Goal: Task Accomplishment & Management: Manage account settings

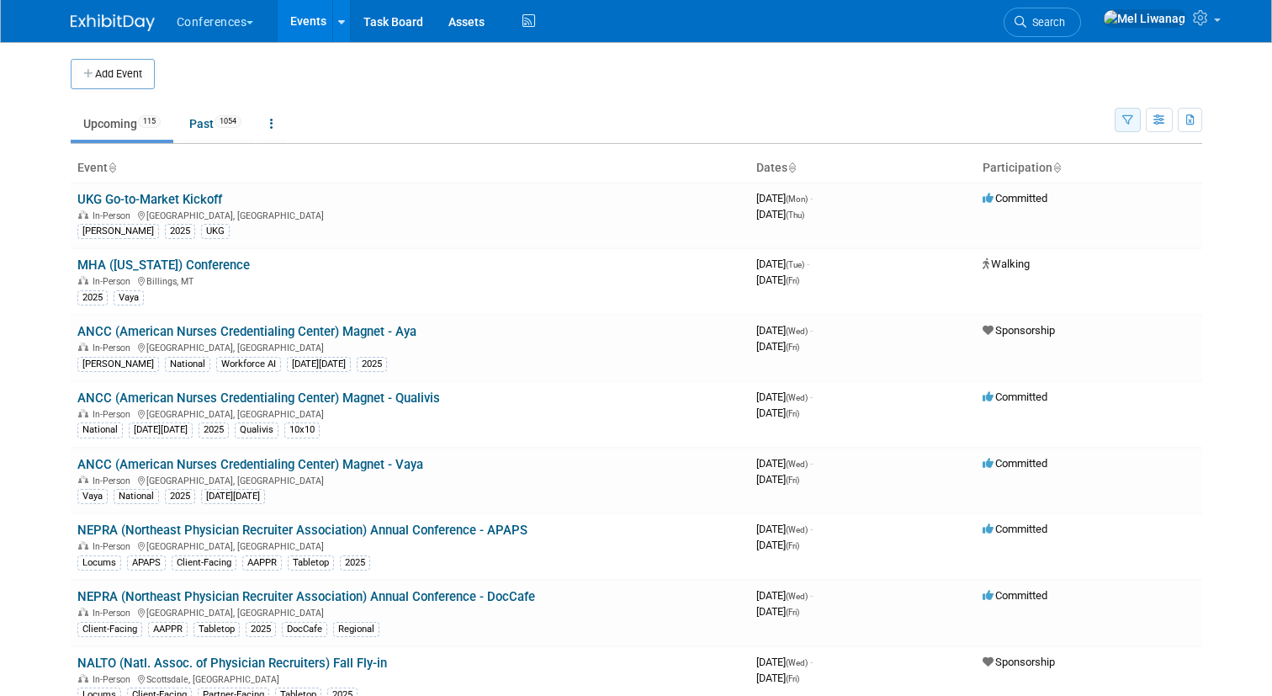
click at [1123, 122] on icon "button" at bounding box center [1127, 120] width 11 height 11
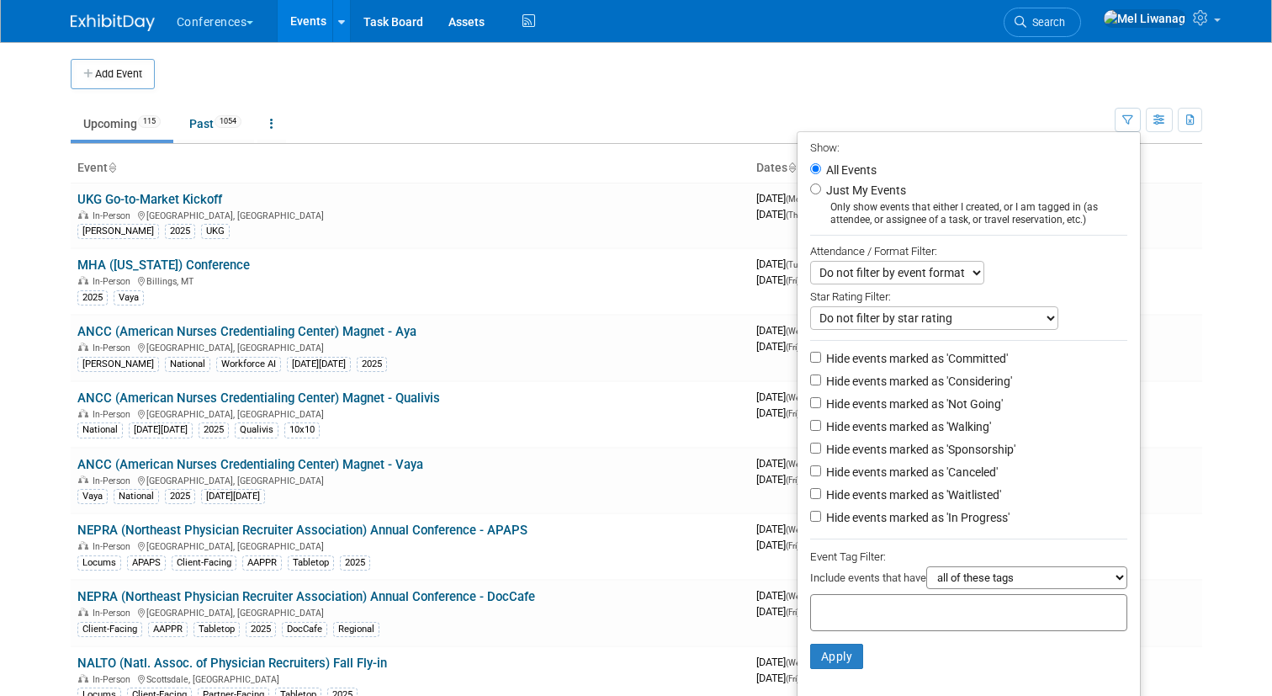
click at [887, 194] on label "Just My Events" at bounding box center [864, 190] width 83 height 17
click at [821, 194] on input "Just My Events" at bounding box center [815, 188] width 11 height 11
radio input "true"
click at [956, 405] on label "Hide events marked as 'Not Going'" at bounding box center [913, 403] width 180 height 17
click at [821, 405] on input "Hide events marked as 'Not Going'" at bounding box center [815, 402] width 11 height 11
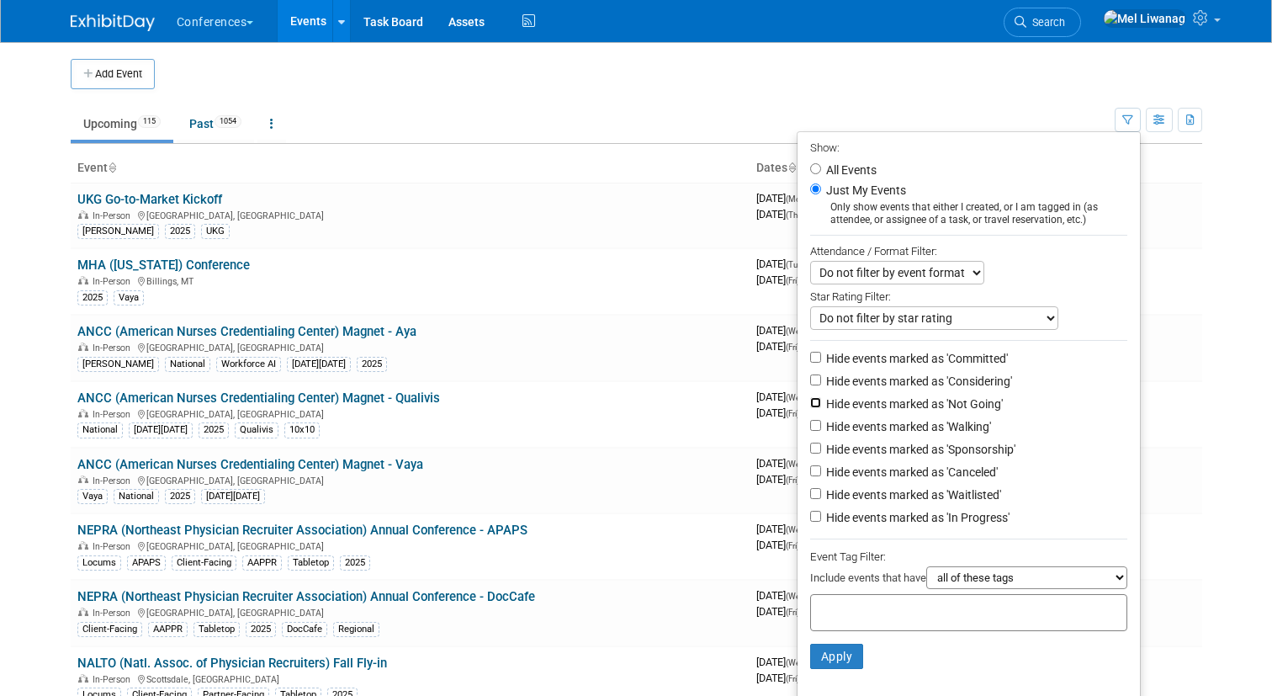
checkbox input "true"
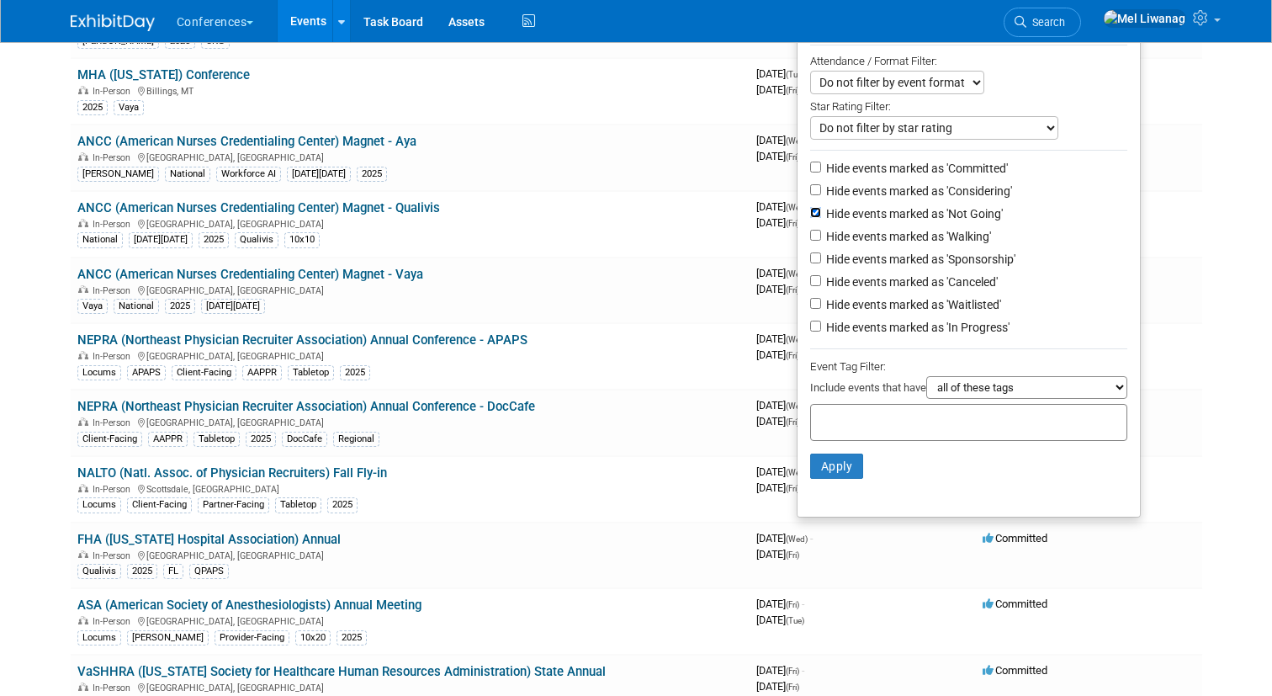
scroll to position [212, 0]
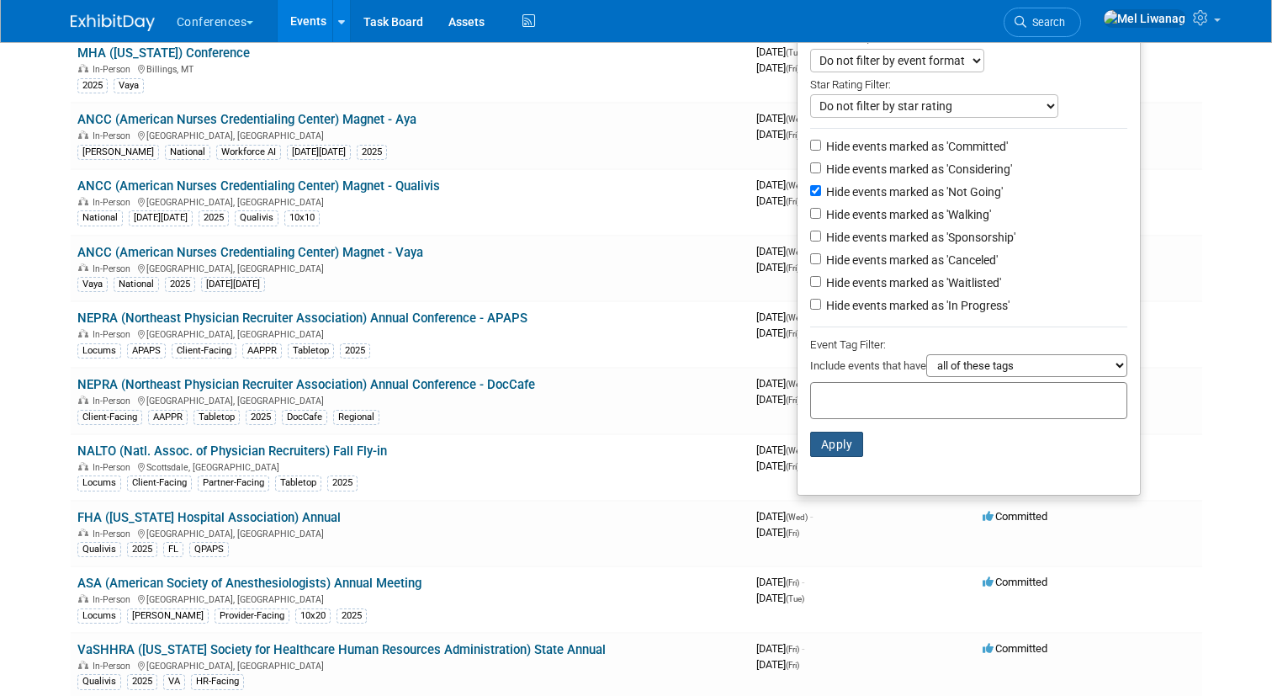
click at [847, 447] on button "Apply" at bounding box center [837, 443] width 54 height 25
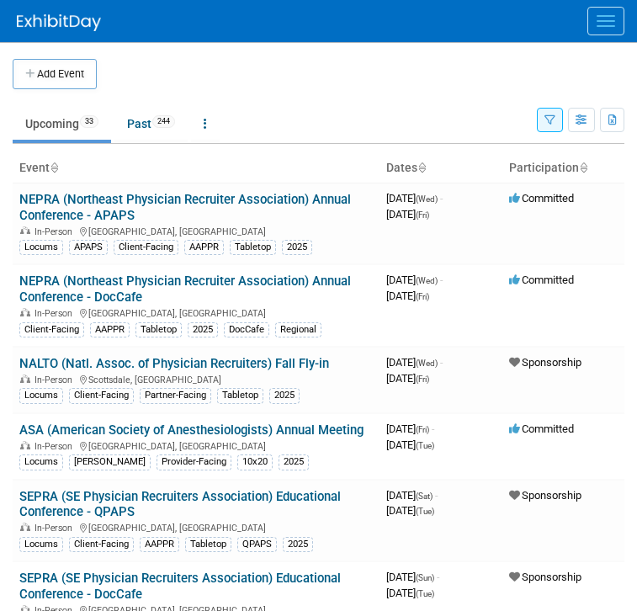
click at [597, 26] on span "Menu" at bounding box center [605, 26] width 19 height 2
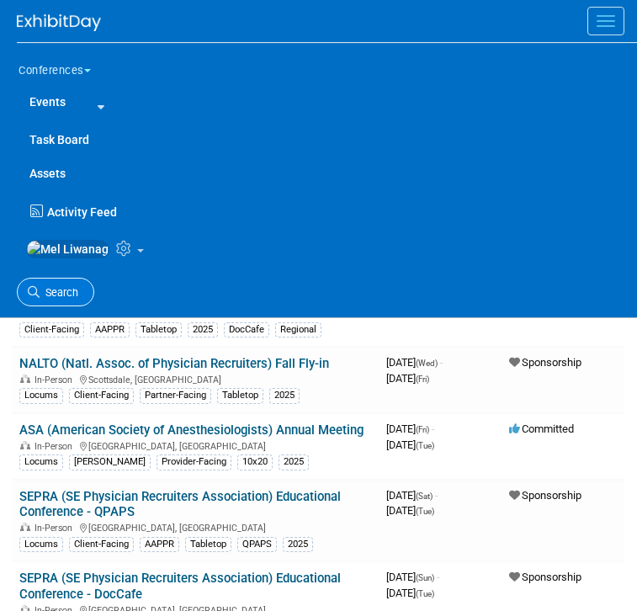
click at [59, 299] on span "Search" at bounding box center [59, 292] width 39 height 13
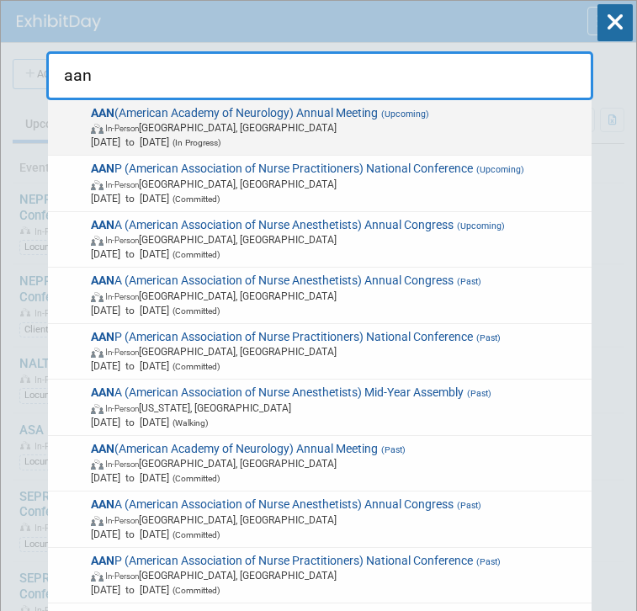
type input "aan"
click at [225, 132] on span "In-Person Chicago, IL" at bounding box center [338, 127] width 495 height 14
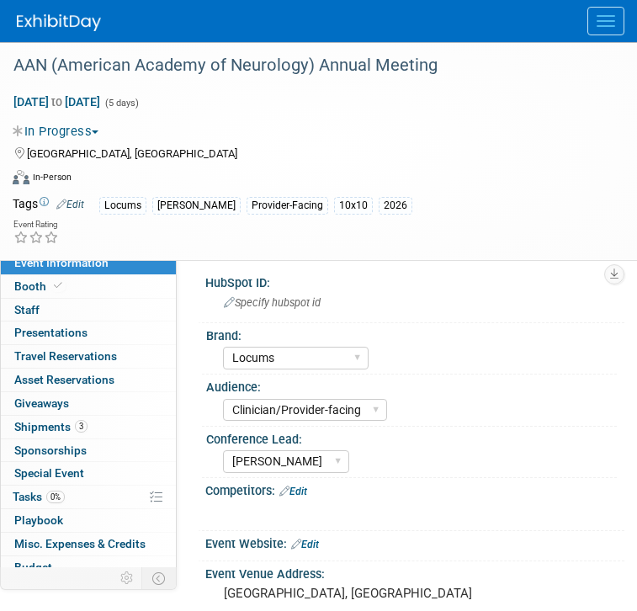
select select "Locums"
select select "Clinician/Provider-facing"
select select "[PERSON_NAME]"
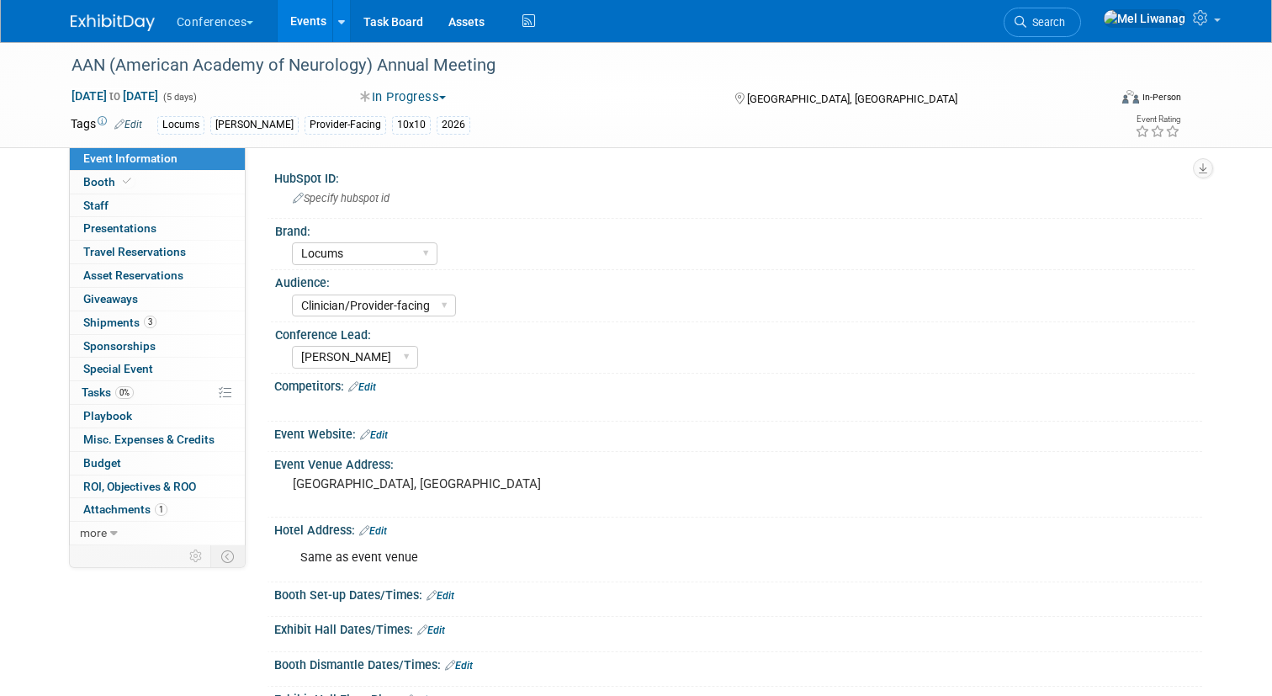
click at [107, 14] on img at bounding box center [113, 22] width 84 height 17
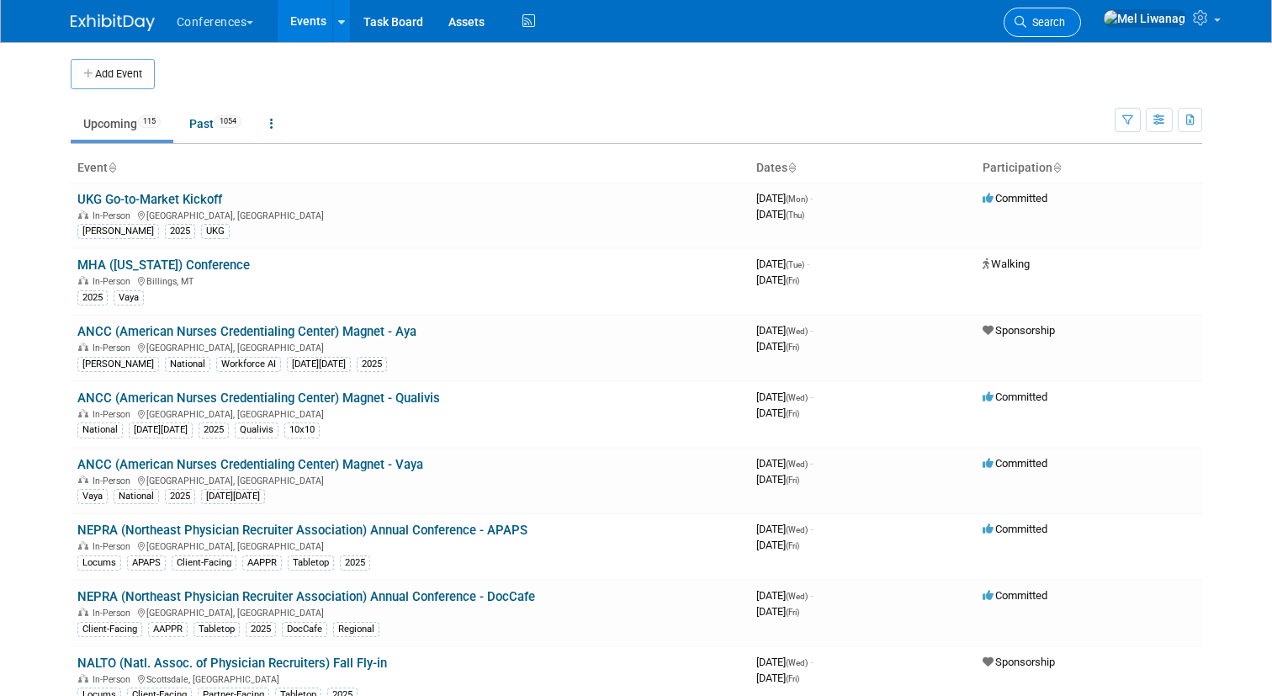
click at [1081, 35] on link "Search" at bounding box center [1041, 22] width 77 height 29
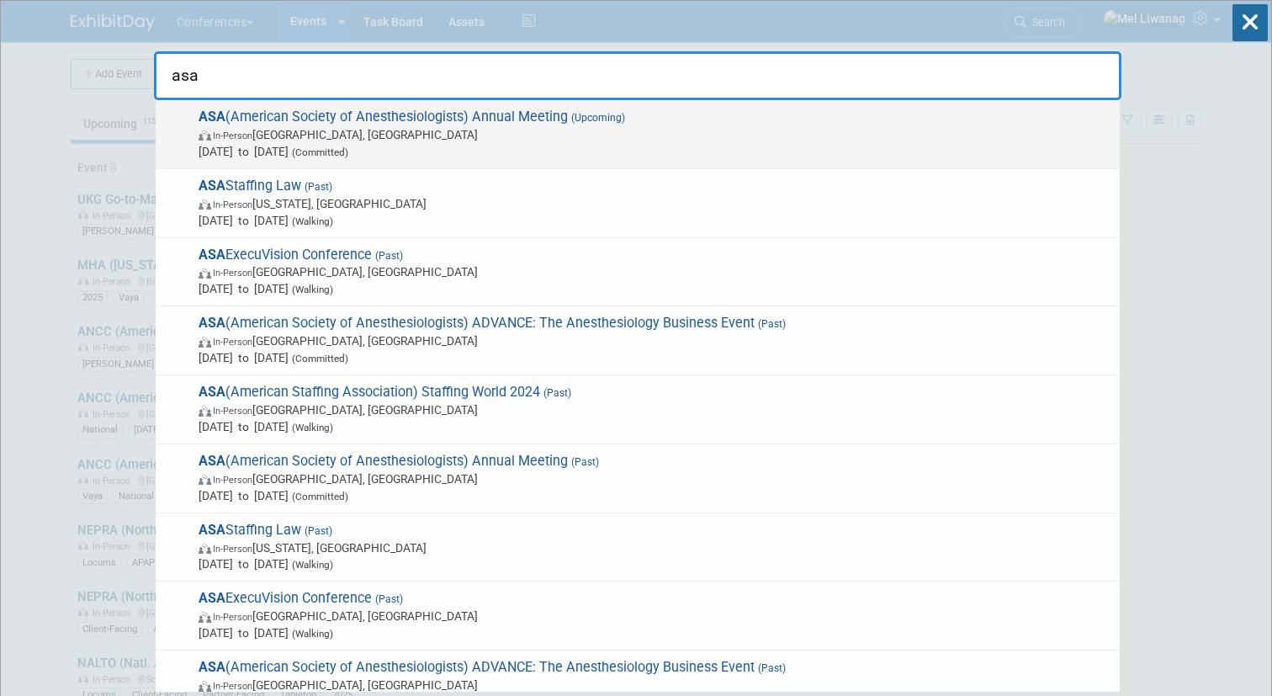
type input "asa"
click at [758, 119] on span "ASA (American Society of Anesthesiologists) Annual Meeting (Upcoming) In-Person…" at bounding box center [652, 134] width 918 height 51
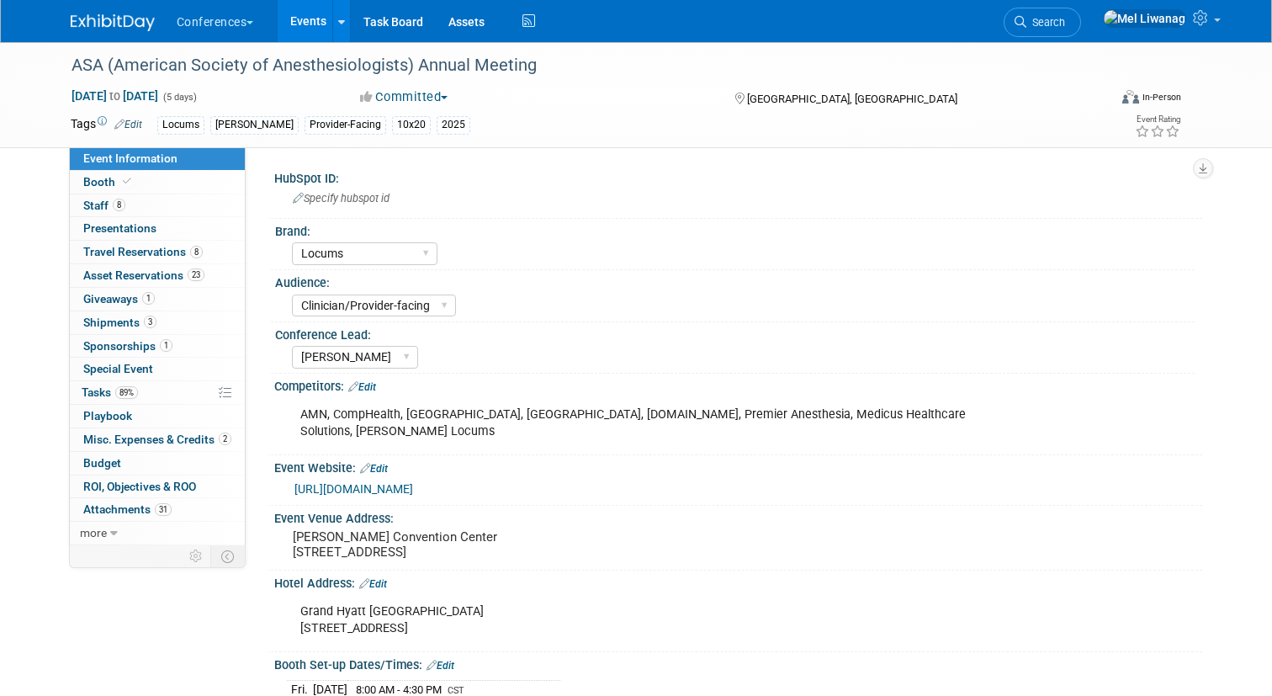
select select "Locums"
select select "Clinician/Provider-facing"
select select "[PERSON_NAME]"
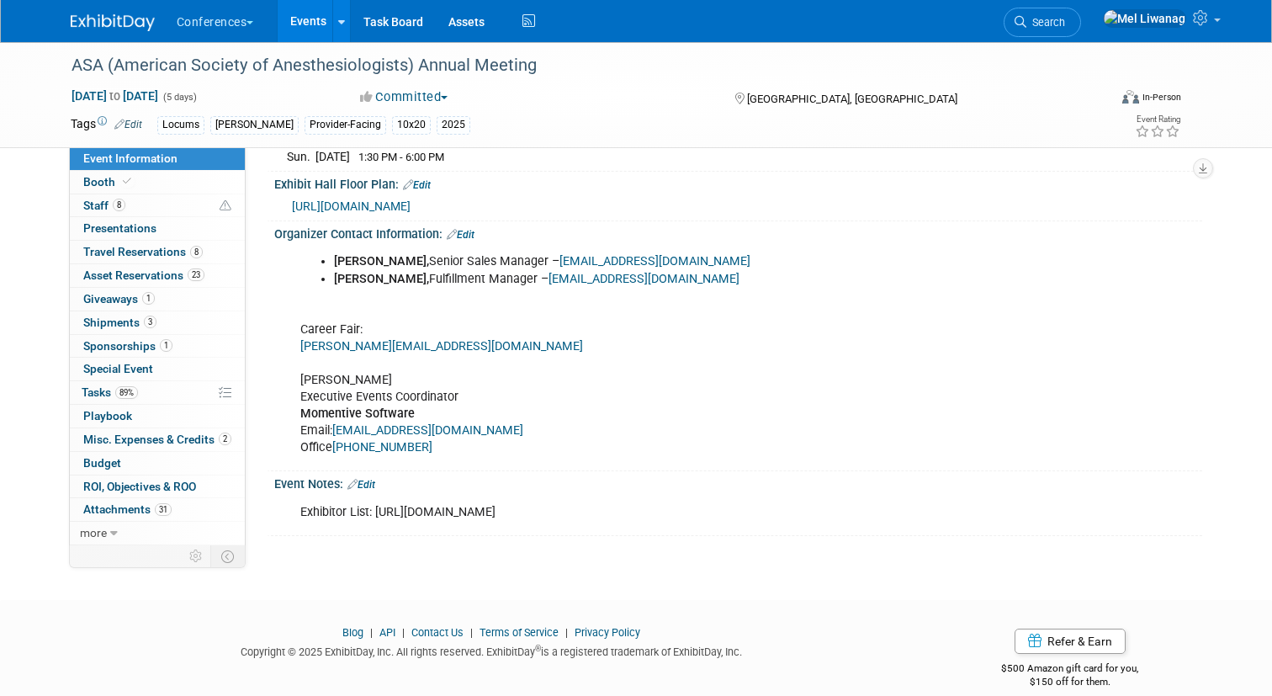
click at [368, 479] on link "Edit" at bounding box center [361, 485] width 28 height 12
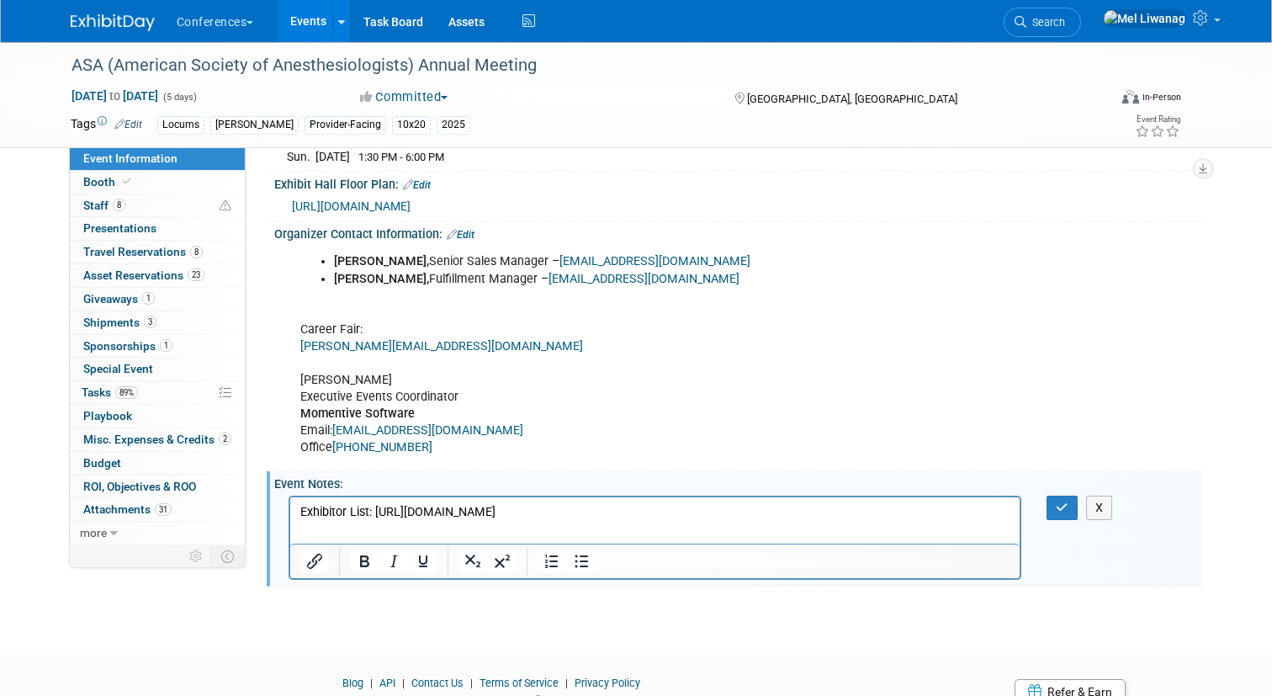
click at [862, 511] on p "Exhibitor List: https://anes2025.mapyourshow.com/8_0/explore/exhibitor-alphalis…" at bounding box center [654, 511] width 711 height 17
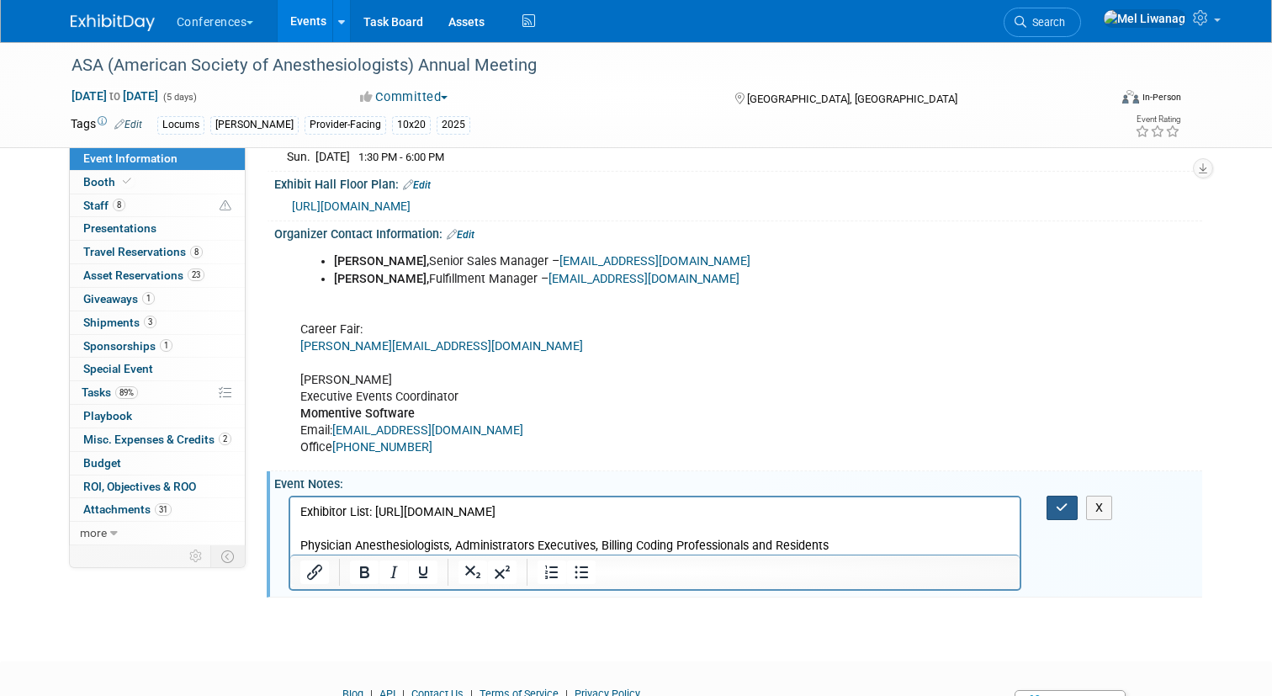
click at [1060, 501] on icon "button" at bounding box center [1062, 507] width 13 height 12
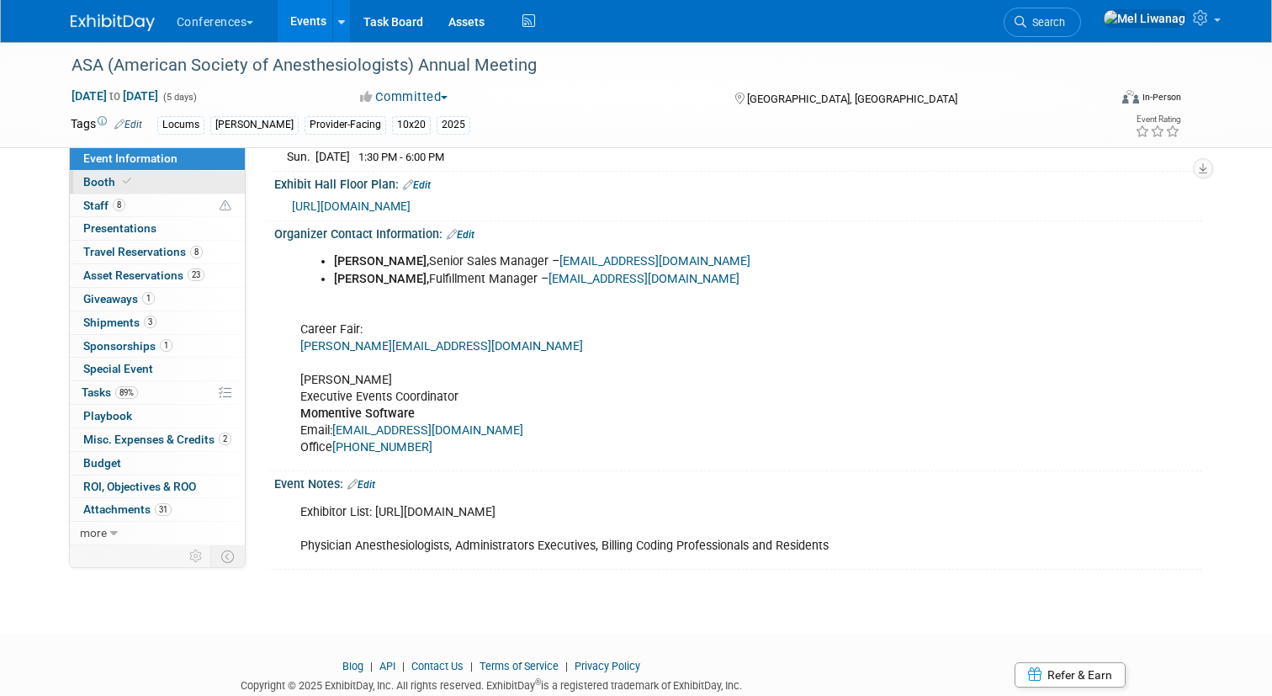
click at [111, 172] on link "Booth" at bounding box center [157, 182] width 175 height 23
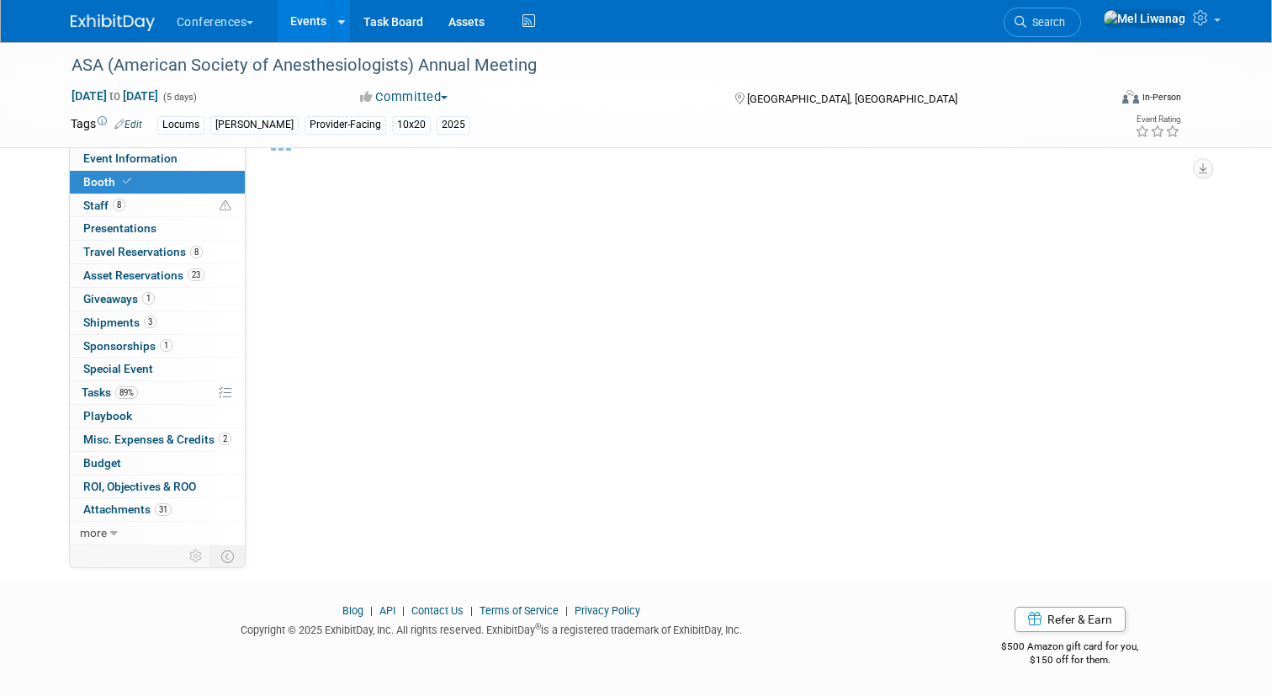
select select "10'x20'"
select select "Yes"
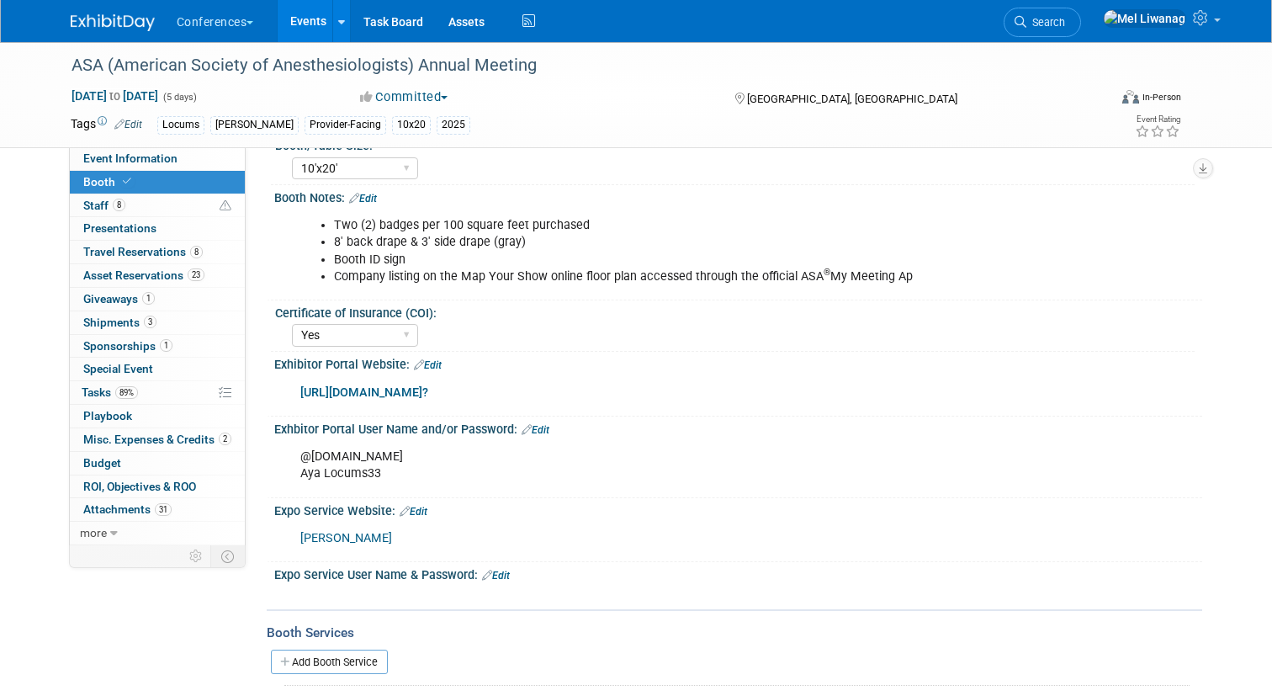
scroll to position [200, 0]
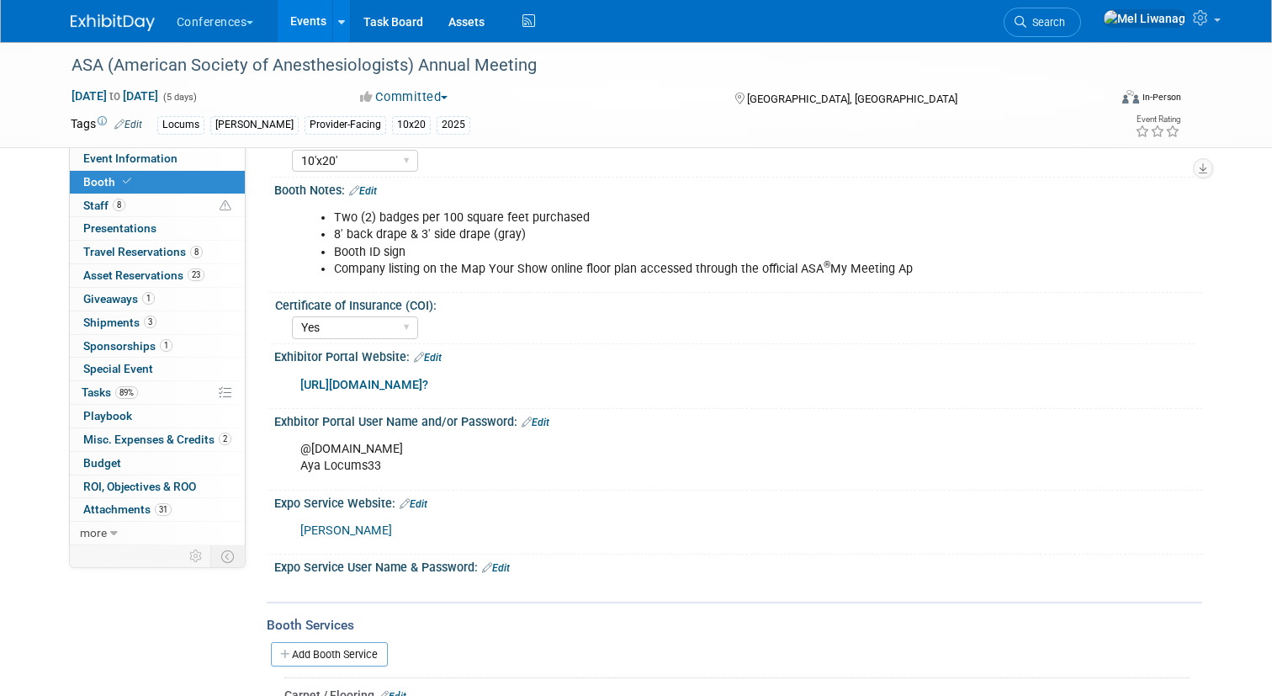
click at [336, 530] on link "Freeman" at bounding box center [346, 530] width 92 height 14
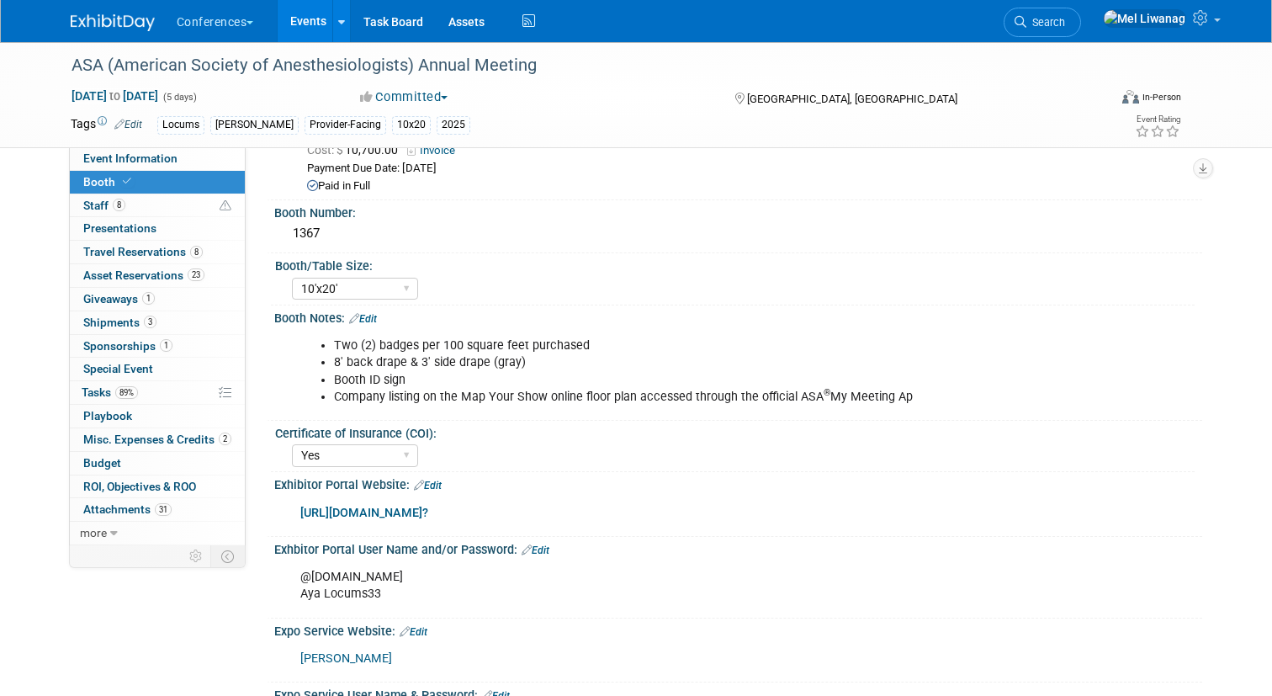
scroll to position [0, 0]
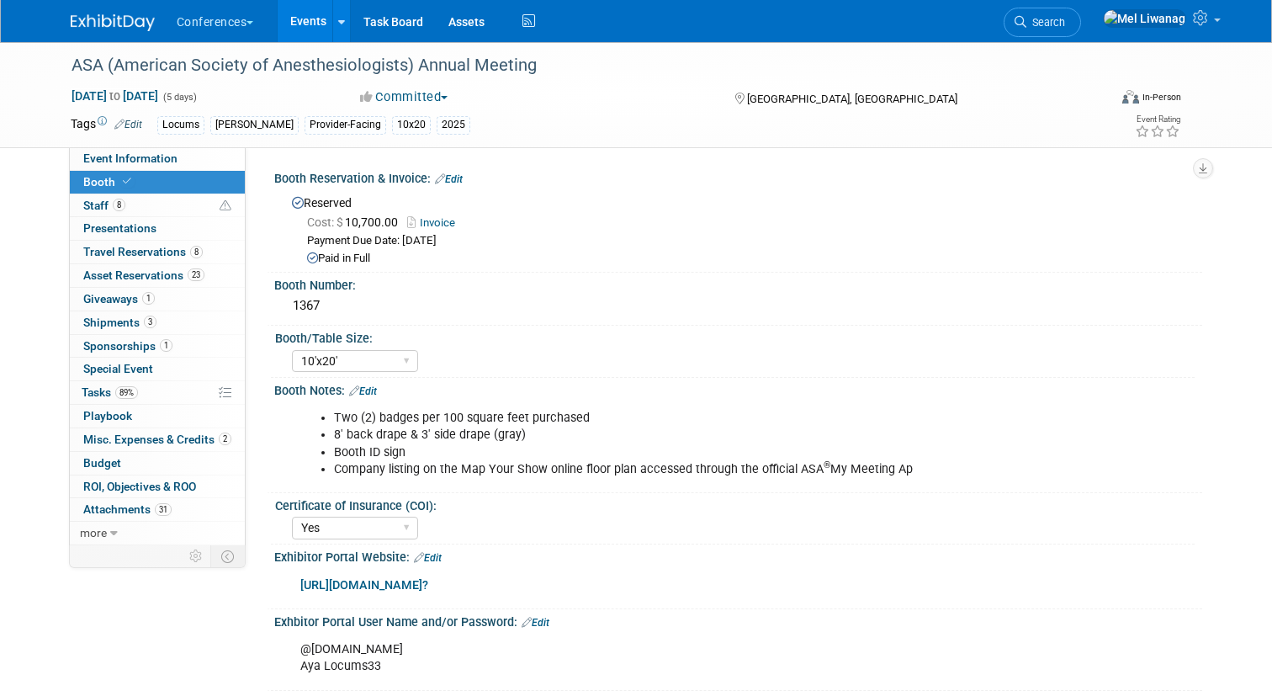
click at [1081, 5] on li "Search" at bounding box center [1041, 20] width 77 height 41
click at [1081, 30] on link "Search" at bounding box center [1041, 22] width 77 height 29
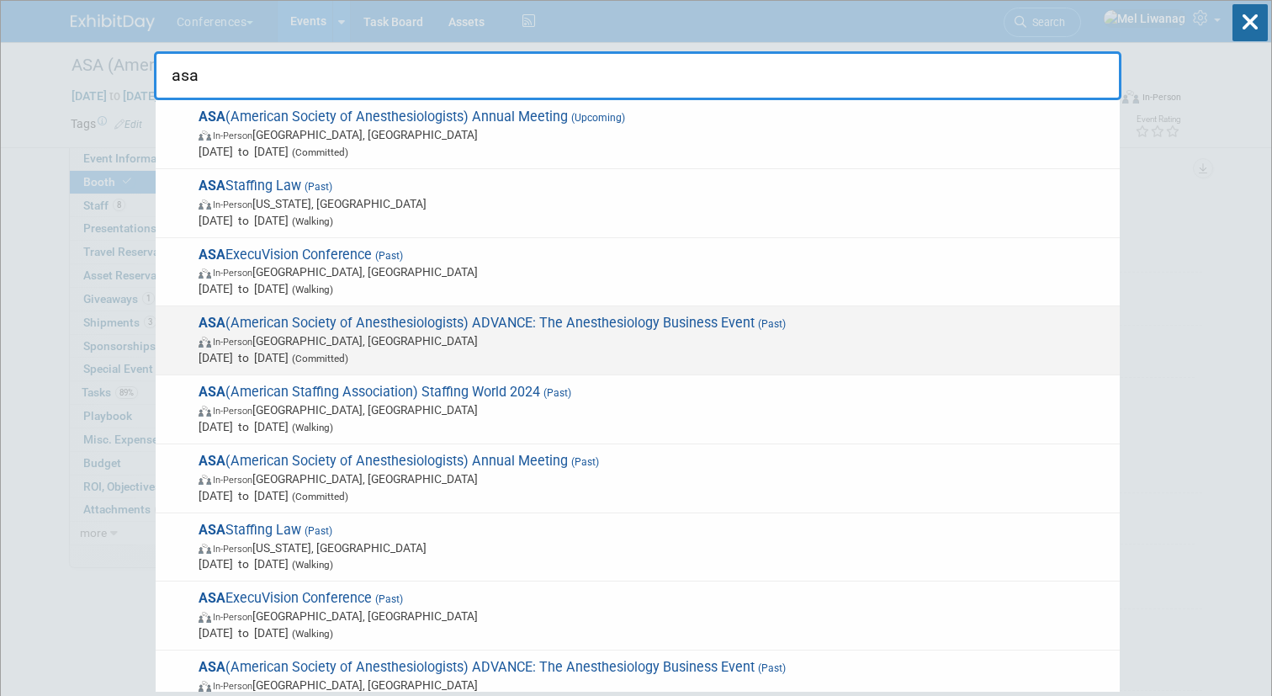
type input "asa"
click at [640, 322] on span "ASA (American Society of Anesthesiologists) ADVANCE: The Anesthesiology Busines…" at bounding box center [652, 340] width 918 height 51
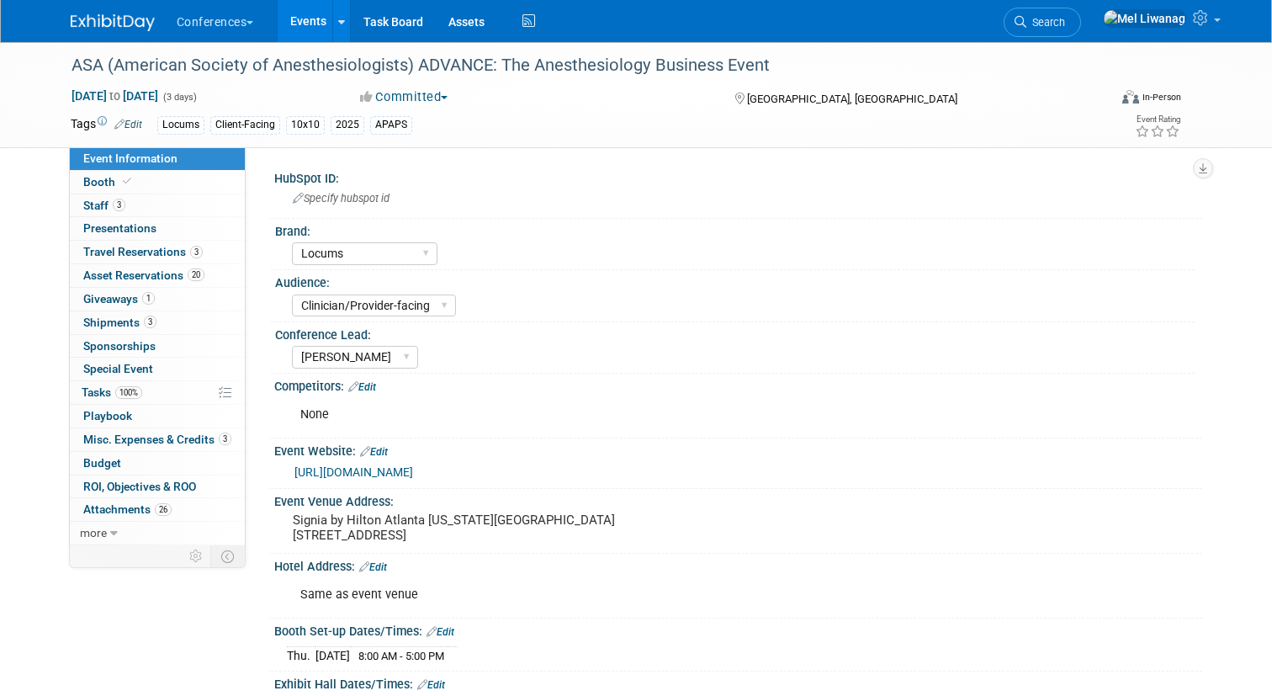
select select "Locums"
select select "Clinician/Provider-facing"
select select "[PERSON_NAME]"
click at [1026, 19] on icon at bounding box center [1020, 22] width 12 height 12
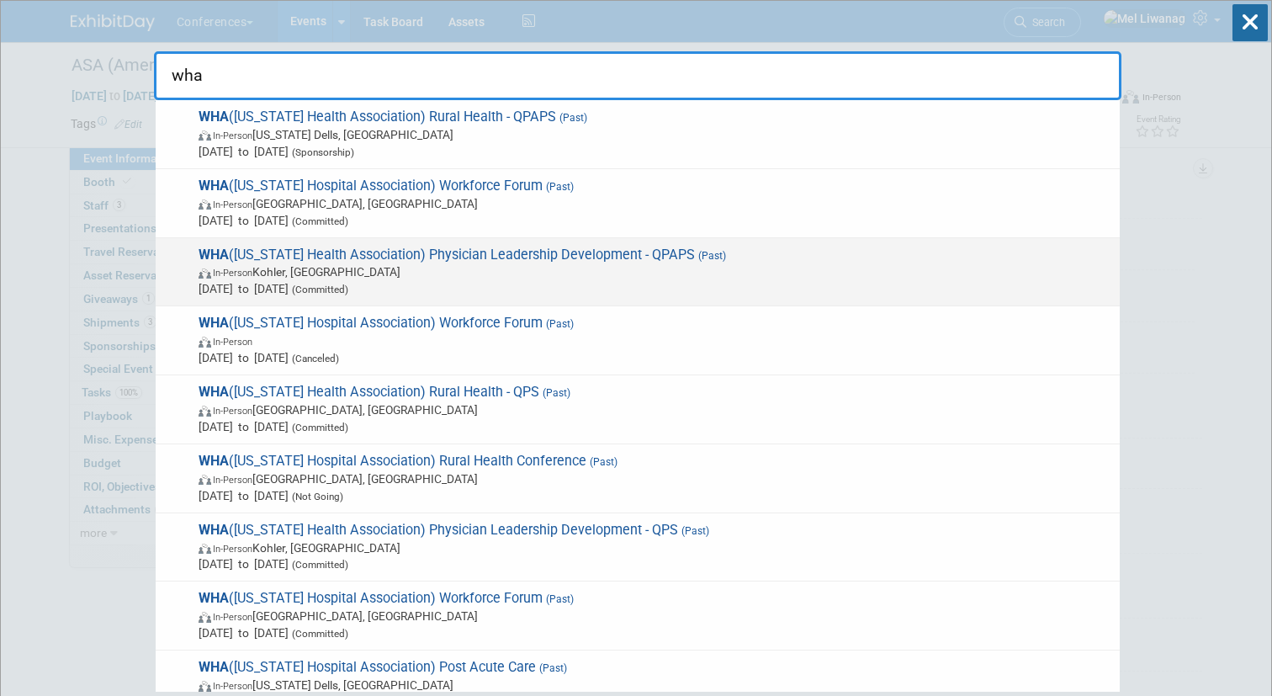
type input "wha"
click at [695, 250] on span "(Past)" at bounding box center [710, 256] width 31 height 12
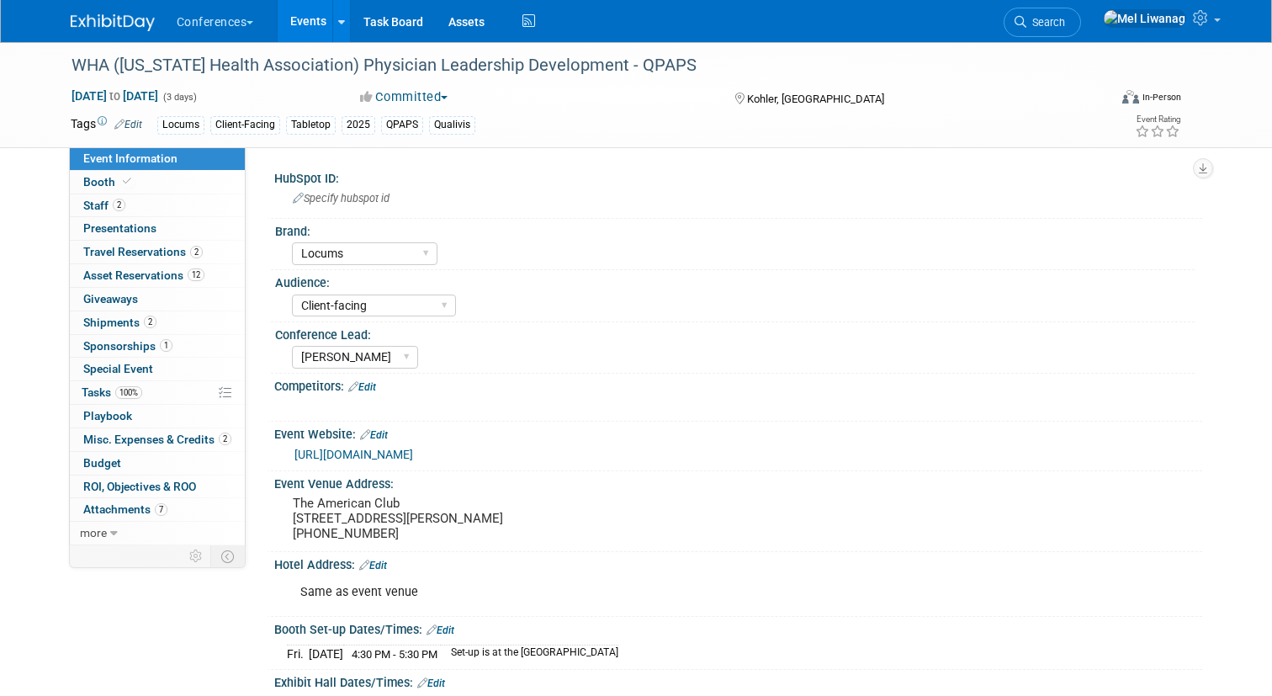
select select "Locums"
select select "Client-facing"
select select "[PERSON_NAME]"
click at [106, 533] on span "more" at bounding box center [93, 532] width 27 height 13
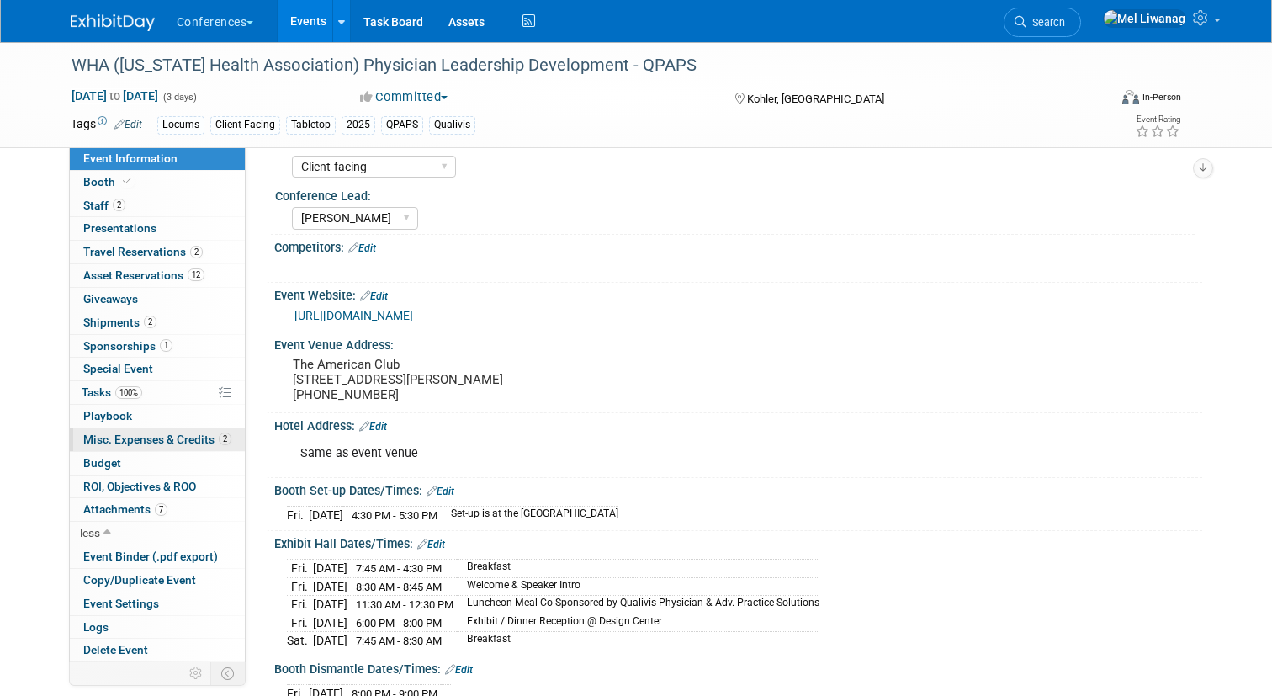
scroll to position [167, 0]
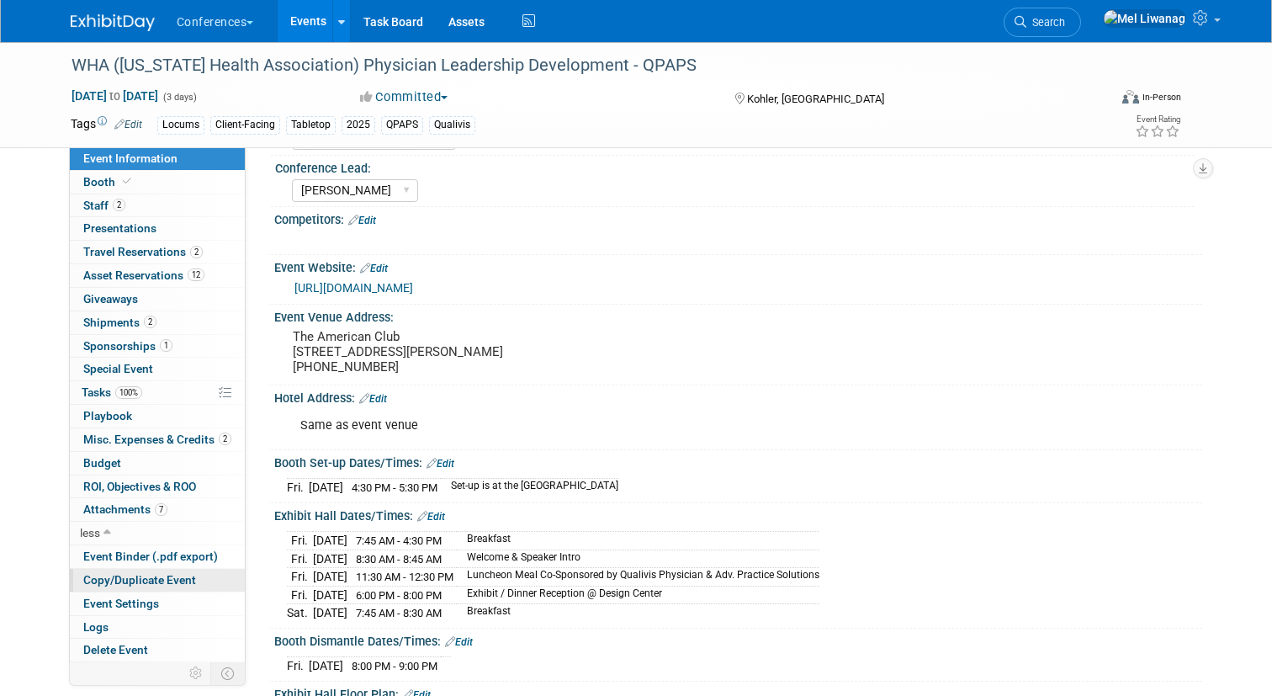
click at [161, 579] on span "Copy/Duplicate Event" at bounding box center [139, 579] width 113 height 13
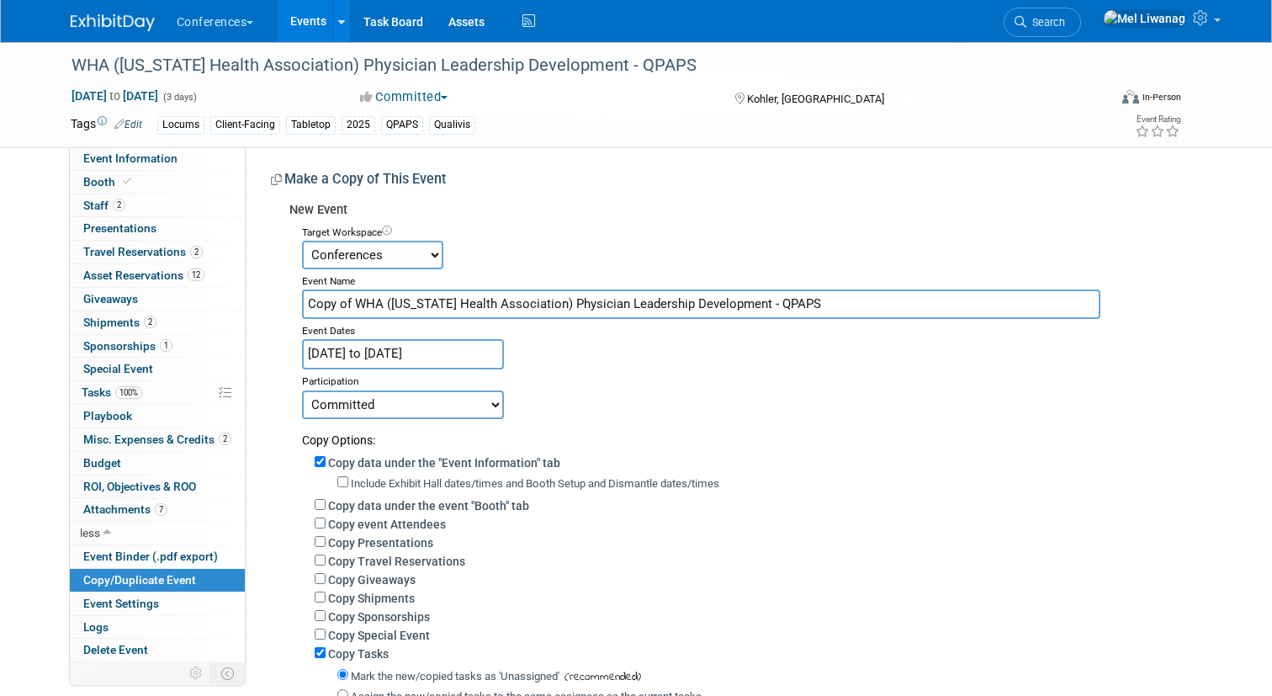
drag, startPoint x: 355, startPoint y: 308, endPoint x: 258, endPoint y: 303, distance: 96.9
click at [258, 303] on div "HubSpot ID: Specify hubspot id Brand: Aya Bespoke Corporate Dawson DocCafe Educ…" at bounding box center [724, 497] width 956 height 701
type input "WHA ([US_STATE] Health Association) Physician Leadership Development - QPAPS"
click at [459, 364] on input "Mar 13, 2025 to Mar 15, 2025" at bounding box center [403, 353] width 202 height 29
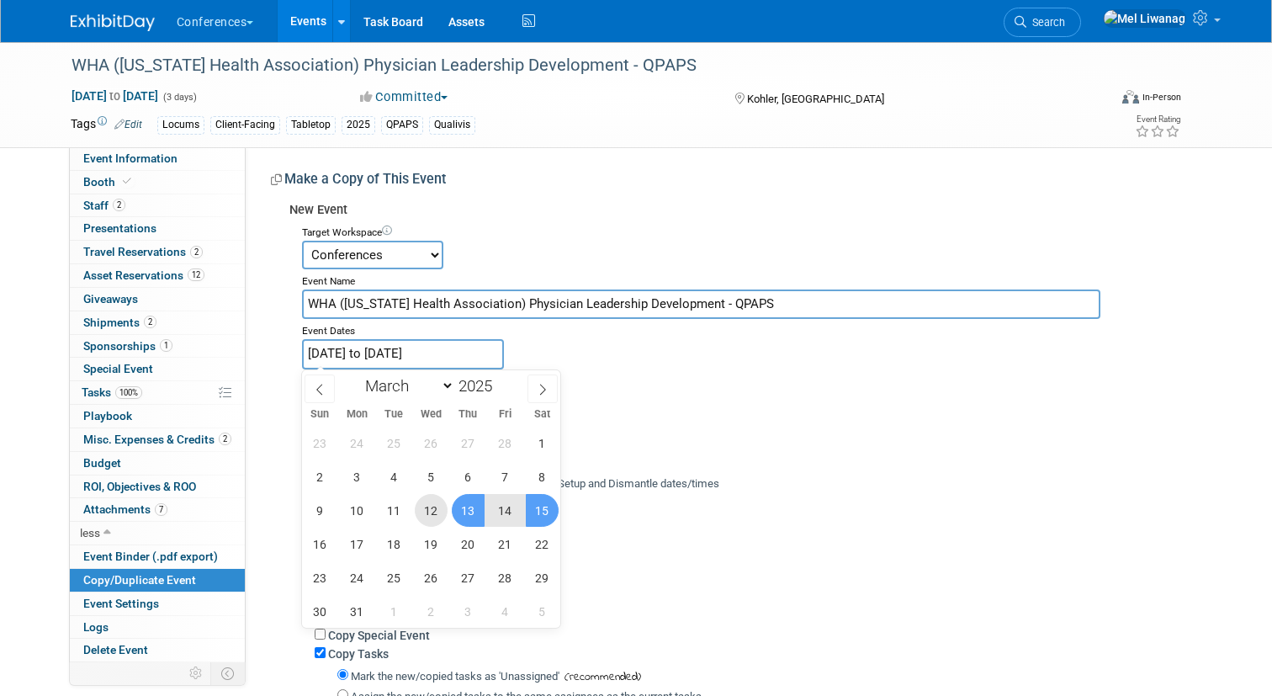
click at [437, 511] on span "12" at bounding box center [431, 510] width 33 height 33
click at [497, 508] on span "14" at bounding box center [505, 510] width 33 height 33
type input "Mar 12, 2025 to Mar 14, 2025"
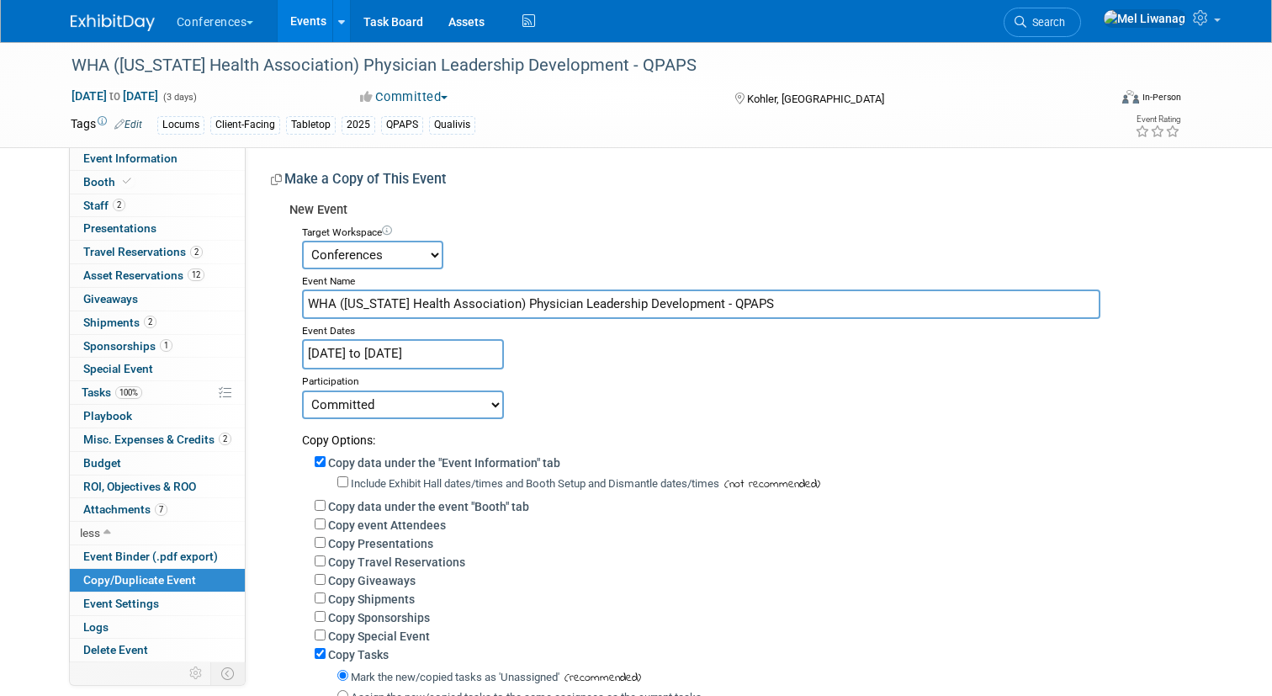
click at [461, 355] on input "Mar 12, 2025 to Mar 14, 2025" at bounding box center [403, 353] width 202 height 29
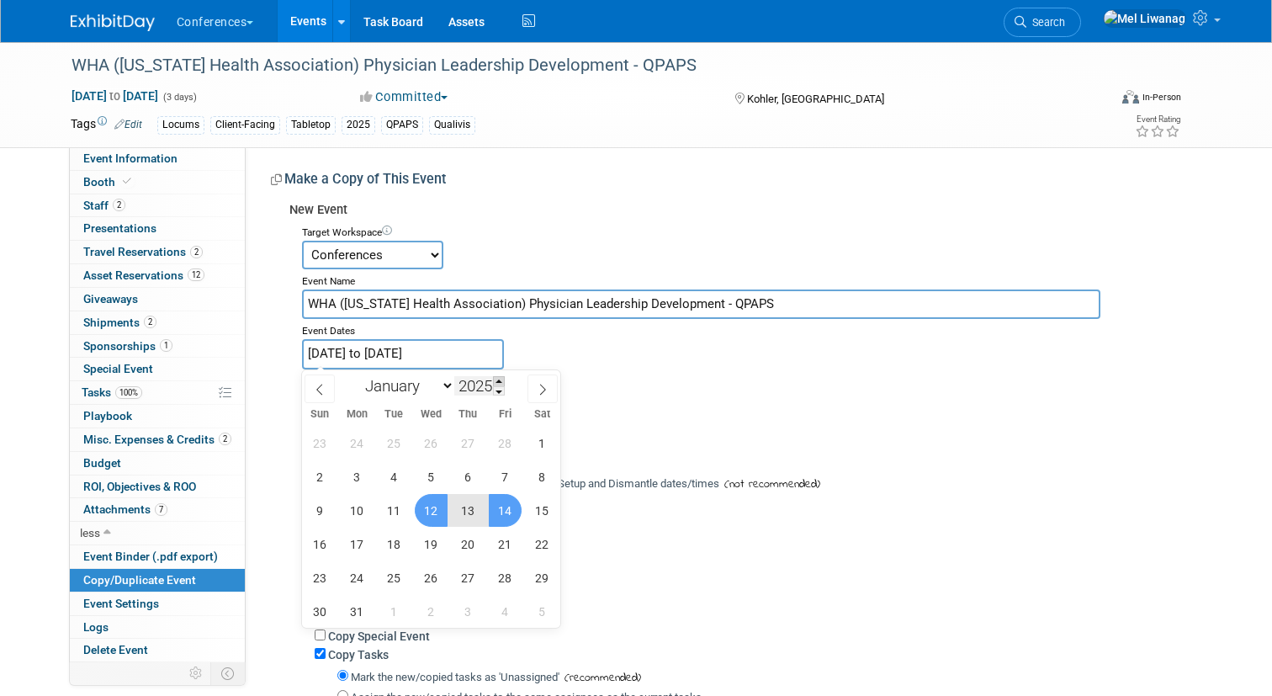
click at [502, 381] on span at bounding box center [499, 381] width 12 height 10
type input "2026"
click at [460, 477] on span "12" at bounding box center [468, 476] width 33 height 33
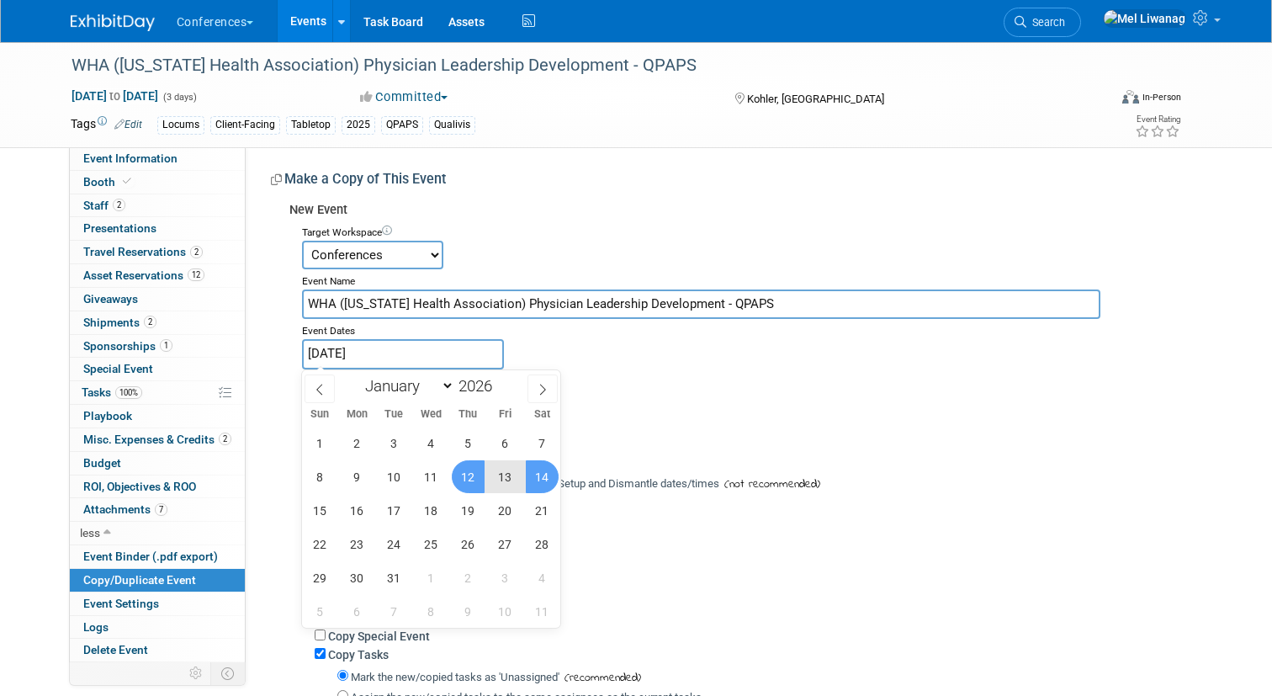
click at [553, 474] on span "14" at bounding box center [542, 476] width 33 height 33
type input "Mar 12, 2026 to Mar 14, 2026"
click at [639, 417] on div "Committed Considering Not Going Walking Sponsorship Canceled Waitlisted In Prog…" at bounding box center [745, 403] width 887 height 29
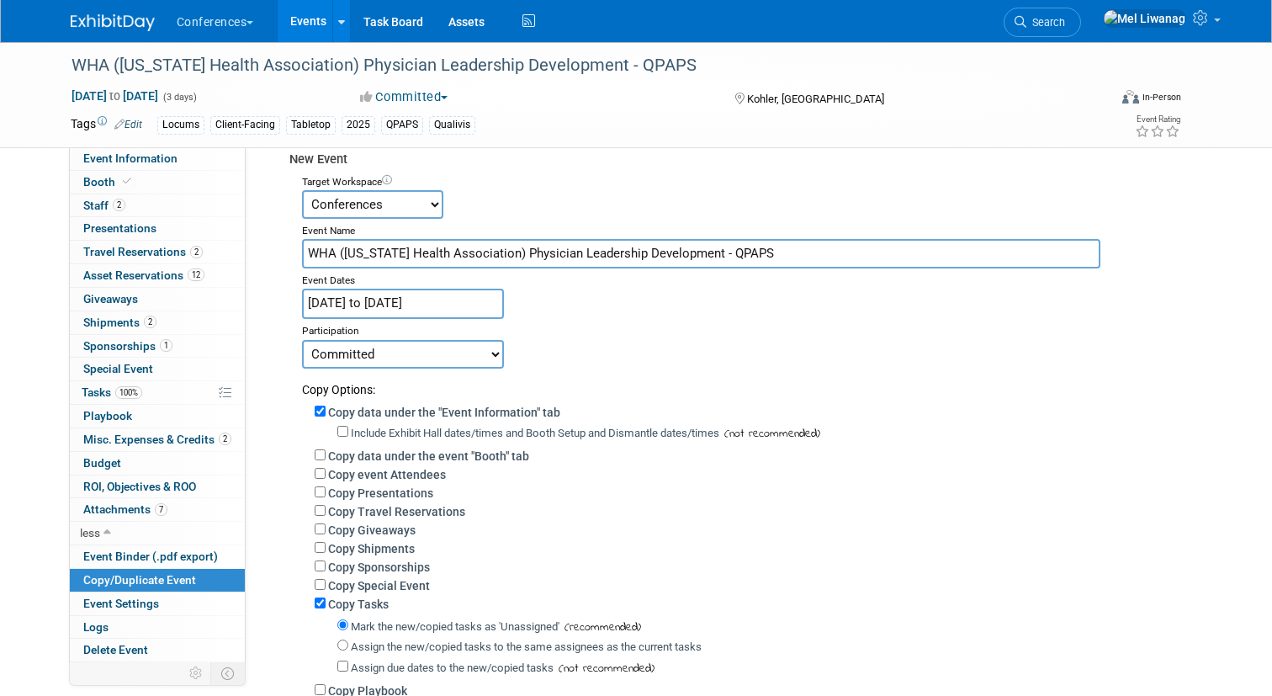
scroll to position [95, 0]
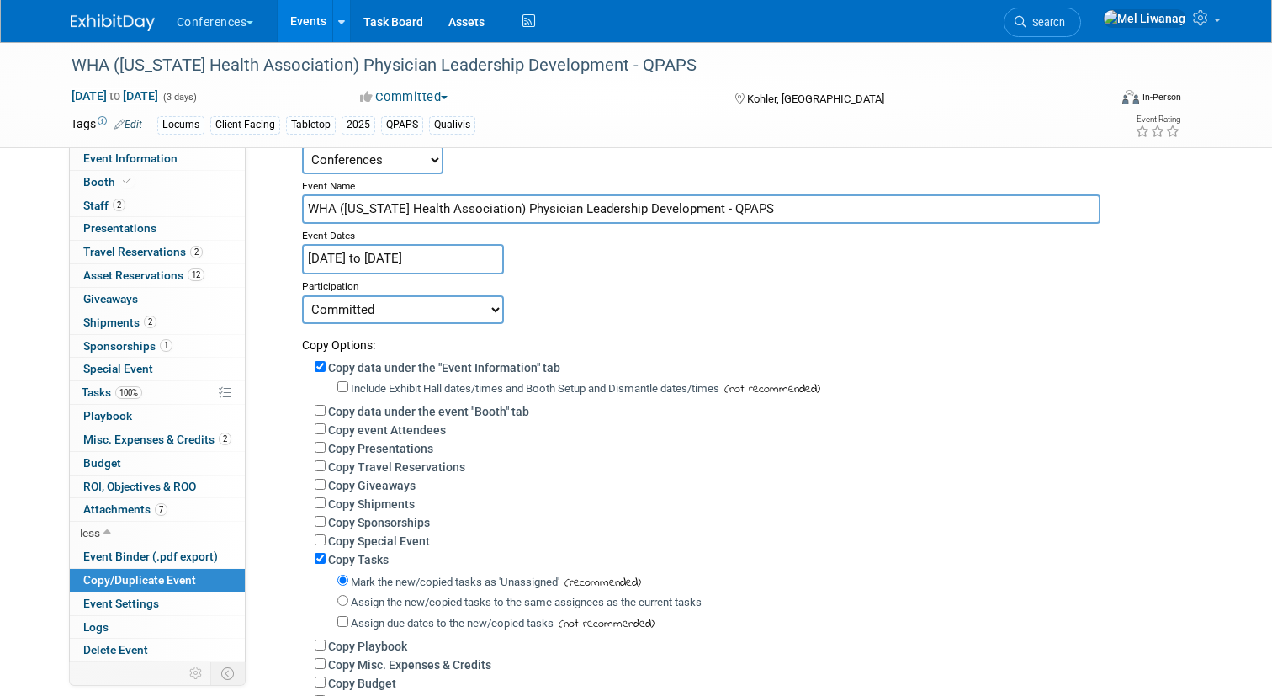
click at [426, 413] on label "Copy data under the event "Booth" tab" at bounding box center [428, 411] width 201 height 13
click at [326, 413] on input "Copy data under the event "Booth" tab" at bounding box center [320, 410] width 11 height 11
checkbox input "true"
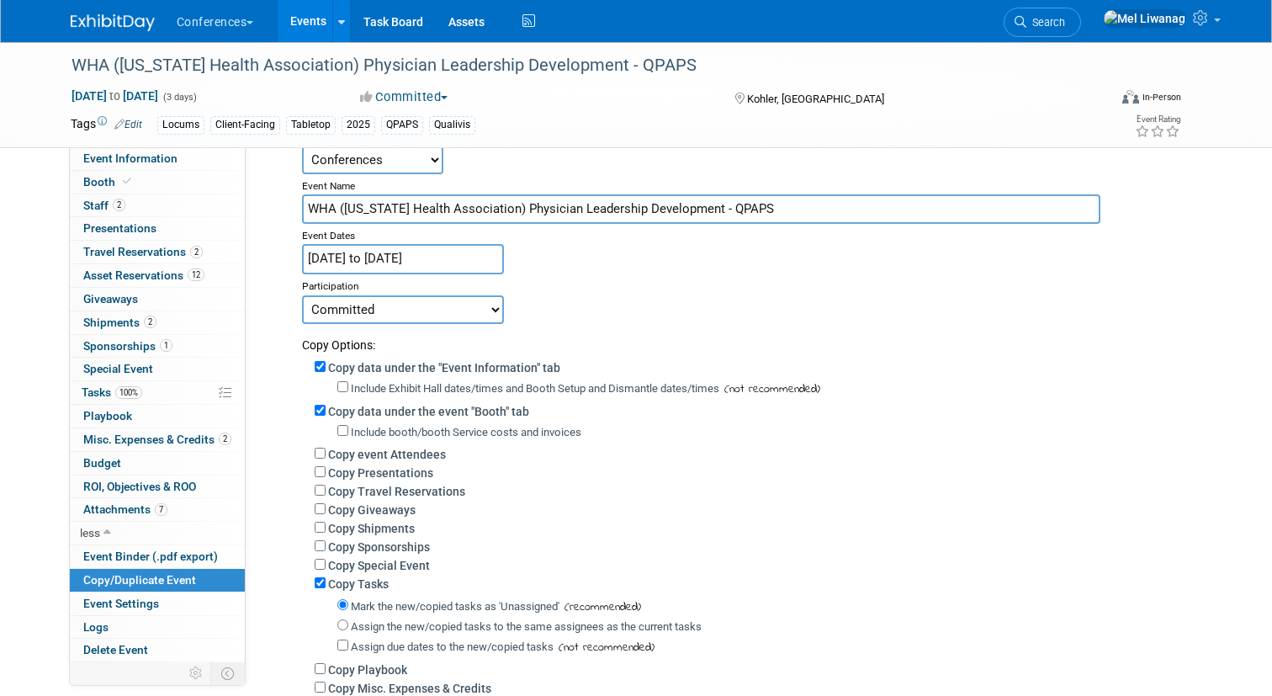
click at [408, 507] on label "Copy Giveaways" at bounding box center [371, 509] width 87 height 13
click at [326, 507] on input "Copy Giveaways" at bounding box center [320, 508] width 11 height 11
checkbox input "true"
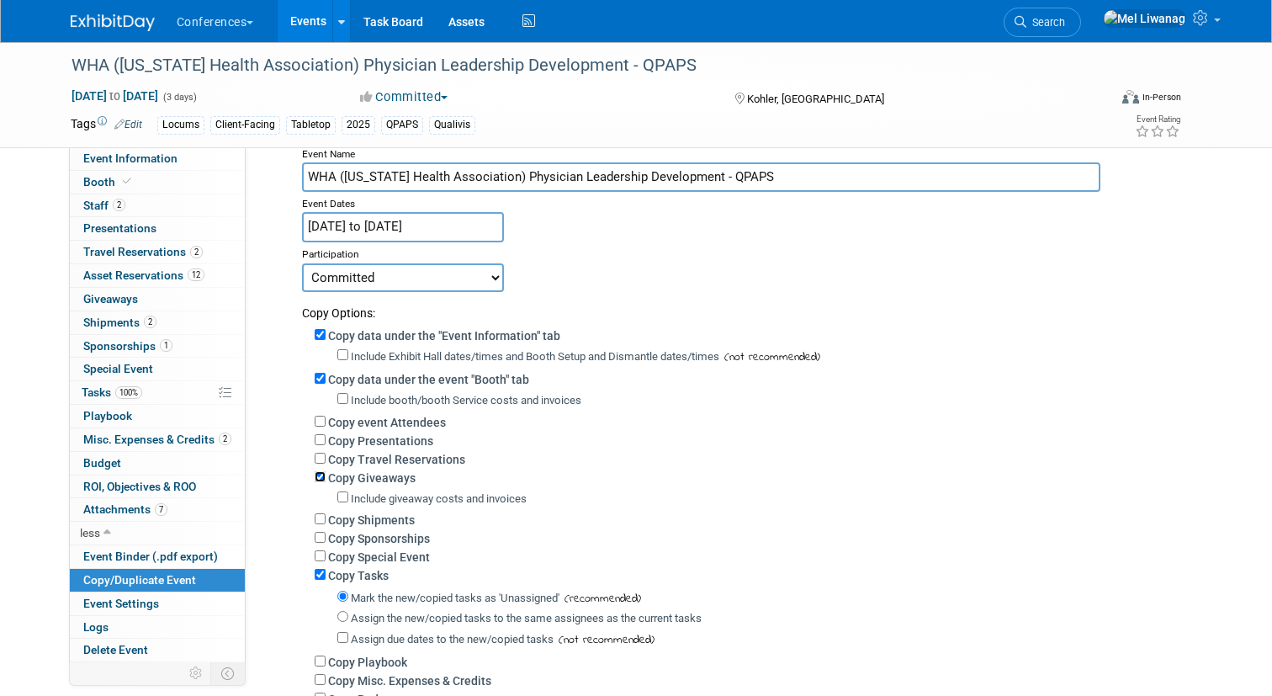
scroll to position [130, 0]
click at [399, 527] on div "Copy Sponsorships" at bounding box center [752, 535] width 875 height 19
click at [389, 521] on label "Copy Shipments" at bounding box center [371, 517] width 87 height 13
click at [326, 521] on input "Copy Shipments" at bounding box center [320, 516] width 11 height 11
checkbox input "true"
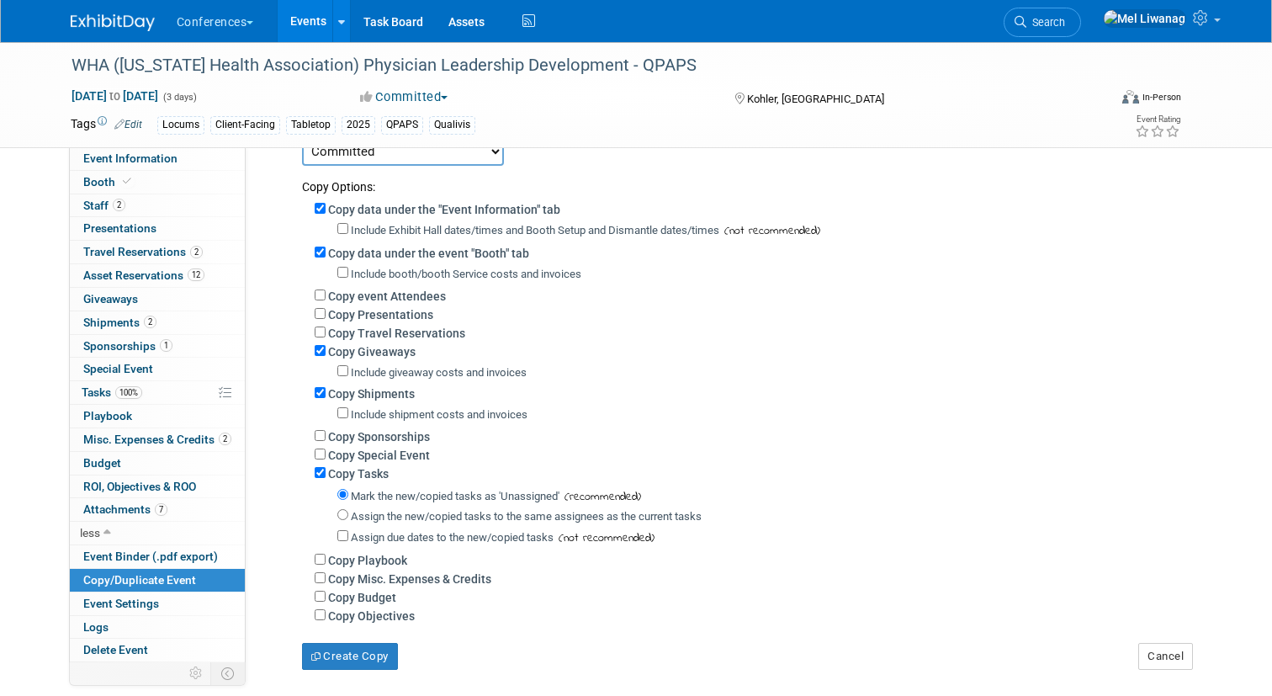
click at [466, 517] on label "Assign the new/copied tasks to the same assignees as the current tasks" at bounding box center [526, 516] width 351 height 13
click at [348, 517] on input "Assign the new/copied tasks to the same assignees as the current tasks" at bounding box center [342, 514] width 11 height 11
radio input "true"
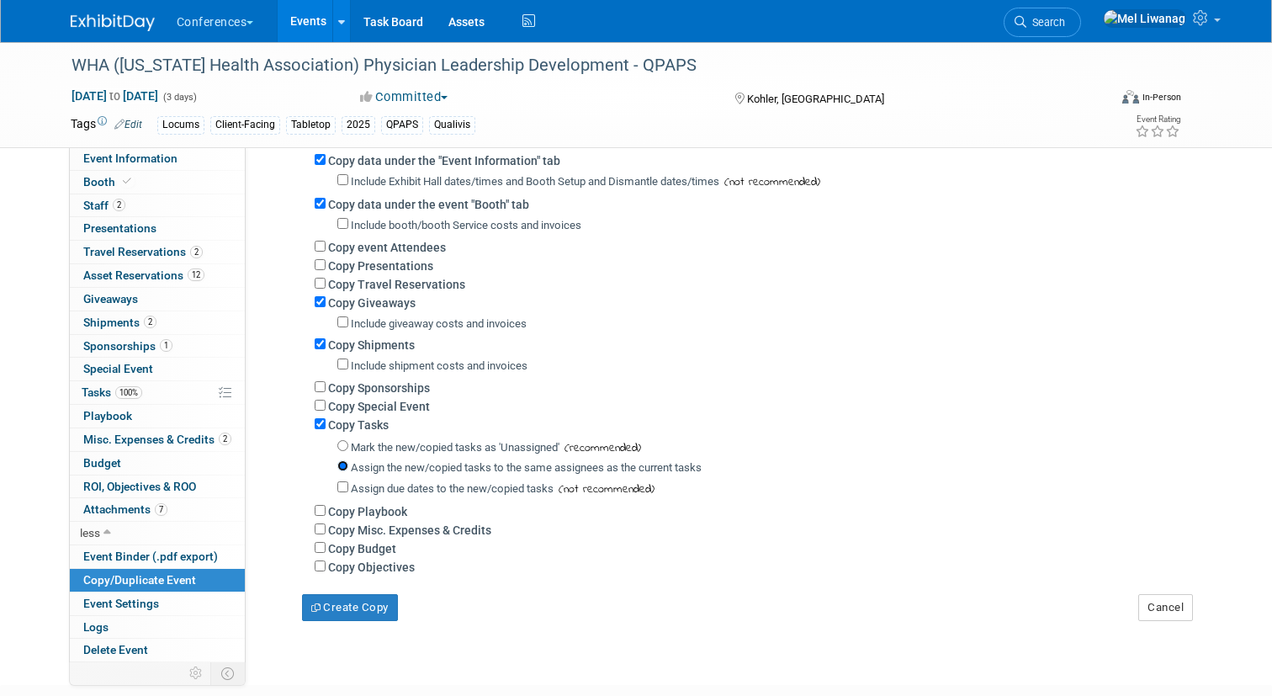
scroll to position [315, 0]
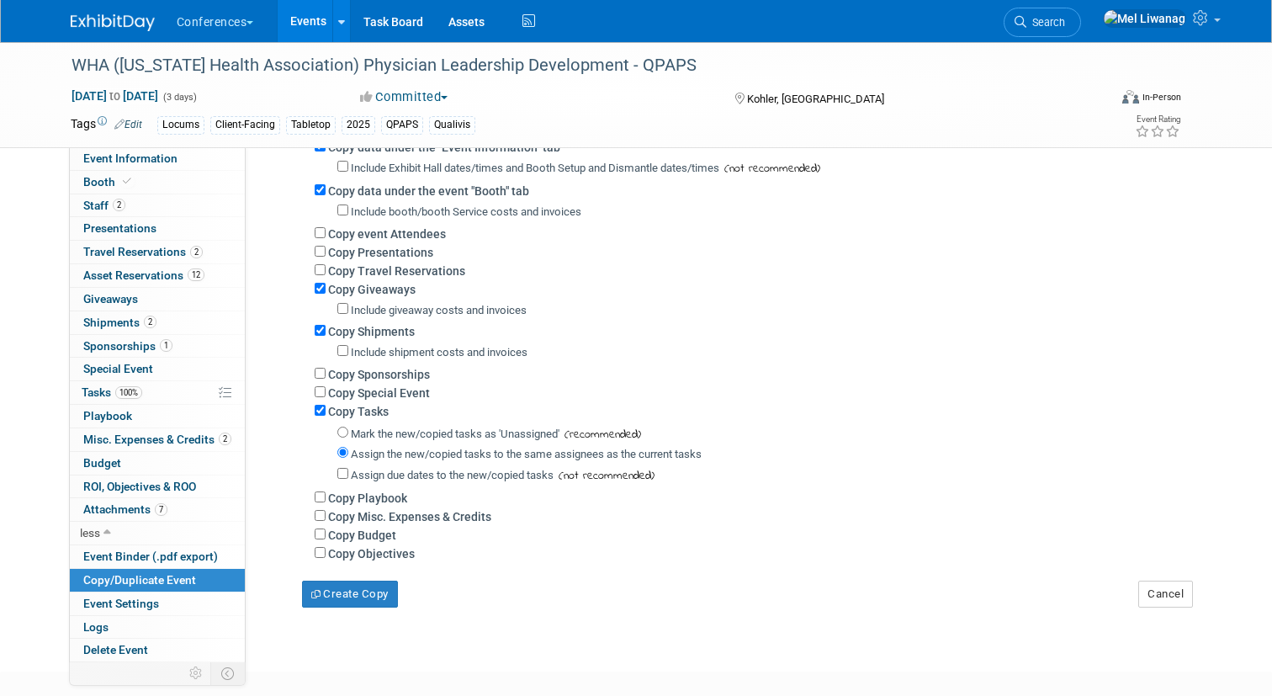
click at [460, 522] on label "Copy Misc. Expenses & Credits" at bounding box center [409, 516] width 163 height 13
click at [326, 521] on input "Copy Misc. Expenses & Credits" at bounding box center [320, 515] width 11 height 11
checkbox input "true"
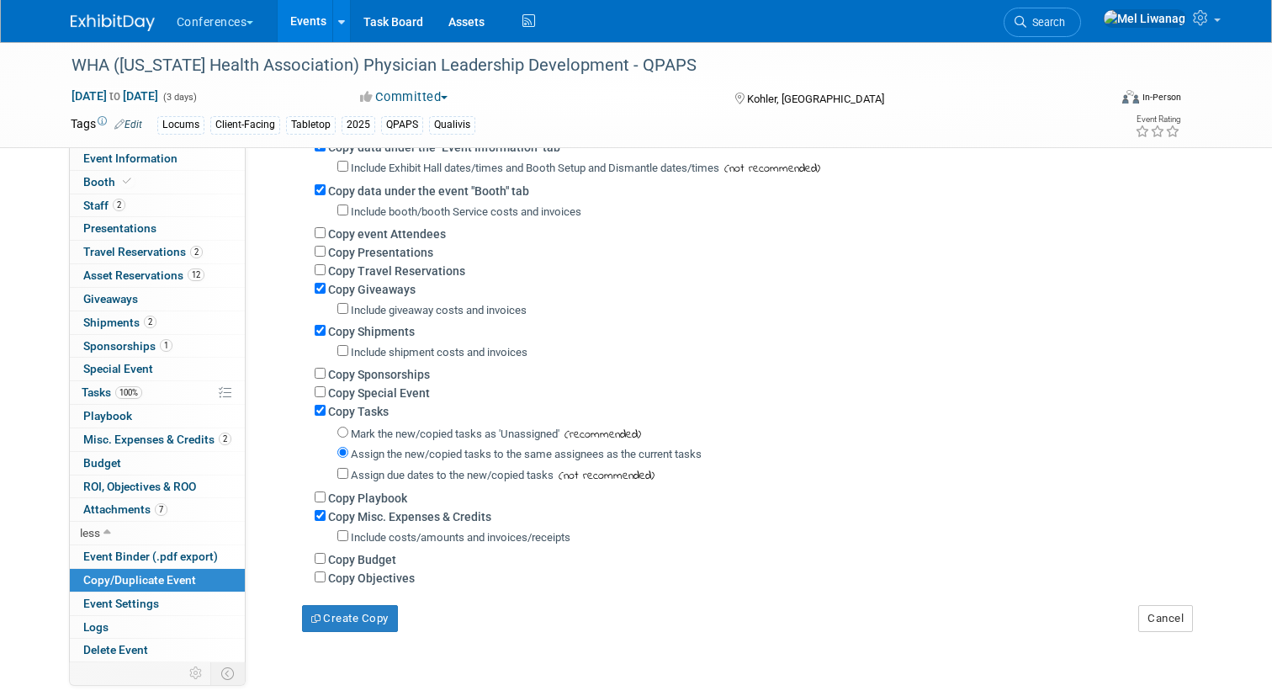
click at [384, 562] on label "Copy Budget" at bounding box center [362, 559] width 68 height 13
click at [326, 562] on input "Copy Budget" at bounding box center [320, 558] width 11 height 11
checkbox input "true"
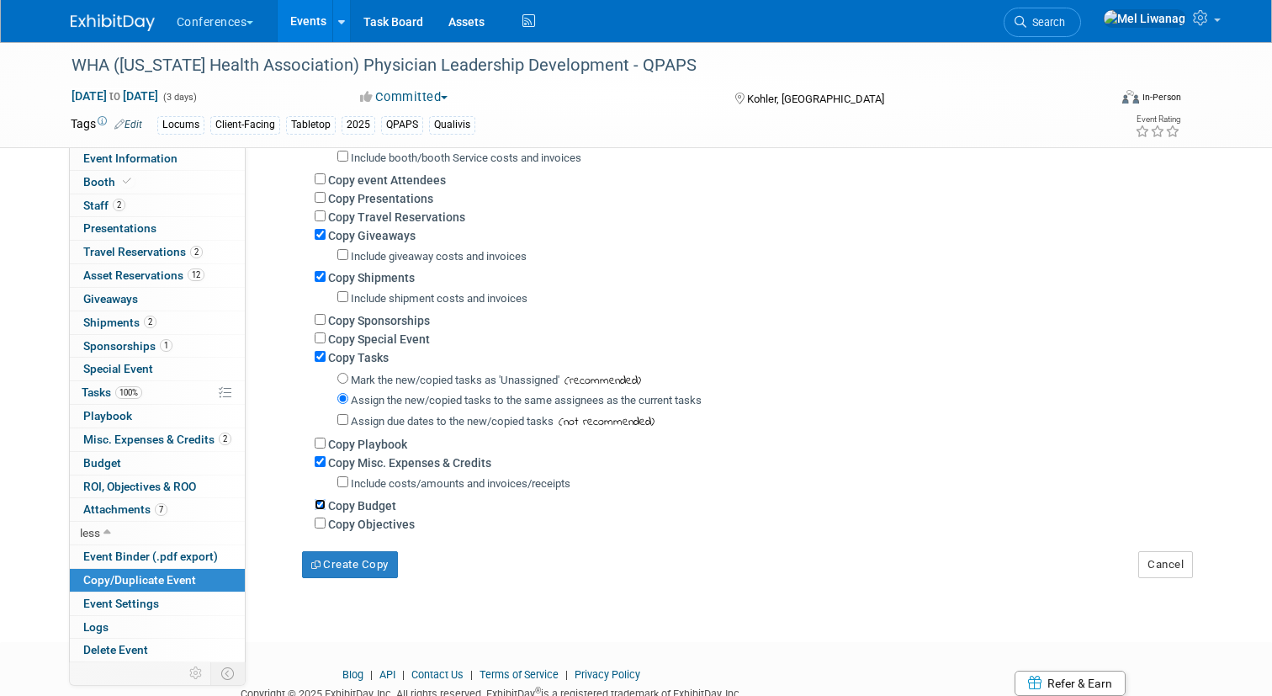
scroll to position [372, 0]
click at [397, 311] on div "Copy Sponsorships" at bounding box center [752, 317] width 875 height 19
click at [380, 316] on label "Copy Sponsorships" at bounding box center [379, 317] width 102 height 13
click at [326, 316] on input "Copy Sponsorships" at bounding box center [320, 316] width 11 height 11
checkbox input "true"
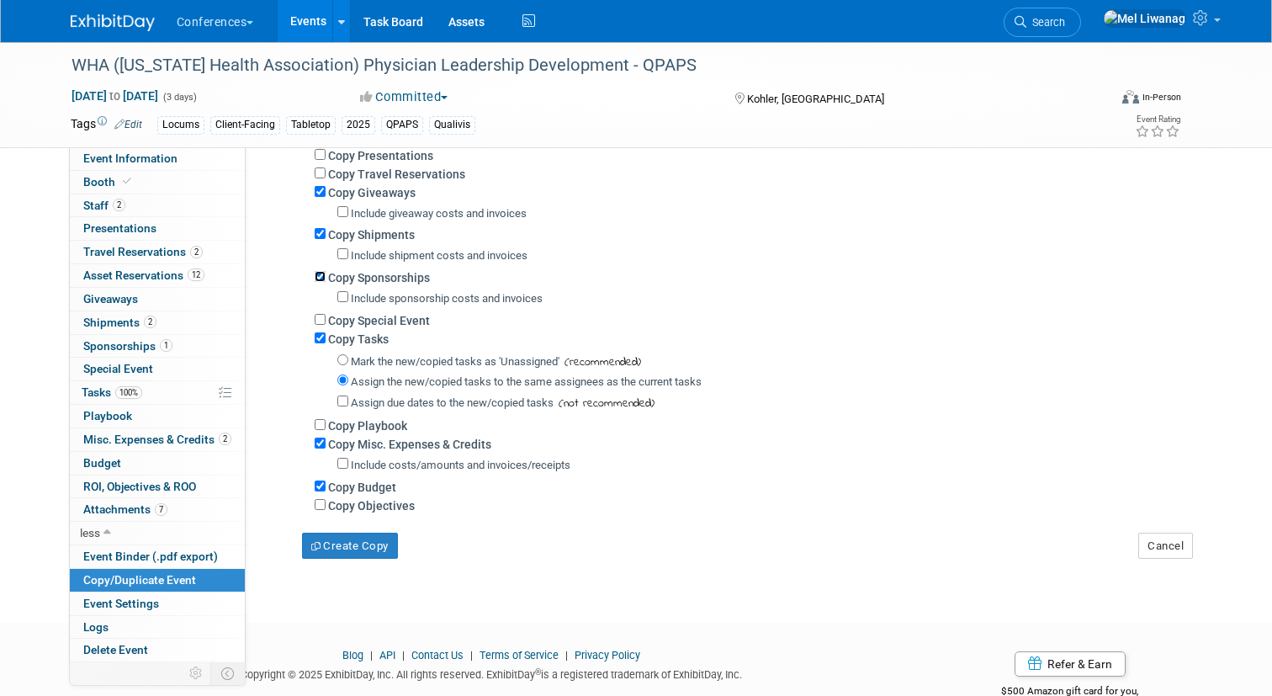
scroll to position [421, 0]
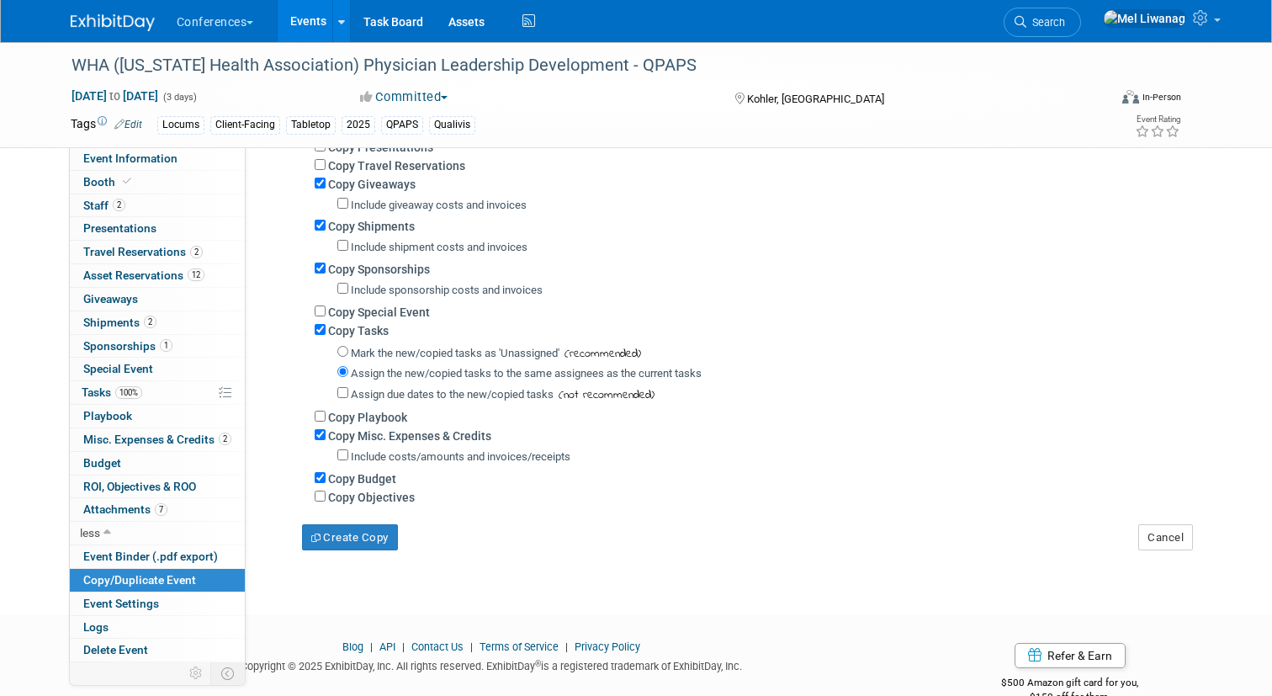
click at [391, 442] on label "Copy Misc. Expenses & Credits" at bounding box center [409, 435] width 163 height 13
click at [326, 440] on input "Copy Misc. Expenses & Credits" at bounding box center [320, 434] width 11 height 11
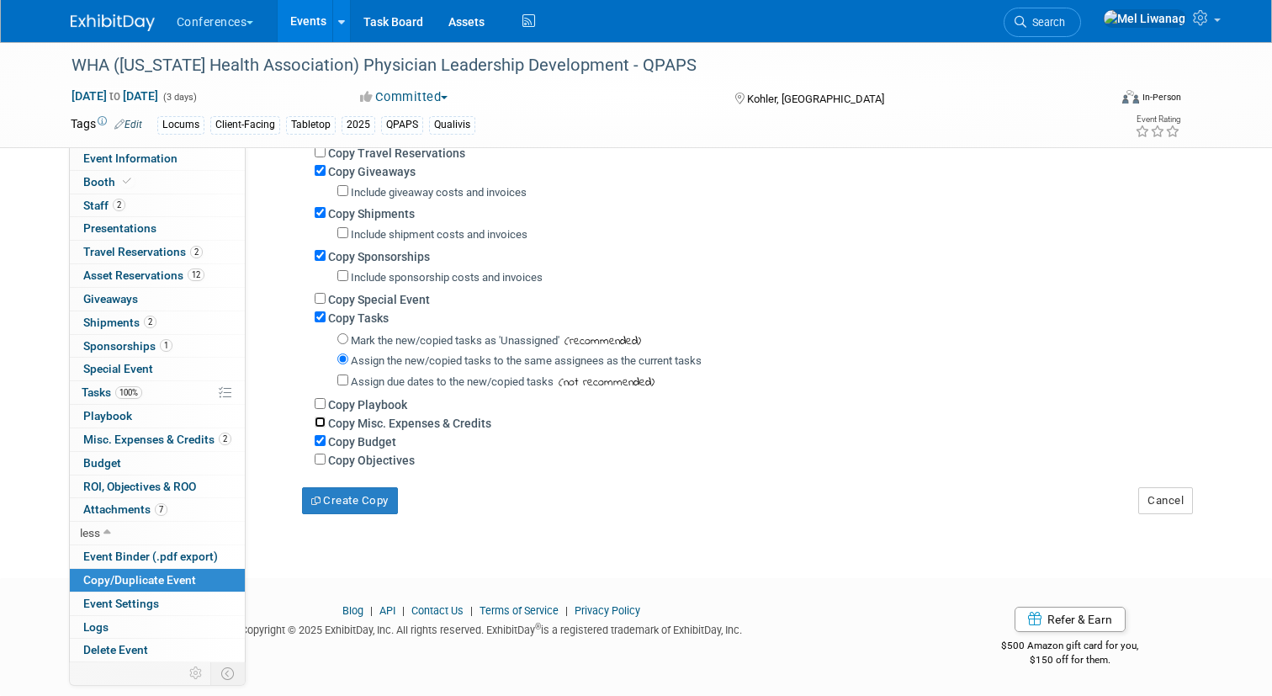
scroll to position [432, 0]
click at [399, 418] on div "Copy Misc. Expenses & Credits" at bounding box center [752, 423] width 875 height 19
click at [398, 421] on label "Copy Misc. Expenses & Credits" at bounding box center [409, 423] width 163 height 13
click at [326, 421] on input "Copy Misc. Expenses & Credits" at bounding box center [320, 422] width 11 height 11
checkbox input "true"
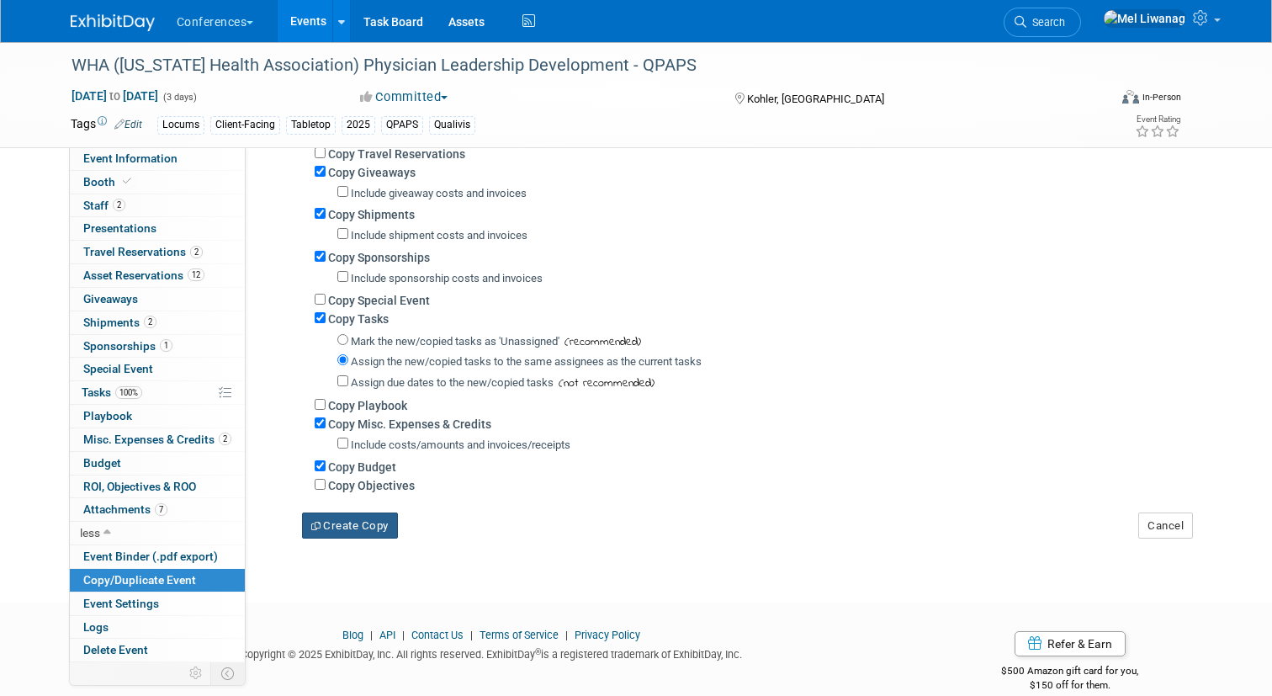
click at [363, 522] on button "Create Copy" at bounding box center [350, 525] width 96 height 27
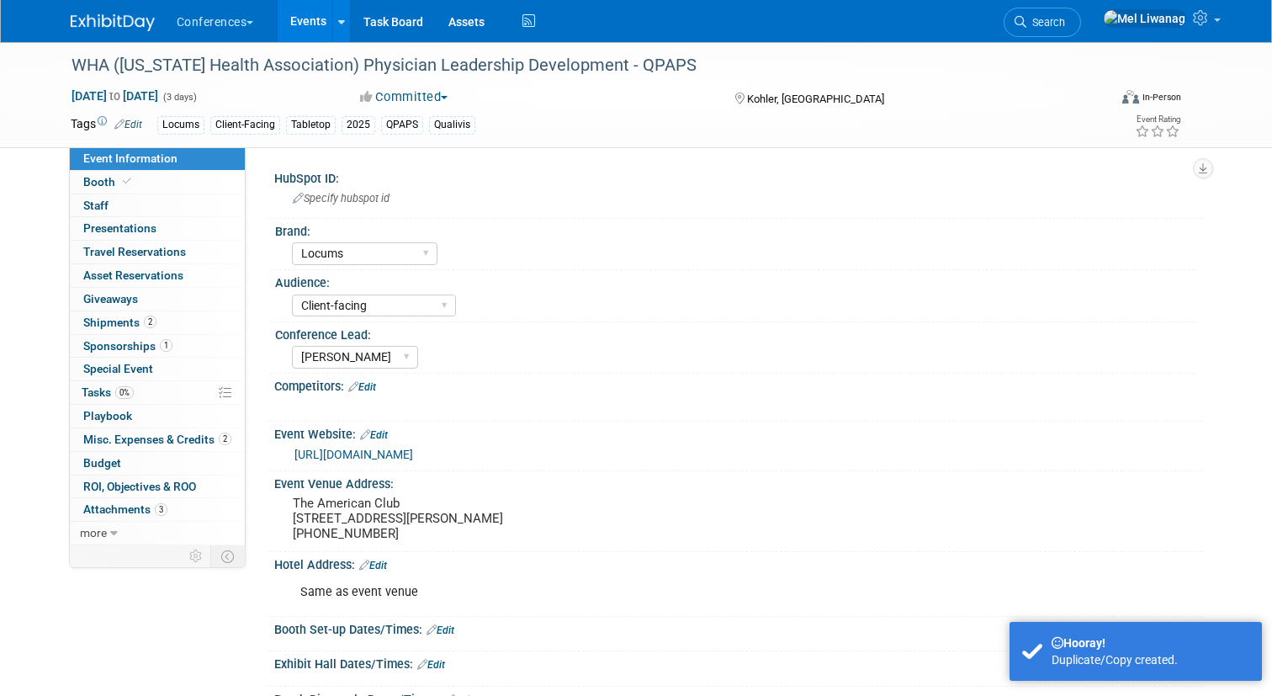
select select "Locums"
select select "Client-facing"
select select "[PERSON_NAME]"
click at [483, 116] on div "Locums Client-Facing Tabletop 2025 QPAPS Qualivis" at bounding box center [574, 125] width 834 height 19
click at [137, 127] on link "Edit" at bounding box center [128, 125] width 28 height 12
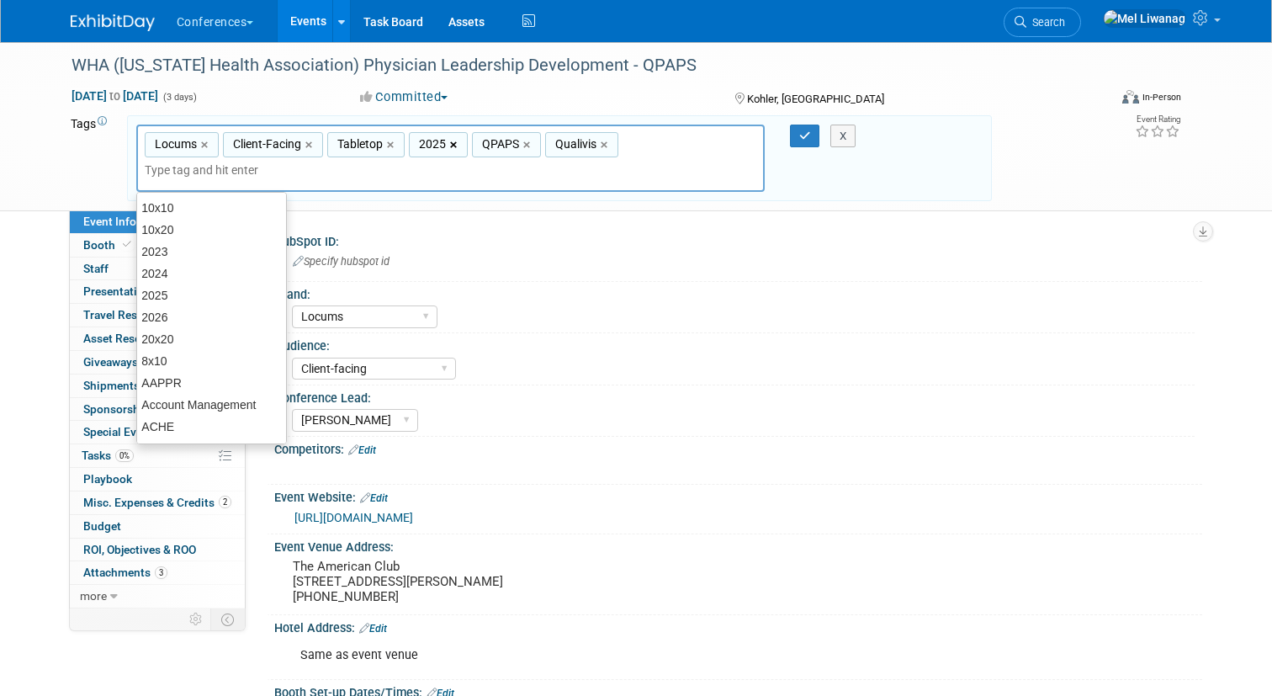
click at [451, 148] on link "×" at bounding box center [455, 144] width 11 height 19
type input "Locums, Client-Facing, Tabletop, QPAPS, Qualivis"
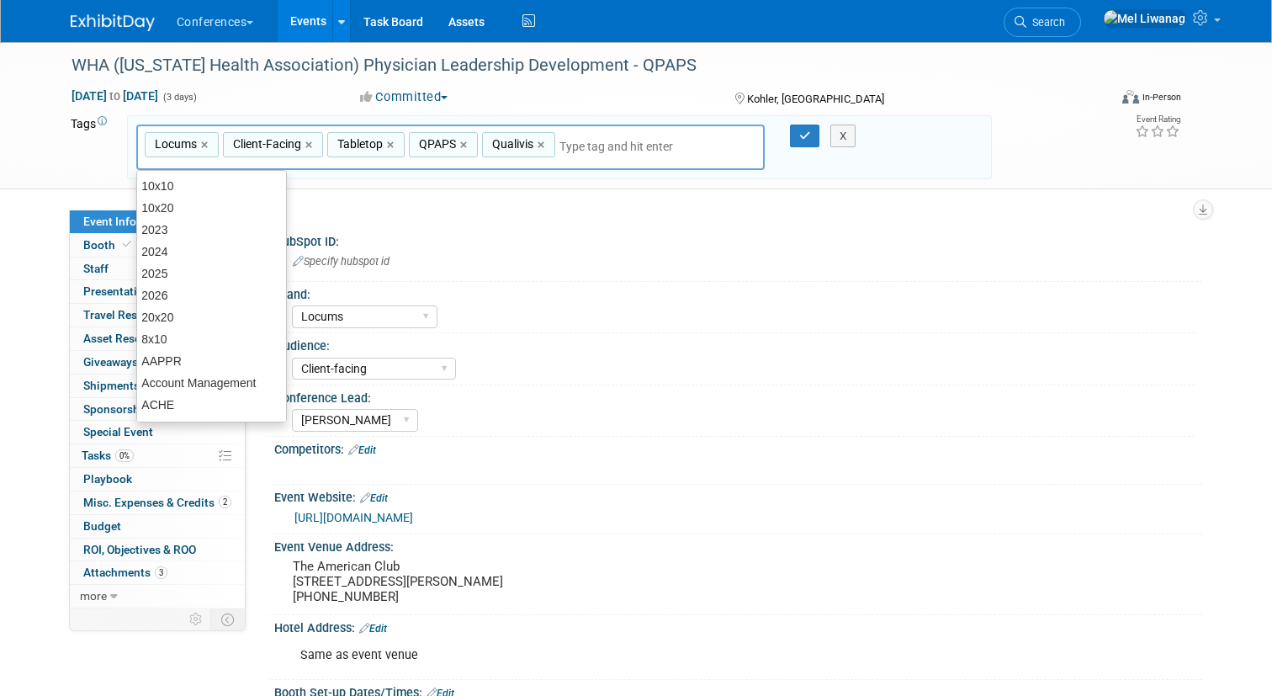
click at [607, 149] on input "text" at bounding box center [656, 146] width 195 height 17
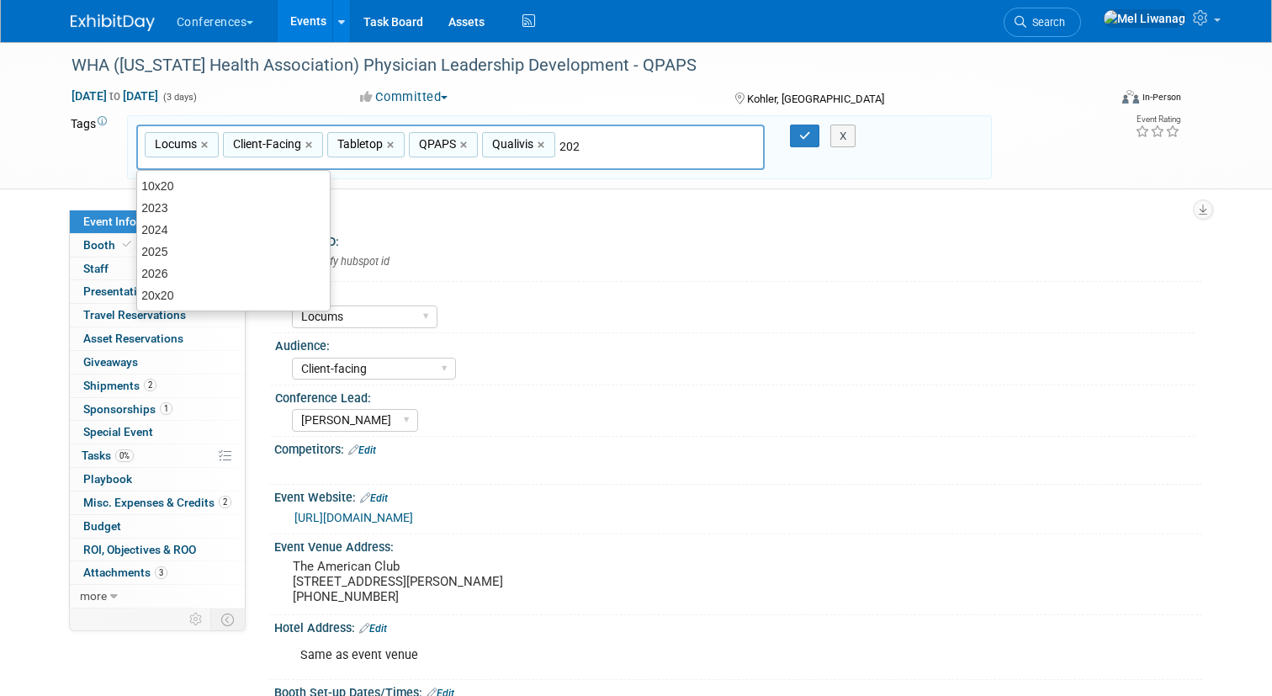
type input "2026"
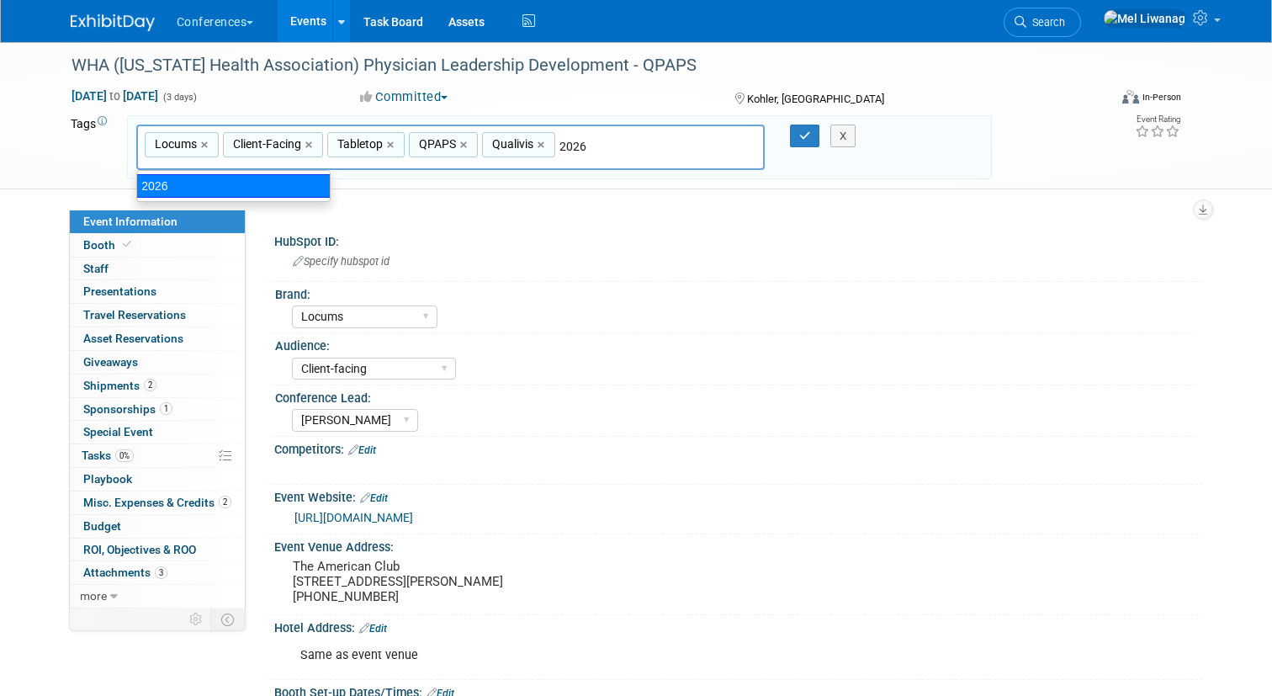
click at [300, 194] on div "2026" at bounding box center [233, 186] width 195 height 24
type input "Locums, Client-Facing, Tabletop, QPAPS, Qualivis, 2026"
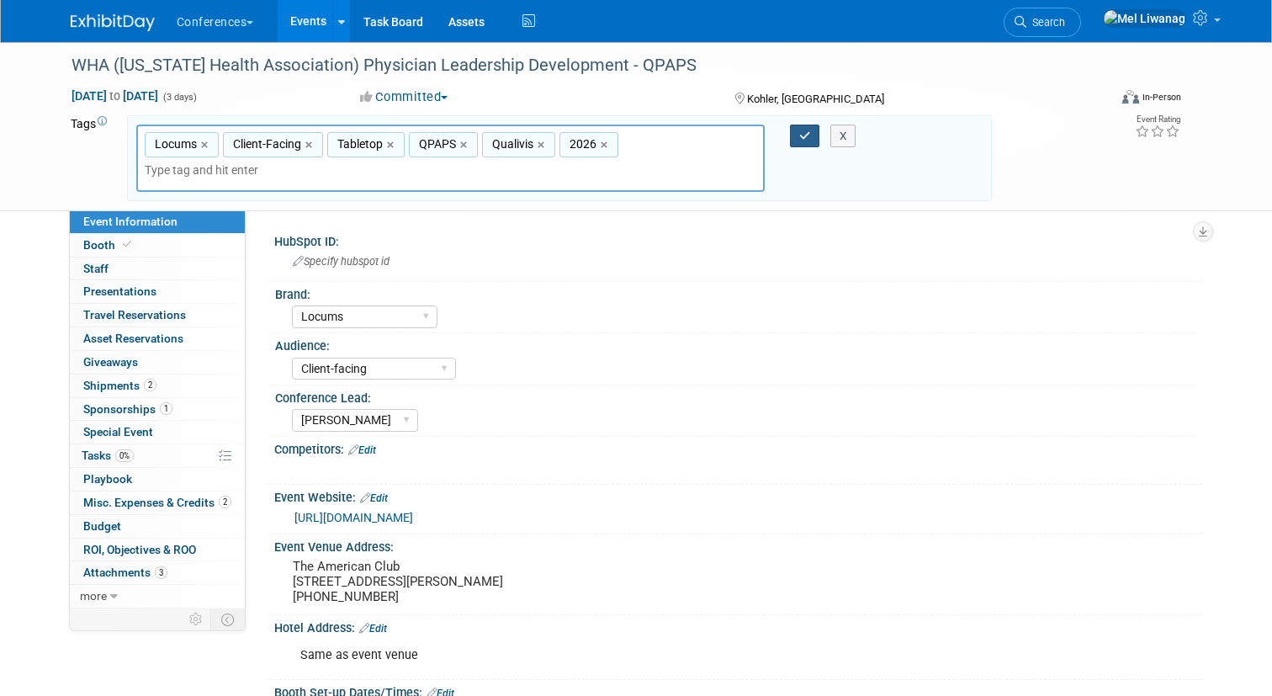
click at [807, 142] on button "button" at bounding box center [805, 136] width 30 height 24
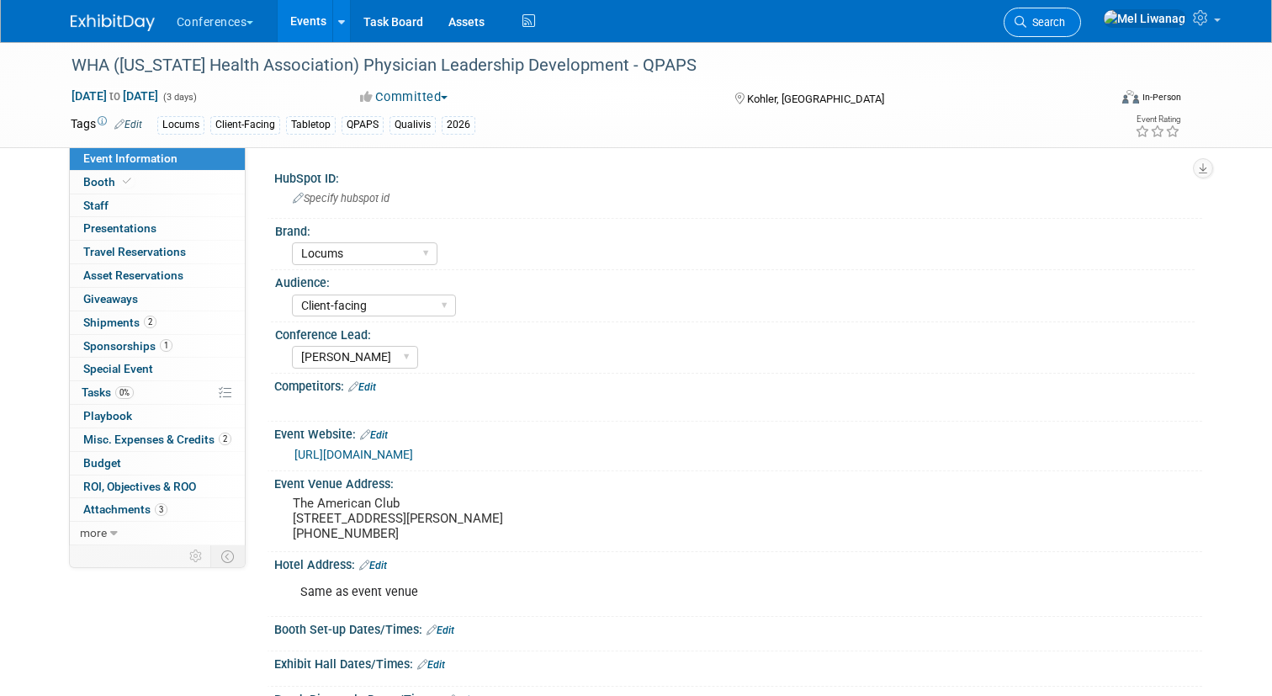
click at [1081, 13] on link "Search" at bounding box center [1041, 22] width 77 height 29
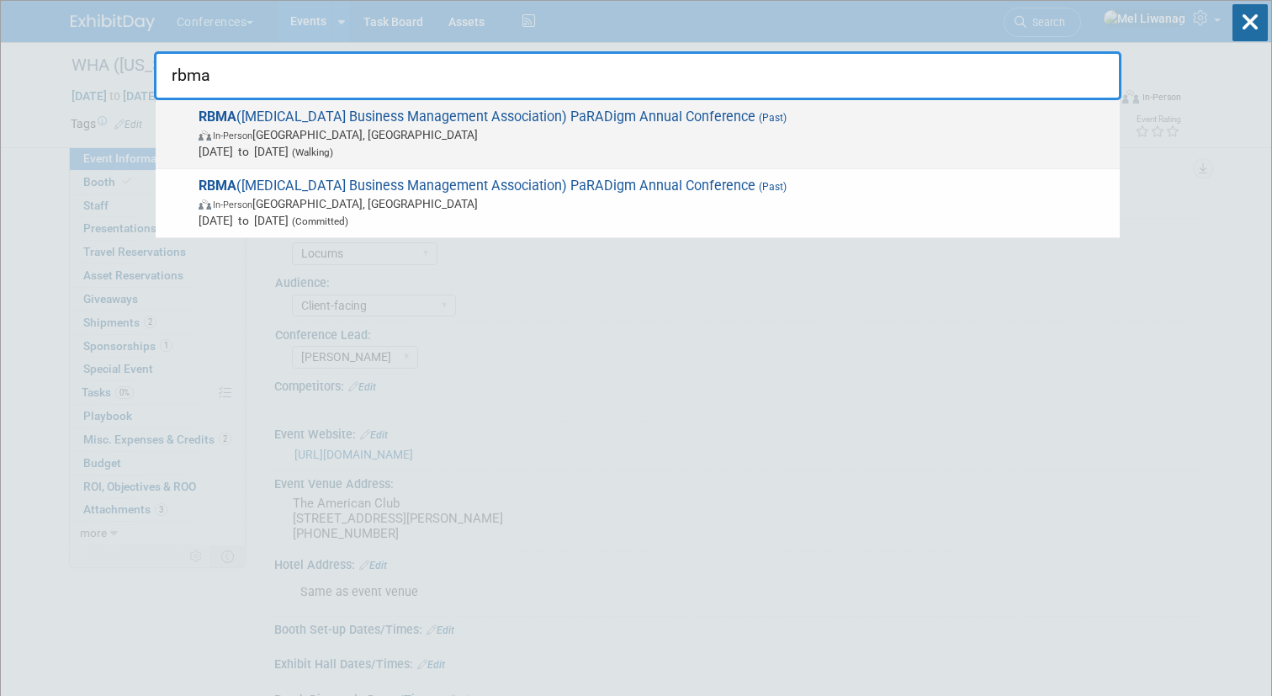
type input "rbma"
click at [400, 158] on span "Mar 25, 2025 to Mar 27, 2025 (Walking)" at bounding box center [655, 151] width 913 height 17
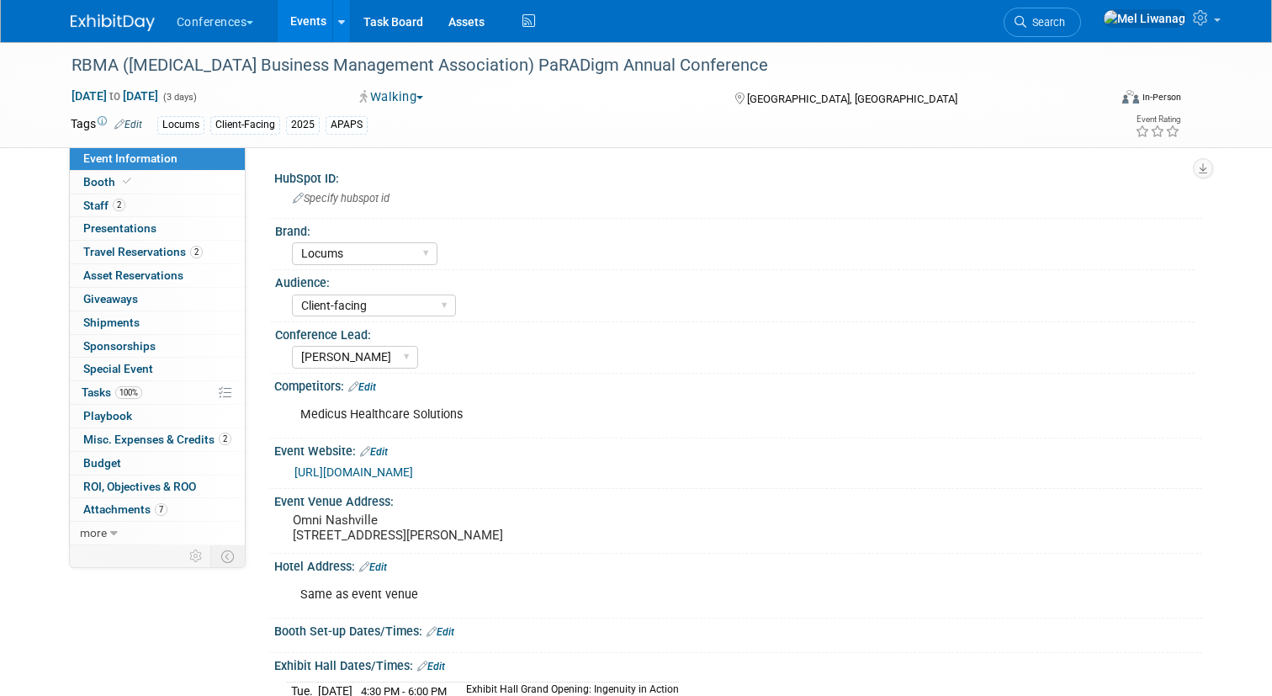
select select "Locums"
select select "Client-facing"
select select "[PERSON_NAME]"
click at [1081, 14] on link "Search" at bounding box center [1041, 22] width 77 height 29
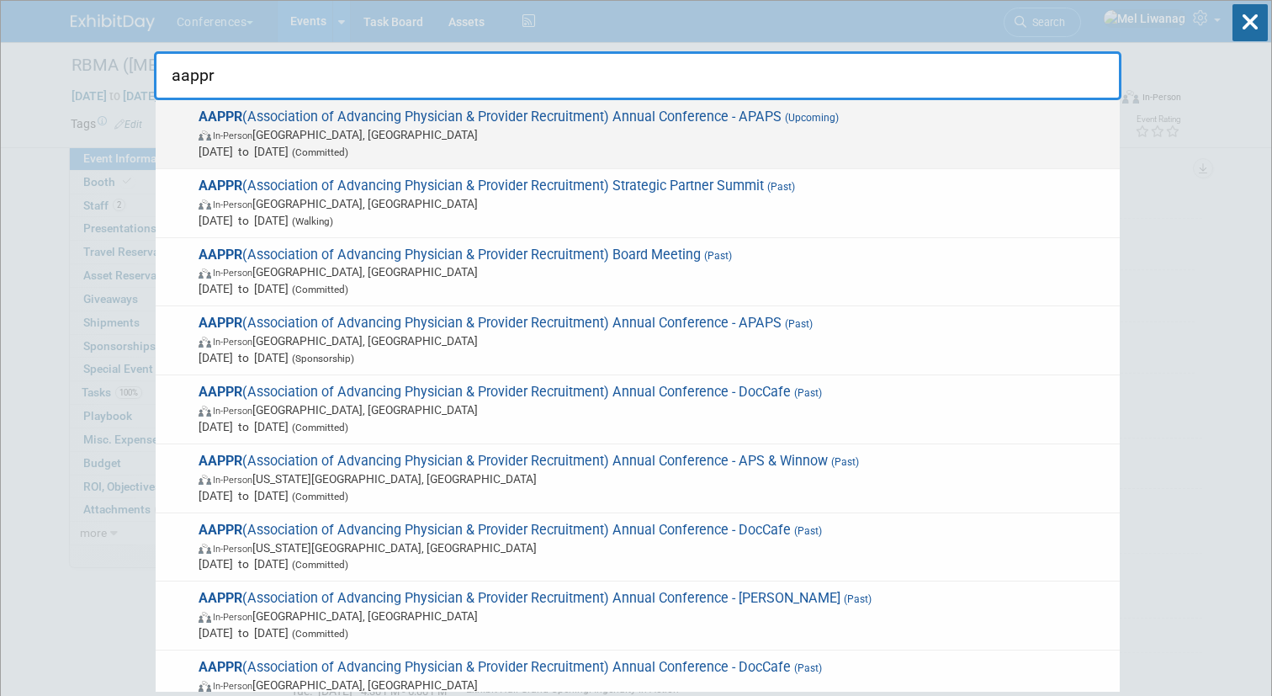
type input "aappr"
click at [687, 151] on span "Apr 12, 2026 to Apr 15, 2026 (Committed)" at bounding box center [655, 151] width 913 height 17
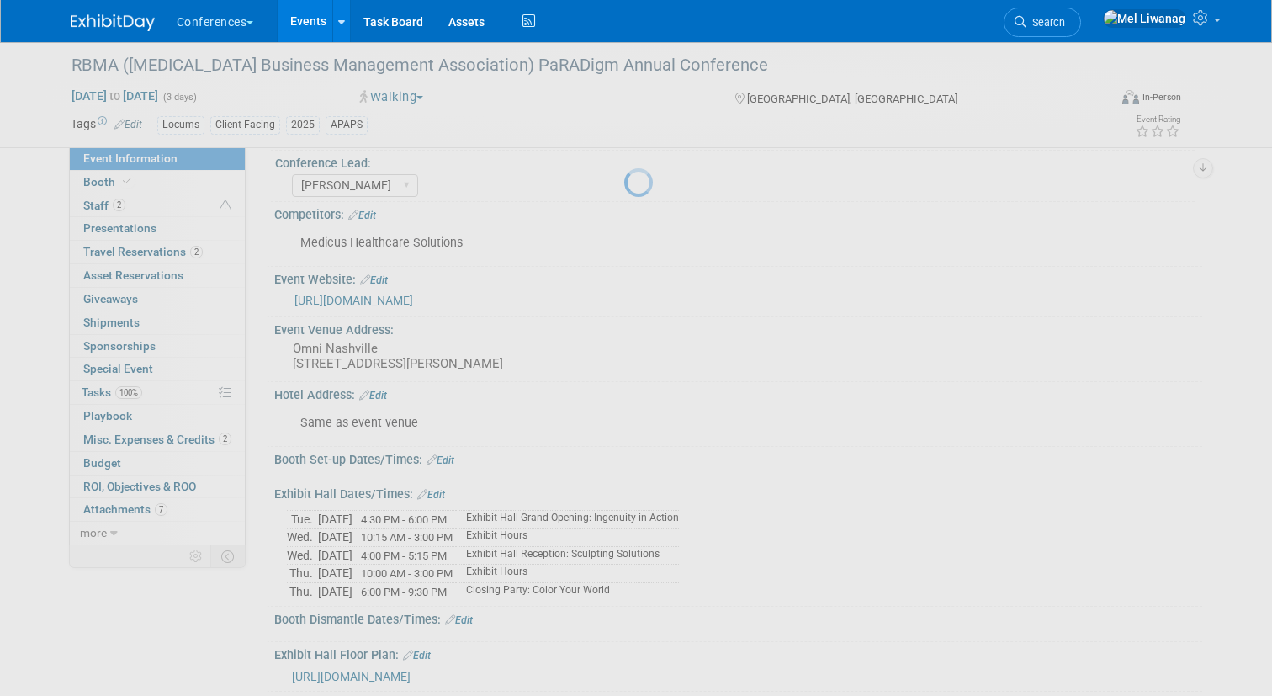
scroll to position [202, 0]
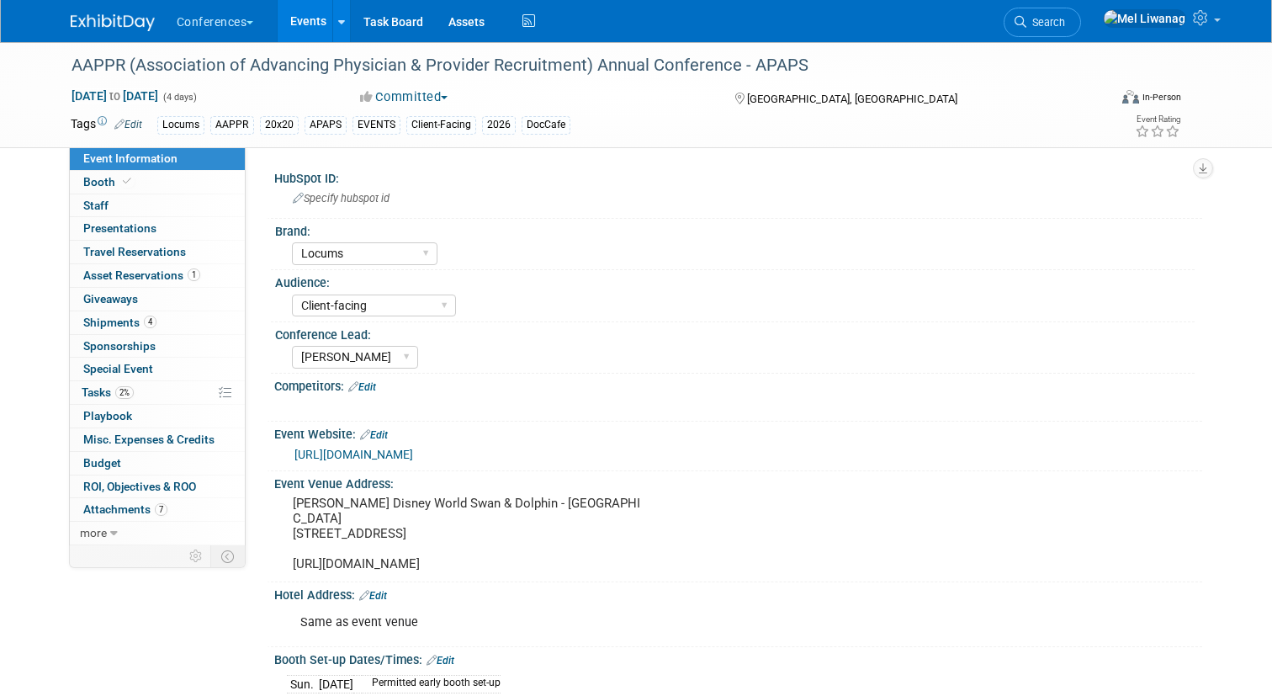
select select "Locums"
select select "Client-facing"
select select "[PERSON_NAME]"
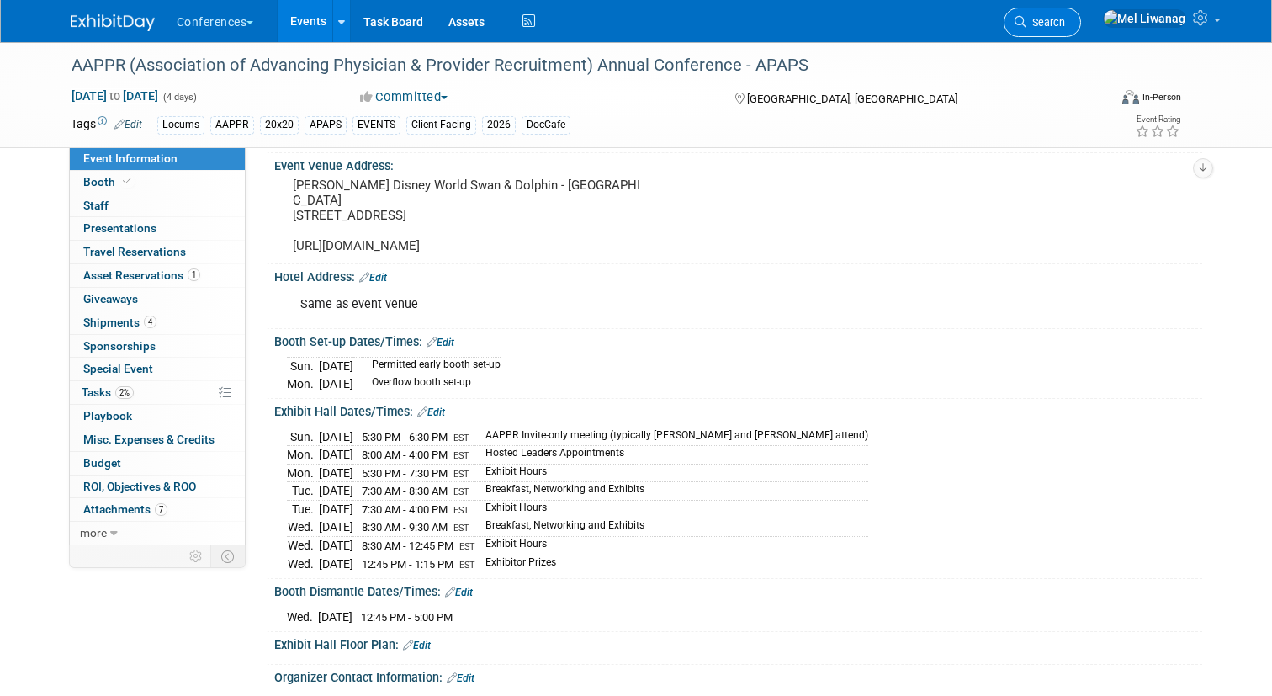
click at [1065, 24] on span "Search" at bounding box center [1045, 22] width 39 height 13
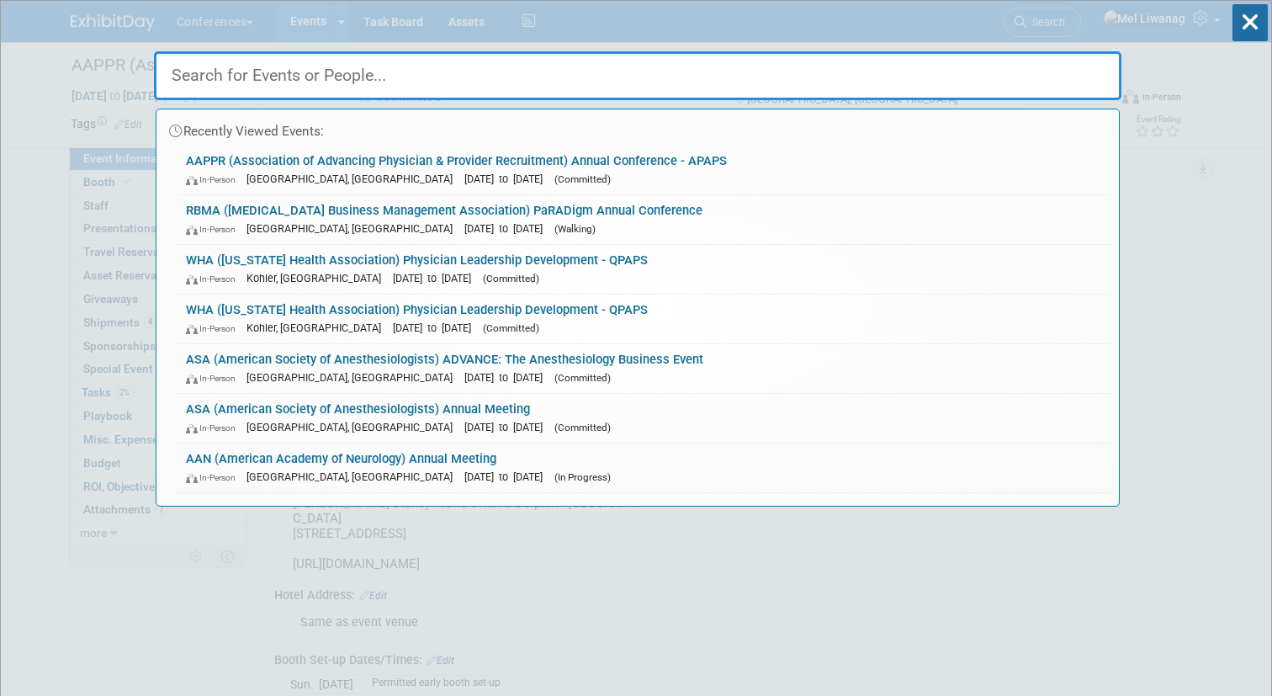
type input "p"
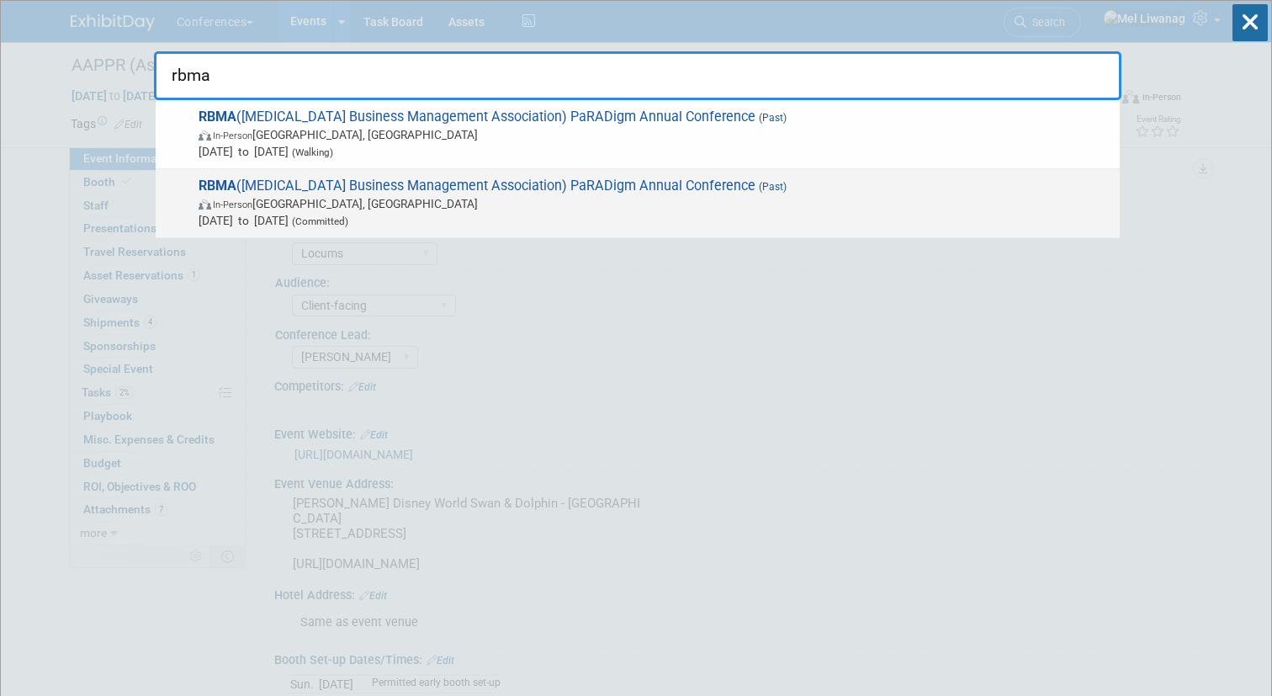
type input "rbma"
click at [690, 171] on div "RBMA (Radiology Business Management Association) PaRADigm Annual Conference (Pa…" at bounding box center [638, 203] width 964 height 69
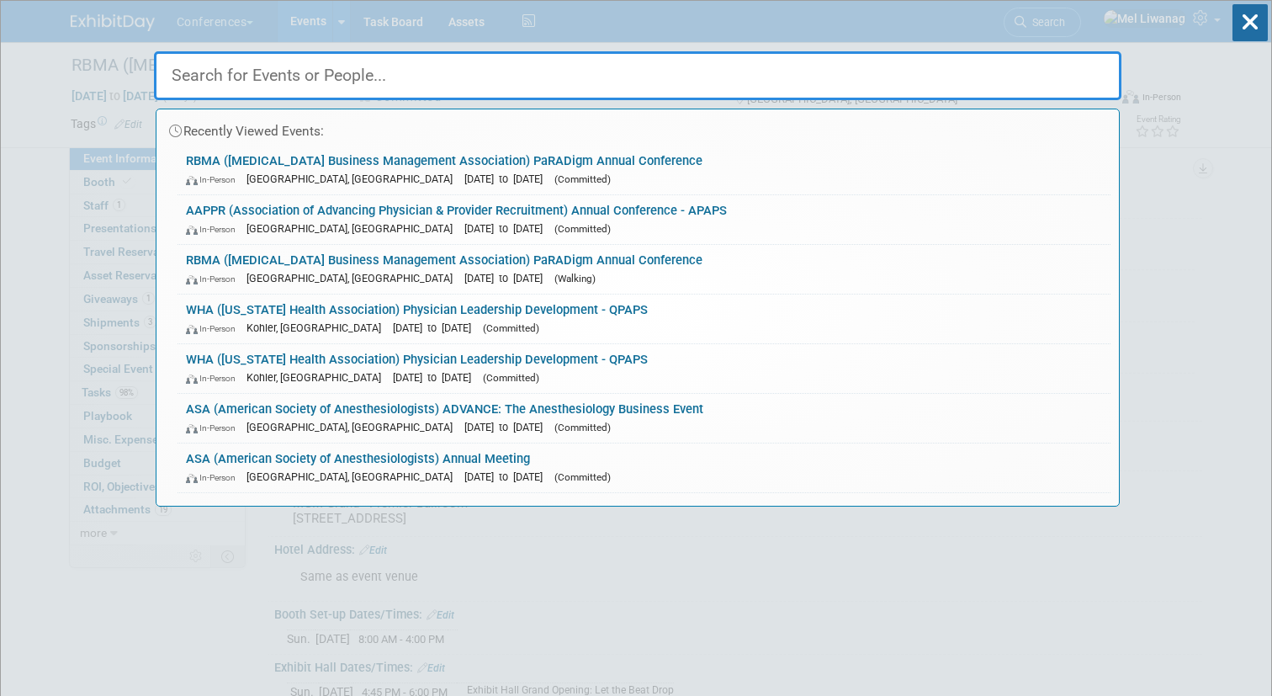
select select "Locums"
select select "[PERSON_NAME]"
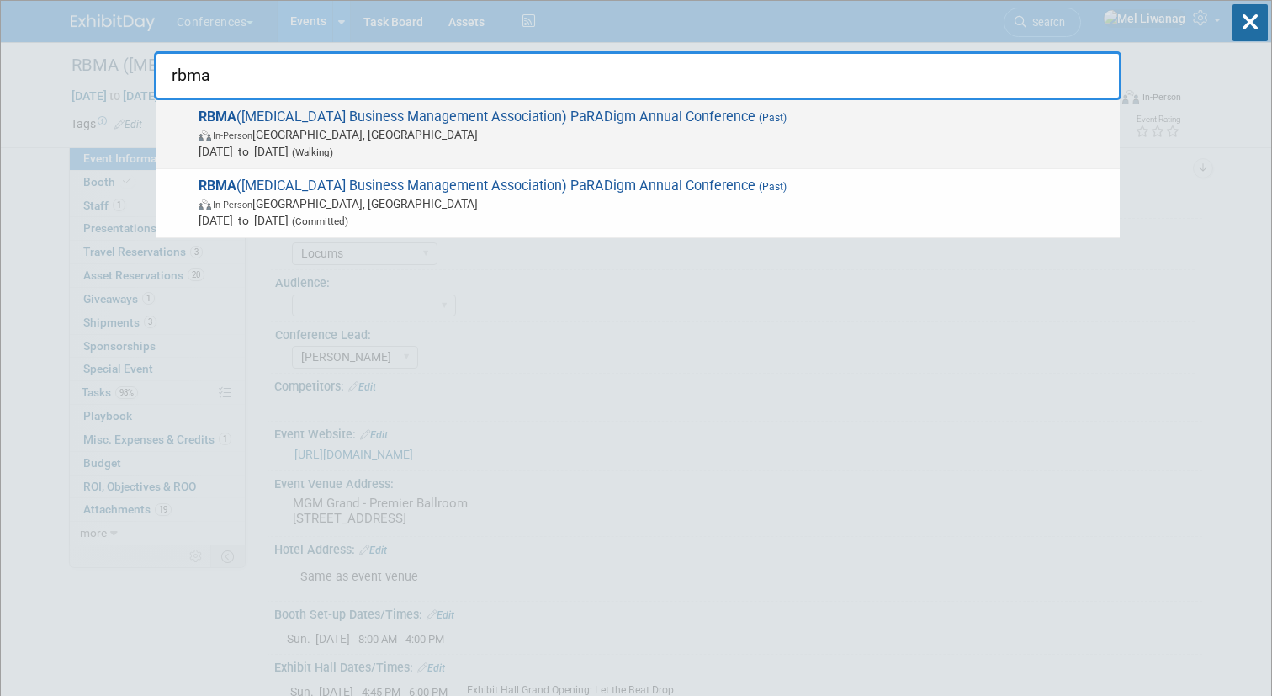
type input "rbma"
click at [620, 151] on span "Mar 25, 2025 to Mar 27, 2025 (Walking)" at bounding box center [655, 151] width 913 height 17
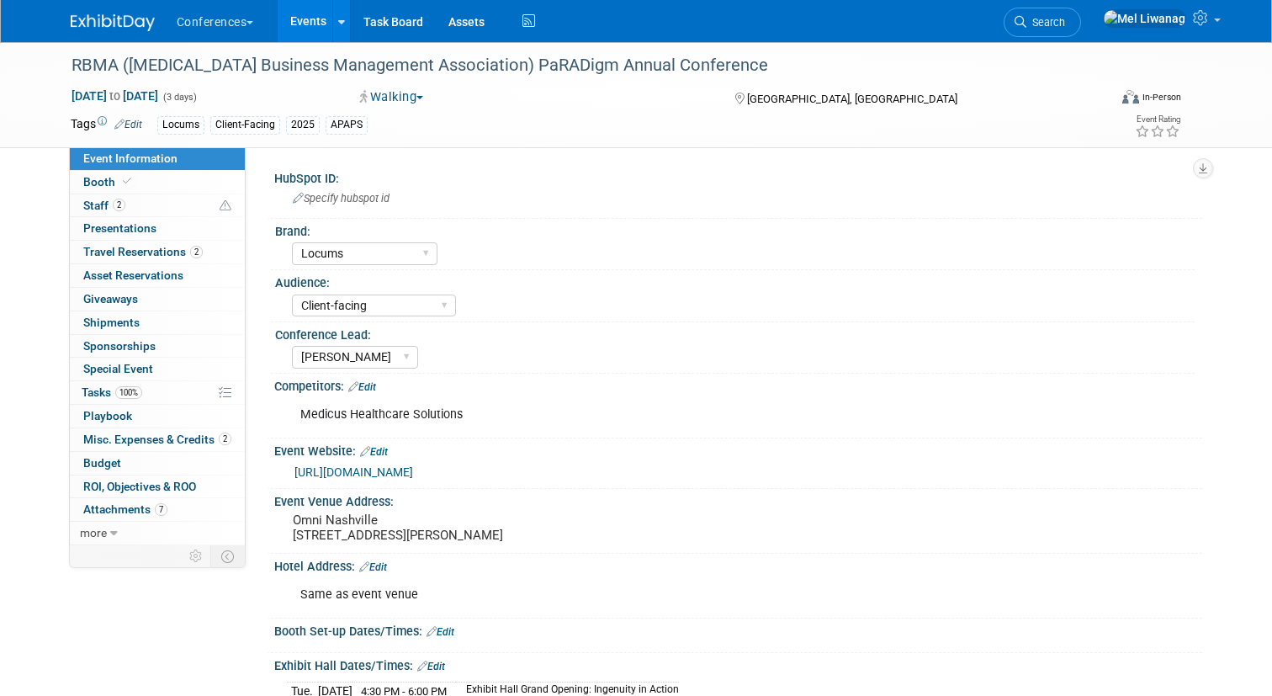
select select "Locums"
select select "Client-facing"
select select "[PERSON_NAME]"
click at [1065, 23] on span "Search" at bounding box center [1045, 22] width 39 height 13
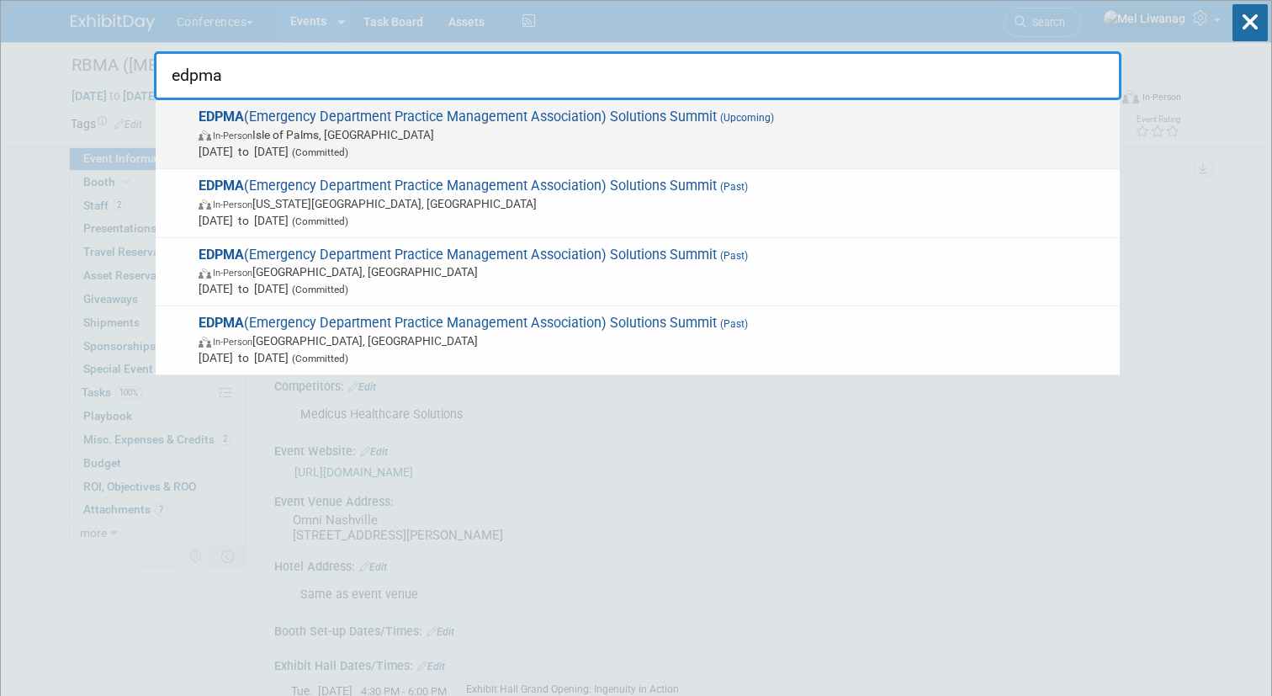
type input "edpma"
click at [508, 128] on span "In-Person Isle of Palms, SC" at bounding box center [655, 134] width 913 height 17
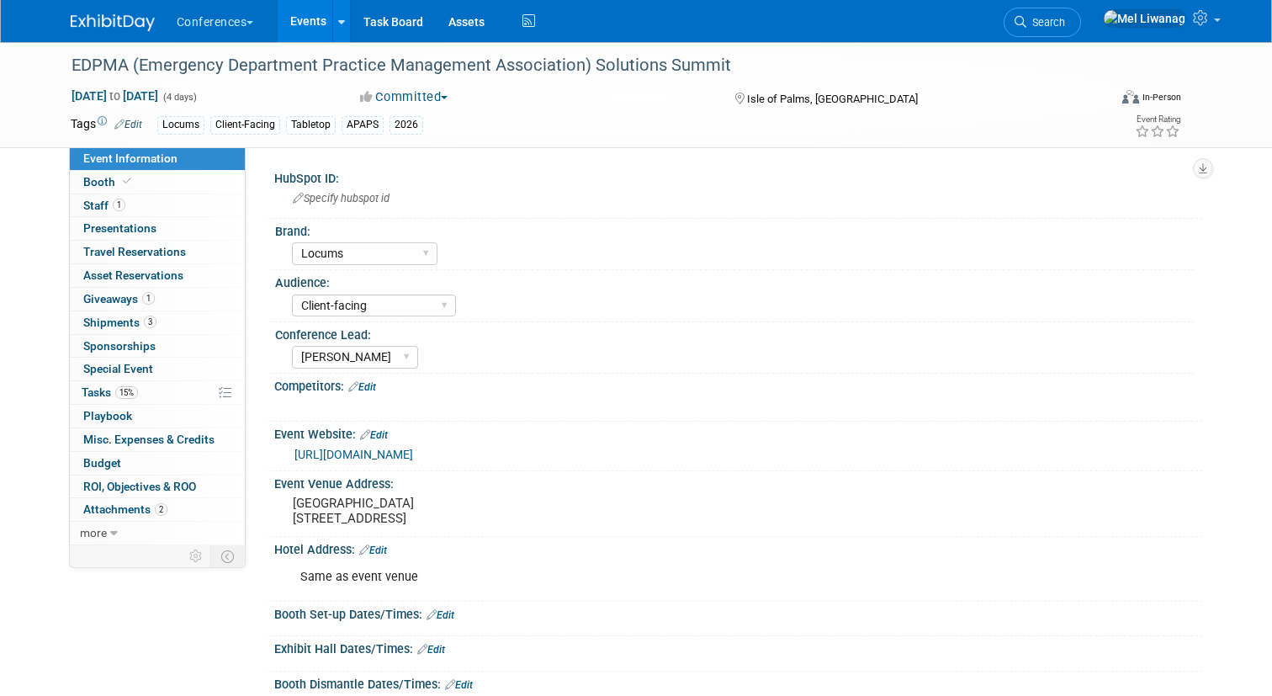
select select "Locums"
select select "Client-facing"
select select "[PERSON_NAME]"
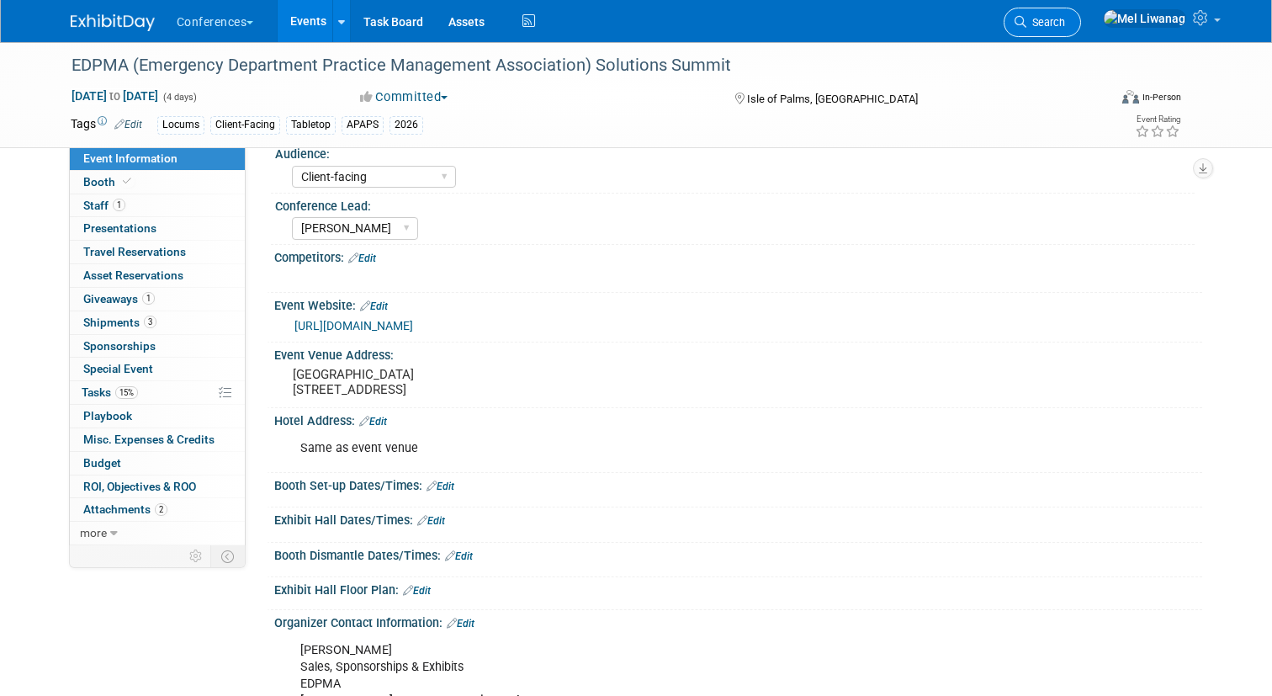
click at [1081, 14] on link "Search" at bounding box center [1041, 22] width 77 height 29
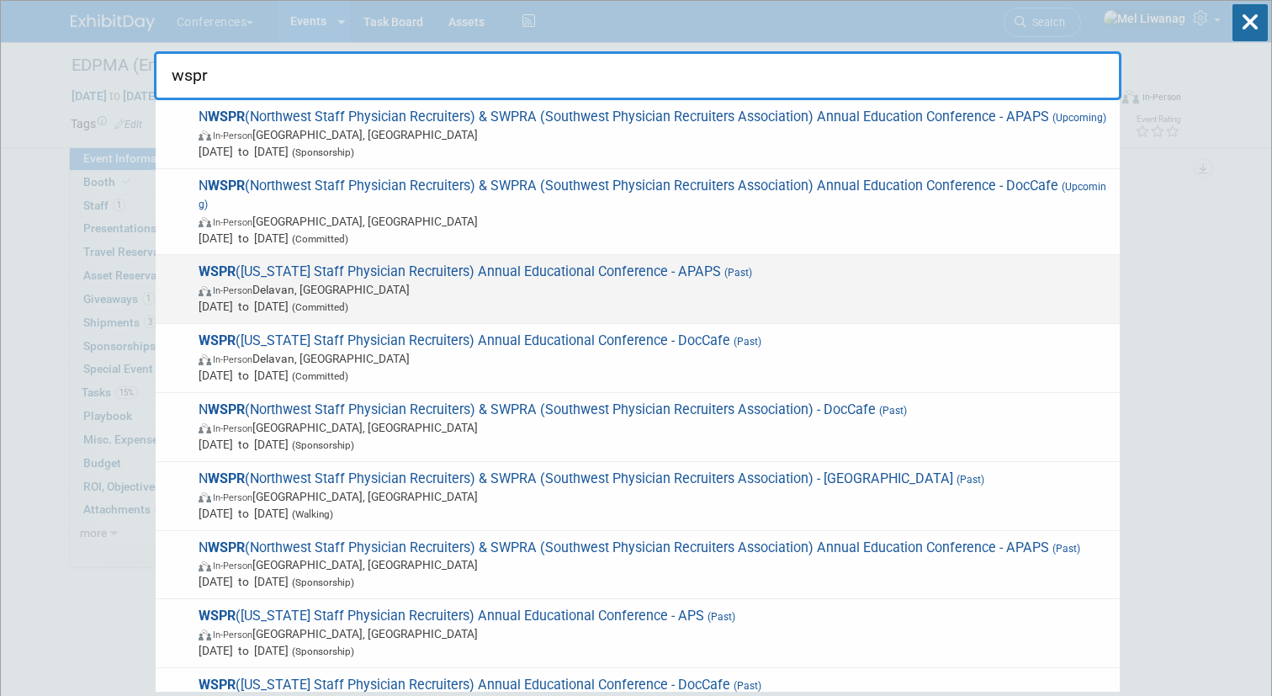
type input "wspr"
click at [584, 283] on span "In-Person [PERSON_NAME], [GEOGRAPHIC_DATA]" at bounding box center [655, 289] width 913 height 17
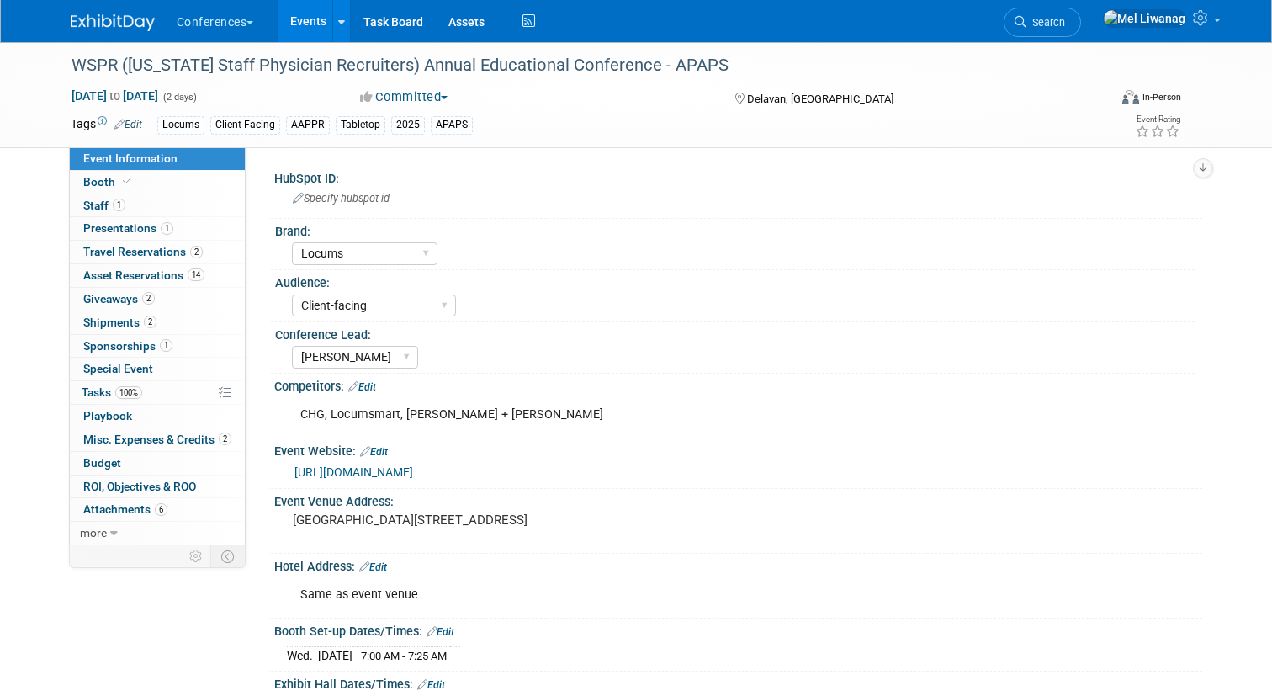
select select "Locums"
select select "Client-facing"
select select "[PERSON_NAME]"
click at [413, 473] on link "https://www.wiphysicianrecruiters.org/meetings-events-news/" at bounding box center [353, 471] width 119 height 13
click at [1026, 24] on icon at bounding box center [1020, 22] width 12 height 12
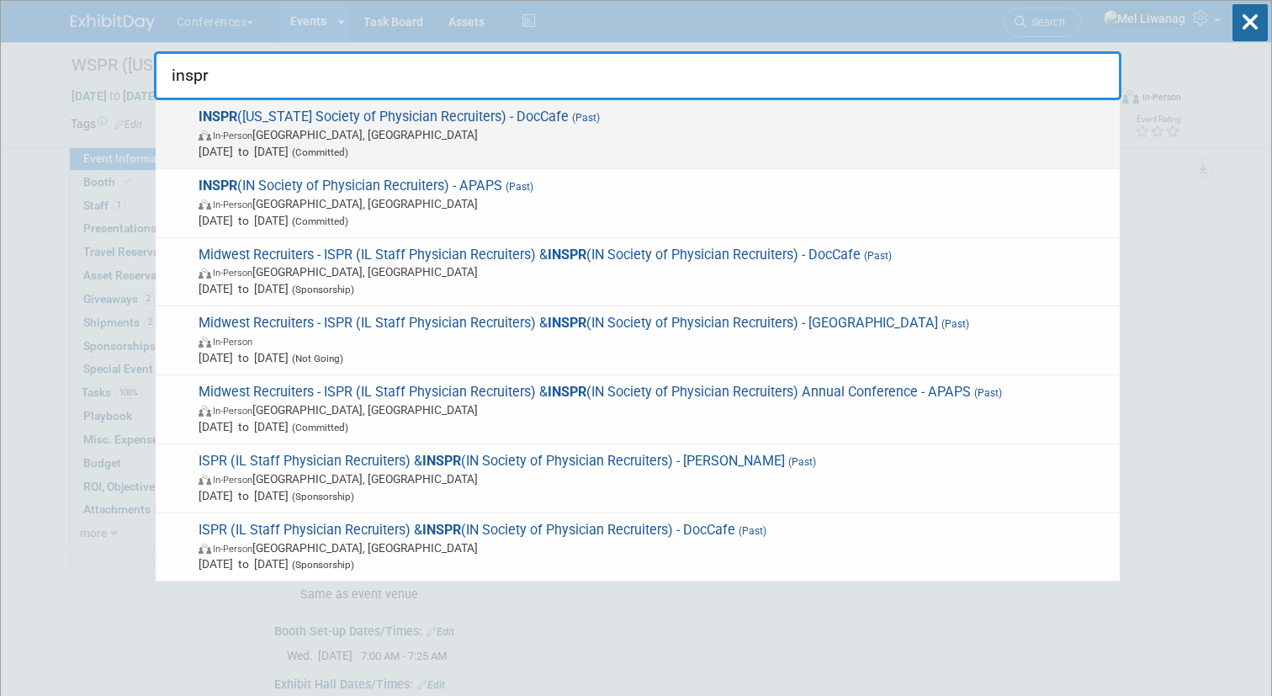
type input "inspr"
click at [760, 151] on span "Apr 24, 2025 to Apr 25, 2025 (Committed)" at bounding box center [655, 151] width 913 height 17
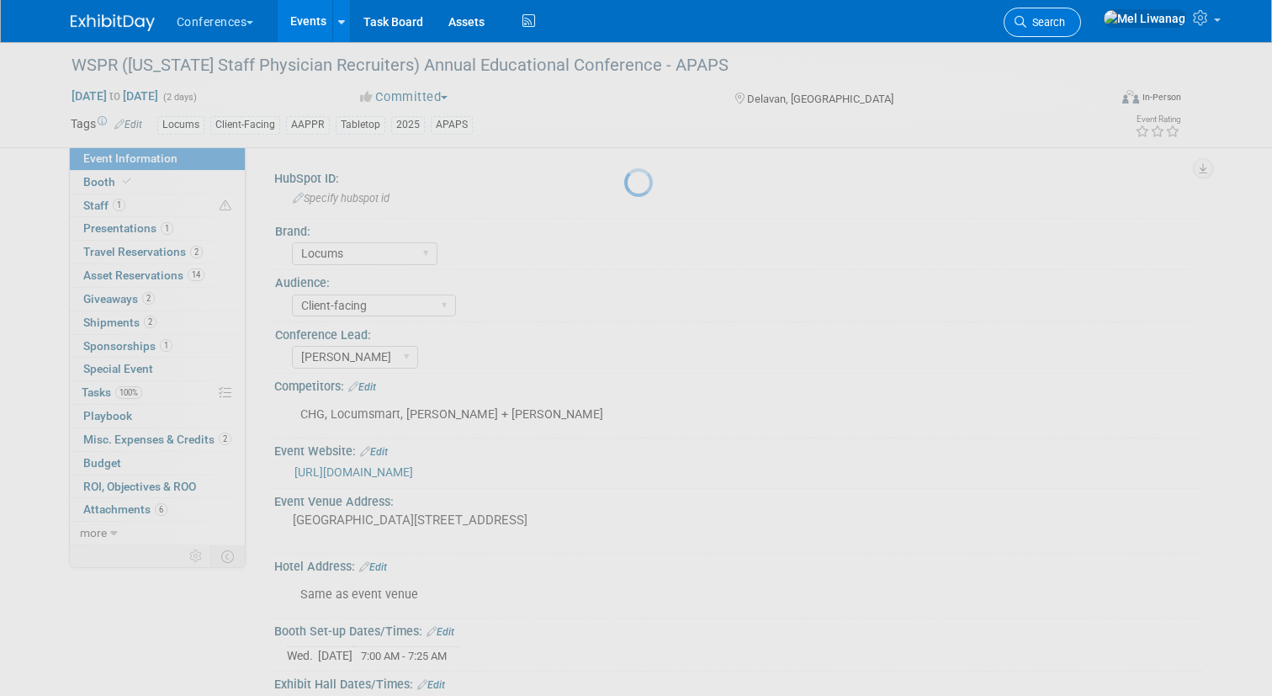
click at [1026, 25] on icon at bounding box center [1020, 22] width 12 height 12
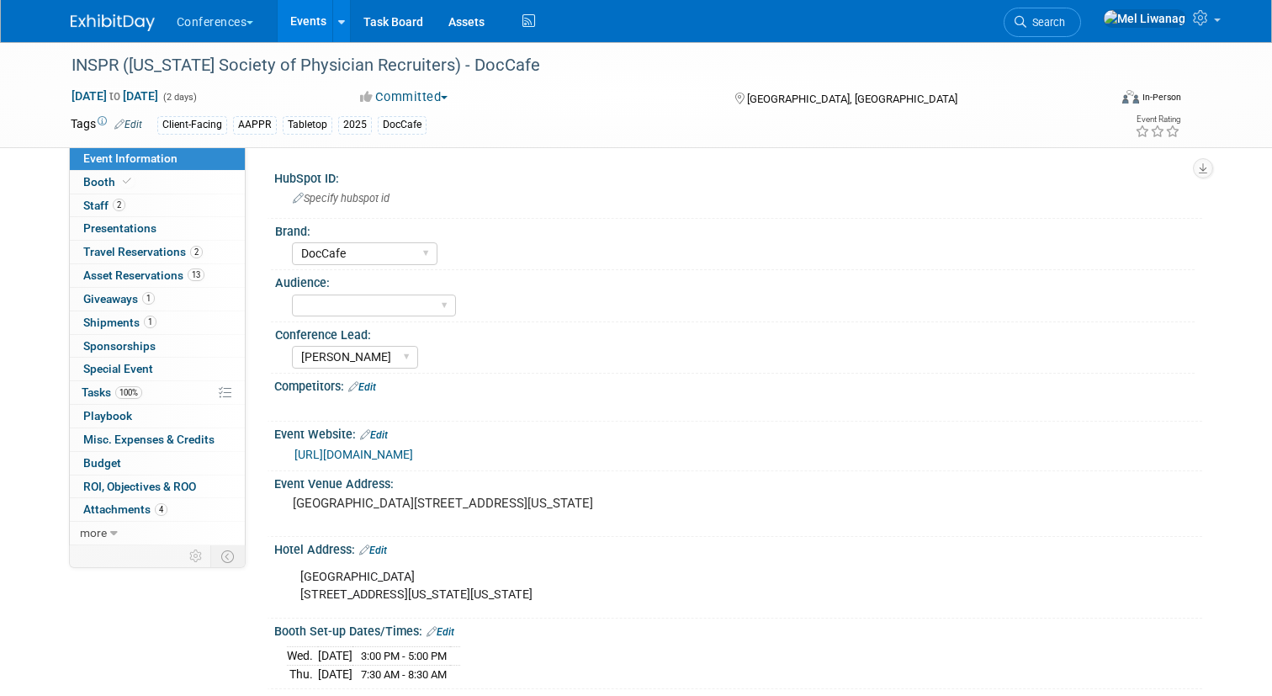
select select "DocCafe"
select select "[PERSON_NAME]"
click at [1026, 25] on icon at bounding box center [1020, 22] width 12 height 12
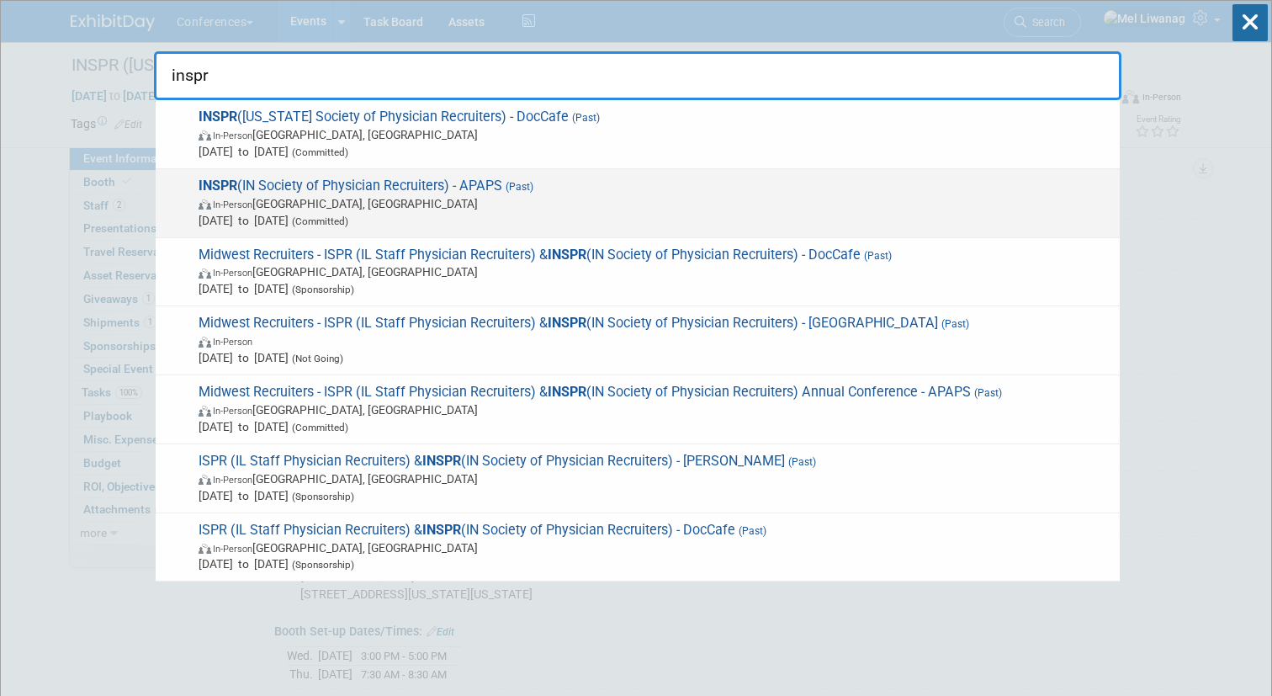
type input "inspr"
click at [630, 193] on span "INSPR (IN Society of Physician Recruiters) - APAPS (Past) In-Person [GEOGRAPHIC…" at bounding box center [652, 202] width 918 height 51
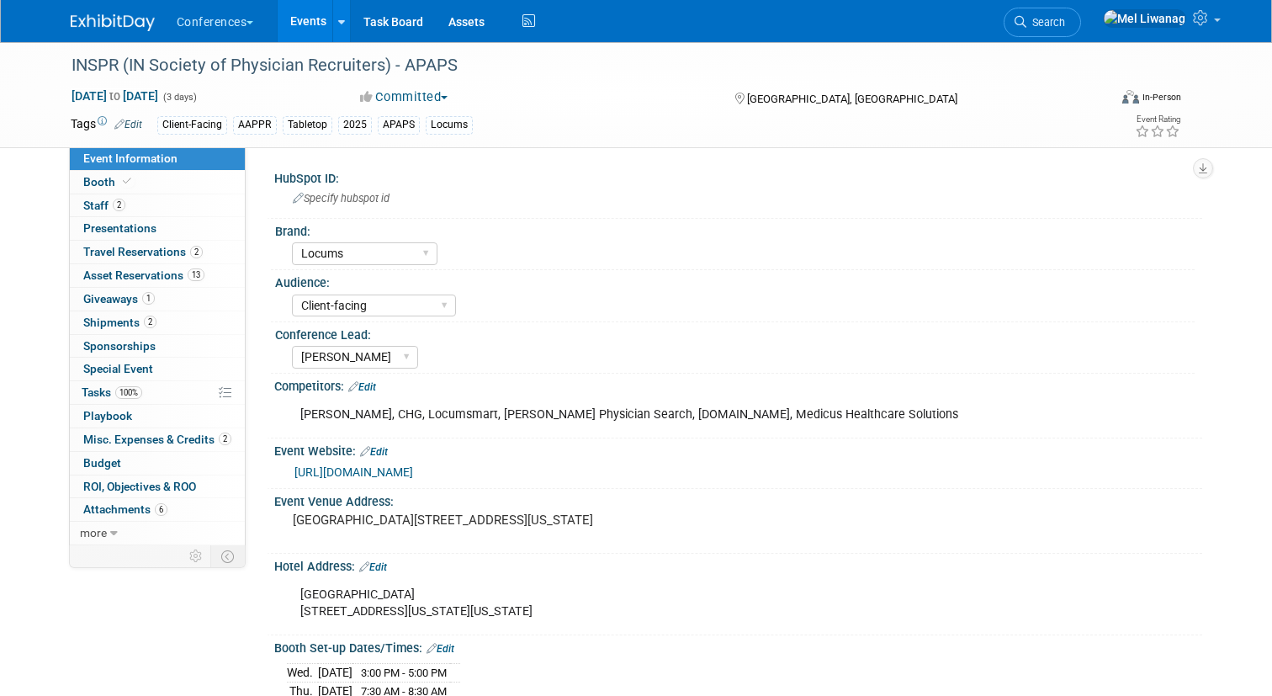
select select "Locums"
select select "Client-facing"
select select "[PERSON_NAME]"
click at [601, 108] on div "Apr 23, 2025 to Apr 25, 2025 (3 days) Apr 23, 2025 to Apr 25, 2025 Committed Co…" at bounding box center [626, 99] width 1136 height 25
click at [1081, 32] on link "Search" at bounding box center [1041, 22] width 77 height 29
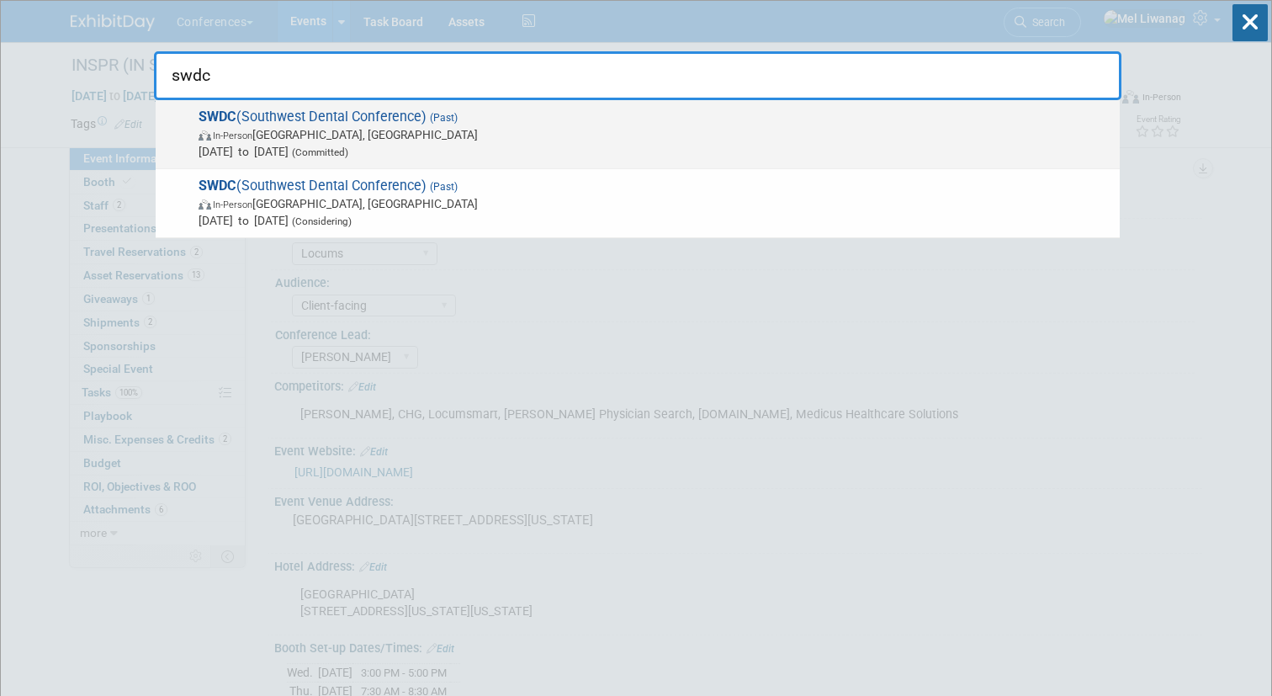
type input "swdc"
click at [531, 124] on span "SWDC (Southwest Dental Conference) (Past) In-Person Dallas, TX Aug 21, 2025 to …" at bounding box center [652, 134] width 918 height 51
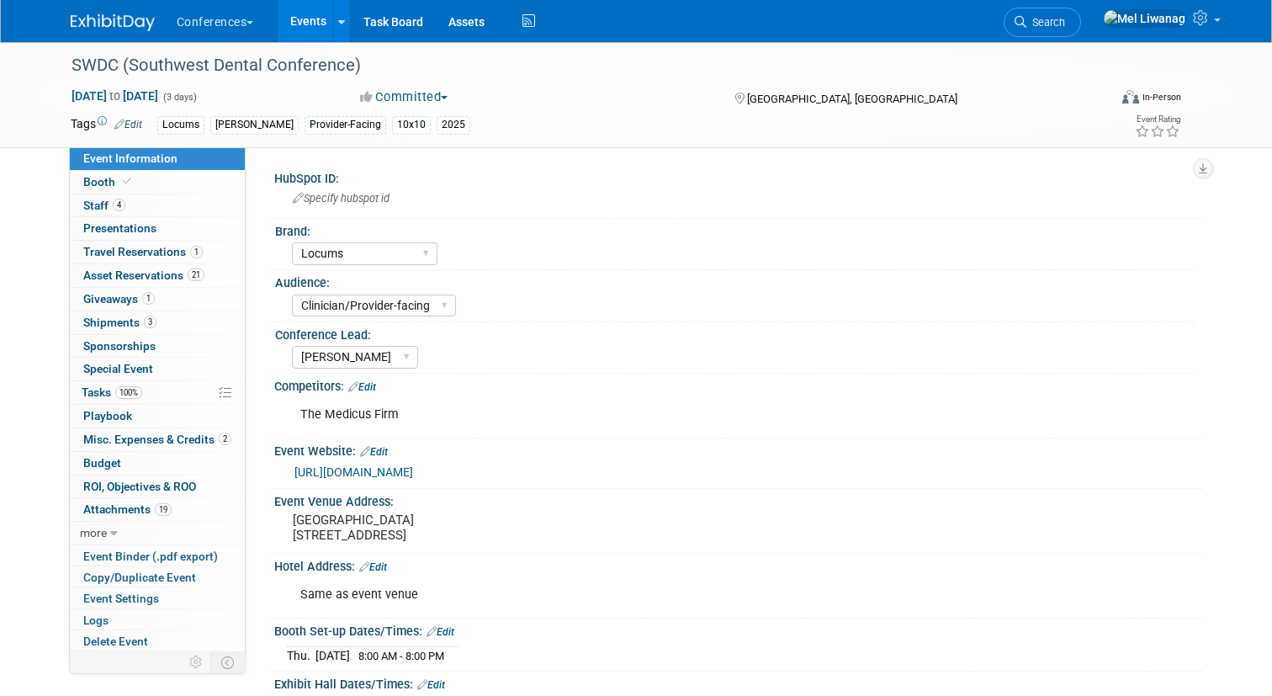
select select "Locums"
select select "Clinician/Provider-facing"
select select "[PERSON_NAME]"
click at [171, 572] on link "Copy/Duplicate Event" at bounding box center [157, 580] width 175 height 23
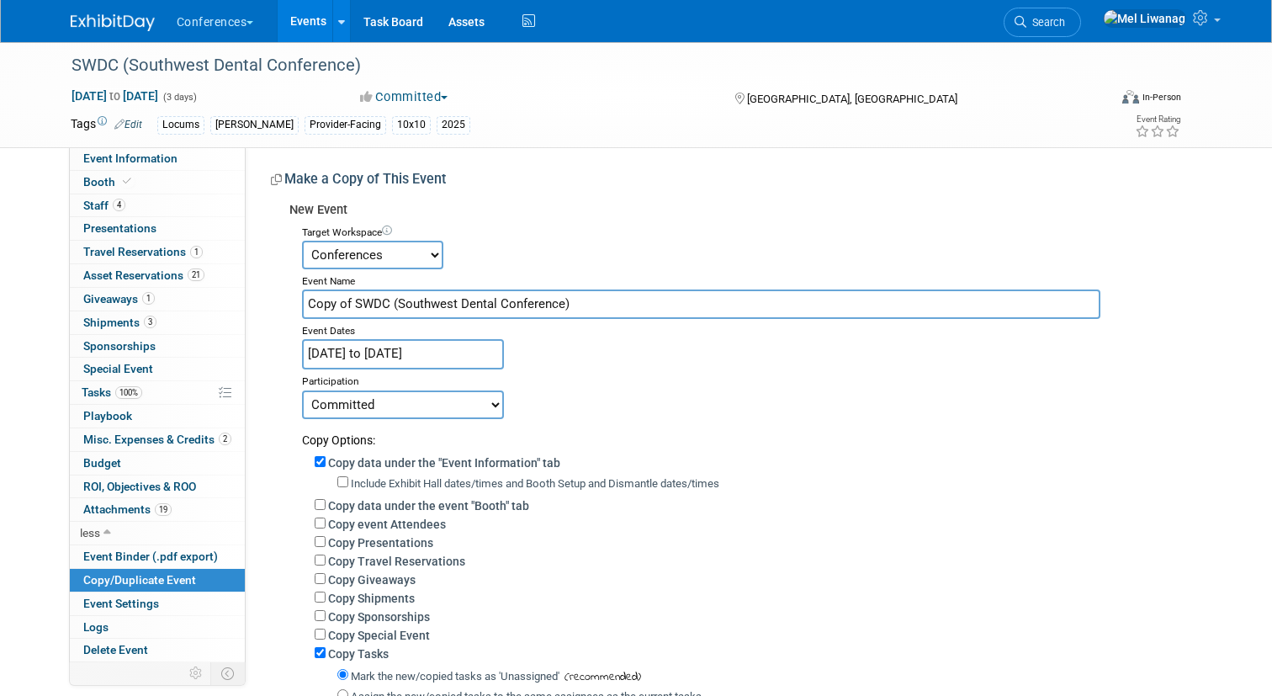
click at [363, 300] on input "Copy of SWDC (Southwest Dental Conference)" at bounding box center [701, 303] width 799 height 29
drag, startPoint x: 596, startPoint y: 303, endPoint x: 0, endPoint y: 276, distance: 596.1
click at [0, 276] on div "SWDC (Southwest Dental Conference) [DATE] to [DATE] (3 days) [DATE] to [DATE] C…" at bounding box center [636, 462] width 1272 height 840
type input "Yankee Dental Congress"
click at [440, 503] on label "Copy data under the event "Booth" tab" at bounding box center [428, 505] width 201 height 13
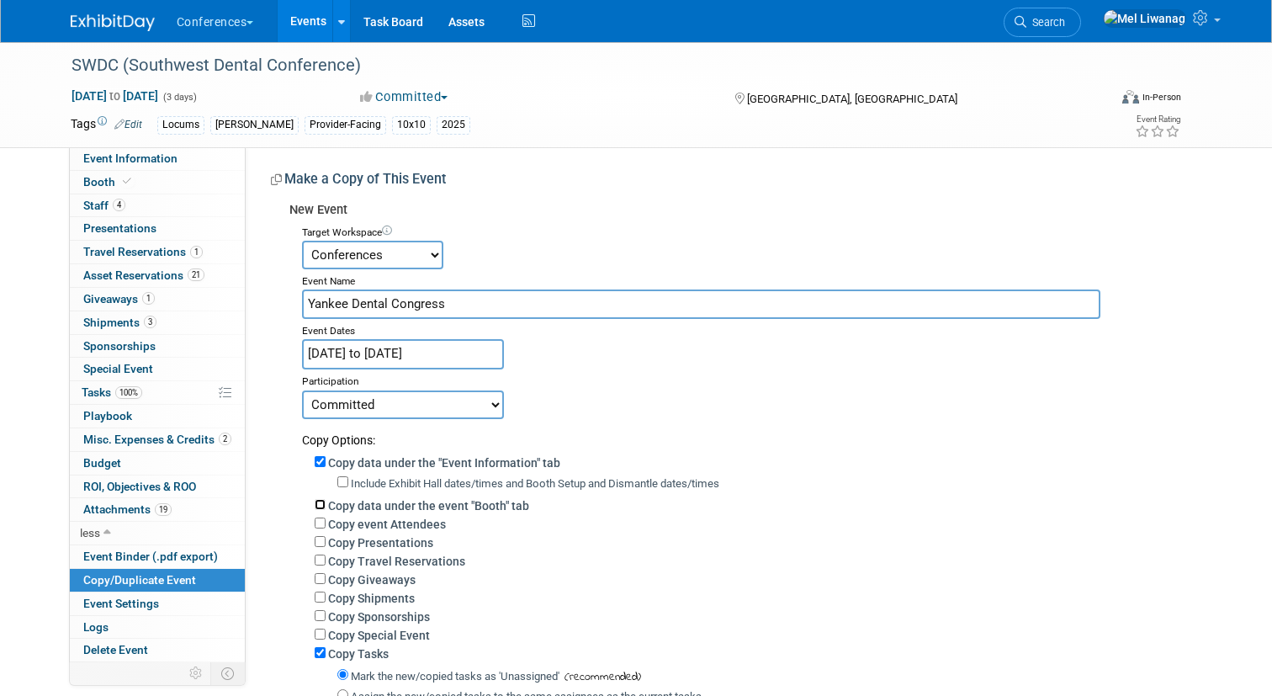
click at [326, 503] on input "Copy data under the event "Booth" tab" at bounding box center [320, 504] width 11 height 11
checkbox input "true"
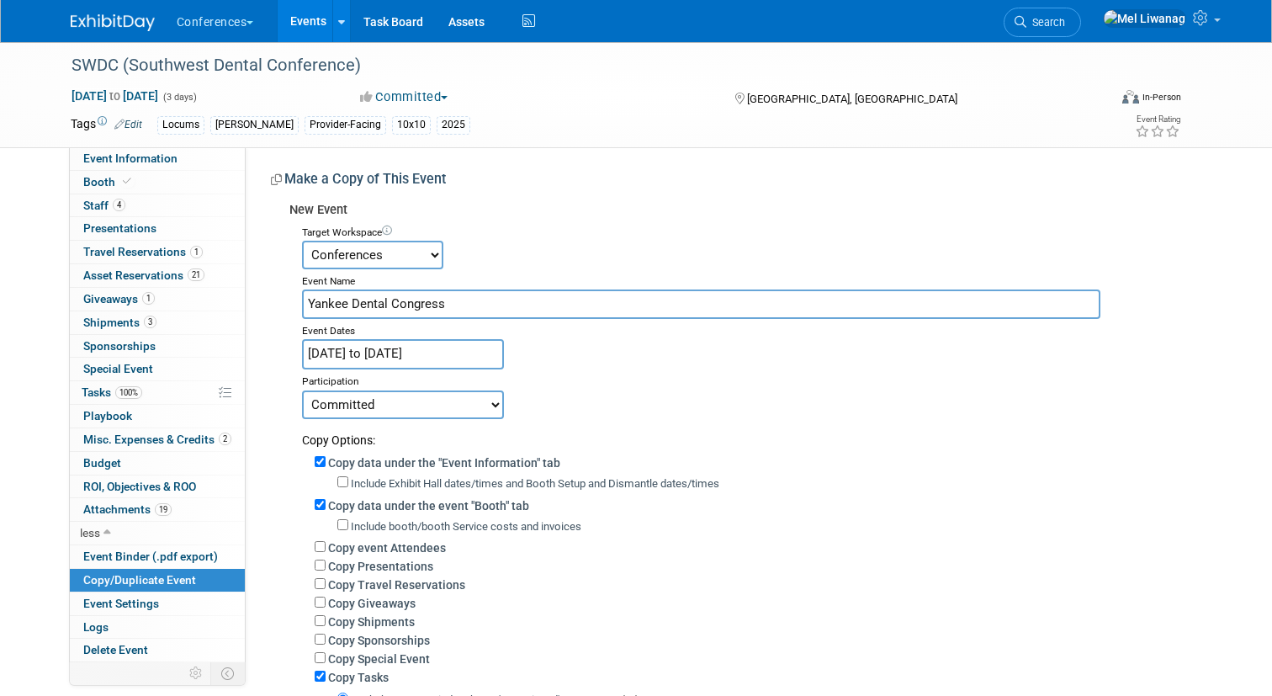
click at [394, 605] on label "Copy Giveaways" at bounding box center [371, 602] width 87 height 13
click at [326, 605] on input "Copy Giveaways" at bounding box center [320, 601] width 11 height 11
checkbox input "true"
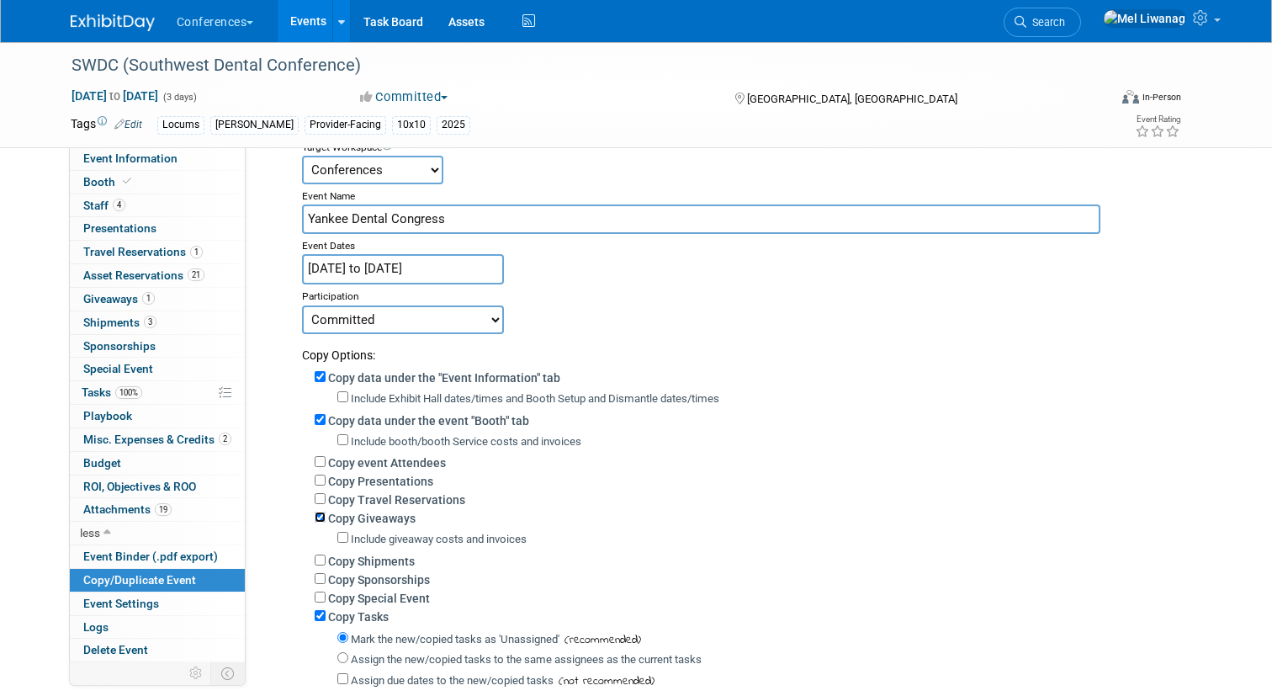
scroll to position [119, 0]
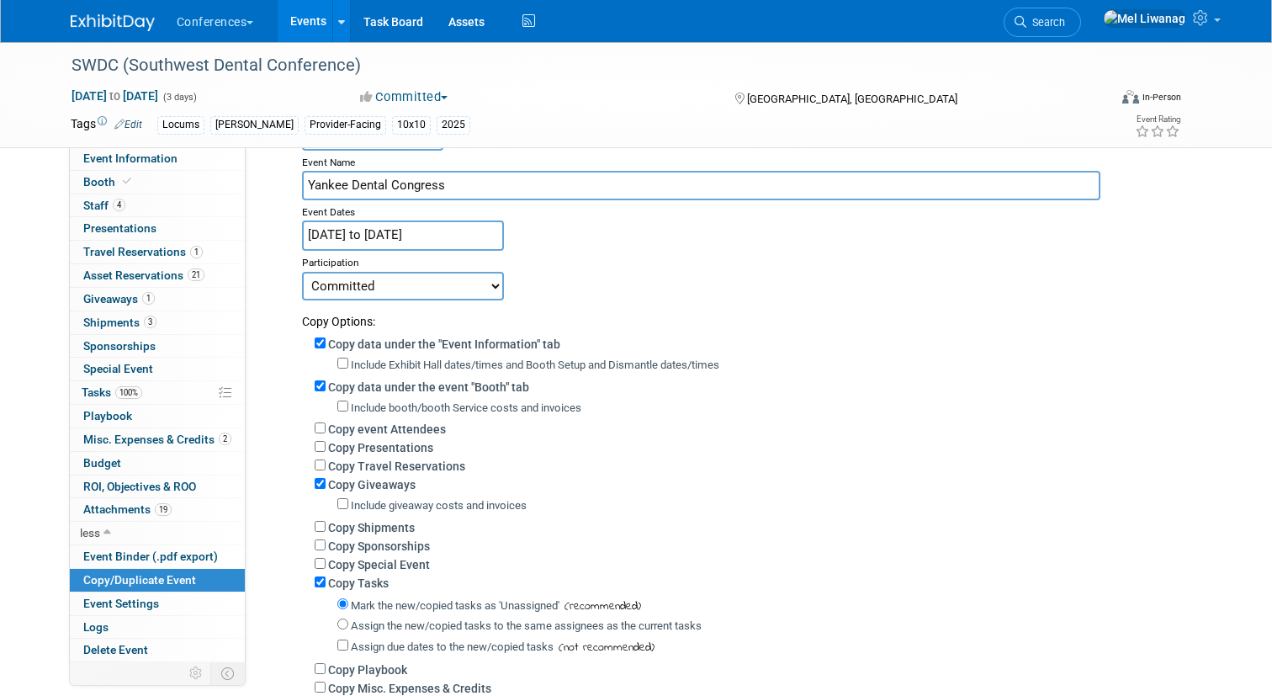
click at [368, 531] on label "Copy Shipments" at bounding box center [371, 527] width 87 height 13
click at [326, 531] on input "Copy Shipments" at bounding box center [320, 526] width 11 height 11
checkbox input "true"
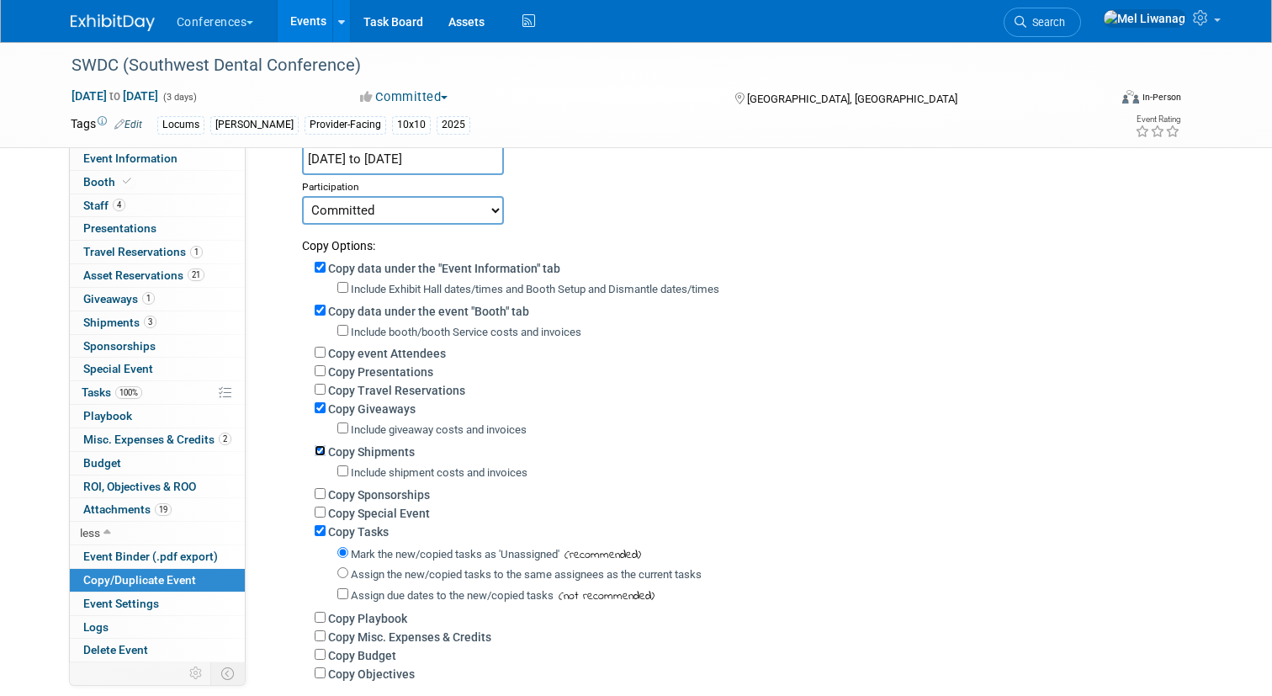
scroll to position [211, 0]
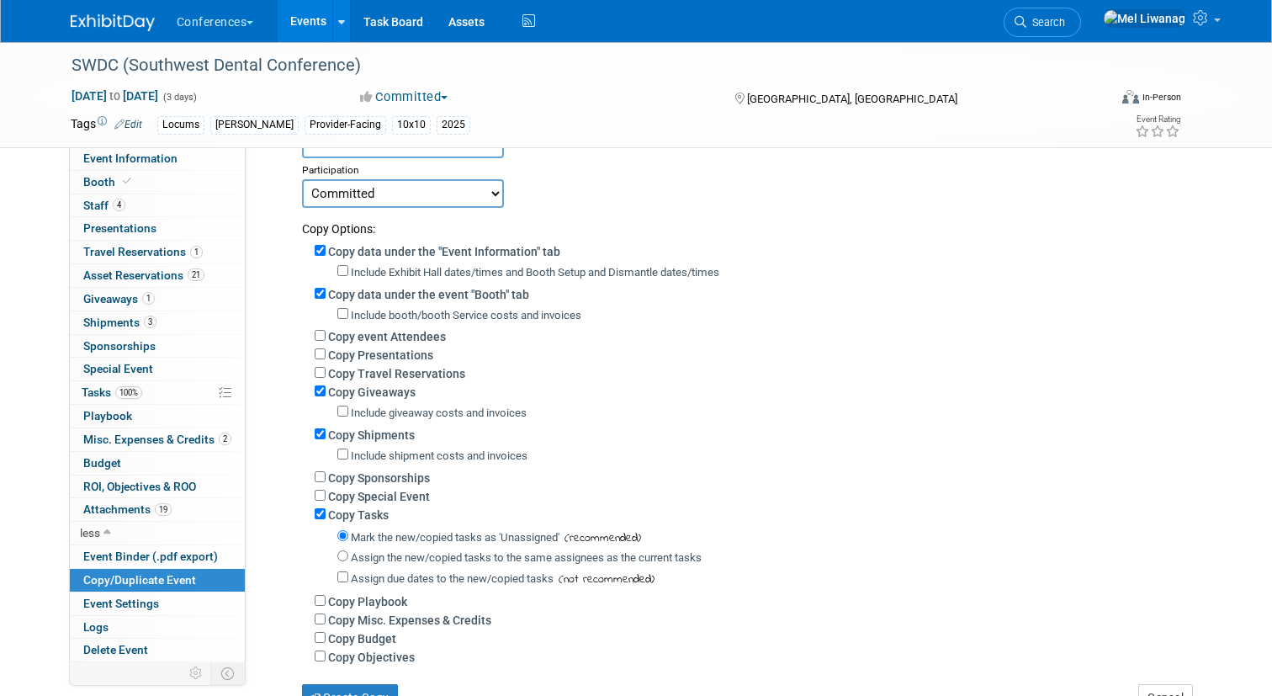
click at [418, 564] on label "Assign the new/copied tasks to the same assignees as the current tasks" at bounding box center [526, 557] width 351 height 13
click at [348, 561] on input "Assign the new/copied tasks to the same assignees as the current tasks" at bounding box center [342, 555] width 11 height 11
radio input "true"
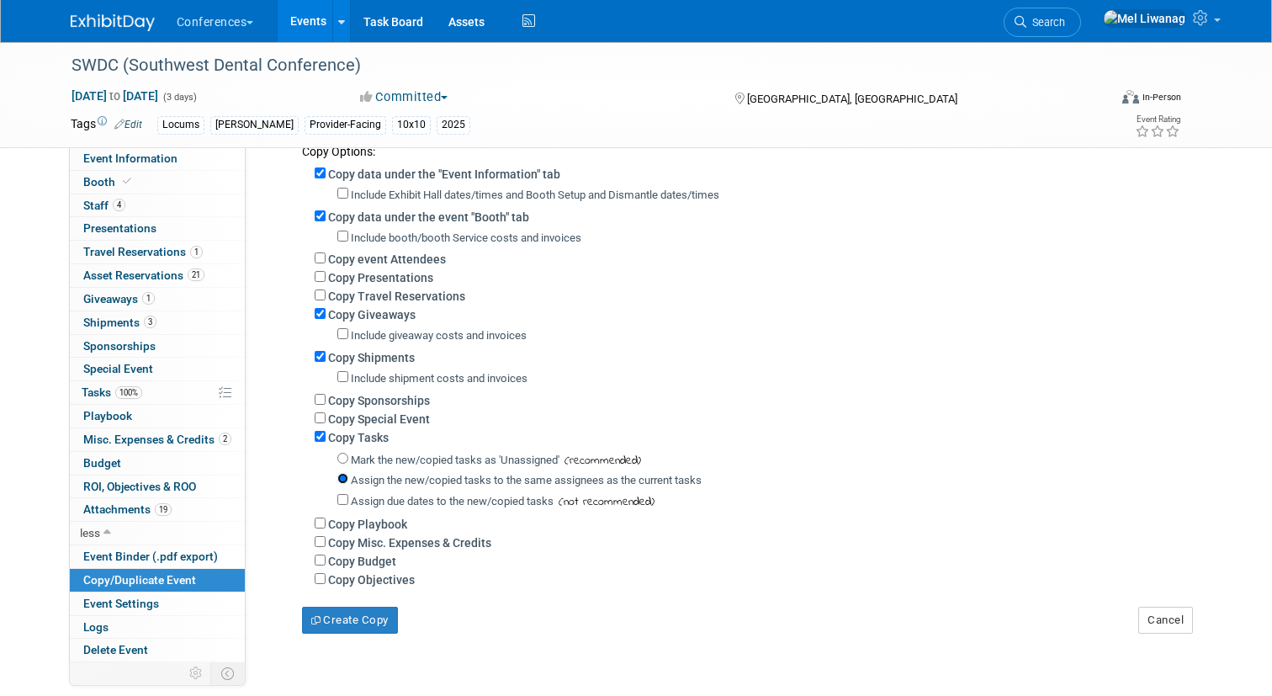
scroll to position [293, 0]
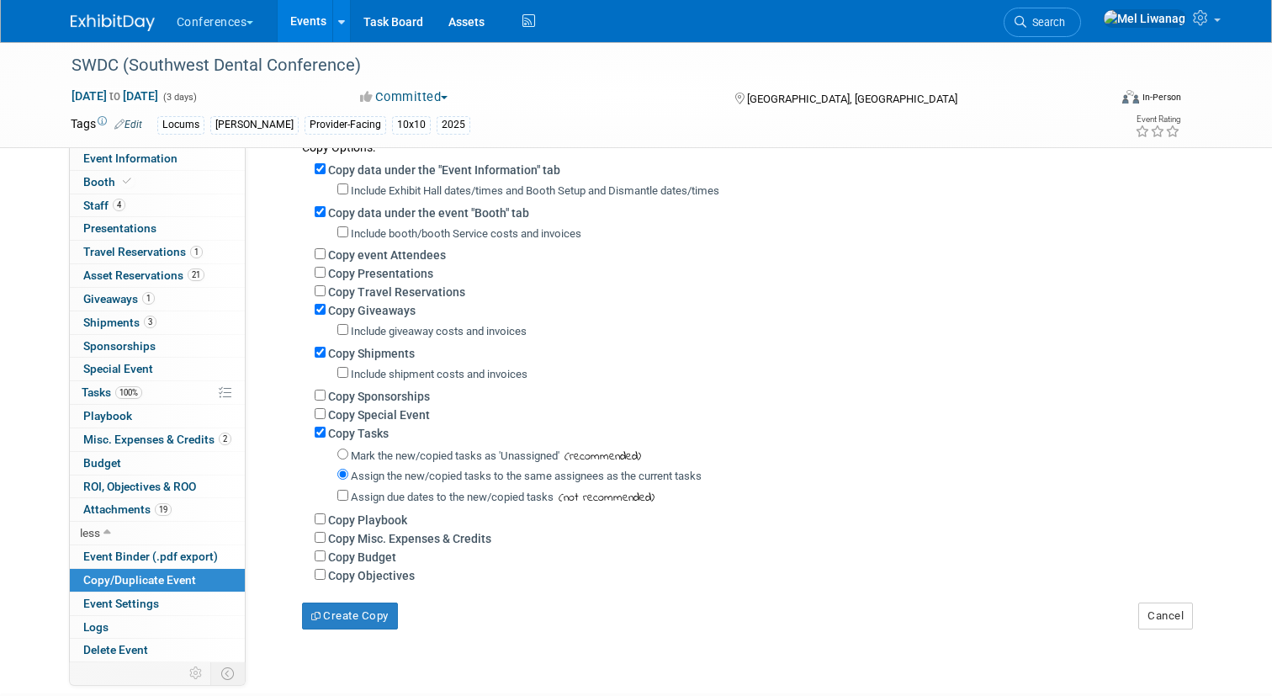
click at [406, 539] on label "Copy Misc. Expenses & Credits" at bounding box center [409, 538] width 163 height 13
click at [326, 539] on input "Copy Misc. Expenses & Credits" at bounding box center [320, 537] width 11 height 11
checkbox input "true"
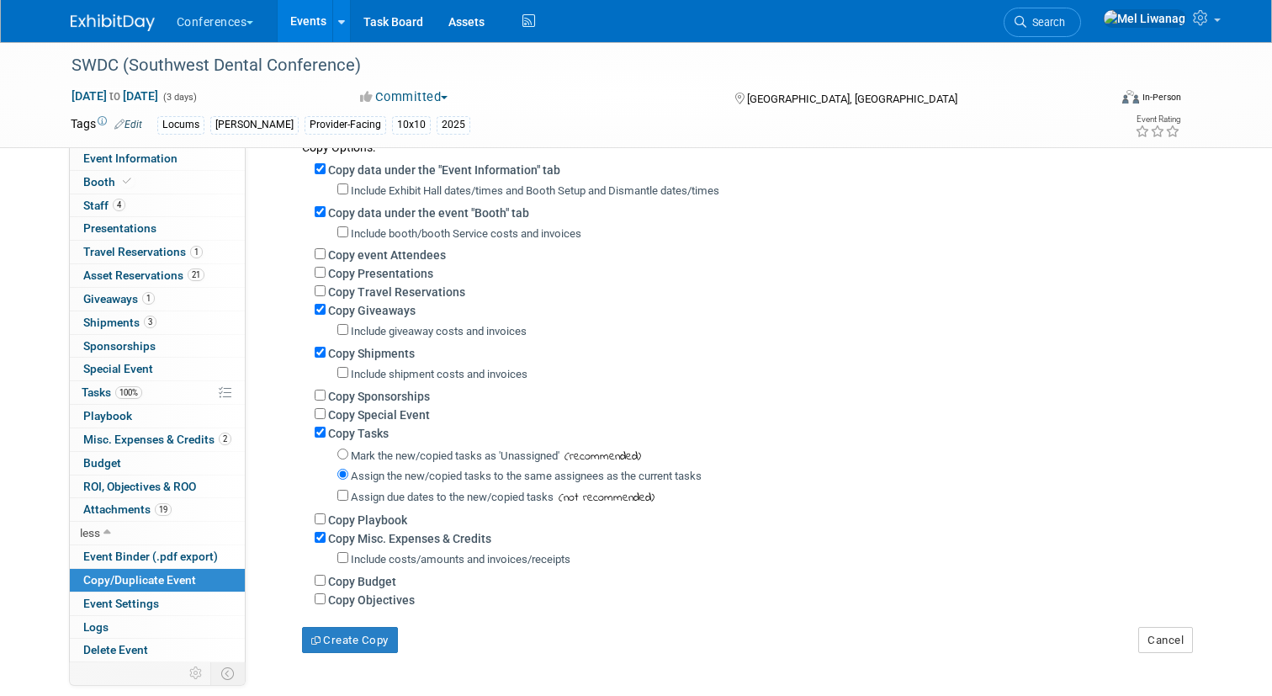
click at [360, 586] on label "Copy Budget" at bounding box center [362, 580] width 68 height 13
click at [326, 585] on input "Copy Budget" at bounding box center [320, 579] width 11 height 11
checkbox input "true"
click at [382, 648] on button "Create Copy" at bounding box center [350, 640] width 96 height 27
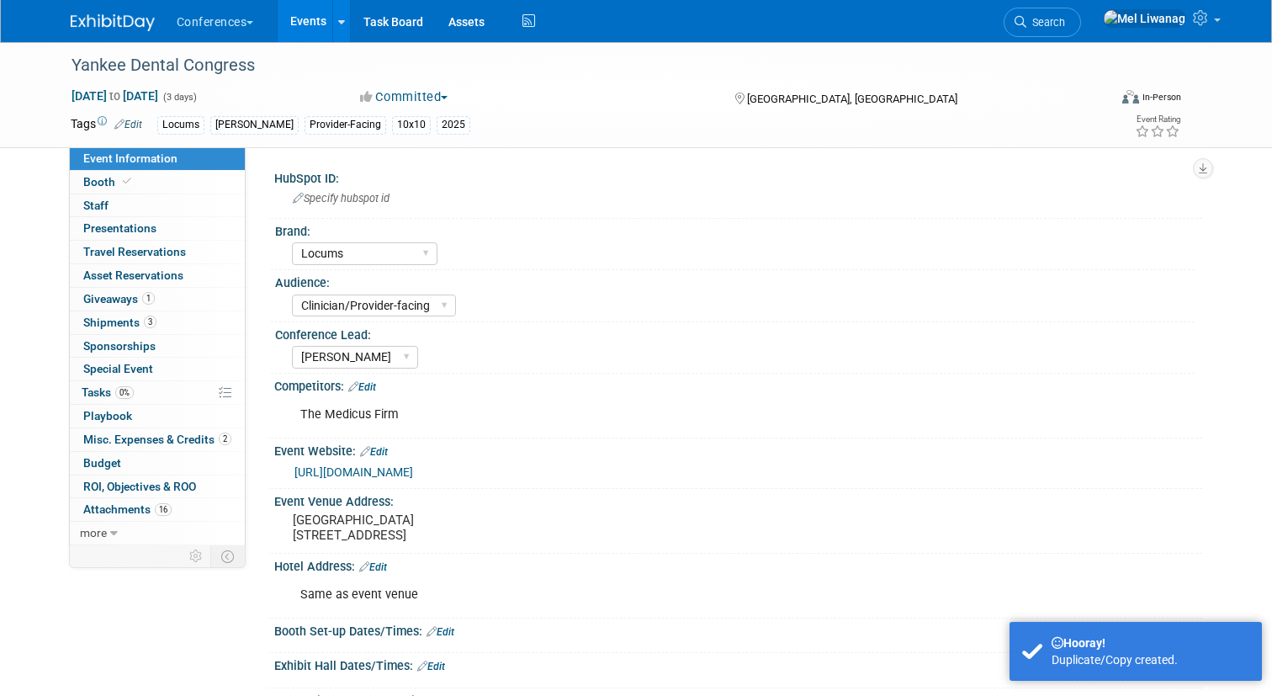
select select "Locums"
select select "Clinician/Provider-facing"
select select "[PERSON_NAME]"
click at [434, 100] on button "Committed" at bounding box center [404, 97] width 100 height 18
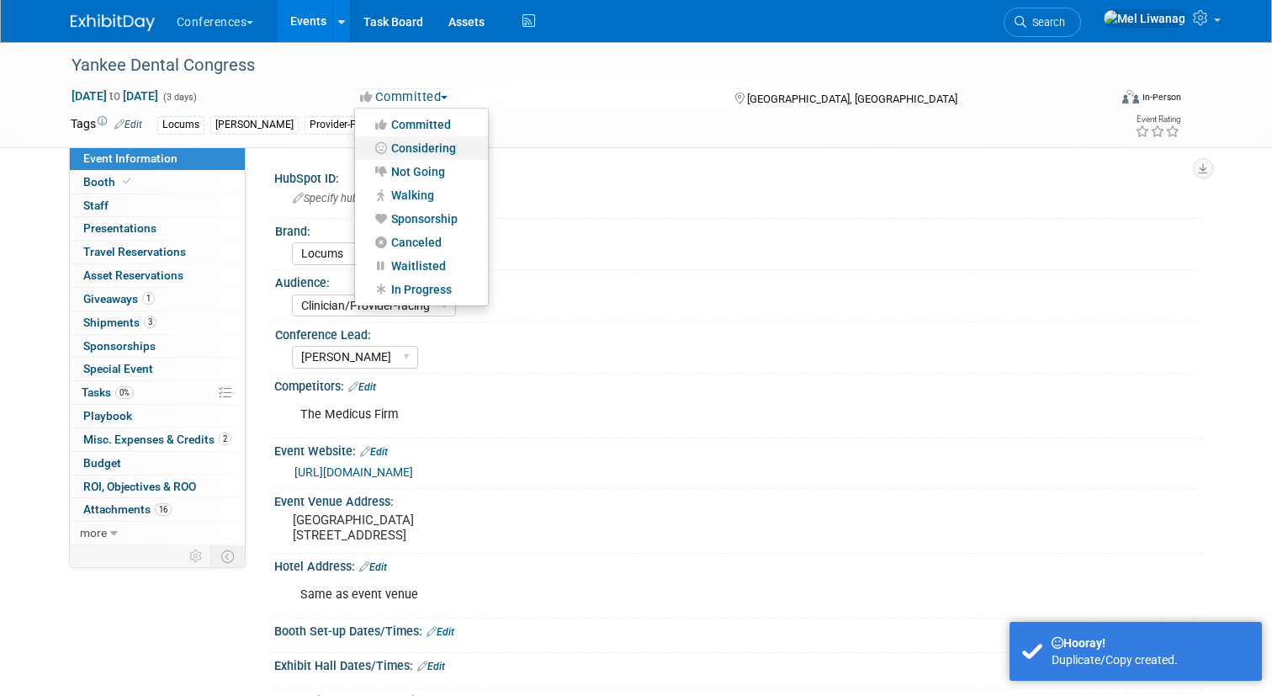
click at [425, 148] on link "Considering" at bounding box center [421, 148] width 133 height 24
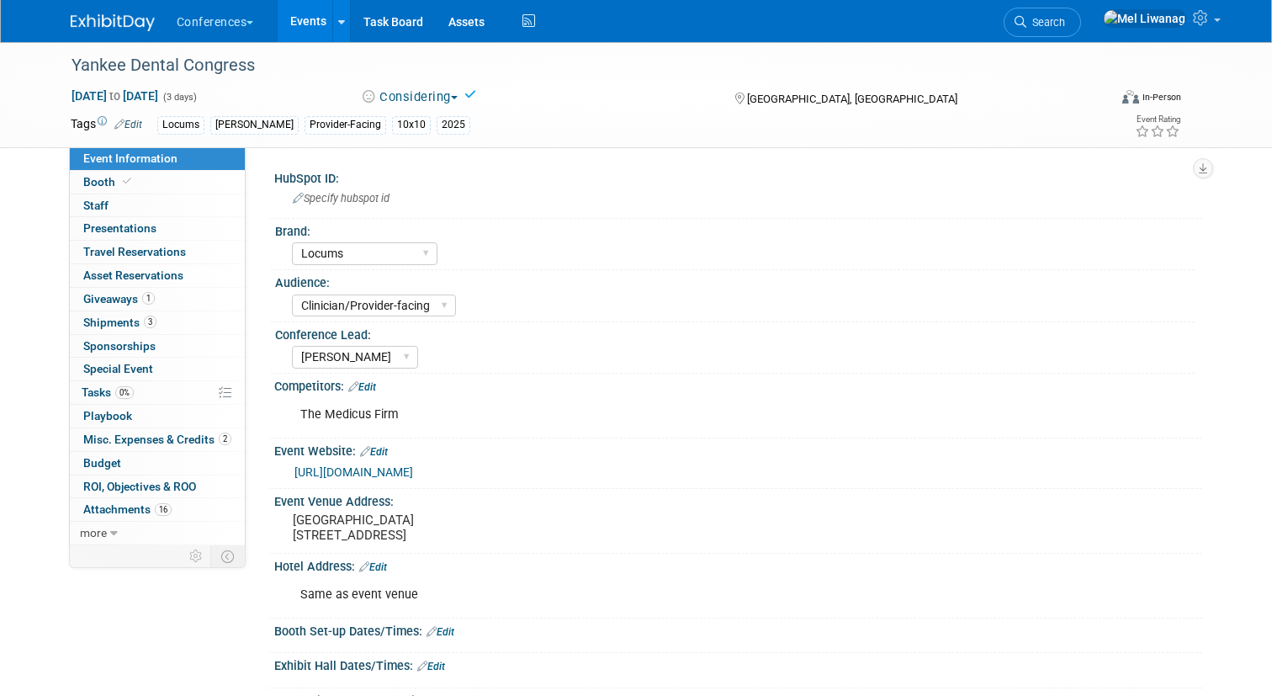
click at [134, 119] on link "Edit" at bounding box center [128, 125] width 28 height 12
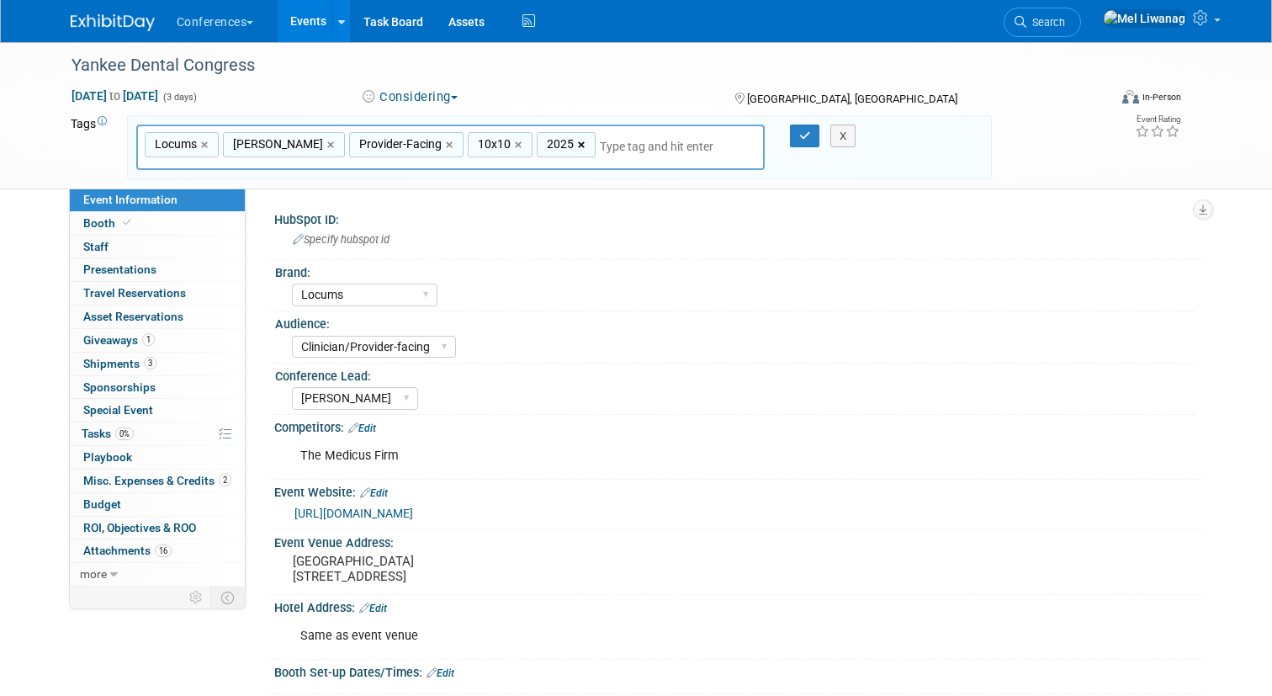
click at [578, 145] on link "×" at bounding box center [583, 144] width 11 height 19
type input "Locums, Aya Locums, Provider-Facing, 10x10"
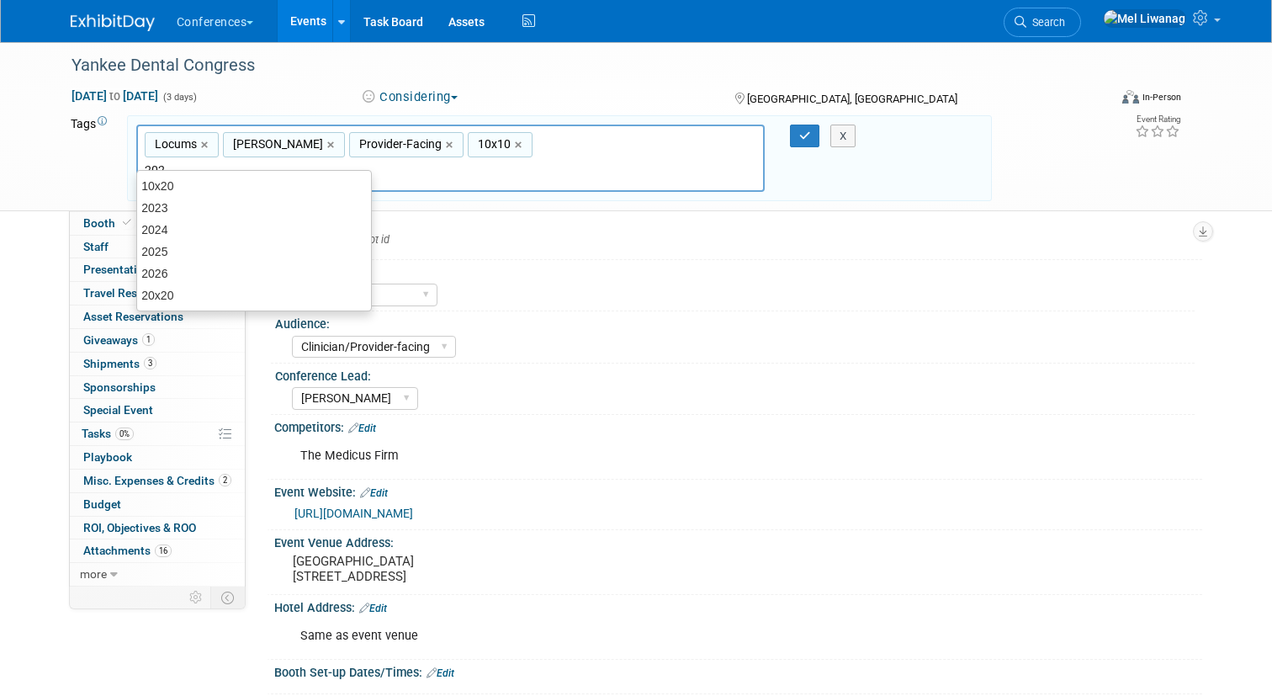
type input "2026"
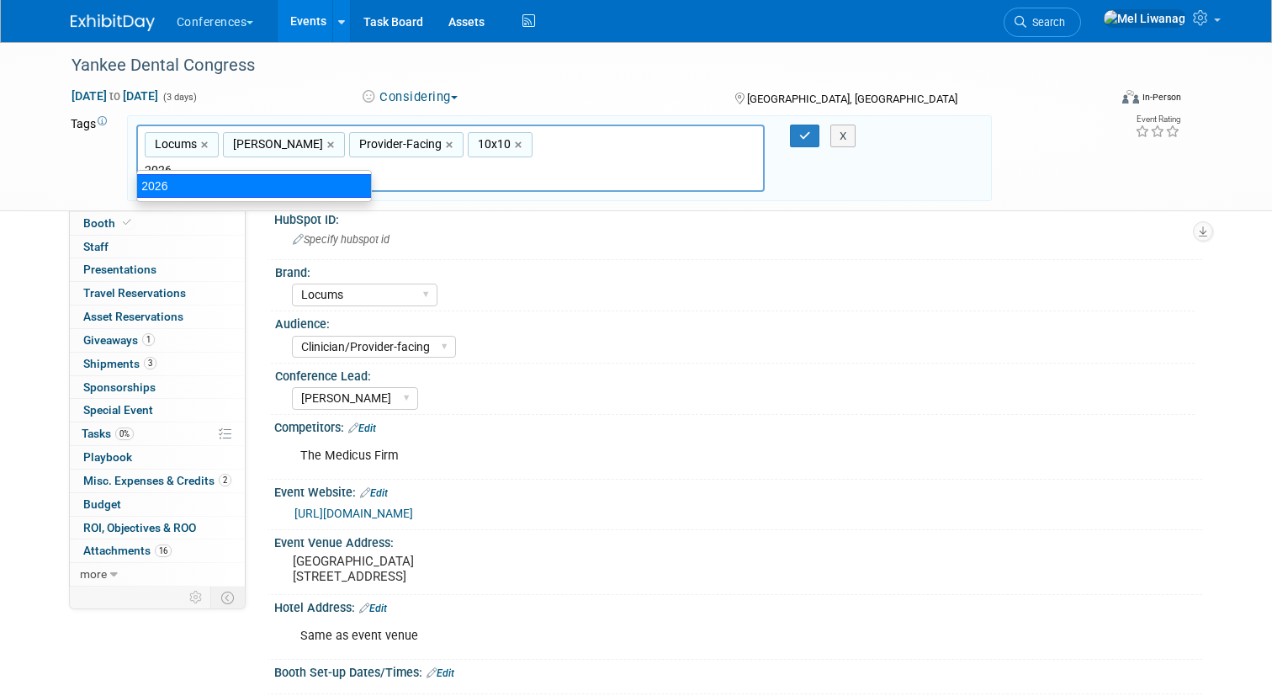
click at [261, 177] on div "2026" at bounding box center [254, 186] width 236 height 24
type input "Locums, Aya Locums, Provider-Facing, 10x10, 2026"
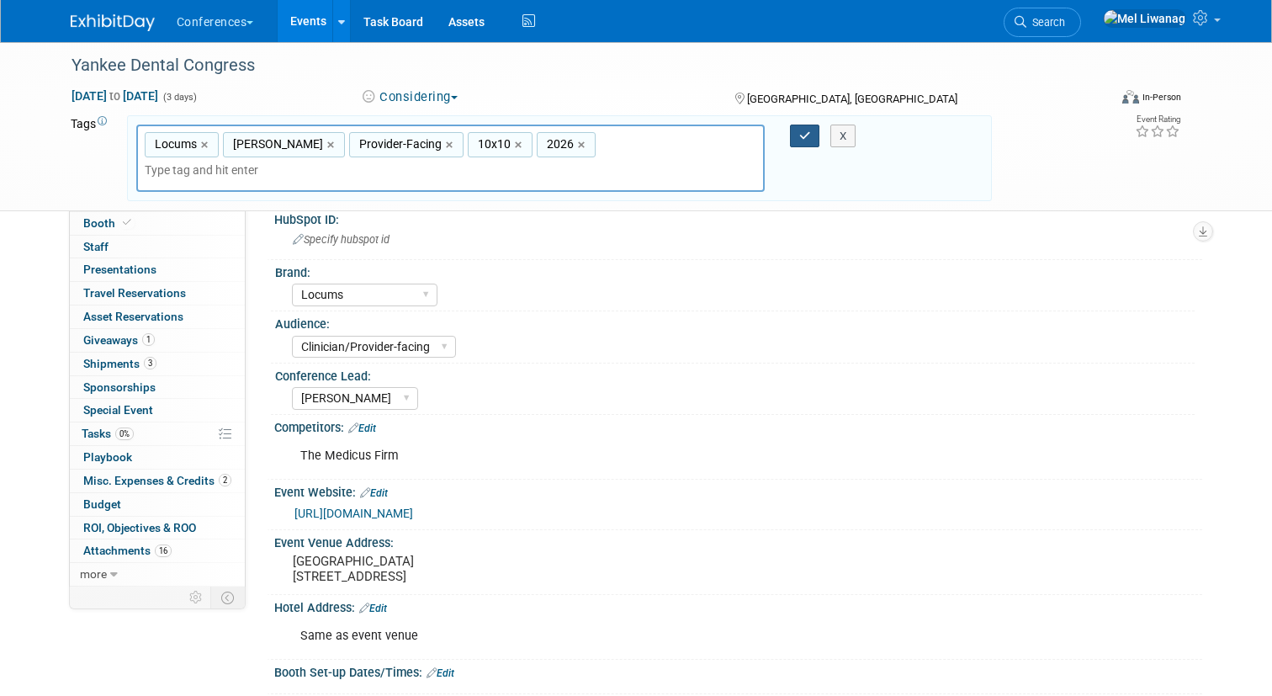
click at [797, 145] on button "button" at bounding box center [805, 136] width 30 height 24
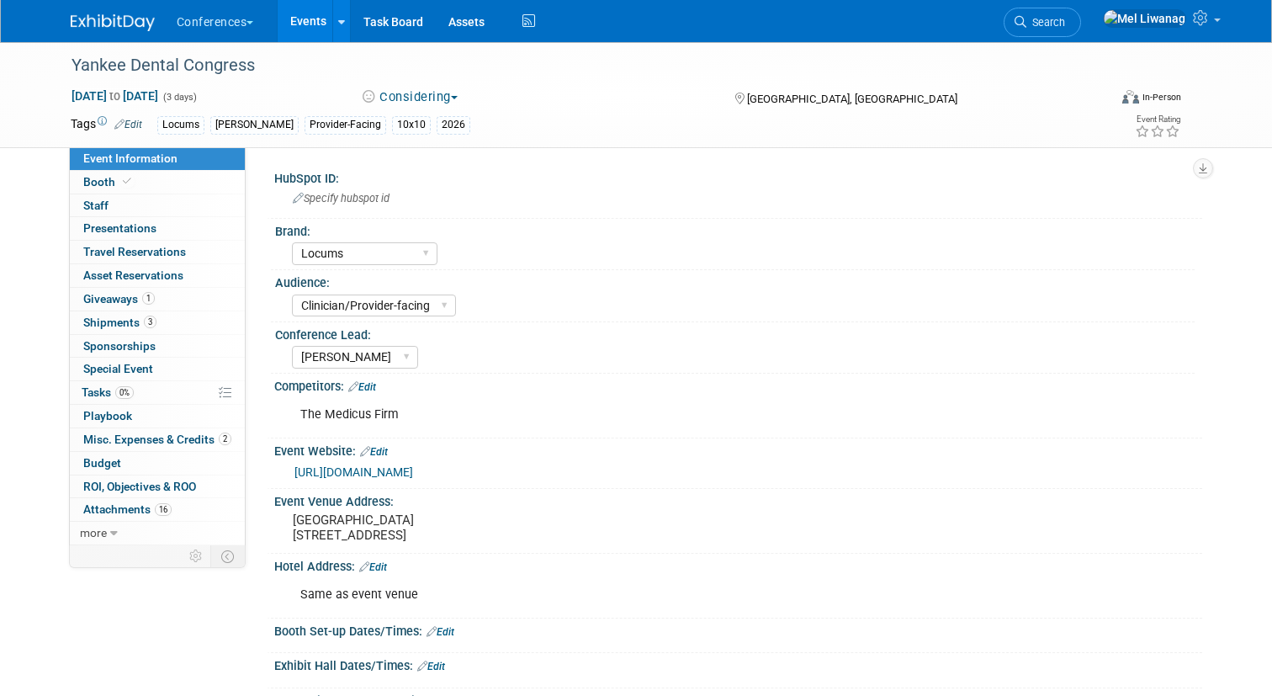
click at [365, 401] on div "The Medicus Firm" at bounding box center [655, 415] width 733 height 34
click at [368, 391] on link "Edit" at bounding box center [362, 387] width 28 height 12
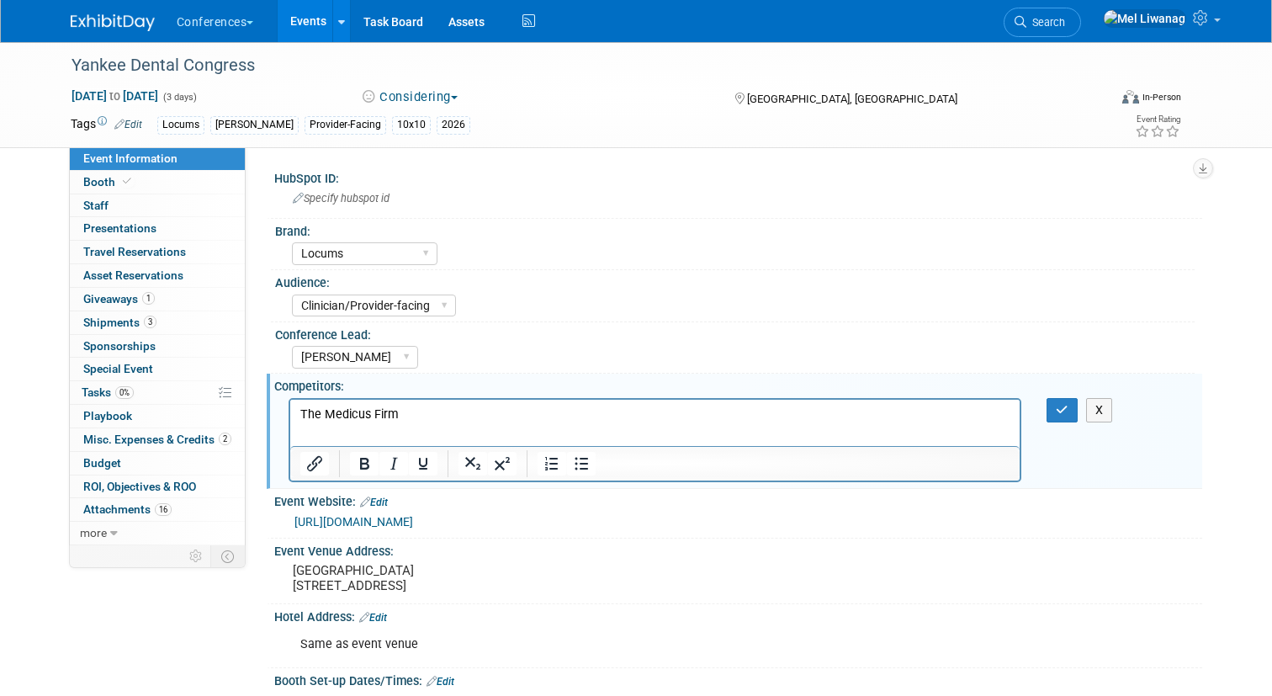
click at [413, 399] on html "The Medicus Firm" at bounding box center [654, 411] width 730 height 24
click at [413, 401] on html "The Medicus Firm" at bounding box center [654, 411] width 730 height 24
drag, startPoint x: 405, startPoint y: 422, endPoint x: 182, endPoint y: 412, distance: 224.0
click at [289, 412] on html "The Medicus Firm" at bounding box center [654, 411] width 730 height 24
click at [1051, 416] on button "button" at bounding box center [1061, 410] width 31 height 24
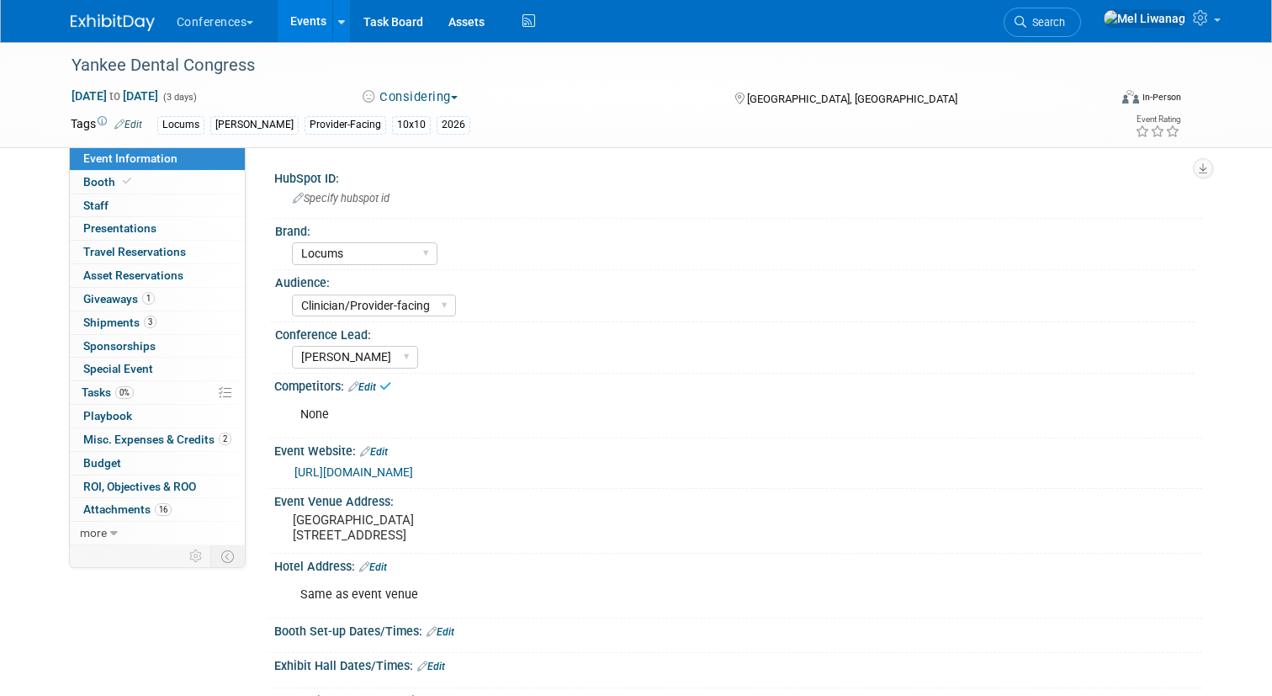
click at [388, 451] on link "Edit" at bounding box center [374, 452] width 28 height 12
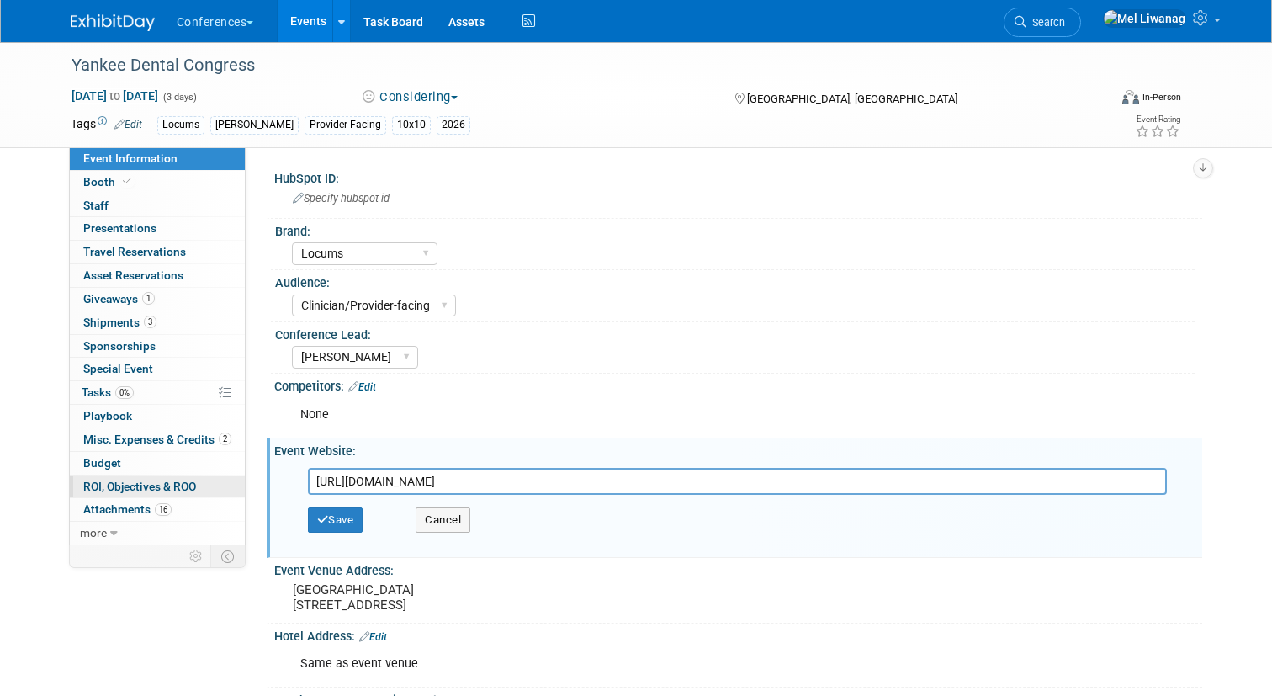
drag, startPoint x: 477, startPoint y: 479, endPoint x: 71, endPoint y: 482, distance: 406.3
click at [71, 482] on div "Event Information Event Info Booth Booth 0 Staff 0 Staff 0 Presentations 0 Pres…" at bounding box center [636, 514] width 1157 height 945
click at [324, 517] on icon "button" at bounding box center [323, 519] width 12 height 11
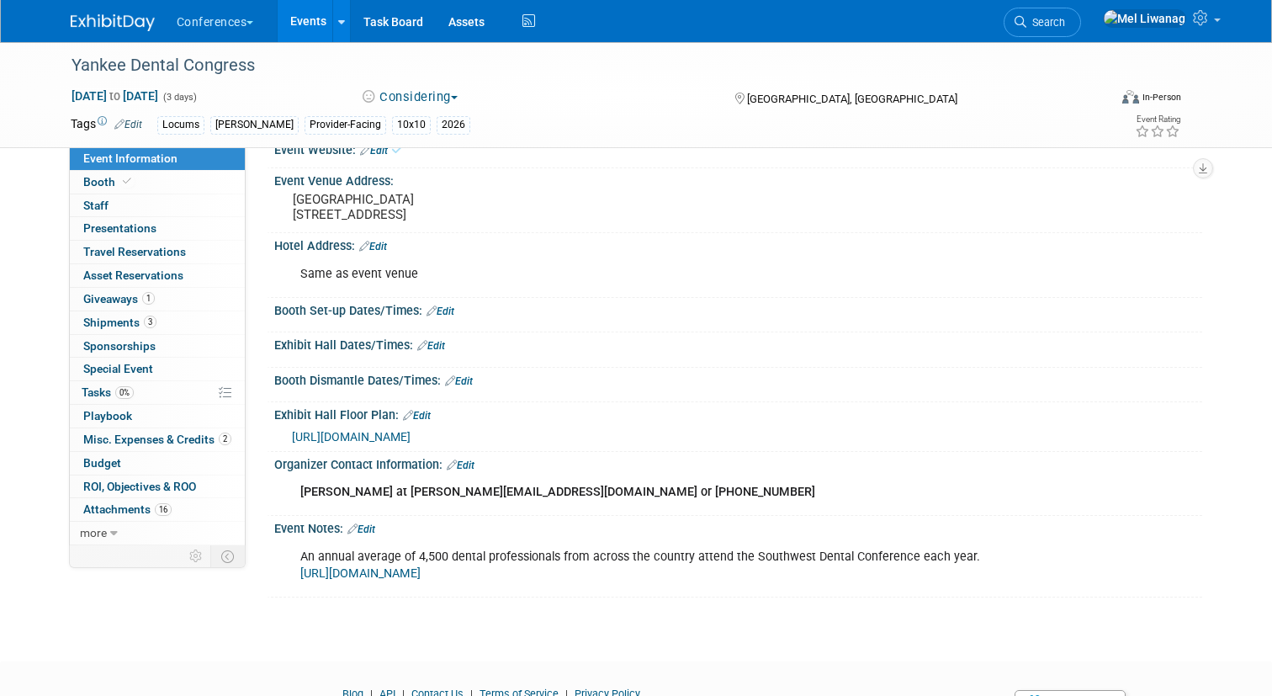
scroll to position [302, 0]
click at [394, 197] on pre "Hilton Anatole Dallas - Trinity Complex 2201 N Stemmons Fwy., Dallas, TX 75207" at bounding box center [468, 206] width 350 height 30
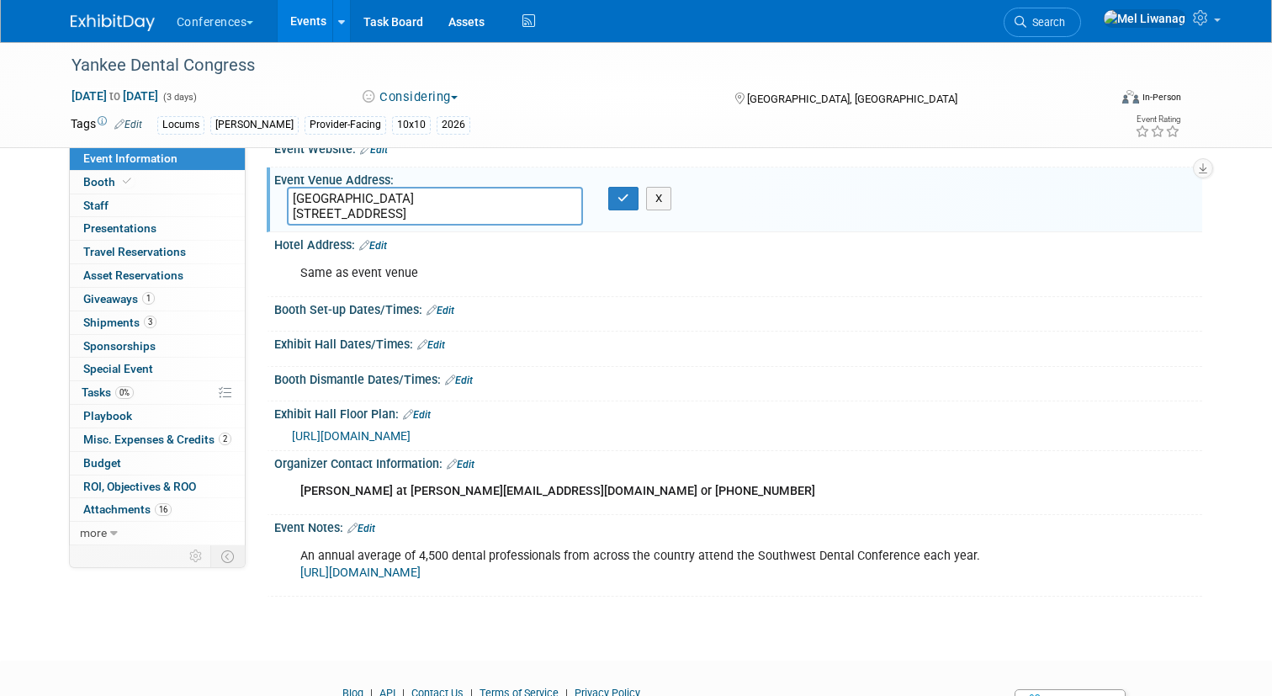
drag, startPoint x: 567, startPoint y: 210, endPoint x: 34, endPoint y: 74, distance: 549.6
click at [34, 74] on div "Yankee Dental Congress Aug 21, 2025 to Aug 23, 2025 (3 days) Aug 21, 2025 to Au…" at bounding box center [636, 185] width 1272 height 890
click at [627, 202] on icon "button" at bounding box center [623, 198] width 12 height 11
click at [385, 248] on link "Edit" at bounding box center [373, 246] width 28 height 12
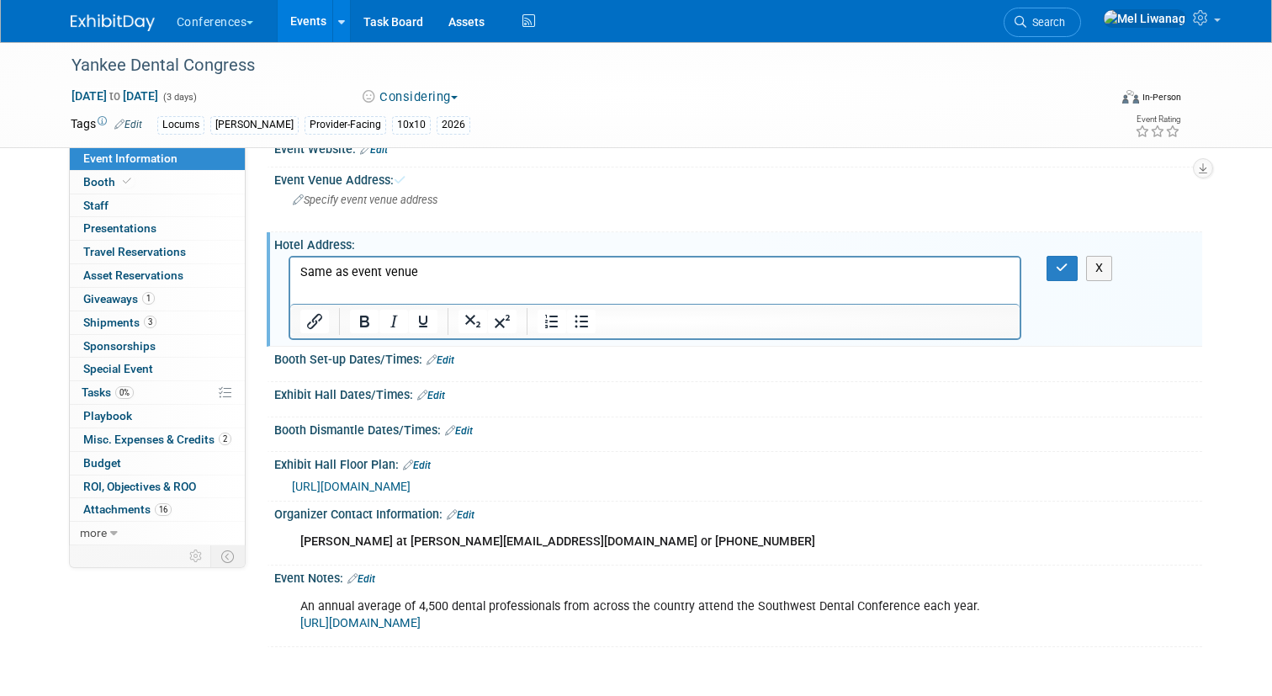
scroll to position [0, 0]
drag, startPoint x: 437, startPoint y: 283, endPoint x: 226, endPoint y: 251, distance: 212.7
click at [289, 257] on html "Same as event venue" at bounding box center [654, 269] width 730 height 24
drag, startPoint x: 414, startPoint y: 277, endPoint x: 144, endPoint y: 258, distance: 270.6
click at [289, 258] on html "Same as event venue" at bounding box center [654, 269] width 730 height 24
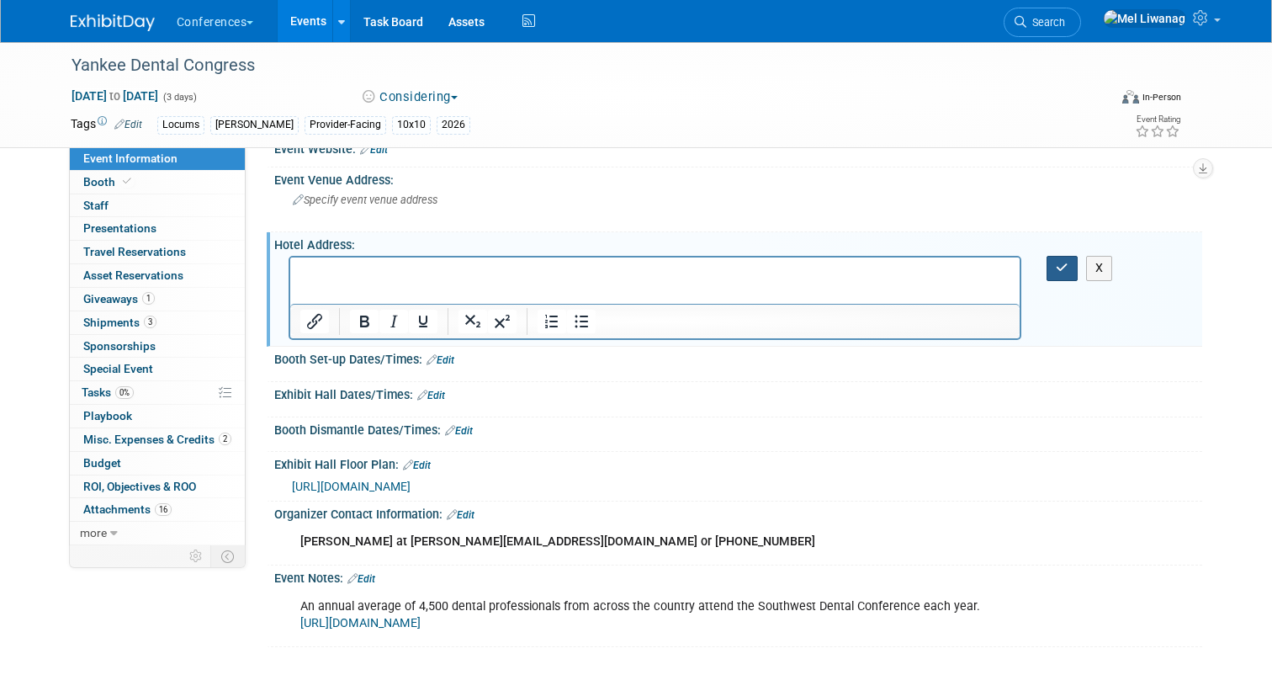
click at [1051, 268] on button "button" at bounding box center [1061, 268] width 31 height 24
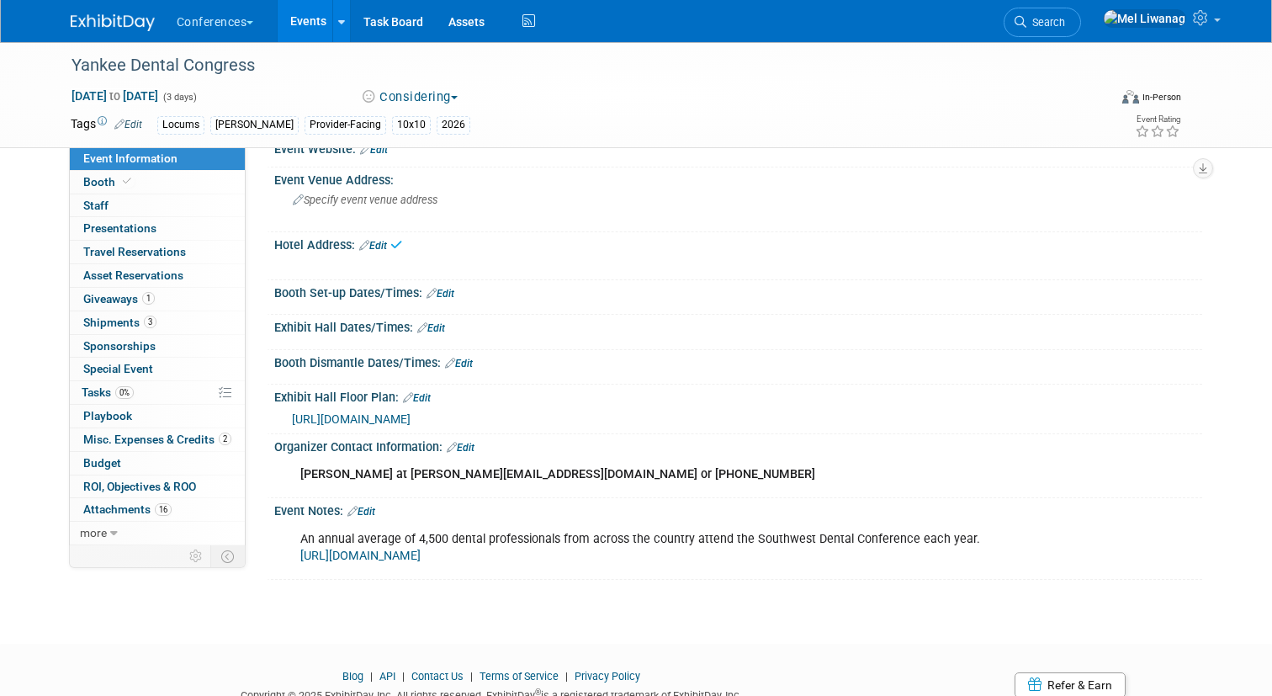
click at [423, 394] on link "Edit" at bounding box center [417, 398] width 28 height 12
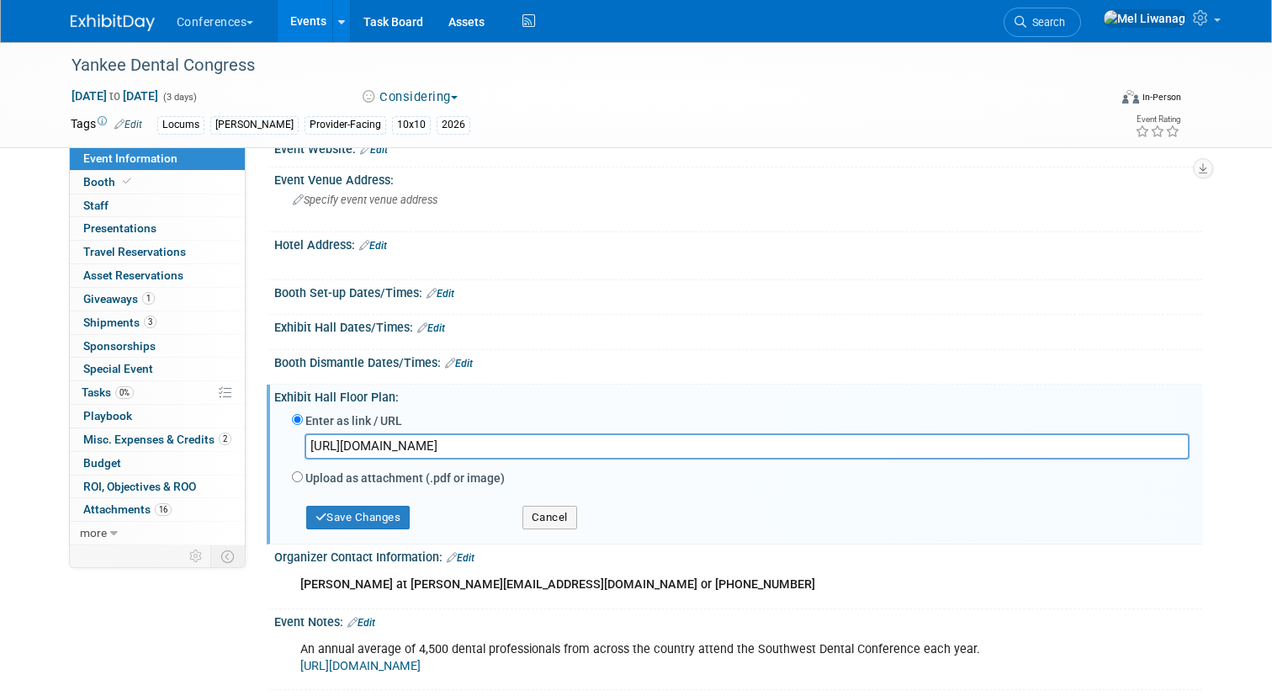
drag, startPoint x: 667, startPoint y: 449, endPoint x: 66, endPoint y: 438, distance: 600.7
click at [66, 438] on div "Event Information Event Info Booth Booth 0 Staff 0 Staff 0 Presentations 0 Pres…" at bounding box center [636, 215] width 1157 height 950
type input "[URL][DOMAIN_NAME]"
click at [352, 519] on button "Save Changes" at bounding box center [358, 518] width 104 height 24
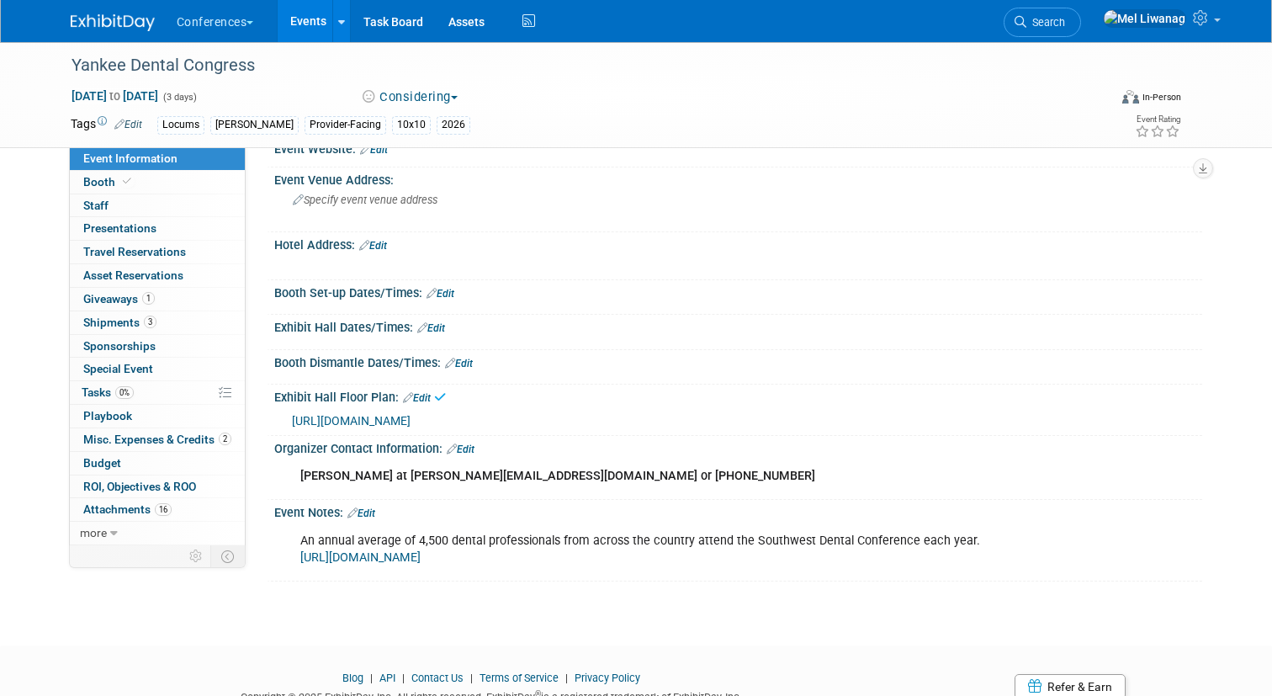
click at [474, 443] on link "Edit" at bounding box center [461, 449] width 28 height 12
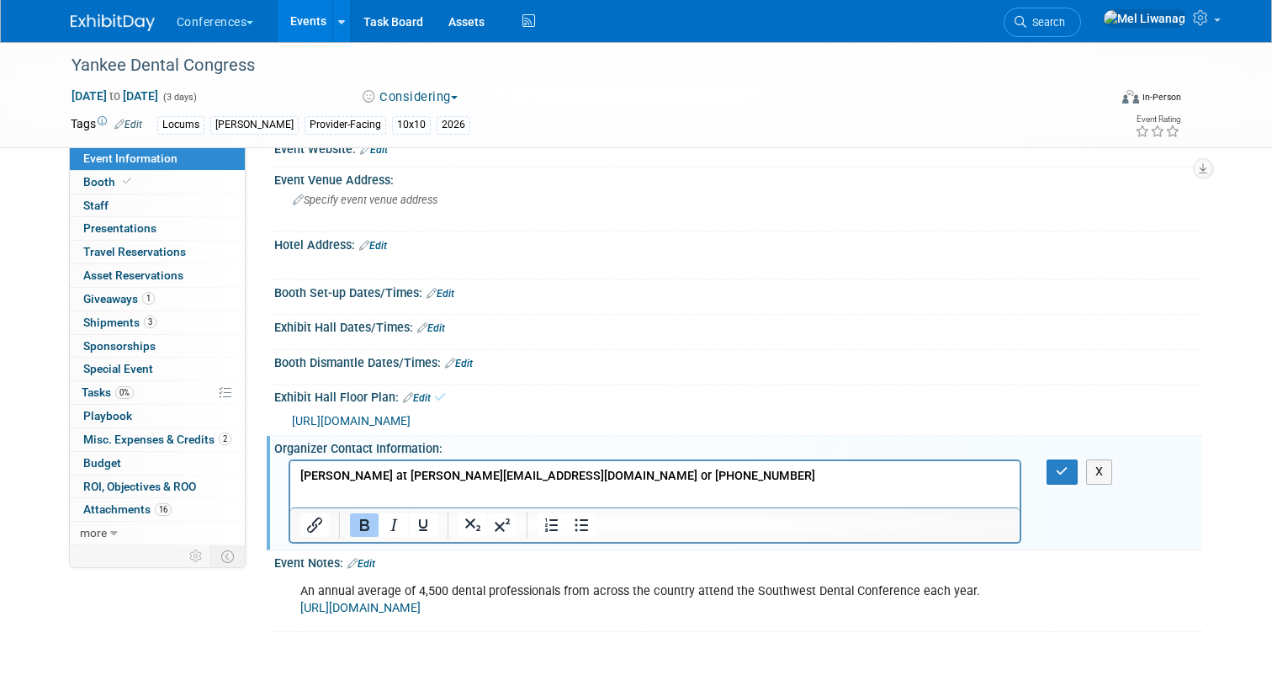
click at [571, 479] on p "Kisha Allen at kisha@dcds.org or 972-386-5741" at bounding box center [654, 476] width 711 height 17
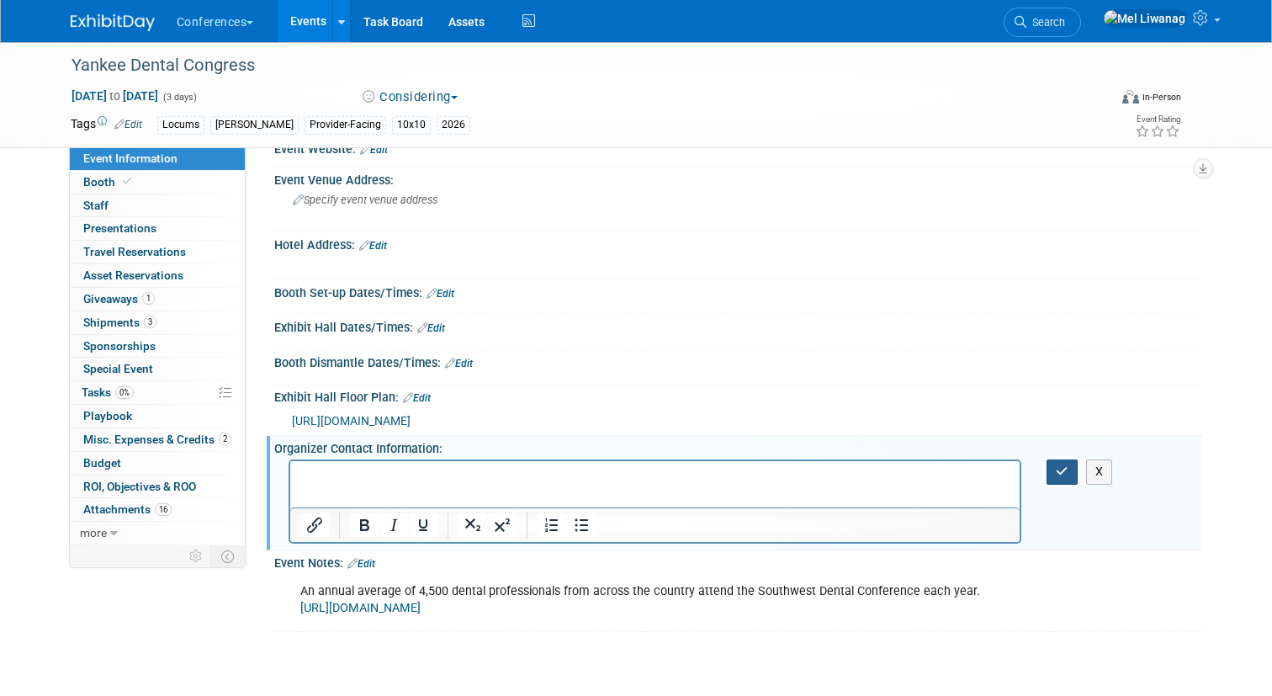
click at [1064, 461] on button "button" at bounding box center [1061, 471] width 31 height 24
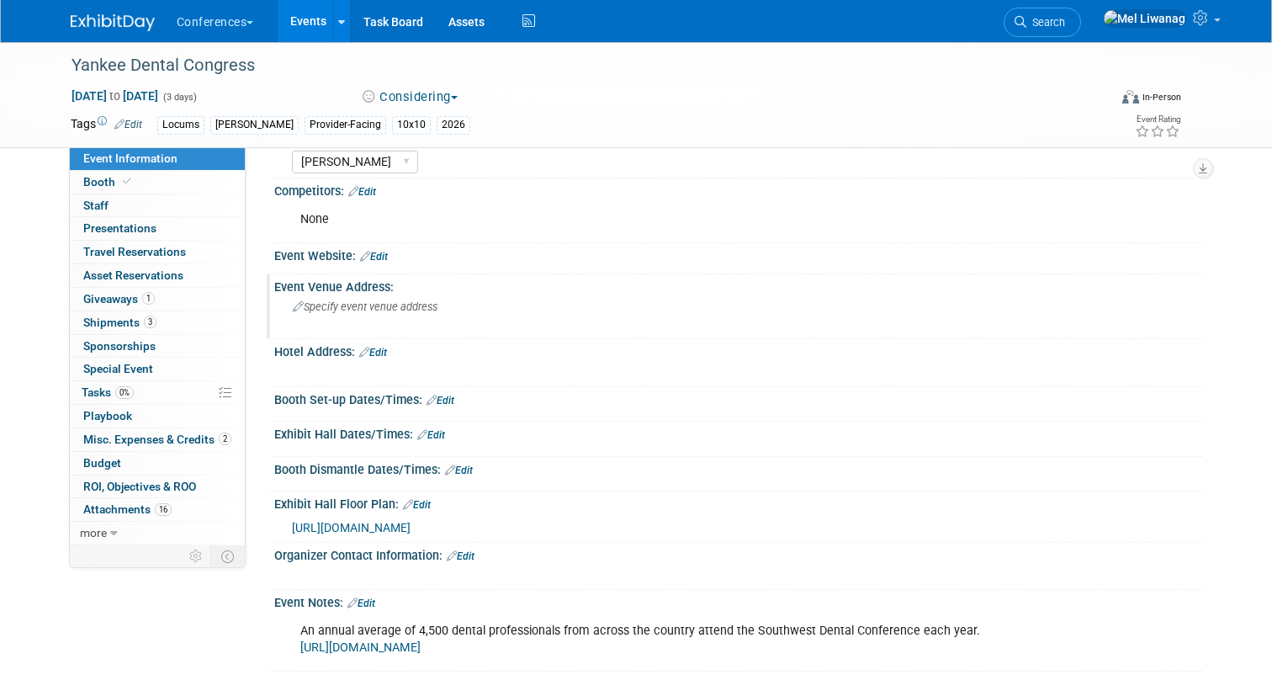
scroll to position [189, 0]
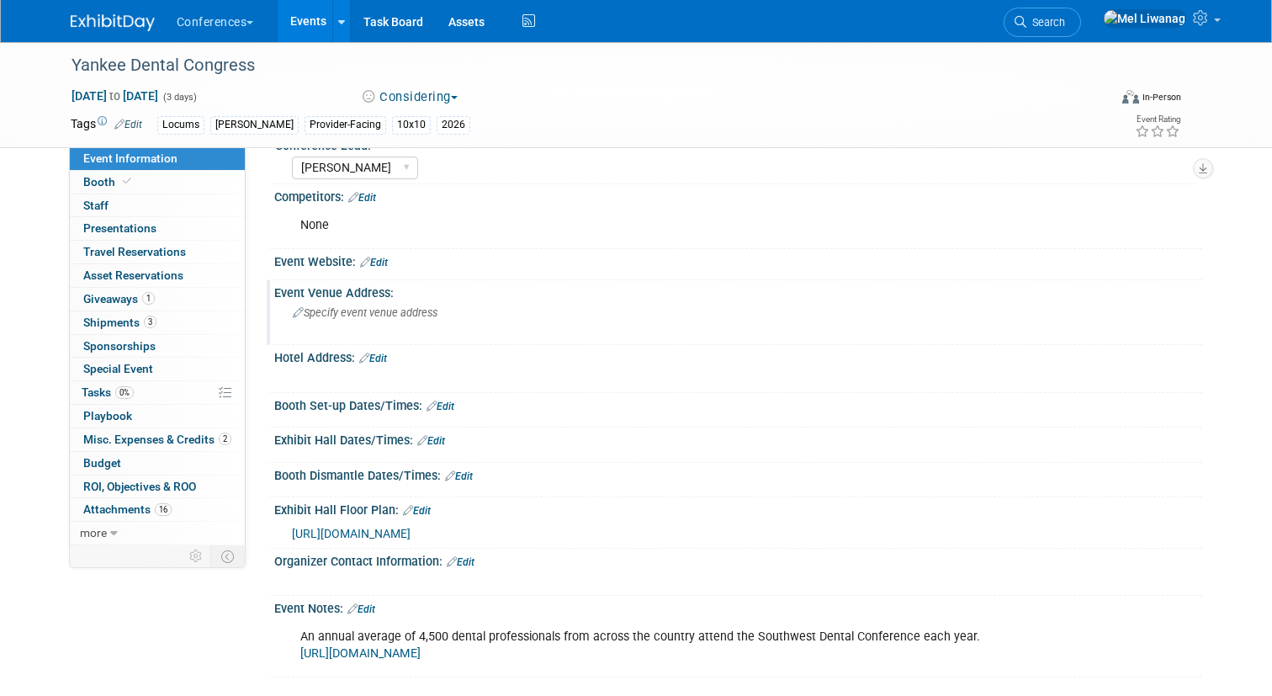
click at [375, 310] on span "Specify event venue address" at bounding box center [365, 312] width 145 height 13
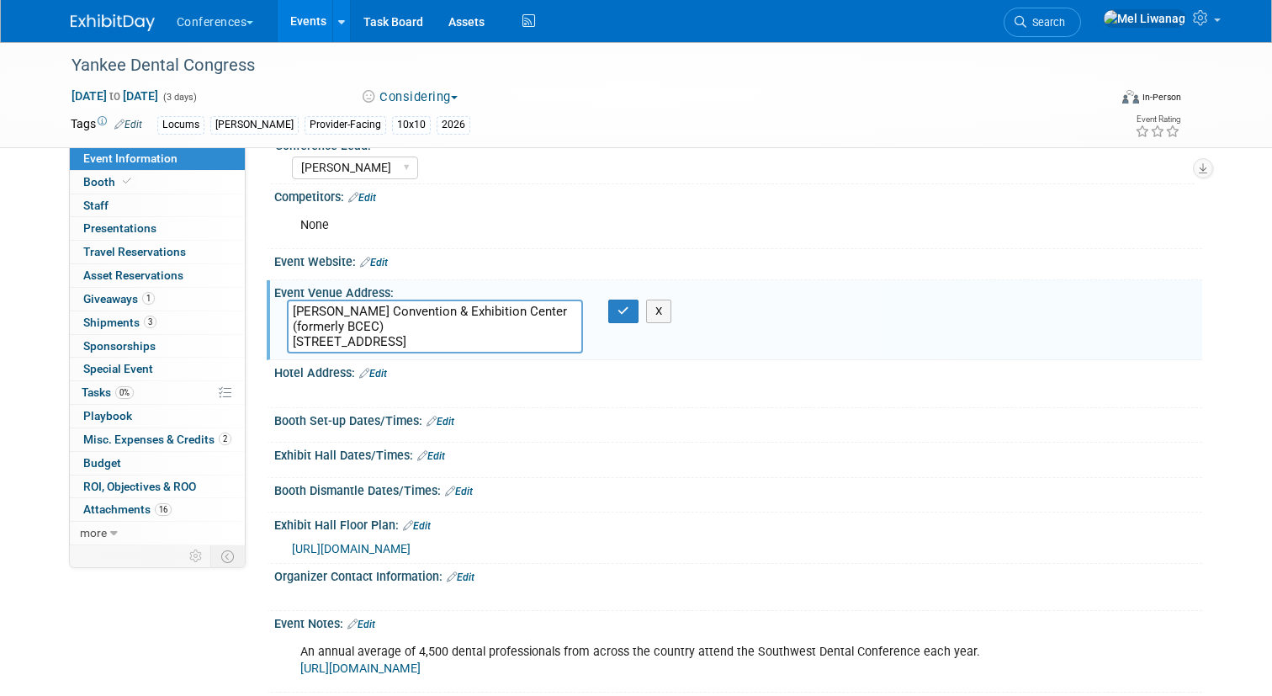
click at [395, 336] on textarea "Thomas M. Menino Convention & Exhibition Center (formerly BCEC) 415 Summer Stre…" at bounding box center [435, 326] width 297 height 54
type textarea "[PERSON_NAME] Convention & Exhibition Center (formerly BCEC) [STREET_ADDRESS]"
click at [619, 318] on button "button" at bounding box center [623, 311] width 30 height 24
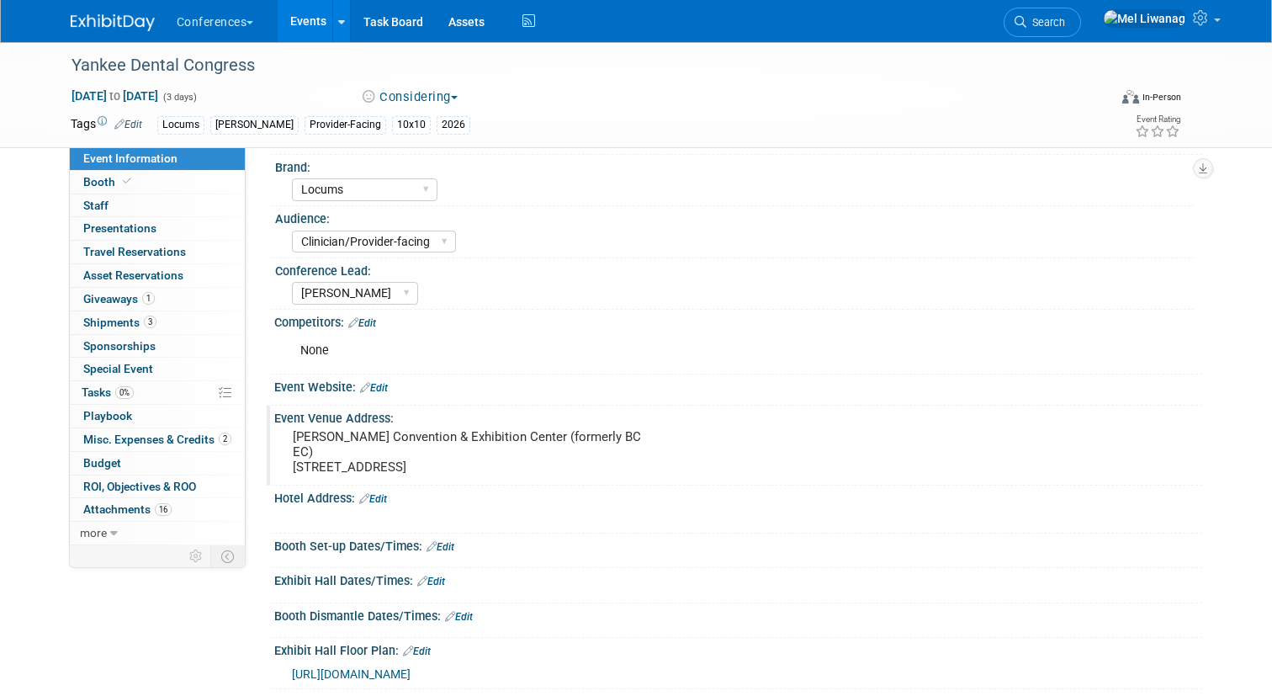
scroll to position [63, 0]
click at [451, 543] on link "Edit" at bounding box center [440, 548] width 28 height 12
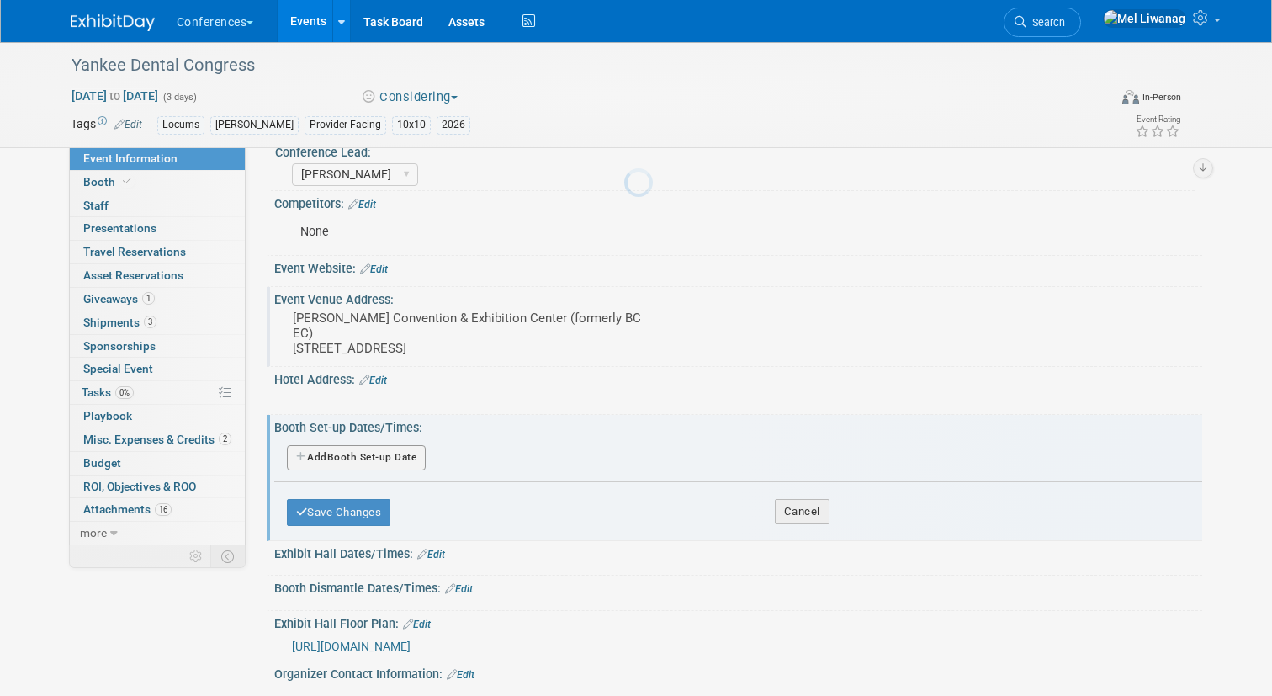
scroll to position [183, 0]
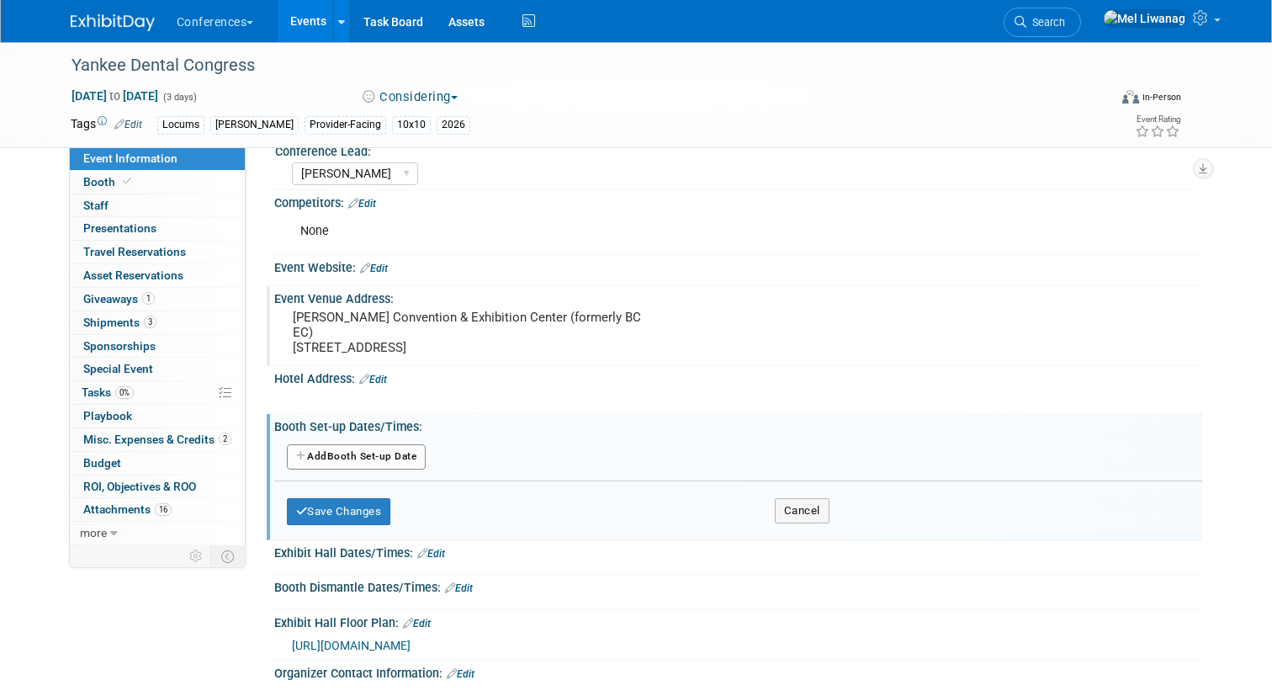
click at [391, 453] on button "Add Another Booth Set-up Date" at bounding box center [357, 456] width 140 height 25
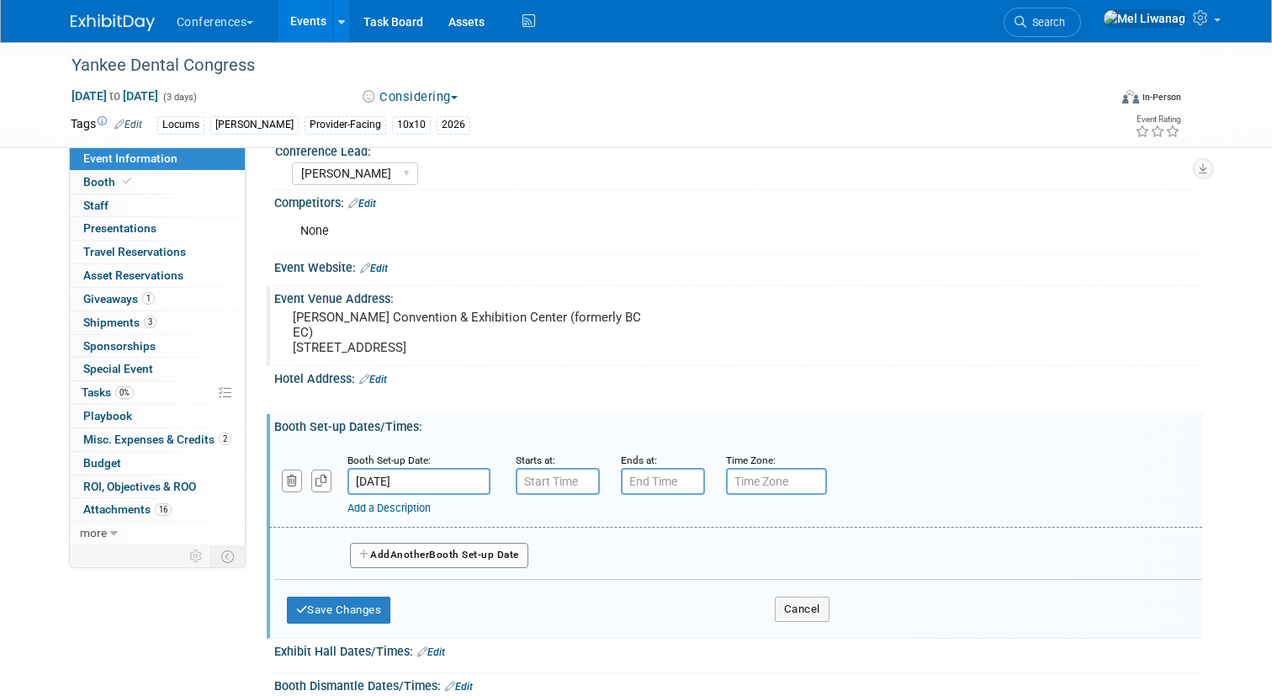
click at [463, 484] on input "Aug 21, 2025" at bounding box center [418, 481] width 143 height 27
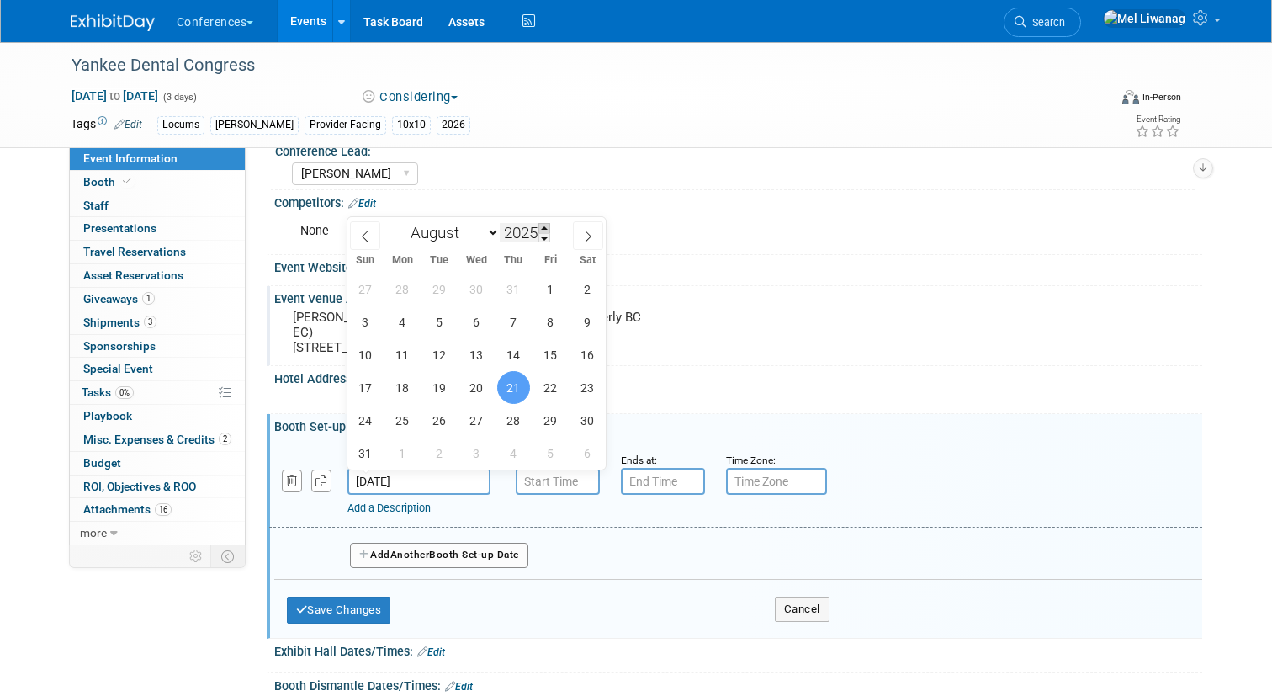
click at [541, 223] on span at bounding box center [544, 228] width 12 height 10
type input "2026"
click at [455, 225] on select "January February March April May June July August September October November De…" at bounding box center [451, 232] width 97 height 21
select select "0"
click at [403, 222] on select "January February March April May June July August September October November De…" at bounding box center [451, 232] width 97 height 21
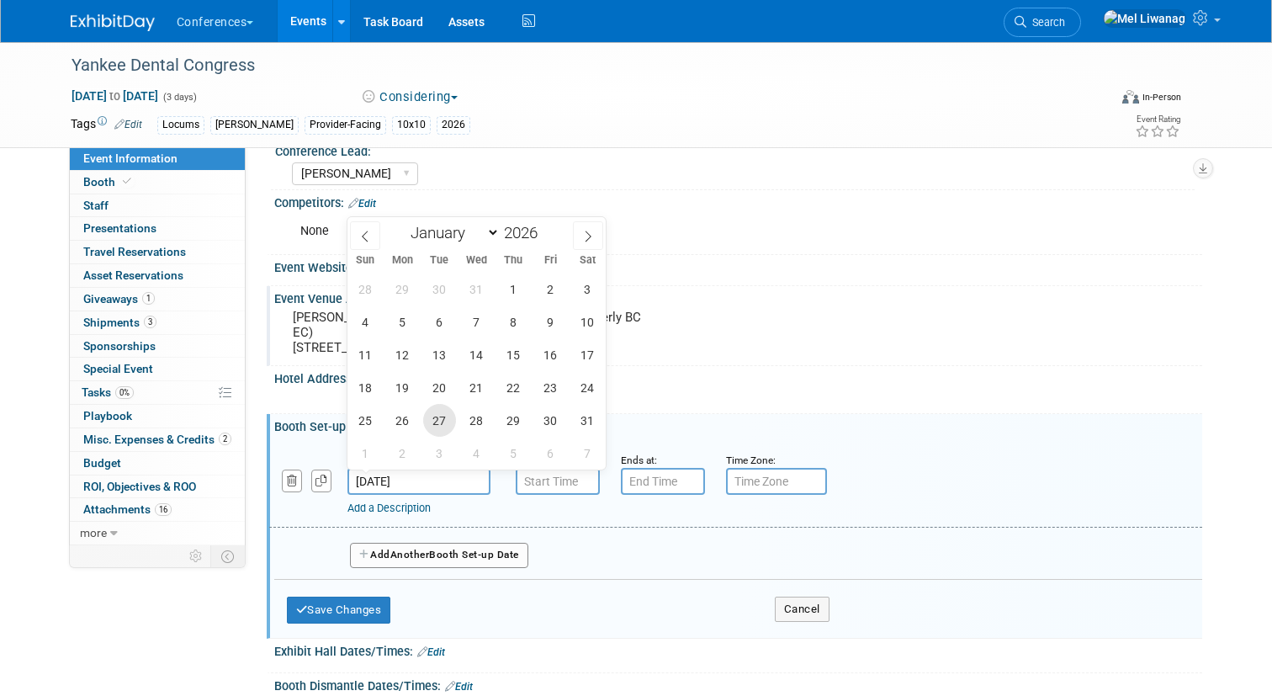
click at [437, 416] on span "27" at bounding box center [439, 420] width 33 height 33
type input "Jan 27, 2026"
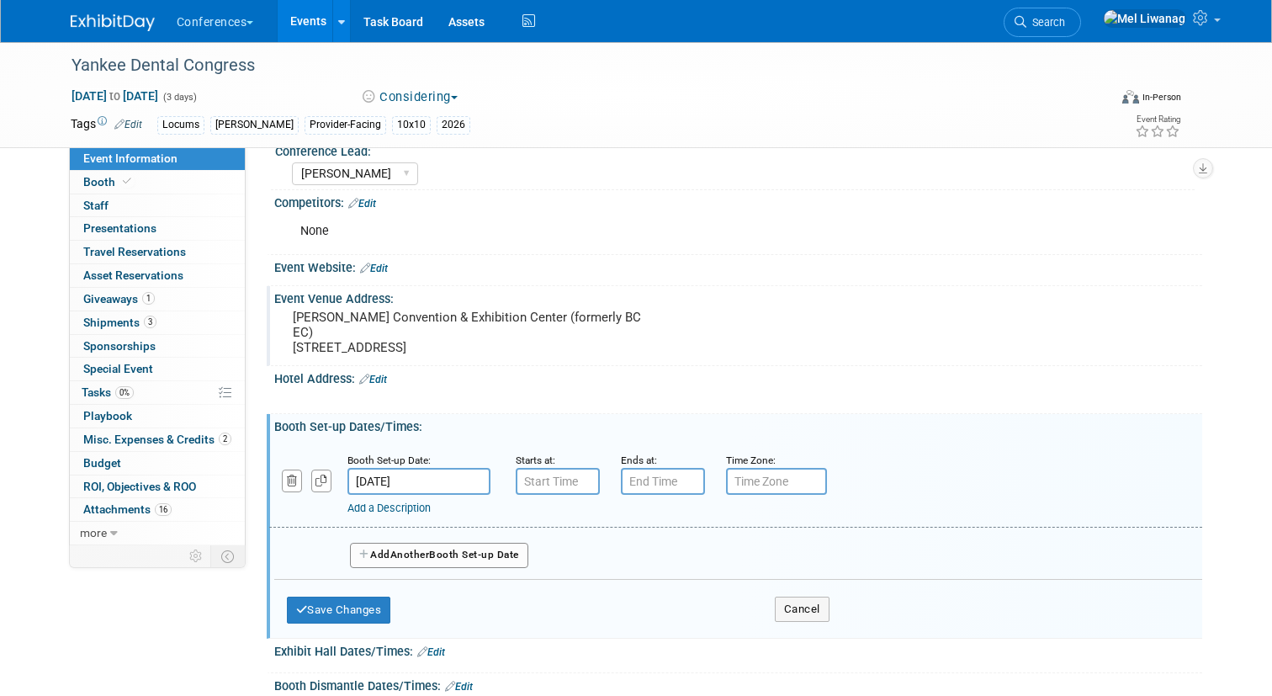
click at [436, 557] on button "Add Another Booth Set-up Date" at bounding box center [439, 555] width 178 height 25
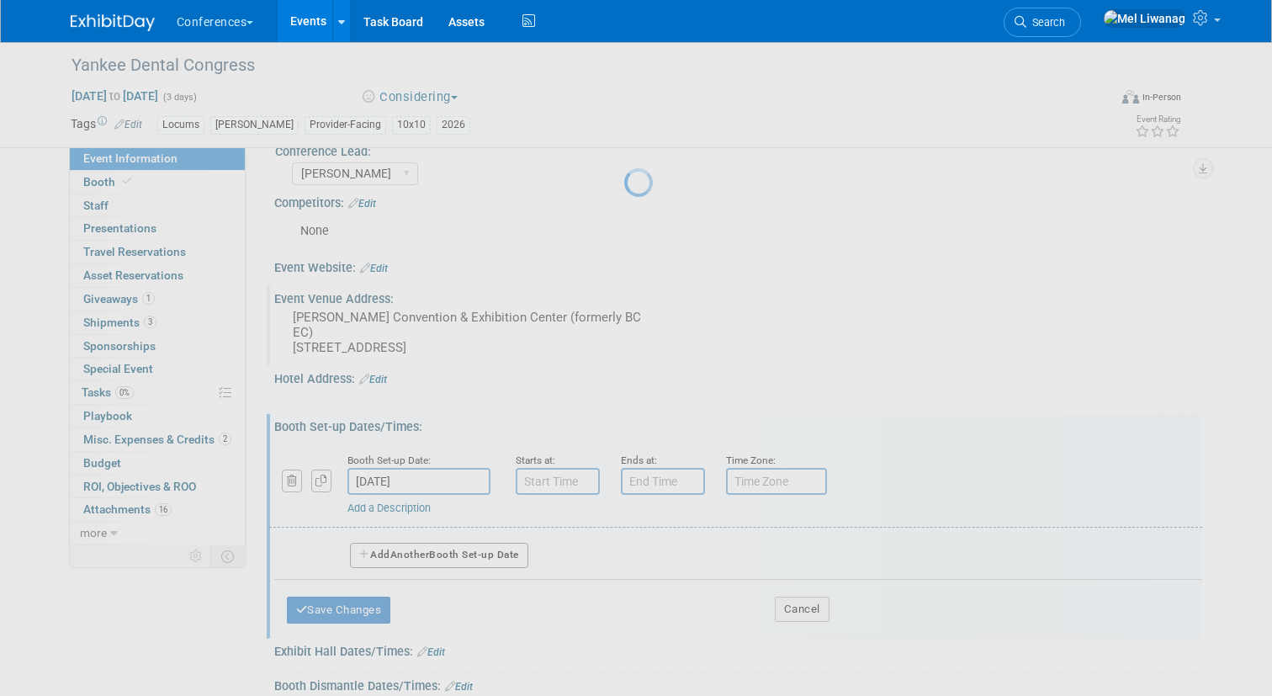
click at [624, 477] on div at bounding box center [636, 348] width 24 height 696
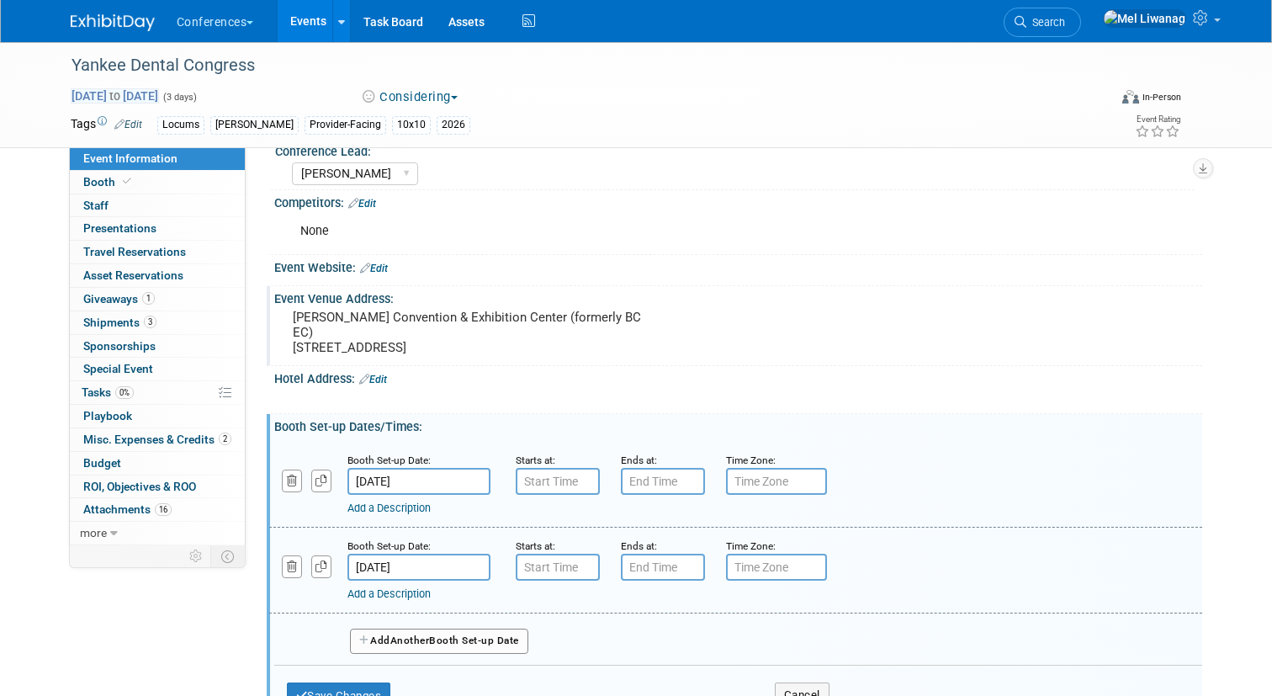
click at [115, 96] on span "Aug 21, 2025 to Aug 23, 2025" at bounding box center [115, 95] width 88 height 15
select select "7"
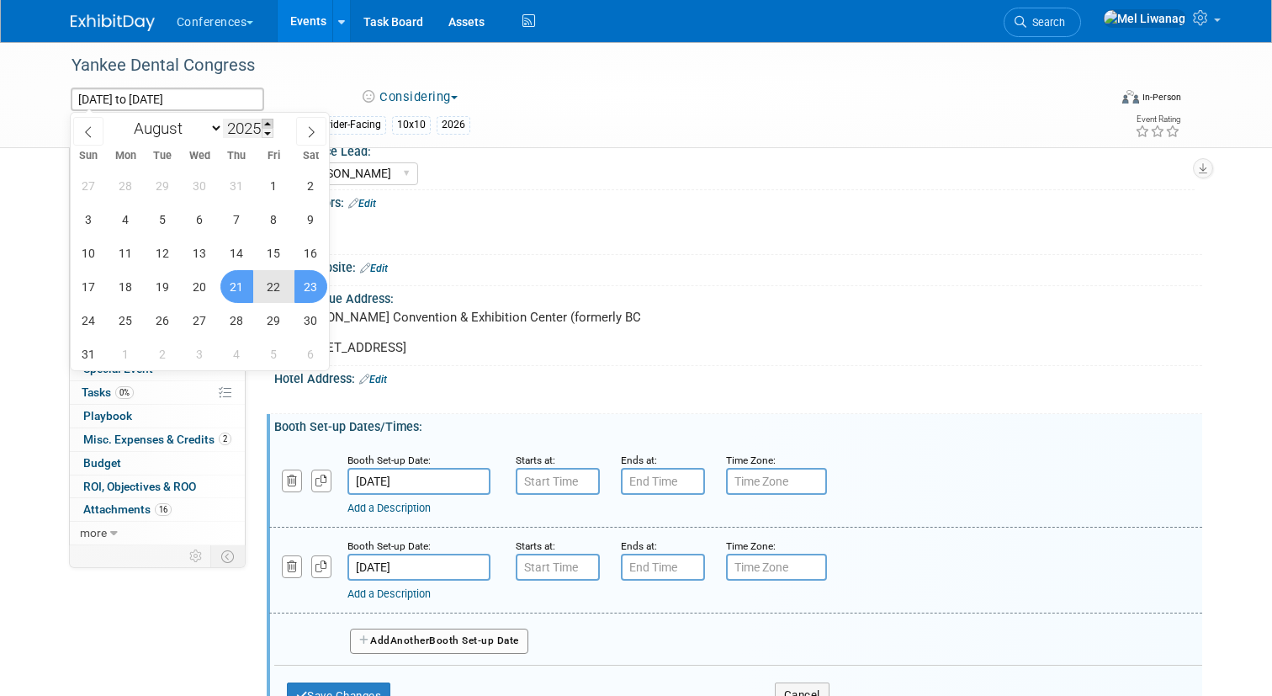
click at [267, 122] on span at bounding box center [268, 124] width 12 height 10
type input "2026"
click at [160, 124] on select "January February March April May June July August September October November De…" at bounding box center [174, 128] width 97 height 21
select select "0"
click at [126, 118] on select "January February March April May June July August September October November De…" at bounding box center [174, 128] width 97 height 21
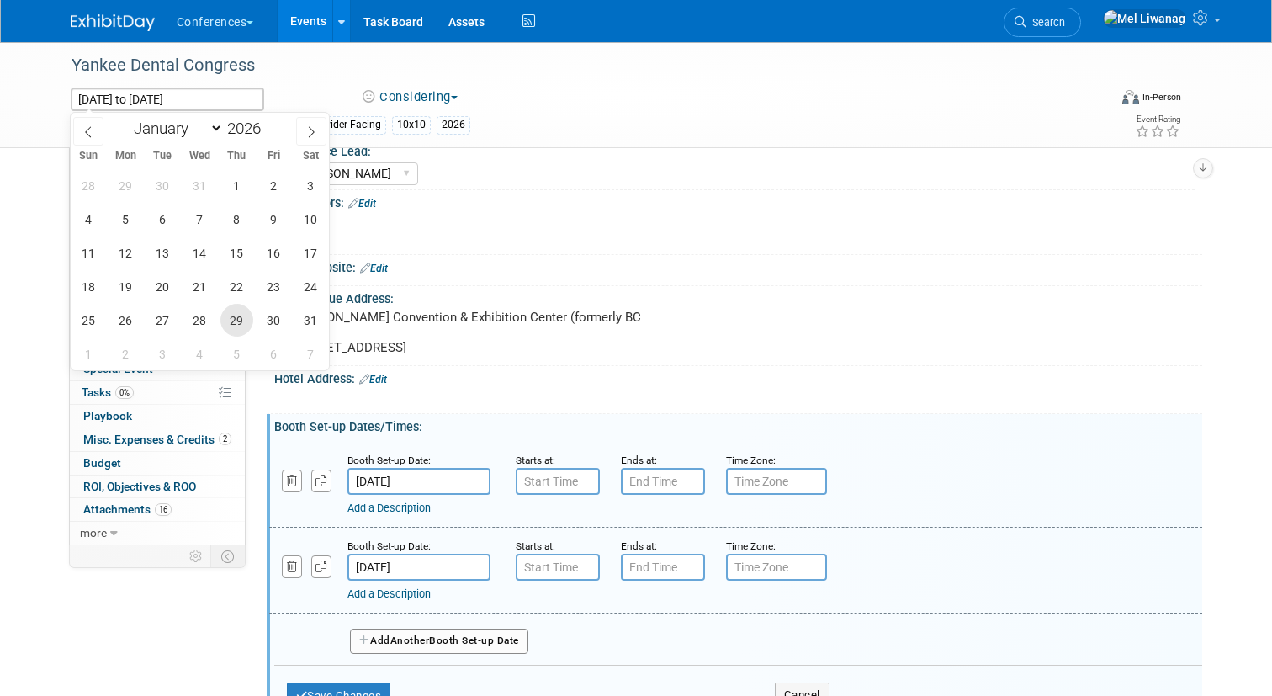
click at [235, 321] on span "29" at bounding box center [236, 320] width 33 height 33
click at [304, 315] on span "31" at bounding box center [310, 320] width 33 height 33
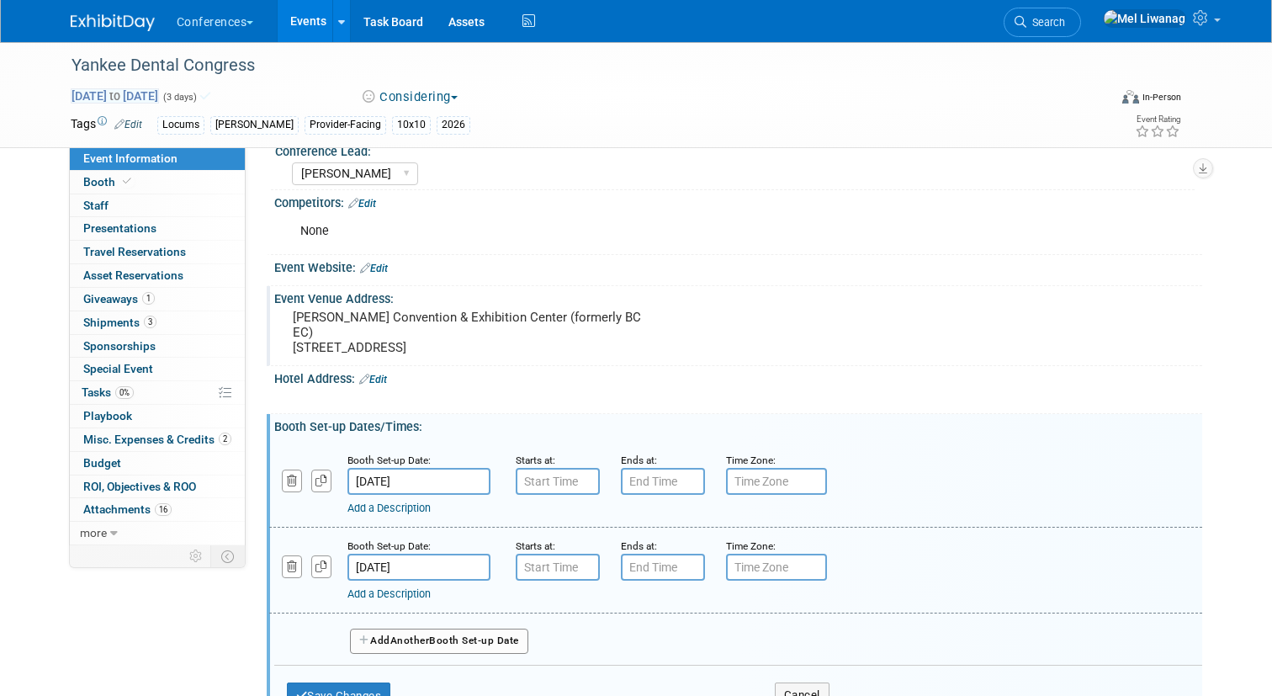
click at [130, 88] on span "Jan 29, 2026 to Jan 31, 2026" at bounding box center [115, 95] width 88 height 15
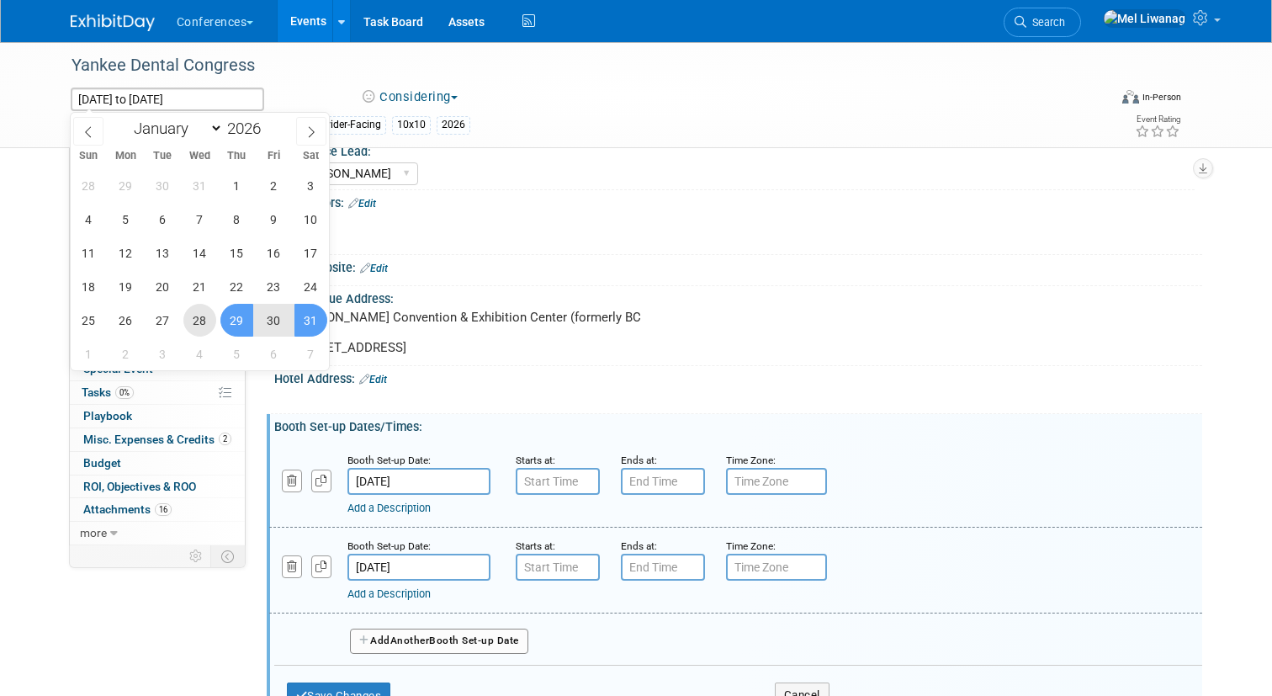
click at [207, 315] on span "28" at bounding box center [199, 320] width 33 height 33
type input "Jan 28, 2026"
click at [297, 315] on span "31" at bounding box center [310, 320] width 33 height 33
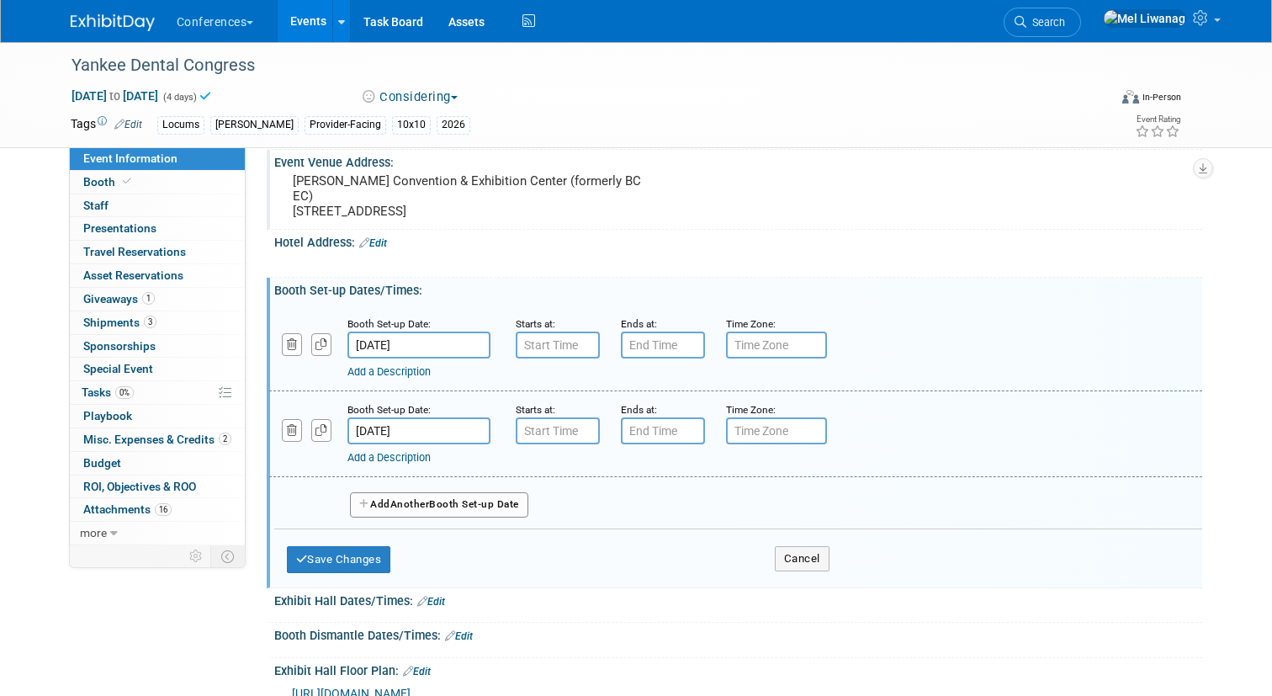
scroll to position [336, 0]
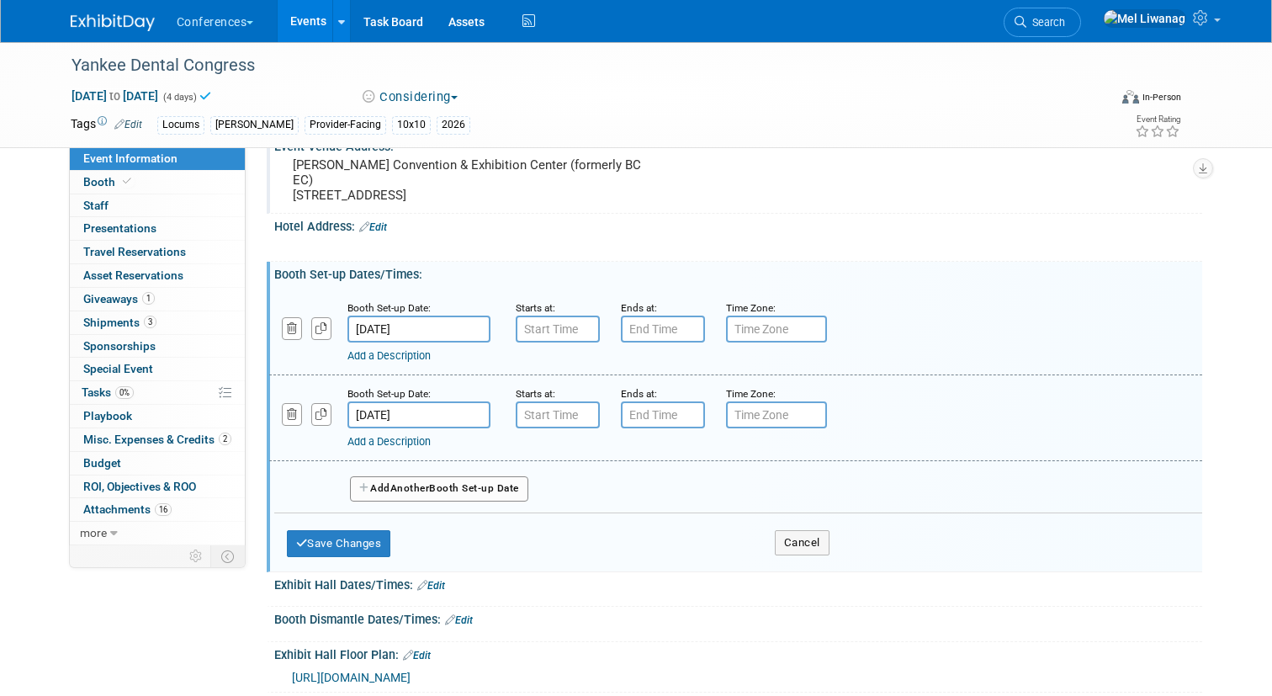
click at [543, 345] on div "Add a Description Description:" at bounding box center [694, 352] width 695 height 21
click at [544, 328] on input "7:00 AM" at bounding box center [558, 328] width 84 height 27
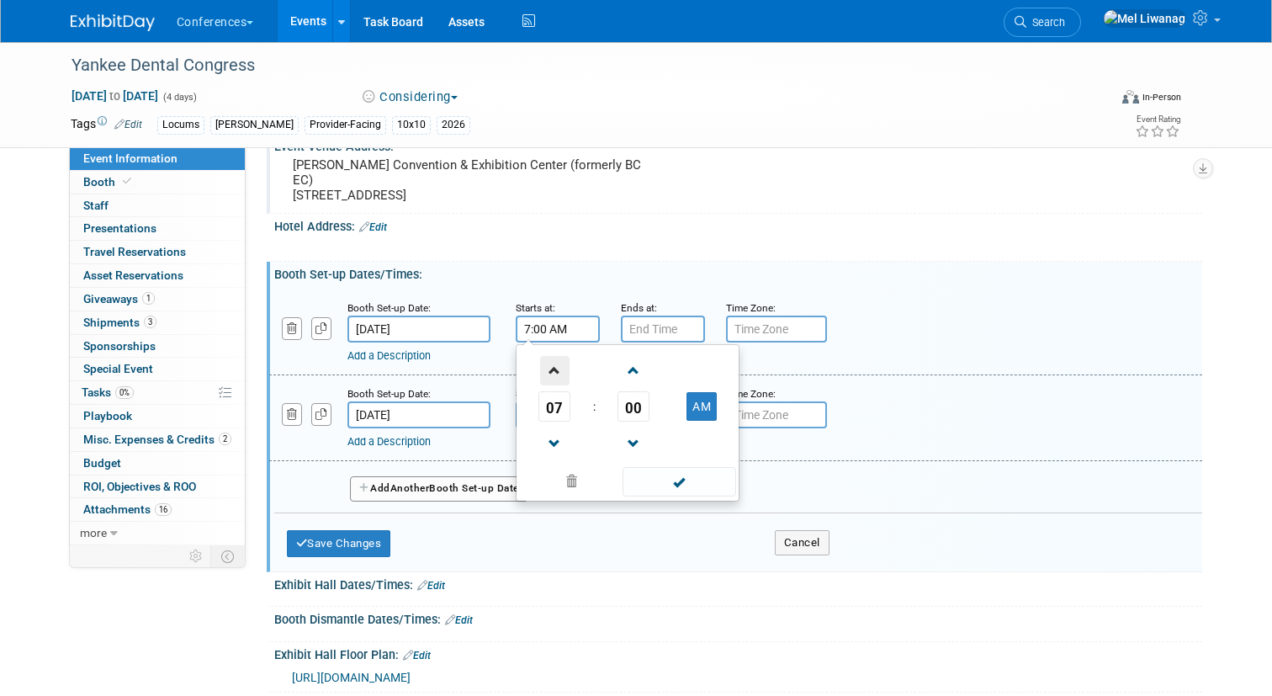
click at [564, 377] on span at bounding box center [554, 370] width 29 height 29
type input "8:00 AM"
click at [643, 326] on input "7:00 PM" at bounding box center [663, 328] width 84 height 27
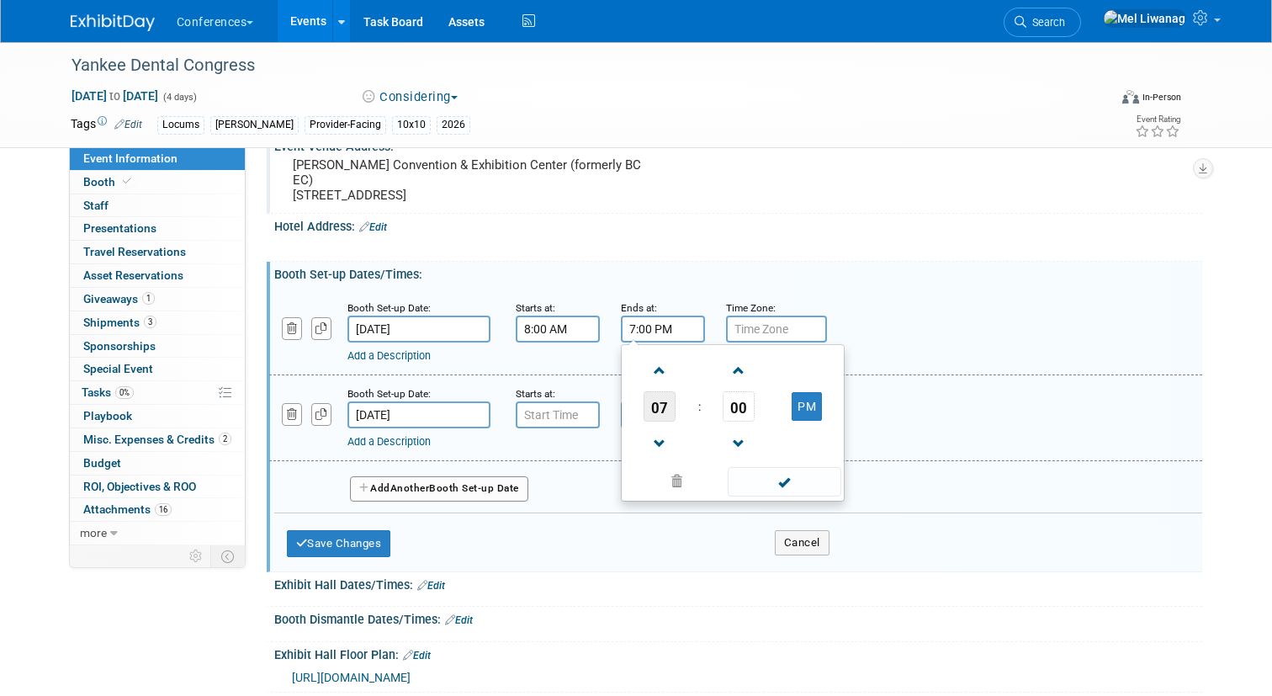
click at [664, 410] on span "07" at bounding box center [659, 406] width 32 height 30
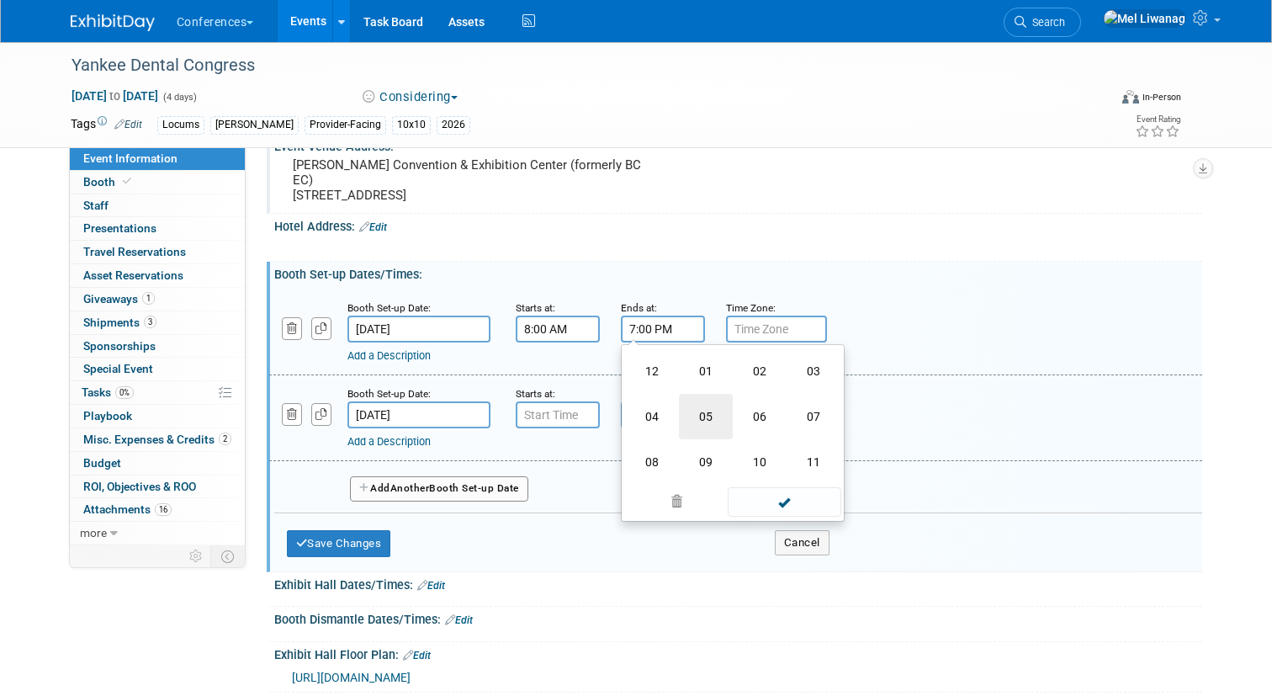
click at [710, 413] on td "05" at bounding box center [706, 416] width 54 height 45
type input "5:00 PM"
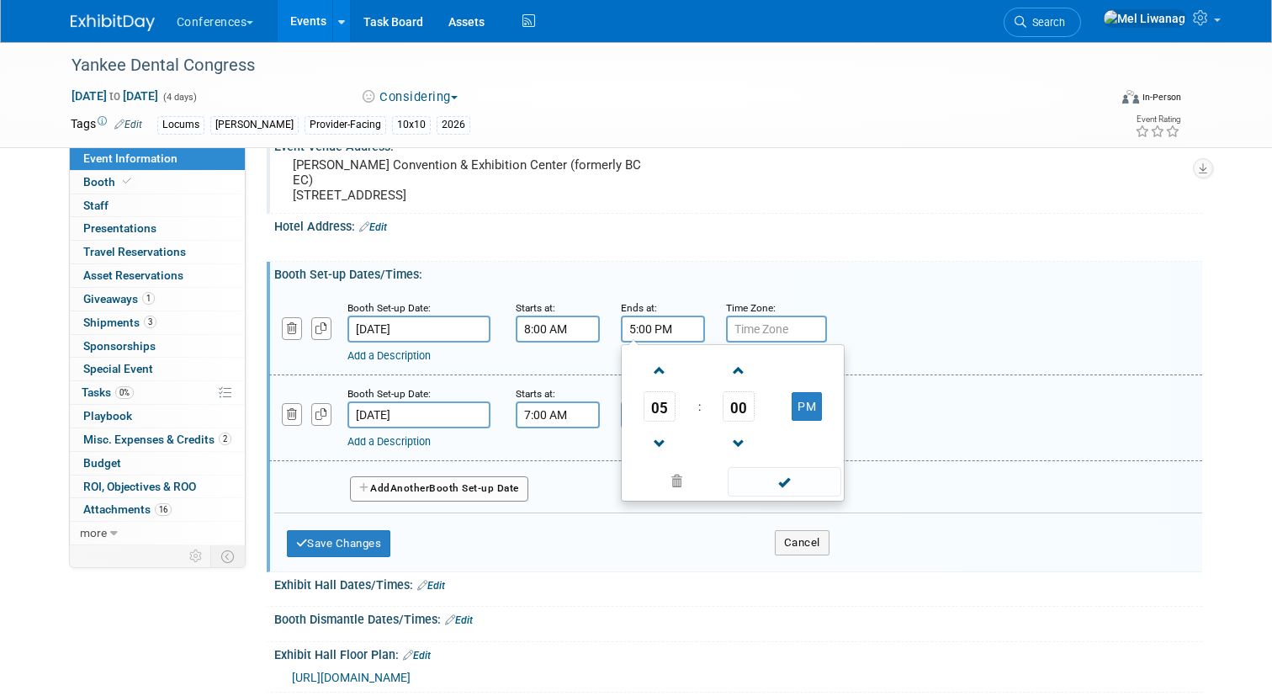
click at [535, 411] on input "7:00 AM" at bounding box center [558, 414] width 84 height 27
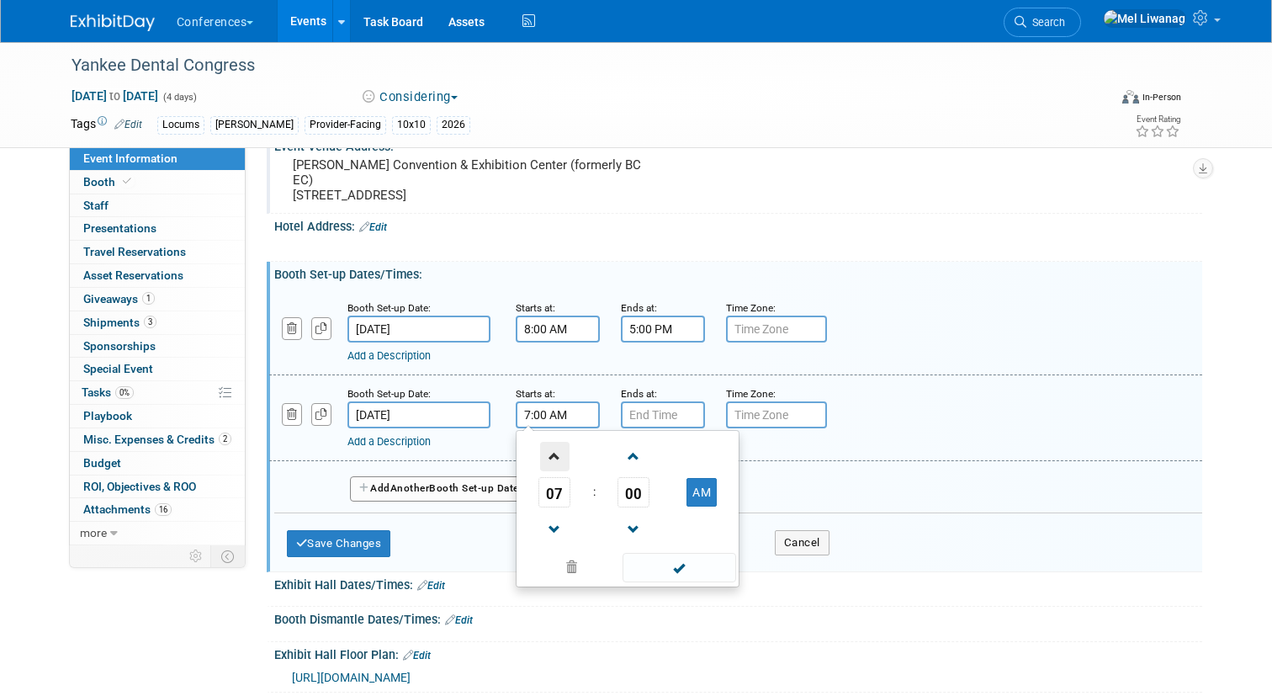
click at [559, 452] on span at bounding box center [554, 456] width 29 height 29
type input "8:00 AM"
click at [645, 421] on input "7:00 PM" at bounding box center [663, 414] width 84 height 27
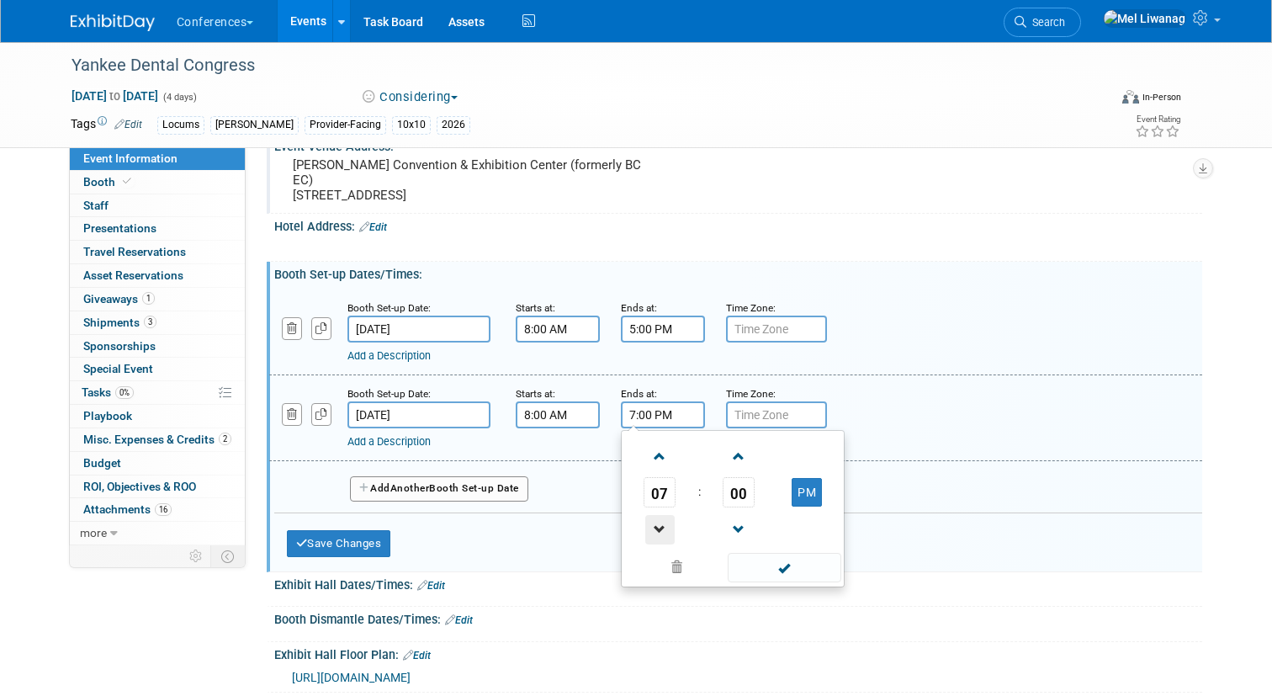
click at [659, 525] on span at bounding box center [659, 529] width 29 height 29
type input "6:00 PM"
click at [379, 543] on button "Save Changes" at bounding box center [339, 543] width 104 height 27
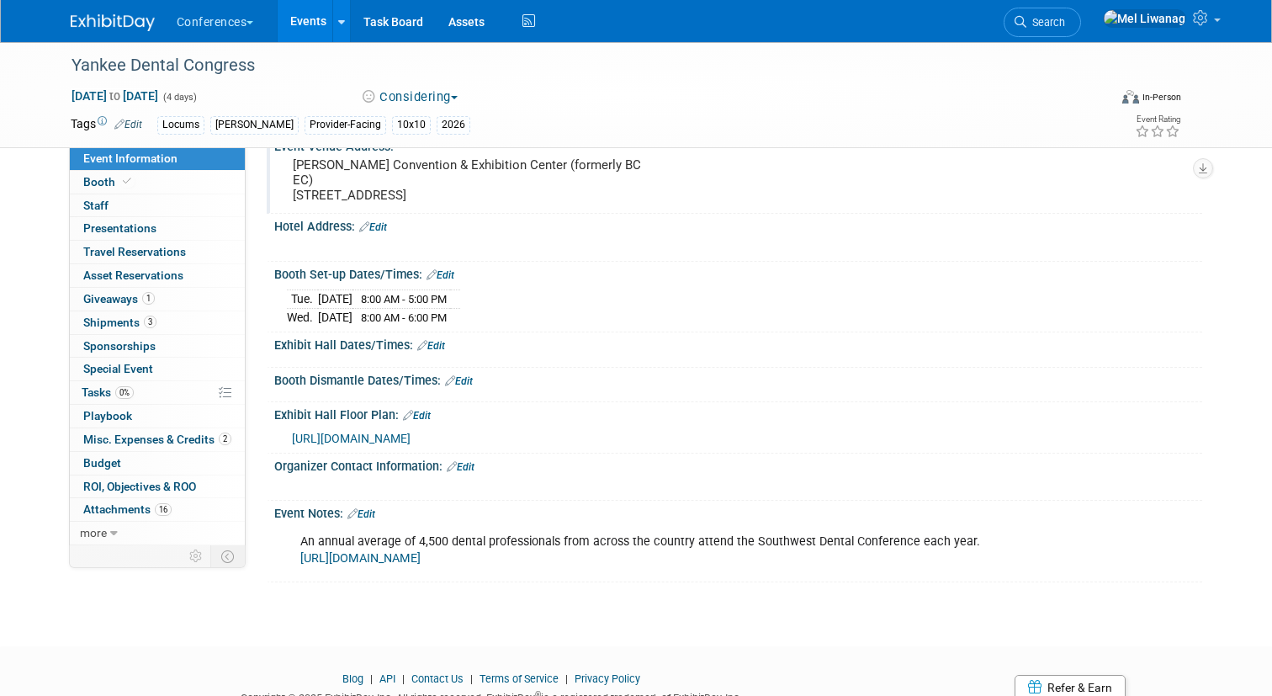
click at [436, 343] on link "Edit" at bounding box center [431, 346] width 28 height 12
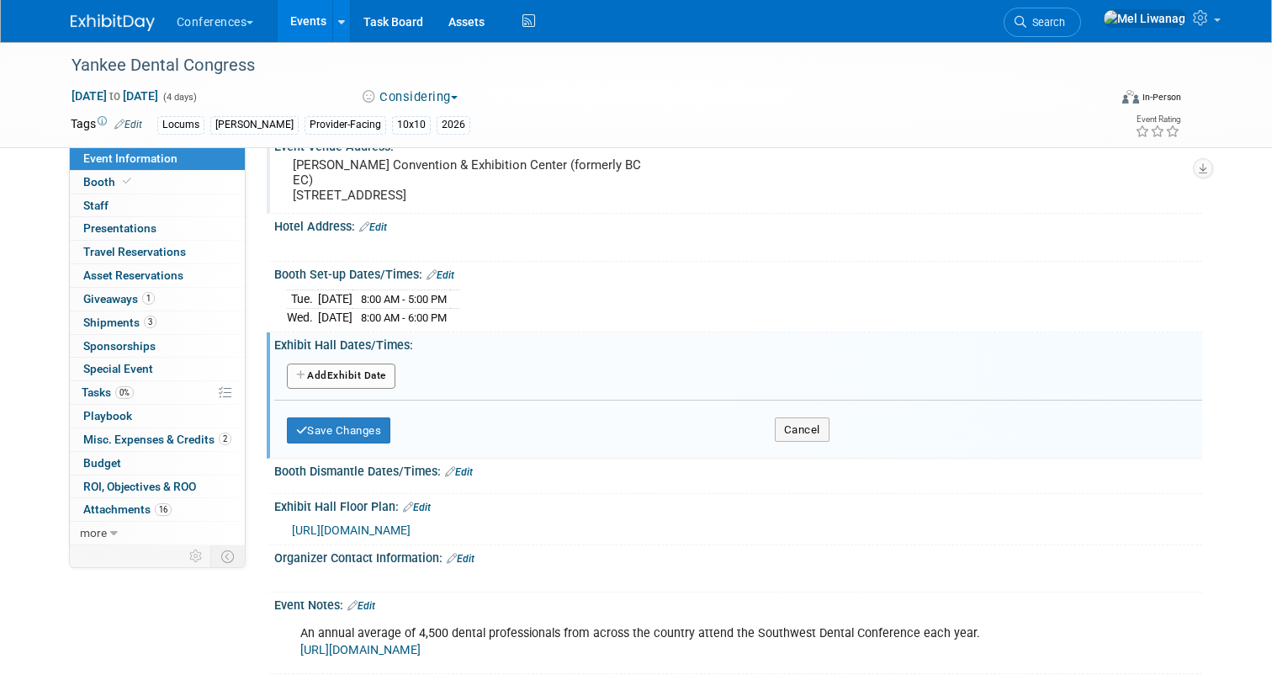
click at [386, 365] on button "Add Another Exhibit Date" at bounding box center [341, 375] width 109 height 25
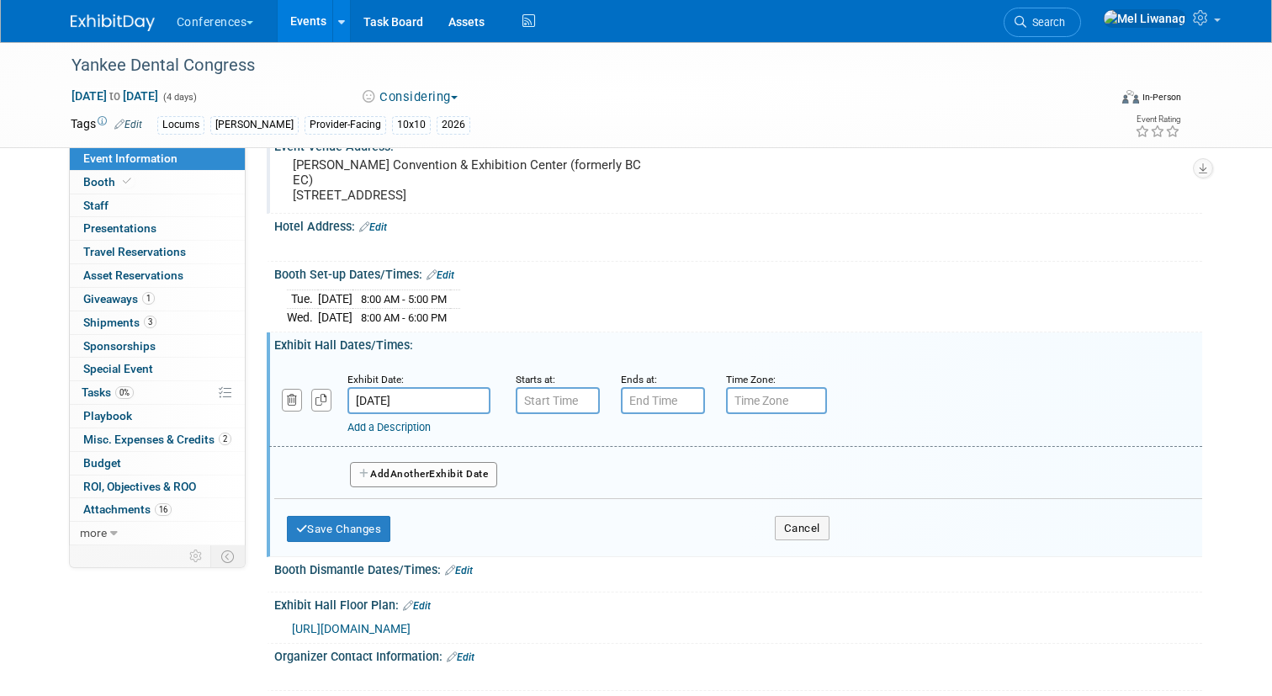
click at [409, 402] on input "Jan 28, 2026" at bounding box center [418, 400] width 143 height 27
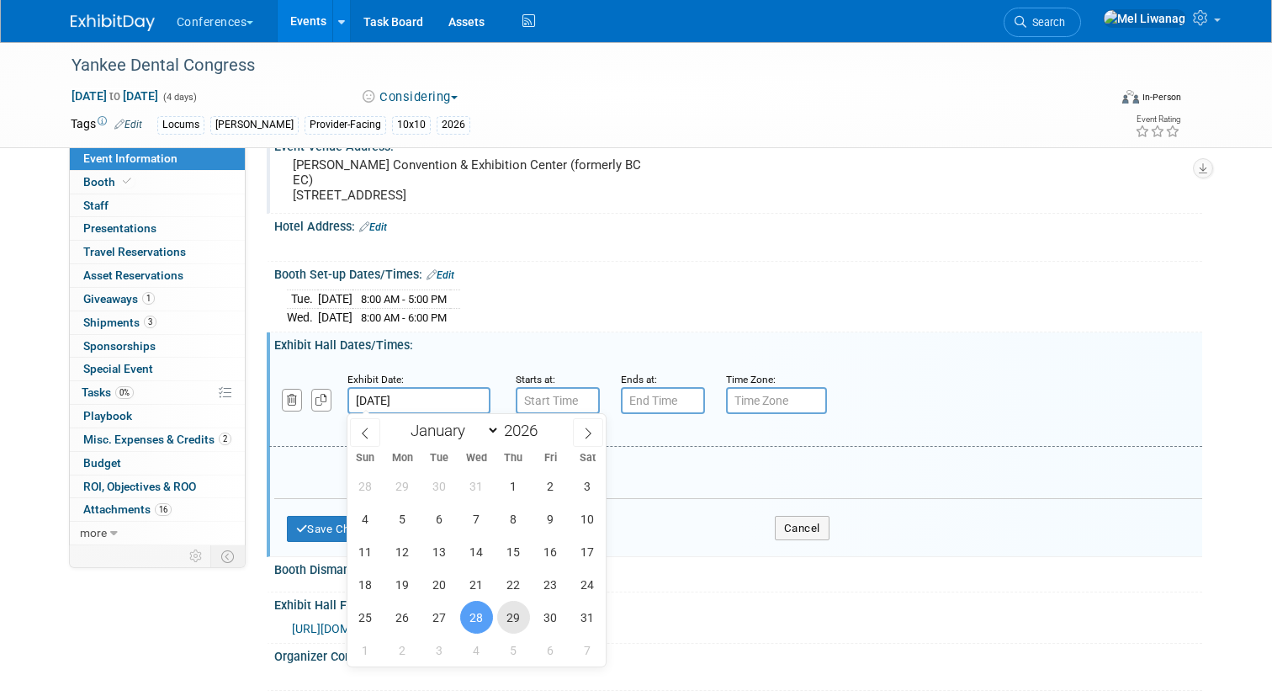
click at [513, 611] on span "29" at bounding box center [513, 617] width 33 height 33
type input "Jan 29, 2026"
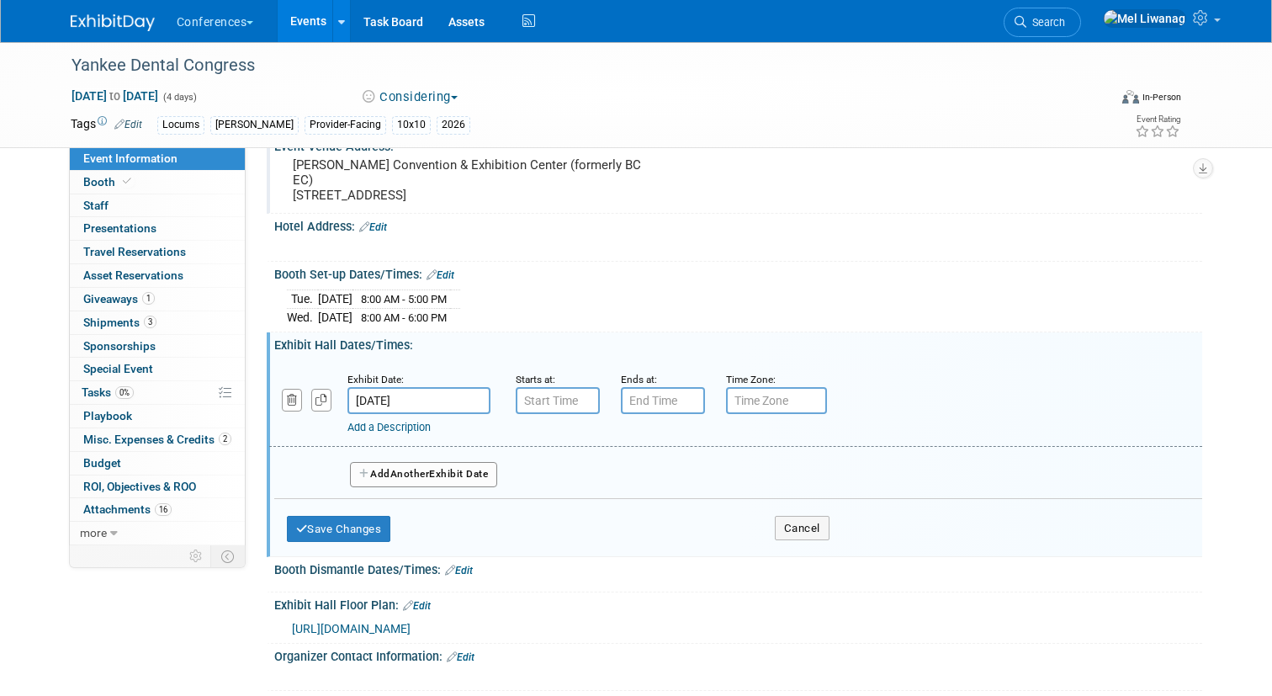
click at [402, 463] on button "Add Another Exhibit Date" at bounding box center [424, 474] width 148 height 25
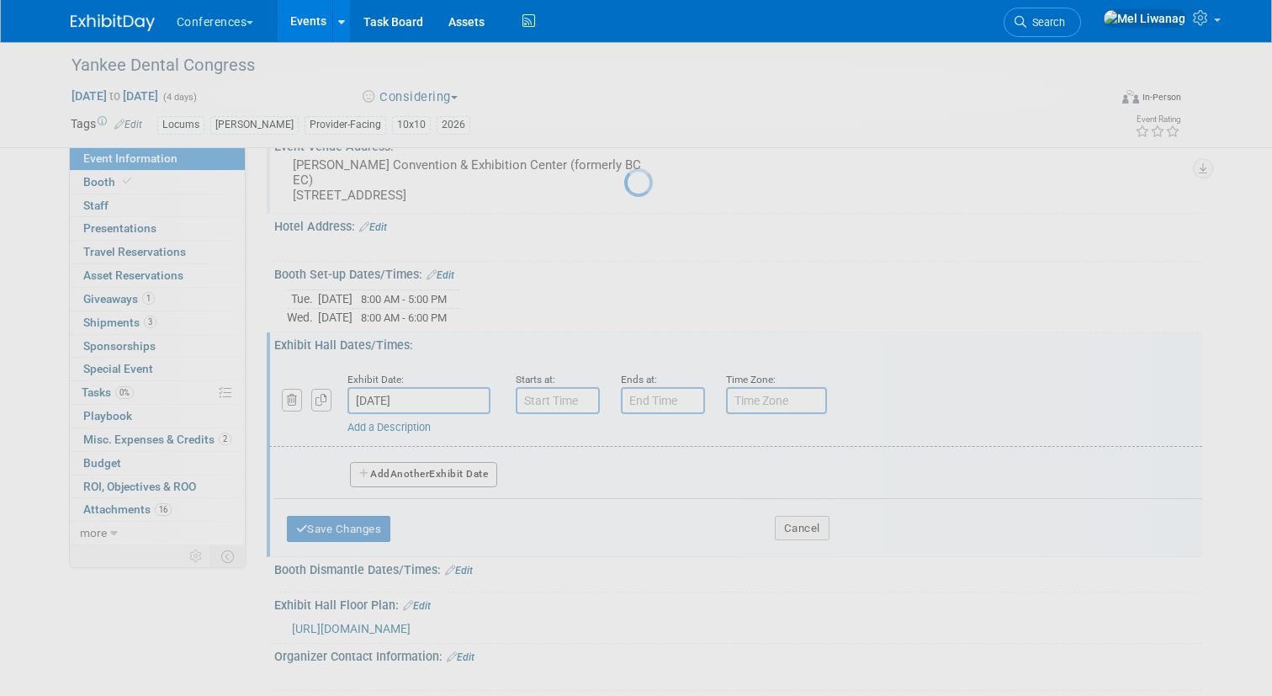
click at [624, 470] on div at bounding box center [636, 348] width 24 height 696
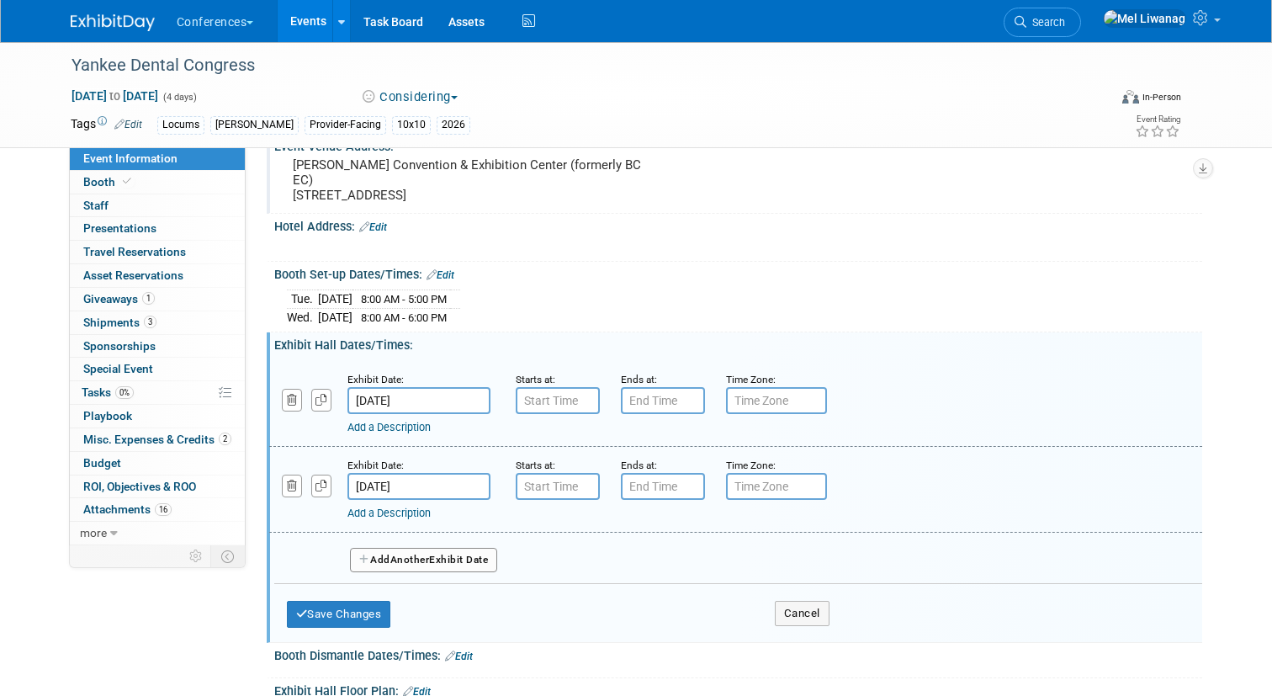
click at [426, 548] on button "Add Another Exhibit Date" at bounding box center [424, 560] width 148 height 25
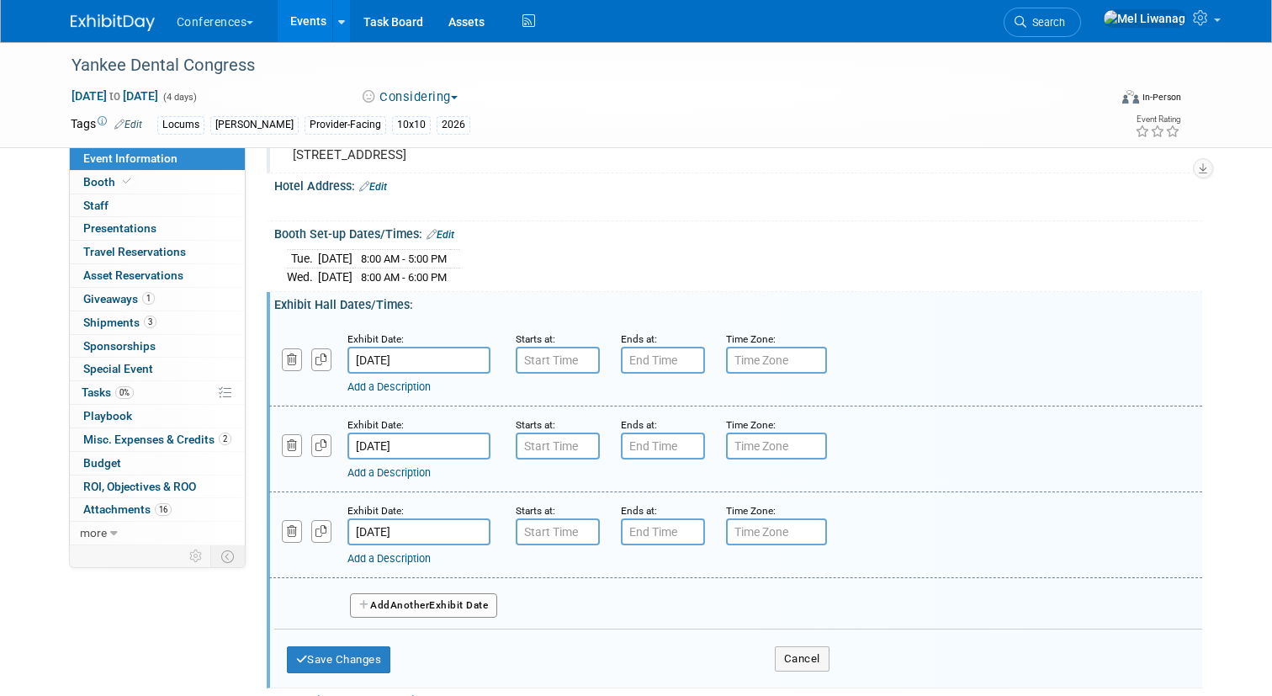
scroll to position [403, 0]
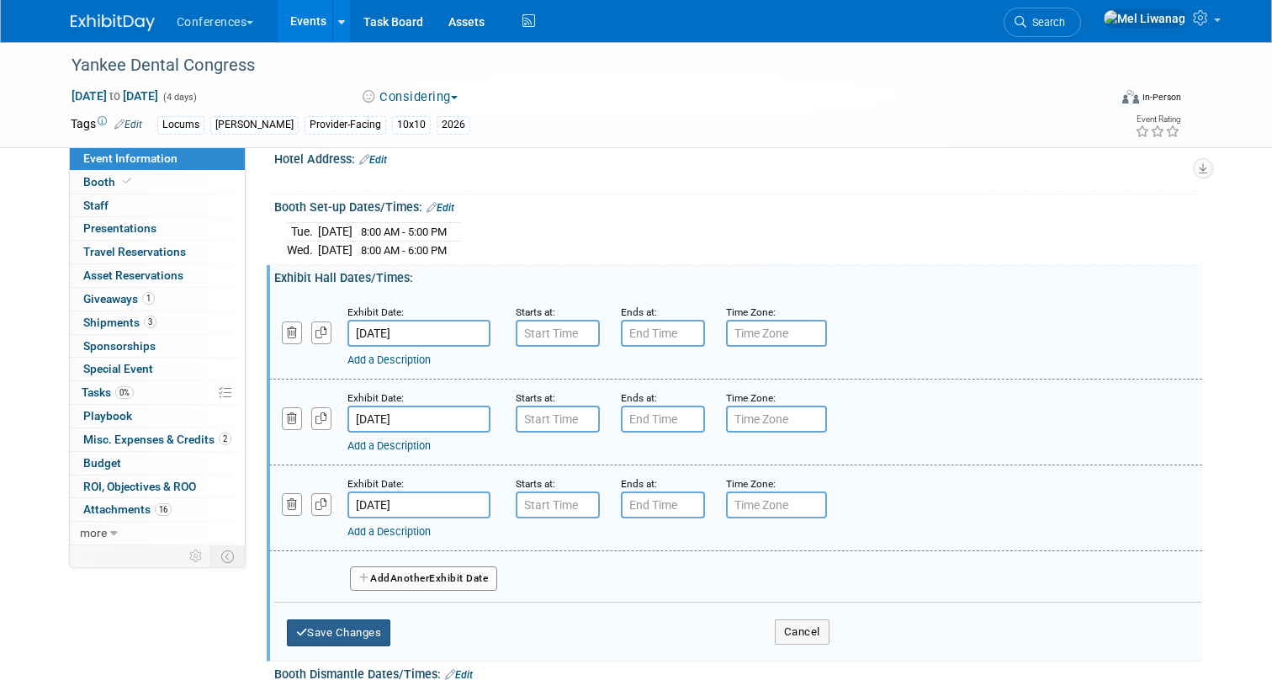
click at [363, 639] on button "Save Changes" at bounding box center [339, 632] width 104 height 27
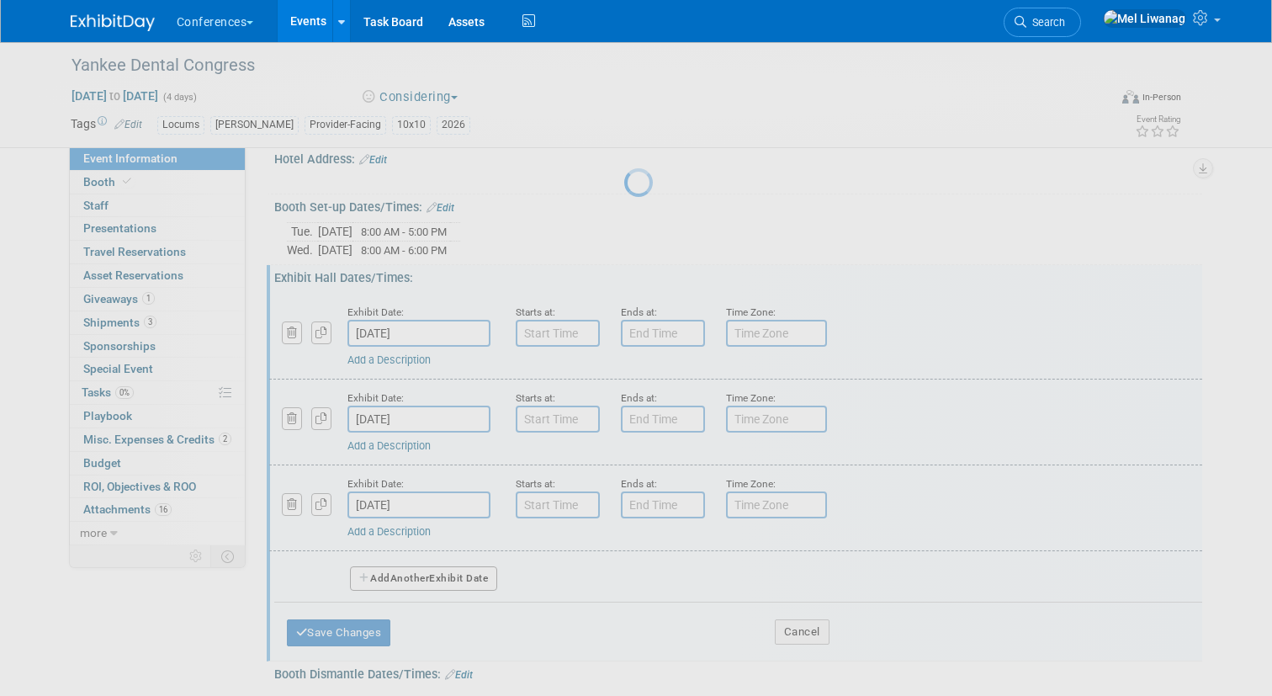
scroll to position [400, 0]
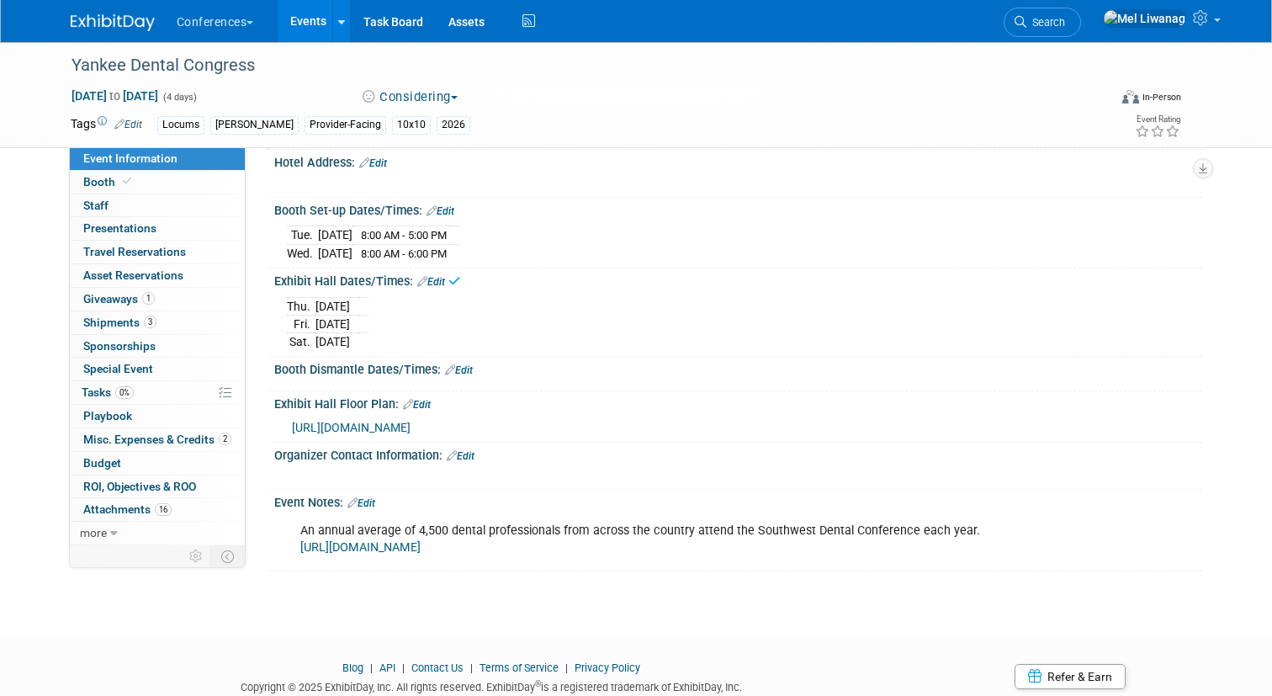
click at [467, 368] on link "Edit" at bounding box center [459, 370] width 28 height 12
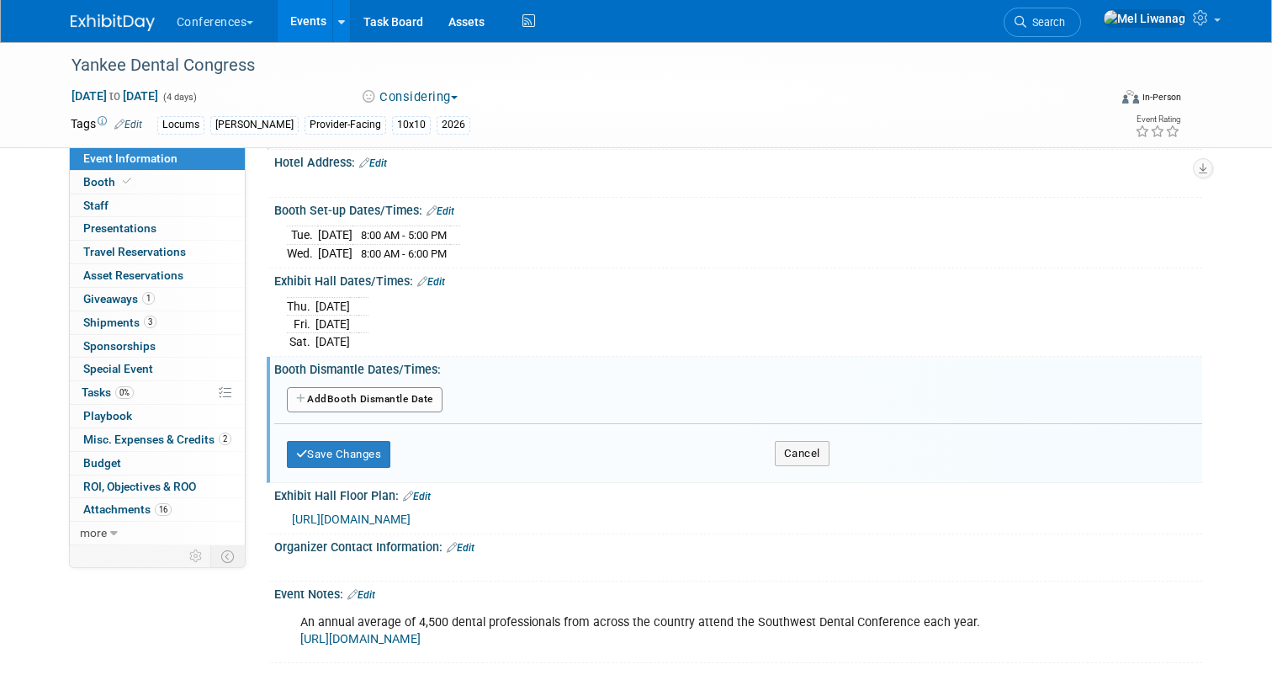
click at [387, 409] on button "Add Another Booth Dismantle Date" at bounding box center [365, 399] width 156 height 25
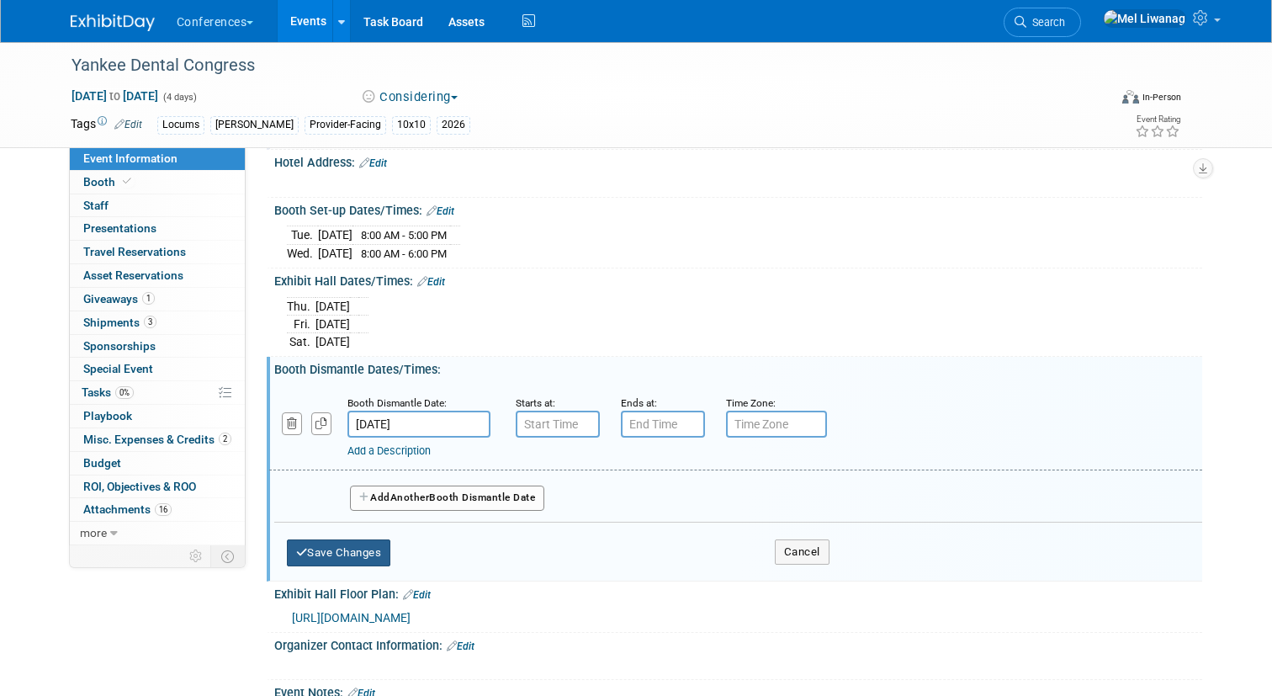
click at [367, 559] on button "Save Changes" at bounding box center [339, 552] width 104 height 27
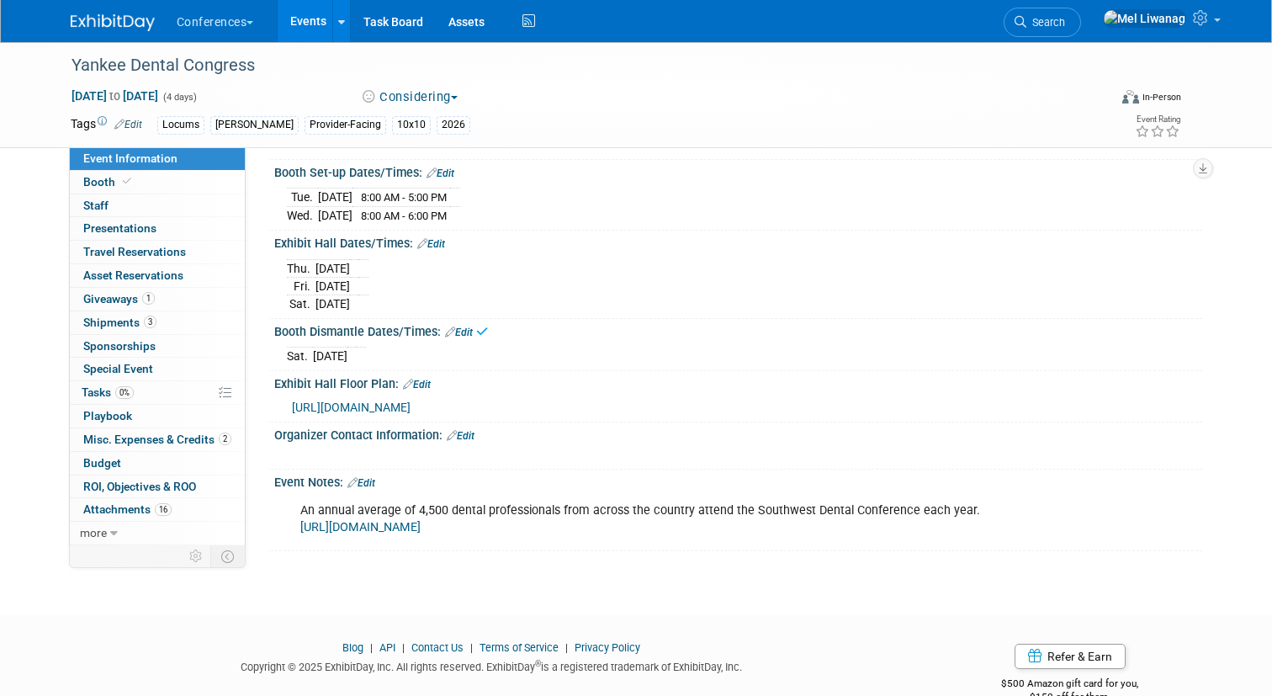
scroll to position [438, 0]
click at [99, 175] on span "Booth" at bounding box center [108, 181] width 51 height 13
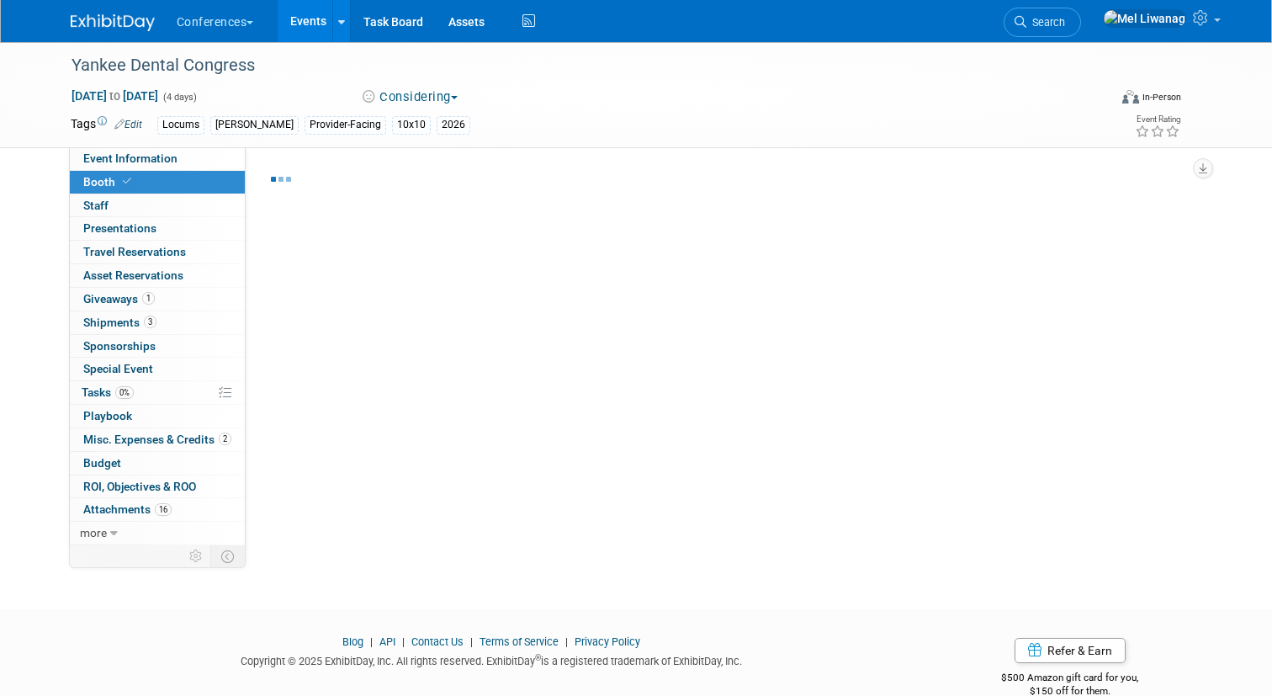
select select "10'x10'"
select select "Yes"
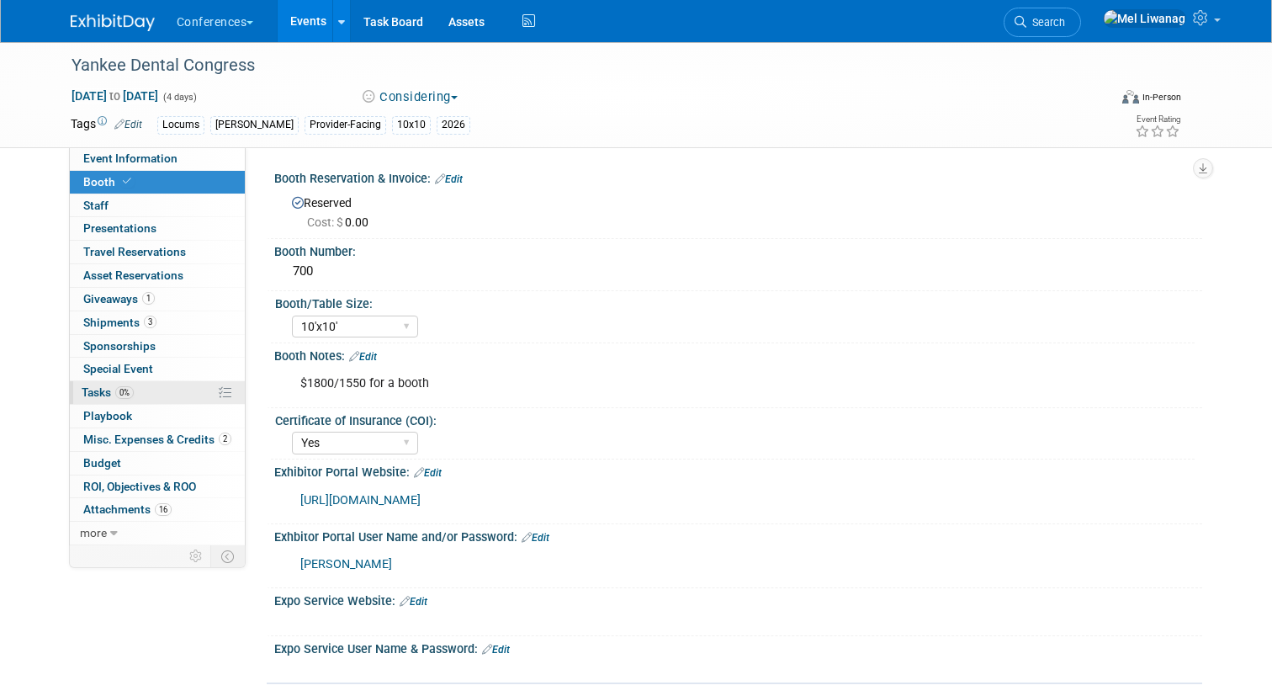
click at [153, 384] on link "0% Tasks 0%" at bounding box center [157, 392] width 175 height 23
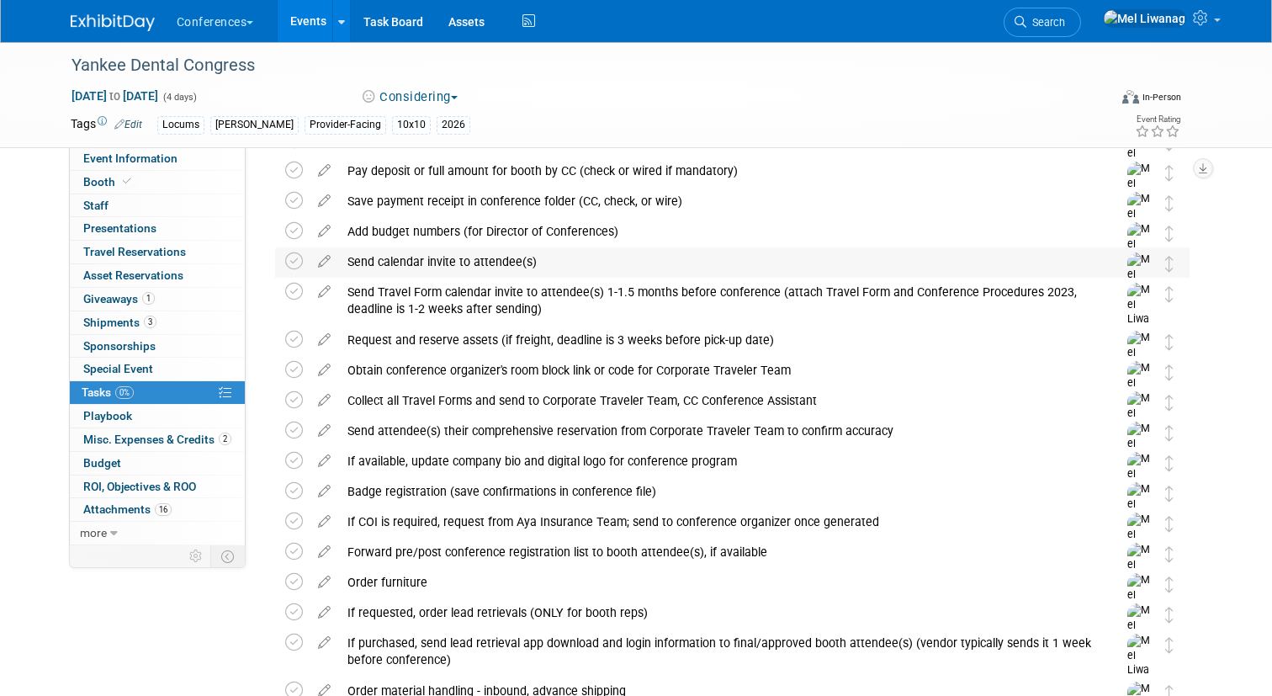
scroll to position [336, 0]
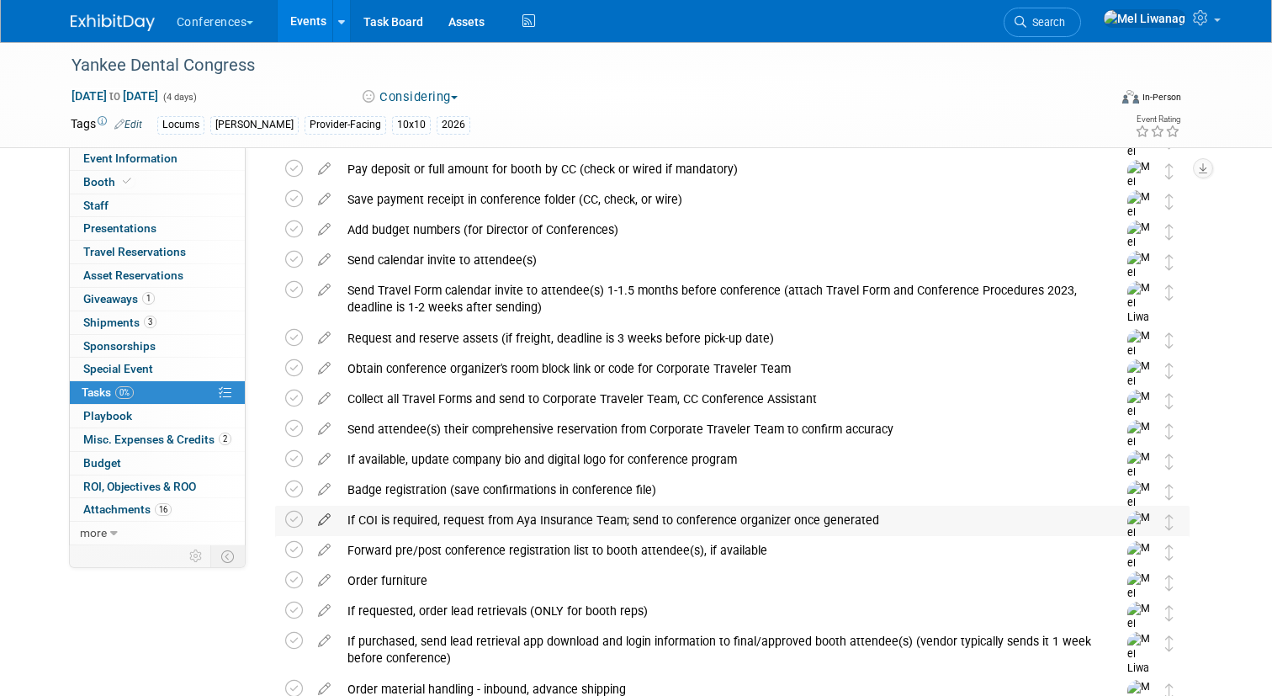
click at [326, 515] on icon at bounding box center [324, 516] width 29 height 21
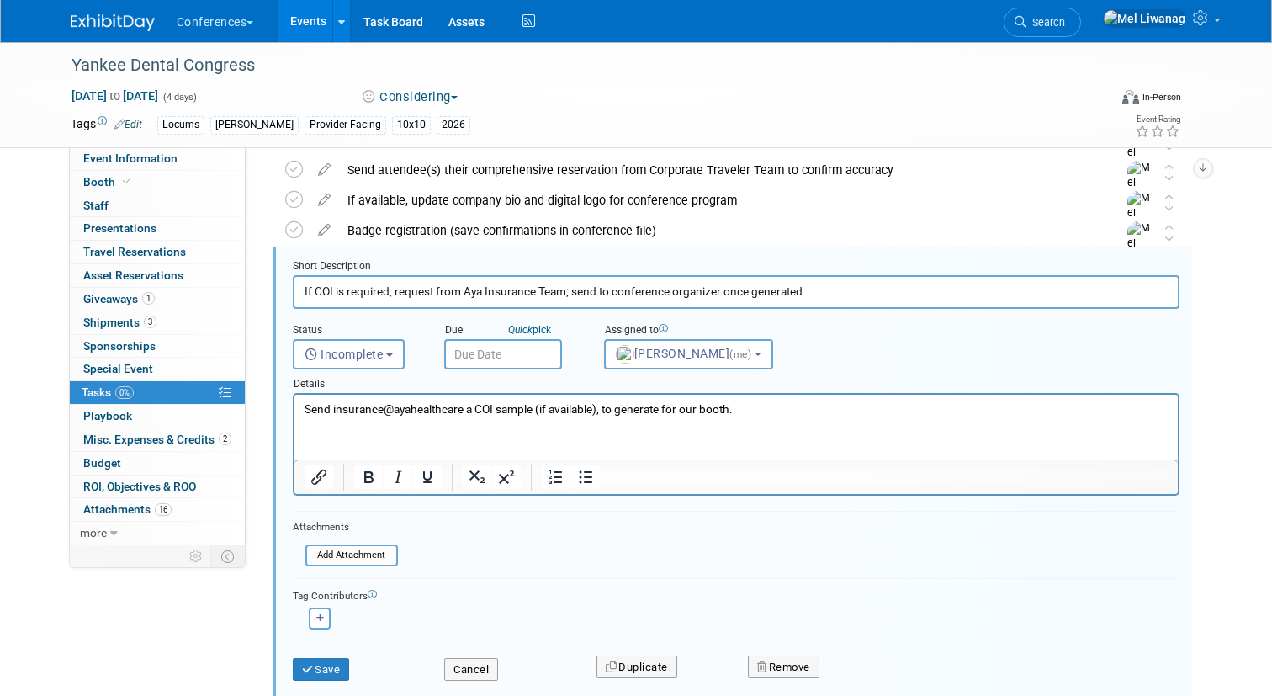
scroll to position [0, 0]
click at [466, 348] on input "text" at bounding box center [503, 354] width 118 height 30
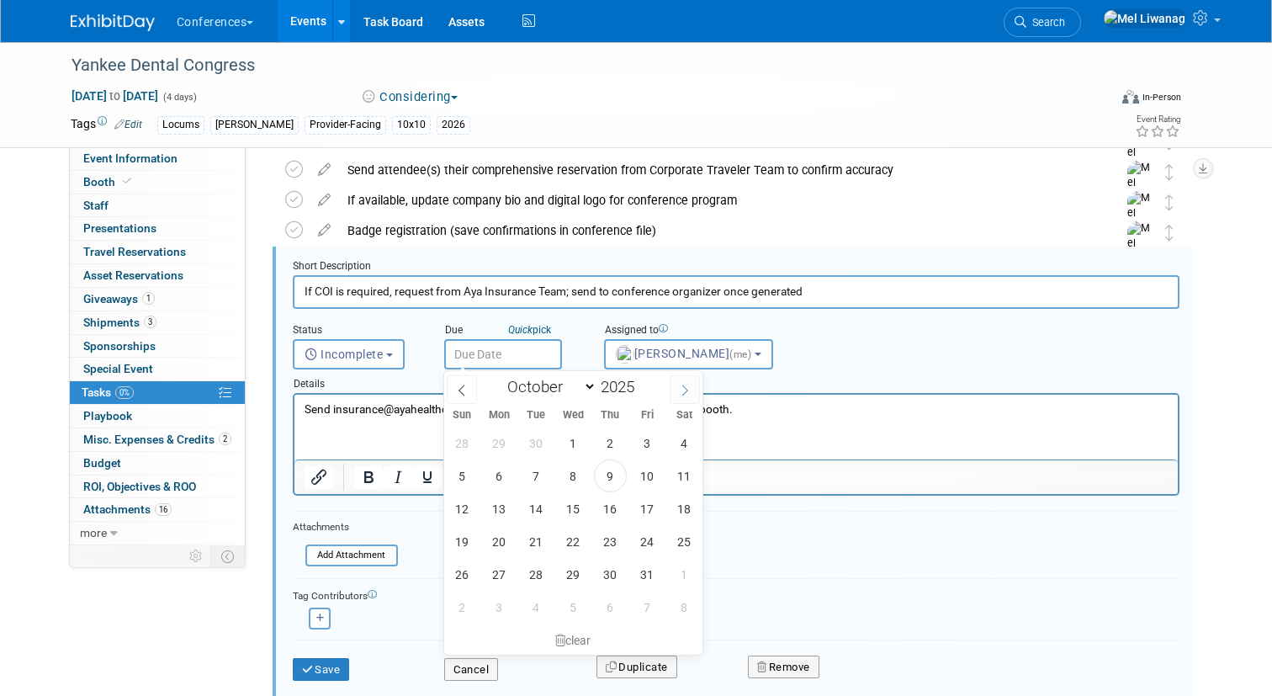
click at [686, 394] on icon at bounding box center [685, 390] width 12 height 12
select select "11"
click at [569, 582] on span "31" at bounding box center [573, 574] width 33 height 33
type input "Dec 31, 2025"
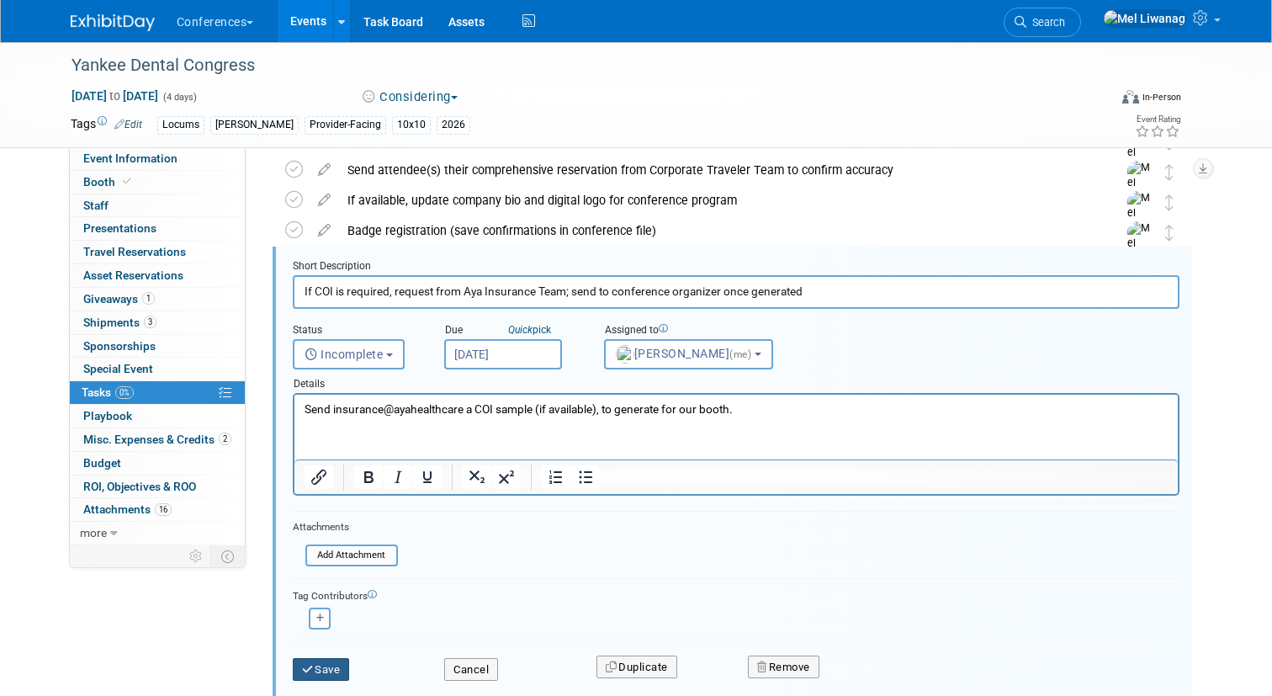
click at [347, 661] on button "Save" at bounding box center [321, 670] width 57 height 24
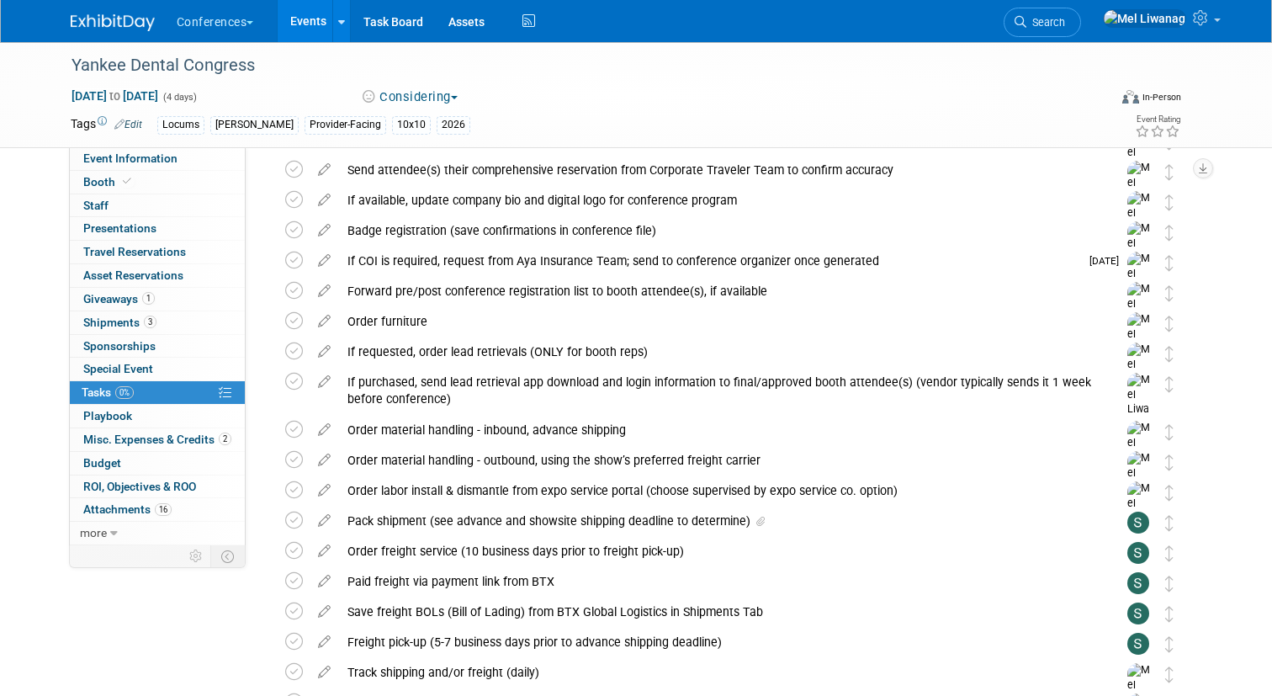
click at [456, 262] on div "If COI is required, request from Aya Insurance Team; send to conference organiz…" at bounding box center [709, 260] width 740 height 29
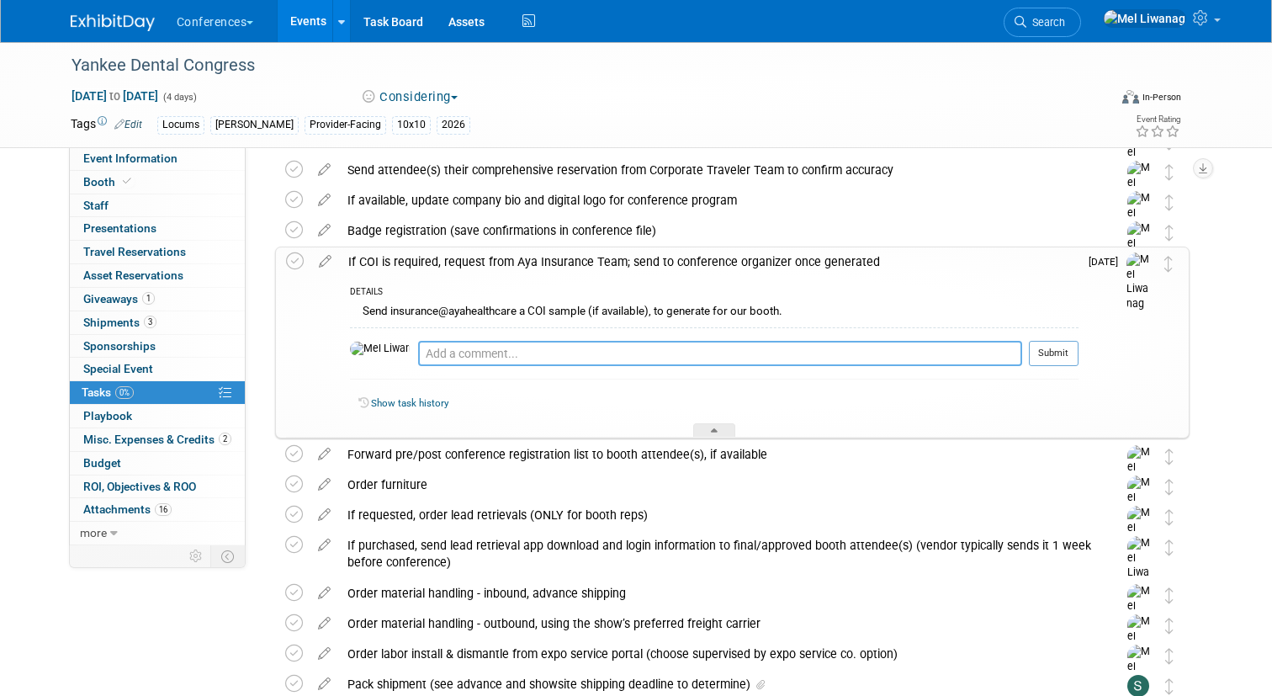
click at [455, 355] on textarea at bounding box center [720, 353] width 604 height 25
paste textarea "All exhibitors must send an original certificate of insurance to the Massachuse…"
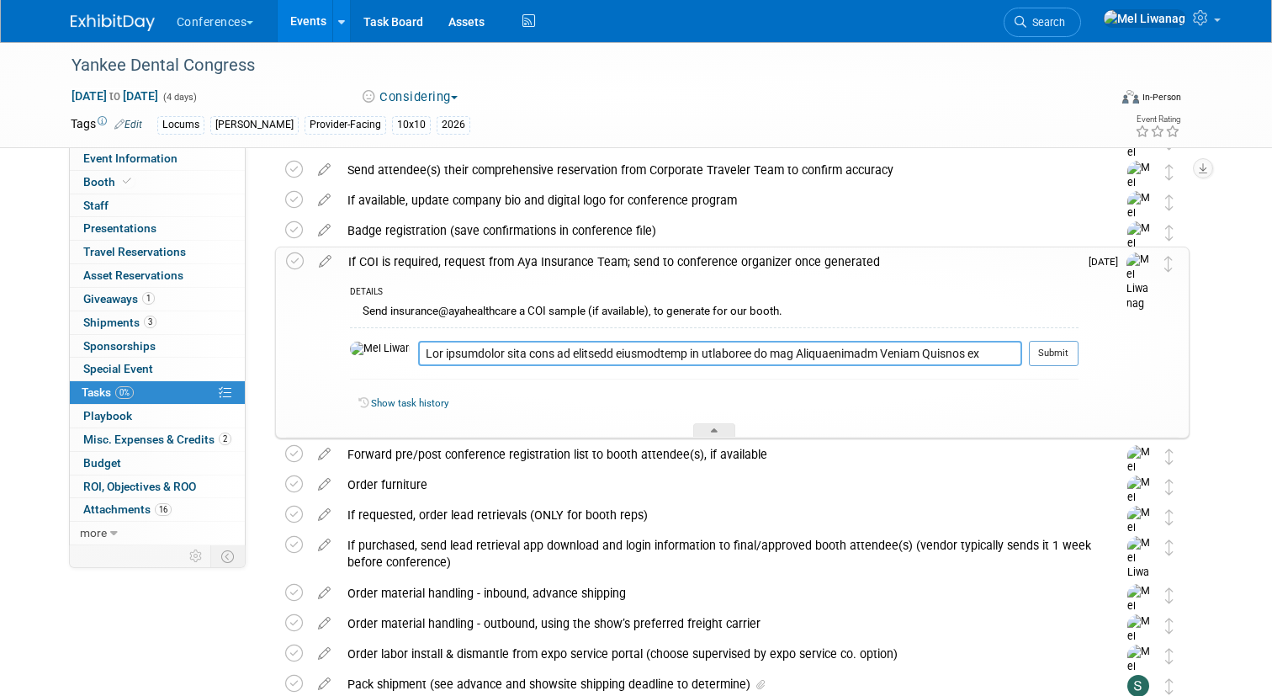
scroll to position [130, 0]
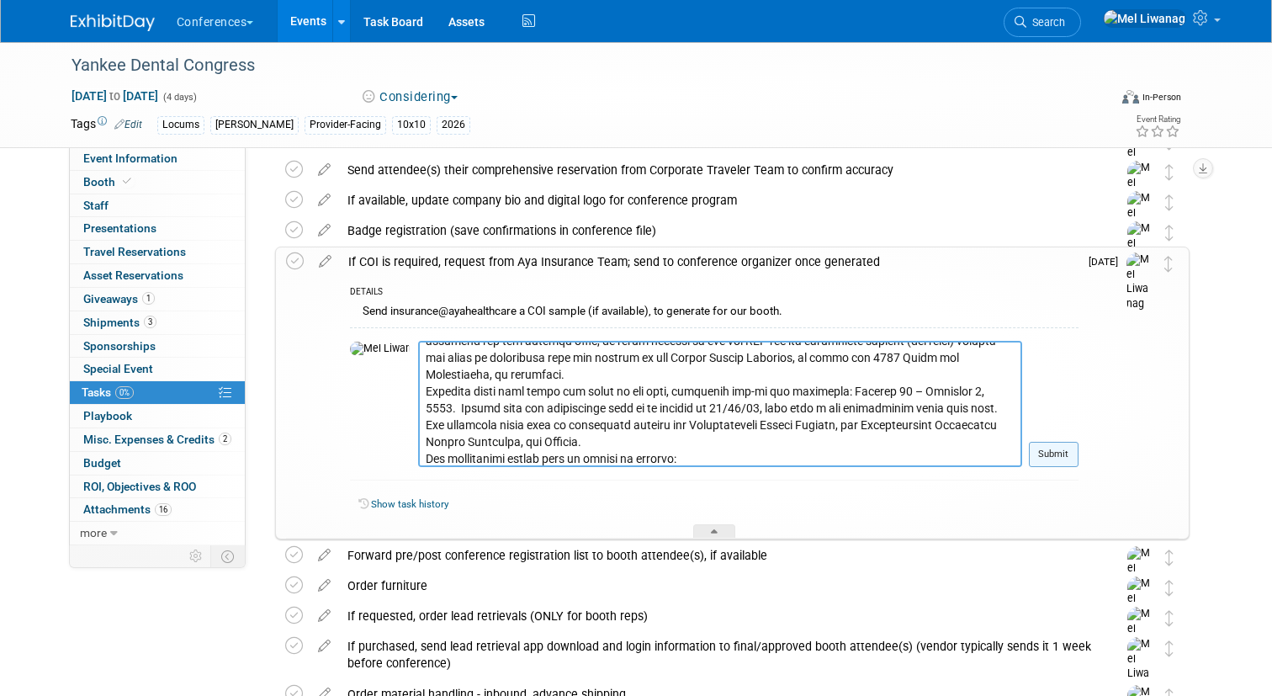
type textarea "All exhibitors must send an original certificate of insurance to the Massachuse…"
click at [1060, 454] on button "Submit" at bounding box center [1054, 454] width 50 height 25
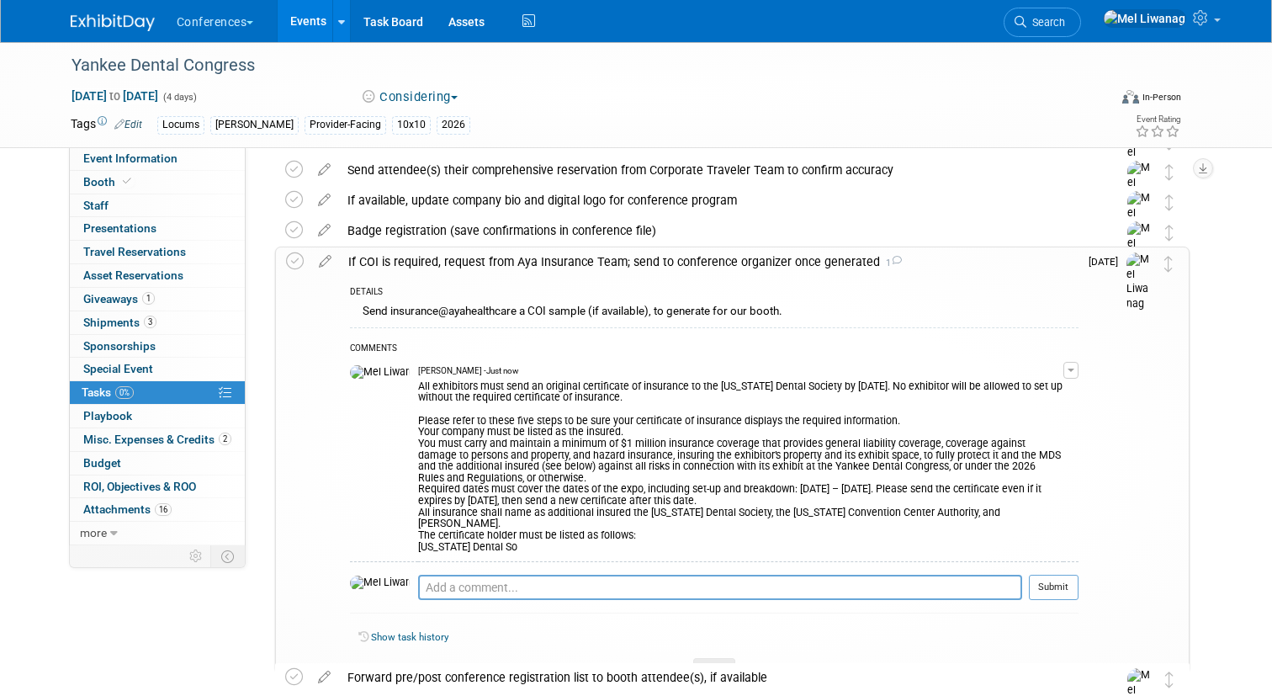
click at [1067, 371] on span "button" at bounding box center [1070, 369] width 7 height 3
click at [982, 385] on link "Edit Comment" at bounding box center [1011, 395] width 133 height 24
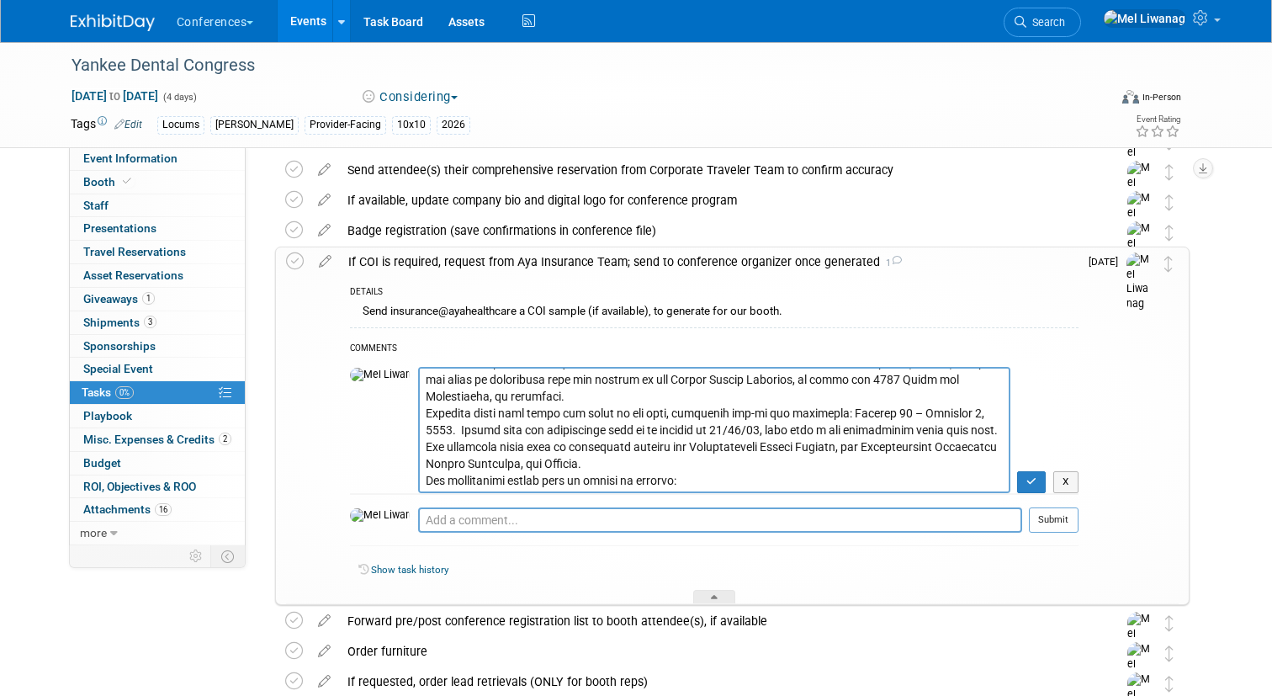
drag, startPoint x: 568, startPoint y: 484, endPoint x: 399, endPoint y: 490, distance: 169.2
click at [418, 490] on textarea at bounding box center [714, 430] width 592 height 126
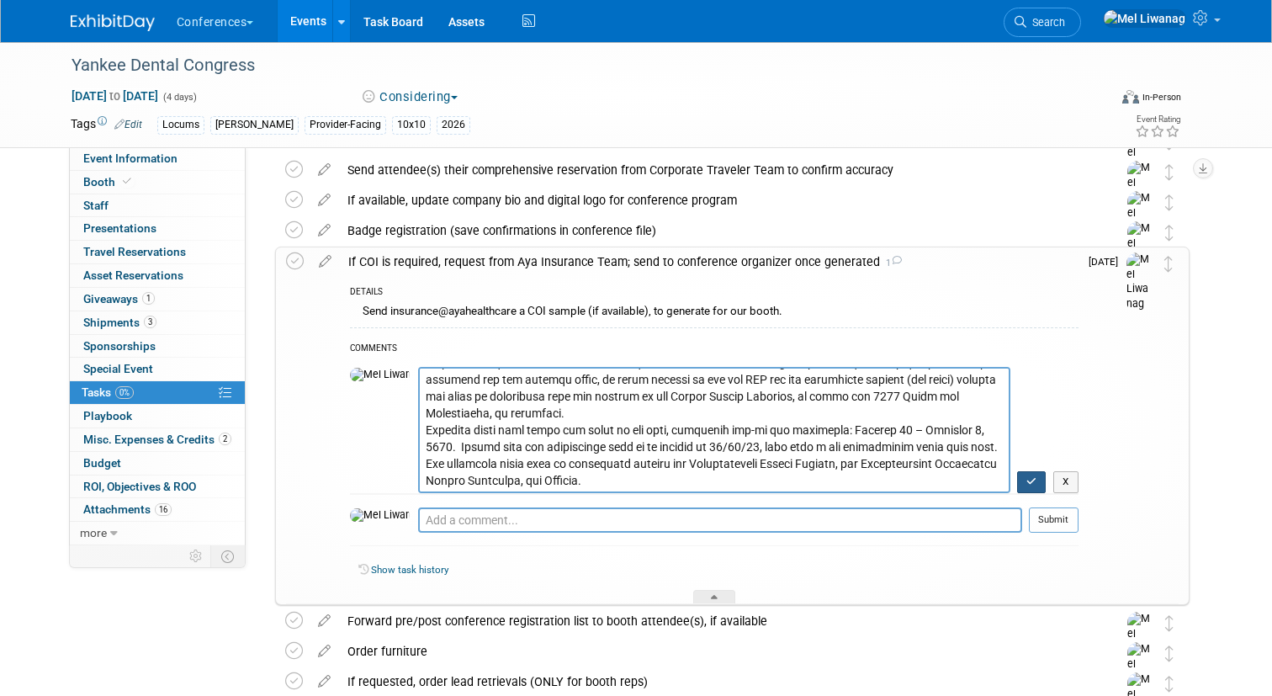
type textarea "All exhibitors must send an original certificate of insurance to the Massachuse…"
click at [1021, 489] on button "button" at bounding box center [1031, 482] width 29 height 22
click at [857, 516] on textarea at bounding box center [720, 519] width 604 height 25
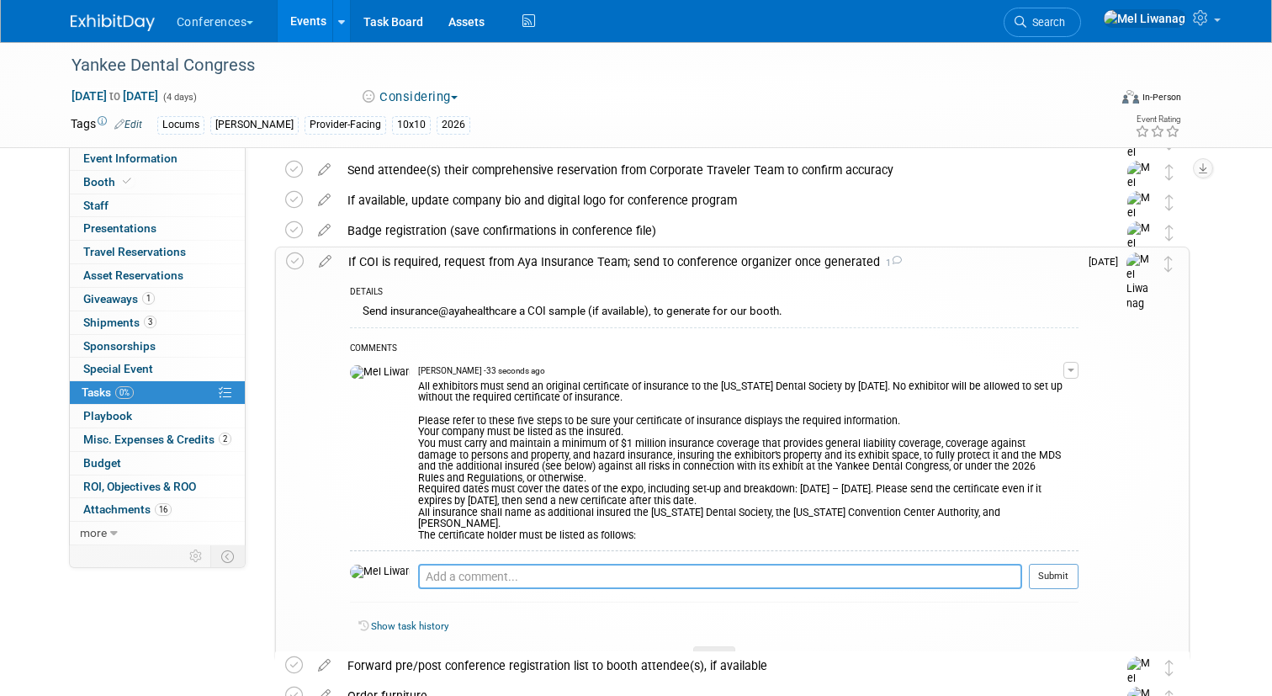
click at [815, 564] on textarea at bounding box center [720, 576] width 604 height 25
paste textarea "Massachusetts Dental Society Yankee Exhibits Two Willow Street Southborough, MA…"
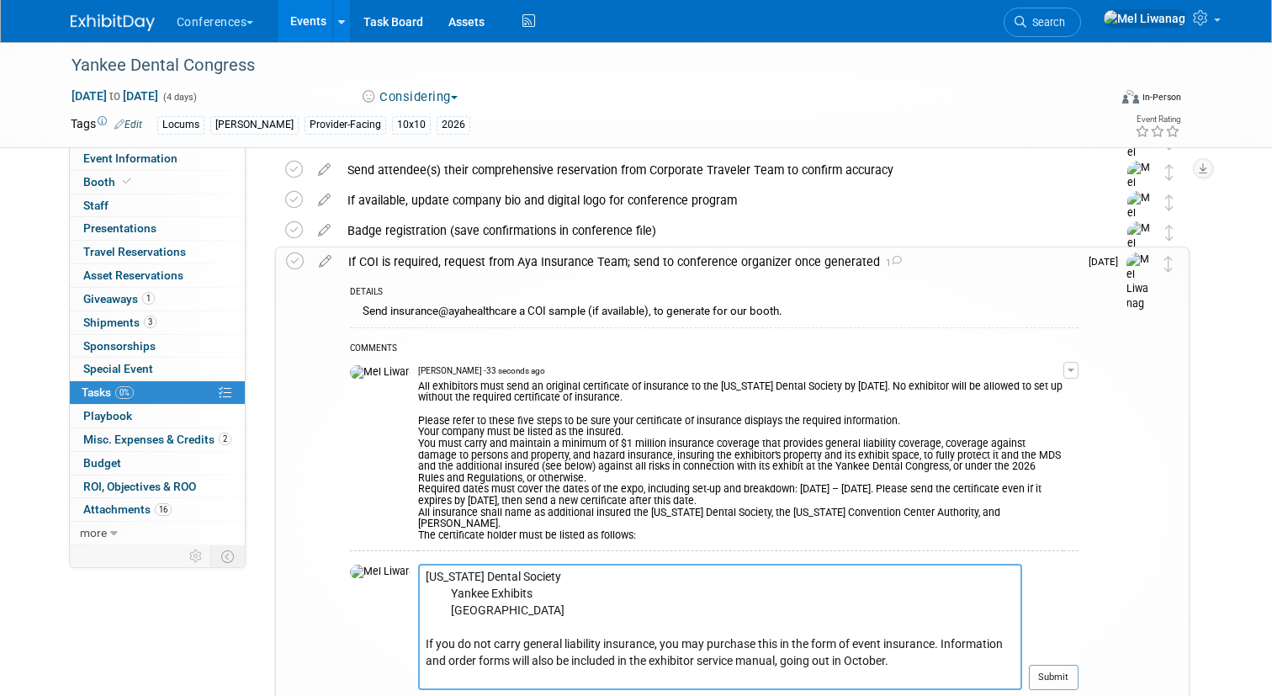
type textarea "Massachusetts Dental Society Yankee Exhibits Two Willow Street Southborough, MA…"
click at [1062, 690] on div at bounding box center [1054, 696] width 50 height 13
click at [1061, 690] on div at bounding box center [1054, 696] width 50 height 13
click at [1050, 664] on button "Submit" at bounding box center [1054, 676] width 50 height 25
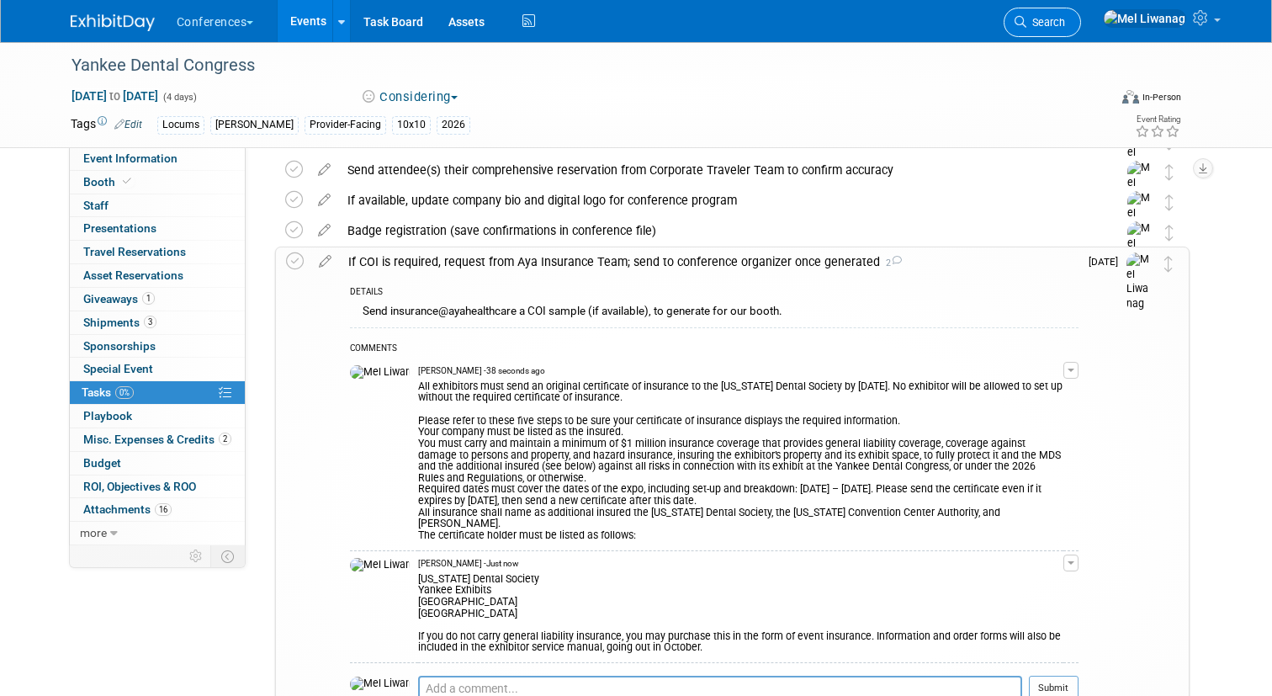
click at [1081, 29] on link "Search" at bounding box center [1041, 22] width 77 height 29
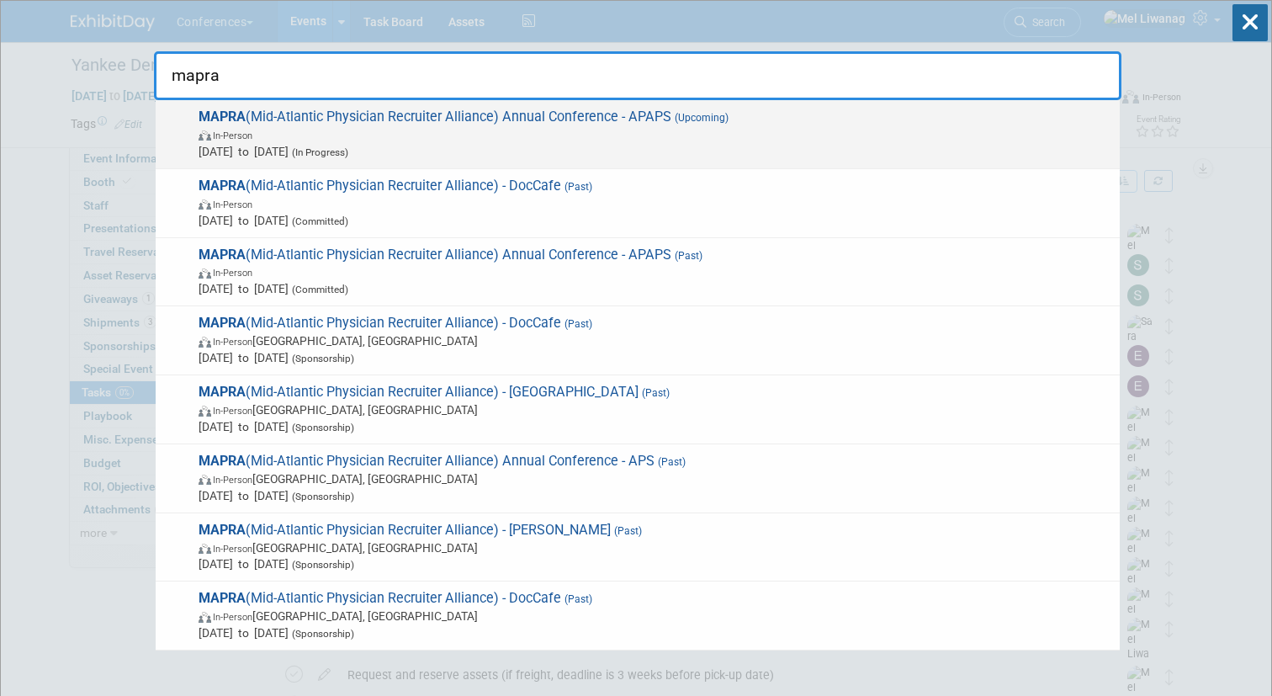
type input "mapra"
click at [566, 143] on span "Jun 8, 2026 to Jun 10, 2026 (In Progress)" at bounding box center [655, 151] width 913 height 17
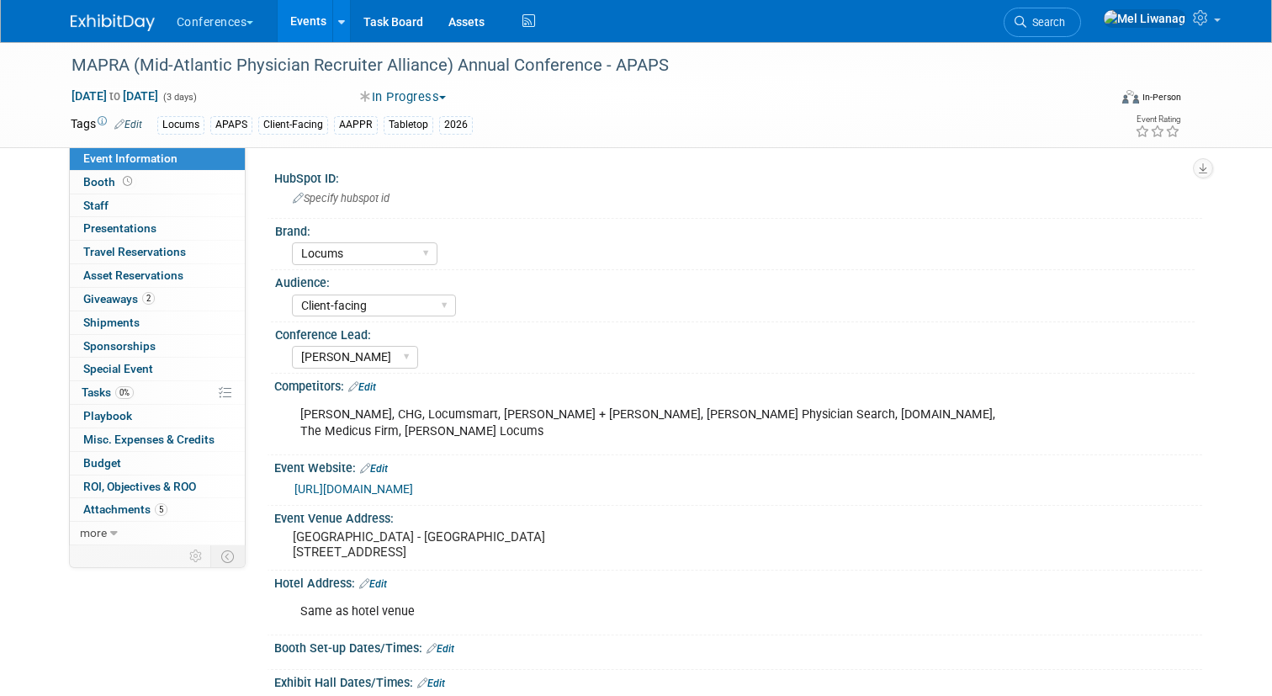
select select "Locums"
select select "Client-facing"
select select "[PERSON_NAME]"
click at [346, 529] on pre "Hard Rock Hotel & Casino Atlantic City - Brighton Ballroom 1000 Boardwalk, Atla…" at bounding box center [468, 544] width 350 height 30
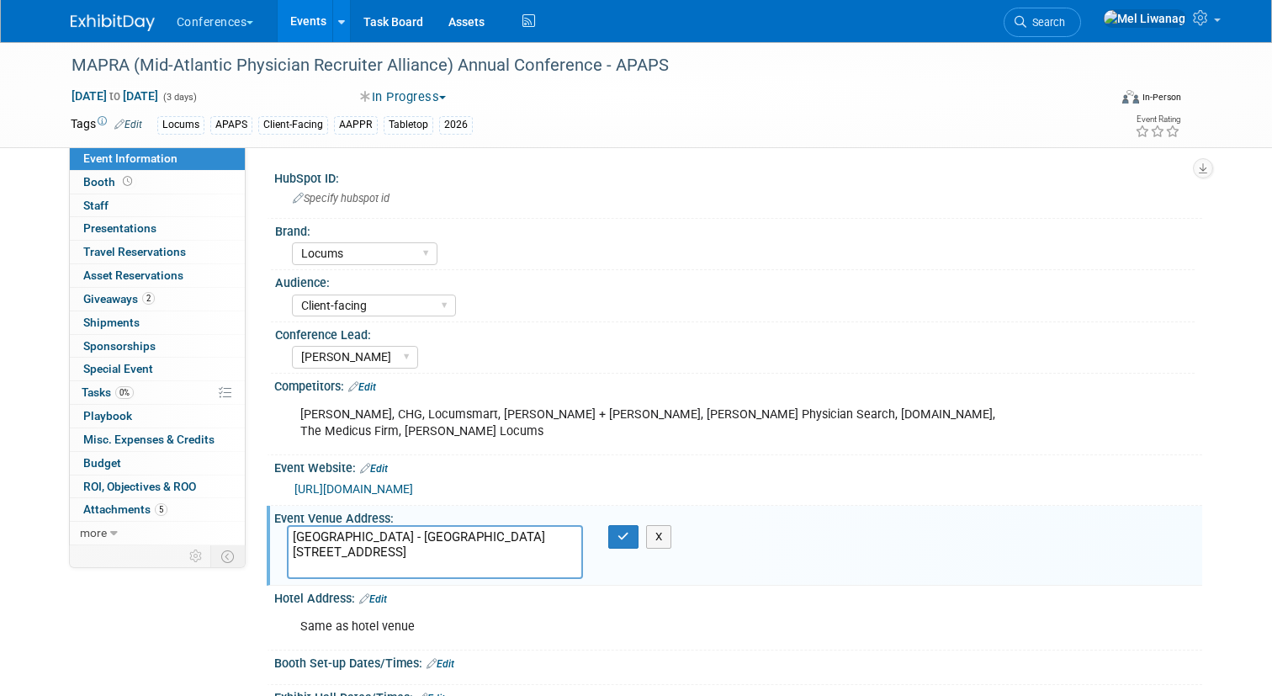
drag, startPoint x: 522, startPoint y: 545, endPoint x: 45, endPoint y: 362, distance: 510.9
click at [45, 362] on div "MAPRA (Mid-Atlantic Physician Recruiter Alliance) Annual Conference - APAPS Jun…" at bounding box center [636, 538] width 1272 height 992
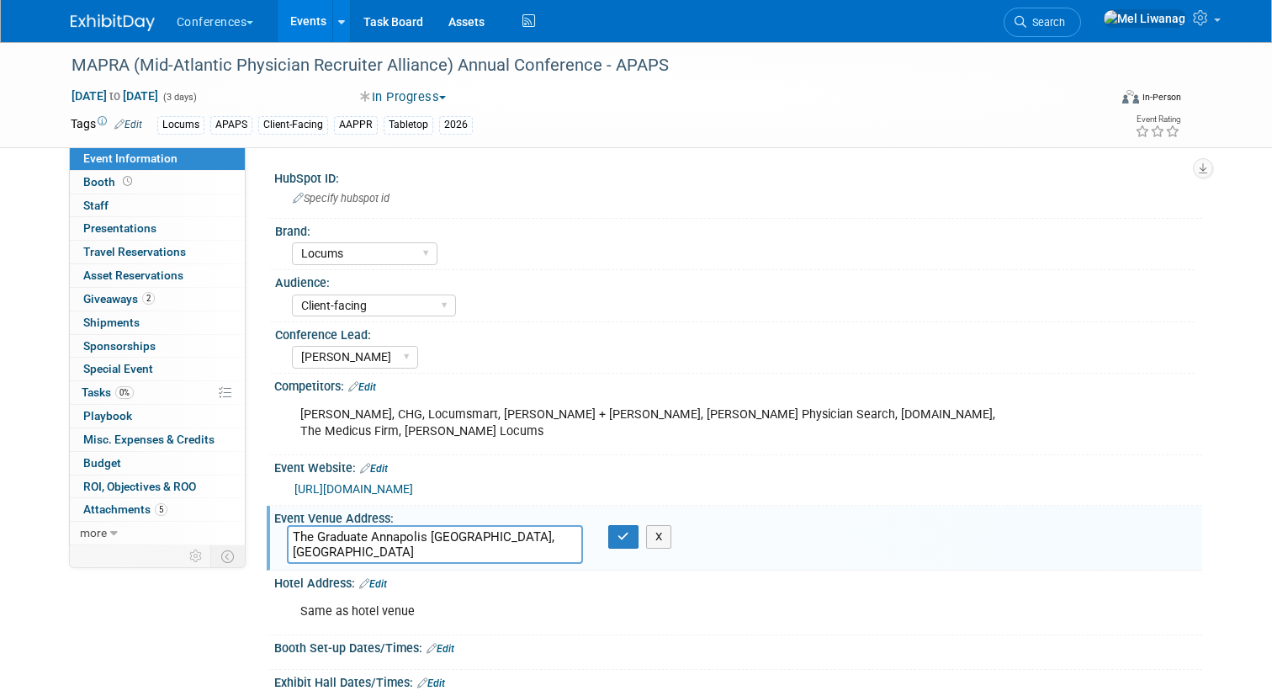
click at [432, 525] on textarea "The Graduate Annapolis Annapolis, MD" at bounding box center [435, 544] width 297 height 39
type textarea "The Graduate Annapolis Annapolis, MD"
click at [621, 527] on button "button" at bounding box center [623, 537] width 30 height 24
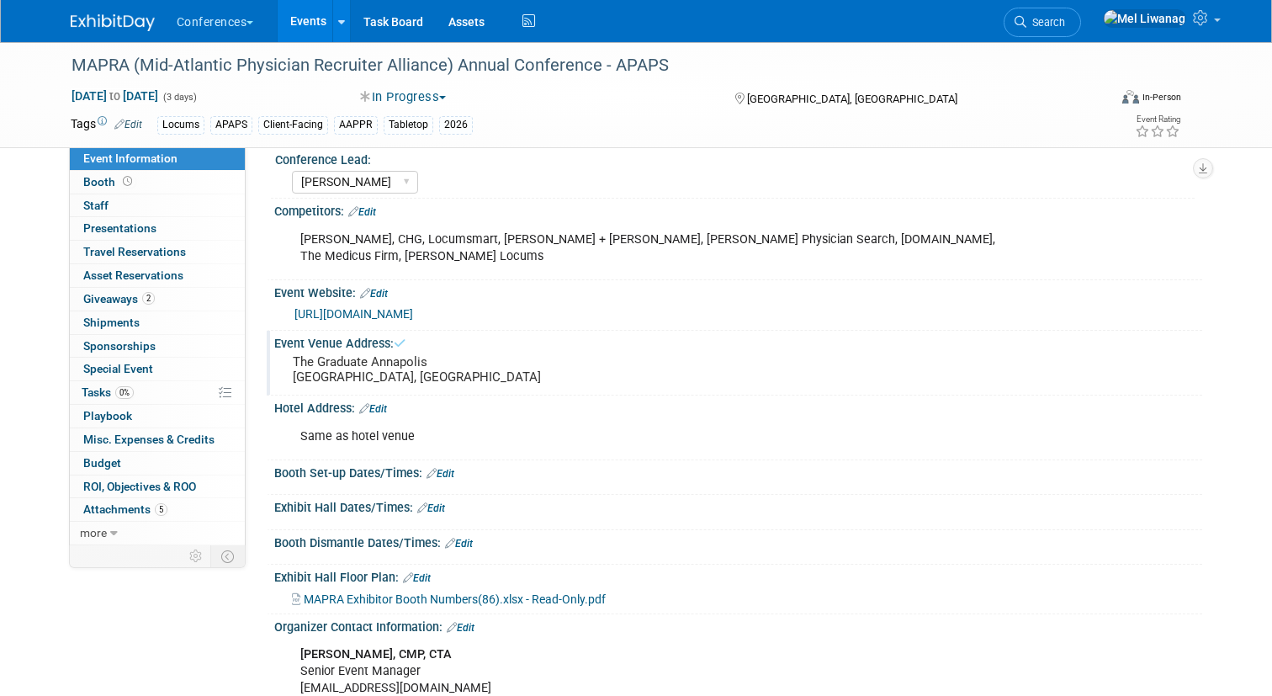
scroll to position [190, 0]
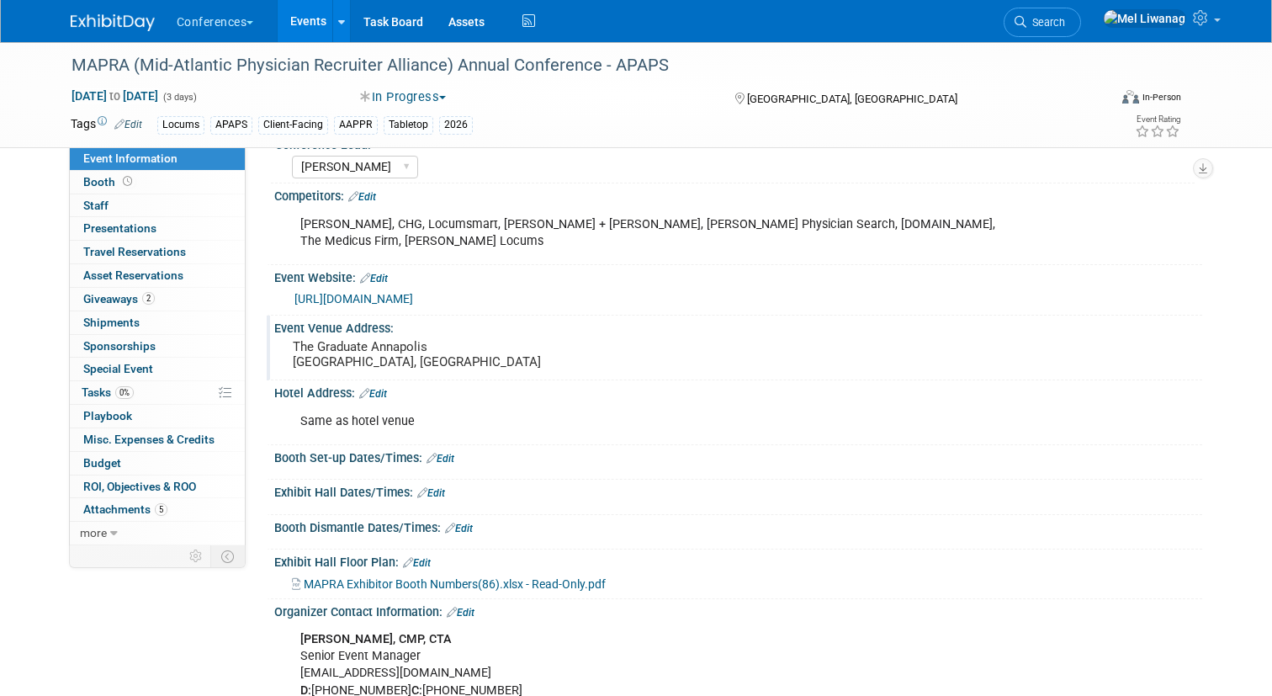
click at [437, 487] on link "Edit" at bounding box center [431, 493] width 28 height 12
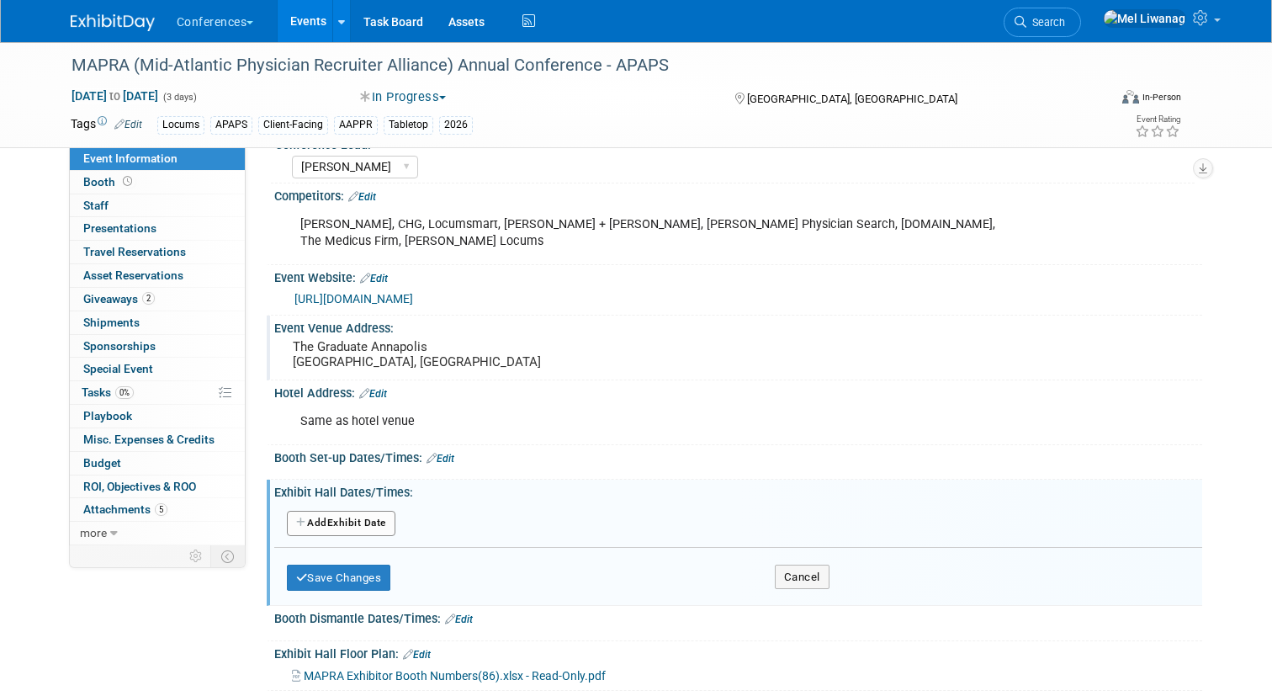
click at [333, 511] on button "Add Another Exhibit Date" at bounding box center [341, 523] width 109 height 25
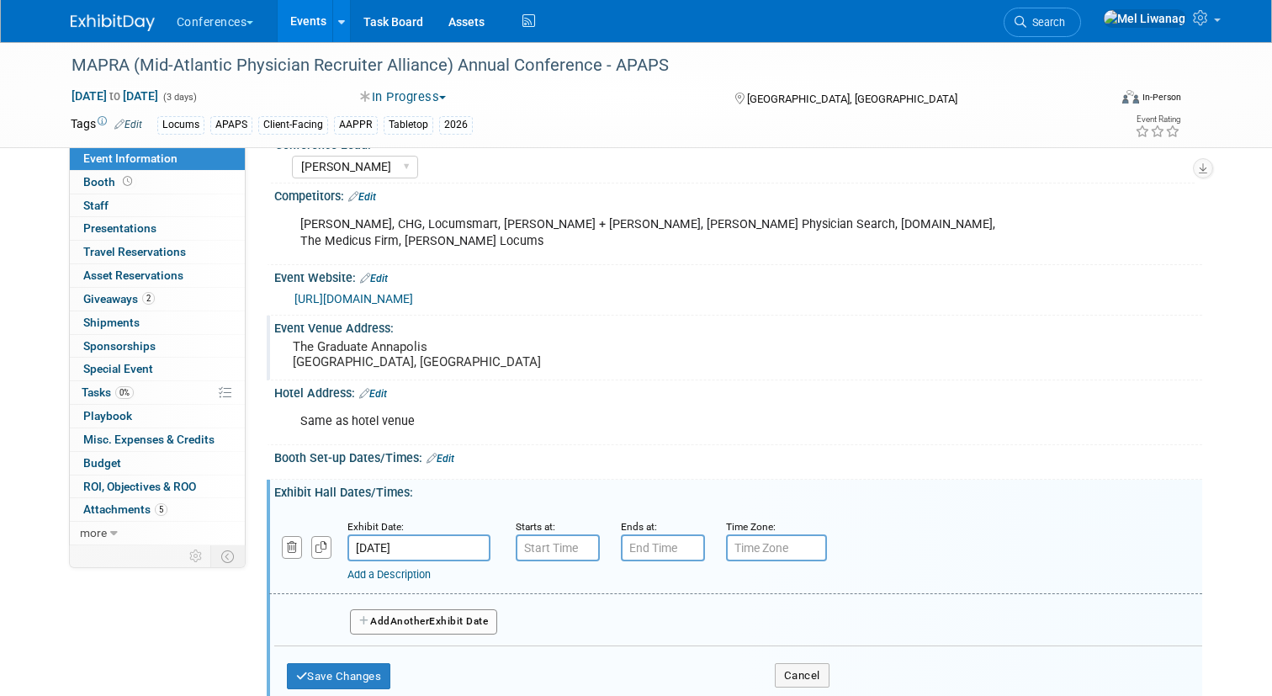
click at [416, 615] on span "Another" at bounding box center [410, 621] width 40 height 12
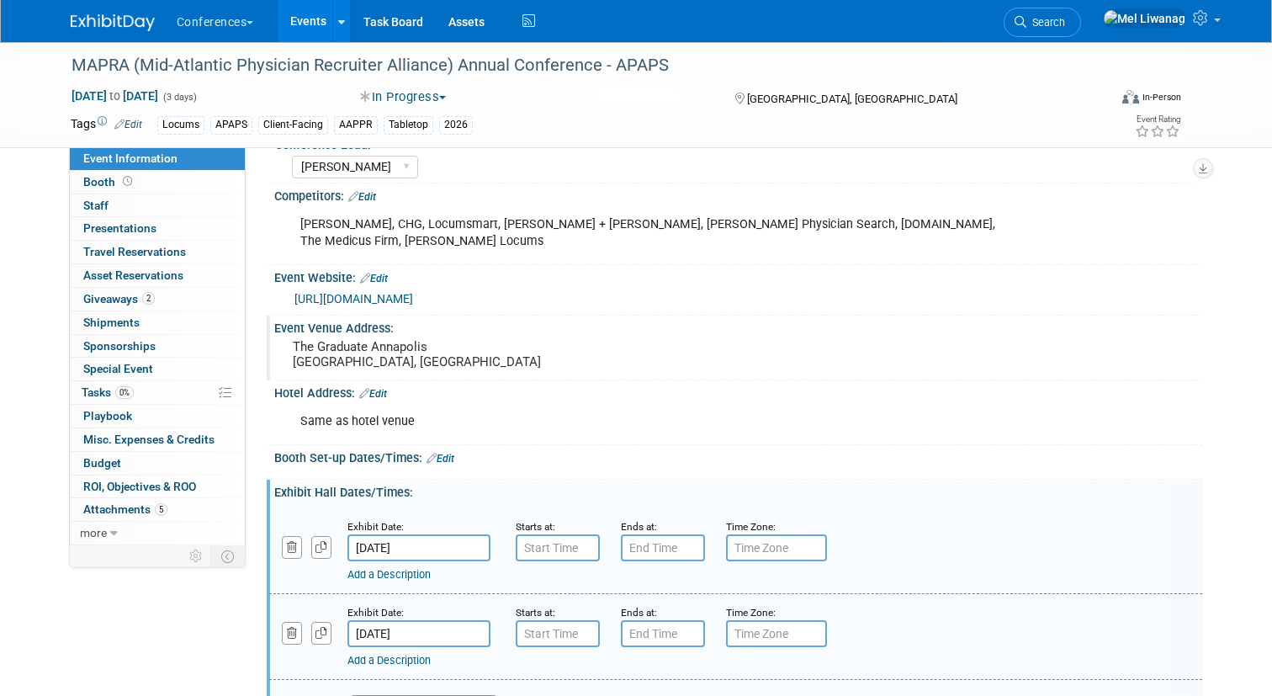
click at [444, 695] on button "Add Another Exhibit Date" at bounding box center [424, 707] width 148 height 25
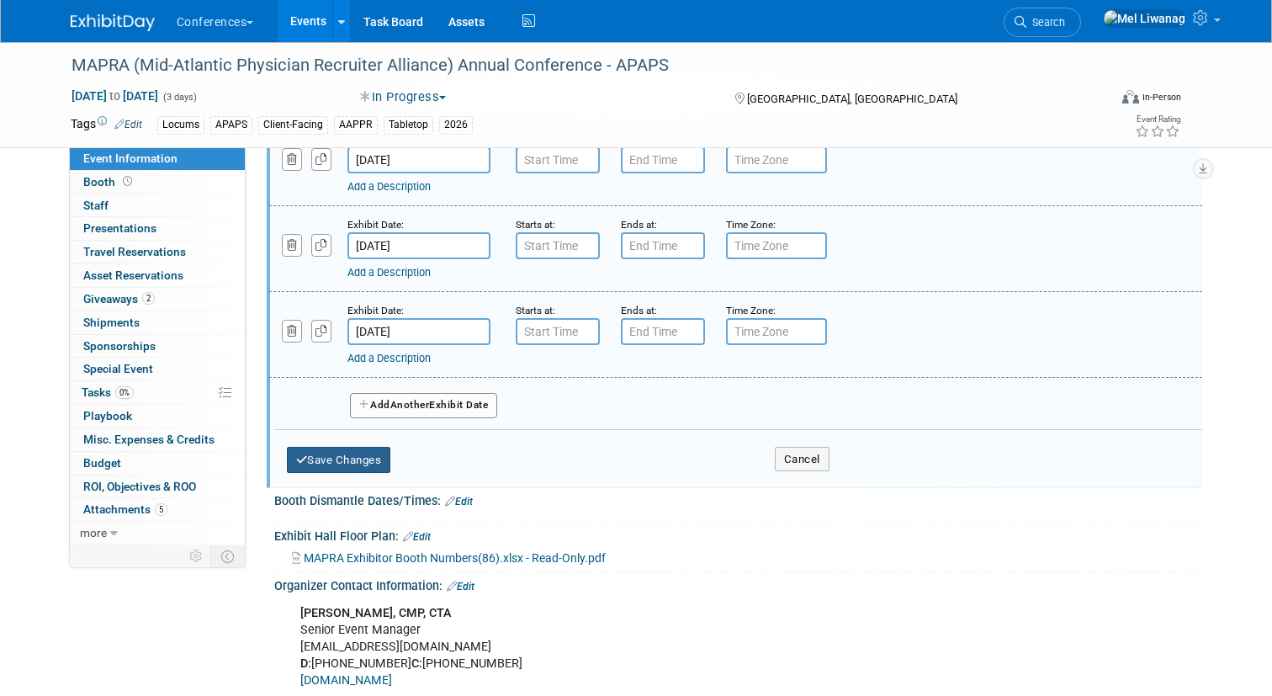
scroll to position [580, 0]
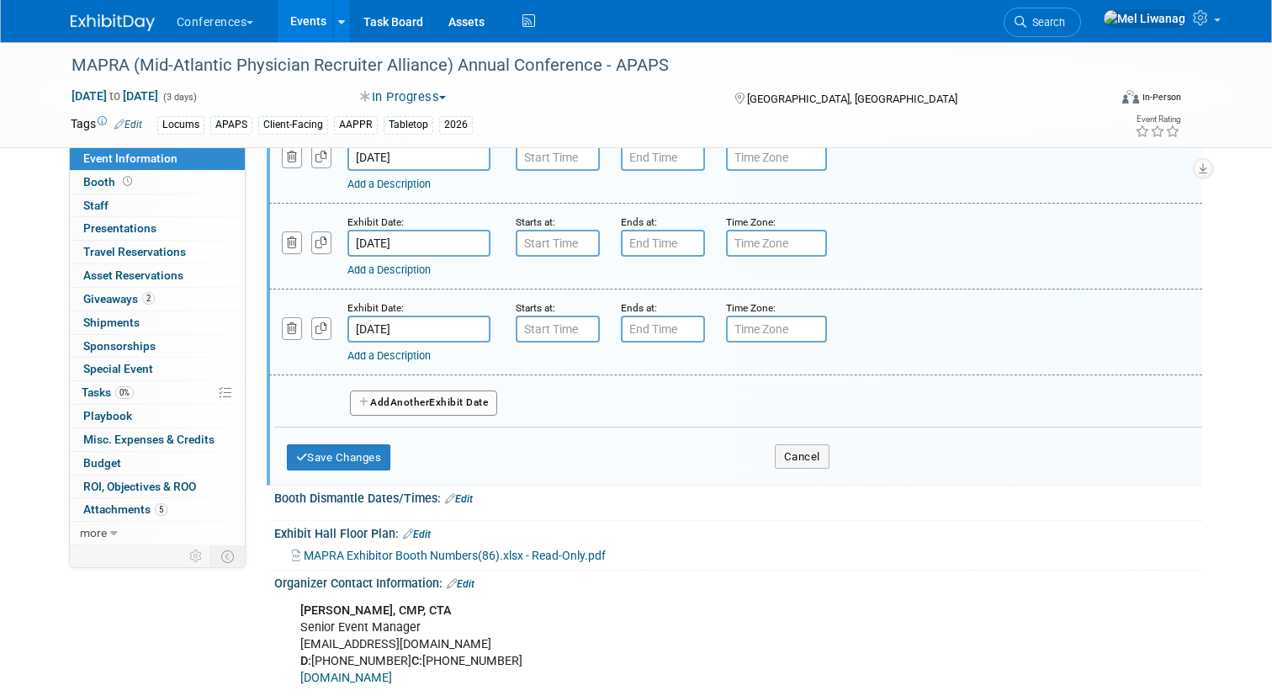
click at [333, 427] on div "Save Changes Cancel" at bounding box center [558, 453] width 543 height 52
click at [336, 444] on button "Save Changes" at bounding box center [339, 457] width 104 height 27
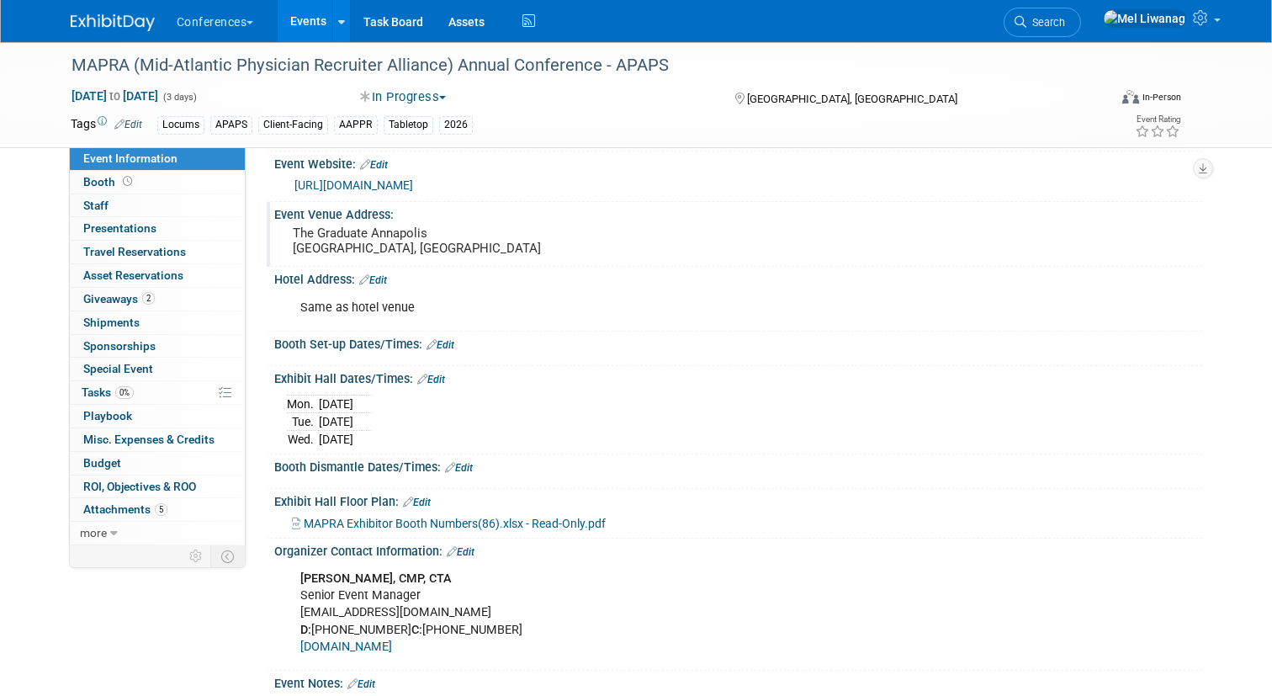
scroll to position [300, 0]
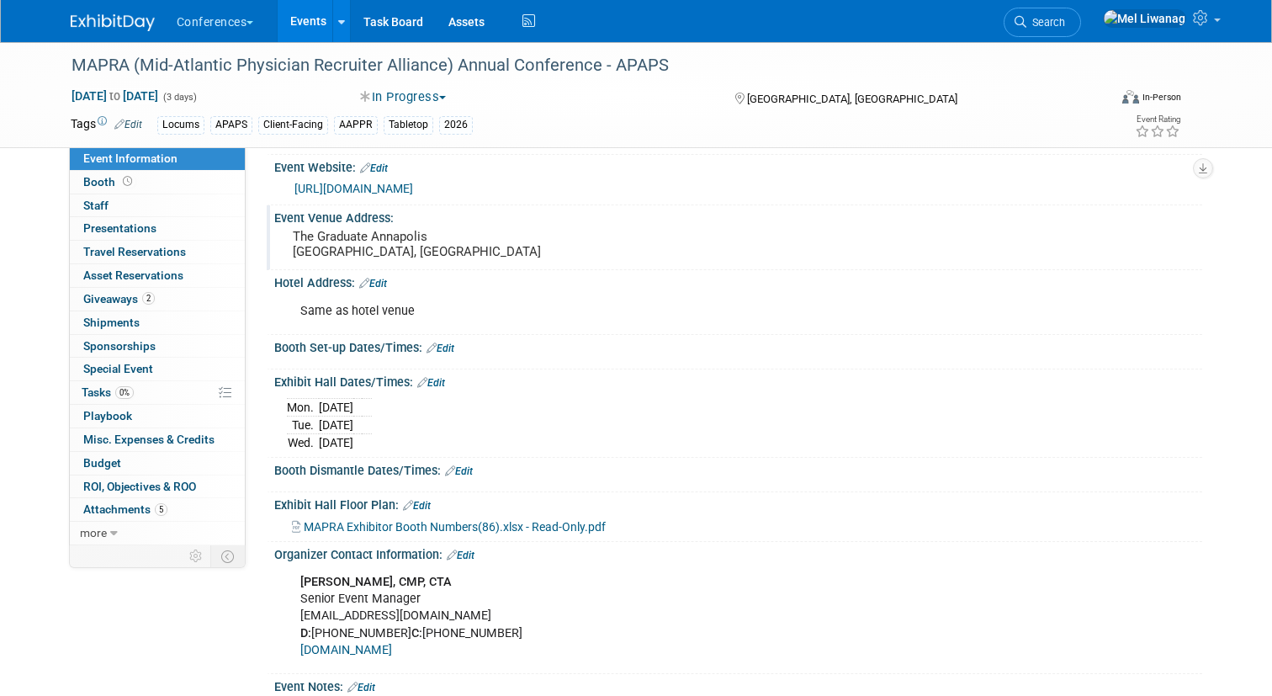
click at [1072, 6] on li "Search" at bounding box center [1041, 20] width 77 height 41
click at [1065, 21] on span "Search" at bounding box center [1045, 22] width 39 height 13
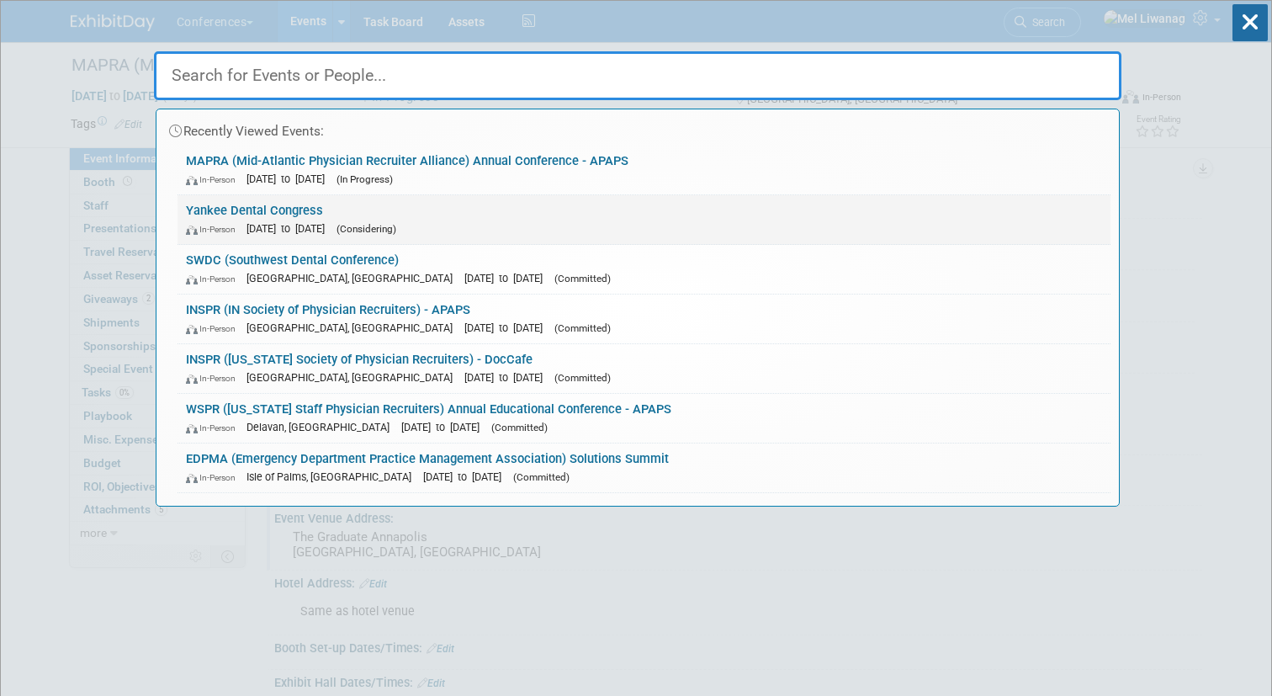
click at [305, 214] on link "Yankee Dental Congress In-Person Jan 28, 2026 to Jan 31, 2026 (Considering)" at bounding box center [643, 219] width 933 height 49
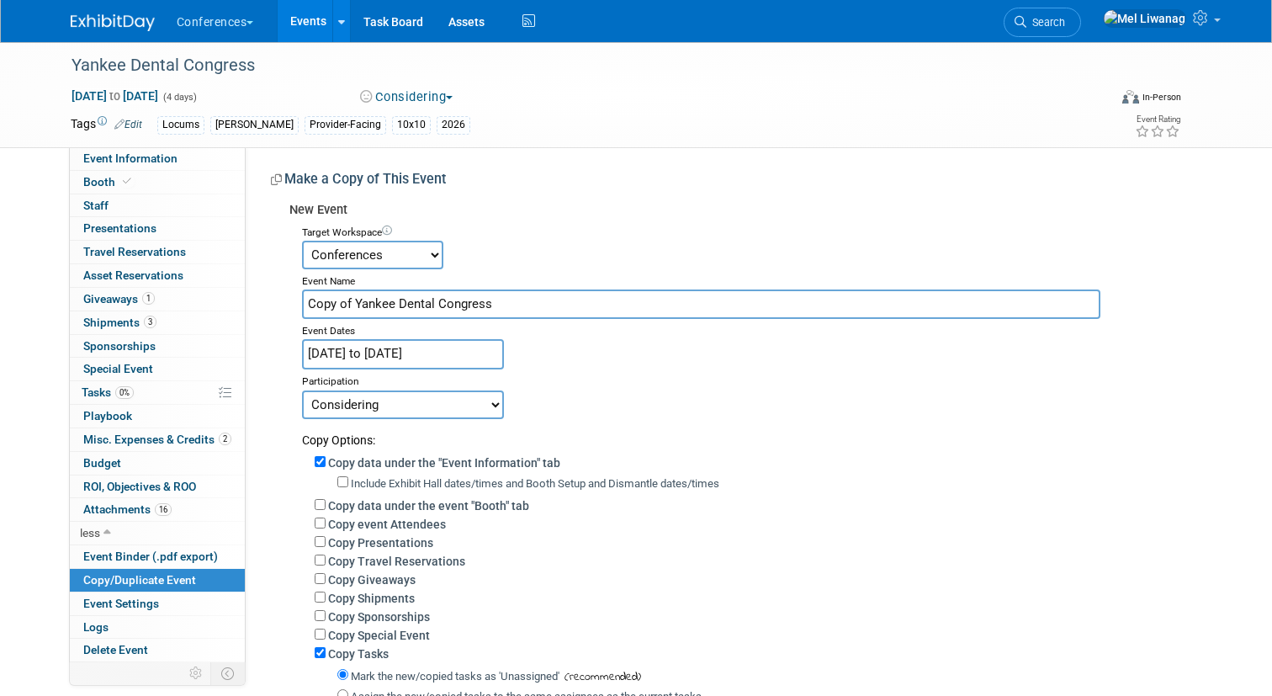
click at [380, 347] on input "Jan 28, 2026 to Jan 31, 2026" at bounding box center [403, 353] width 202 height 29
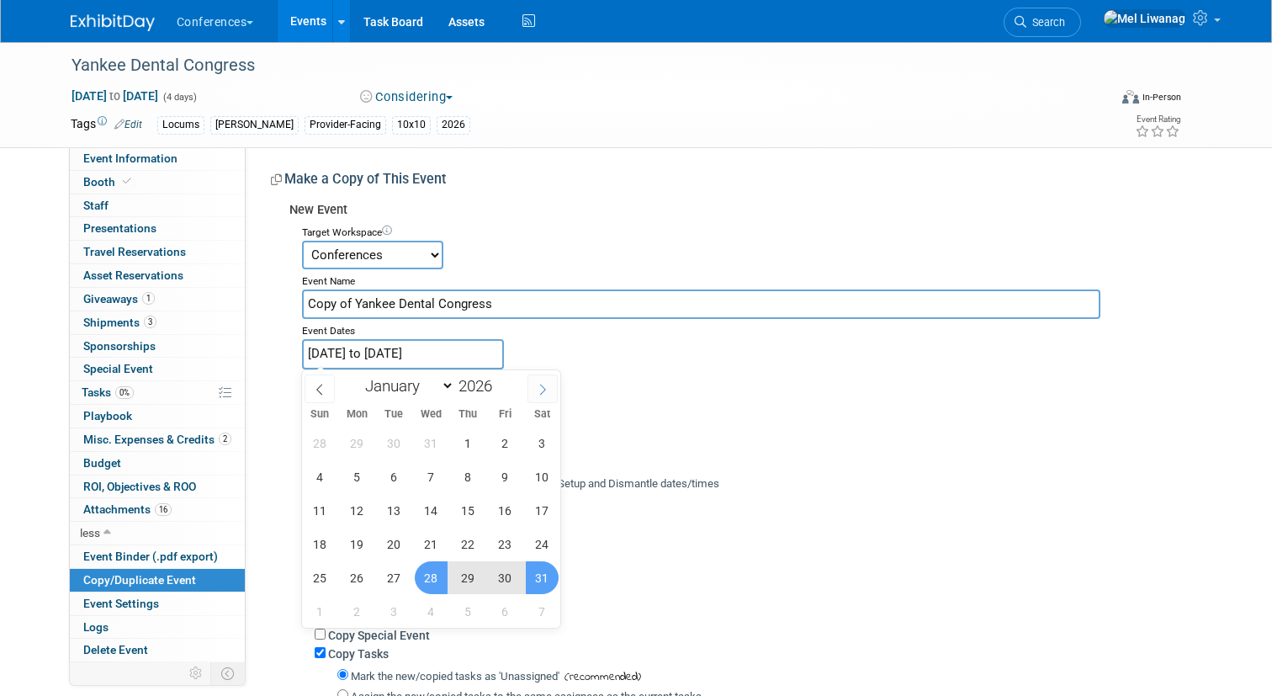
click at [550, 396] on span at bounding box center [542, 388] width 30 height 29
select select "1"
click at [463, 503] on span "19" at bounding box center [468, 510] width 33 height 33
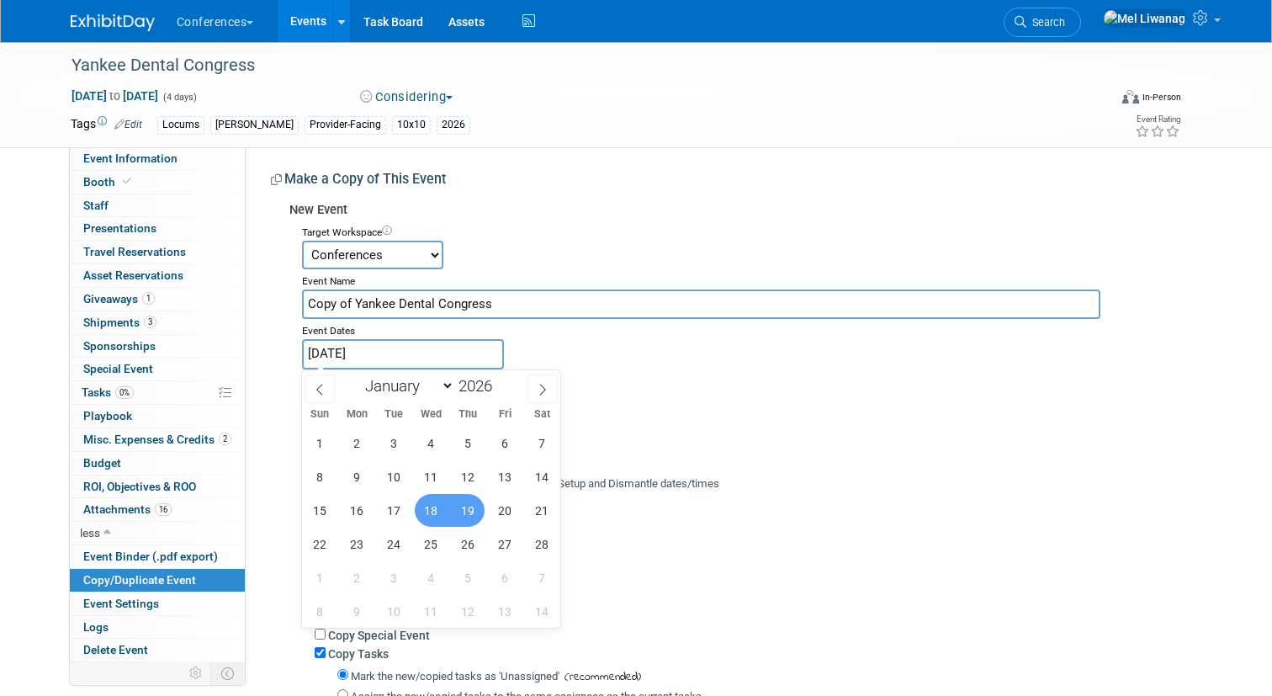
click at [447, 512] on div "1 2 3 4 5 6 7 8 9 10 11 12 13 14 15 16 17 18 19 20 21 22 23 24 25 26 27 28 1 2 …" at bounding box center [431, 527] width 259 height 202
click at [429, 511] on span "18" at bounding box center [431, 510] width 33 height 33
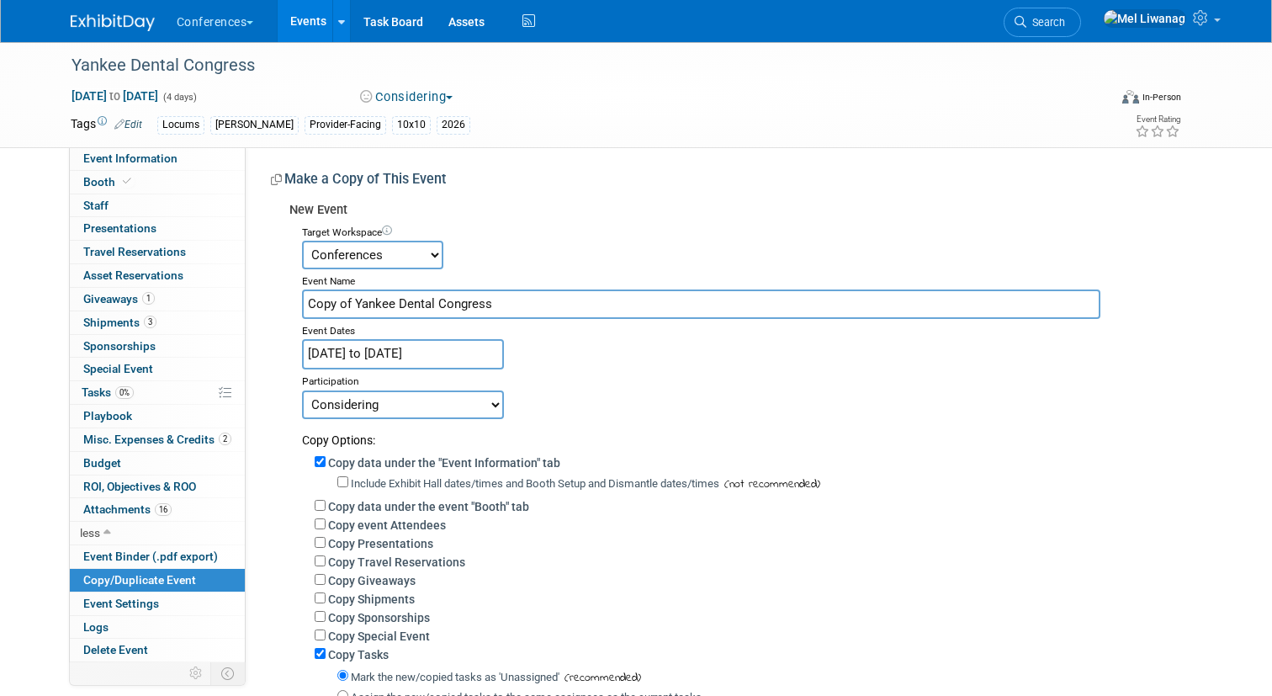
click at [379, 372] on div "Participation" at bounding box center [745, 379] width 887 height 20
click at [373, 355] on input "Feb 18, 2026 to Feb 19, 2026" at bounding box center [403, 353] width 202 height 29
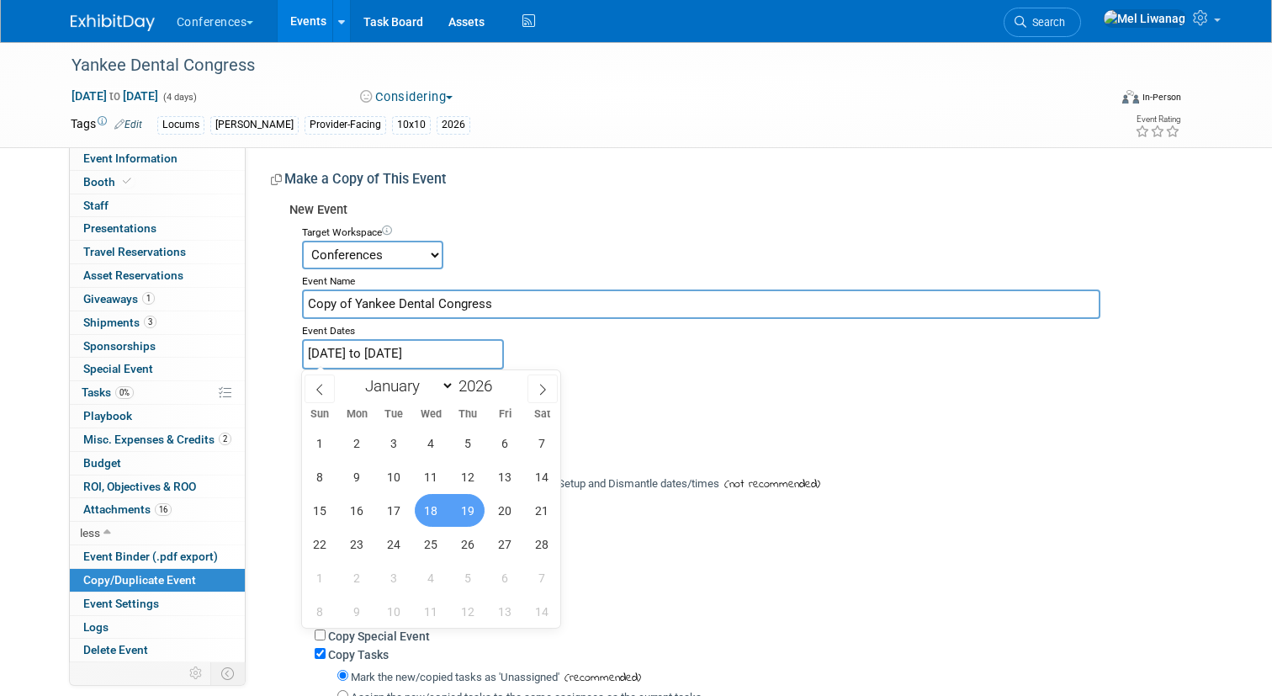
click at [438, 518] on span "18" at bounding box center [431, 510] width 33 height 33
click at [535, 510] on span "21" at bounding box center [542, 510] width 33 height 33
type input "[DATE] to [DATE]"
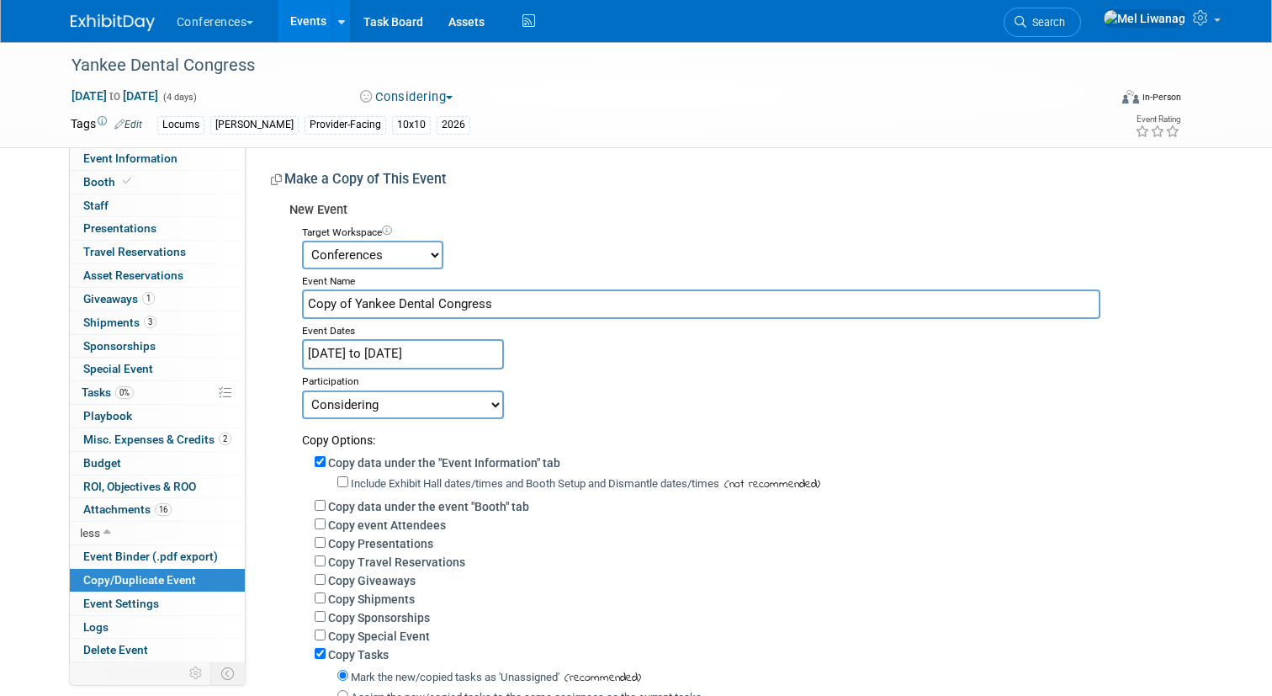
click at [606, 395] on div "Committed Considering Not Going Walking Sponsorship Canceled Waitlisted In Prog…" at bounding box center [745, 403] width 887 height 29
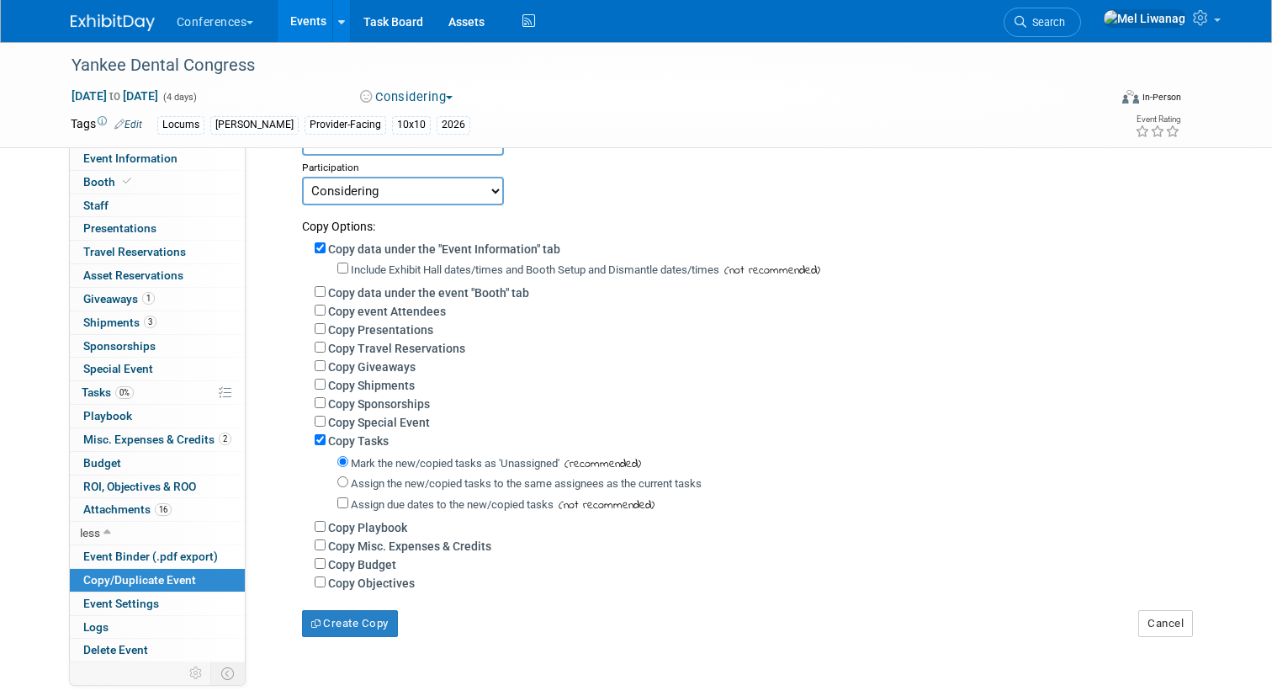
scroll to position [213, 0]
click at [443, 298] on label "Copy data under the event "Booth" tab" at bounding box center [428, 293] width 201 height 13
click at [326, 298] on input "Copy data under the event "Booth" tab" at bounding box center [320, 292] width 11 height 11
checkbox input "true"
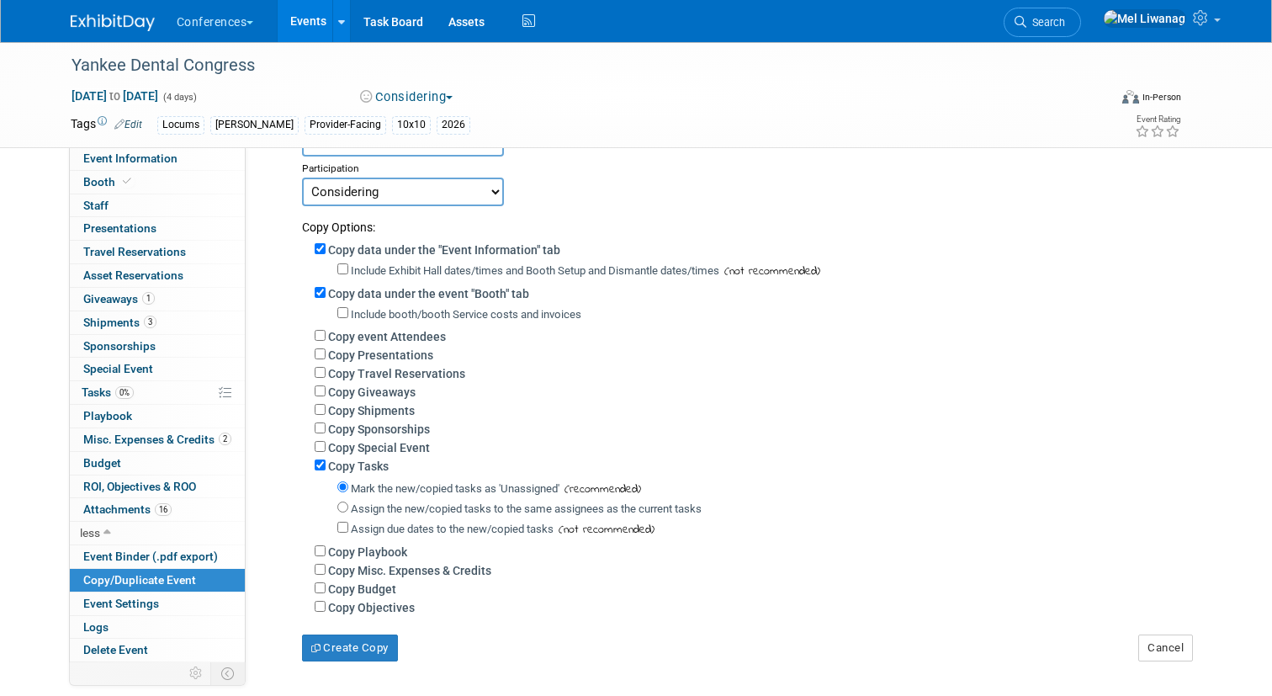
click at [404, 392] on label "Copy Giveaways" at bounding box center [371, 391] width 87 height 13
click at [326, 392] on input "Copy Giveaways" at bounding box center [320, 390] width 11 height 11
checkbox input "true"
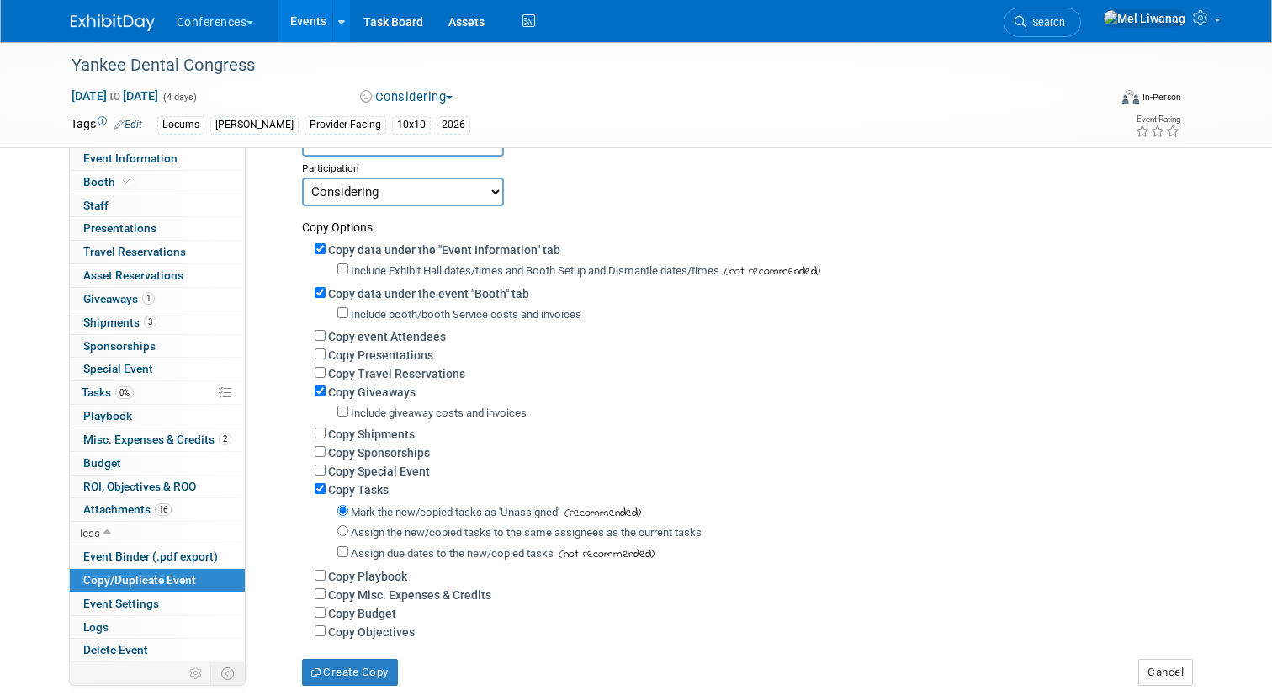
click at [404, 438] on label "Copy Shipments" at bounding box center [371, 433] width 87 height 13
click at [326, 438] on input "Copy Shipments" at bounding box center [320, 432] width 11 height 11
checkbox input "true"
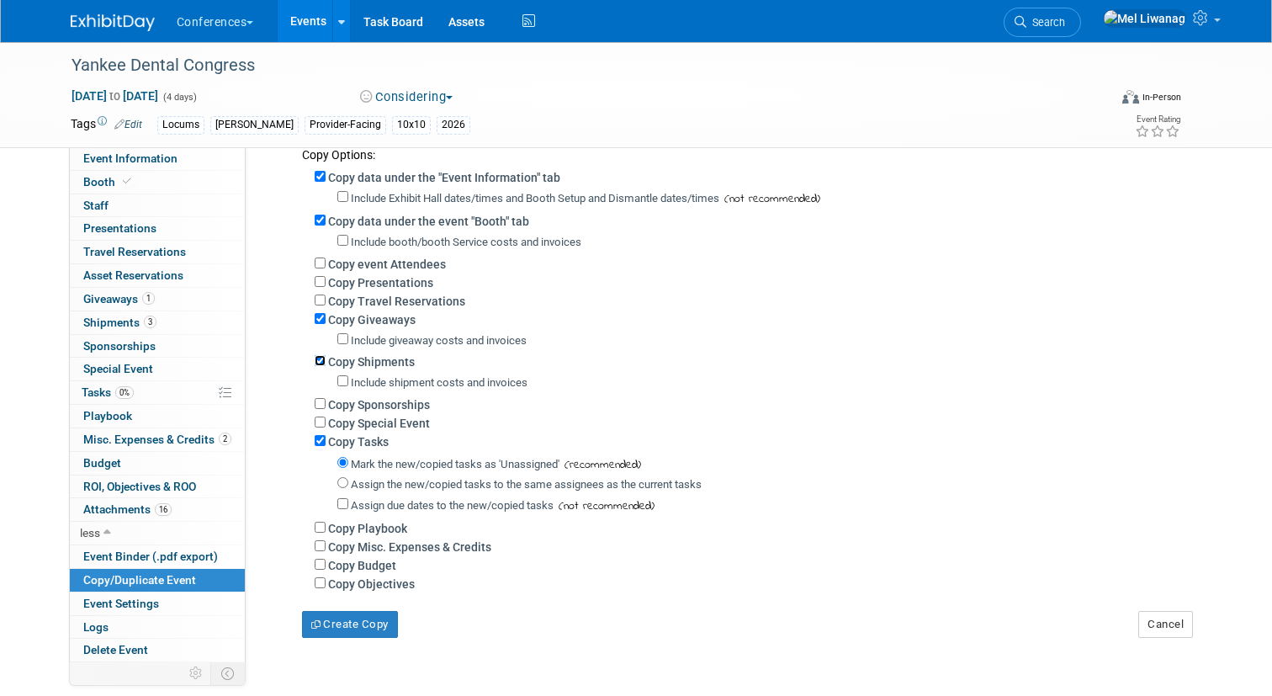
scroll to position [307, 0]
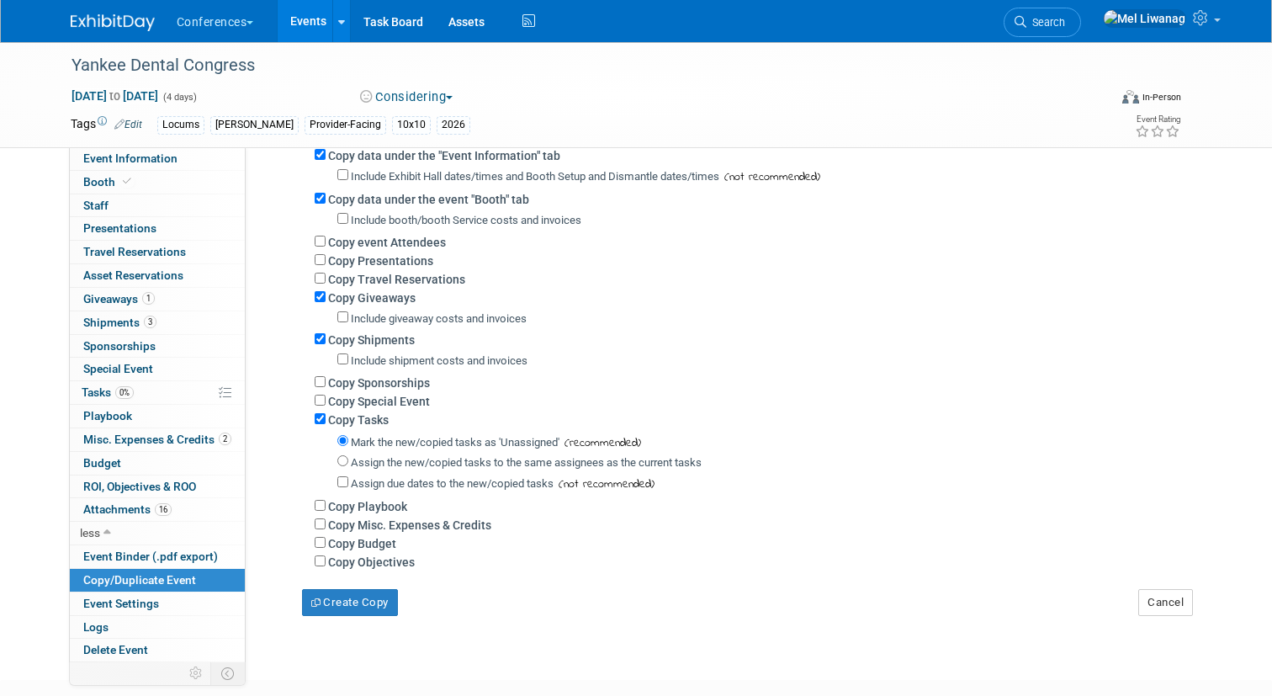
click at [429, 464] on label "Assign the new/copied tasks to the same assignees as the current tasks" at bounding box center [526, 462] width 351 height 13
click at [348, 464] on input "Assign the new/copied tasks to the same assignees as the current tasks" at bounding box center [342, 460] width 11 height 11
radio input "true"
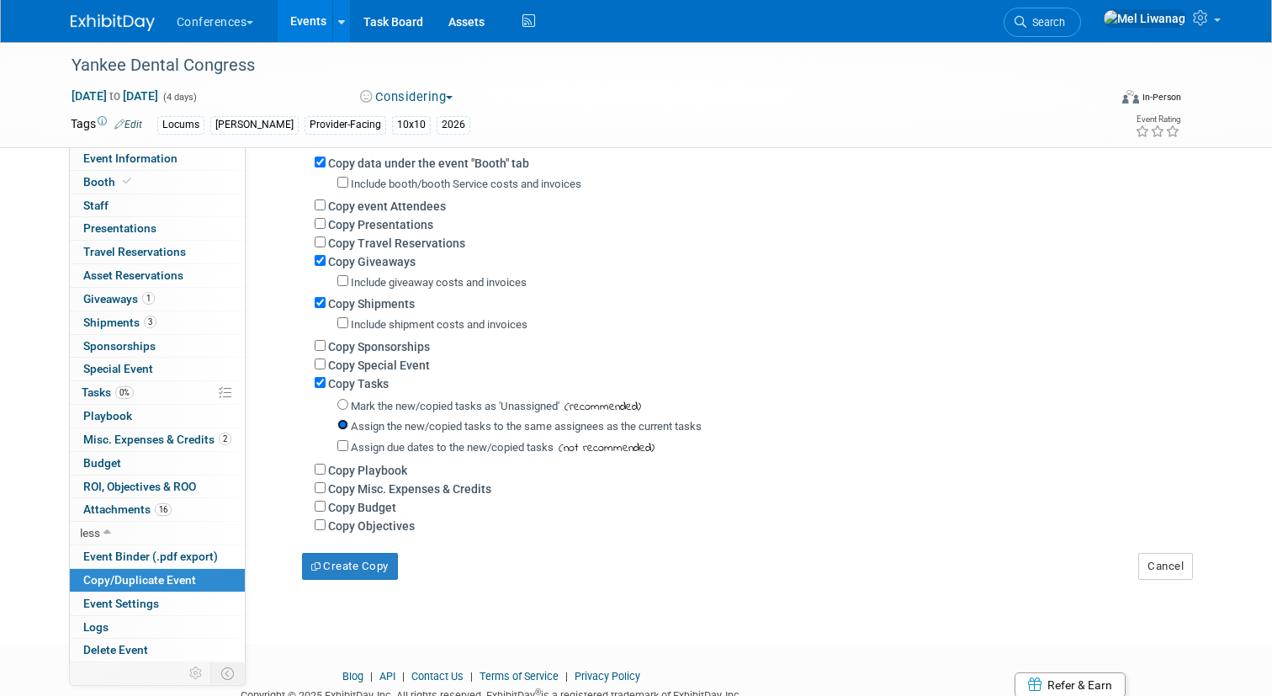
scroll to position [344, 0]
click at [438, 493] on label "Copy Misc. Expenses & Credits" at bounding box center [409, 487] width 163 height 13
click at [326, 492] on input "Copy Misc. Expenses & Credits" at bounding box center [320, 486] width 11 height 11
checkbox input "true"
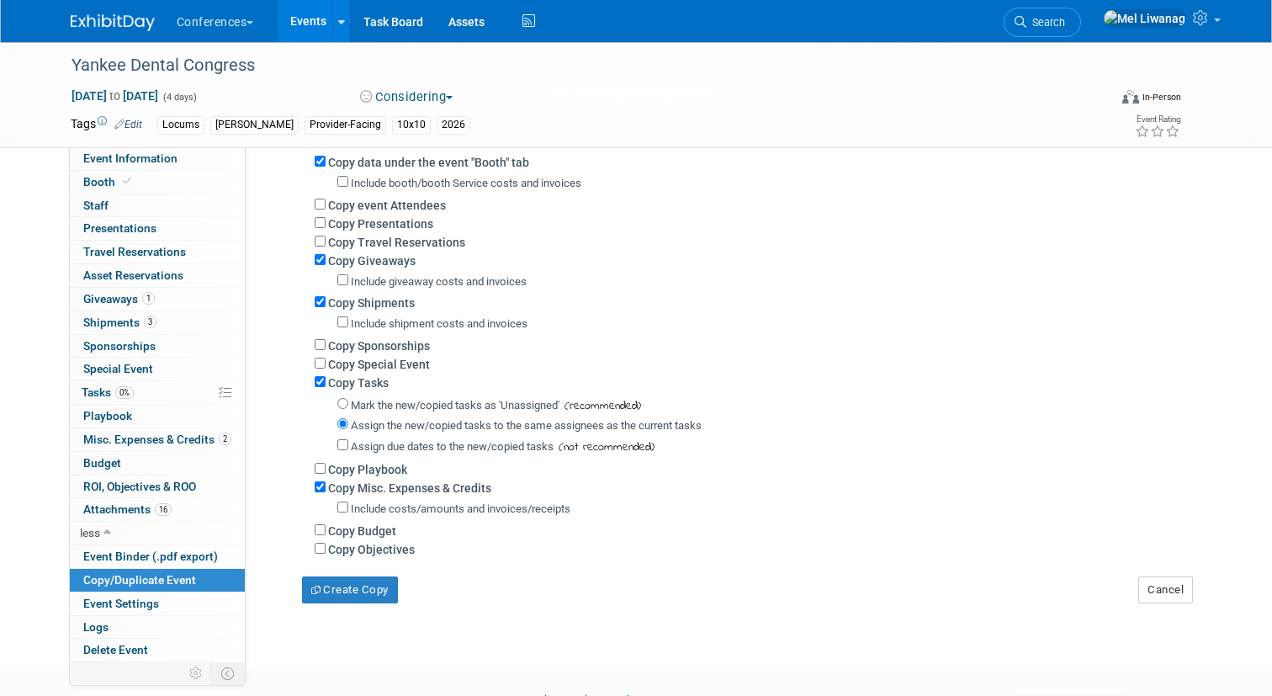
click at [392, 530] on label "Copy Budget" at bounding box center [362, 530] width 68 height 13
click at [326, 530] on input "Copy Budget" at bounding box center [320, 529] width 11 height 11
checkbox input "true"
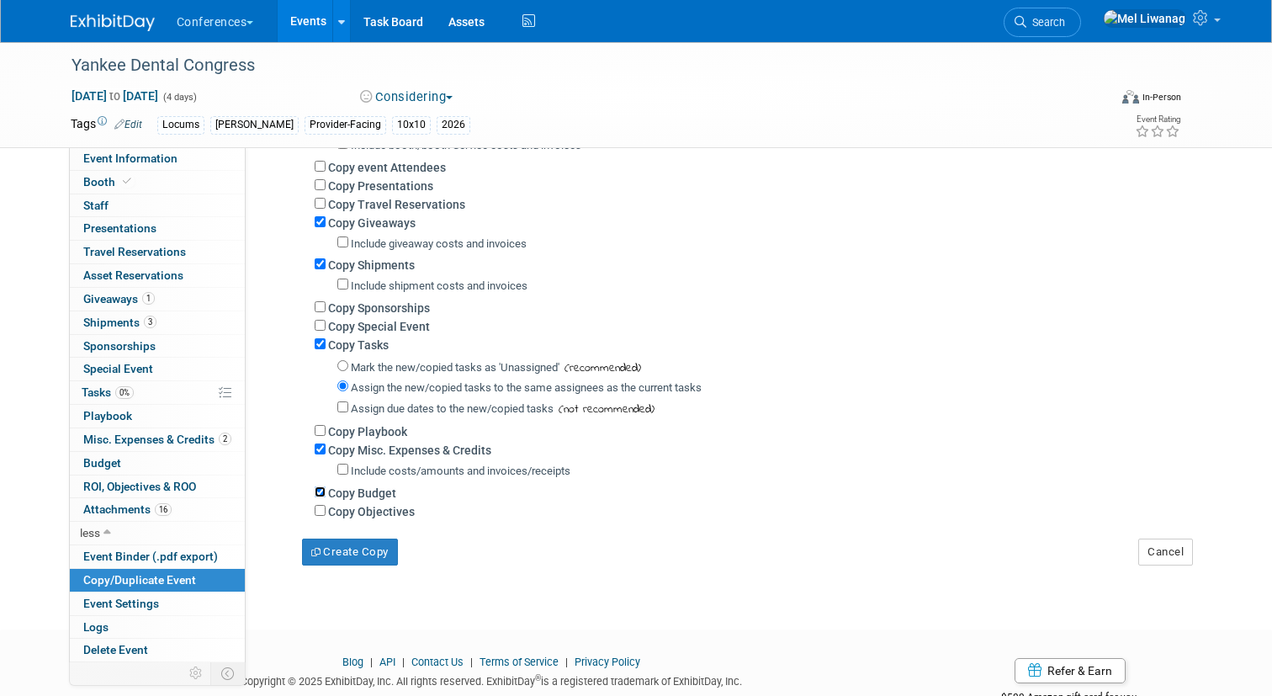
scroll to position [388, 0]
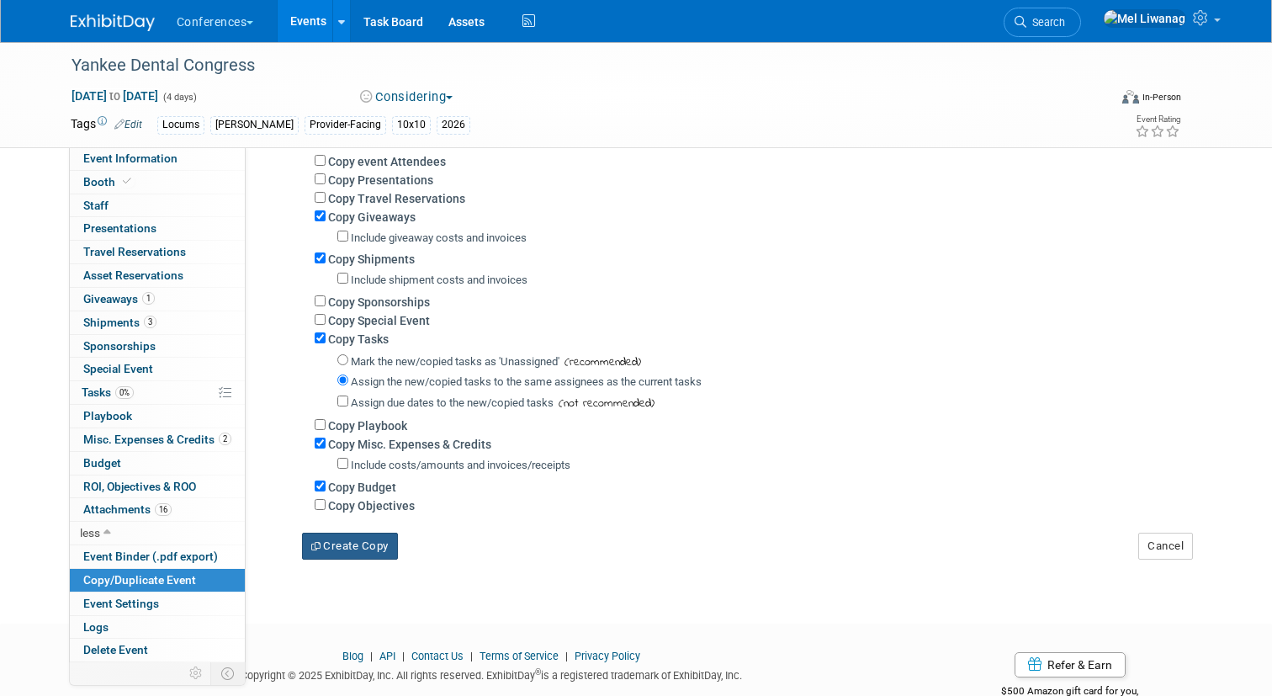
click at [383, 548] on button "Create Copy" at bounding box center [350, 545] width 96 height 27
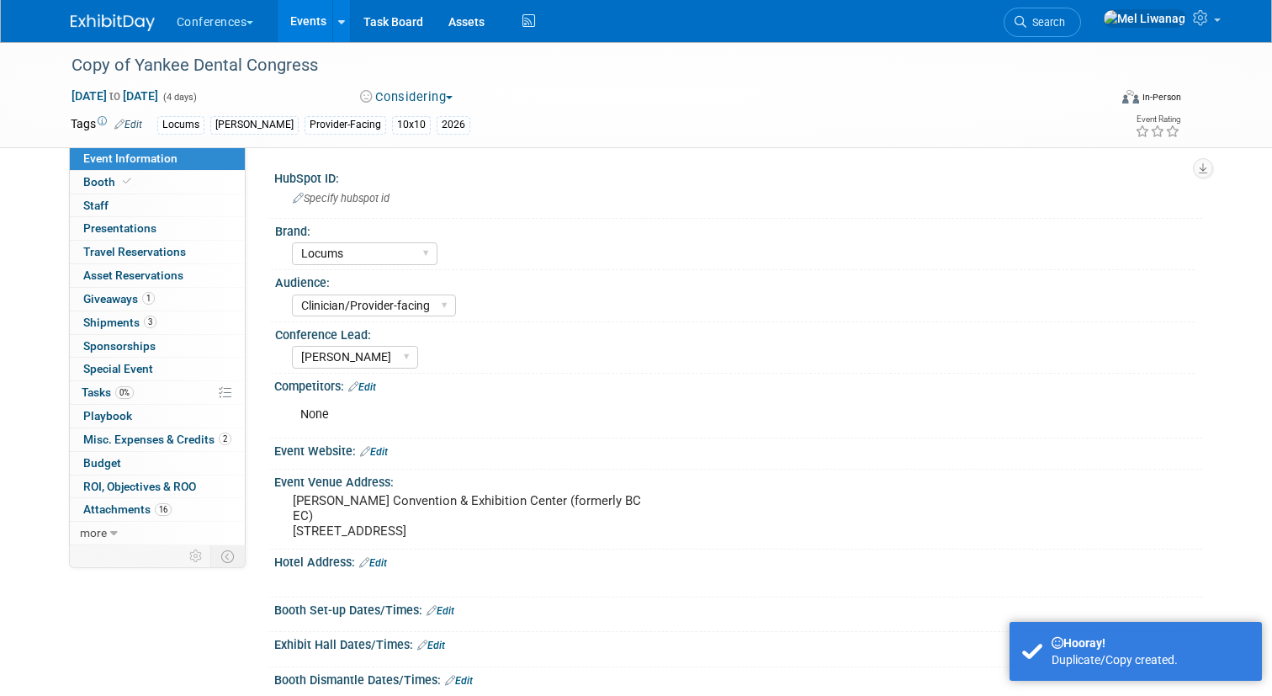
select select "Locums"
select select "Clinician/Provider-facing"
select select "[PERSON_NAME]"
click at [338, 498] on pre "[PERSON_NAME] Convention & Exhibition Center (formerly BCEC) [STREET_ADDRESS]" at bounding box center [468, 515] width 350 height 45
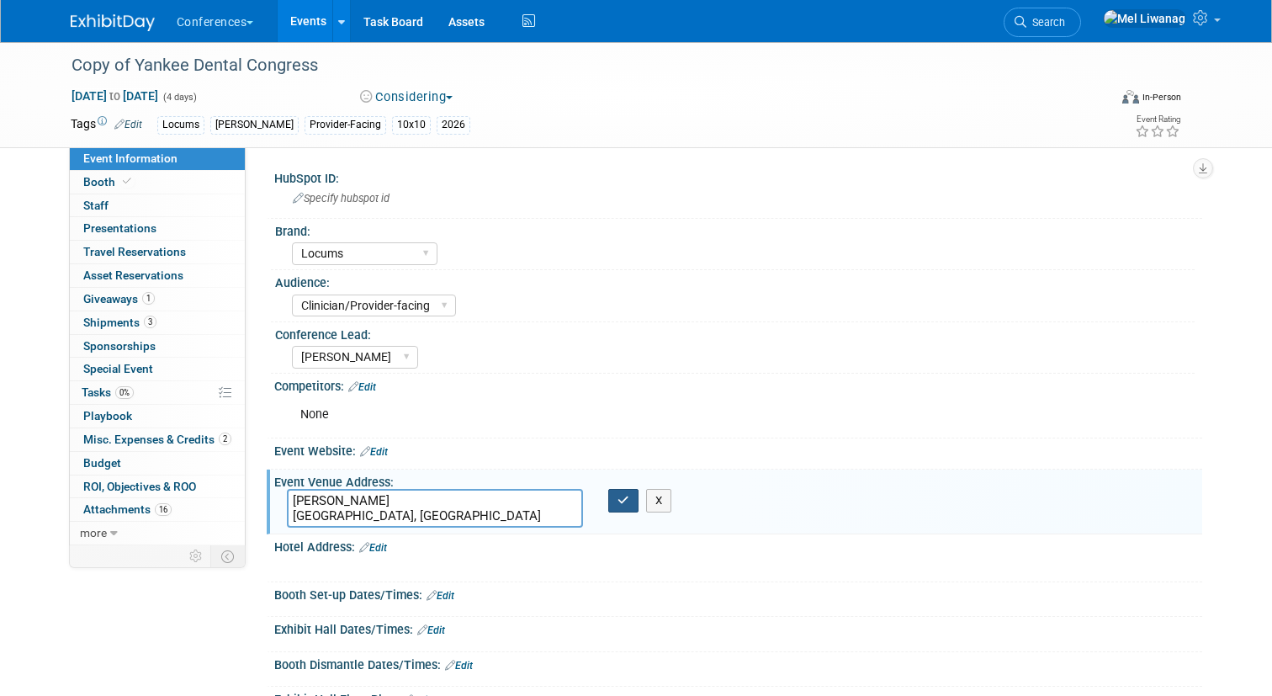
type textarea "[PERSON_NAME] [GEOGRAPHIC_DATA], [GEOGRAPHIC_DATA]"
click at [624, 500] on icon "button" at bounding box center [623, 500] width 12 height 11
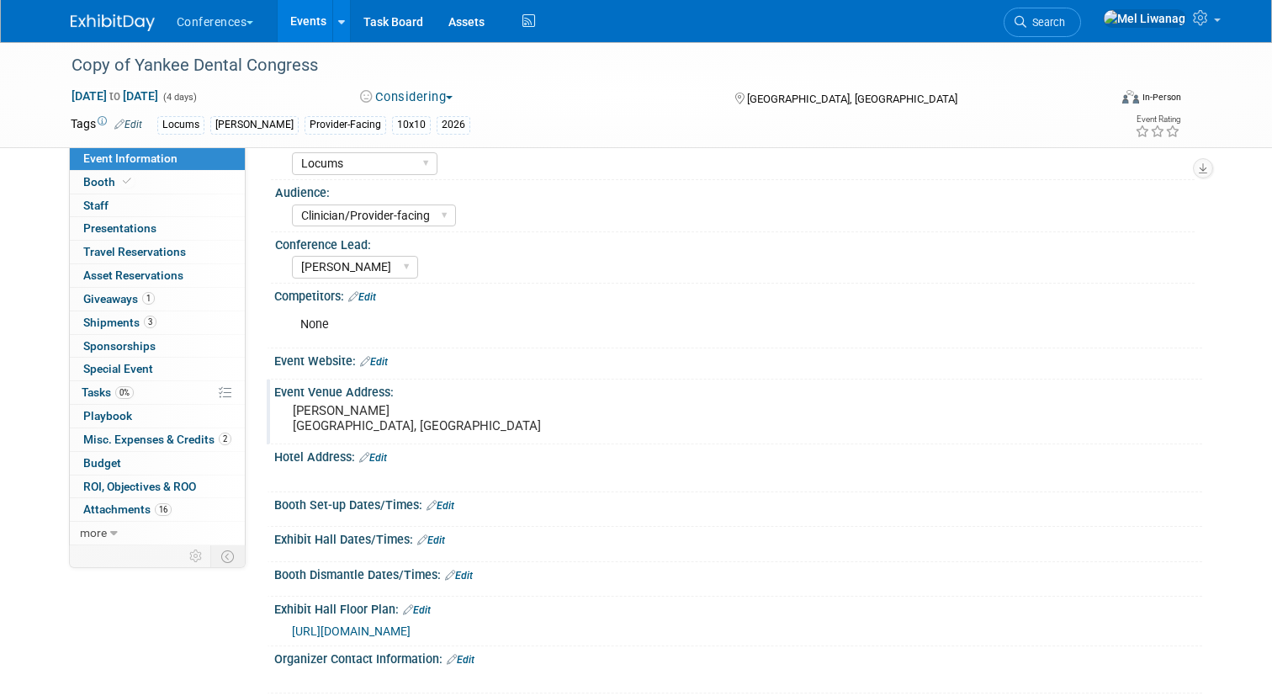
scroll to position [93, 0]
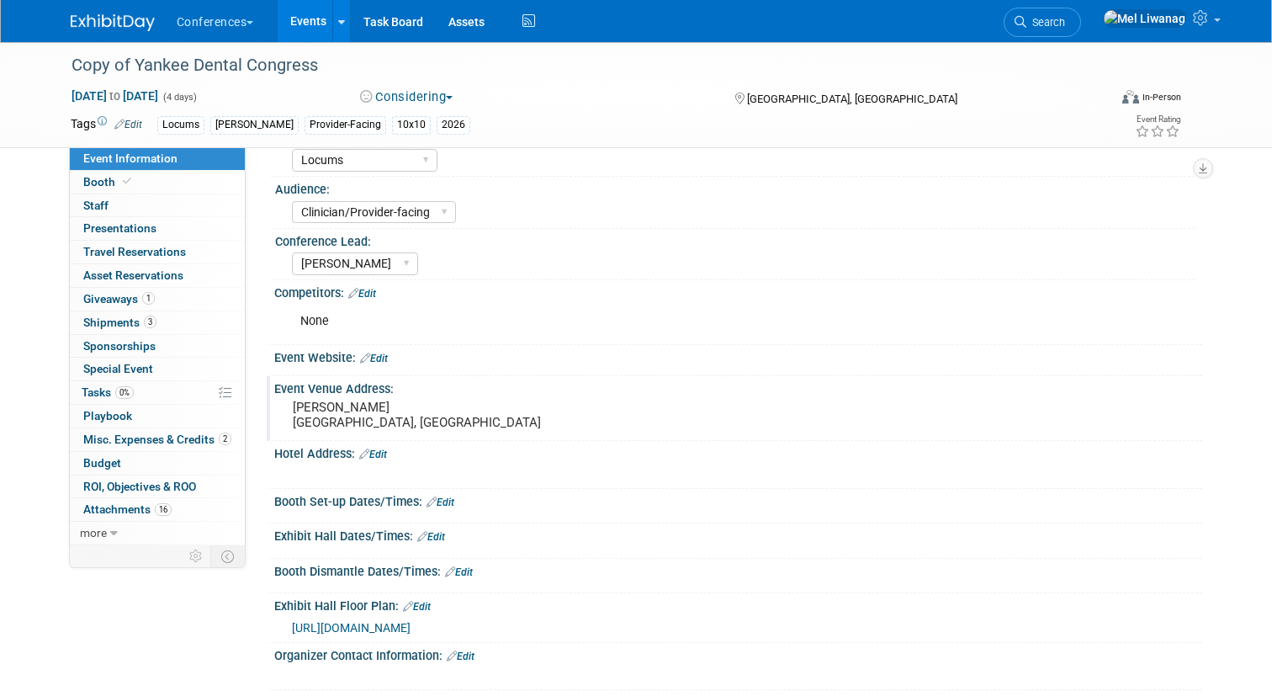
click at [422, 601] on link "Edit" at bounding box center [417, 607] width 28 height 12
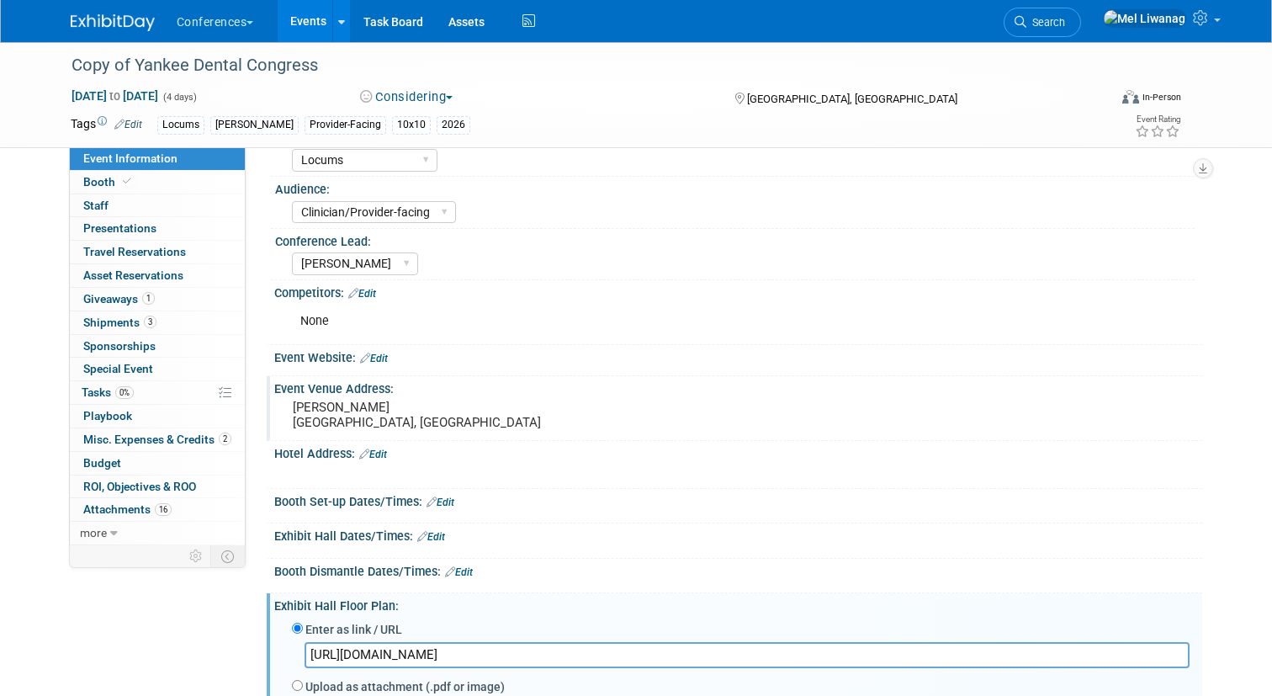
drag, startPoint x: 622, startPoint y: 651, endPoint x: 214, endPoint y: 649, distance: 407.9
click at [214, 649] on div "Event Information Event Info Booth Booth 0 Staff 0 Staff 0 Presentations 0 Pres…" at bounding box center [636, 415] width 1157 height 933
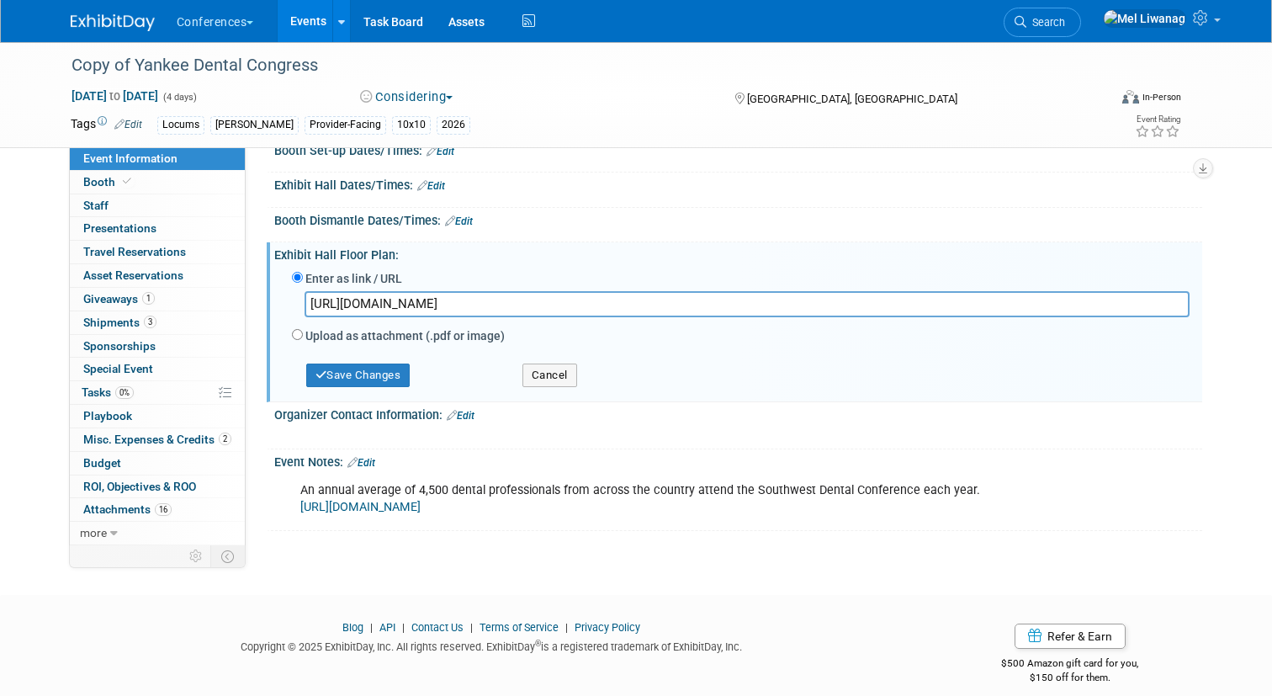
scroll to position [448, 0]
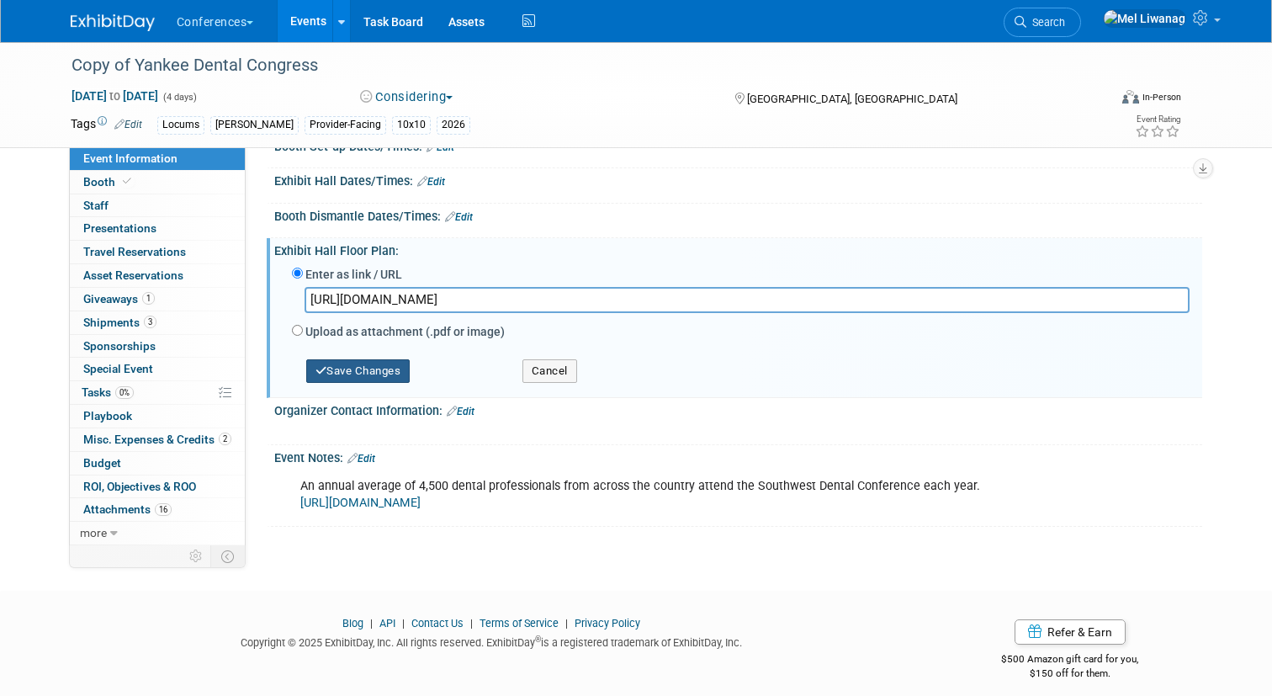
type input "[URL][DOMAIN_NAME]"
click at [391, 372] on button "Save Changes" at bounding box center [358, 371] width 104 height 24
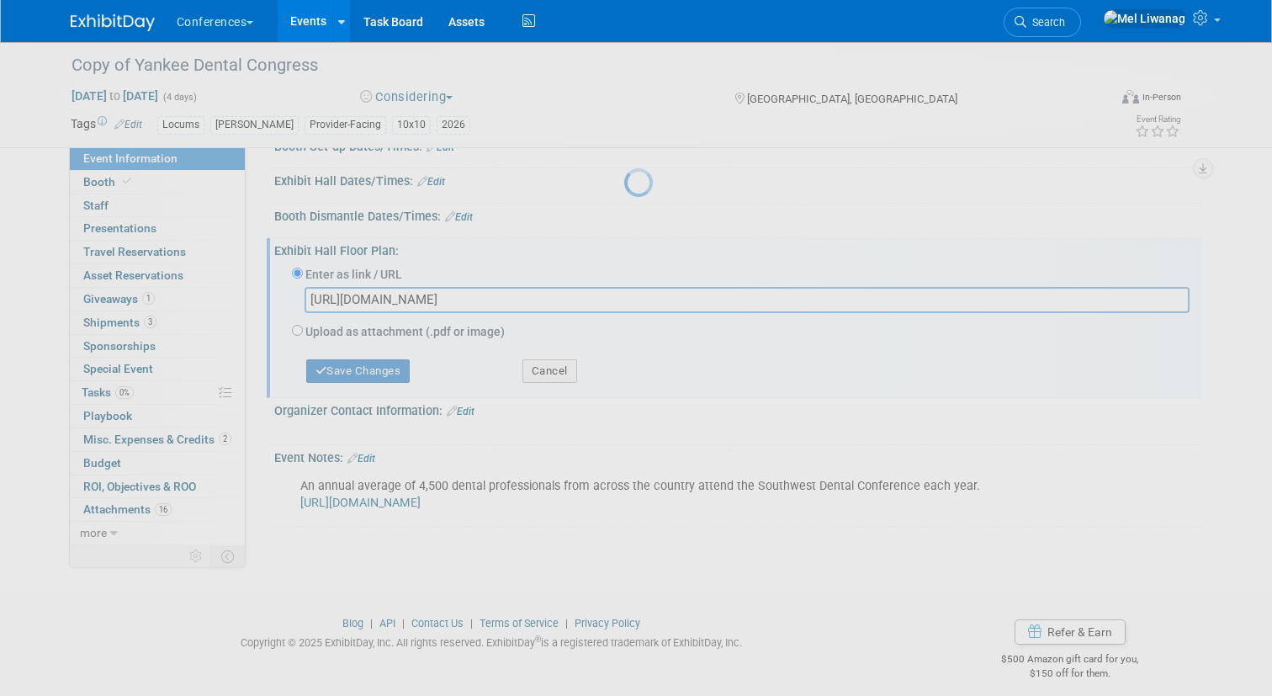
scroll to position [352, 0]
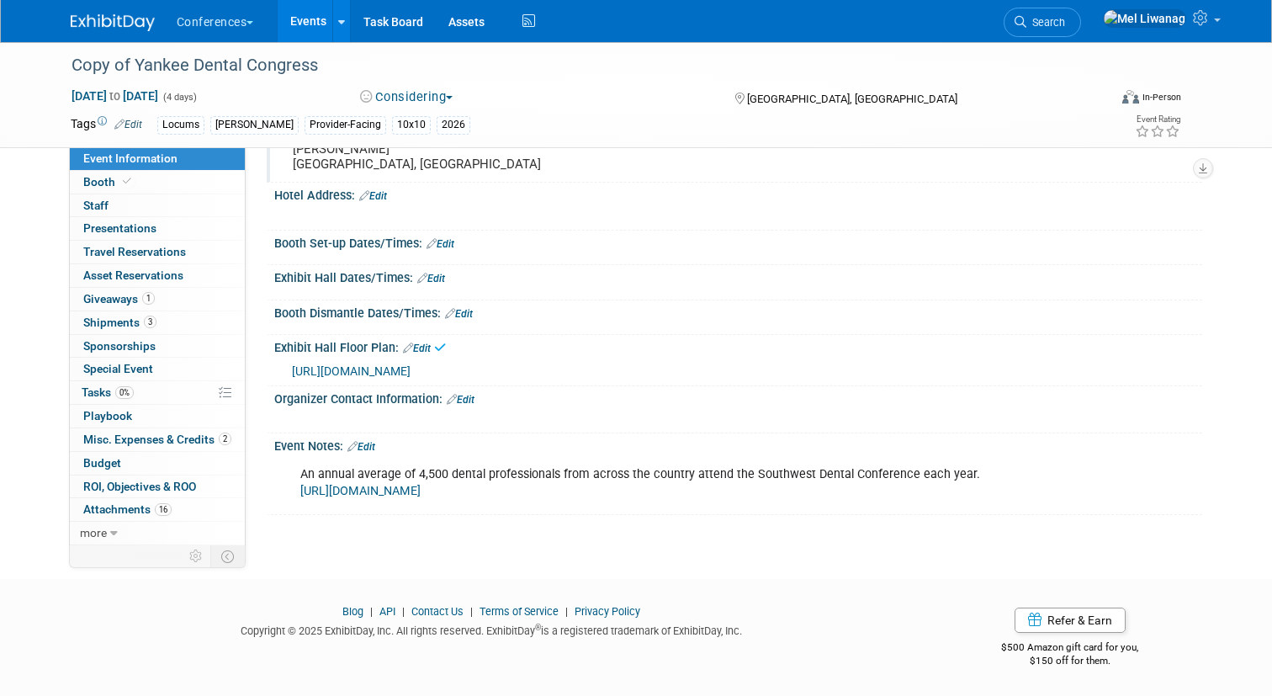
click at [384, 460] on div "An annual average of 4,500 dental professionals from across the country attend …" at bounding box center [655, 483] width 733 height 50
click at [375, 446] on link "Edit" at bounding box center [361, 447] width 28 height 12
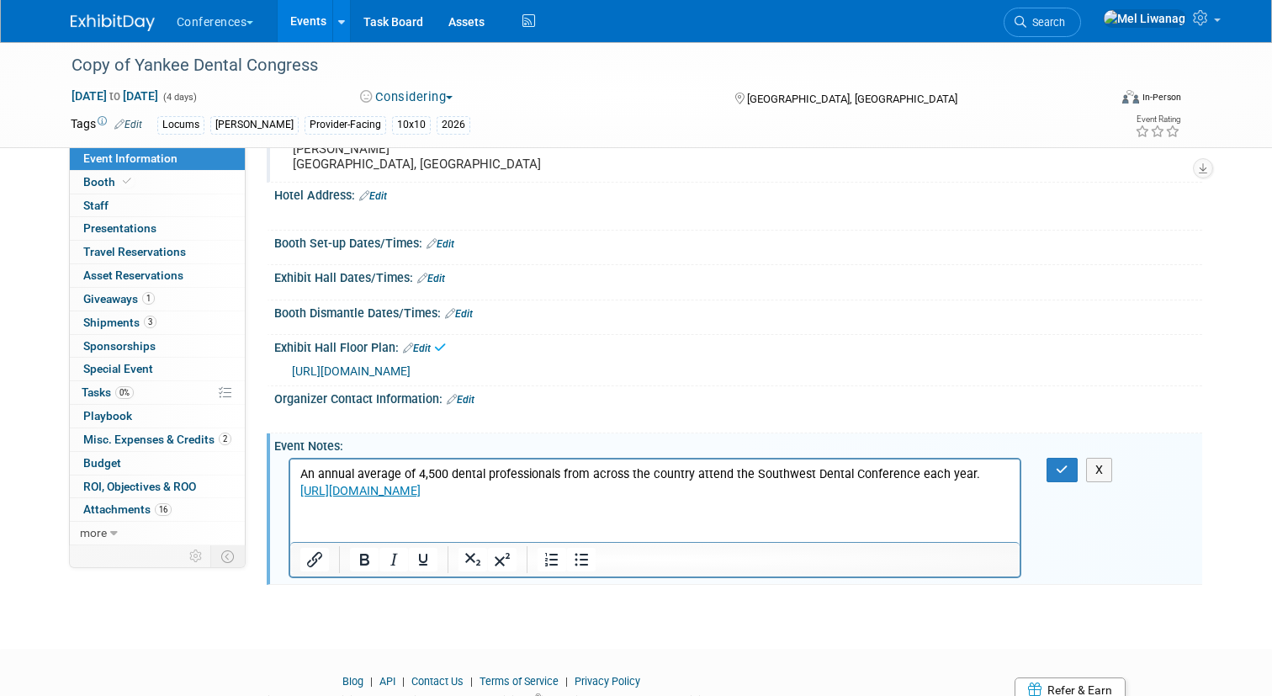
scroll to position [0, 0]
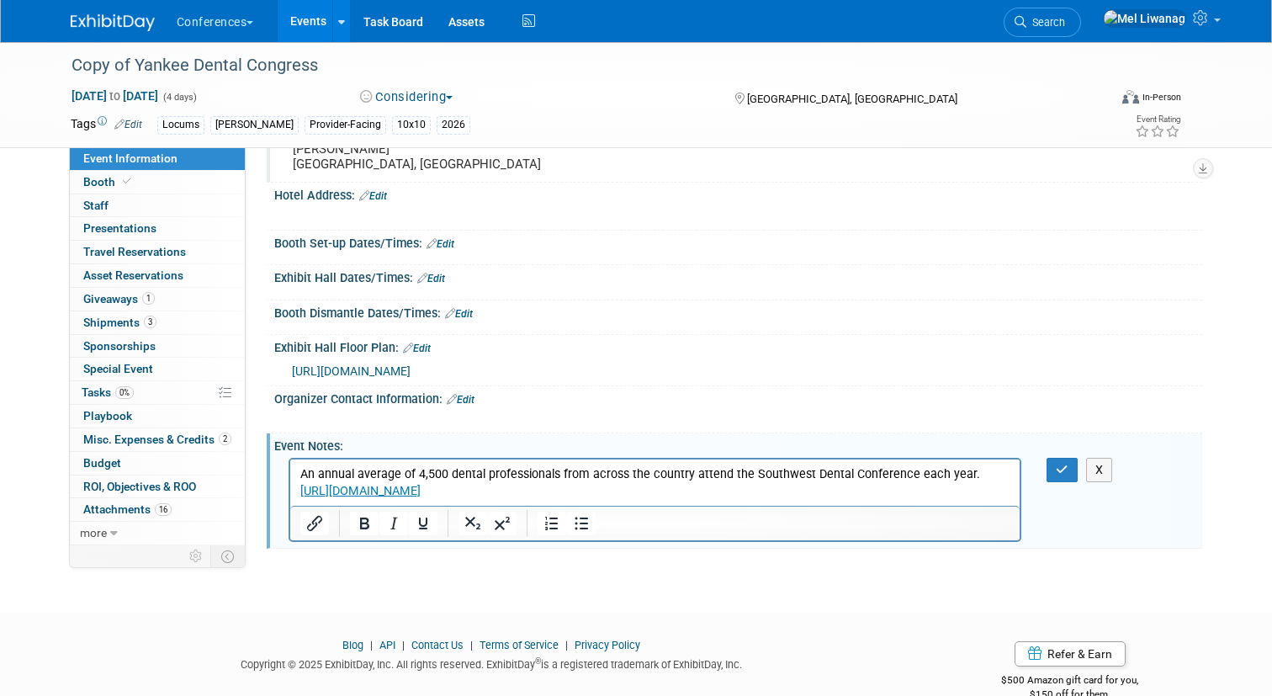
drag, startPoint x: 613, startPoint y: 484, endPoint x: 536, endPoint y: 475, distance: 77.8
click at [536, 476] on p "An annual average of 4,500 dental professionals from across the country attend …" at bounding box center [654, 482] width 711 height 34
click at [646, 485] on p "An annual average of 4,500 dental professionals from across the country attend …" at bounding box center [654, 482] width 711 height 34
click at [770, 460] on html "An annual average of 4,500 dental professionals from across the country attend …" at bounding box center [654, 478] width 730 height 40
drag, startPoint x: 653, startPoint y: 490, endPoint x: 300, endPoint y: 459, distance: 353.7
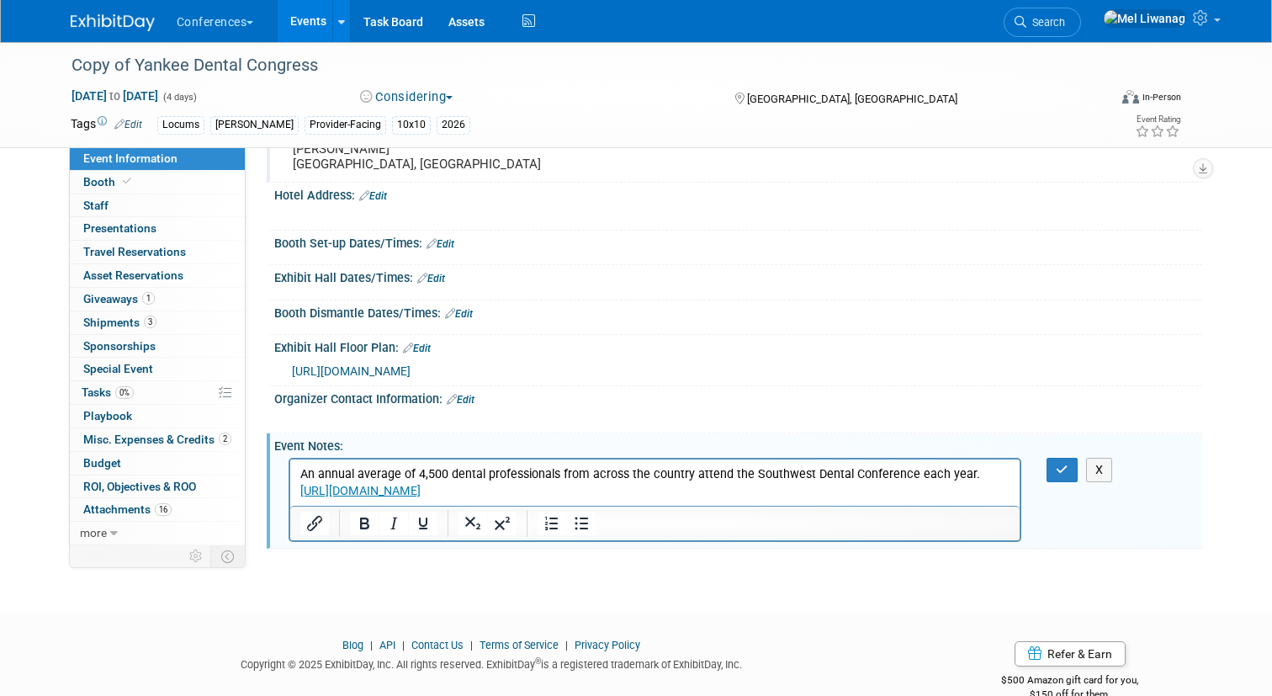
click at [300, 459] on html "An annual average of 4,500 dental professionals from across the country attend …" at bounding box center [654, 478] width 730 height 40
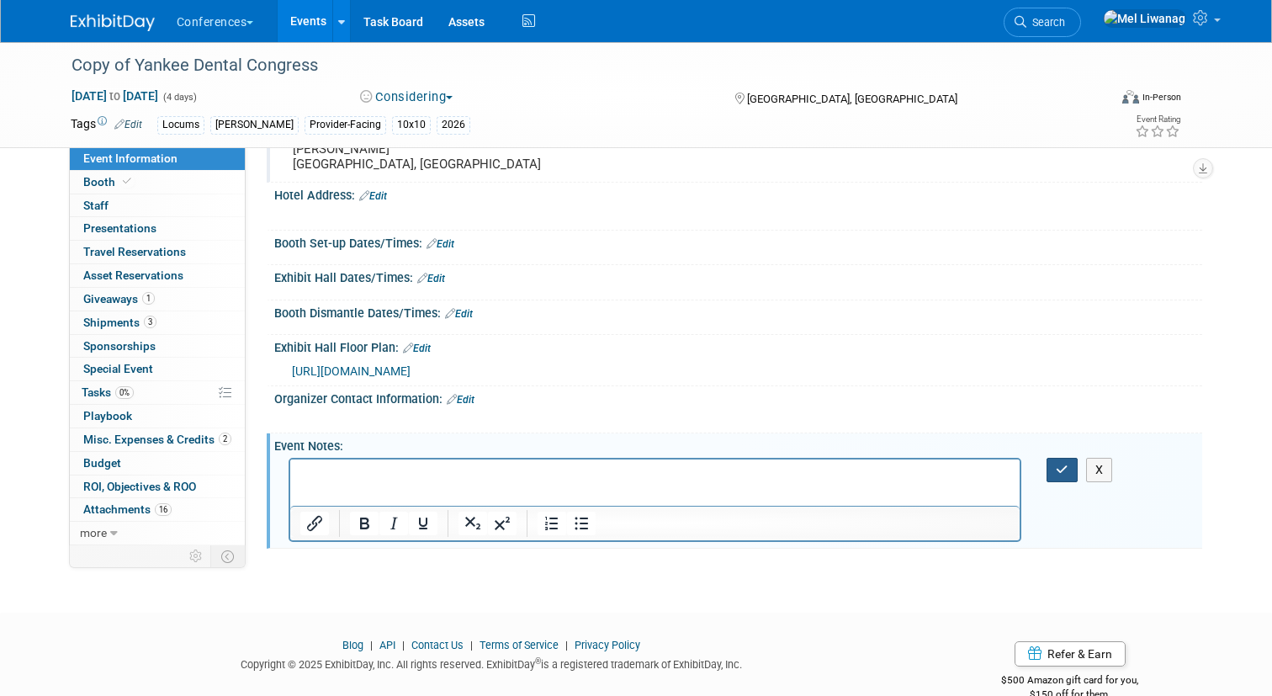
click at [1071, 468] on button "button" at bounding box center [1061, 470] width 31 height 24
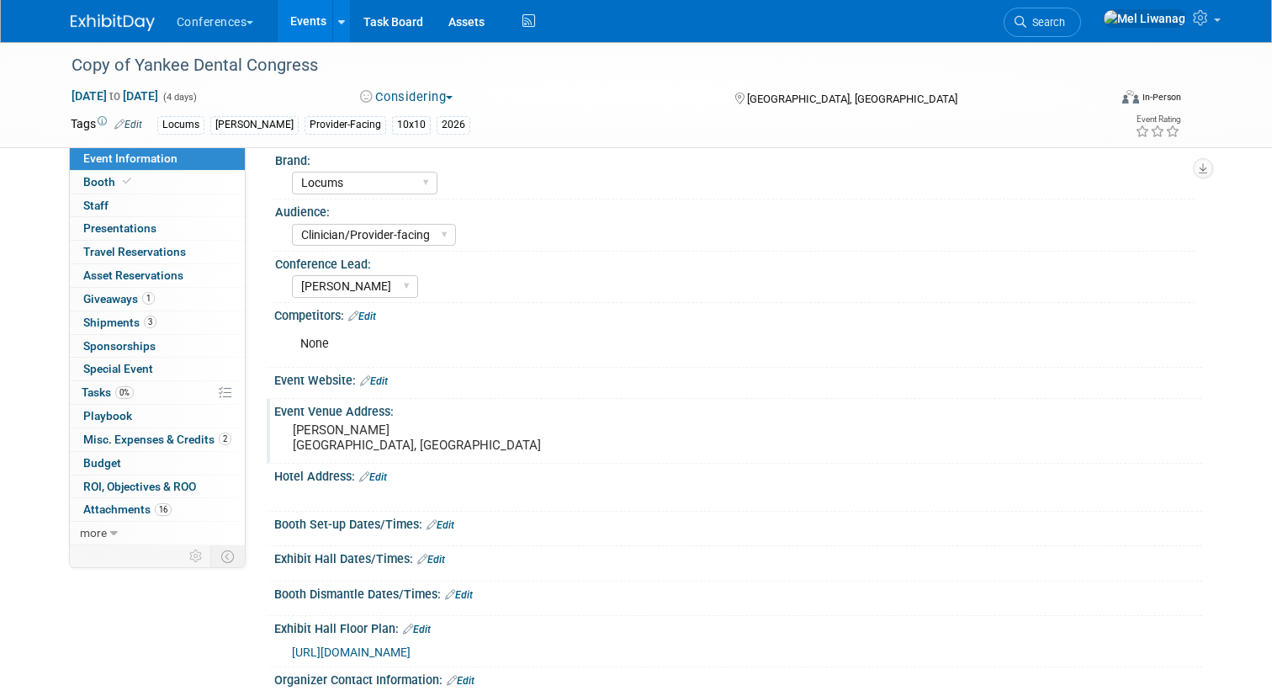
scroll to position [45, 0]
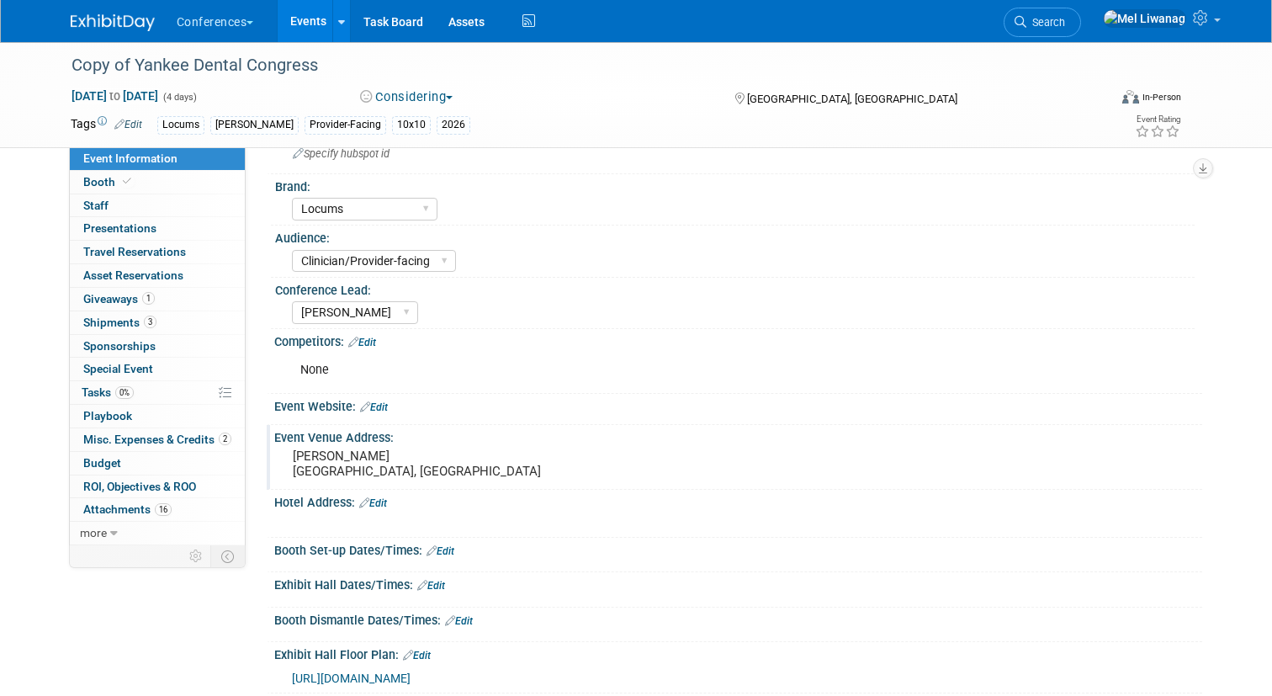
click at [437, 583] on link "Edit" at bounding box center [431, 586] width 28 height 12
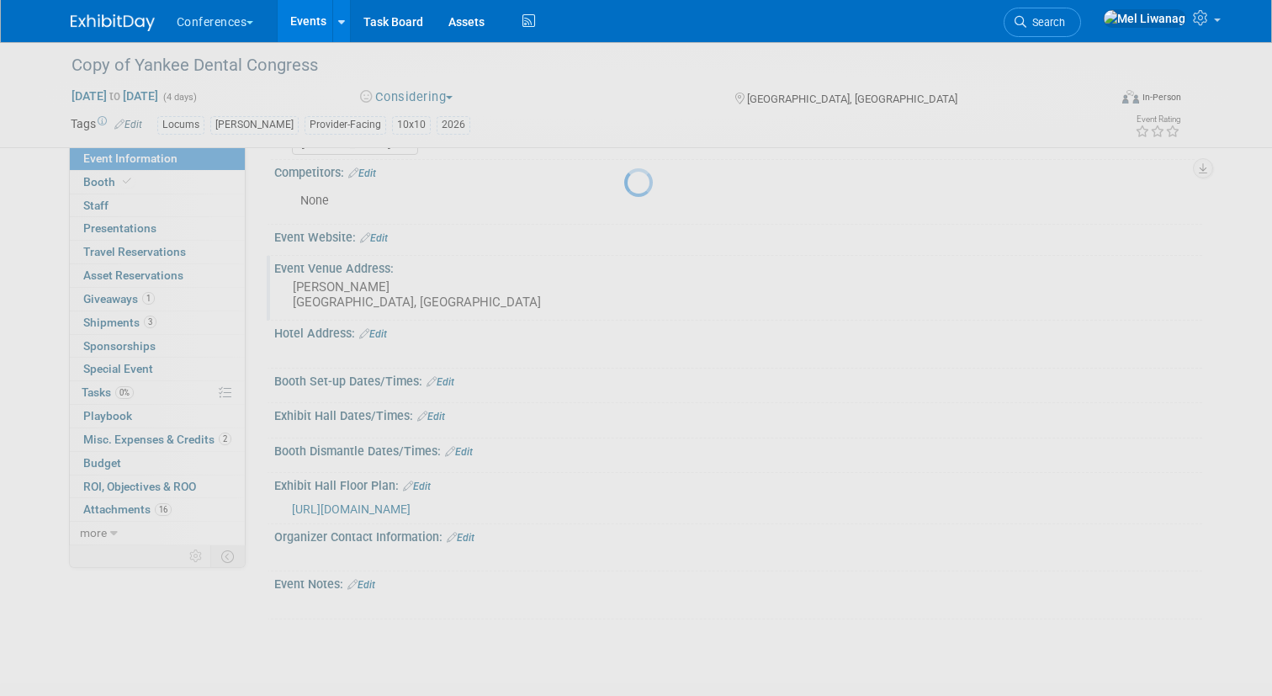
scroll to position [215, 0]
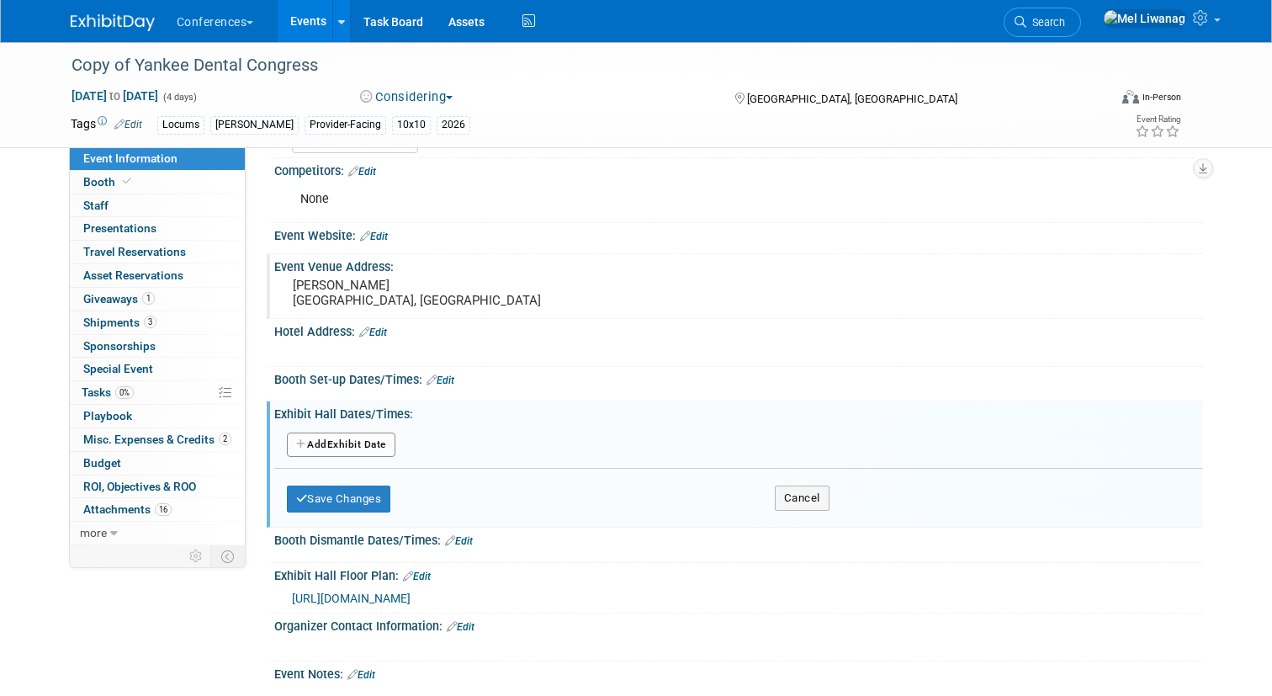
click at [315, 438] on button "Add Another Exhibit Date" at bounding box center [341, 444] width 109 height 25
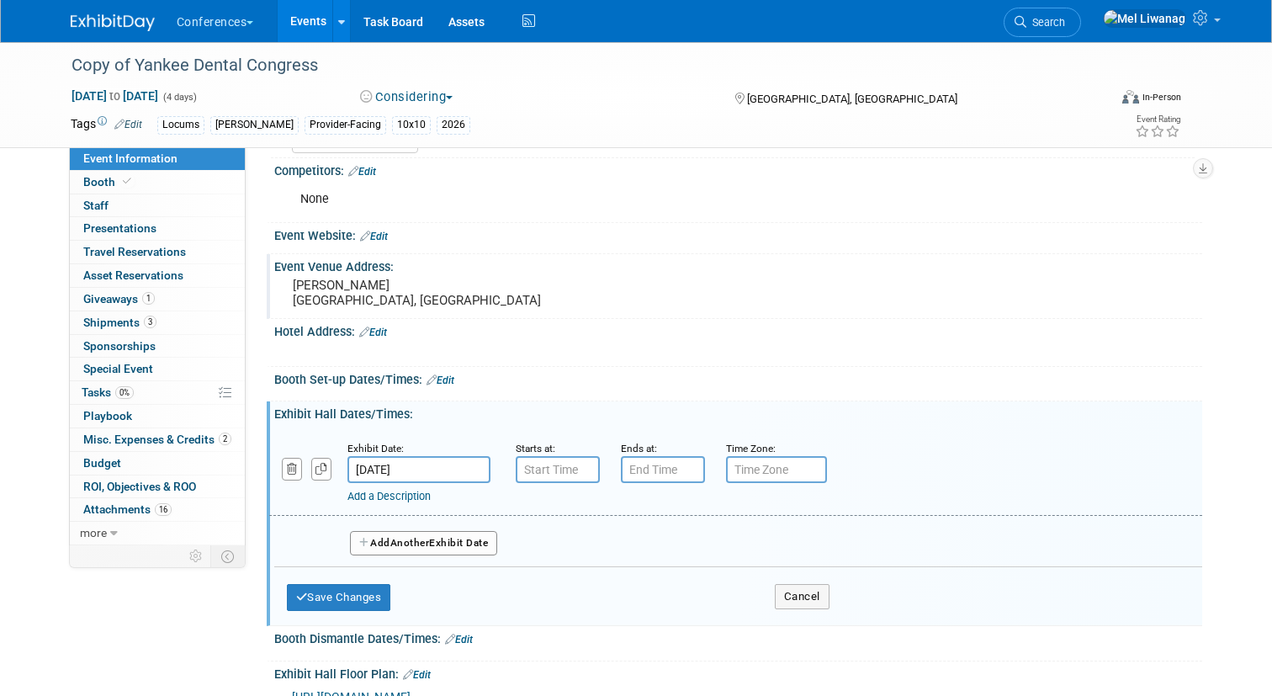
click at [437, 474] on input "[DATE]" at bounding box center [418, 469] width 143 height 27
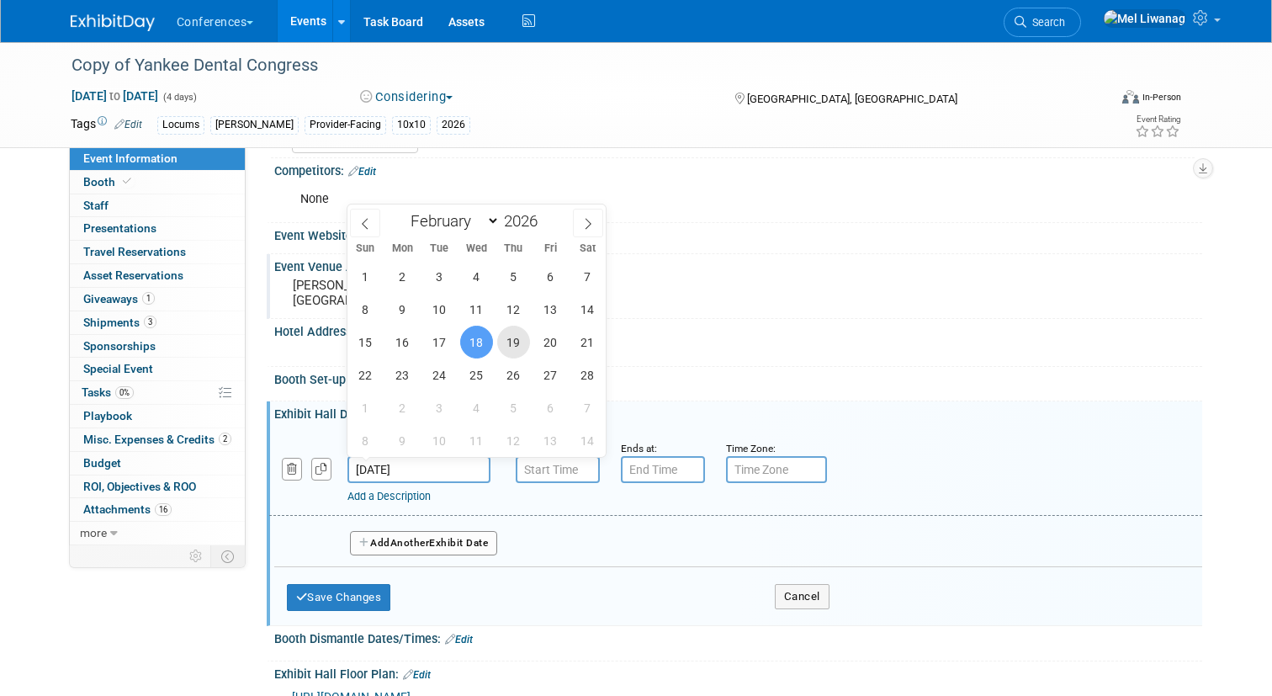
click at [515, 339] on span "19" at bounding box center [513, 342] width 33 height 33
type input "[DATE]"
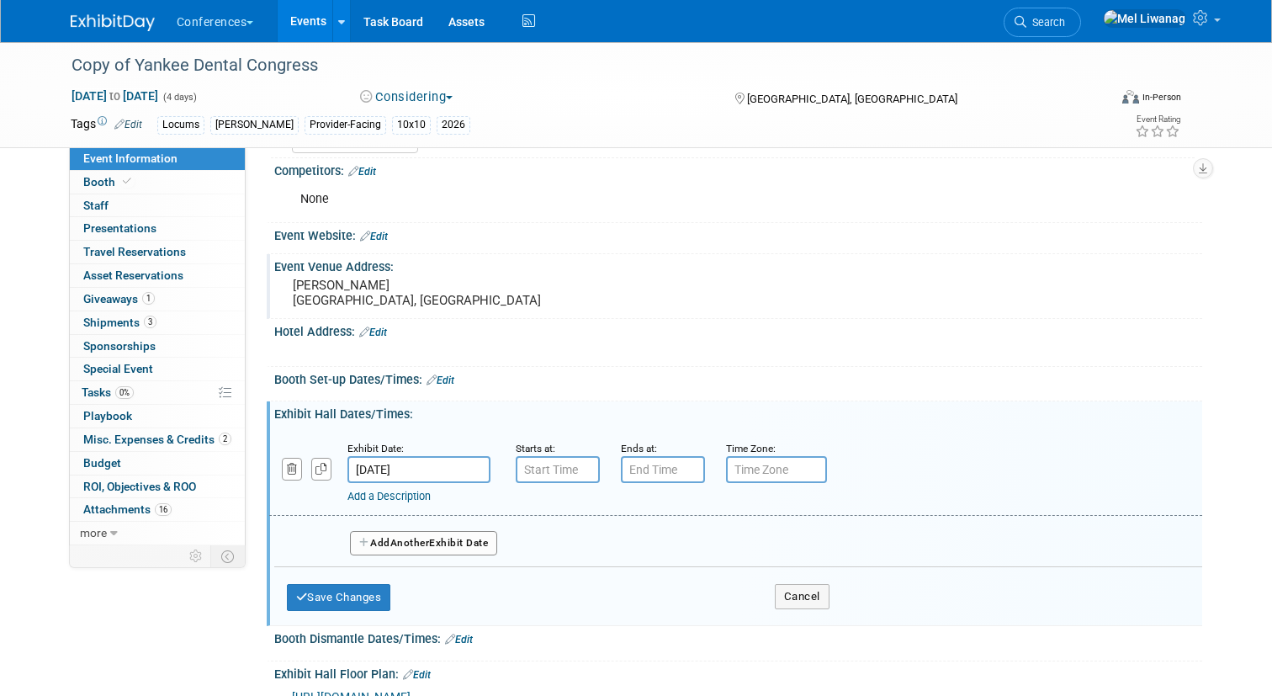
click at [409, 538] on span "Another" at bounding box center [410, 543] width 40 height 12
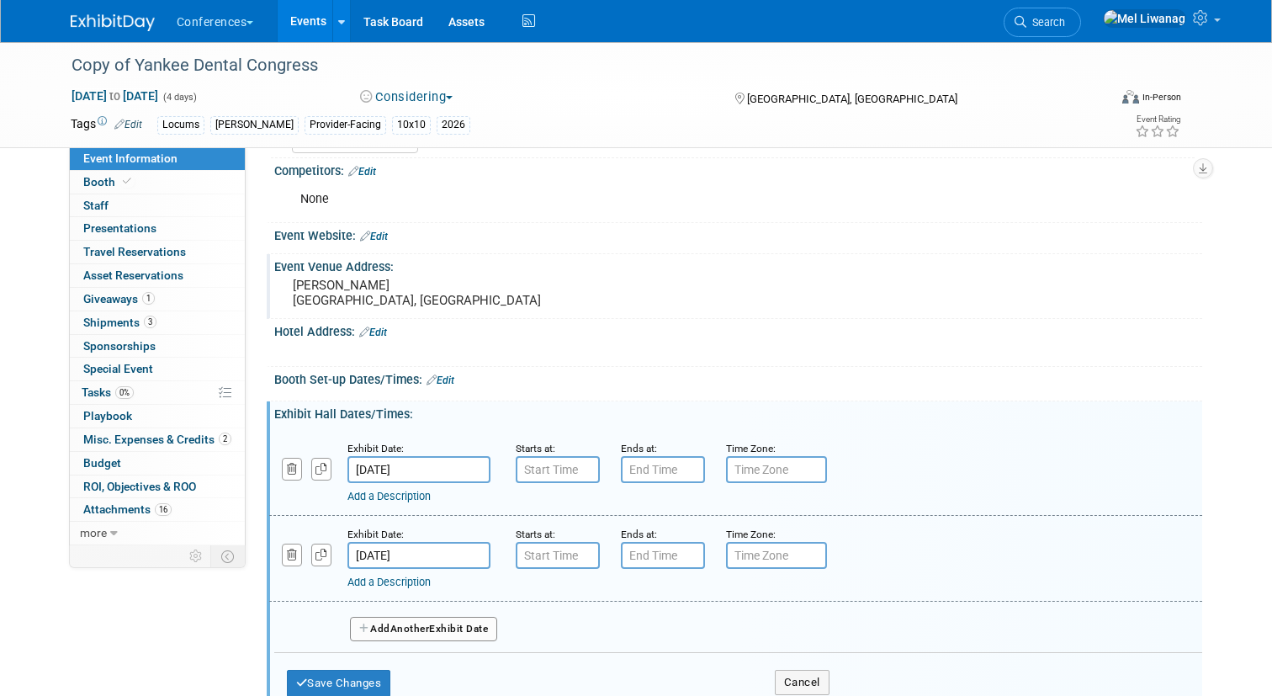
click at [427, 635] on button "Add Another Exhibit Date" at bounding box center [424, 629] width 148 height 25
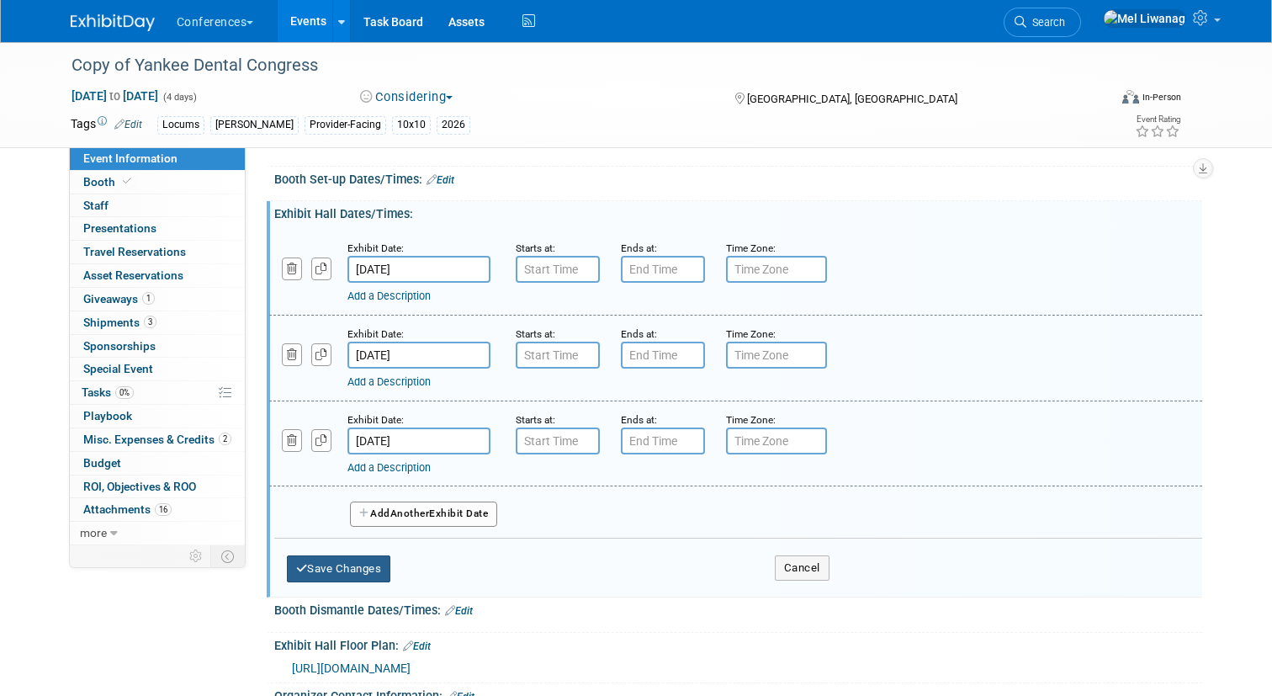
scroll to position [416, 0]
click at [369, 580] on button "Save Changes" at bounding box center [339, 567] width 104 height 27
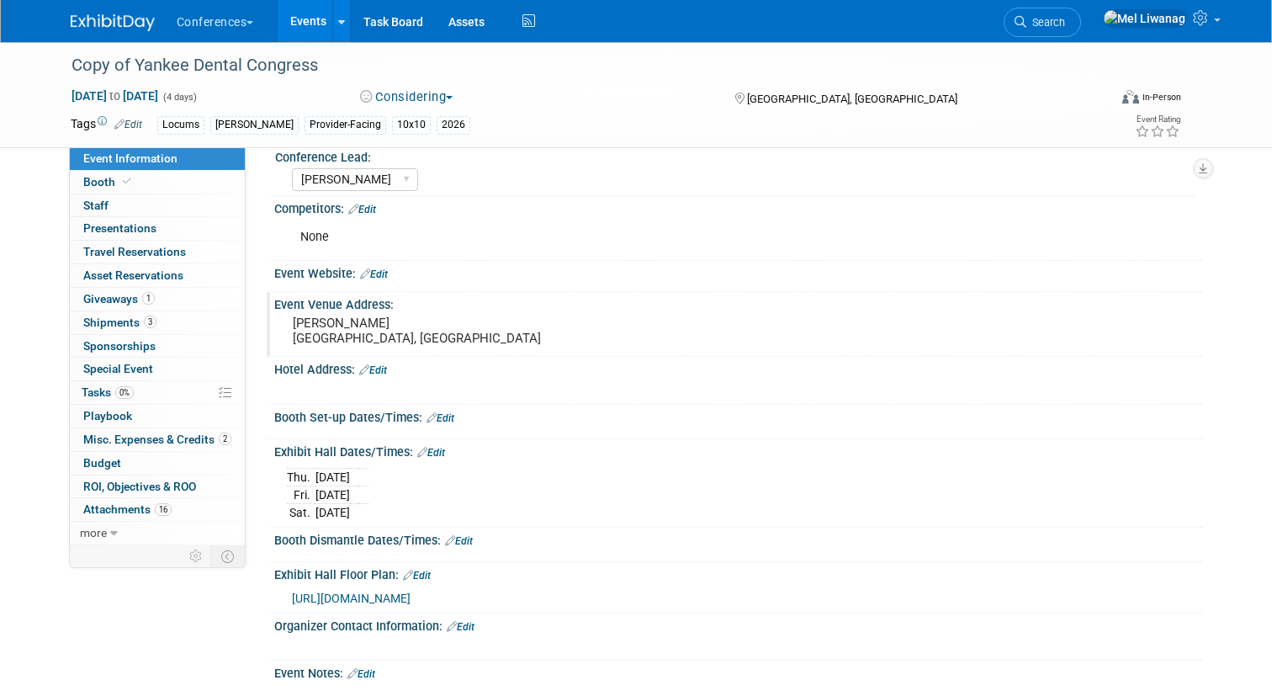
scroll to position [159, 0]
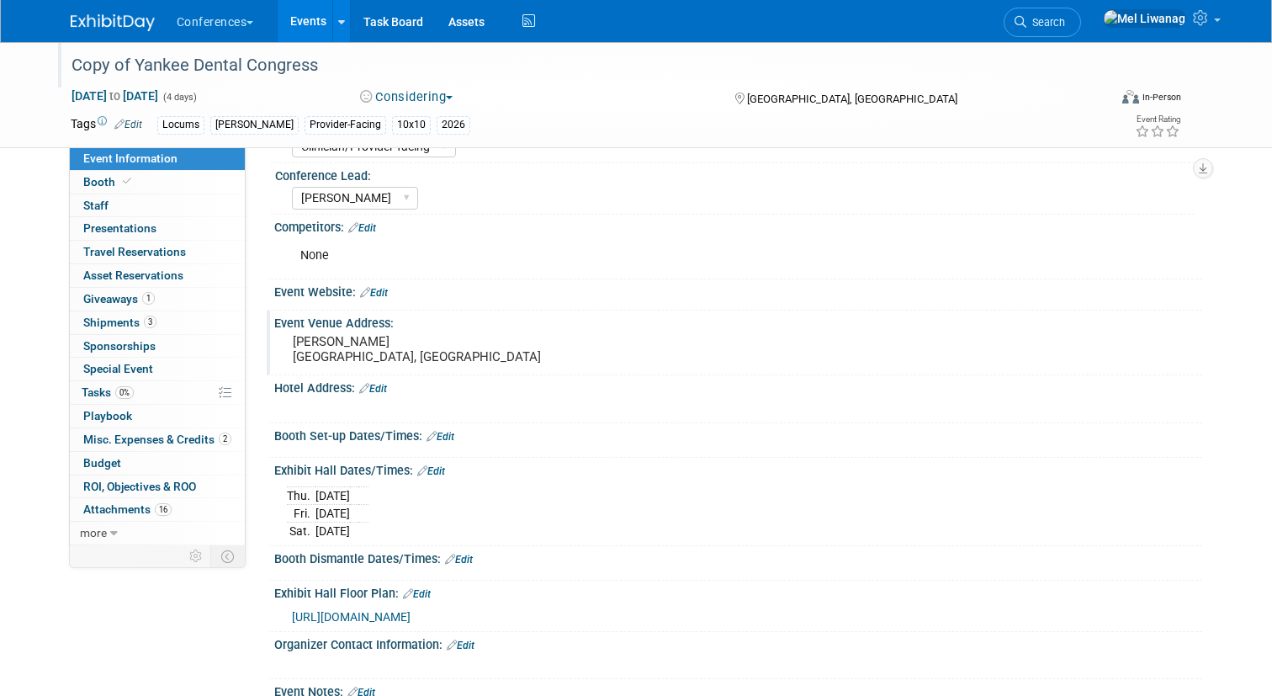
click at [241, 58] on div "Copy of Yankee Dental Congress" at bounding box center [576, 65] width 1021 height 30
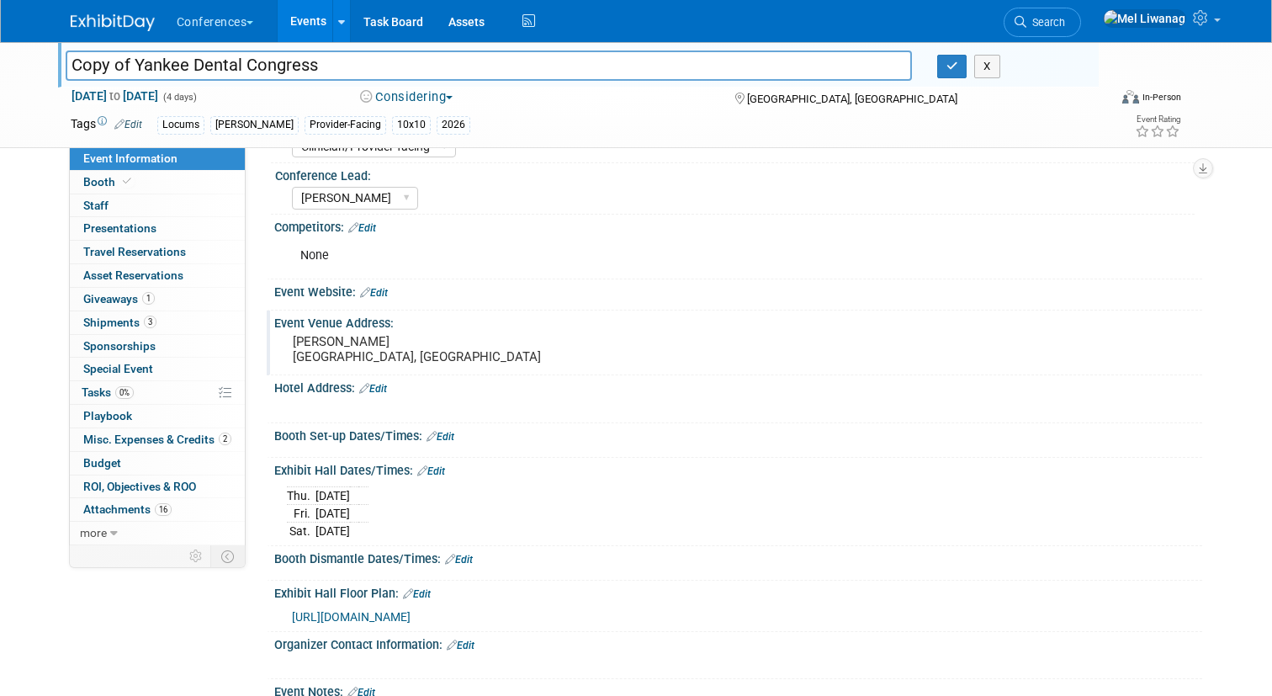
click at [268, 61] on input "Copy of Yankee Dental Congress" at bounding box center [489, 64] width 846 height 29
drag, startPoint x: 166, startPoint y: 69, endPoint x: 0, endPoint y: 49, distance: 166.9
click at [0, 49] on div "Copy of Yankee Dental Congress Copy of Yankee Dental Congress X [DATE] to [DATE…" at bounding box center [636, 95] width 1272 height 106
click at [63, 60] on div "Chicago Dental Assocation (CDS)" at bounding box center [488, 67] width 871 height 25
click at [86, 70] on input "Chicago Dental Assocation (CDS)" at bounding box center [489, 64] width 846 height 29
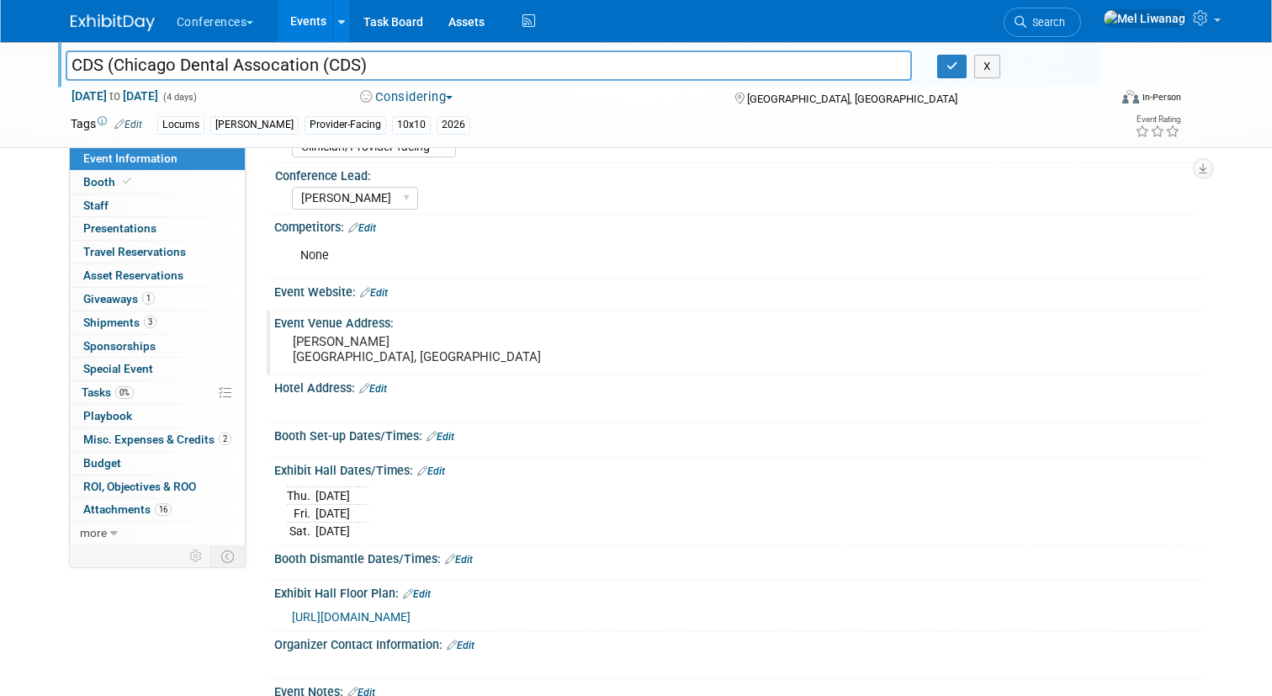
drag, startPoint x: 319, startPoint y: 71, endPoint x: 527, endPoint y: 92, distance: 209.6
click at [527, 92] on div "Copy of Yankee Dental Congress CDS (Chicago Dental Assocation (CDS) X [DATE] to…" at bounding box center [636, 94] width 1157 height 105
type input "CDS (Chicago Dental Assocation) Midwinter"
click at [956, 78] on div "CDS (Chicago Dental Assocation) Midwinter X" at bounding box center [576, 67] width 1046 height 25
click at [952, 67] on icon "button" at bounding box center [952, 66] width 12 height 11
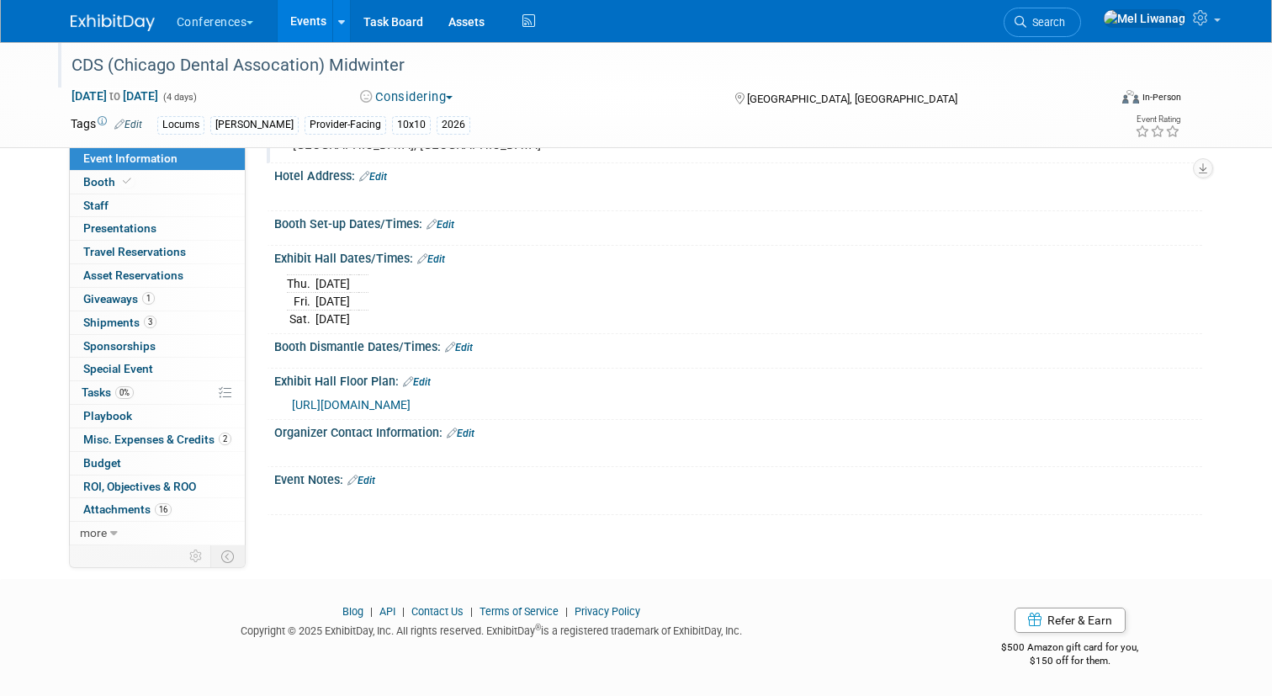
scroll to position [0, 0]
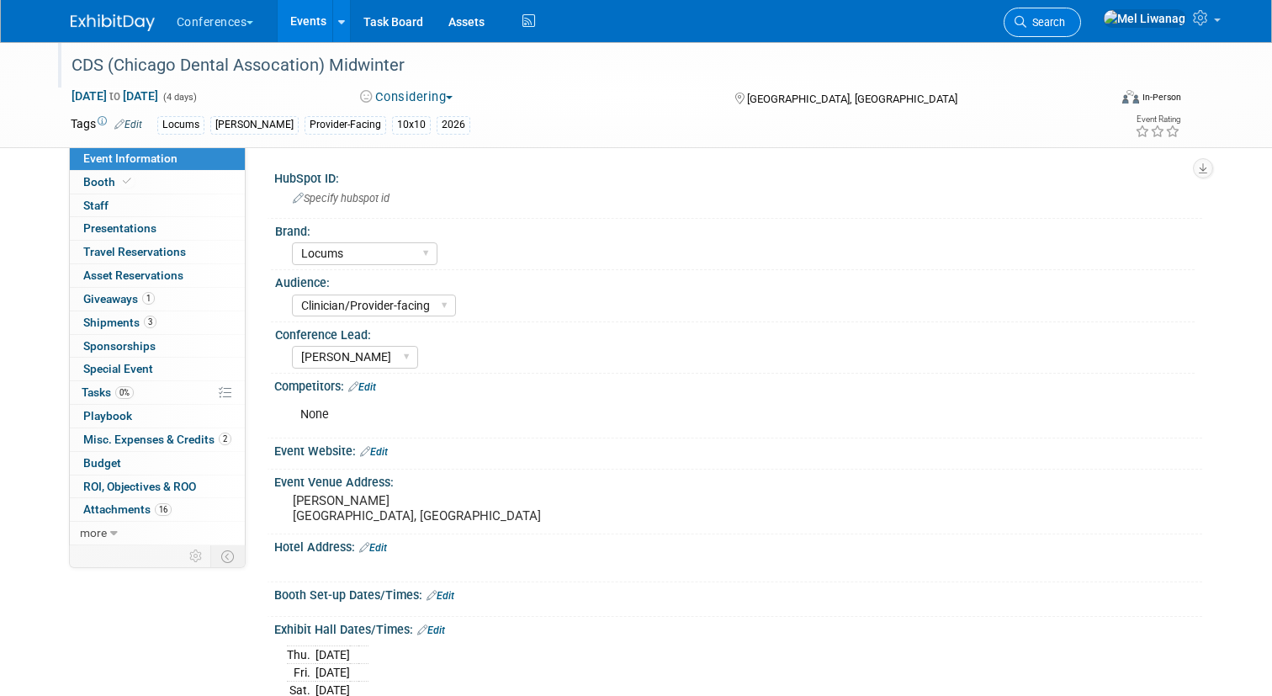
click at [1081, 15] on link "Search" at bounding box center [1041, 22] width 77 height 29
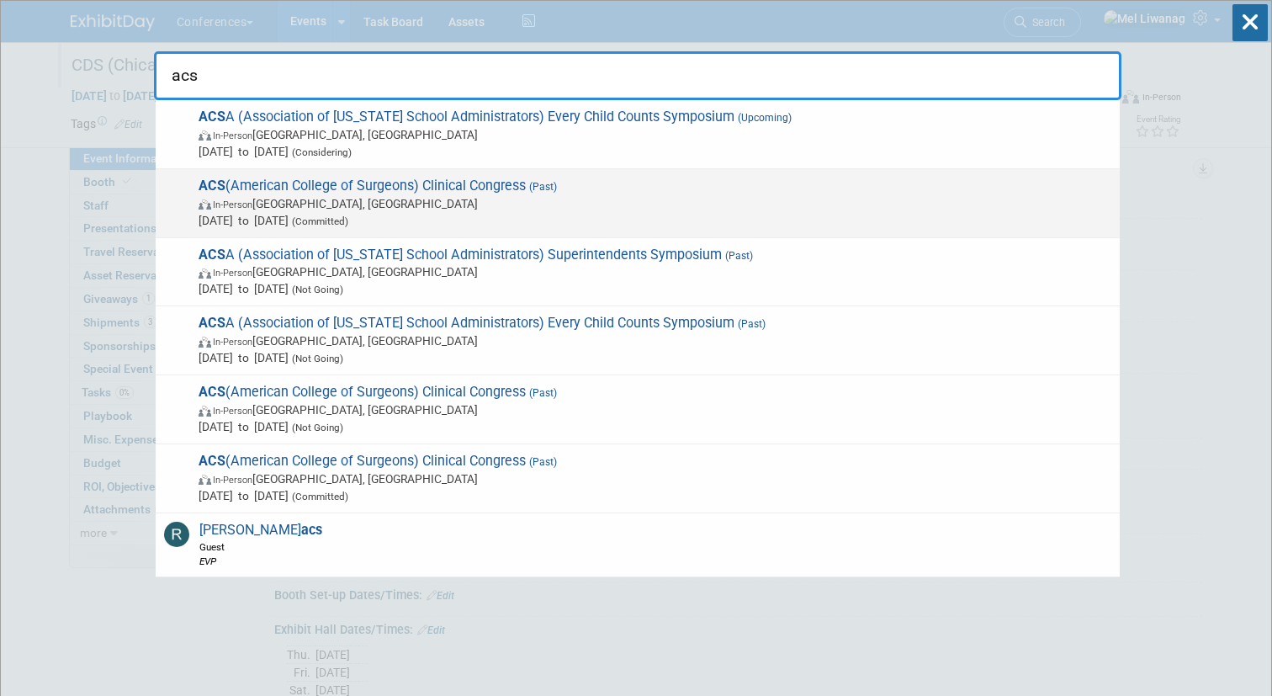
type input "acs"
click at [475, 204] on span "In-Person [GEOGRAPHIC_DATA], [GEOGRAPHIC_DATA]" at bounding box center [655, 203] width 913 height 17
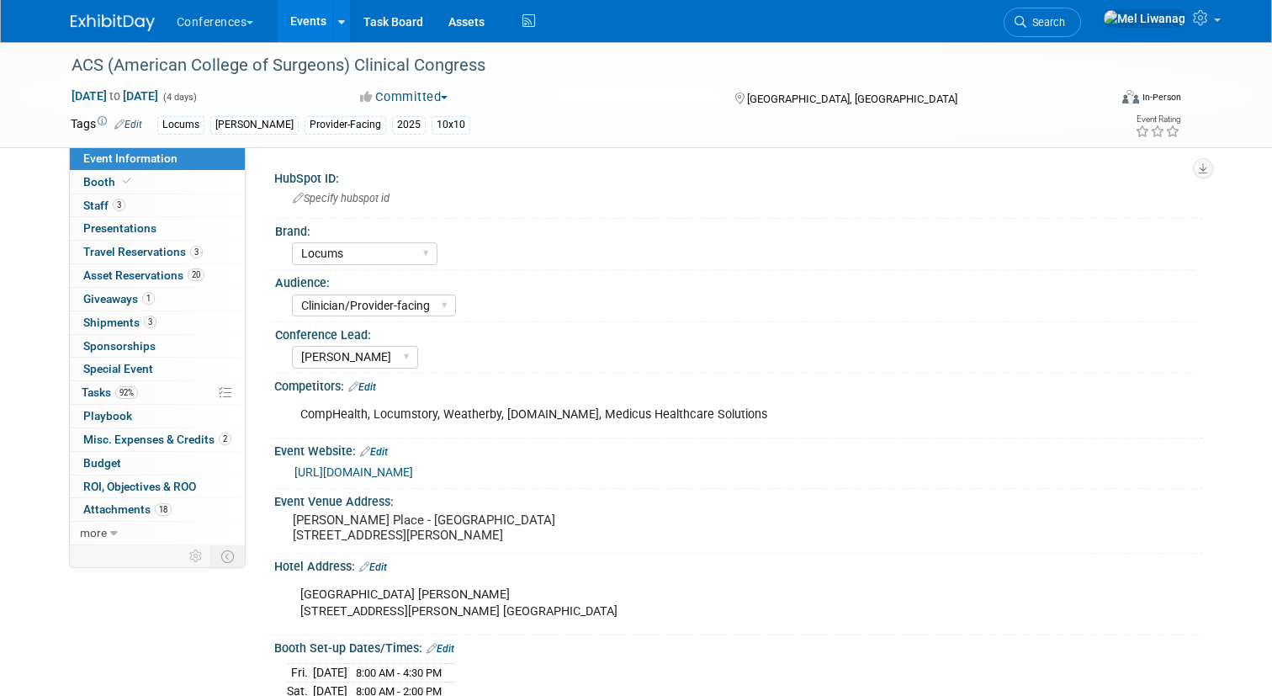
select select "Locums"
select select "Clinician/Provider-facing"
select select "[PERSON_NAME]"
click at [109, 183] on span "Booth" at bounding box center [108, 181] width 51 height 13
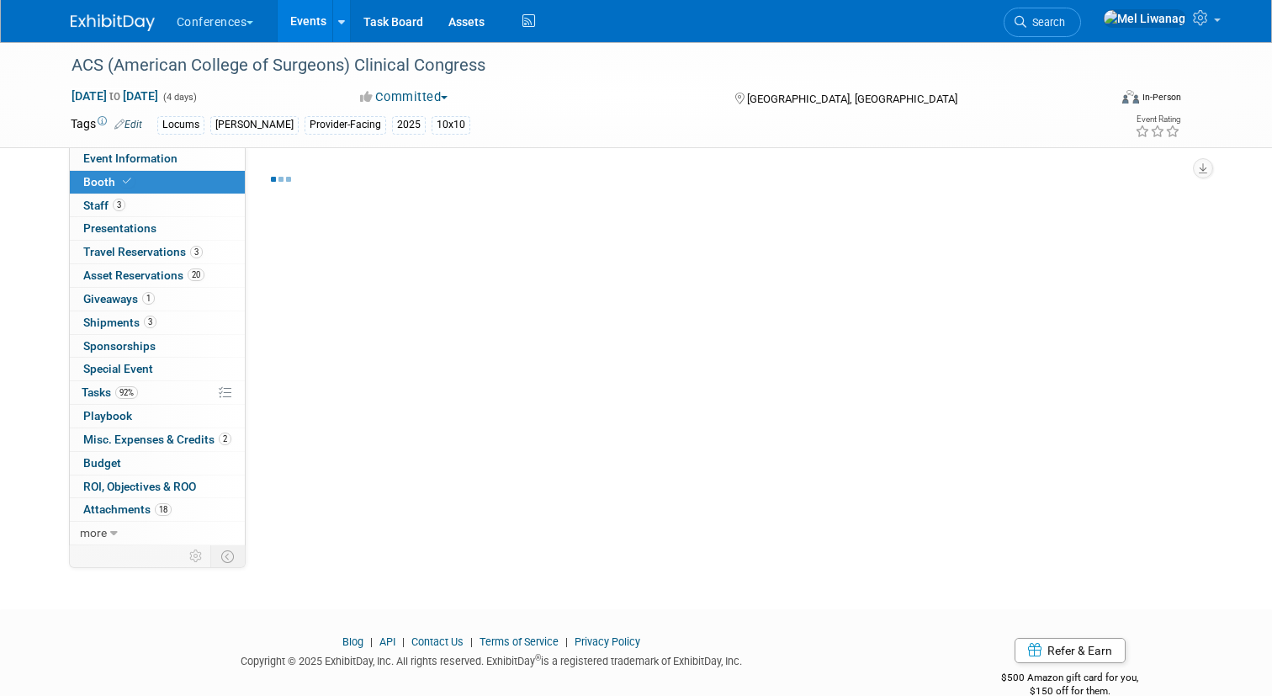
select select "10'x10'"
select select "Yes"
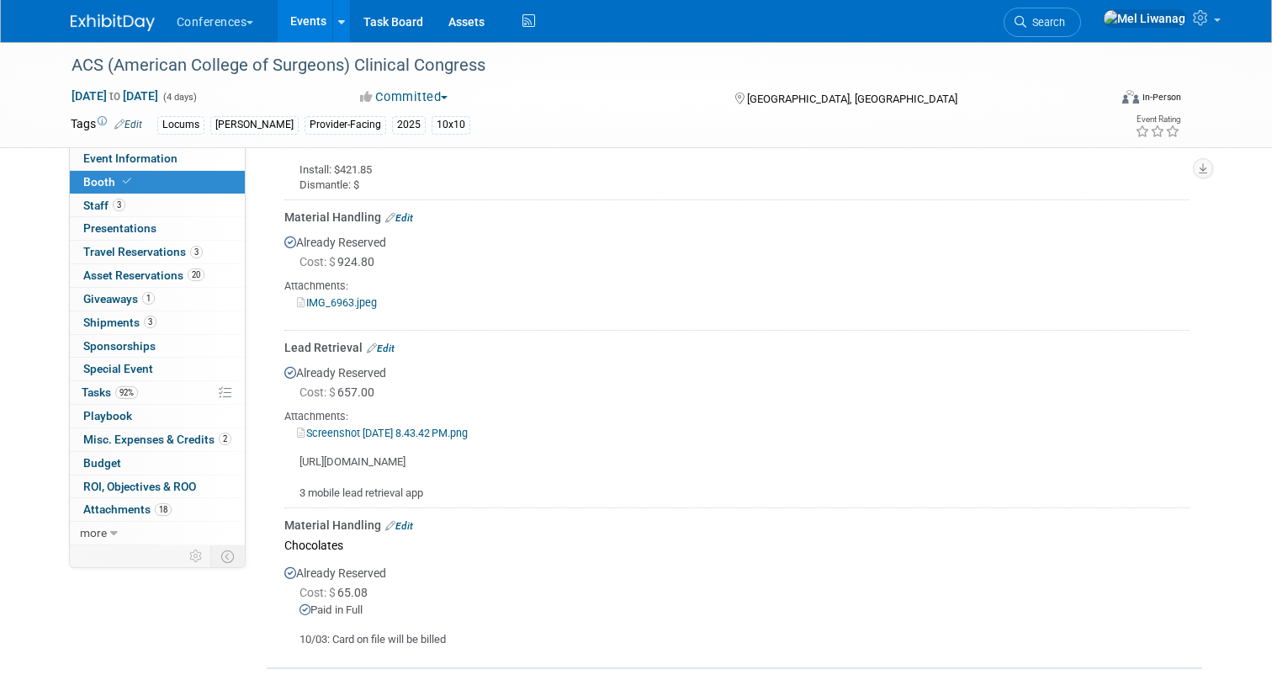
scroll to position [1074, 0]
click at [92, 16] on img at bounding box center [113, 22] width 84 height 17
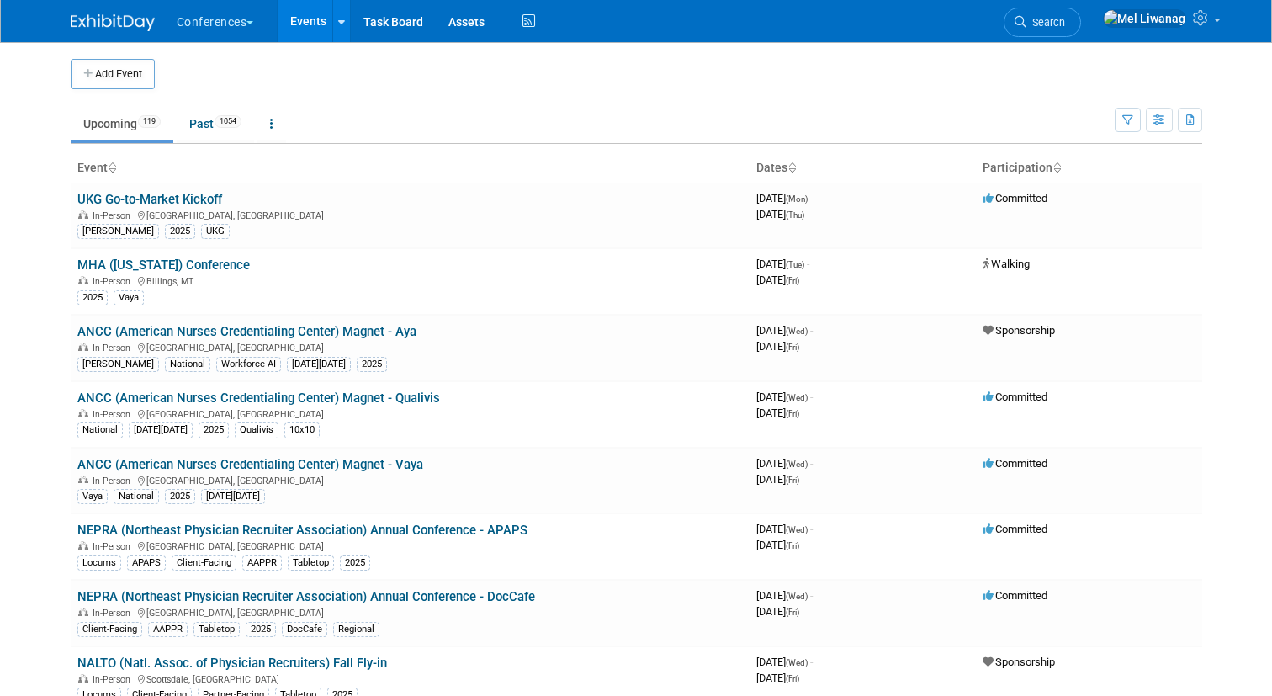
click at [1093, 30] on ul "Search" at bounding box center [1048, 20] width 90 height 41
click at [1065, 27] on span "Search" at bounding box center [1045, 22] width 39 height 13
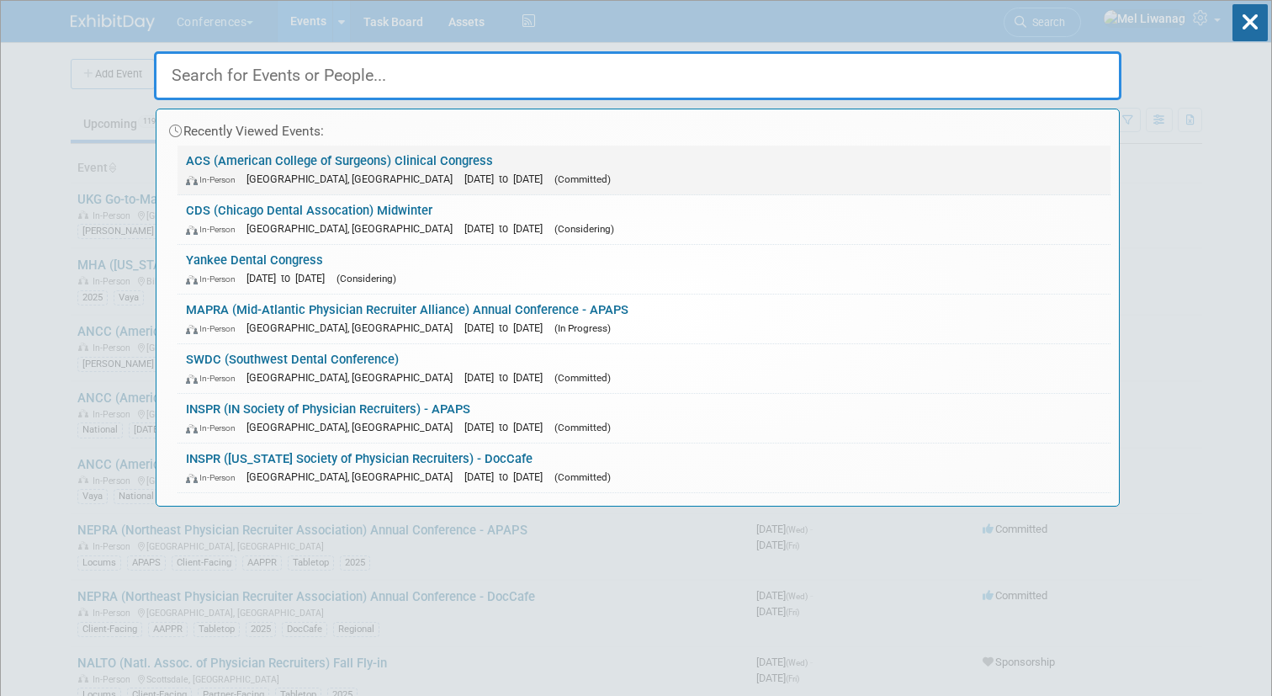
click at [293, 168] on link "ACS (American College of Surgeons) Clinical Congress In-Person [GEOGRAPHIC_DATA…" at bounding box center [643, 170] width 933 height 49
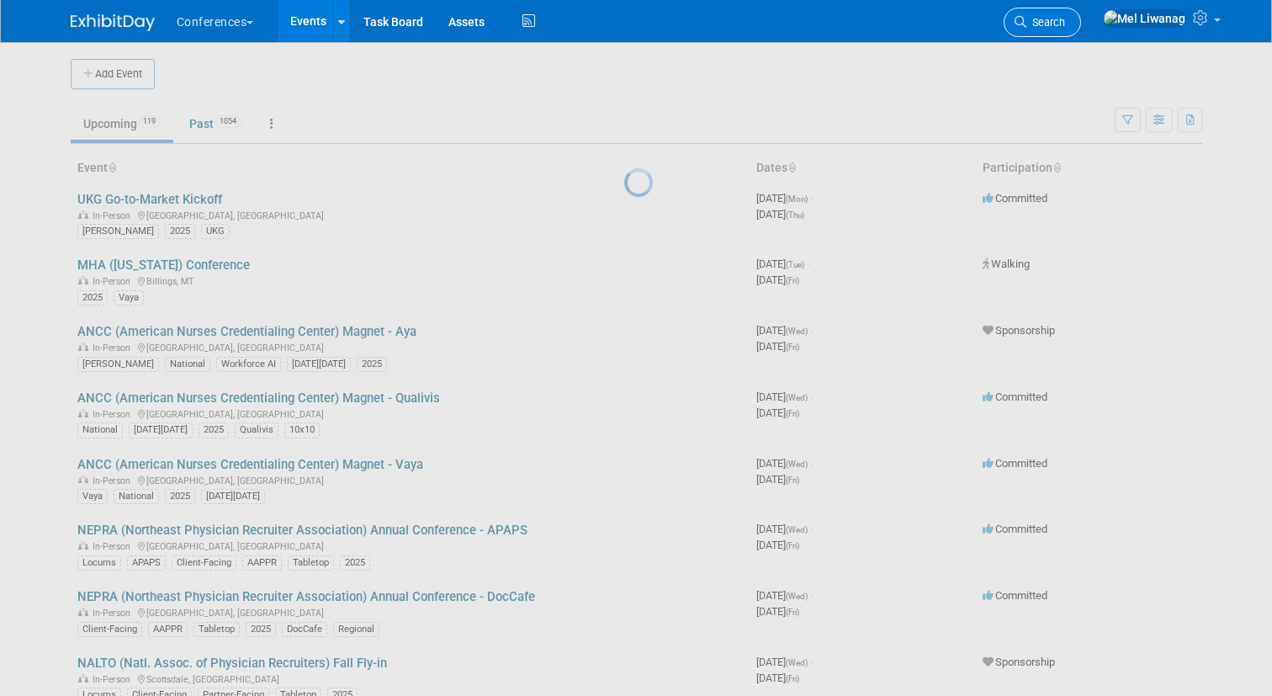
click at [1065, 24] on span "Search" at bounding box center [1045, 22] width 39 height 13
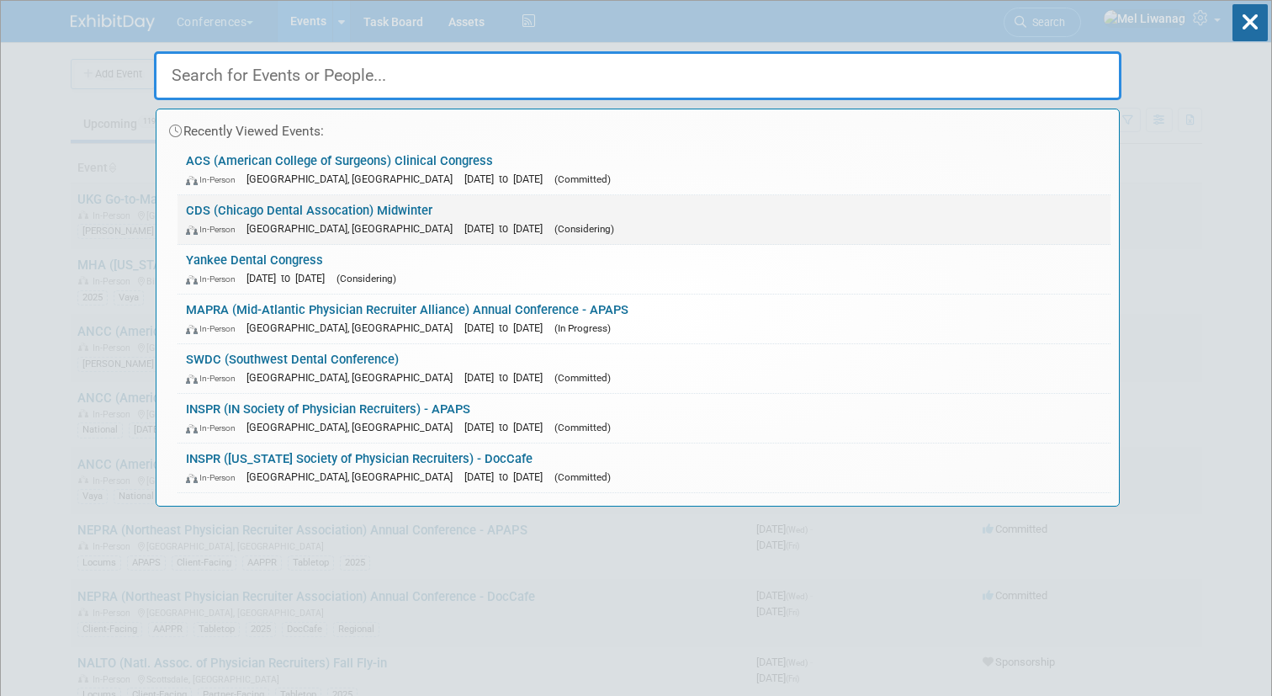
click at [464, 228] on span "[DATE] to [DATE]" at bounding box center [507, 228] width 87 height 13
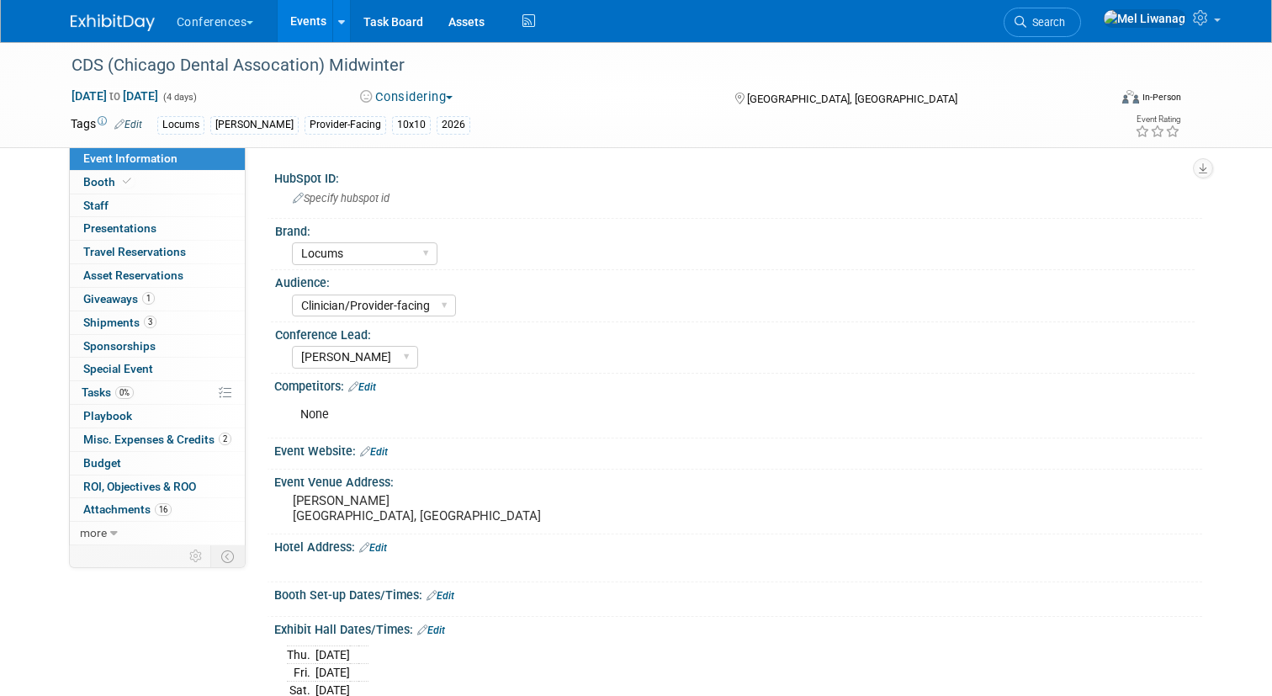
select select "Locums"
select select "Clinician/Provider-facing"
select select "[PERSON_NAME]"
click at [99, 531] on span "more" at bounding box center [93, 532] width 27 height 13
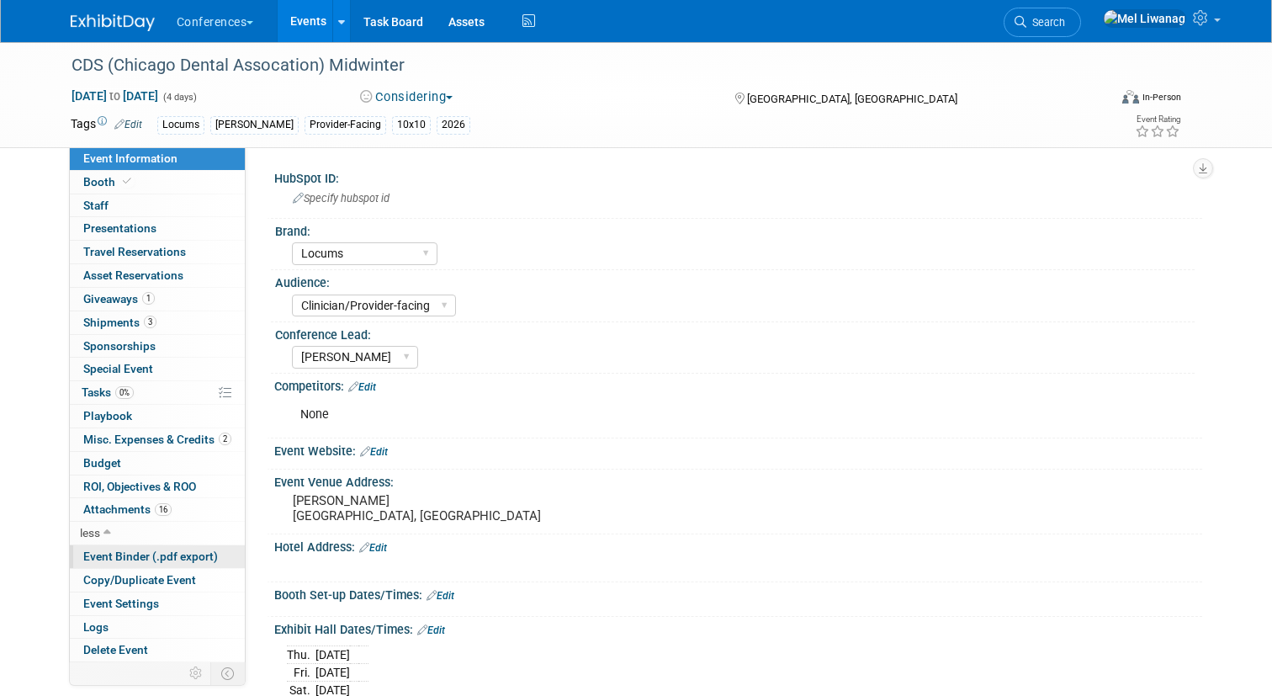
drag, startPoint x: 140, startPoint y: 564, endPoint x: 115, endPoint y: 579, distance: 28.3
click at [115, 579] on span "Copy/Duplicate Event" at bounding box center [139, 579] width 113 height 13
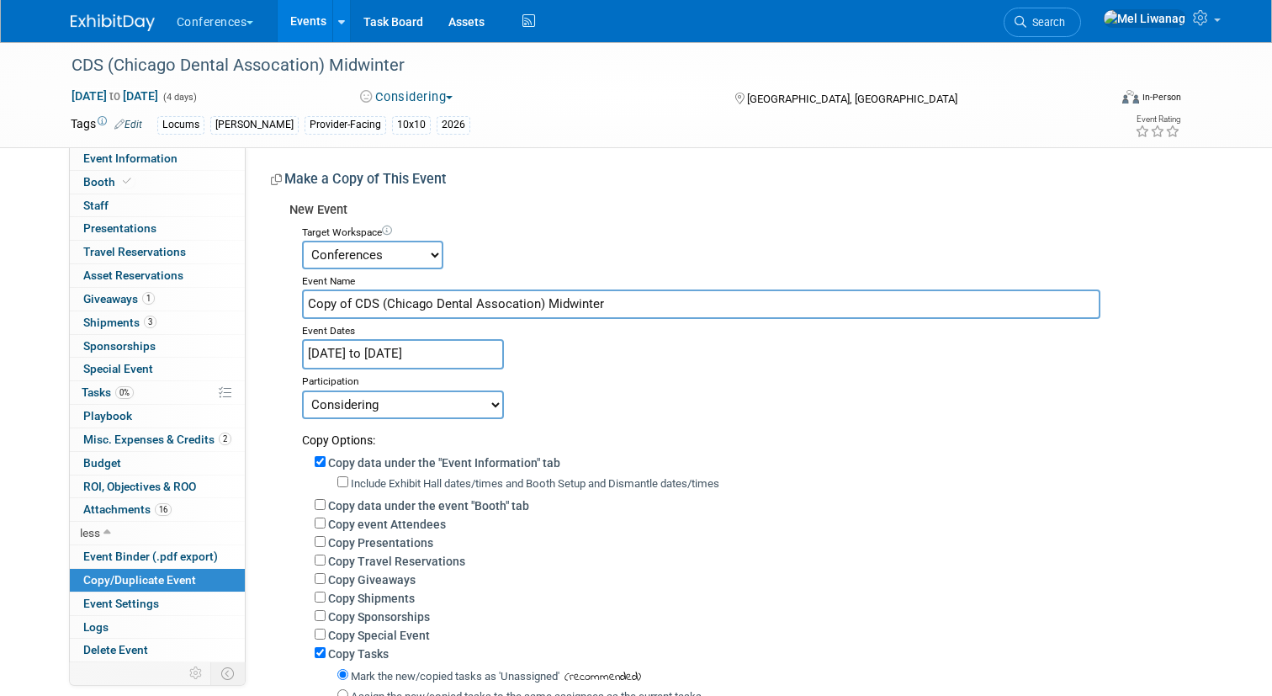
click at [361, 308] on input "Copy of CDS (Chicago Dental Assocation) Midwinter" at bounding box center [701, 303] width 799 height 29
drag, startPoint x: 512, startPoint y: 304, endPoint x: 199, endPoint y: 283, distance: 314.4
click at [199, 283] on div "Event Information Event Info Booth Booth 0 Staff 0 Staff 0 Presentations 0 Pres…" at bounding box center [636, 445] width 1157 height 807
type input "[PERSON_NAME] Dental Society"
click at [370, 373] on div "Participation" at bounding box center [745, 379] width 887 height 20
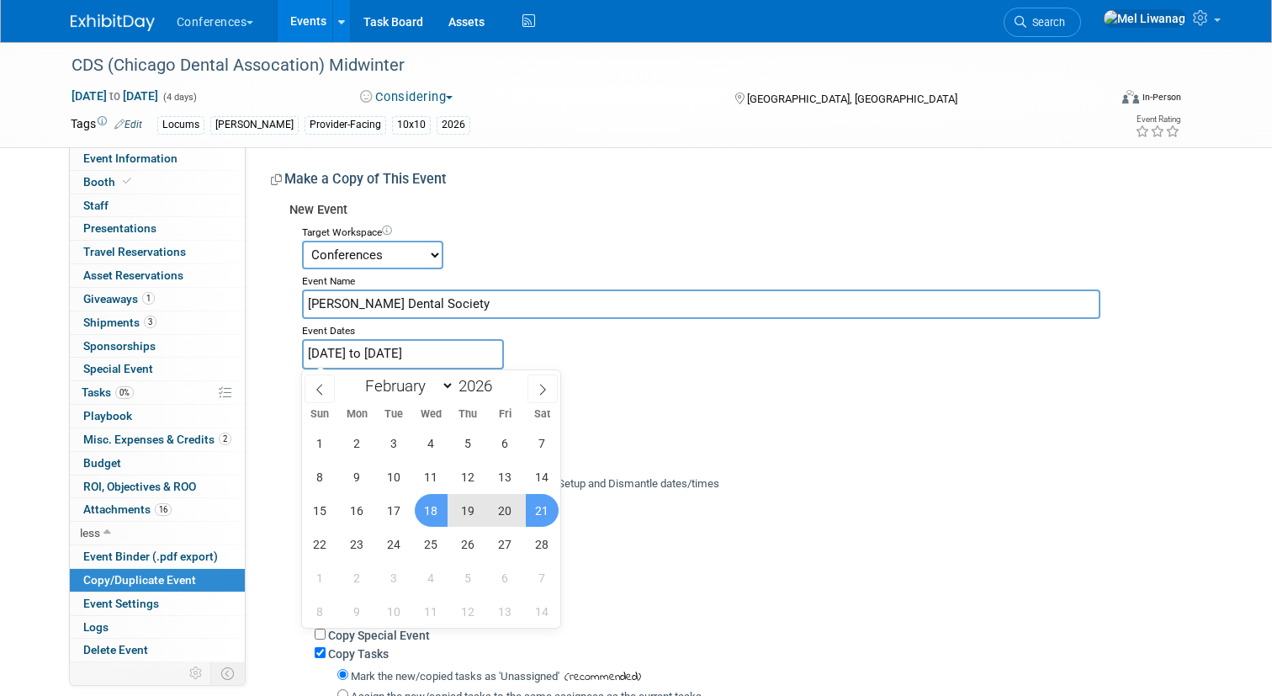
click at [387, 351] on input "Feb 18, 2026 to Feb 21, 2026" at bounding box center [403, 353] width 202 height 29
click at [538, 386] on icon at bounding box center [543, 390] width 12 height 12
select select "2"
click at [435, 479] on span "11" at bounding box center [431, 476] width 33 height 33
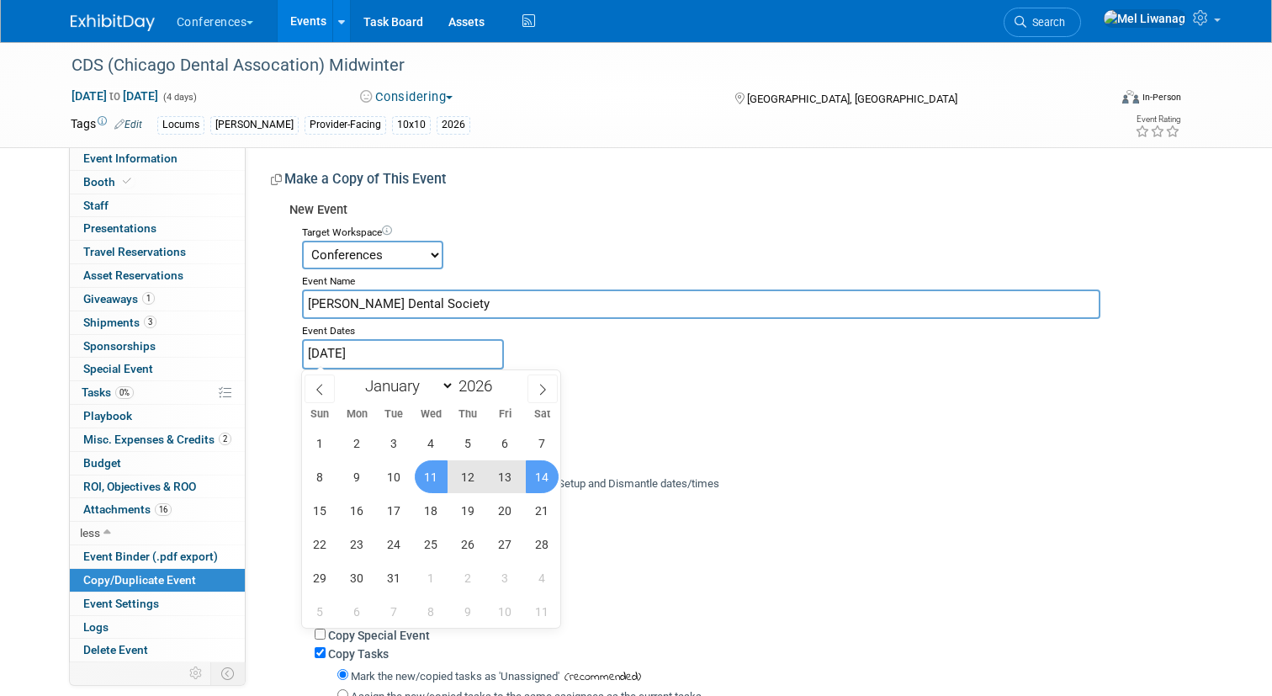
click at [535, 479] on span "14" at bounding box center [542, 476] width 33 height 33
type input "Mar 11, 2026 to Mar 14, 2026"
click at [695, 410] on div "Committed Considering Not Going Walking Sponsorship Canceled Waitlisted In Prog…" at bounding box center [745, 403] width 887 height 29
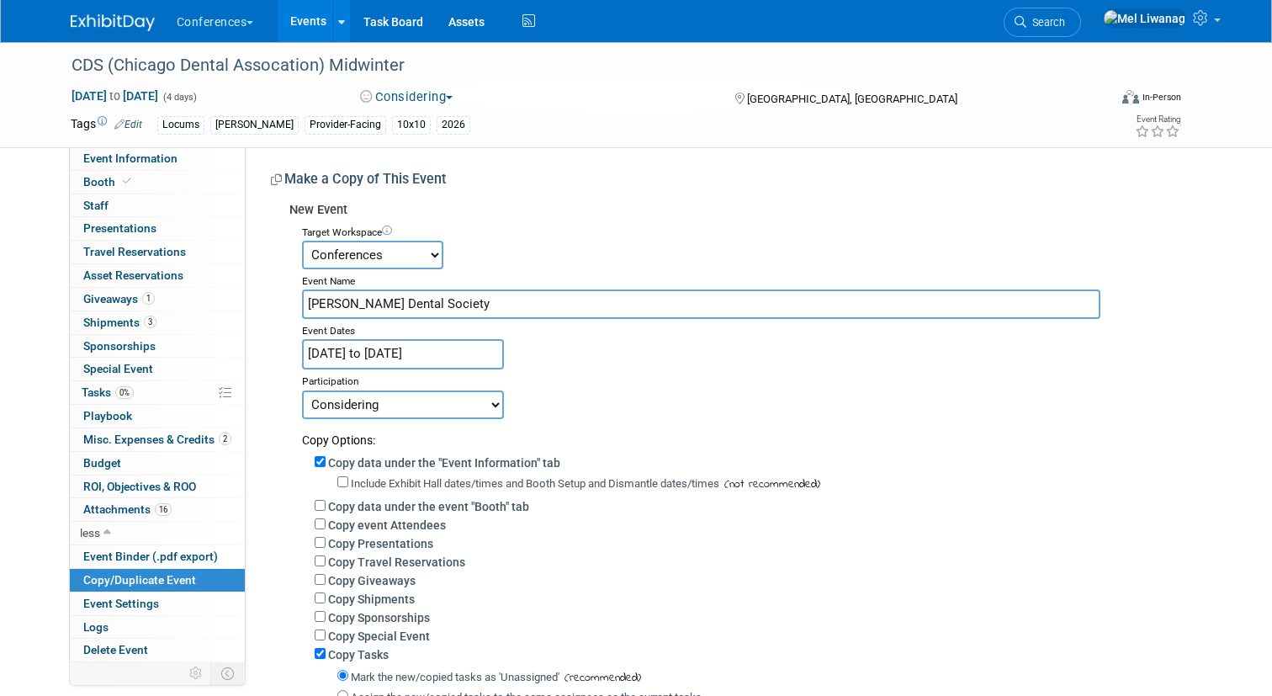
scroll to position [28, 0]
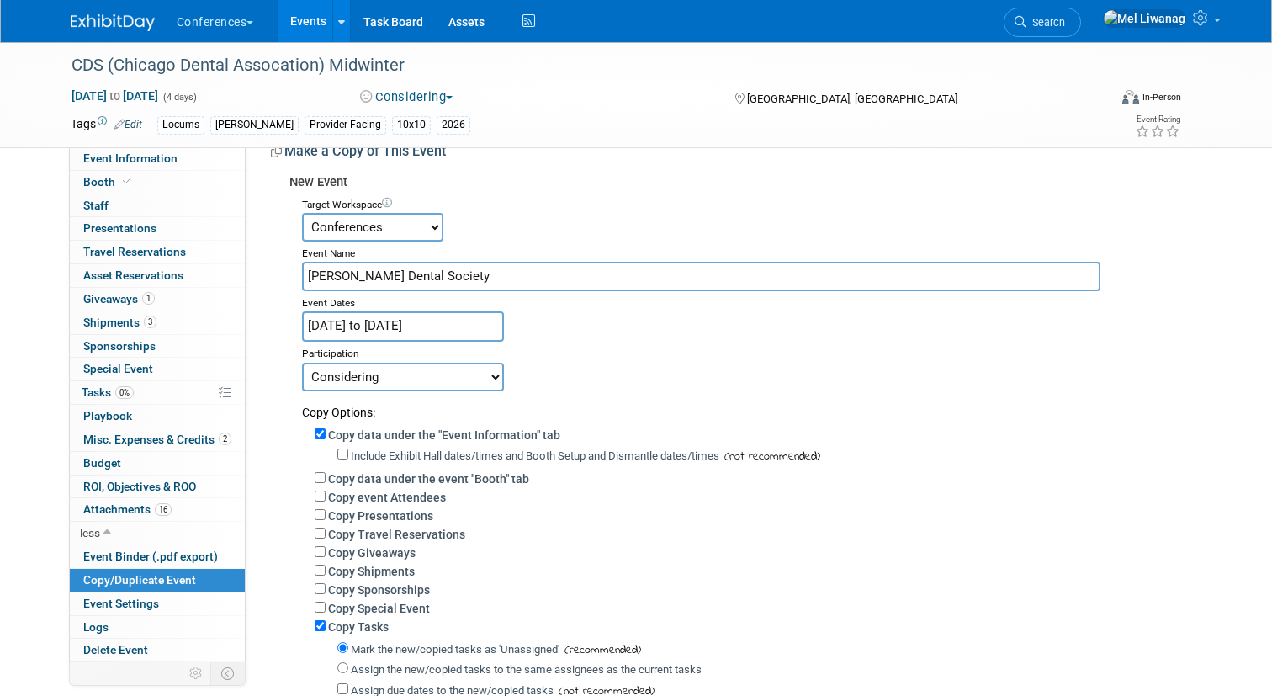
click at [443, 475] on label "Copy data under the event "Booth" tab" at bounding box center [428, 478] width 201 height 13
click at [326, 475] on input "Copy data under the event "Booth" tab" at bounding box center [320, 477] width 11 height 11
checkbox input "true"
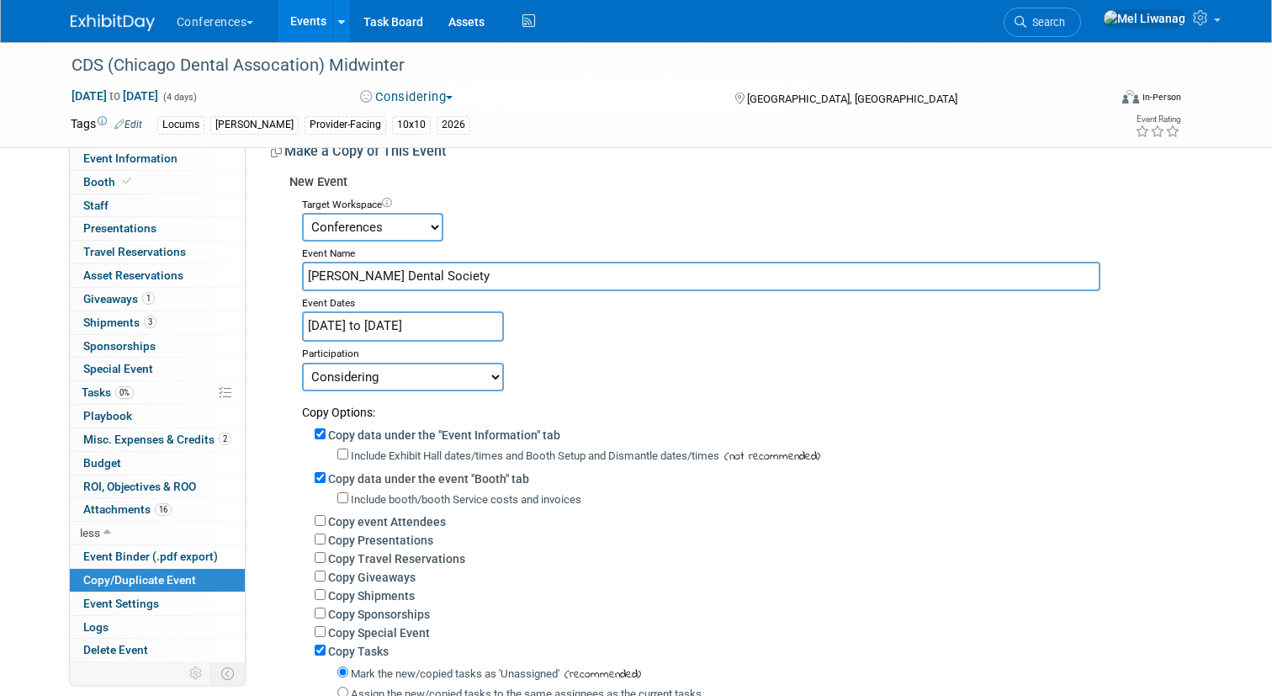
click at [413, 553] on label "Copy Travel Reservations" at bounding box center [396, 558] width 137 height 13
click at [326, 553] on input "Copy Travel Reservations" at bounding box center [320, 557] width 11 height 11
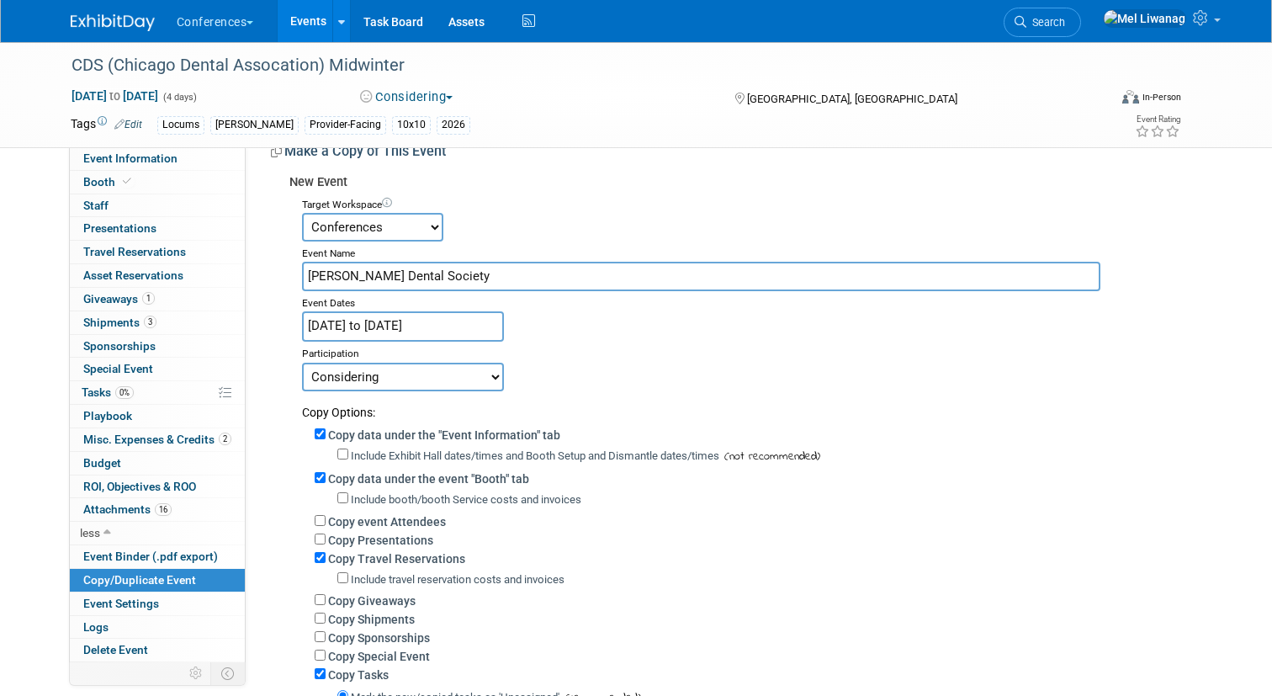
click at [414, 553] on label "Copy Travel Reservations" at bounding box center [396, 558] width 137 height 13
click at [326, 553] on input "Copy Travel Reservations" at bounding box center [320, 557] width 11 height 11
checkbox input "false"
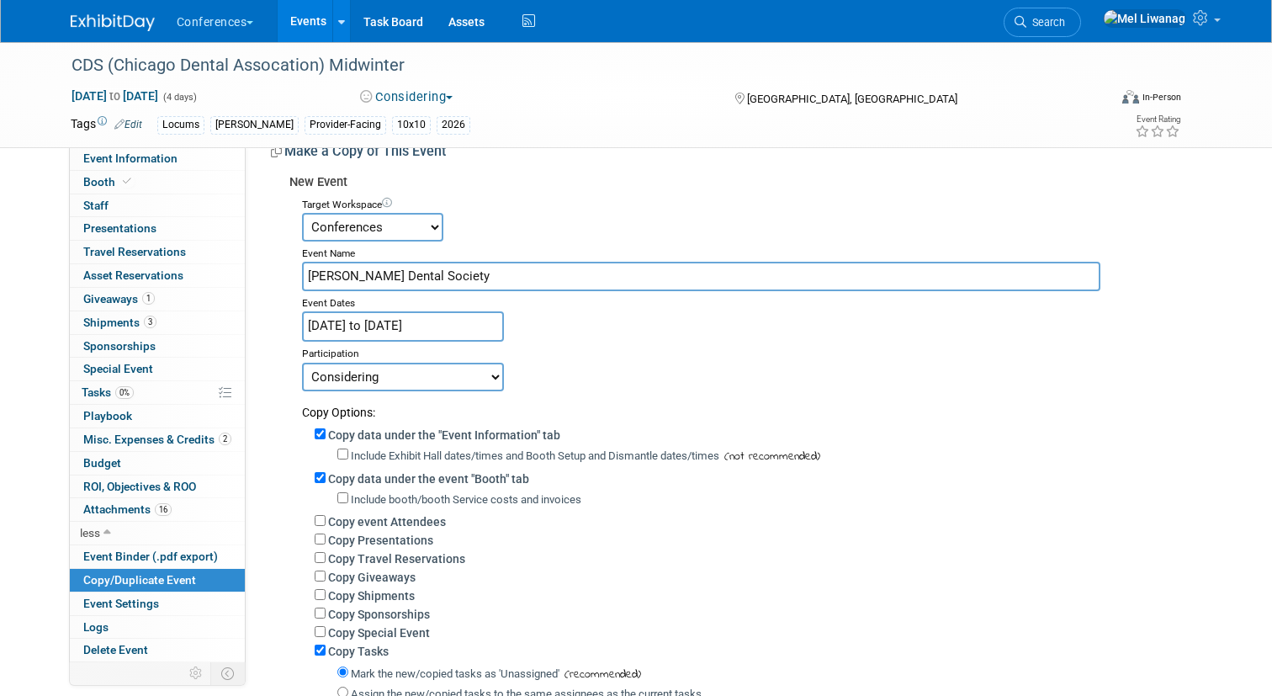
click at [407, 582] on label "Copy Giveaways" at bounding box center [371, 576] width 87 height 13
click at [326, 581] on input "Copy Giveaways" at bounding box center [320, 575] width 11 height 11
checkbox input "true"
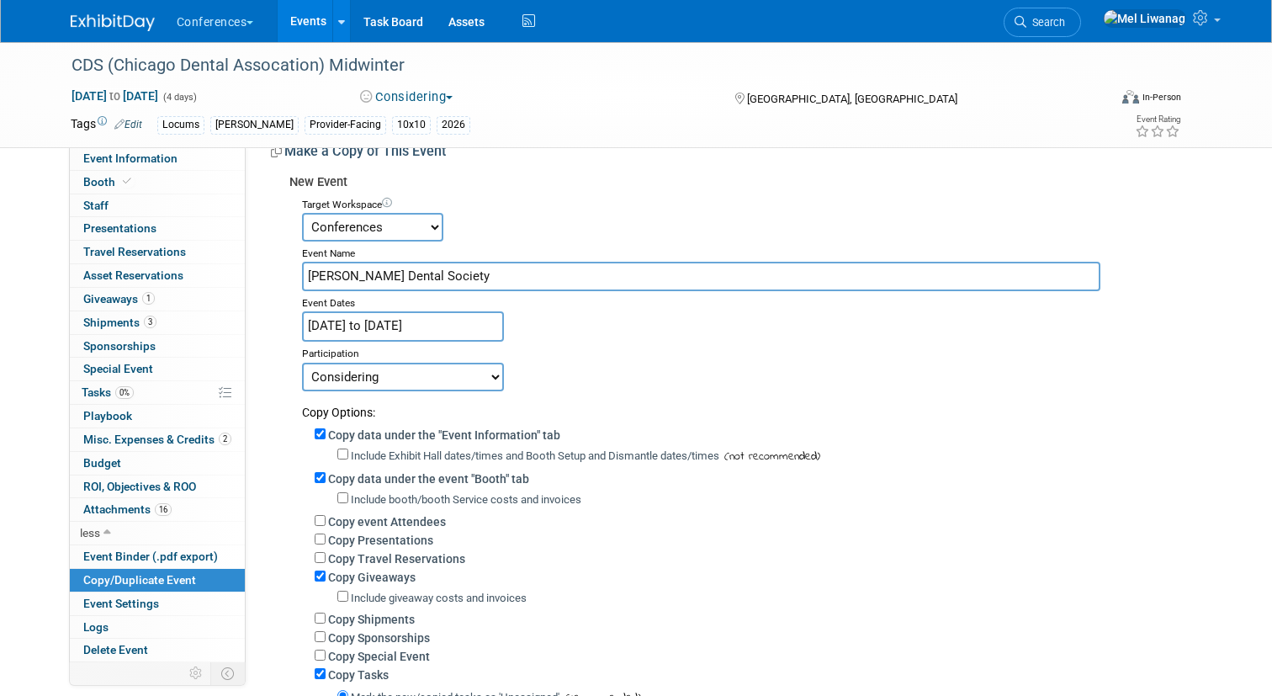
click at [400, 615] on label "Copy Shipments" at bounding box center [371, 618] width 87 height 13
click at [326, 615] on input "Copy Shipments" at bounding box center [320, 617] width 11 height 11
checkbox input "true"
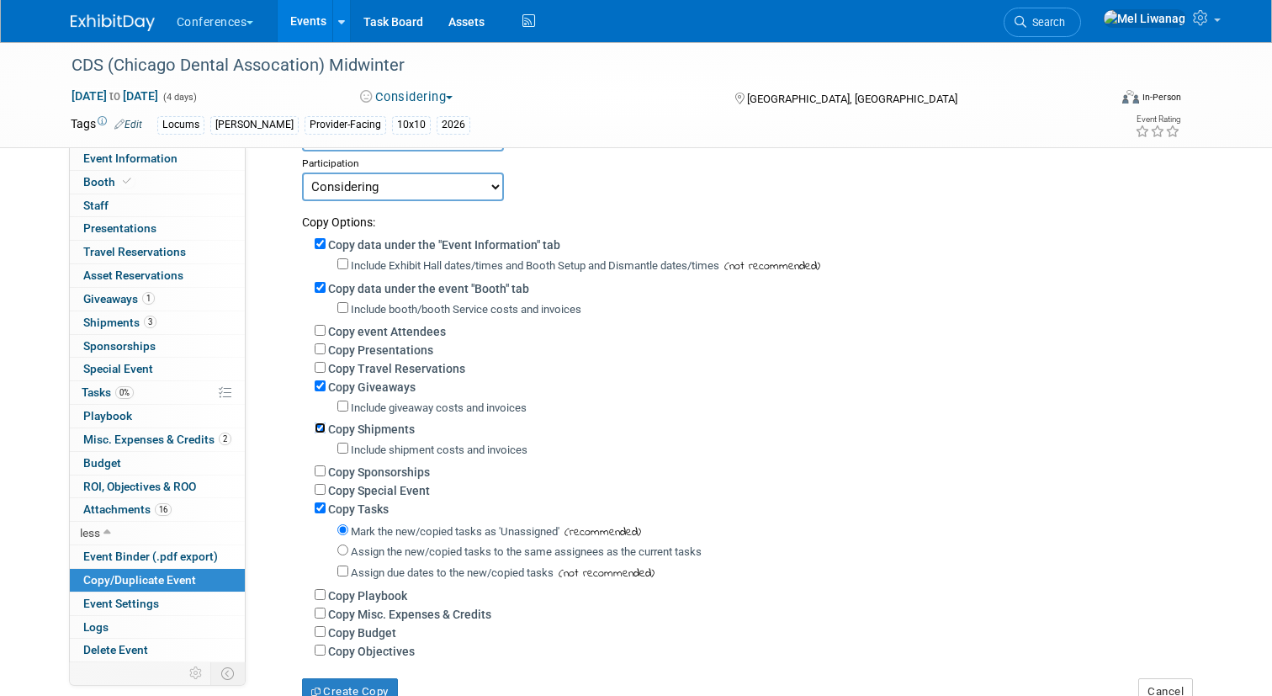
scroll to position [220, 0]
click at [478, 549] on label "Assign the new/copied tasks to the same assignees as the current tasks" at bounding box center [526, 549] width 351 height 13
click at [348, 549] on input "Assign the new/copied tasks to the same assignees as the current tasks" at bounding box center [342, 547] width 11 height 11
radio input "true"
click at [391, 611] on label "Copy Misc. Expenses & Credits" at bounding box center [409, 611] width 163 height 13
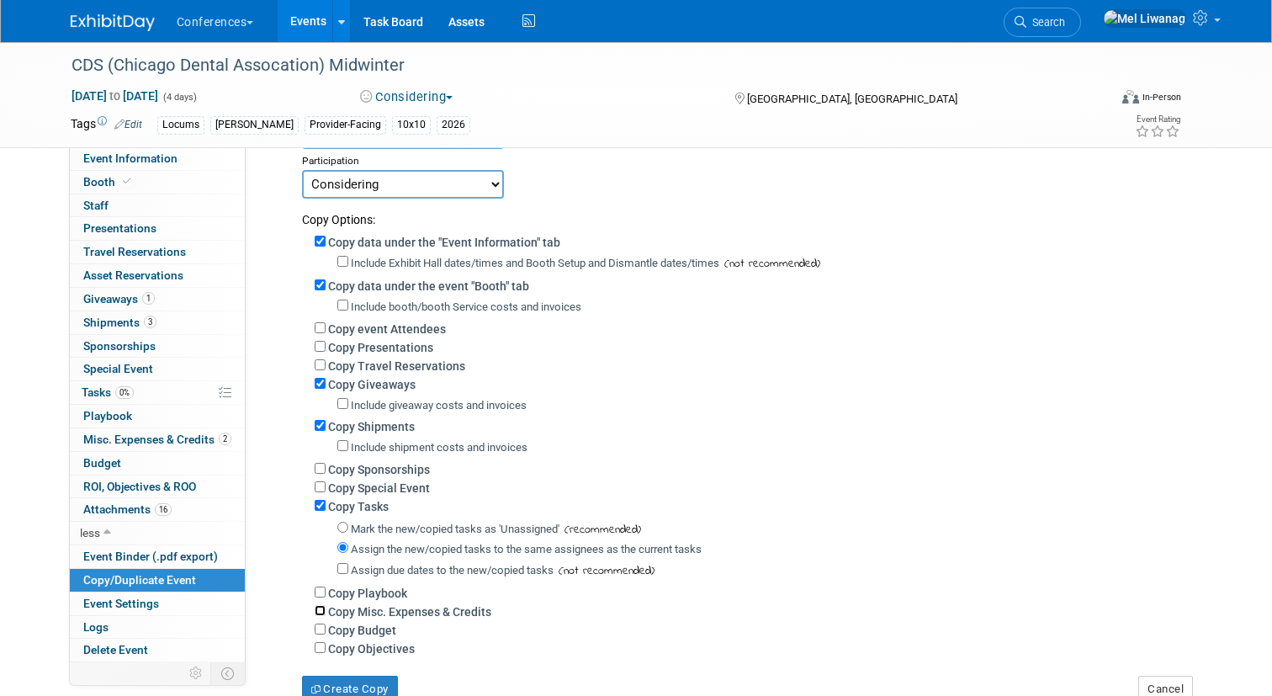
click at [326, 611] on input "Copy Misc. Expenses & Credits" at bounding box center [320, 610] width 11 height 11
checkbox input "true"
click at [382, 655] on label "Copy Budget" at bounding box center [362, 654] width 68 height 13
click at [326, 655] on input "Copy Budget" at bounding box center [320, 653] width 11 height 11
checkbox input "true"
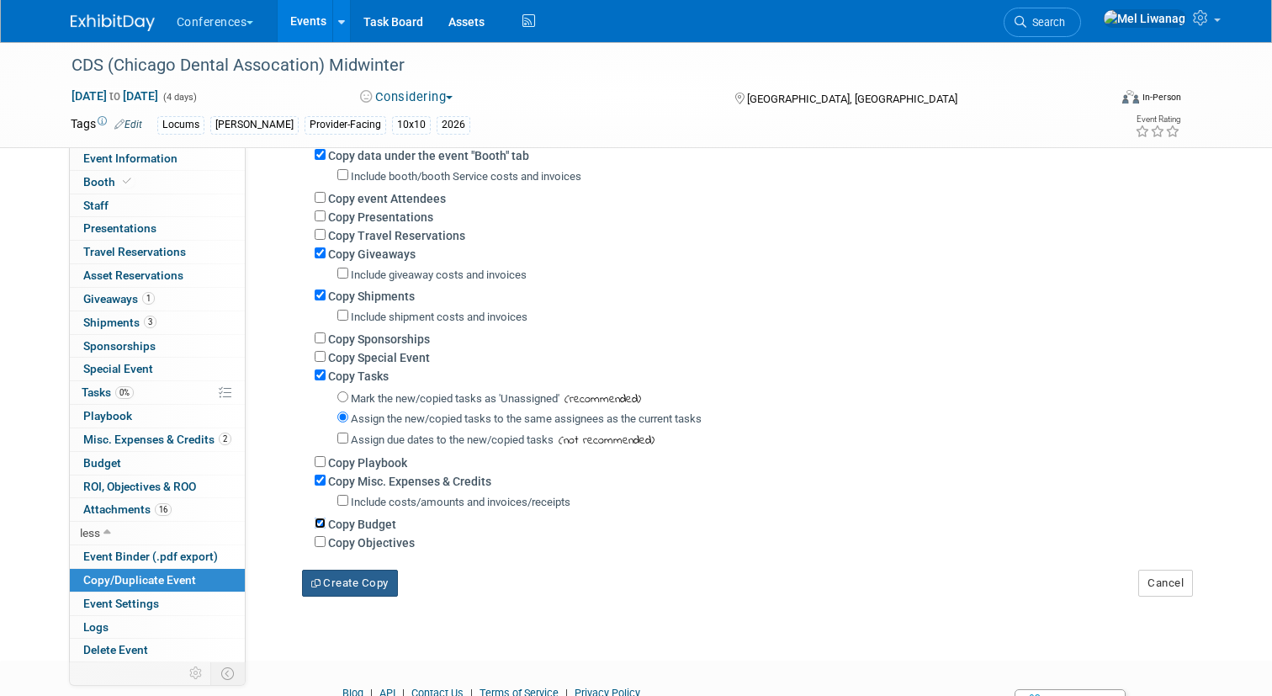
scroll to position [355, 0]
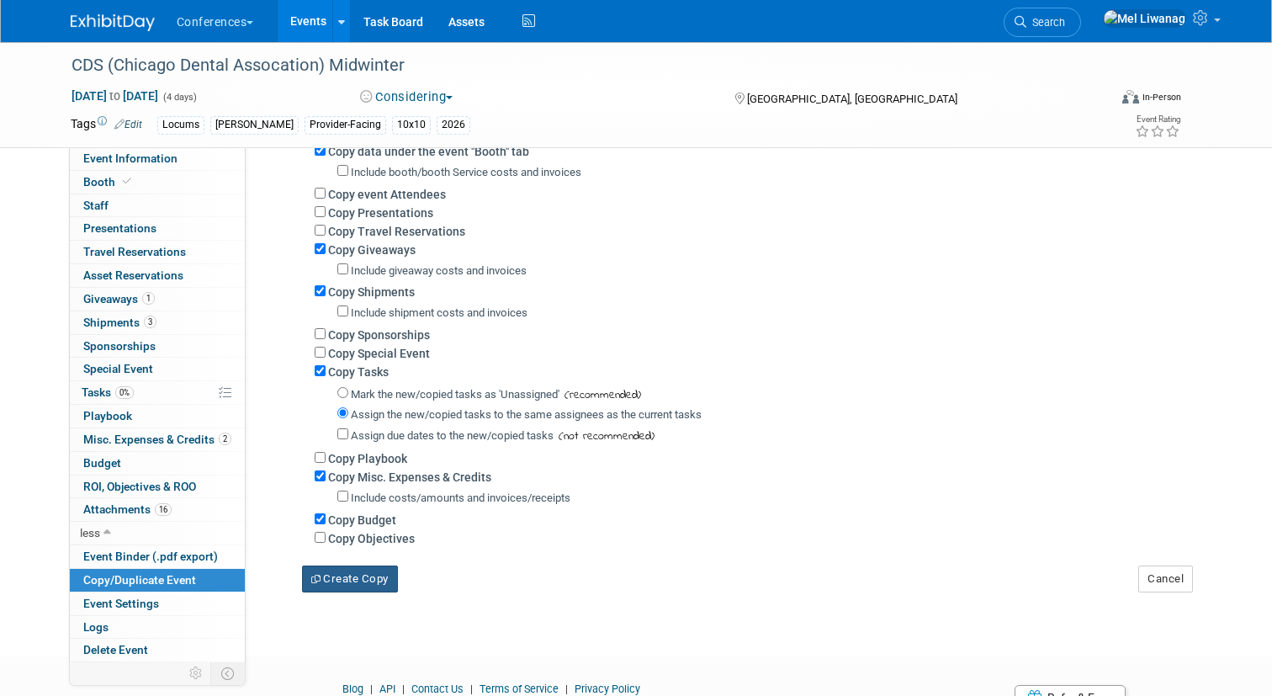
click at [369, 582] on button "Create Copy" at bounding box center [350, 578] width 96 height 27
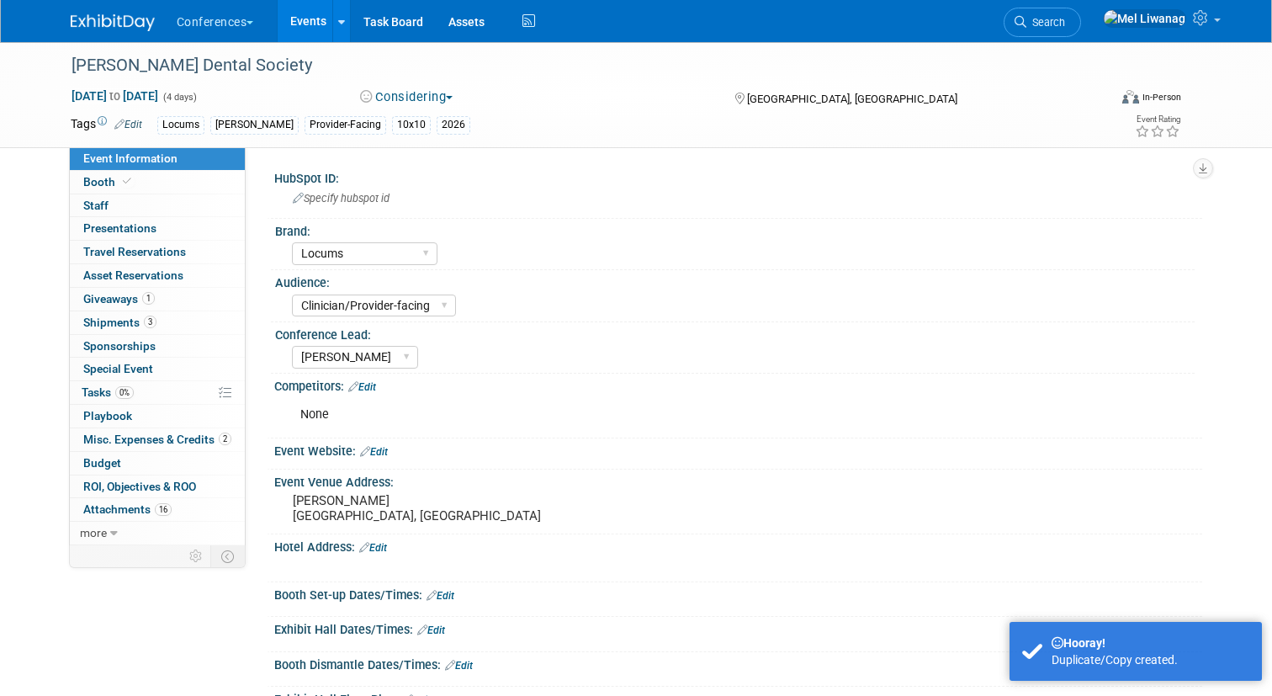
select select "Locums"
select select "Clinician/Provider-facing"
select select "[PERSON_NAME]"
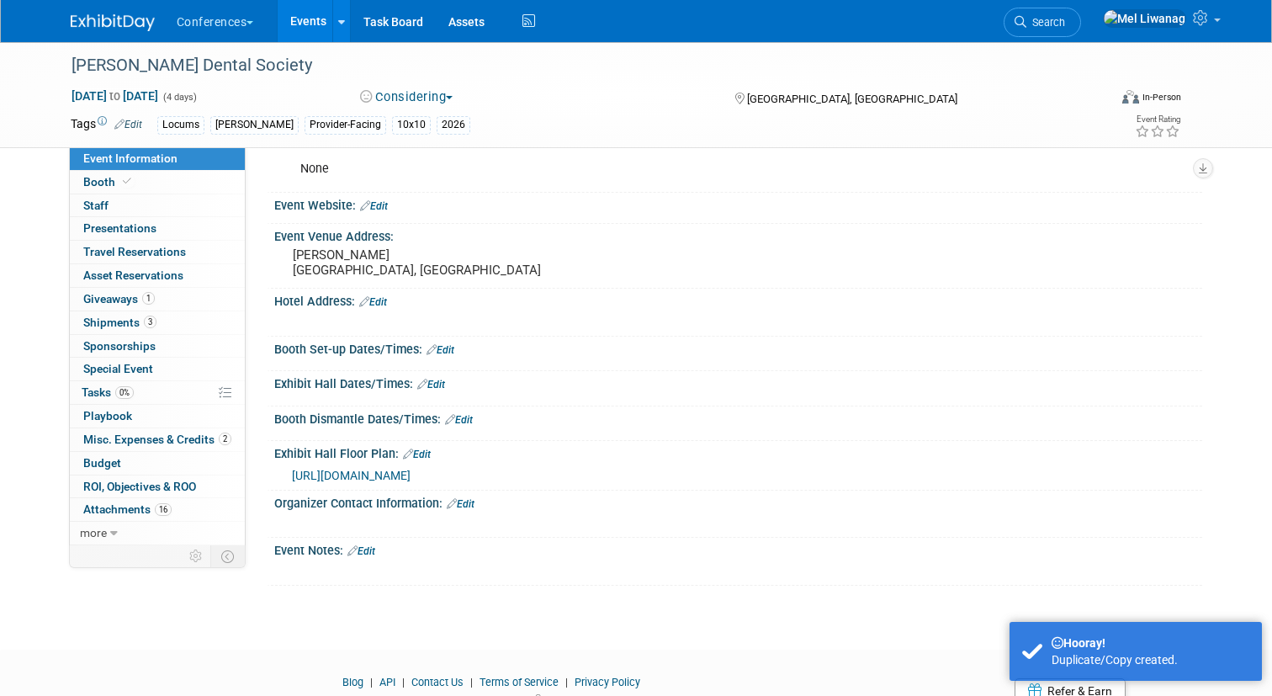
scroll to position [249, 0]
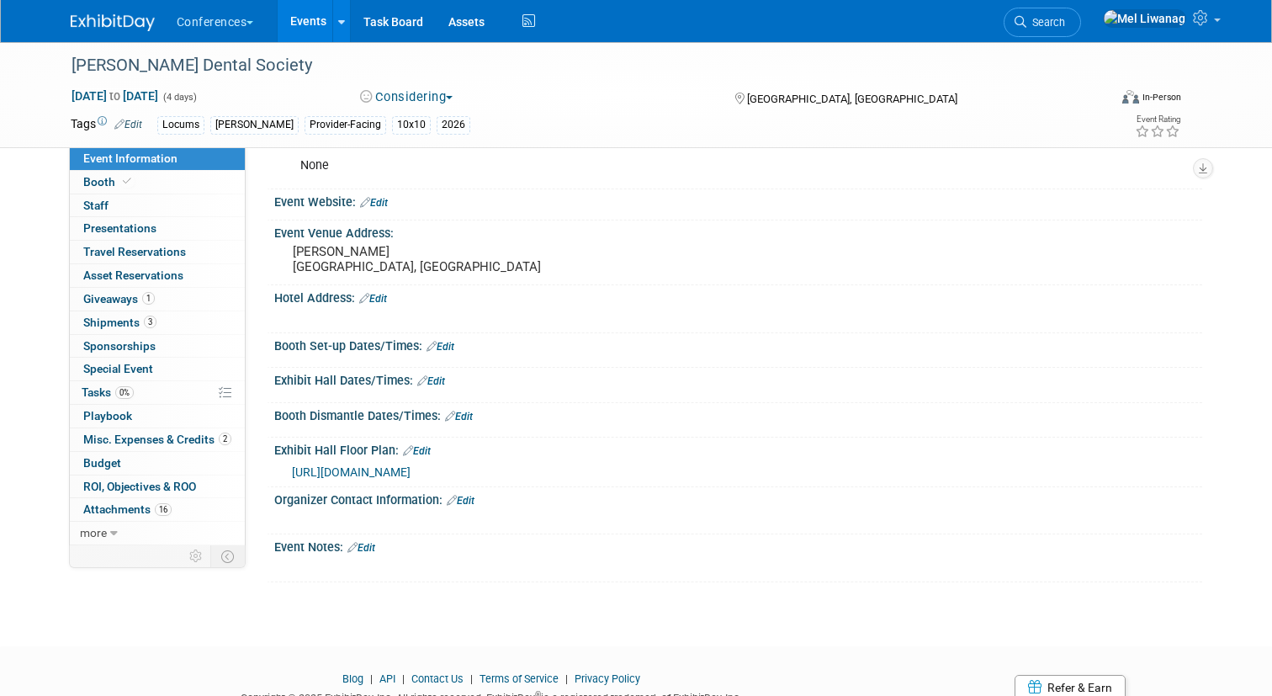
click at [444, 346] on link "Edit" at bounding box center [440, 347] width 28 height 12
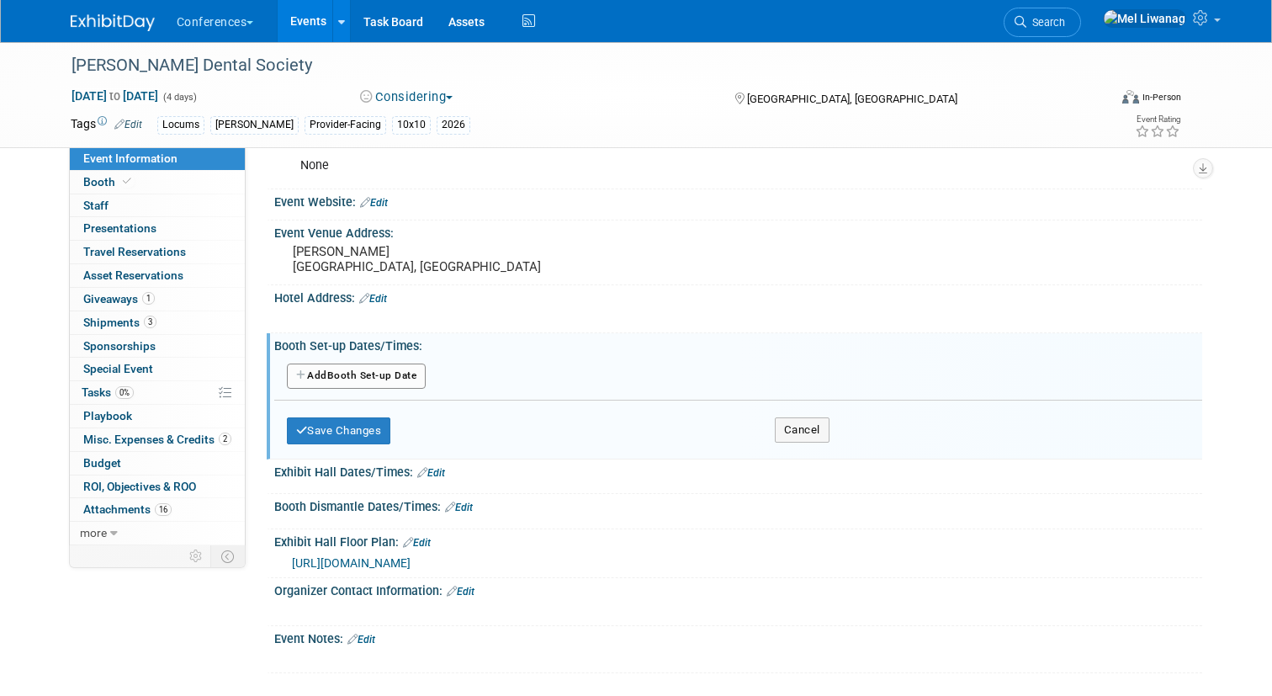
click at [442, 476] on link "Edit" at bounding box center [431, 473] width 28 height 12
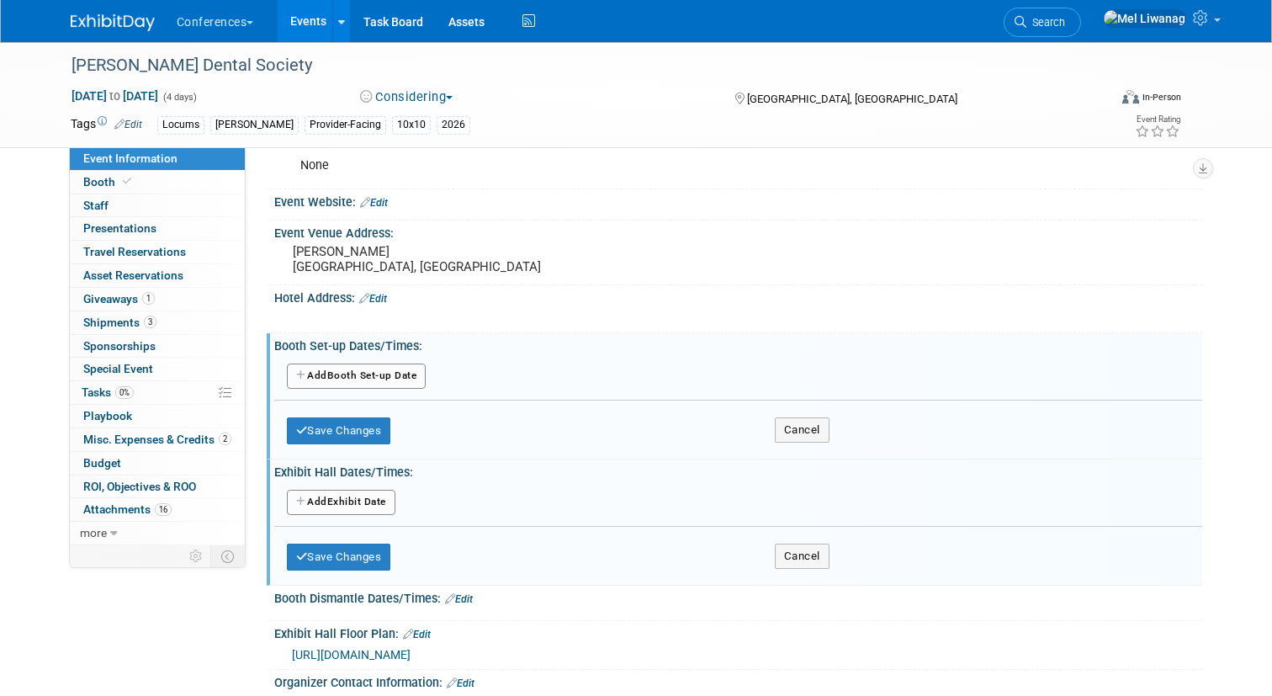
click at [363, 506] on button "Add Another Exhibit Date" at bounding box center [341, 502] width 109 height 25
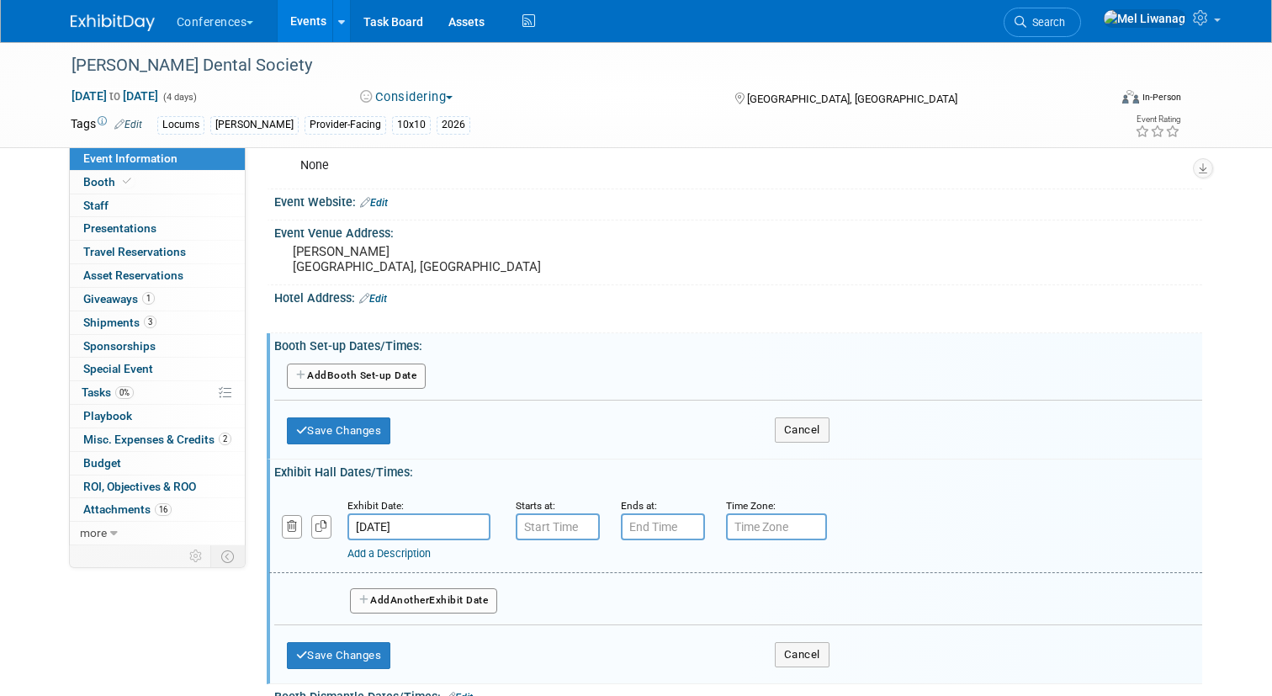
click at [405, 527] on input "[DATE]" at bounding box center [418, 526] width 143 height 27
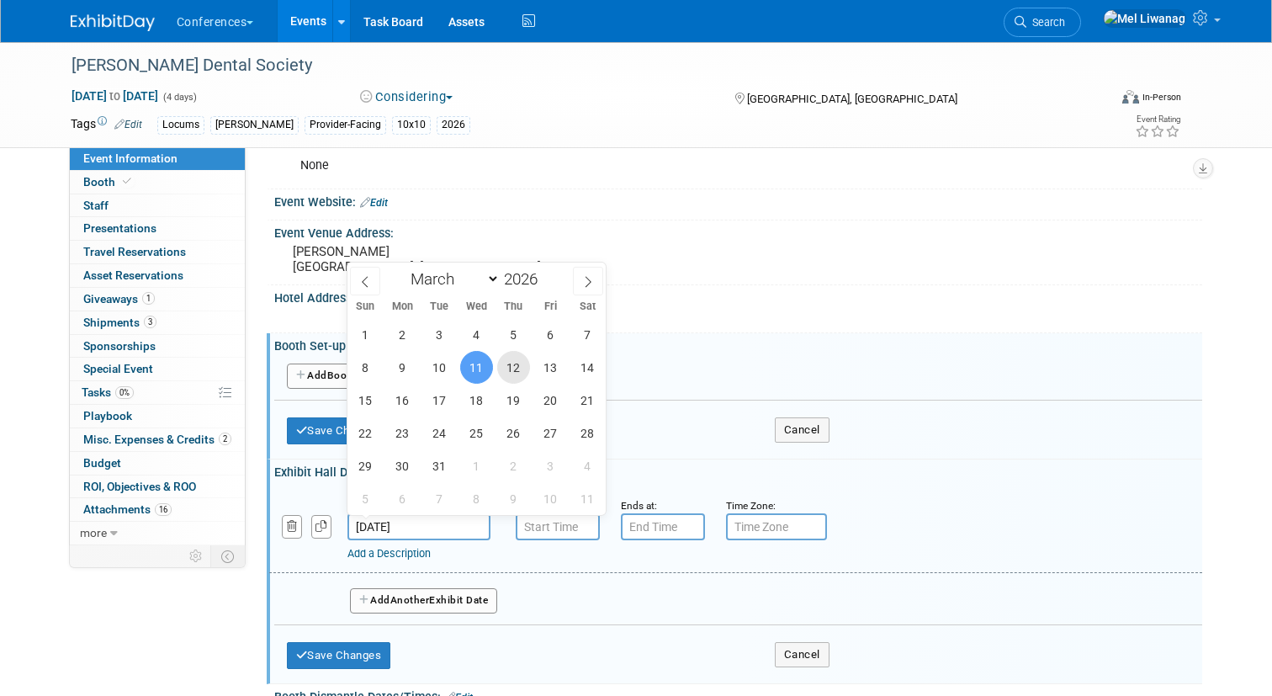
click at [511, 372] on span "12" at bounding box center [513, 367] width 33 height 33
type input "[DATE]"
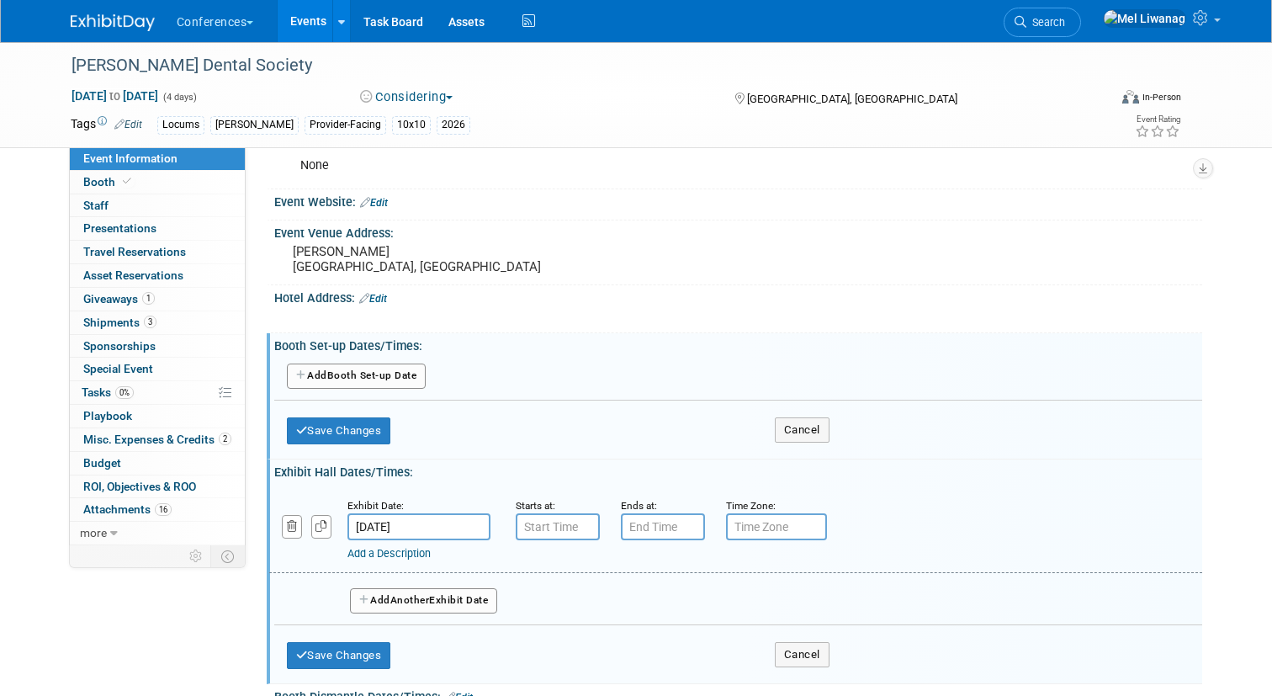
click at [422, 600] on span "Another" at bounding box center [410, 600] width 40 height 12
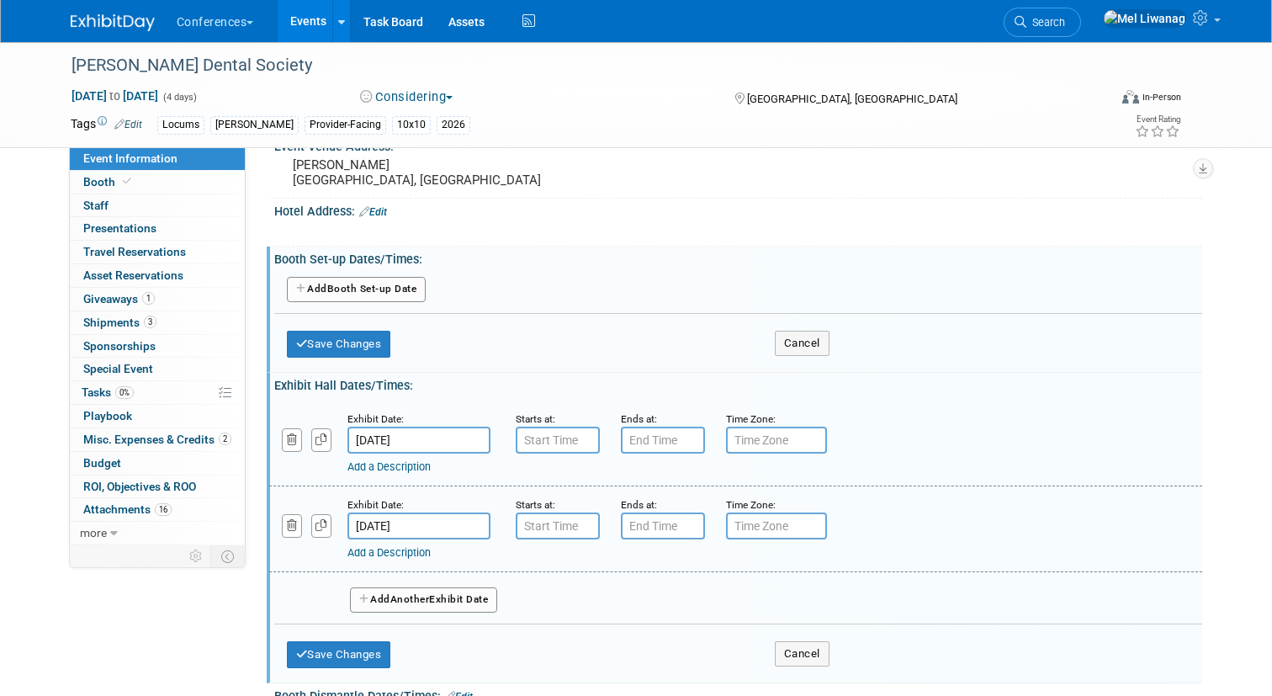
scroll to position [379, 0]
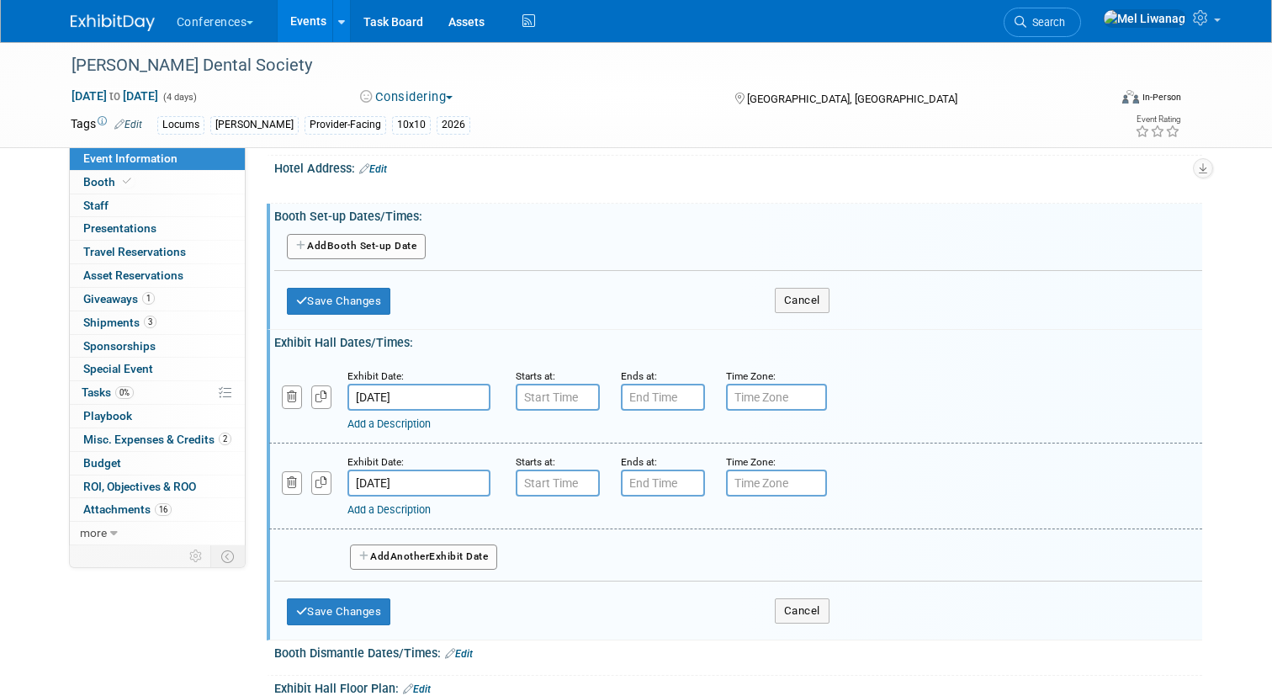
click at [486, 554] on button "Add Another Exhibit Date" at bounding box center [424, 556] width 148 height 25
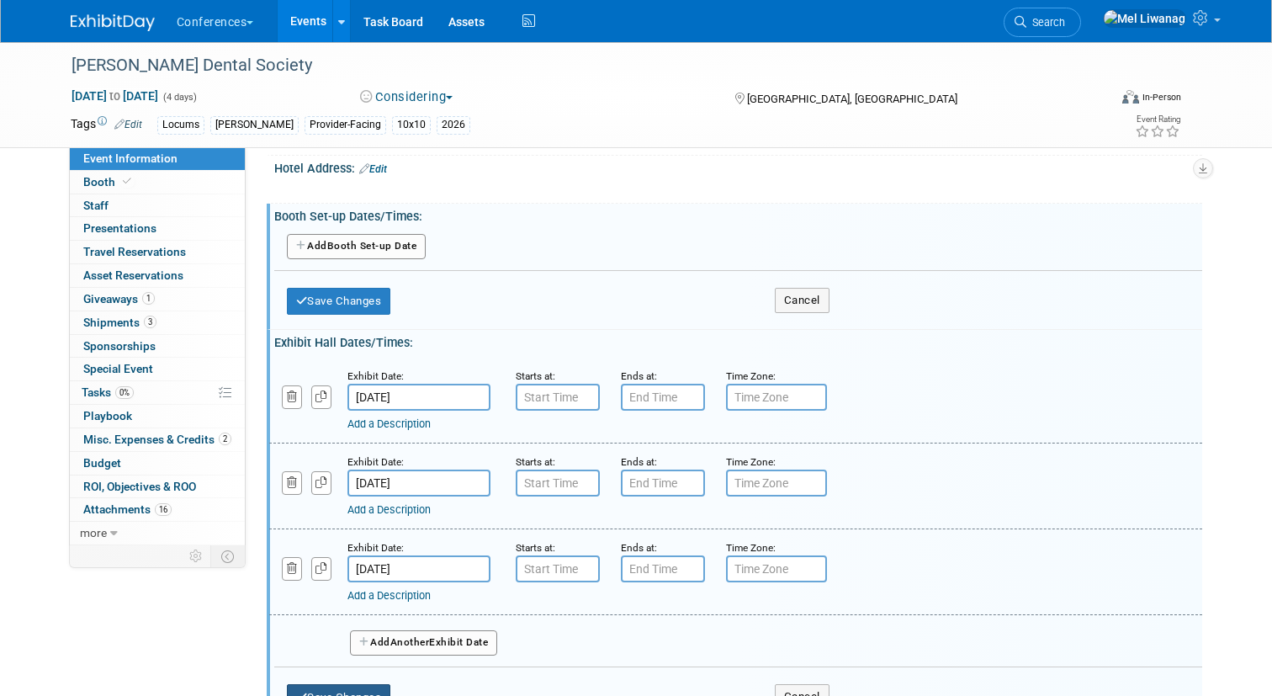
click at [339, 690] on button "Save Changes" at bounding box center [339, 697] width 104 height 27
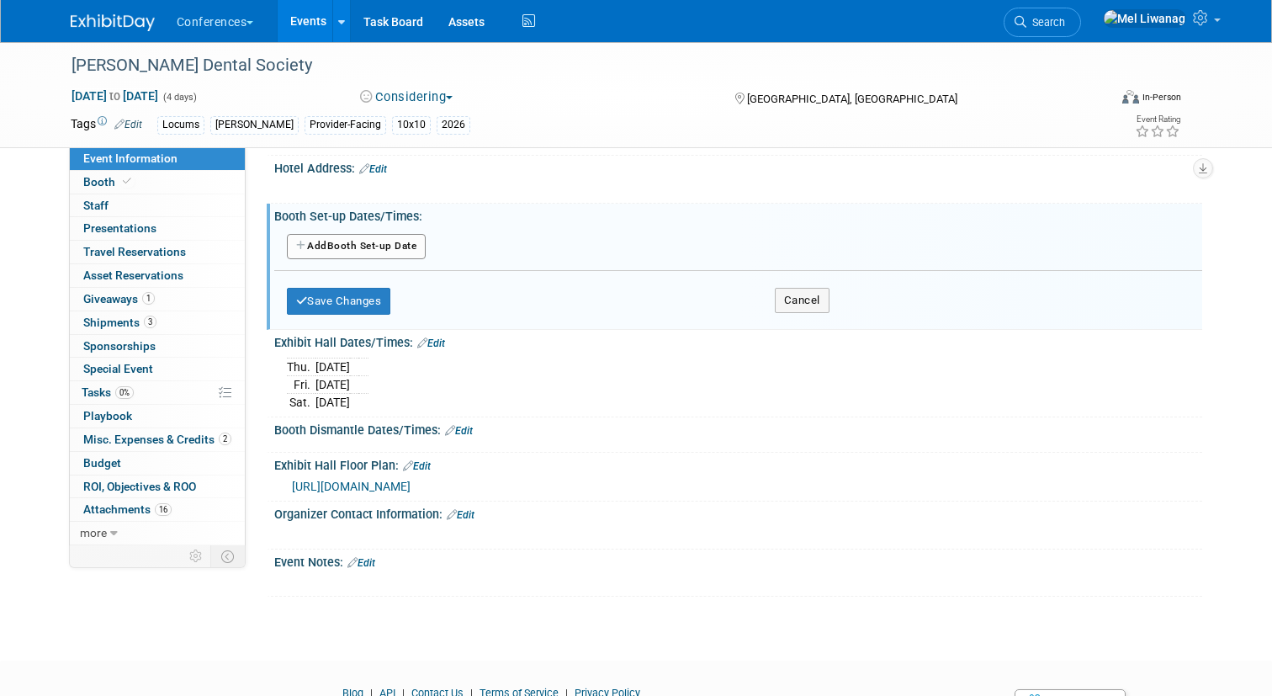
click at [772, 302] on div "Save Changes Cancel" at bounding box center [558, 297] width 543 height 52
click at [795, 299] on button "Cancel" at bounding box center [802, 300] width 55 height 25
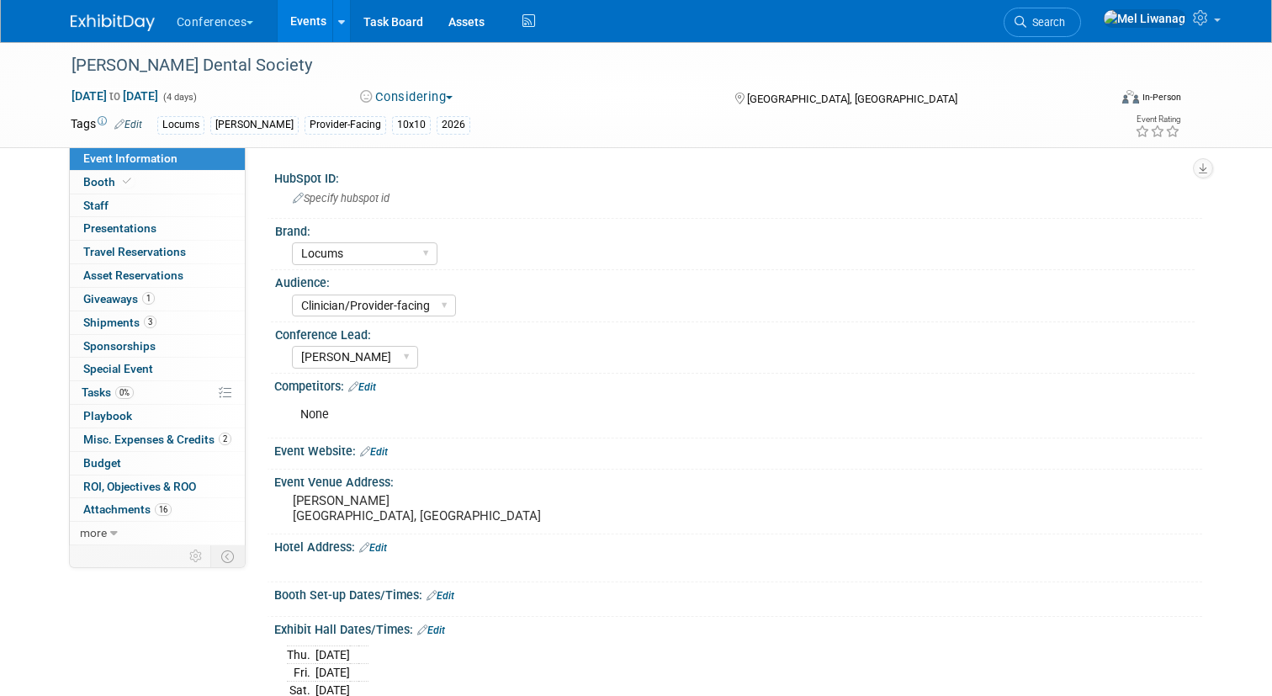
scroll to position [45, 0]
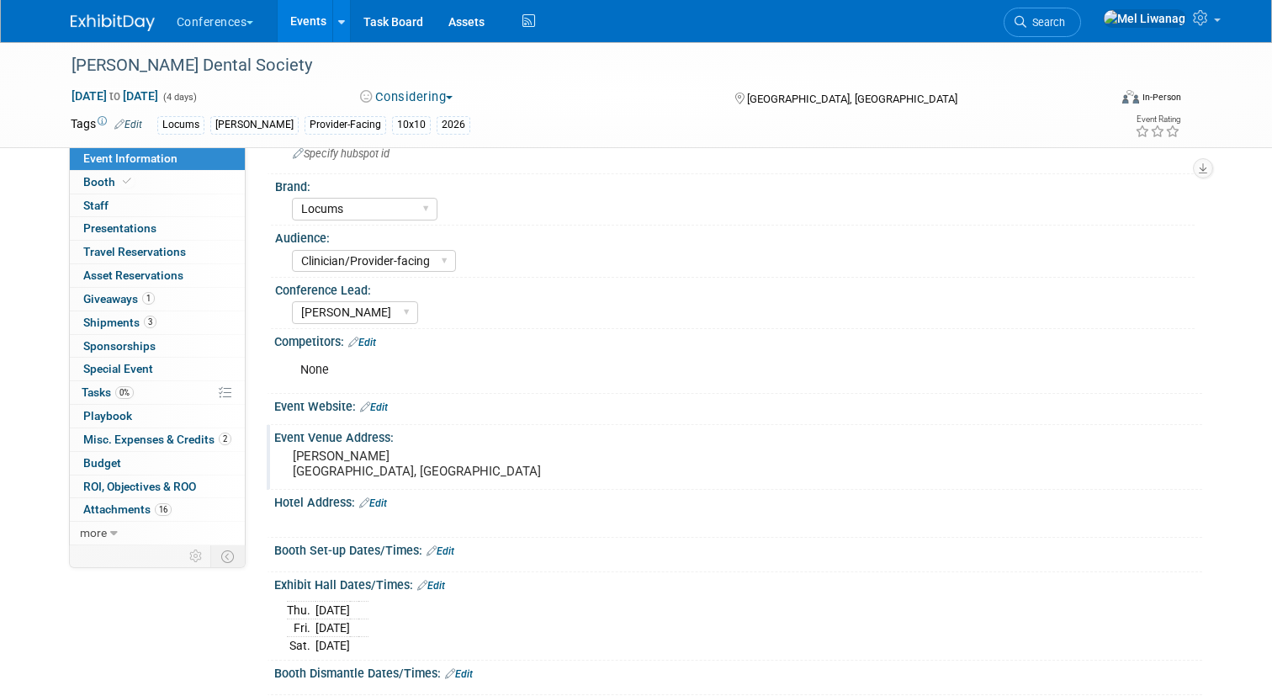
click at [379, 481] on div "[PERSON_NAME] [GEOGRAPHIC_DATA], [GEOGRAPHIC_DATA]" at bounding box center [468, 463] width 362 height 39
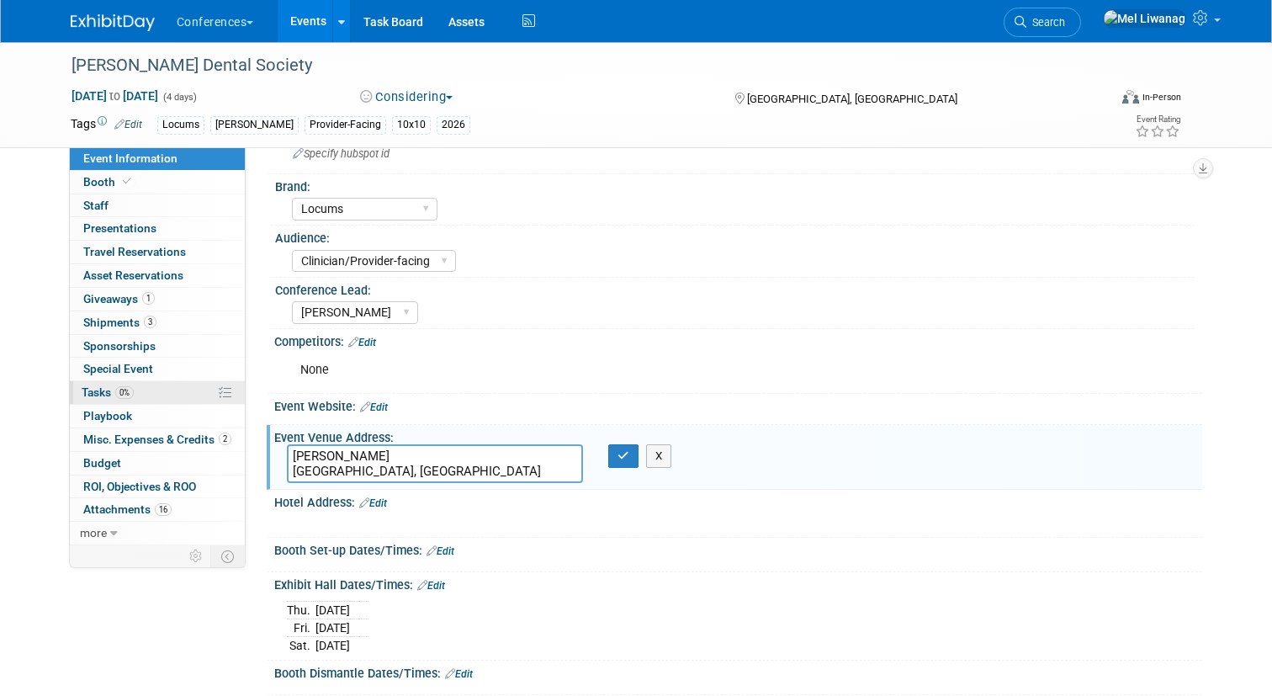
drag, startPoint x: 357, startPoint y: 471, endPoint x: 146, endPoint y: 402, distance: 222.1
click at [146, 402] on div "Event Information Event Info Booth Booth 0 Staff 0 Staff 0 Presentations 0 Pres…" at bounding box center [636, 418] width 1157 height 842
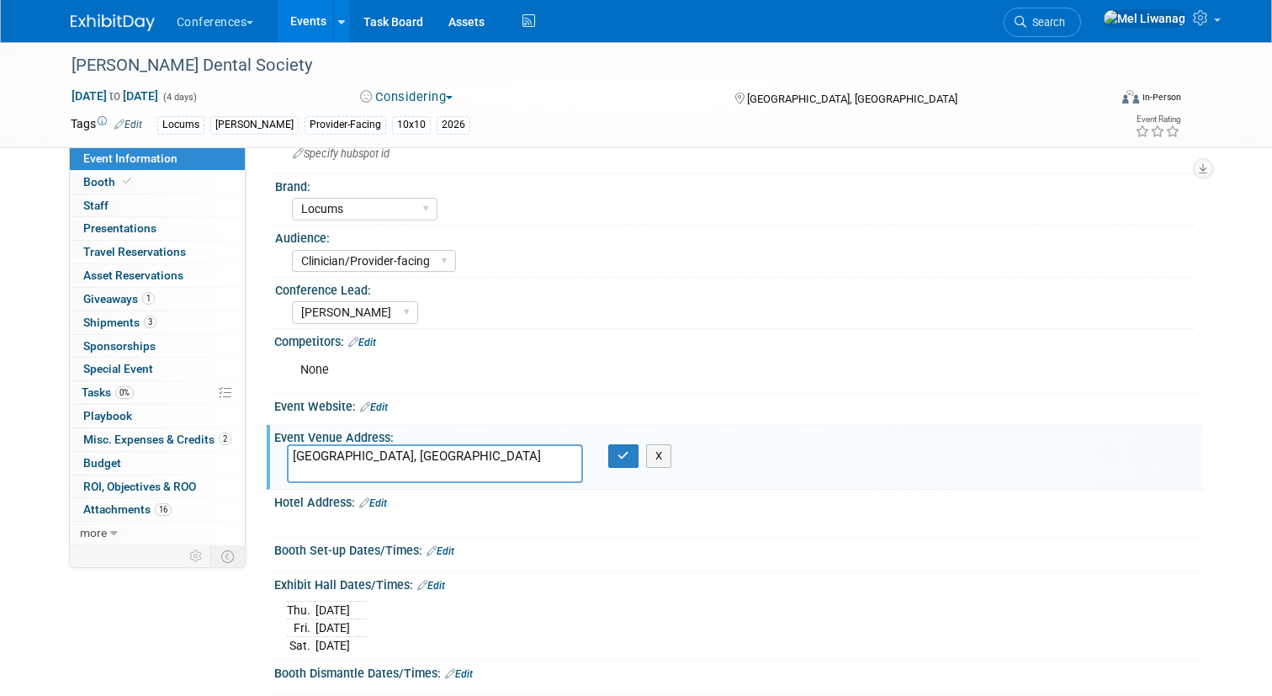
click at [291, 459] on textarea "[GEOGRAPHIC_DATA], [GEOGRAPHIC_DATA]" at bounding box center [435, 463] width 297 height 39
type textarea "[GEOGRAPHIC_DATA], [GEOGRAPHIC_DATA]"
click at [629, 463] on button "button" at bounding box center [623, 456] width 30 height 24
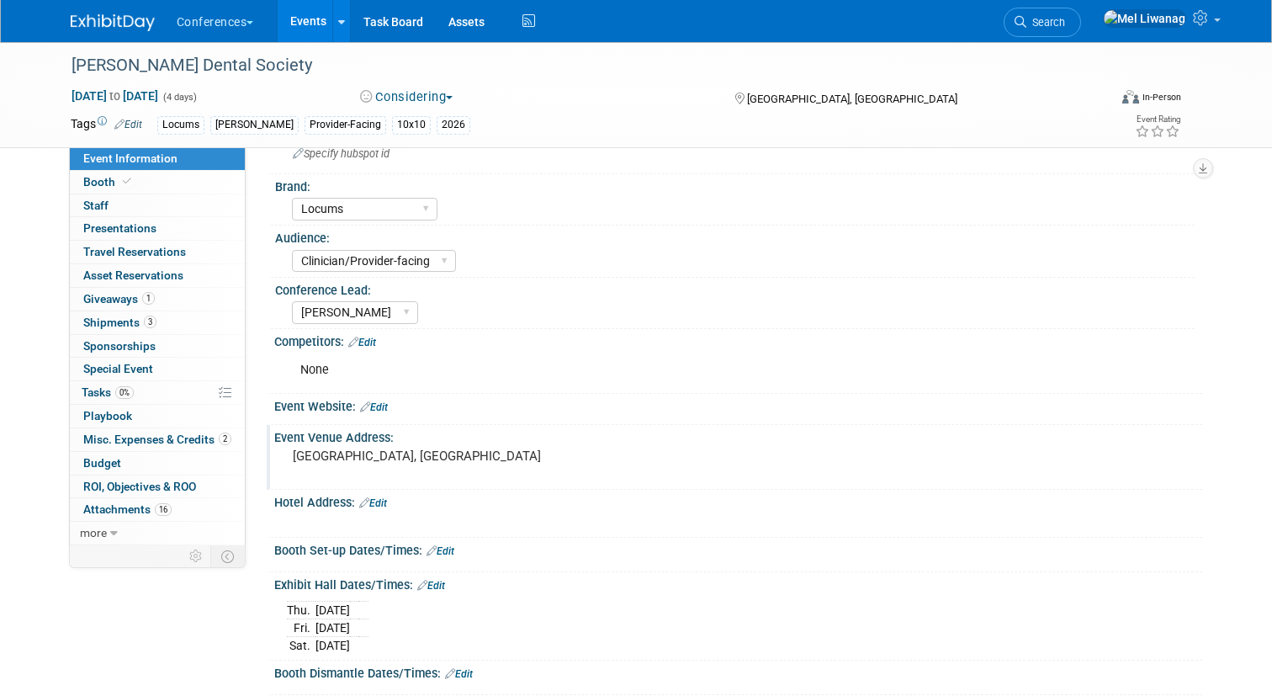
click at [298, 462] on pre "[GEOGRAPHIC_DATA], [GEOGRAPHIC_DATA]" at bounding box center [468, 455] width 350 height 15
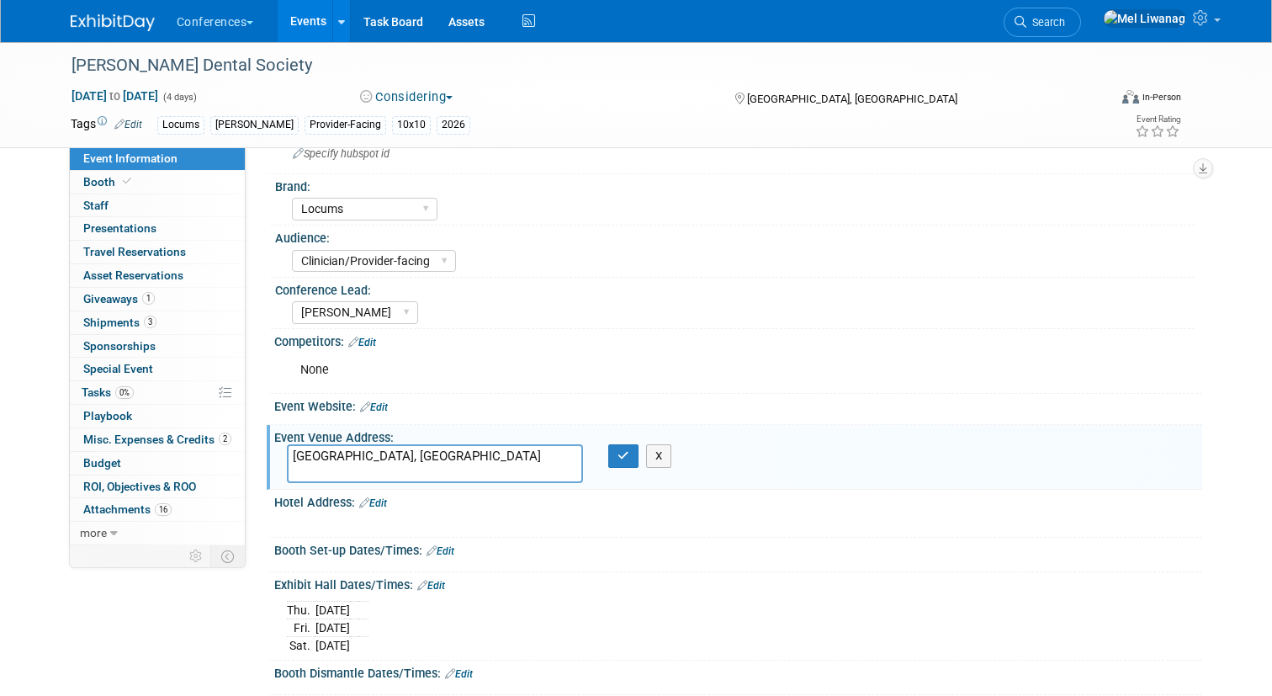
click at [295, 453] on textarea "[GEOGRAPHIC_DATA], [GEOGRAPHIC_DATA]" at bounding box center [435, 463] width 297 height 39
type textarea "[US_STATE][GEOGRAPHIC_DATA] [GEOGRAPHIC_DATA], [GEOGRAPHIC_DATA]"
click at [635, 455] on button "button" at bounding box center [623, 456] width 30 height 24
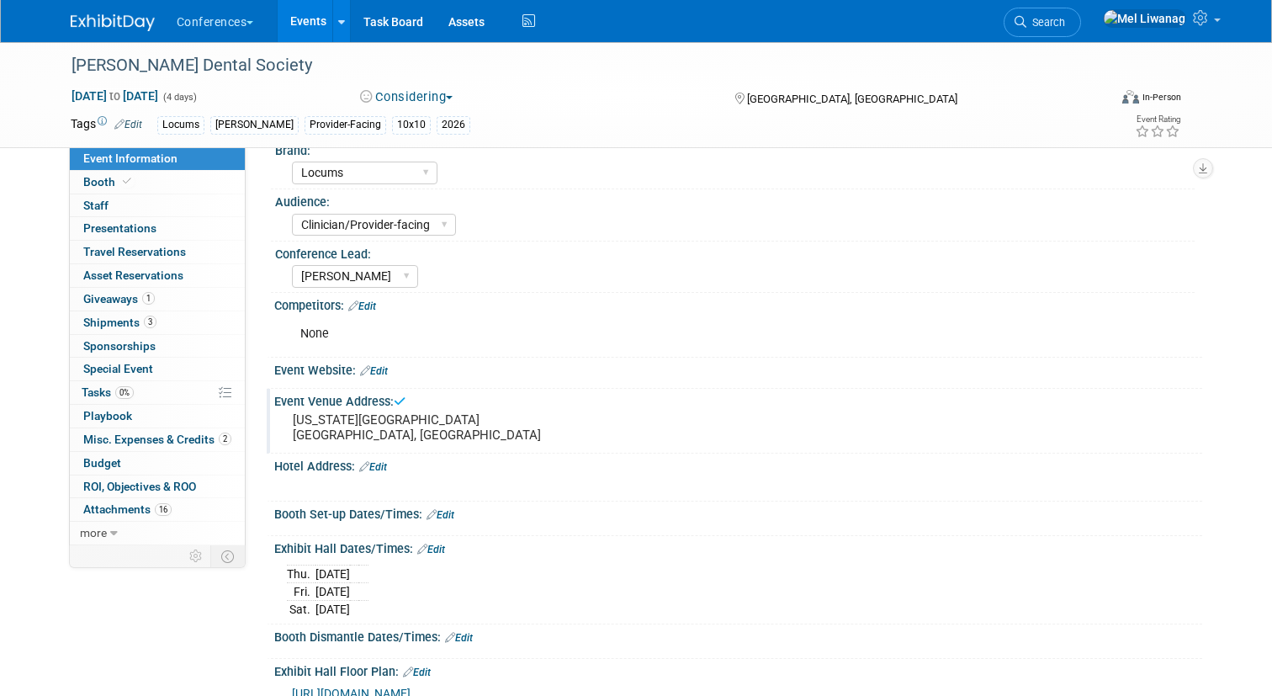
scroll to position [85, 0]
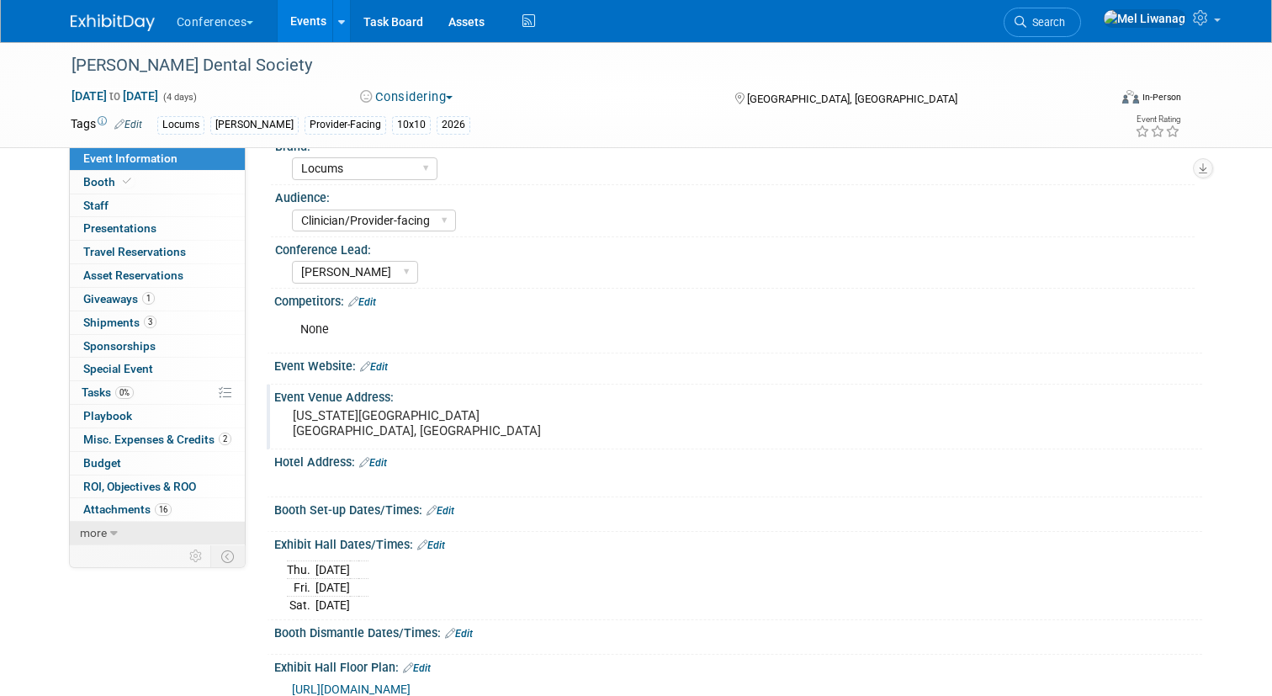
click at [117, 532] on link "more" at bounding box center [157, 532] width 175 height 23
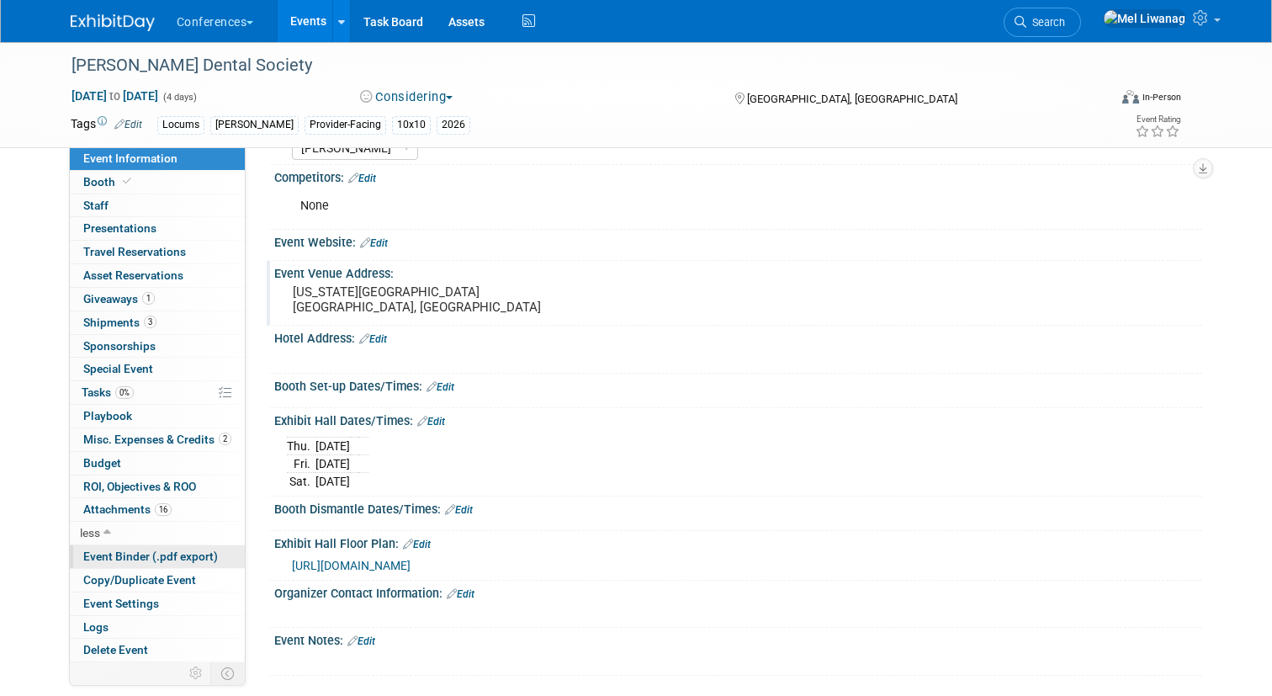
scroll to position [216, 0]
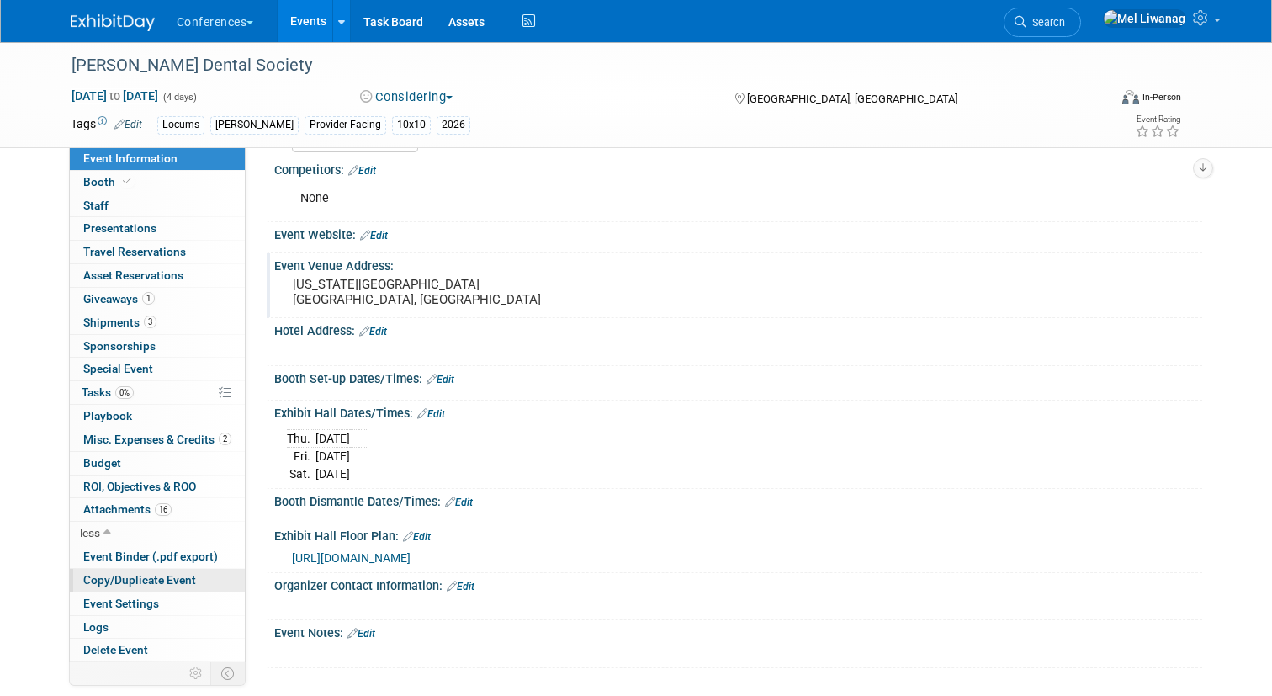
click at [180, 577] on span "Copy/Duplicate Event" at bounding box center [139, 579] width 113 height 13
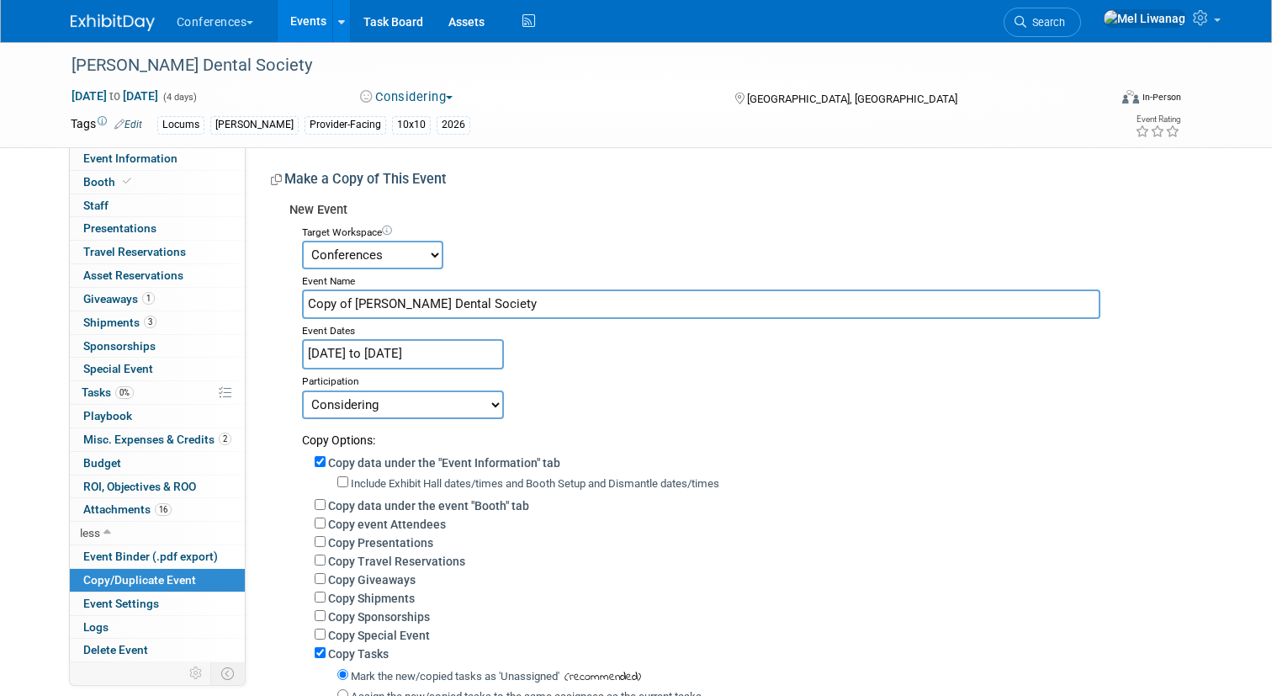
drag, startPoint x: 540, startPoint y: 299, endPoint x: 0, endPoint y: 284, distance: 540.2
click at [0, 284] on div "Hinman Dental Society Mar 11, 2026 to Mar 14, 2026 (4 days) Mar 11, 2026 to Mar…" at bounding box center [636, 462] width 1272 height 840
type input "CDA ([US_STATE] Dental Assocation)"
click at [416, 350] on input "Mar 11, 2026 to Mar 14, 2026" at bounding box center [403, 353] width 202 height 29
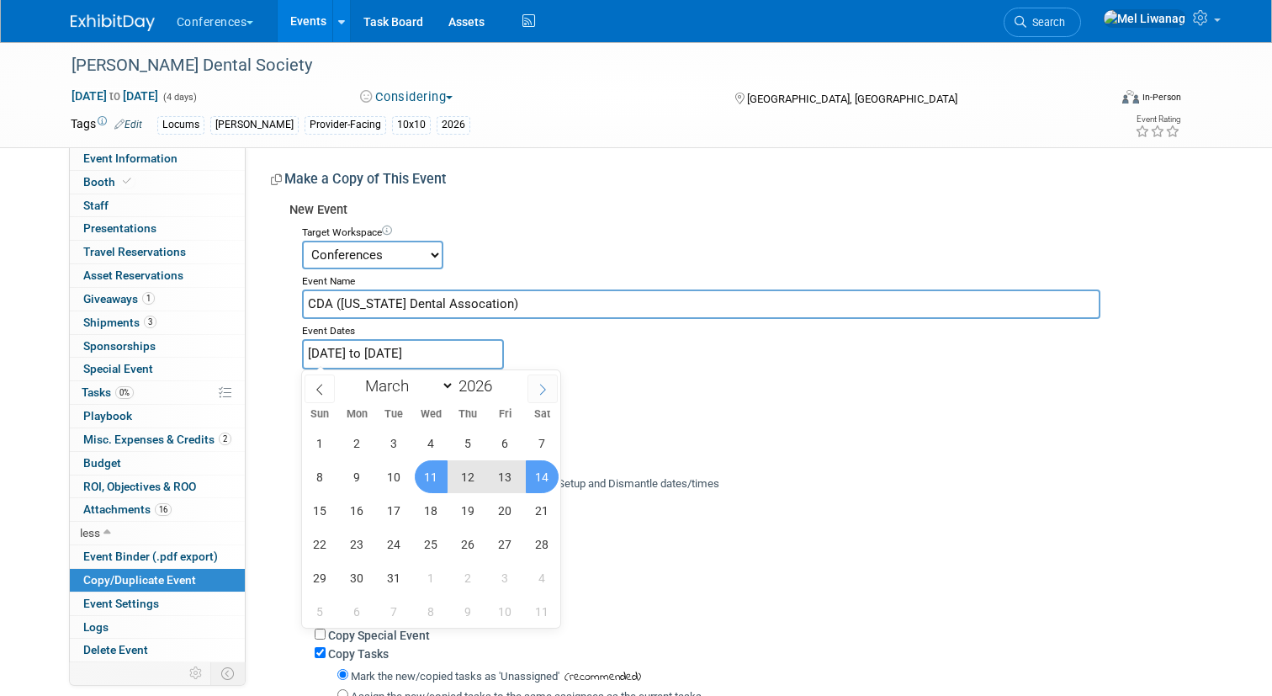
click at [543, 391] on icon at bounding box center [543, 389] width 6 height 11
select select "4"
click at [437, 515] on span "13" at bounding box center [431, 510] width 33 height 33
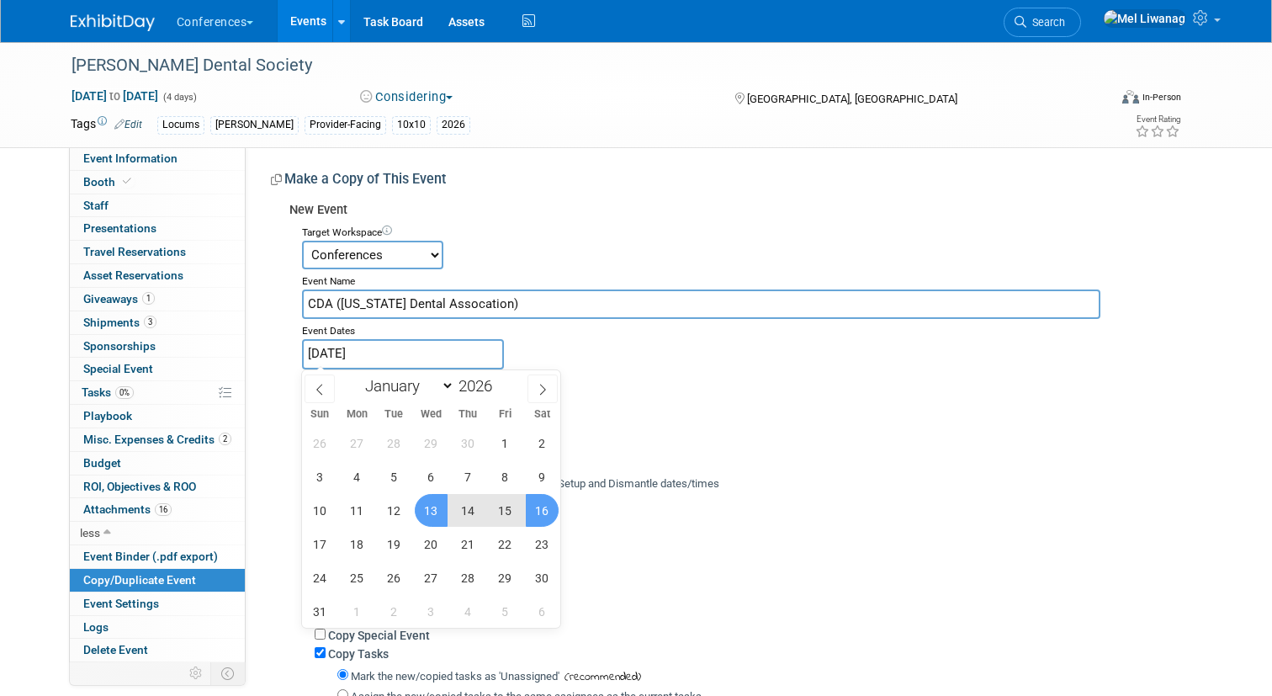
click at [532, 507] on span "16" at bounding box center [542, 510] width 33 height 33
type input "[DATE] to [DATE]"
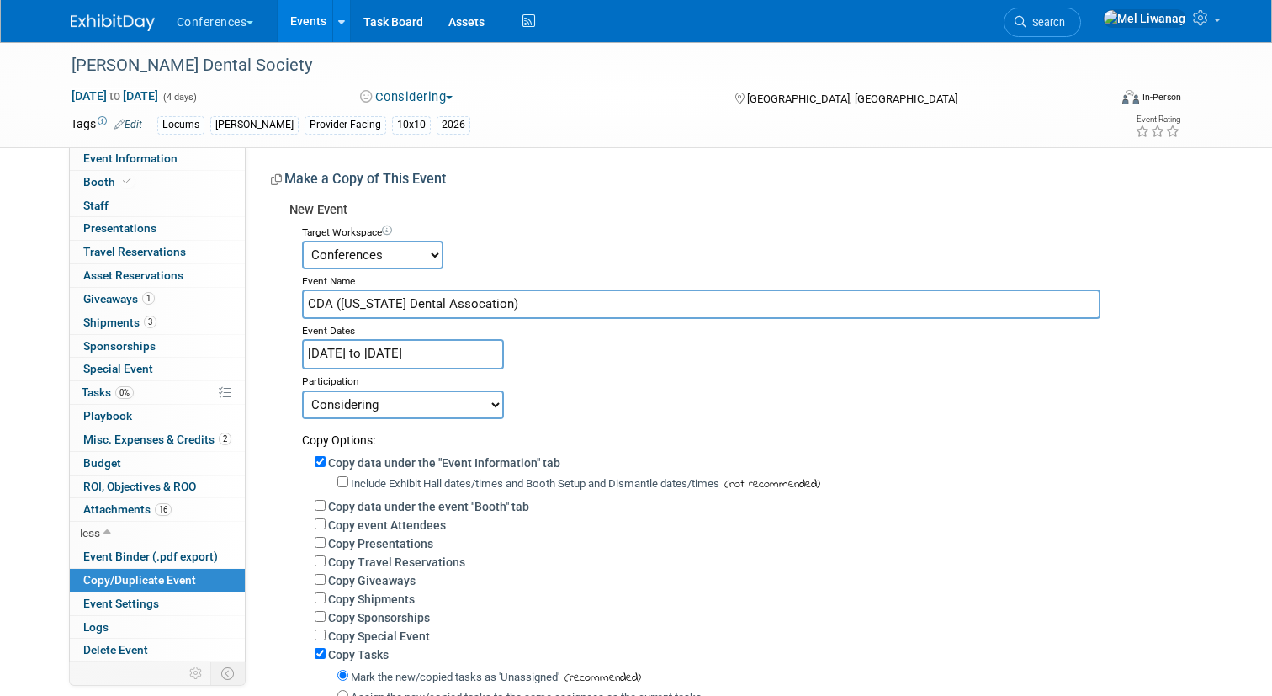
click at [730, 341] on div "Target Workspace Conferences Marketing Requests Event Name CDA (California Dent…" at bounding box center [739, 535] width 900 height 630
click at [454, 508] on label "Copy data under the event "Booth" tab" at bounding box center [428, 506] width 201 height 13
click at [326, 508] on input "Copy data under the event "Booth" tab" at bounding box center [320, 505] width 11 height 11
checkbox input "true"
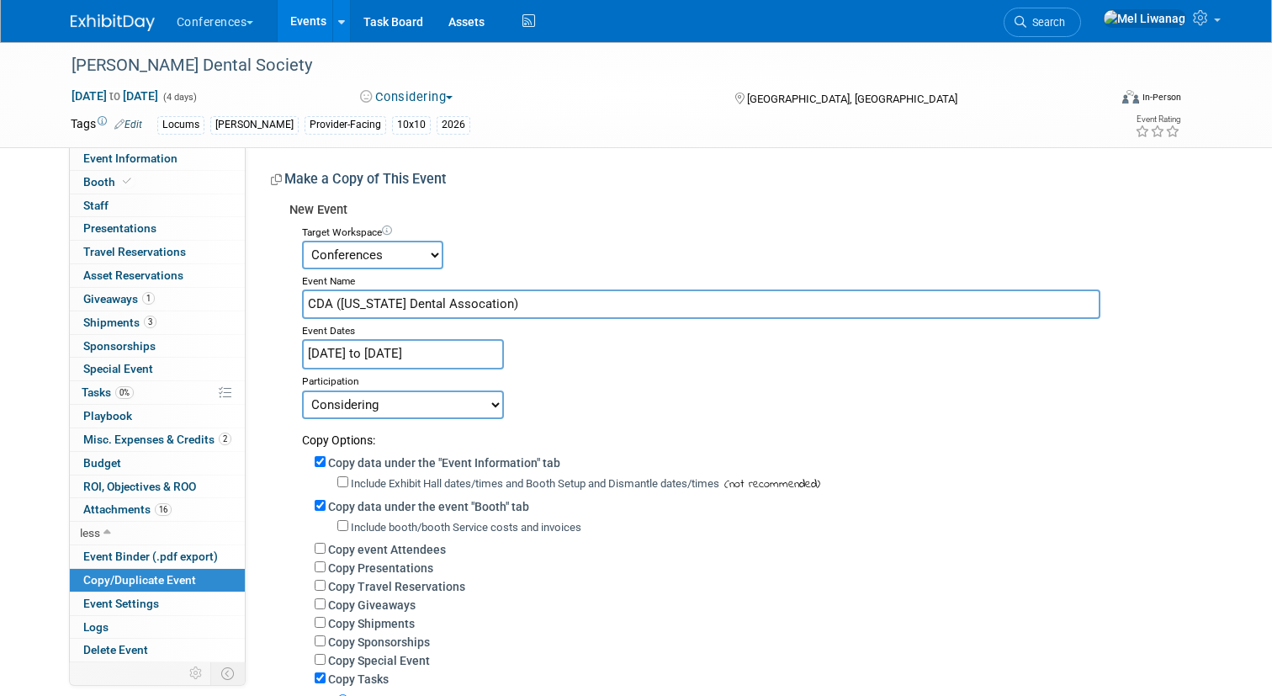
click at [417, 582] on label "Copy Travel Reservations" at bounding box center [396, 586] width 137 height 13
click at [326, 582] on input "Copy Travel Reservations" at bounding box center [320, 585] width 11 height 11
checkbox input "true"
click at [394, 635] on label "Copy Giveaways" at bounding box center [371, 628] width 87 height 13
click at [326, 633] on input "Copy Giveaways" at bounding box center [320, 627] width 11 height 11
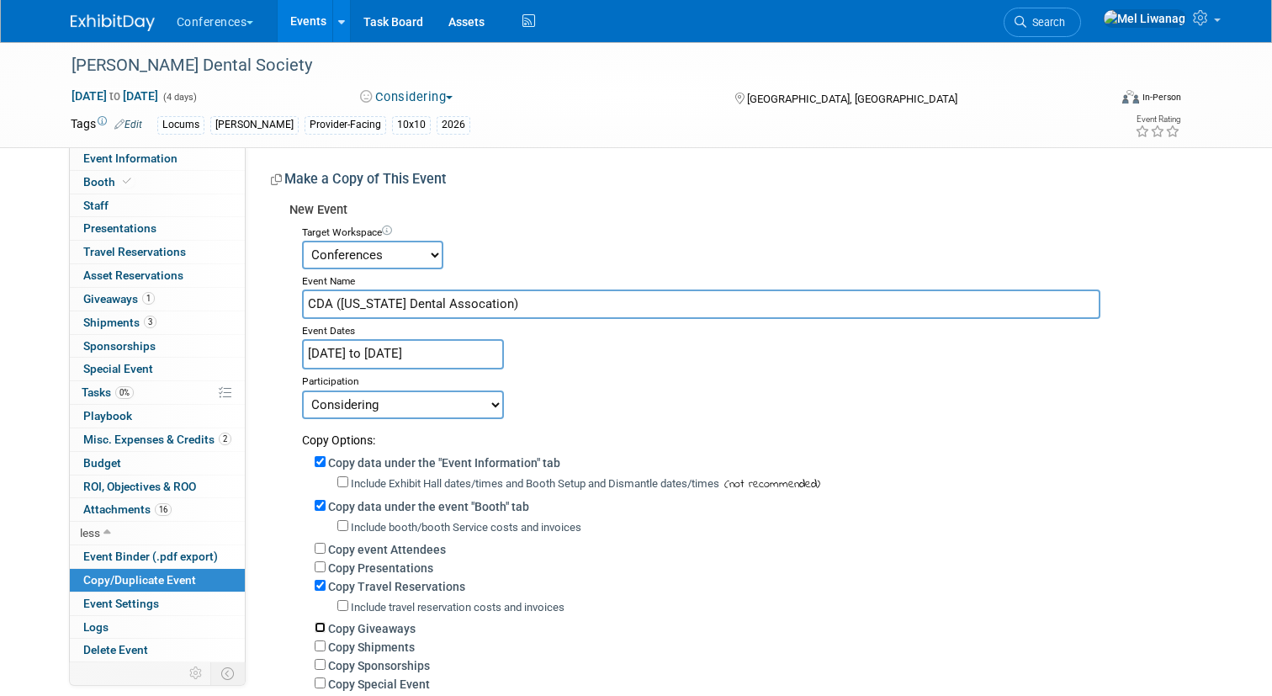
checkbox input "true"
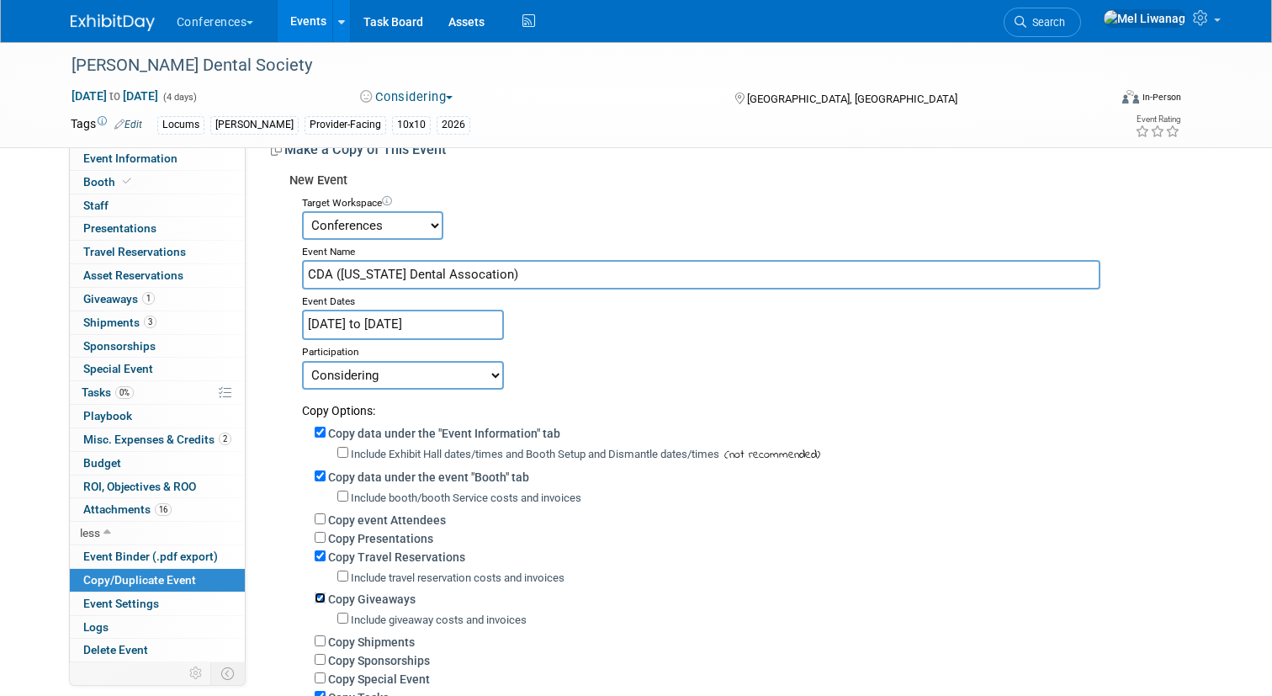
scroll to position [64, 0]
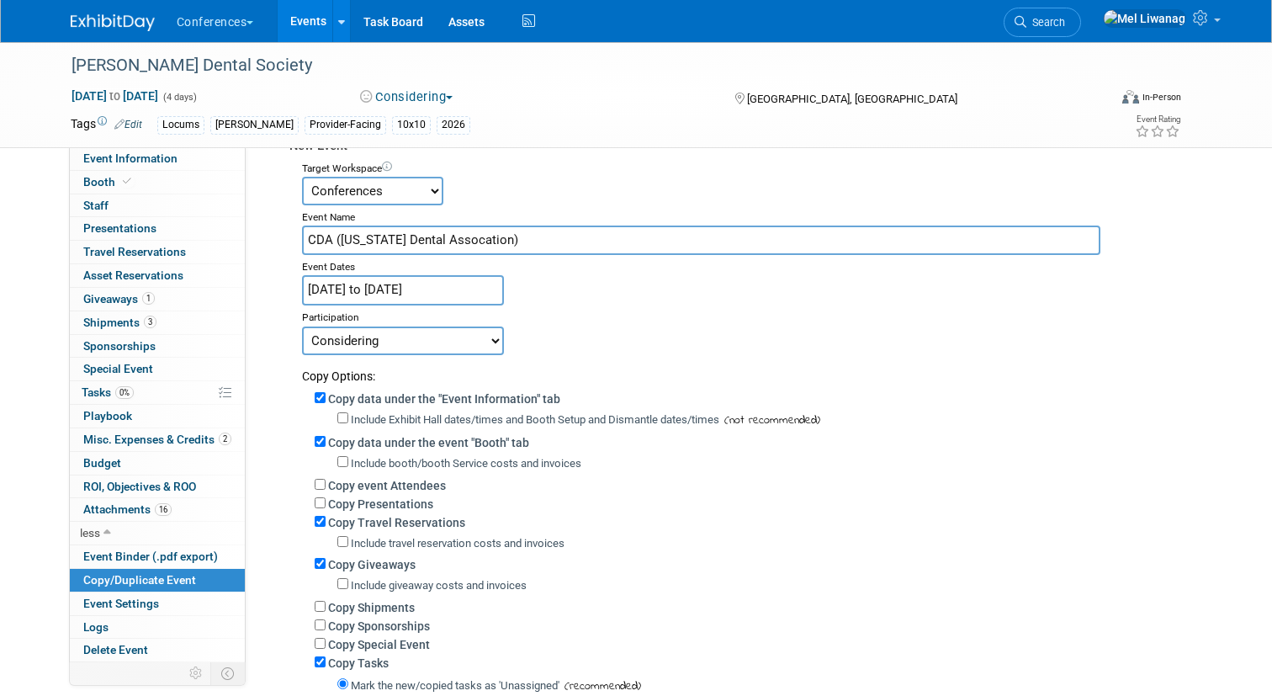
click at [433, 535] on div "Include travel reservation costs and invoices" at bounding box center [763, 541] width 852 height 19
click at [433, 527] on label "Copy Travel Reservations" at bounding box center [396, 522] width 137 height 13
click at [326, 527] on input "Copy Travel Reservations" at bounding box center [320, 521] width 11 height 11
checkbox input "false"
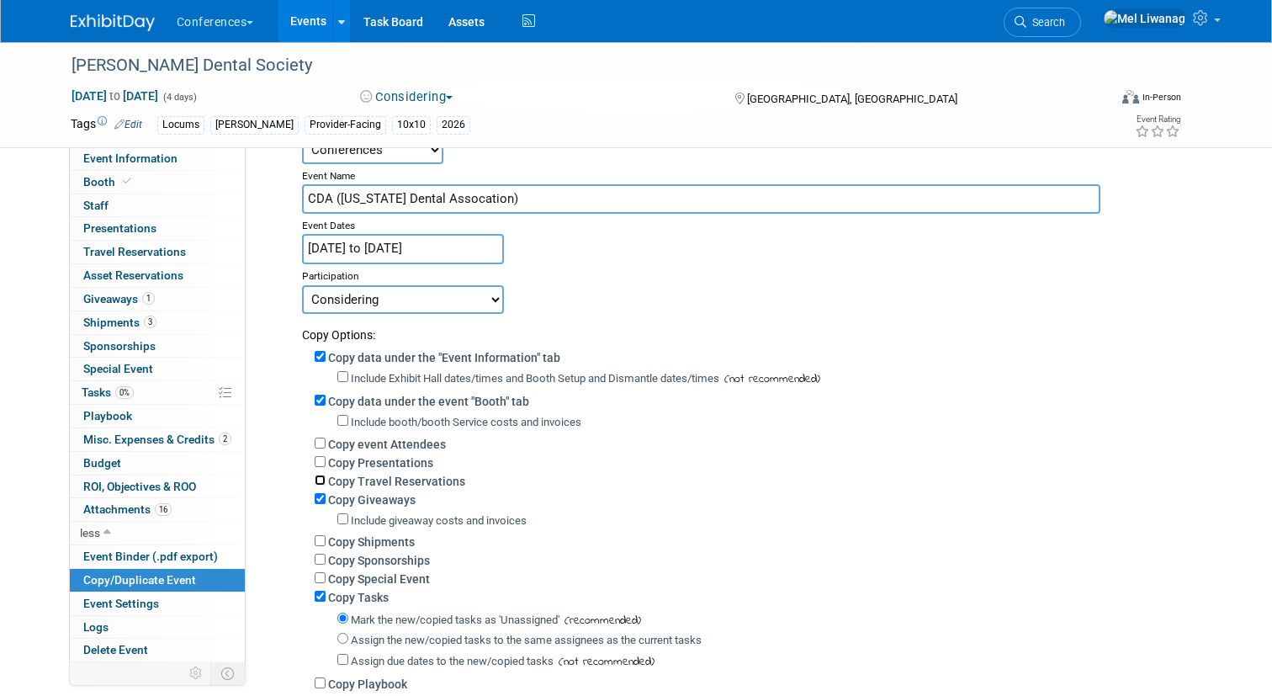
scroll to position [114, 0]
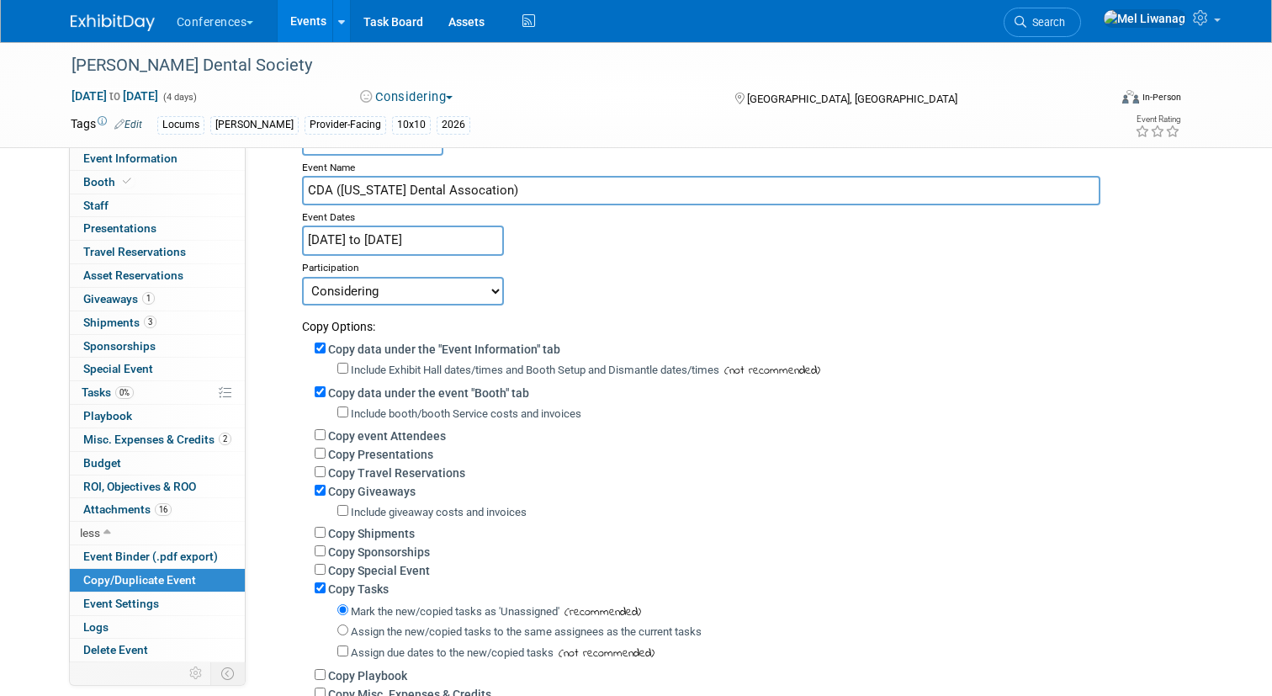
click at [392, 538] on label "Copy Shipments" at bounding box center [371, 533] width 87 height 13
click at [326, 537] on input "Copy Shipments" at bounding box center [320, 532] width 11 height 11
checkbox input "true"
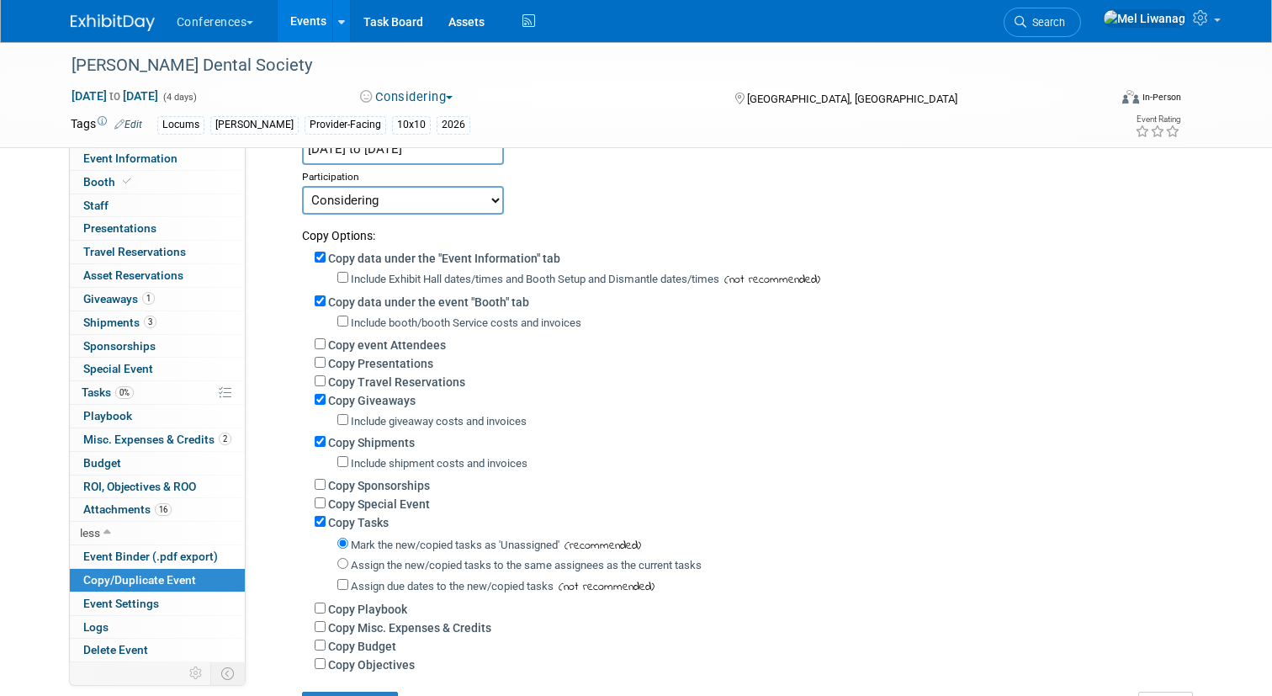
click at [419, 563] on label "Assign the new/copied tasks to the same assignees as the current tasks" at bounding box center [526, 564] width 351 height 13
click at [348, 563] on input "Assign the new/copied tasks to the same assignees as the current tasks" at bounding box center [342, 563] width 11 height 11
radio input "true"
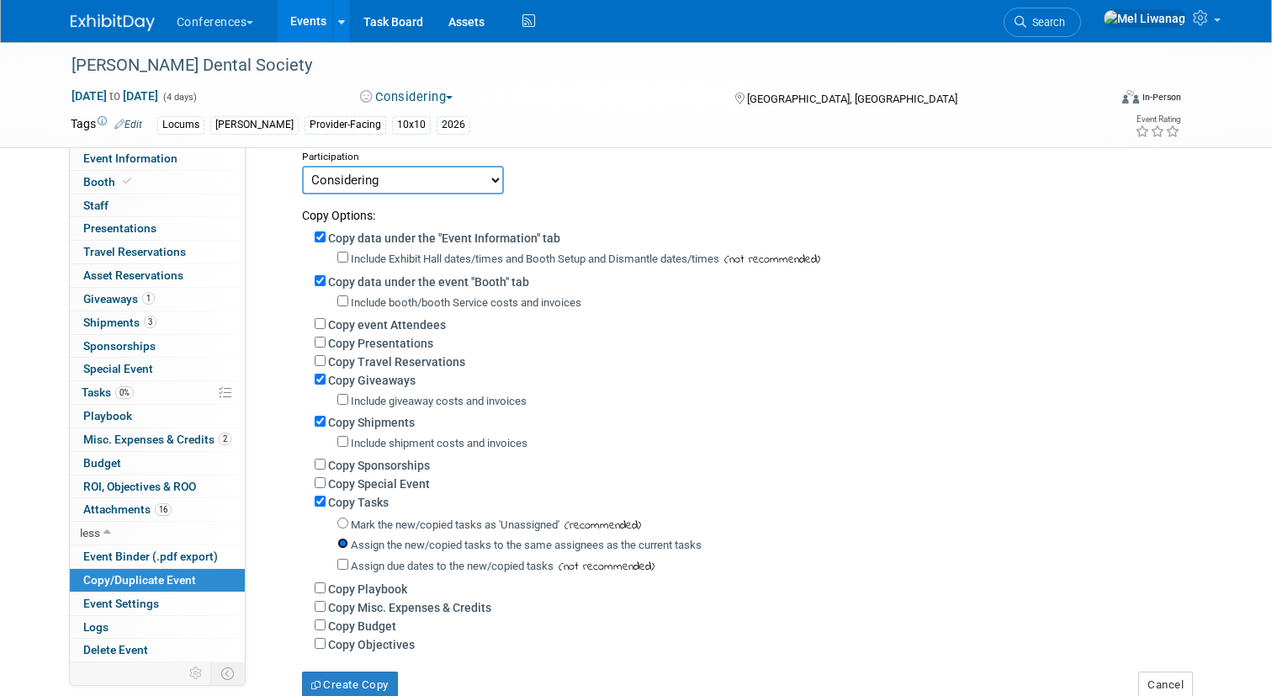
scroll to position [265, 0]
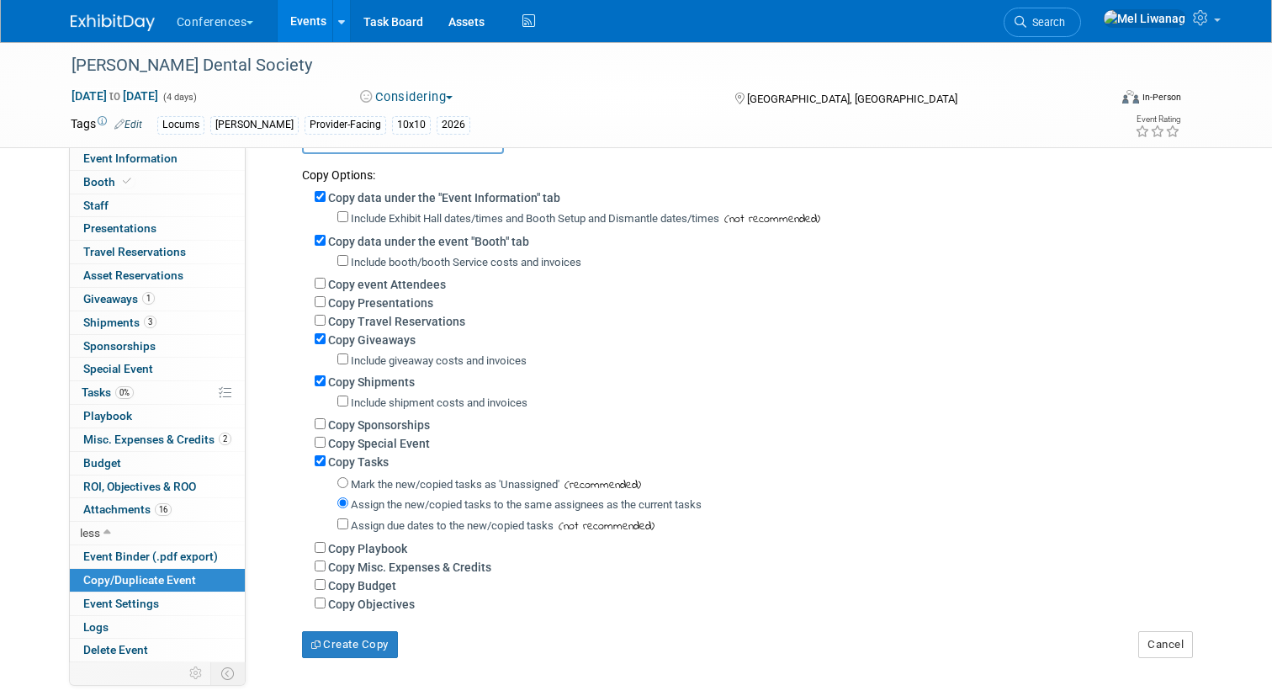
click at [419, 562] on div "Copy Misc. Expenses & Credits" at bounding box center [752, 566] width 875 height 19
click at [415, 573] on label "Copy Misc. Expenses & Credits" at bounding box center [409, 566] width 163 height 13
click at [326, 571] on input "Copy Misc. Expenses & Credits" at bounding box center [320, 565] width 11 height 11
checkbox input "true"
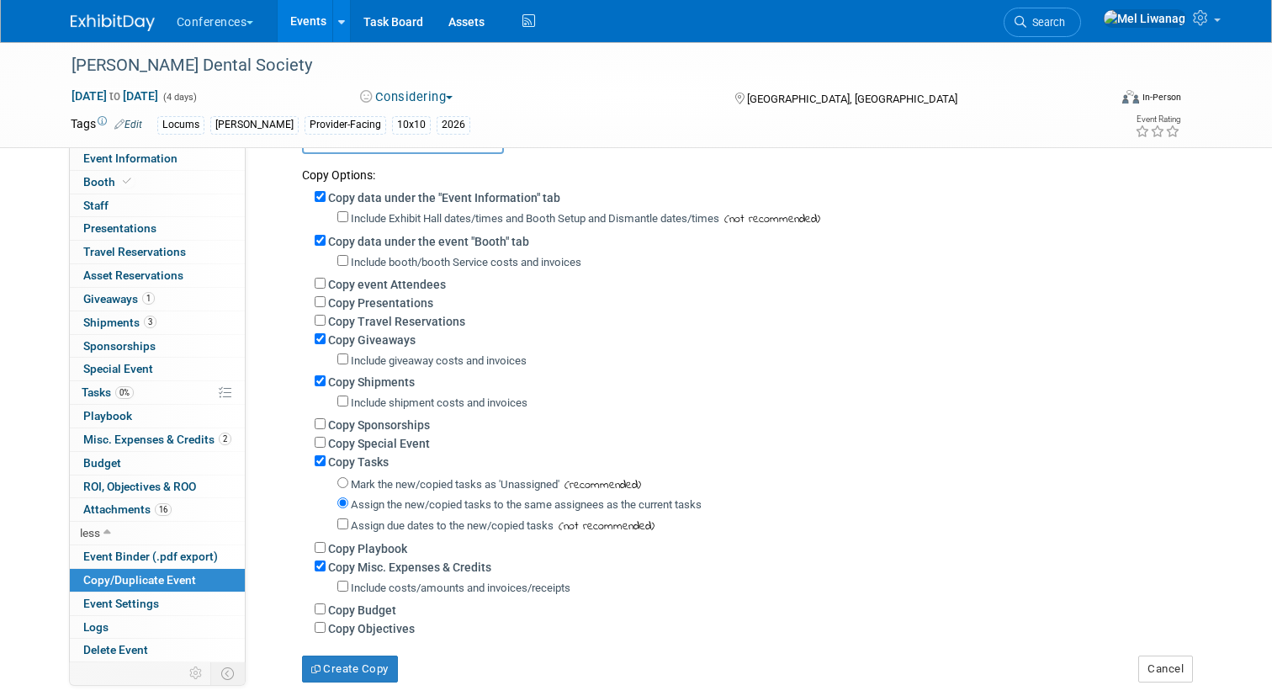
click at [372, 613] on label "Copy Budget" at bounding box center [362, 609] width 68 height 13
click at [326, 613] on input "Copy Budget" at bounding box center [320, 608] width 11 height 11
checkbox input "true"
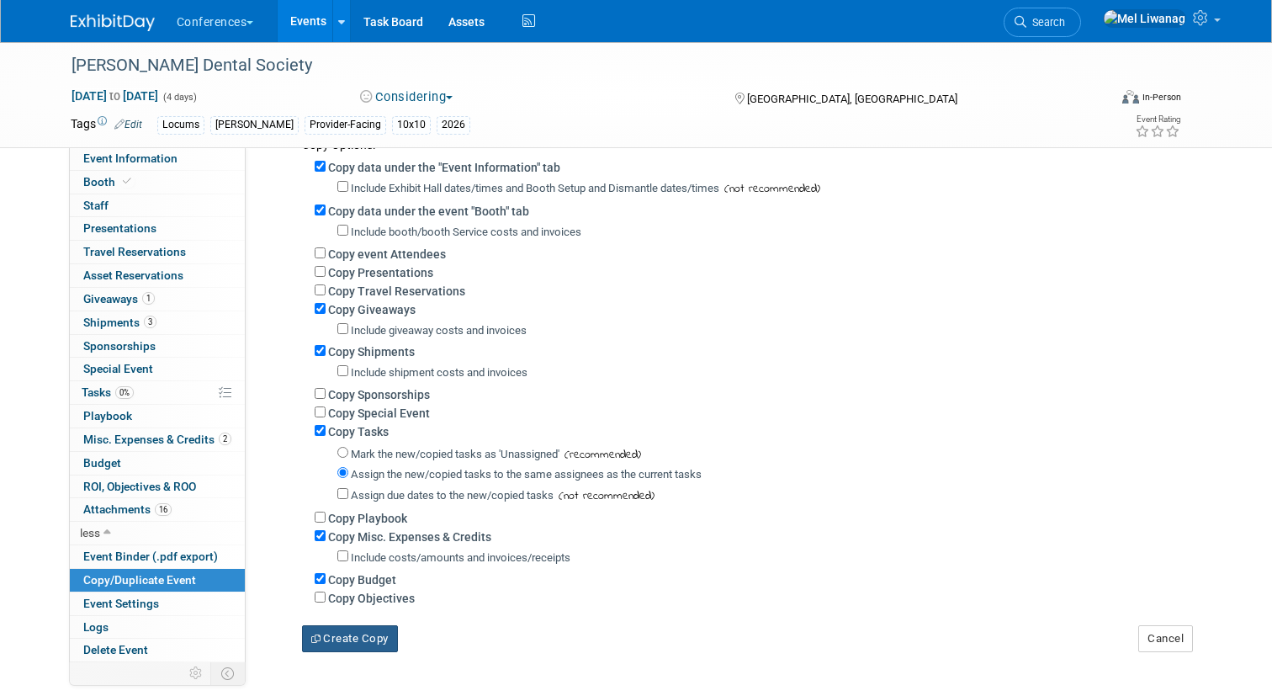
click at [378, 646] on button "Create Copy" at bounding box center [350, 638] width 96 height 27
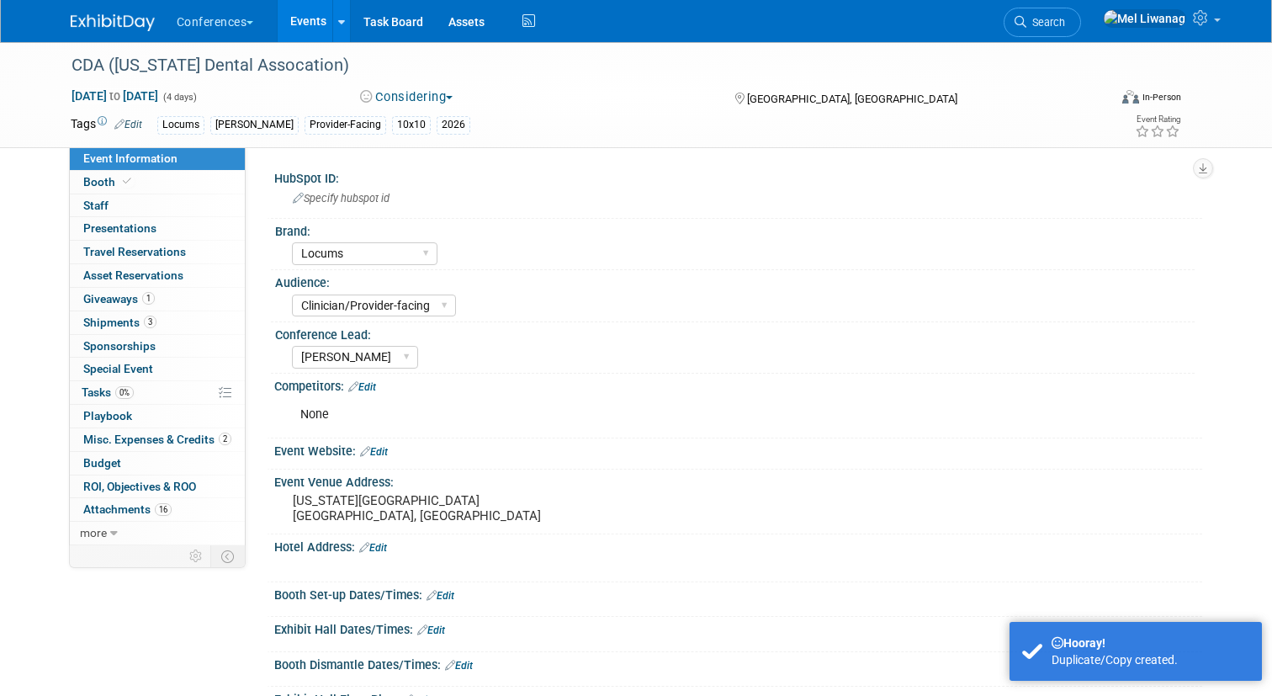
select select "Locums"
select select "Clinician/Provider-facing"
select select "[PERSON_NAME]"
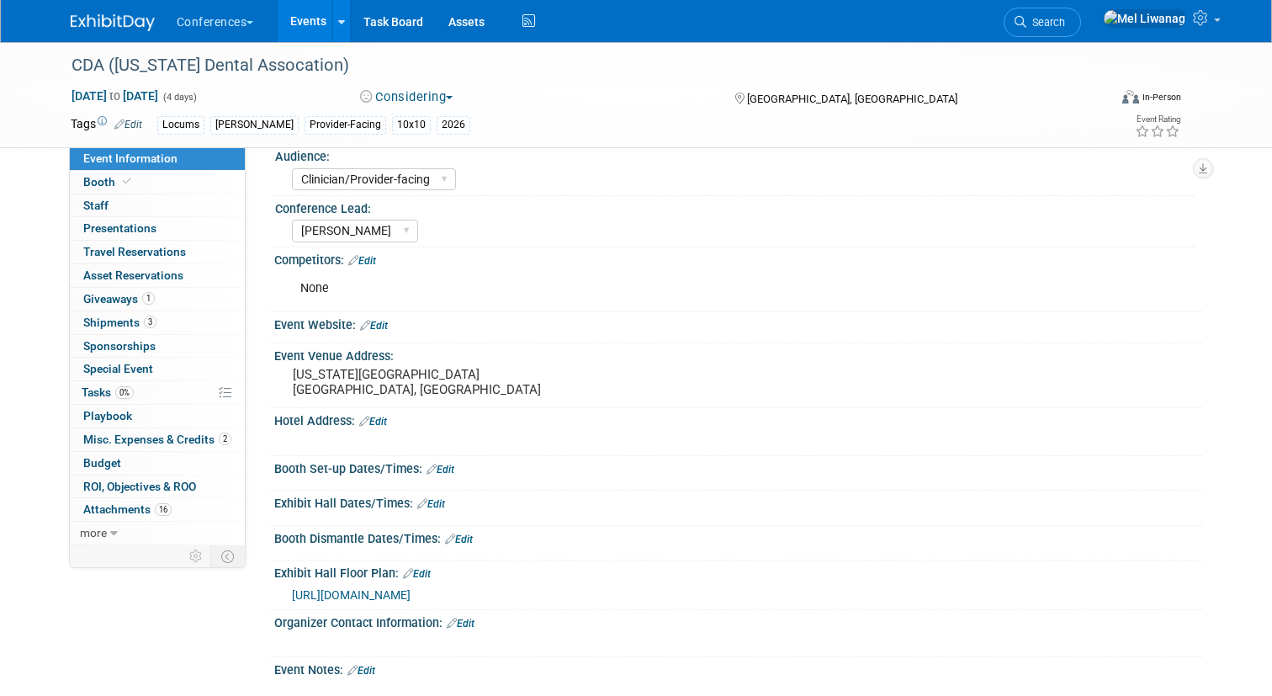
scroll to position [146, 0]
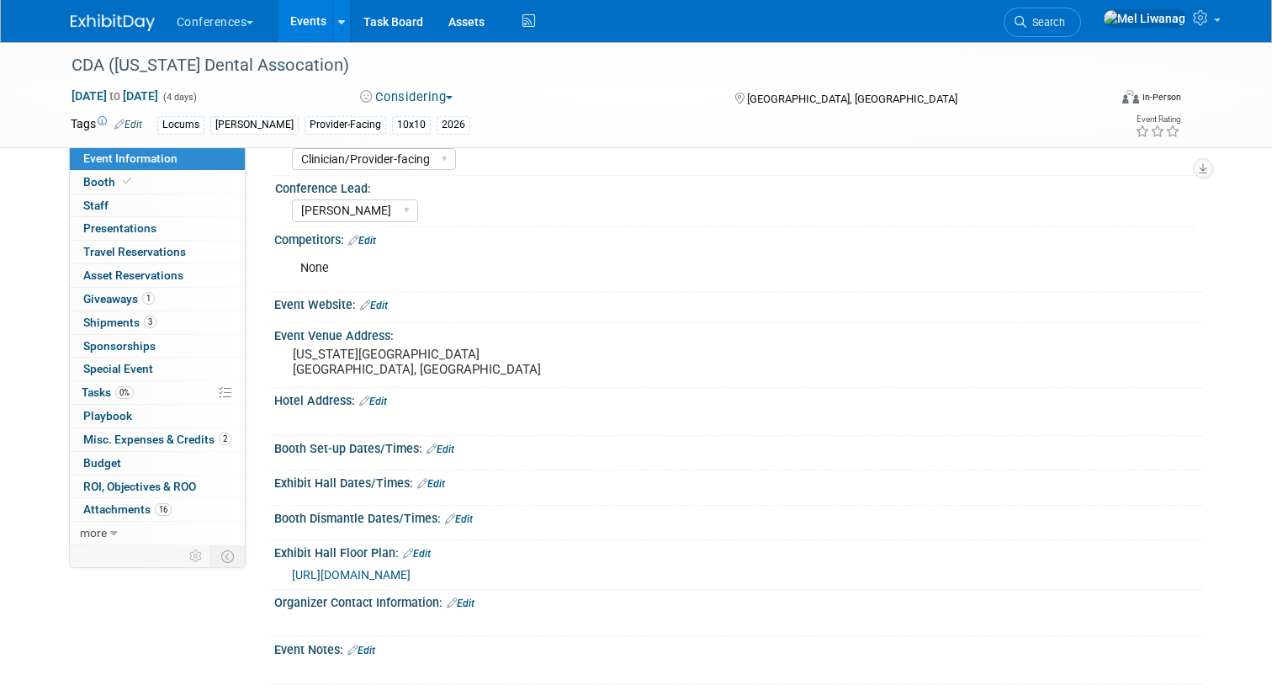
click at [442, 483] on link "Edit" at bounding box center [431, 484] width 28 height 12
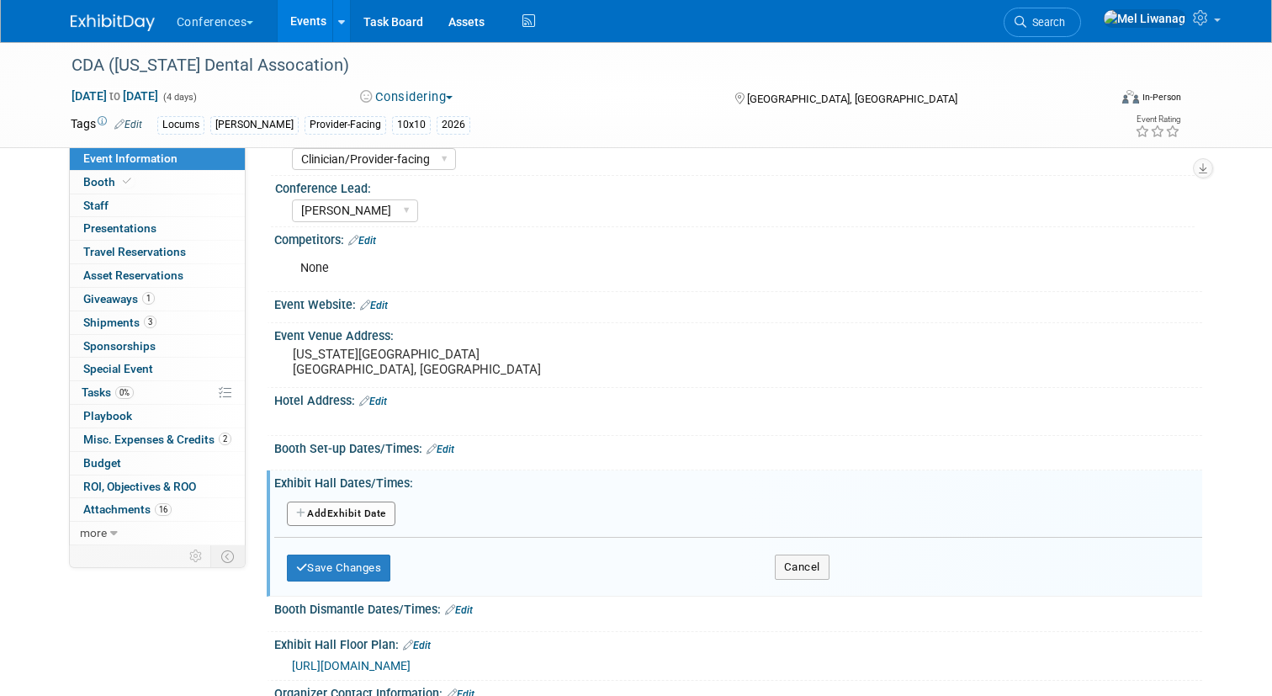
click at [364, 509] on button "Add Another Exhibit Date" at bounding box center [341, 513] width 109 height 25
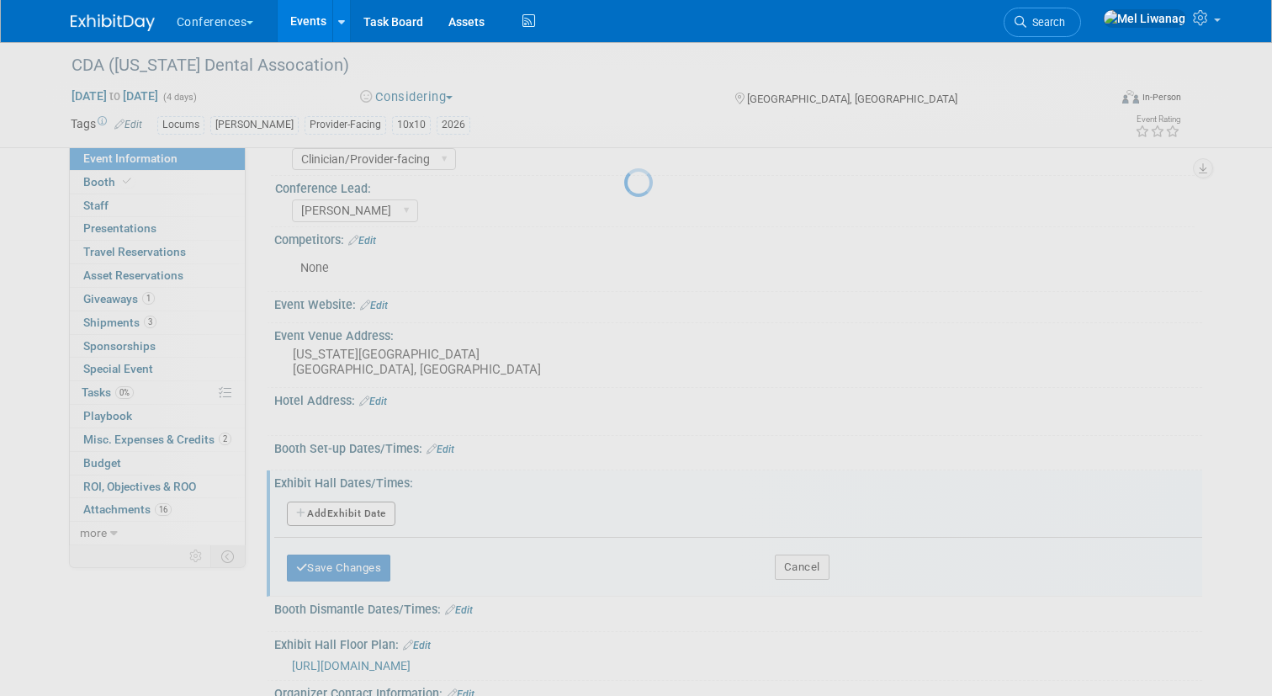
select select "4"
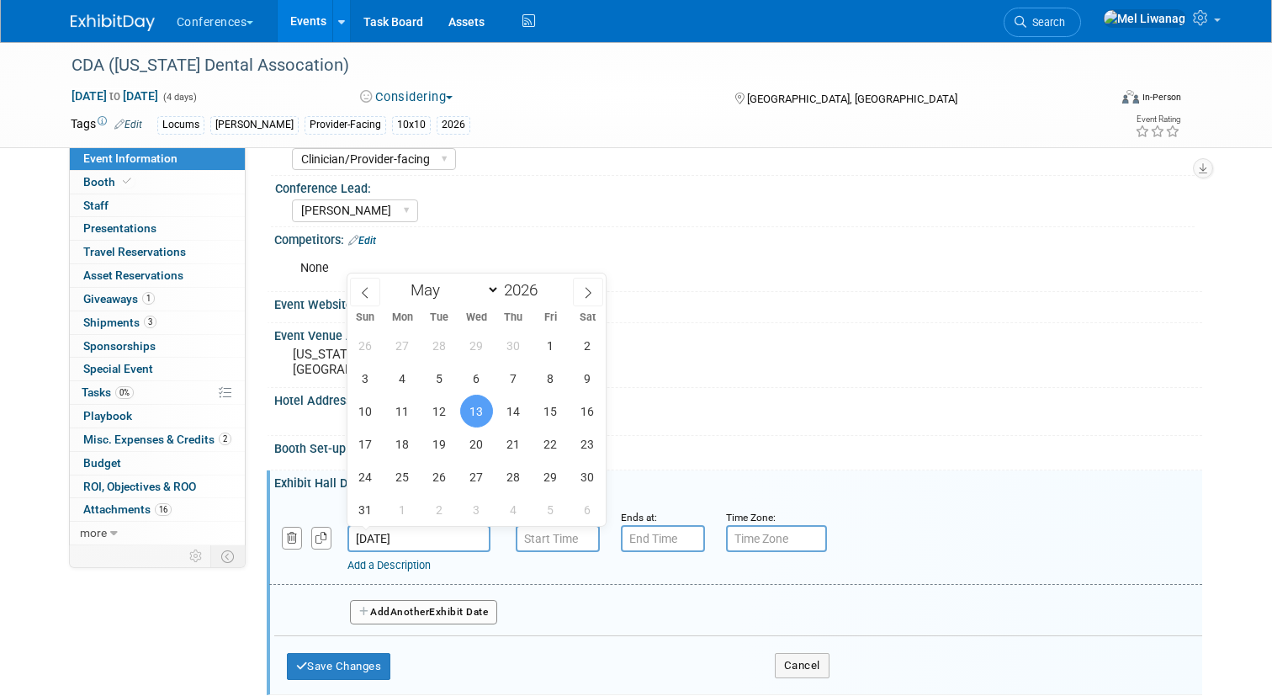
click at [420, 544] on input "[DATE]" at bounding box center [418, 538] width 143 height 27
click at [514, 413] on span "14" at bounding box center [513, 410] width 33 height 33
type input "[DATE]"
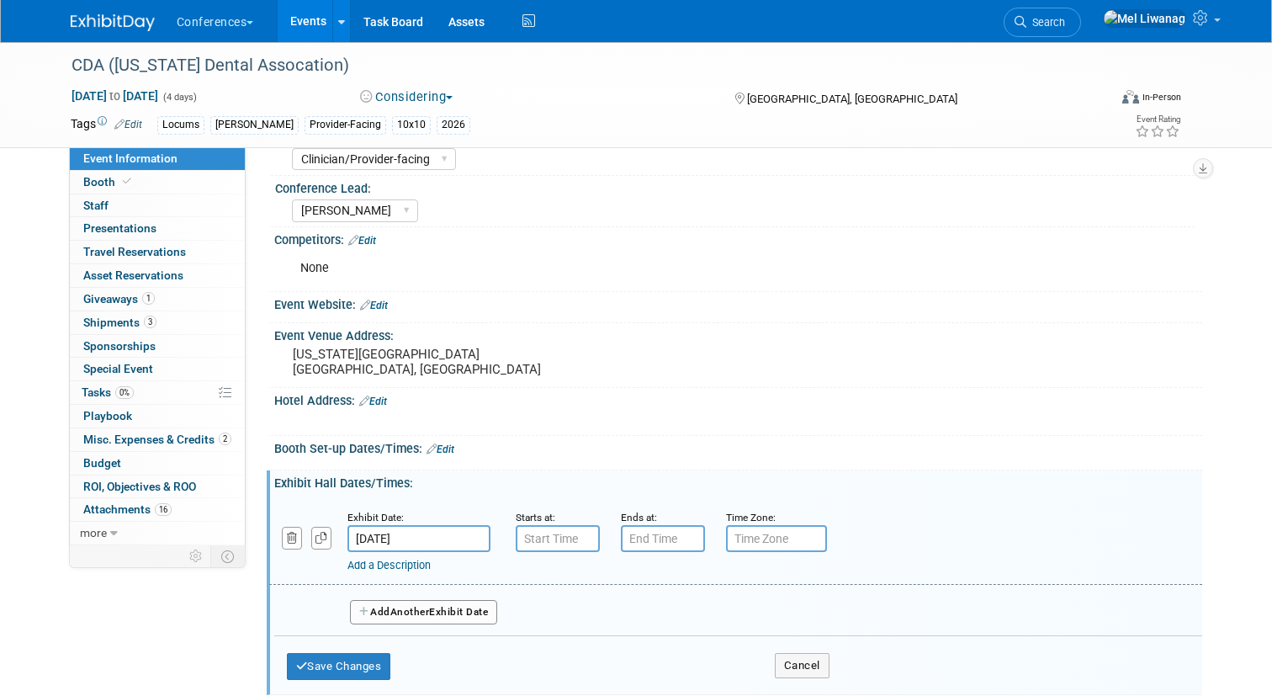
click at [442, 614] on button "Add Another Exhibit Date" at bounding box center [424, 612] width 148 height 25
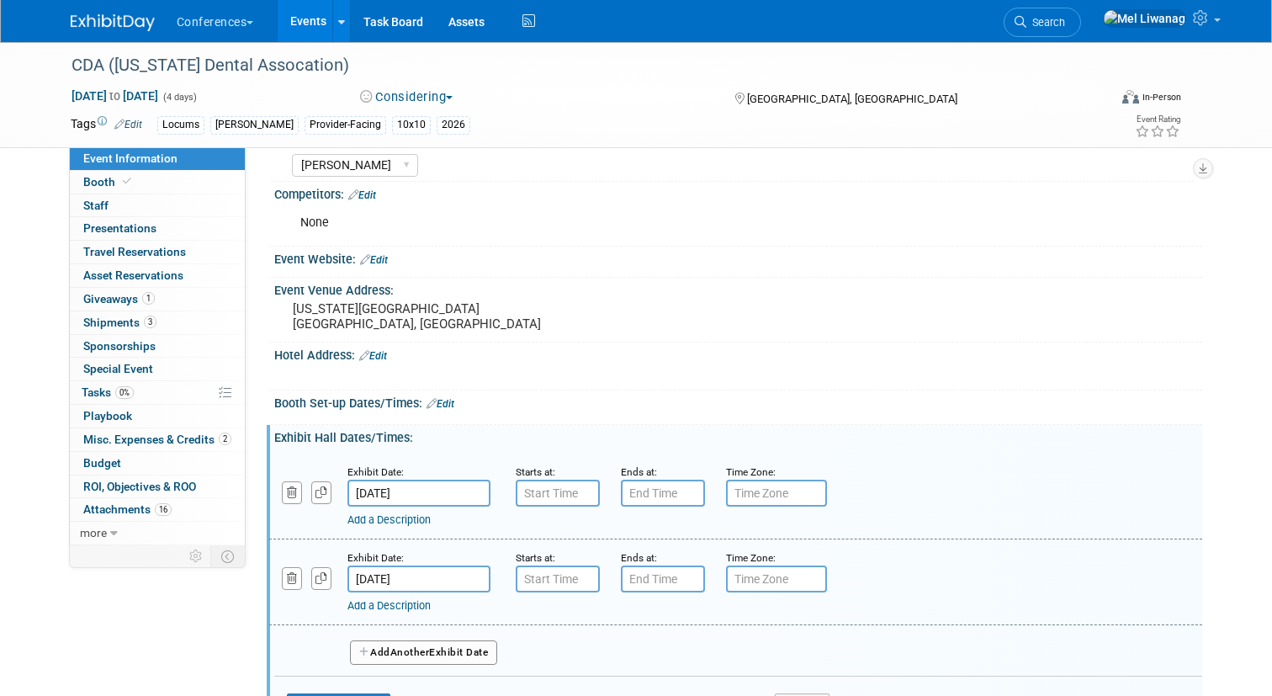
scroll to position [223, 0]
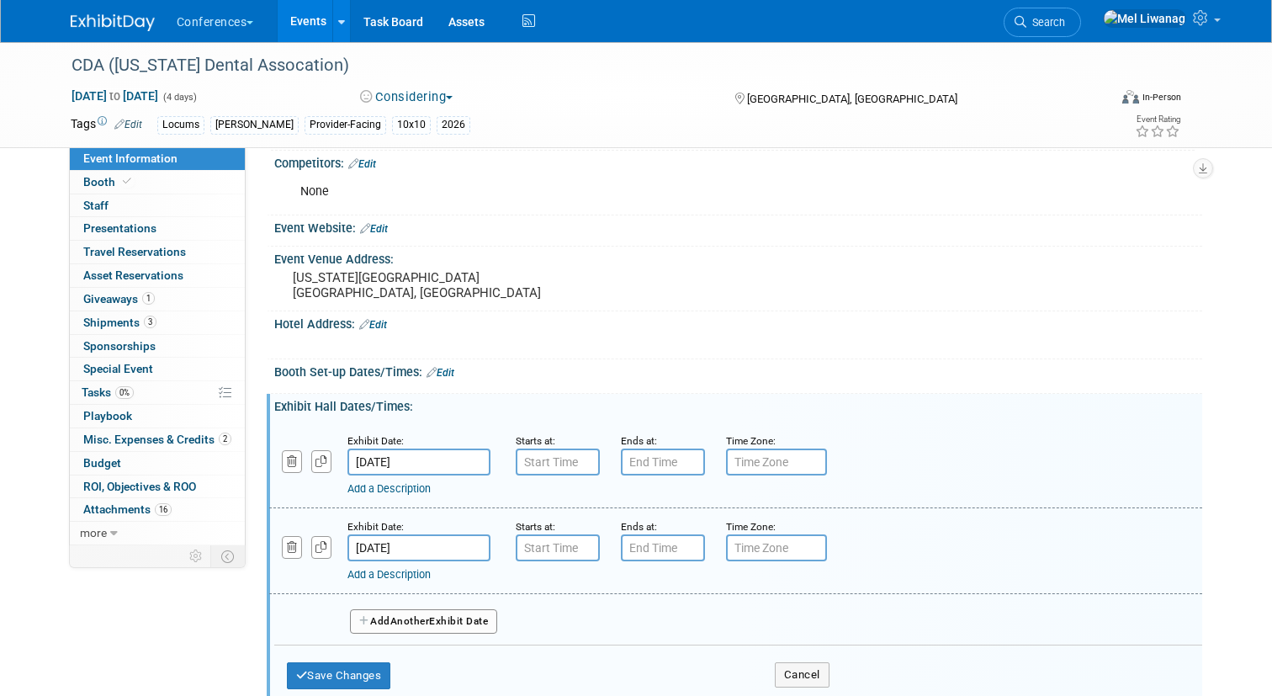
click at [442, 614] on button "Add Another Exhibit Date" at bounding box center [424, 621] width 148 height 25
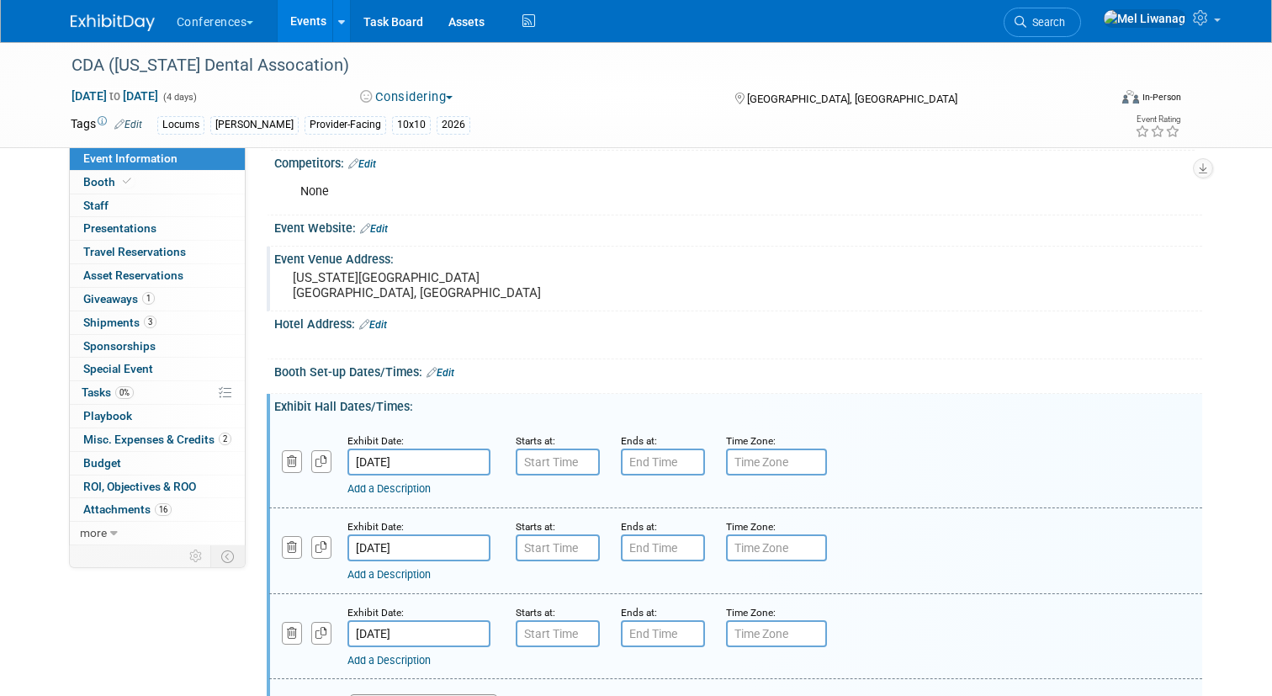
click at [358, 299] on pre "[US_STATE][GEOGRAPHIC_DATA] [GEOGRAPHIC_DATA], [GEOGRAPHIC_DATA]" at bounding box center [468, 285] width 350 height 30
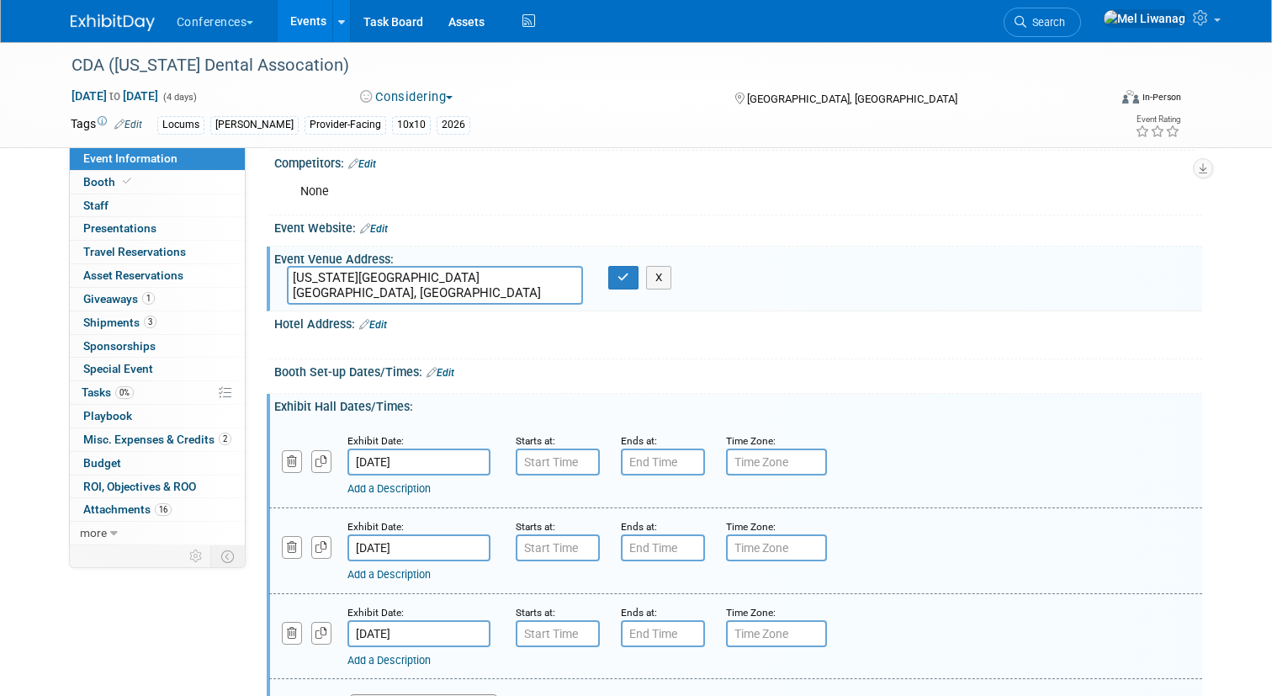
drag, startPoint x: 358, startPoint y: 299, endPoint x: 262, endPoint y: 278, distance: 99.2
click at [262, 278] on div "HubSpot ID: Specify hubspot id Brand: Aya Bespoke Corporate [PERSON_NAME] DocCa…" at bounding box center [724, 123] width 956 height 398
click at [417, 294] on textarea at bounding box center [435, 285] width 297 height 39
paste textarea "[GEOGRAPHIC_DATA] [STREET_ADDRESS]"
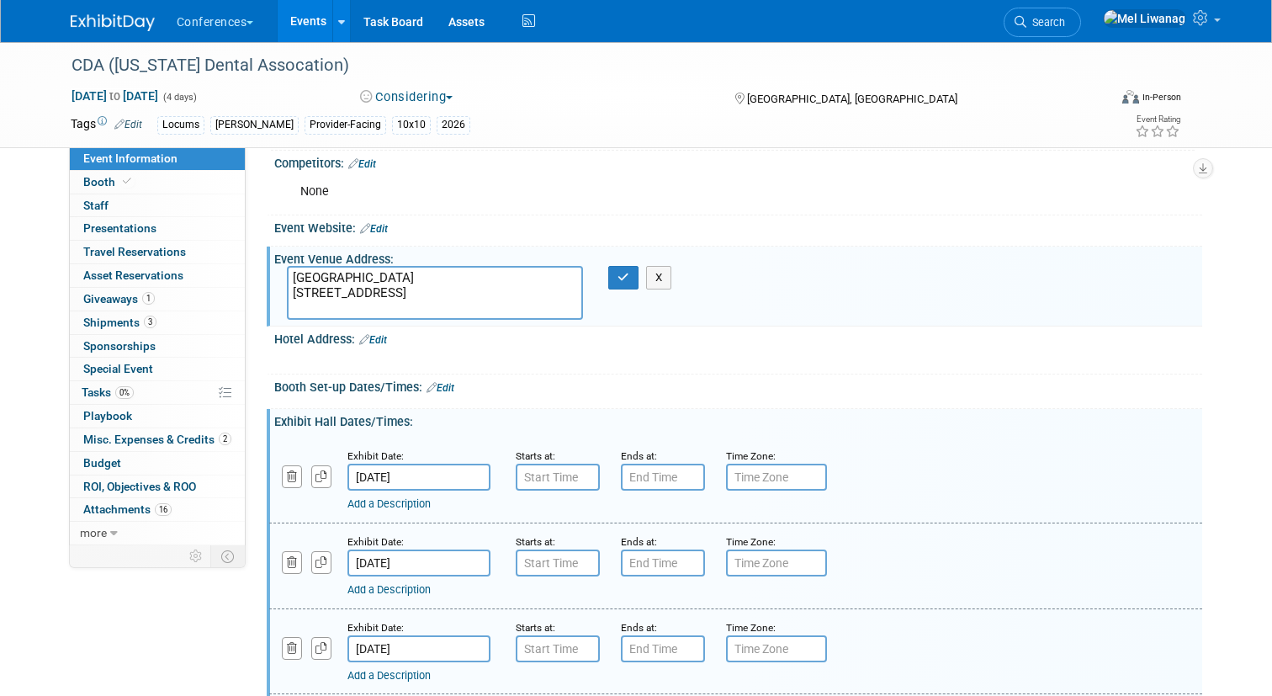
click at [294, 306] on textarea "[GEOGRAPHIC_DATA] [STREET_ADDRESS]" at bounding box center [435, 293] width 297 height 54
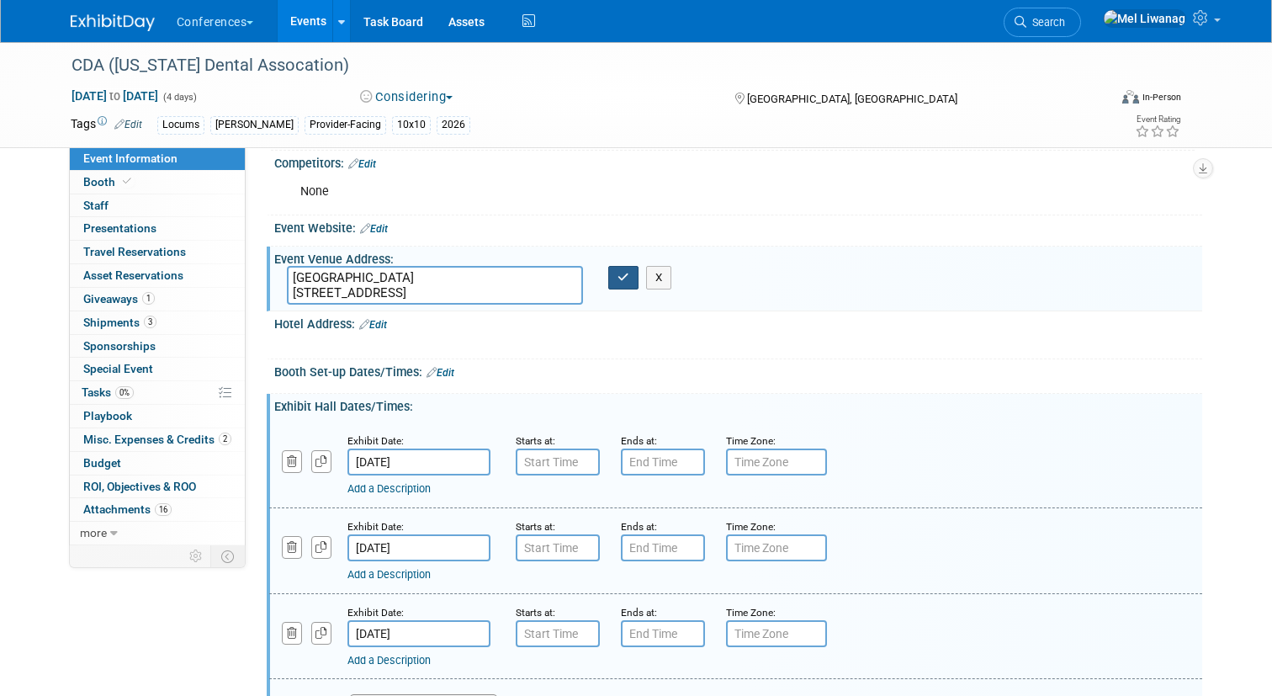
type textarea "[GEOGRAPHIC_DATA] [STREET_ADDRESS]"
click at [625, 279] on icon "button" at bounding box center [623, 277] width 12 height 11
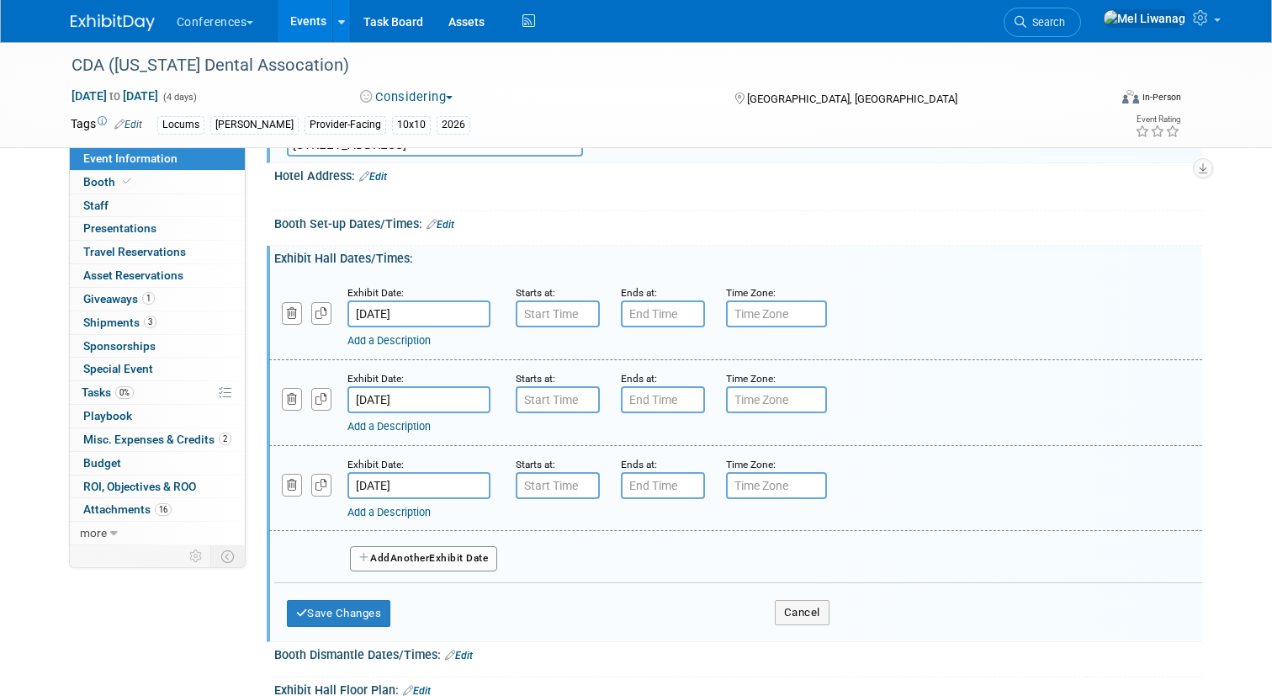
scroll to position [373, 0]
click at [356, 622] on button "Save Changes" at bounding box center [339, 610] width 104 height 27
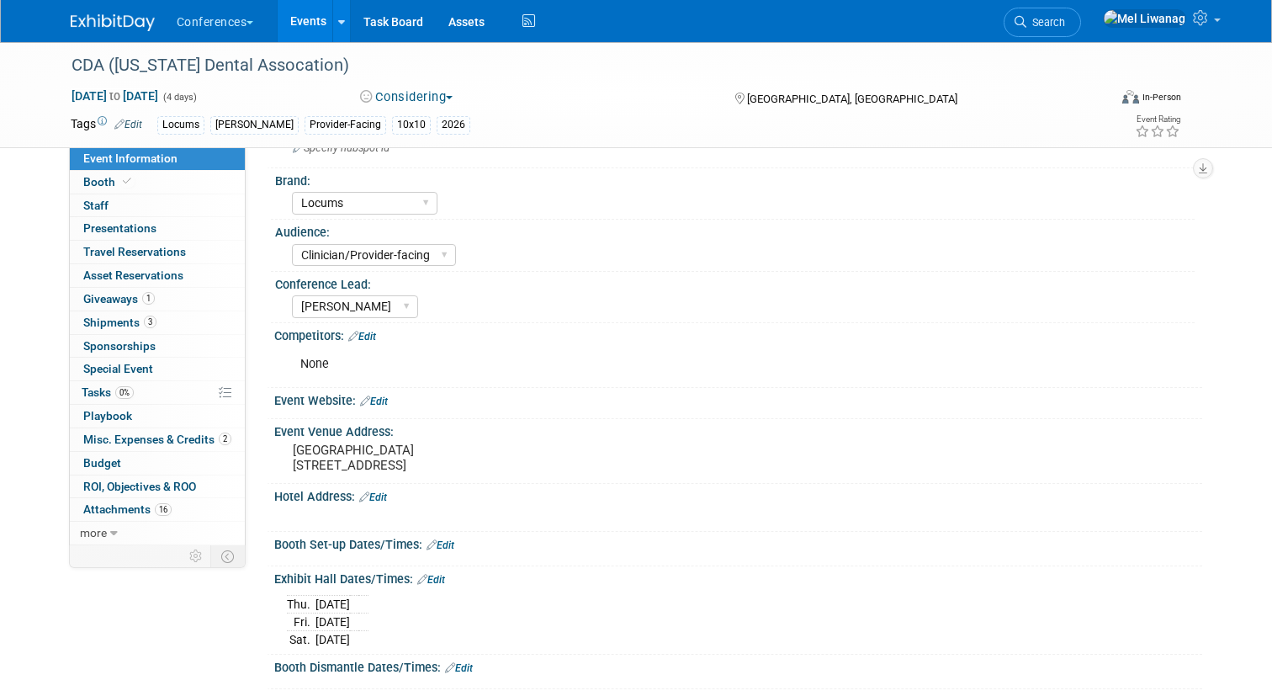
scroll to position [0, 0]
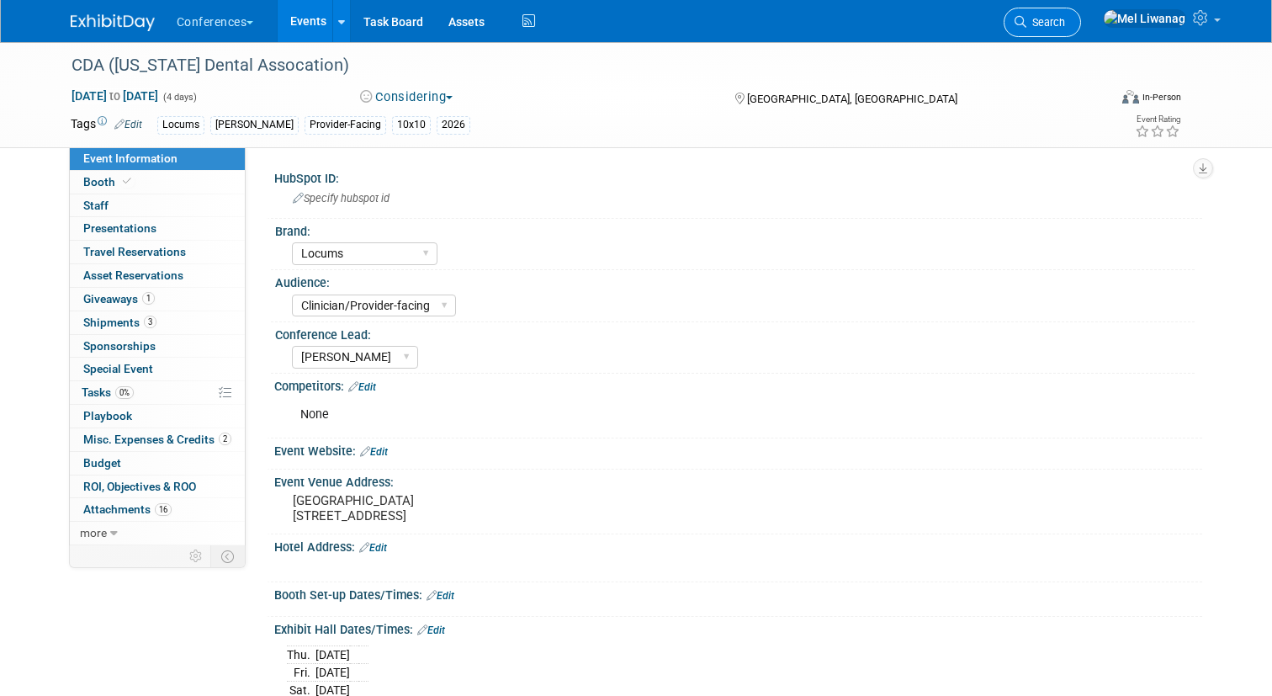
click at [1081, 30] on link "Search" at bounding box center [1041, 22] width 77 height 29
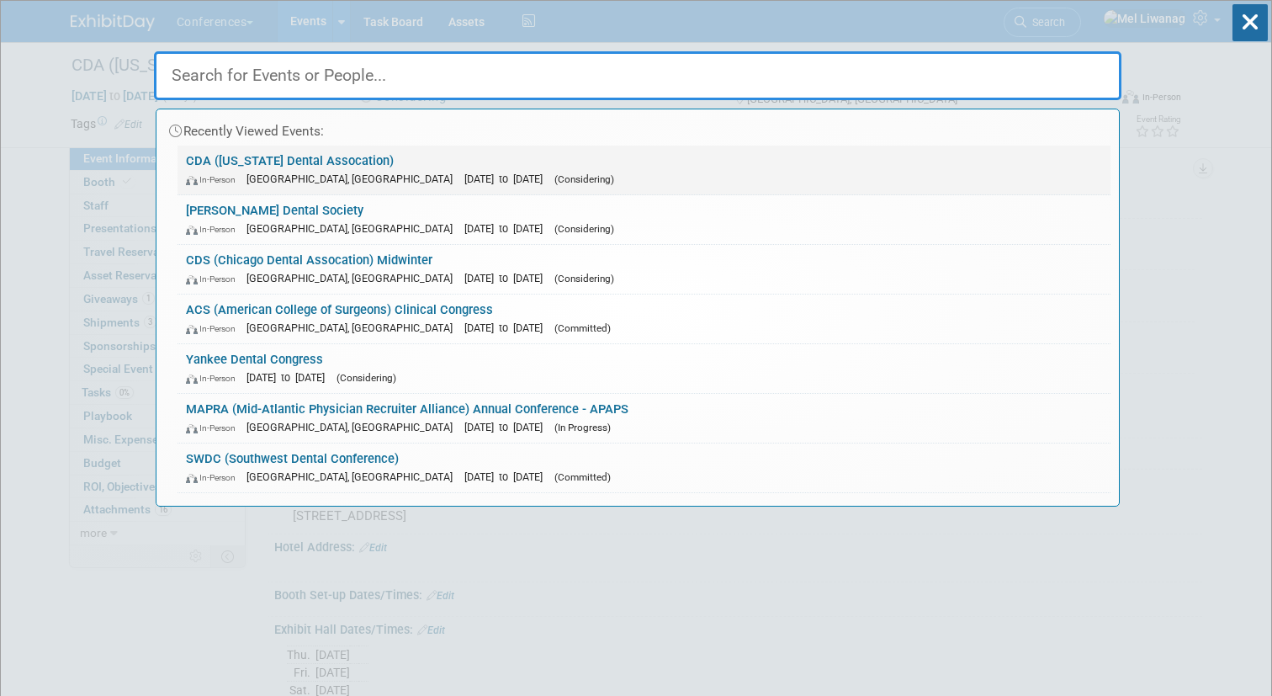
click at [884, 146] on link "CDA ([US_STATE] Dental Assocation) In-Person [GEOGRAPHIC_DATA], [GEOGRAPHIC_DAT…" at bounding box center [643, 170] width 933 height 49
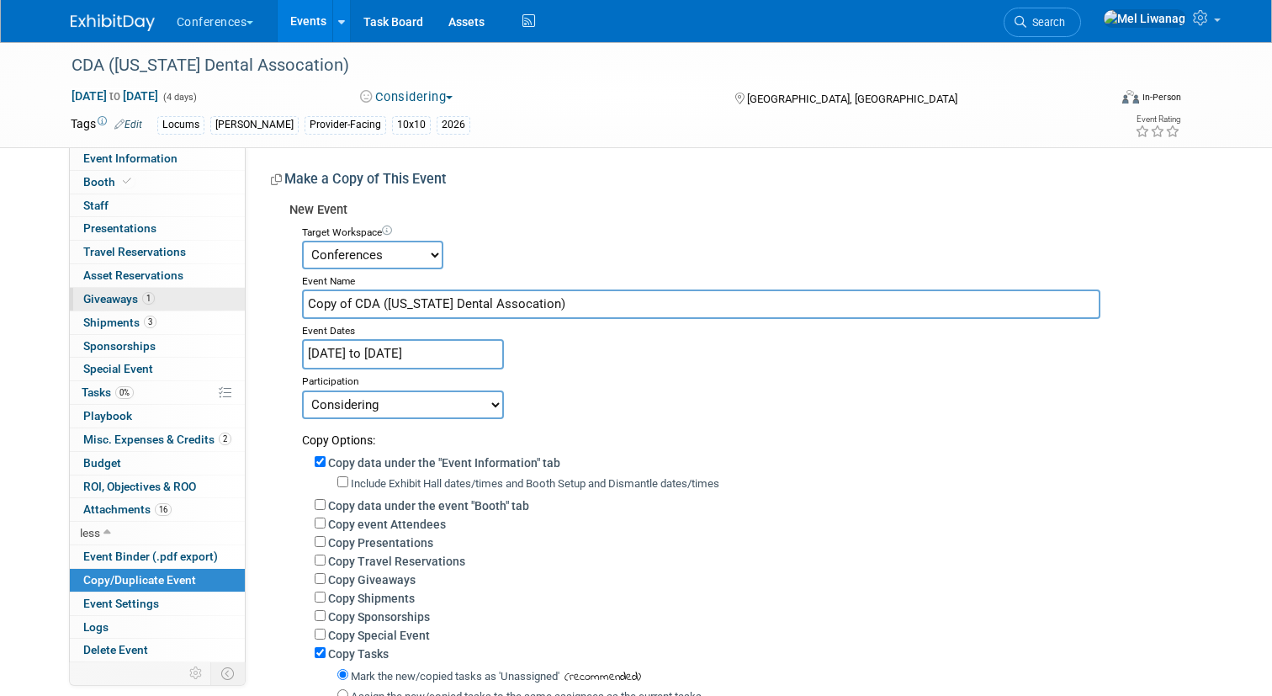
drag, startPoint x: 358, startPoint y: 304, endPoint x: 156, endPoint y: 301, distance: 201.9
click at [156, 302] on div "Event Information Event Info Booth Booth 0 Staff 0 Staff 0 Presentations 0 Pres…" at bounding box center [636, 445] width 1157 height 807
drag, startPoint x: 346, startPoint y: 304, endPoint x: 391, endPoint y: 305, distance: 45.5
click at [393, 305] on input "TDA ([US_STATE] Dental Assocation)" at bounding box center [701, 303] width 799 height 29
type input "TDA ([US_STATE] Dental Assocation)"
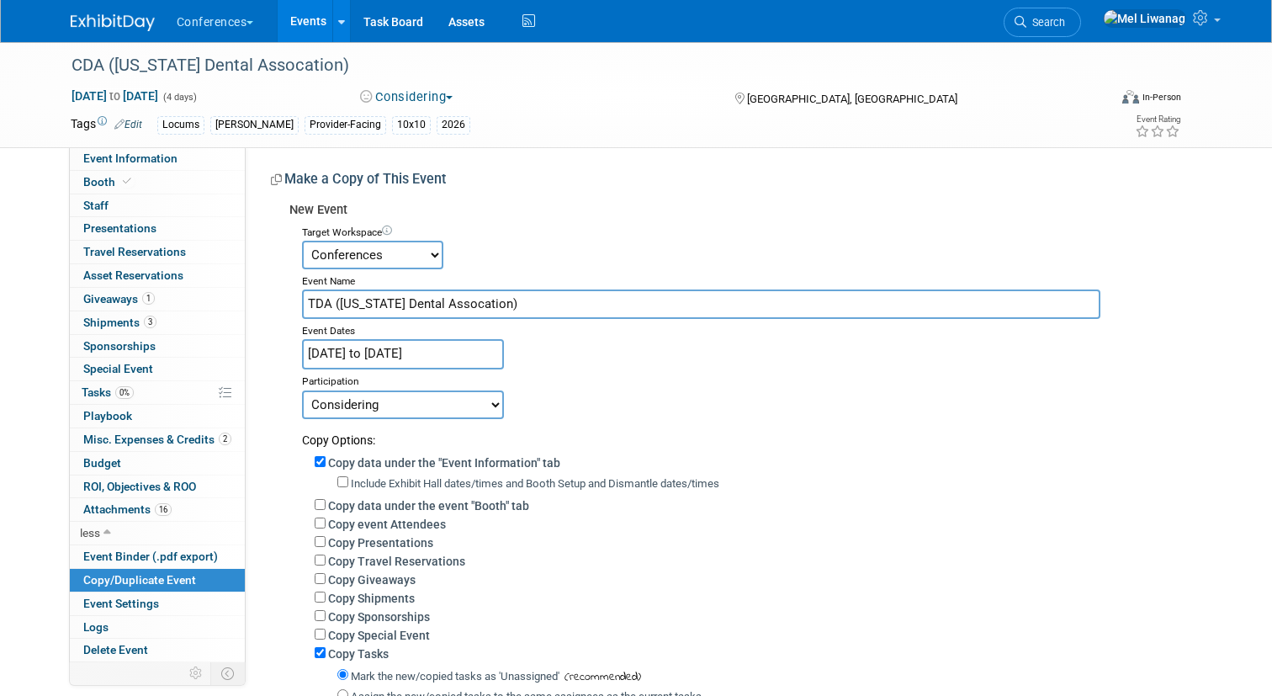
click at [456, 353] on input "[DATE] to [DATE]" at bounding box center [403, 353] width 202 height 29
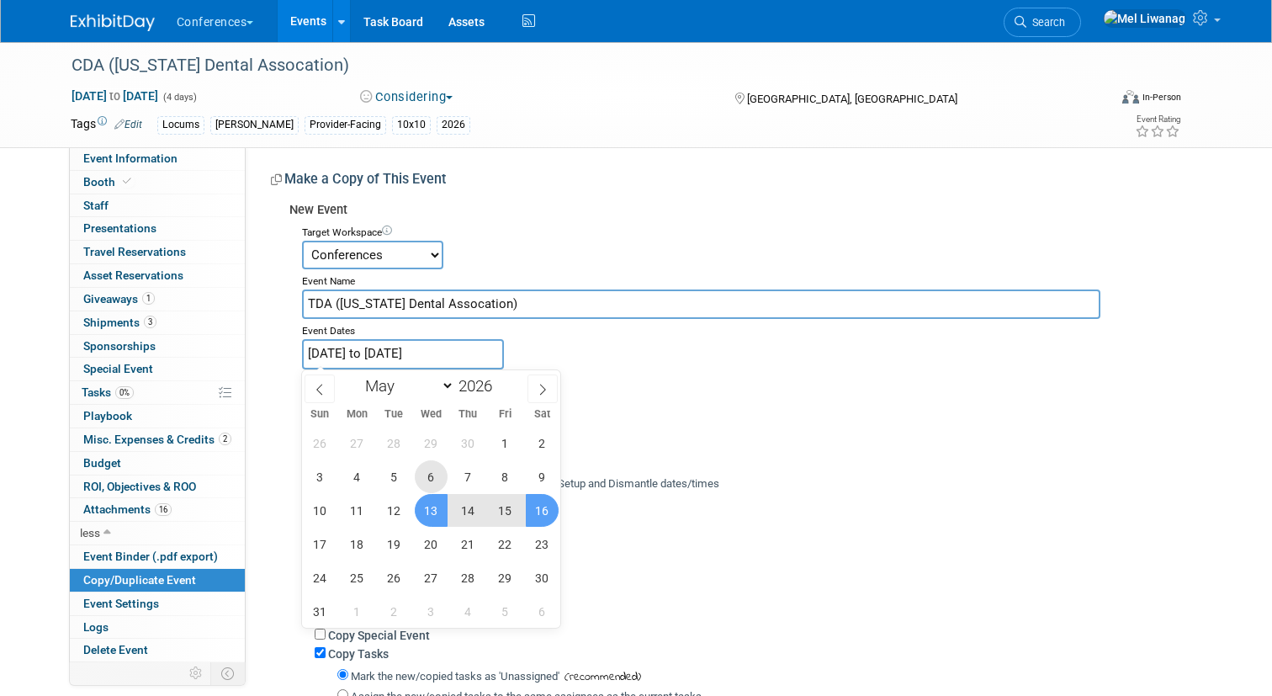
click at [446, 470] on span "6" at bounding box center [431, 476] width 33 height 33
type input "[DATE]"
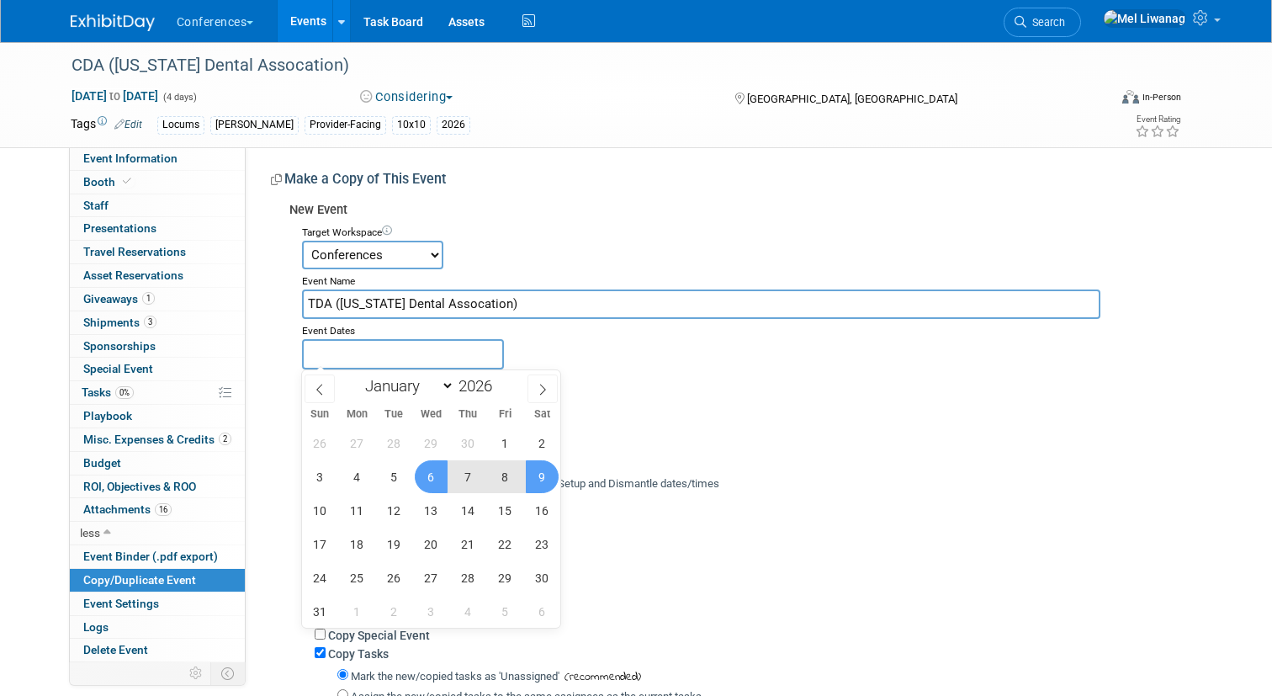
click at [576, 471] on div "Include Exhibit Hall dates/times and Booth Setup and Dismantle dates/times (not…" at bounding box center [752, 483] width 875 height 24
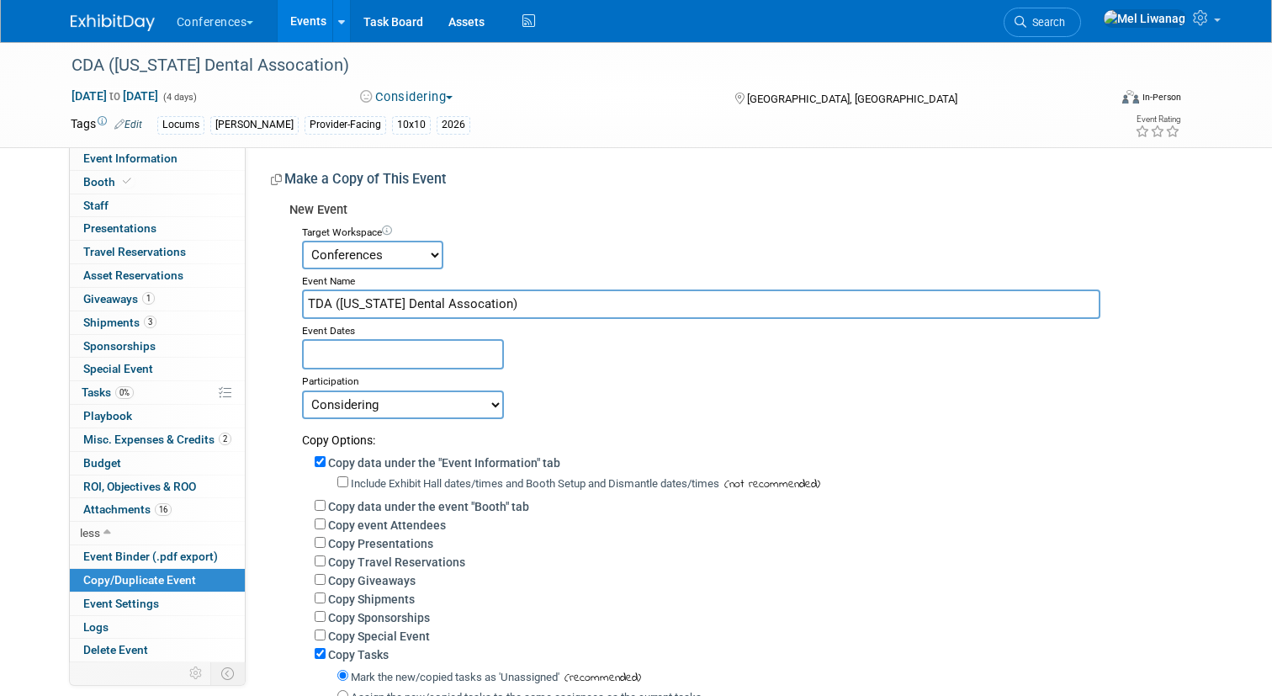
click at [379, 341] on input "text" at bounding box center [403, 353] width 202 height 29
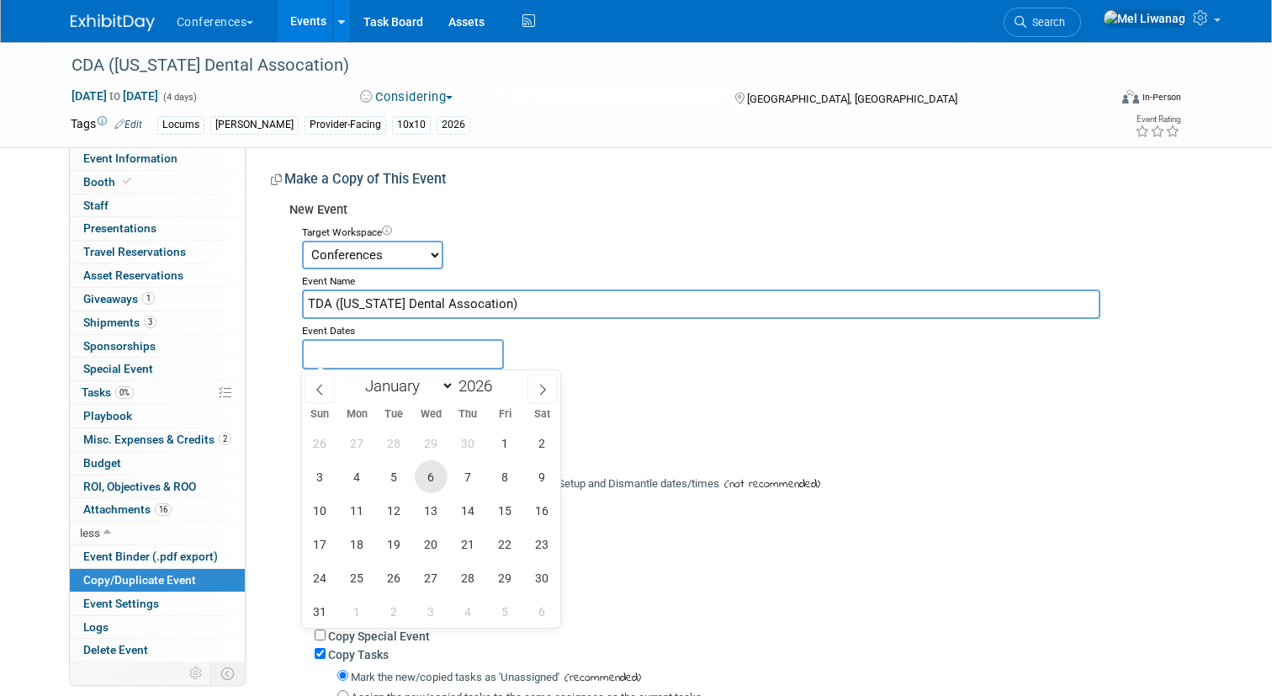
click at [429, 479] on span "6" at bounding box center [431, 476] width 33 height 33
click at [539, 478] on span "9" at bounding box center [542, 476] width 33 height 33
type input "[DATE] to [DATE]"
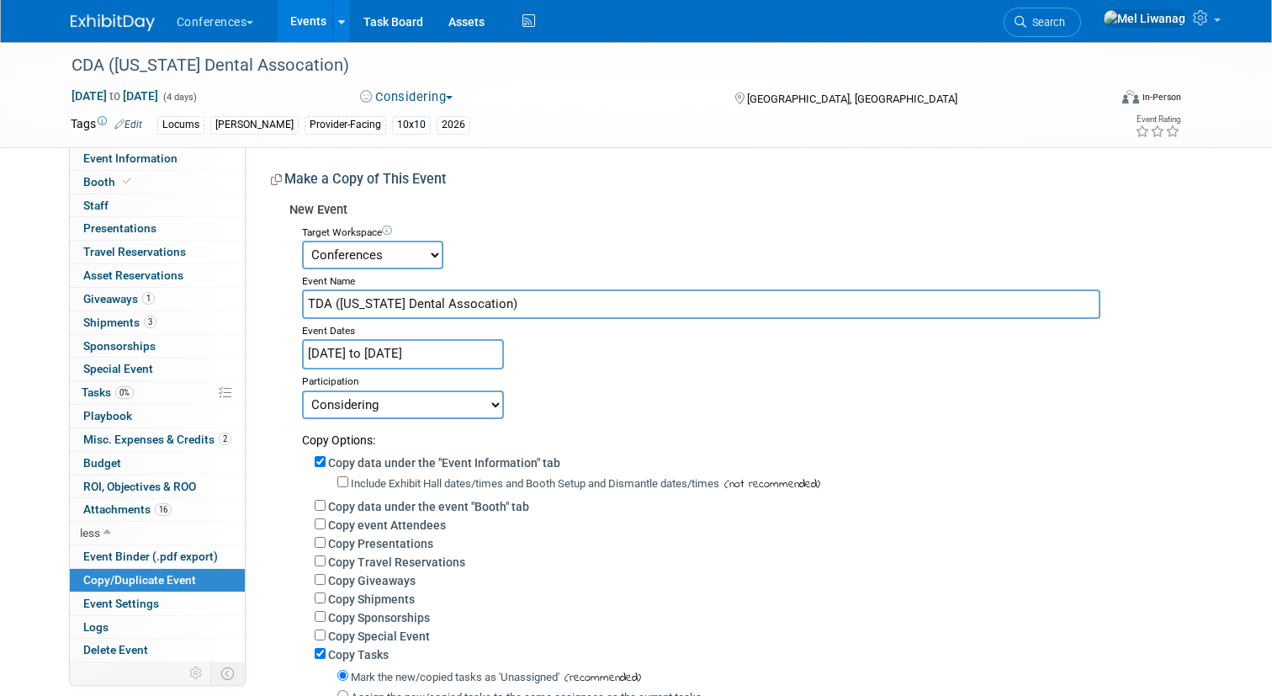
click at [619, 432] on div "Copy Options:" at bounding box center [745, 433] width 887 height 29
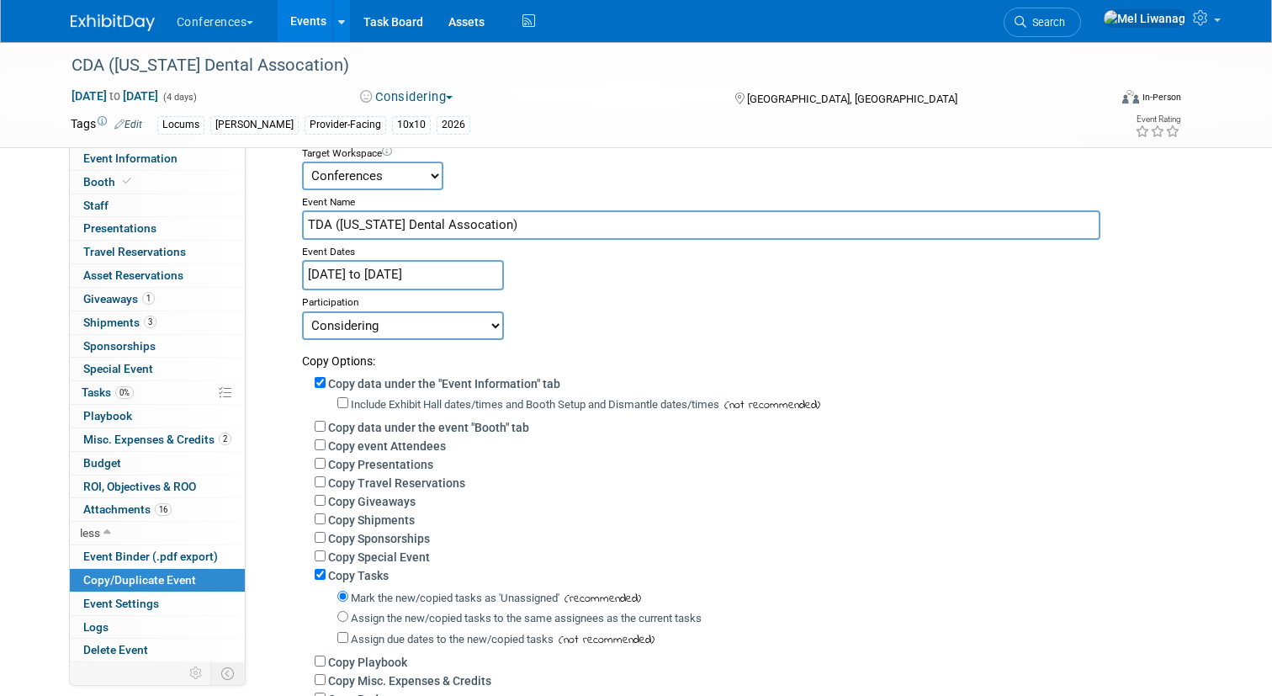
scroll to position [94, 0]
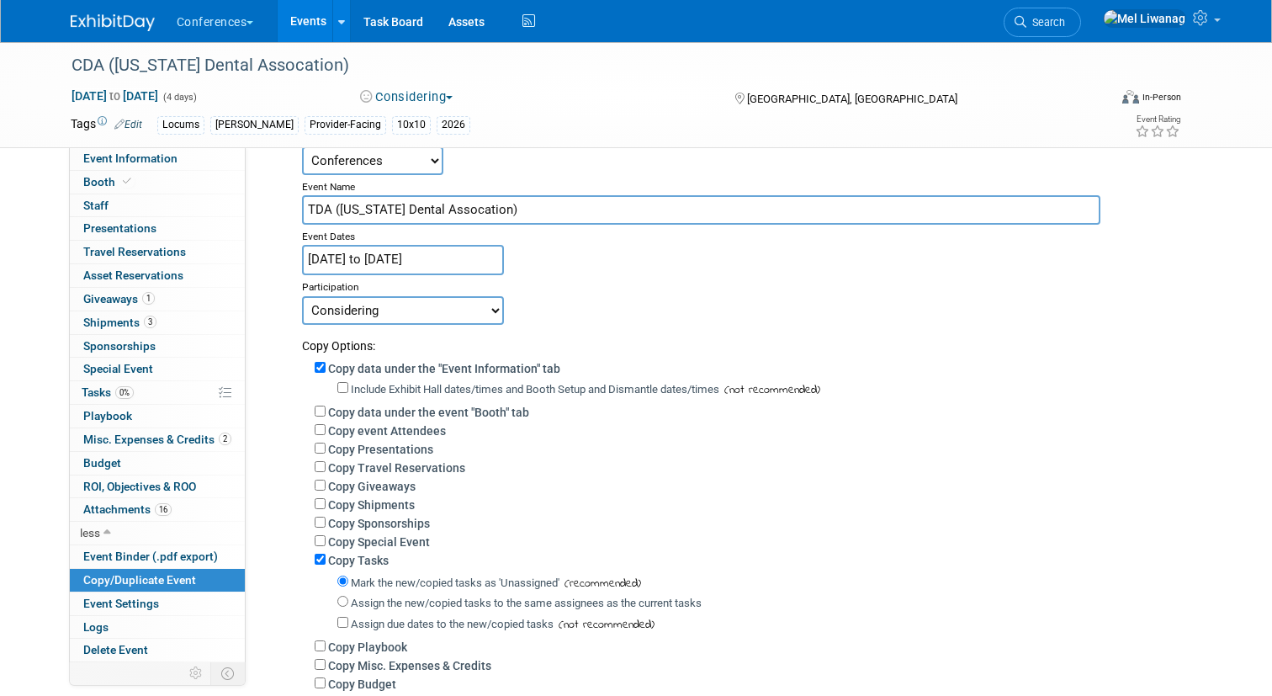
click at [427, 413] on label "Copy data under the event "Booth" tab" at bounding box center [428, 411] width 201 height 13
click at [326, 413] on input "Copy data under the event "Booth" tab" at bounding box center [320, 410] width 11 height 11
checkbox input "true"
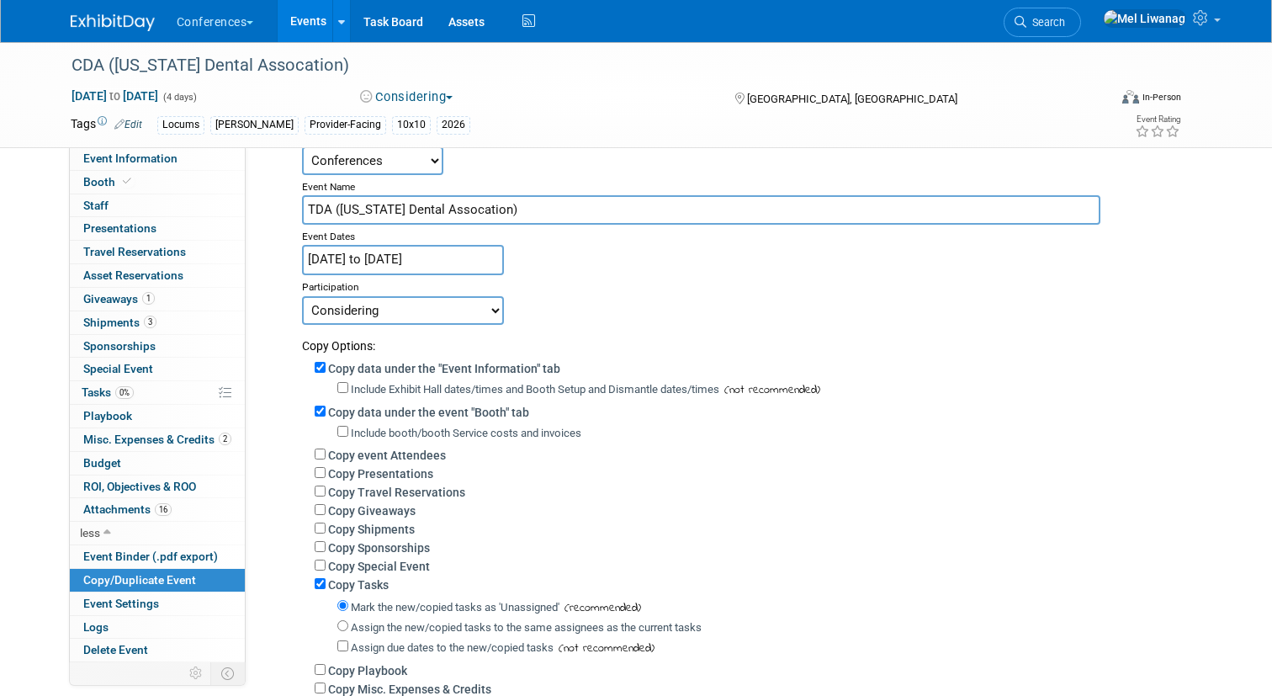
click at [407, 489] on label "Copy Travel Reservations" at bounding box center [396, 491] width 137 height 13
click at [326, 489] on input "Copy Travel Reservations" at bounding box center [320, 490] width 11 height 11
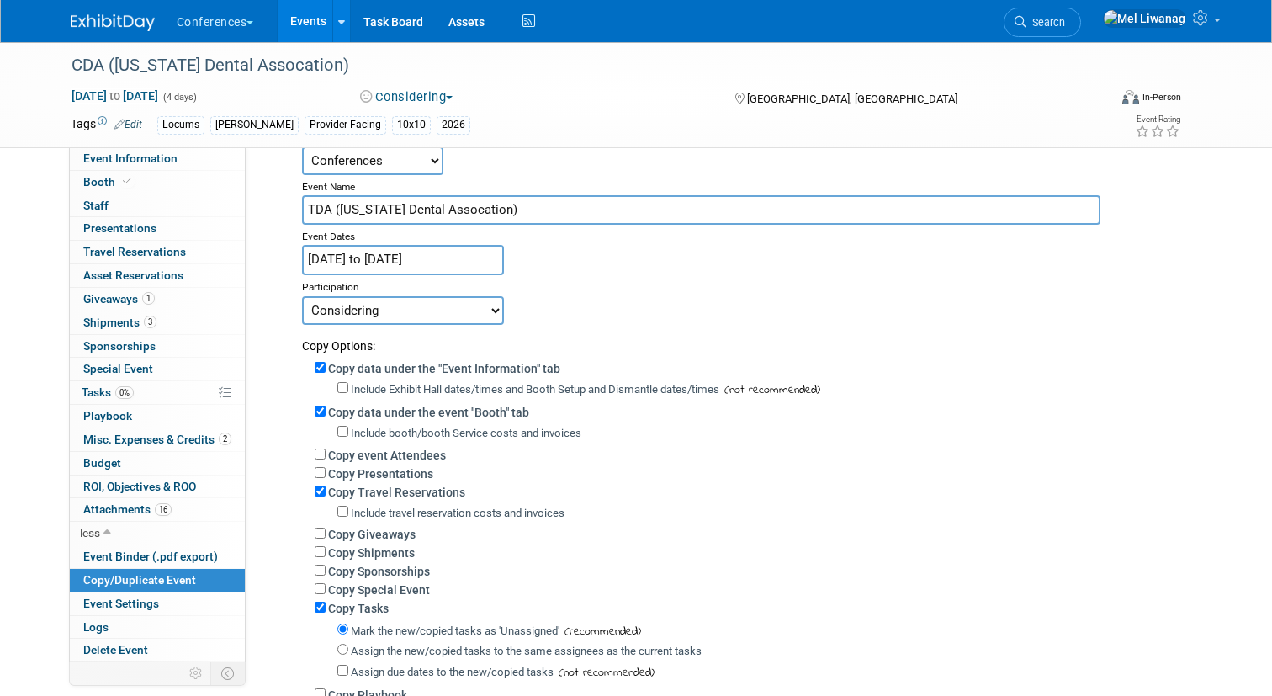
click at [406, 491] on label "Copy Travel Reservations" at bounding box center [396, 491] width 137 height 13
click at [326, 491] on input "Copy Travel Reservations" at bounding box center [320, 490] width 11 height 11
checkbox input "false"
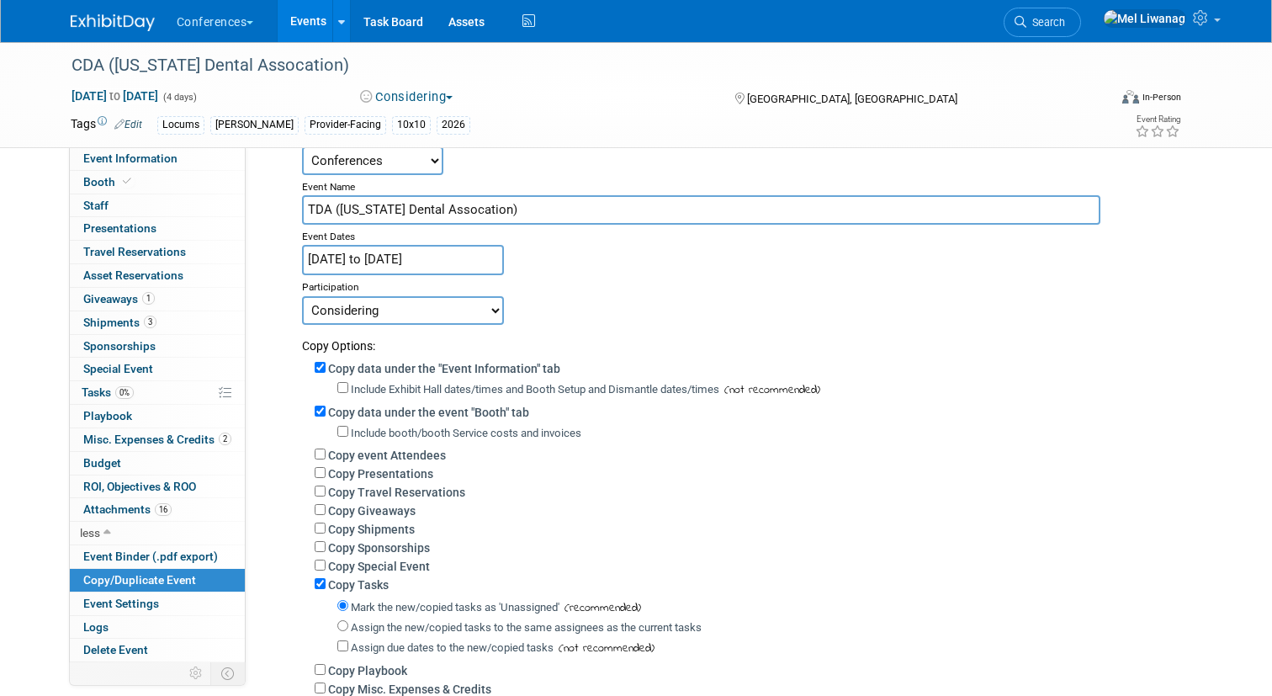
click at [402, 517] on label "Copy Giveaways" at bounding box center [371, 510] width 87 height 13
click at [326, 515] on input "Copy Giveaways" at bounding box center [320, 509] width 11 height 11
checkbox input "true"
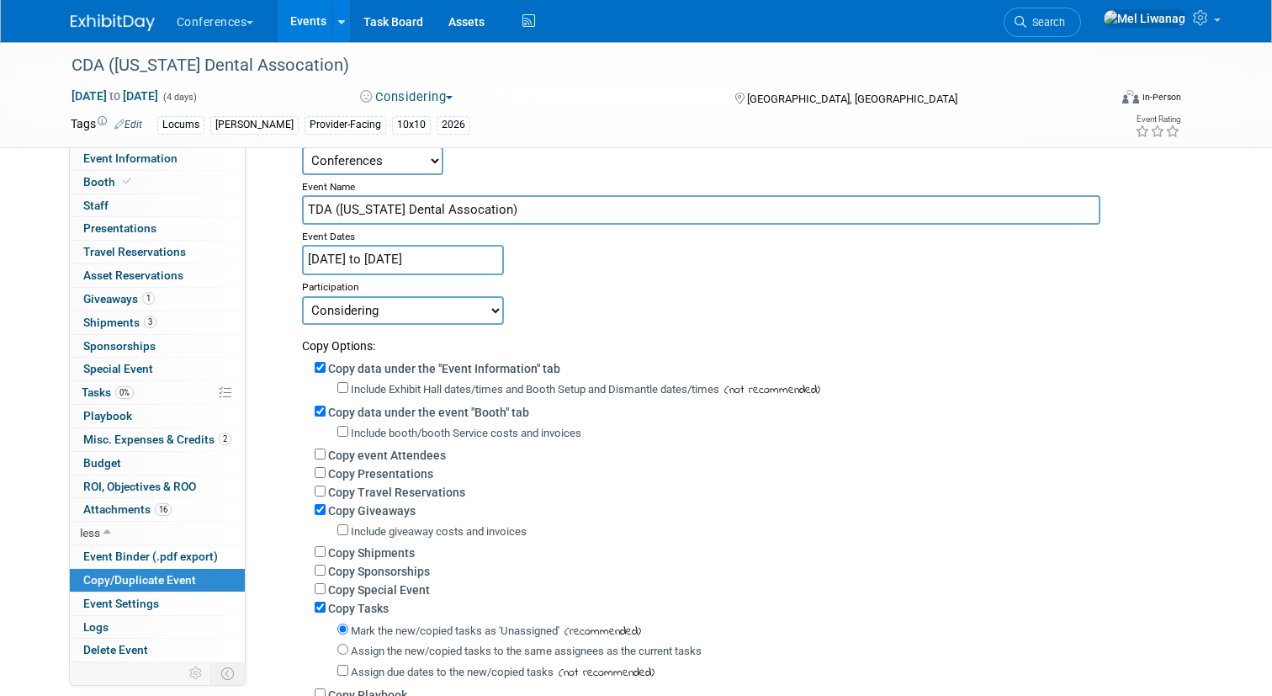
click at [400, 554] on label "Copy Shipments" at bounding box center [371, 552] width 87 height 13
click at [326, 554] on input "Copy Shipments" at bounding box center [320, 551] width 11 height 11
checkbox input "true"
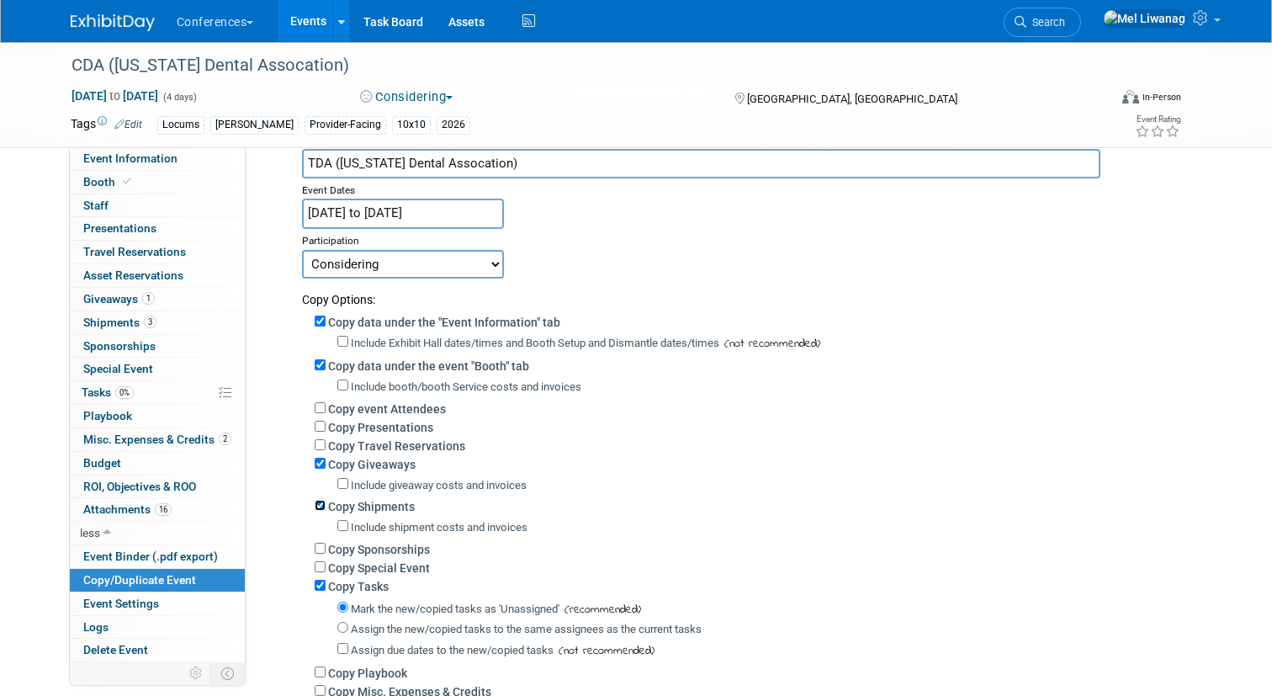
scroll to position [182, 0]
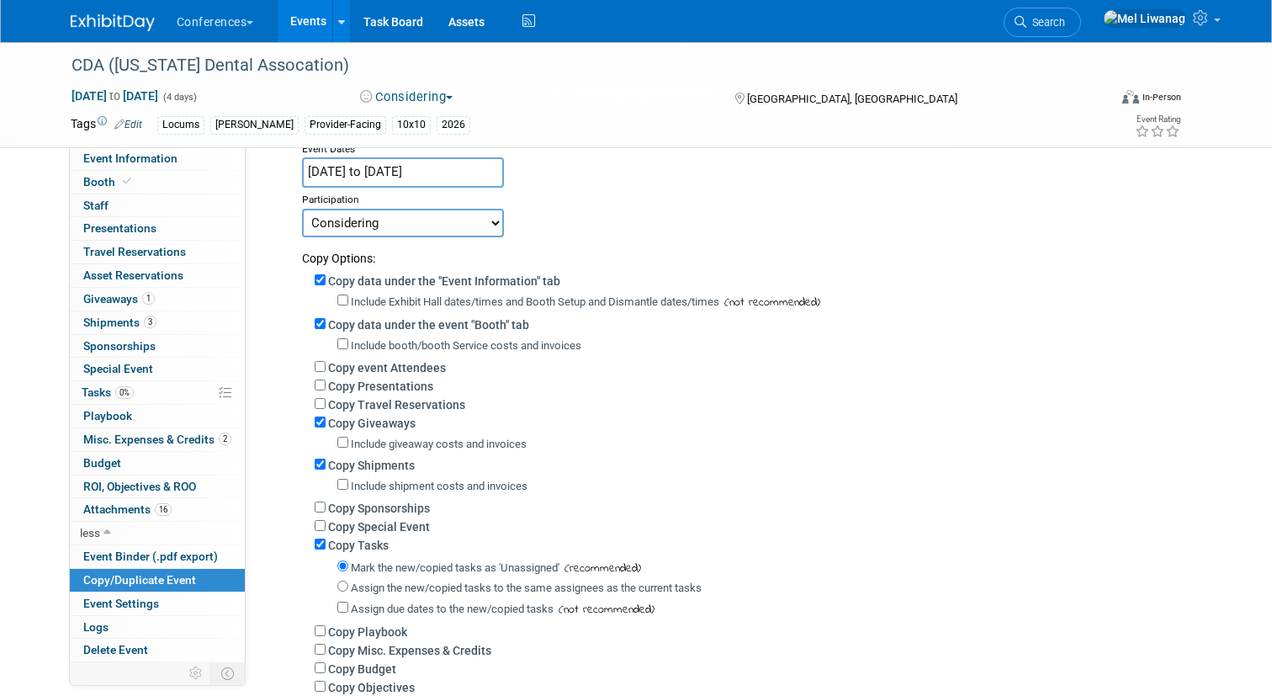
click at [407, 585] on label "Assign the new/copied tasks to the same assignees as the current tasks" at bounding box center [526, 587] width 351 height 13
click at [348, 585] on input "Assign the new/copied tasks to the same assignees as the current tasks" at bounding box center [342, 585] width 11 height 11
radio input "true"
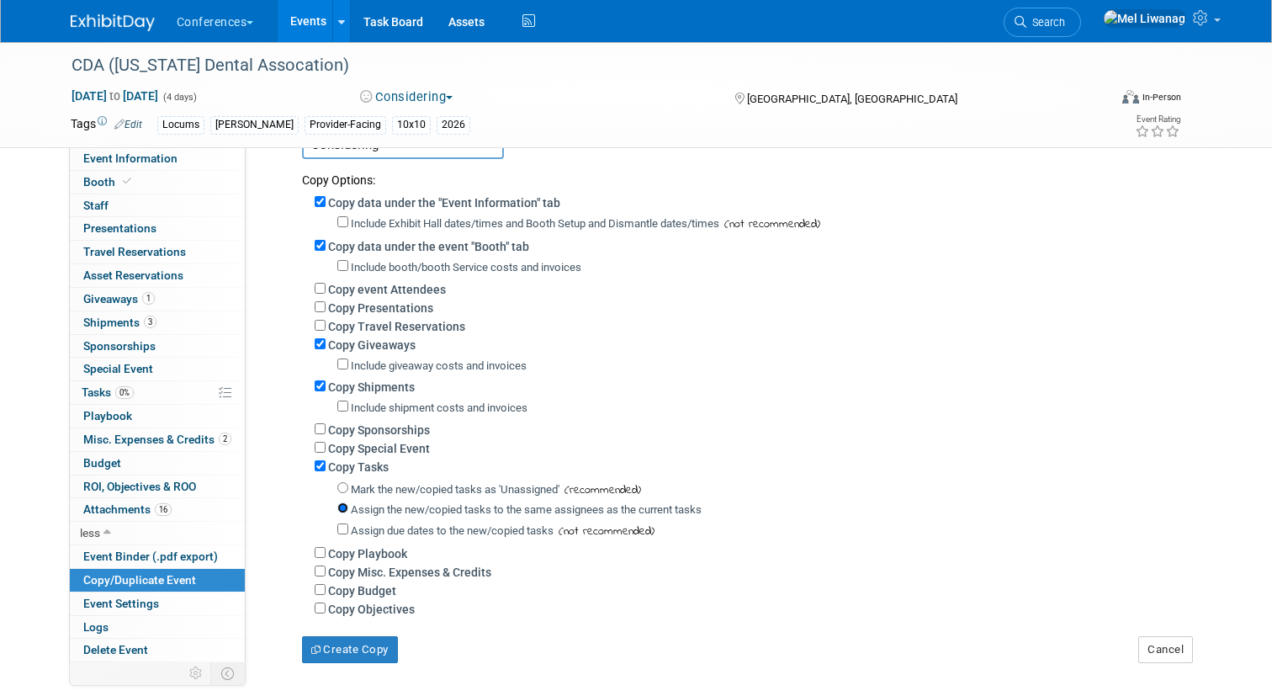
scroll to position [270, 0]
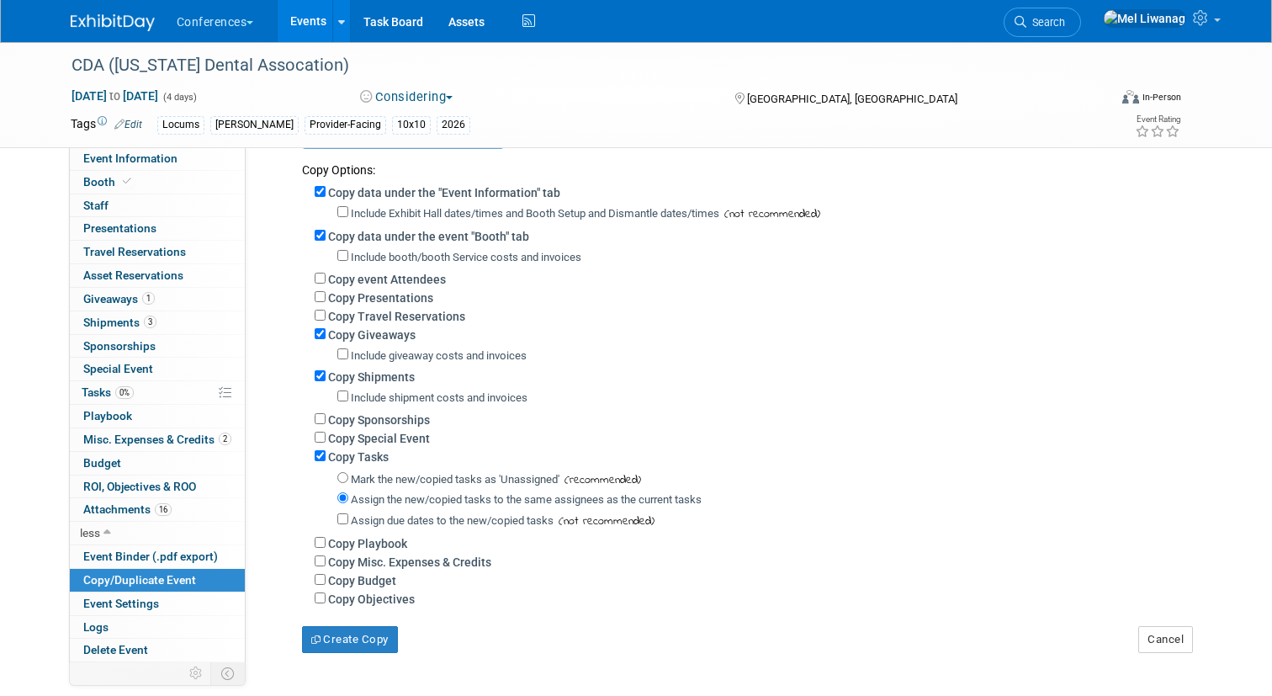
click at [387, 585] on label "Copy Budget" at bounding box center [362, 580] width 68 height 13
click at [326, 585] on input "Copy Budget" at bounding box center [320, 579] width 11 height 11
checkbox input "true"
click at [387, 574] on div "Copy Budget" at bounding box center [752, 579] width 875 height 19
click at [388, 569] on label "Copy Misc. Expenses & Credits" at bounding box center [409, 561] width 163 height 13
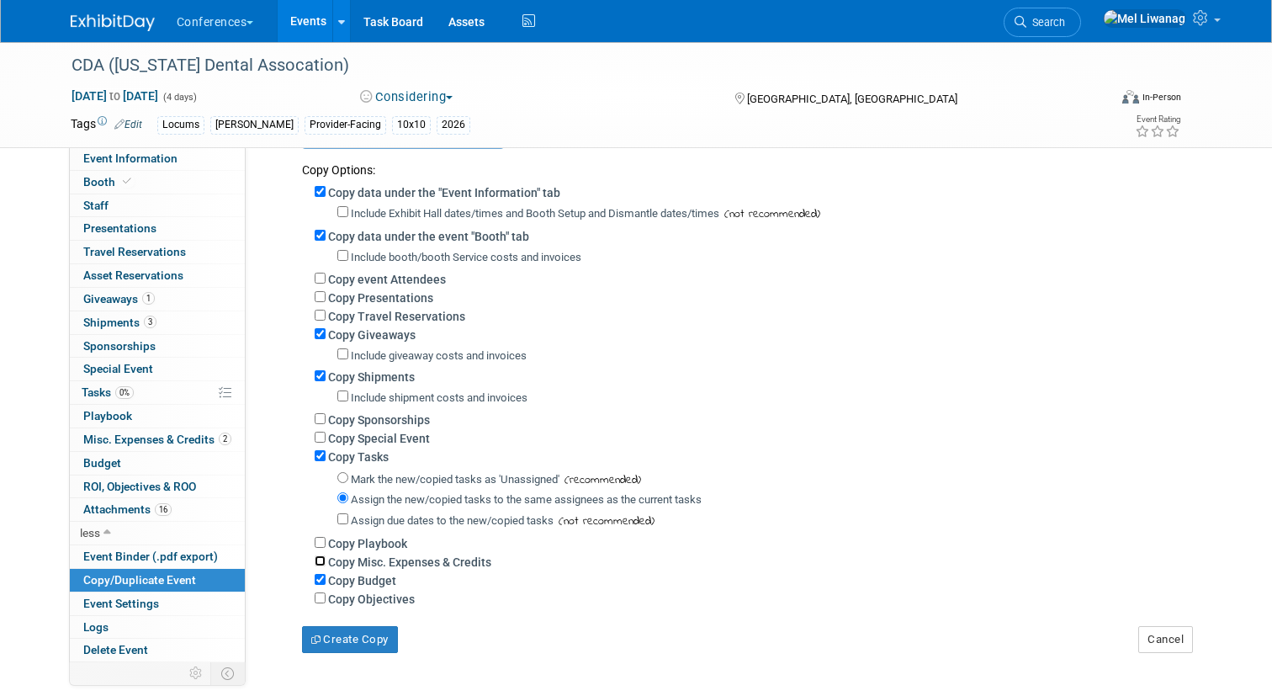
click at [326, 566] on input "Copy Misc. Expenses & Credits" at bounding box center [320, 560] width 11 height 11
checkbox input "true"
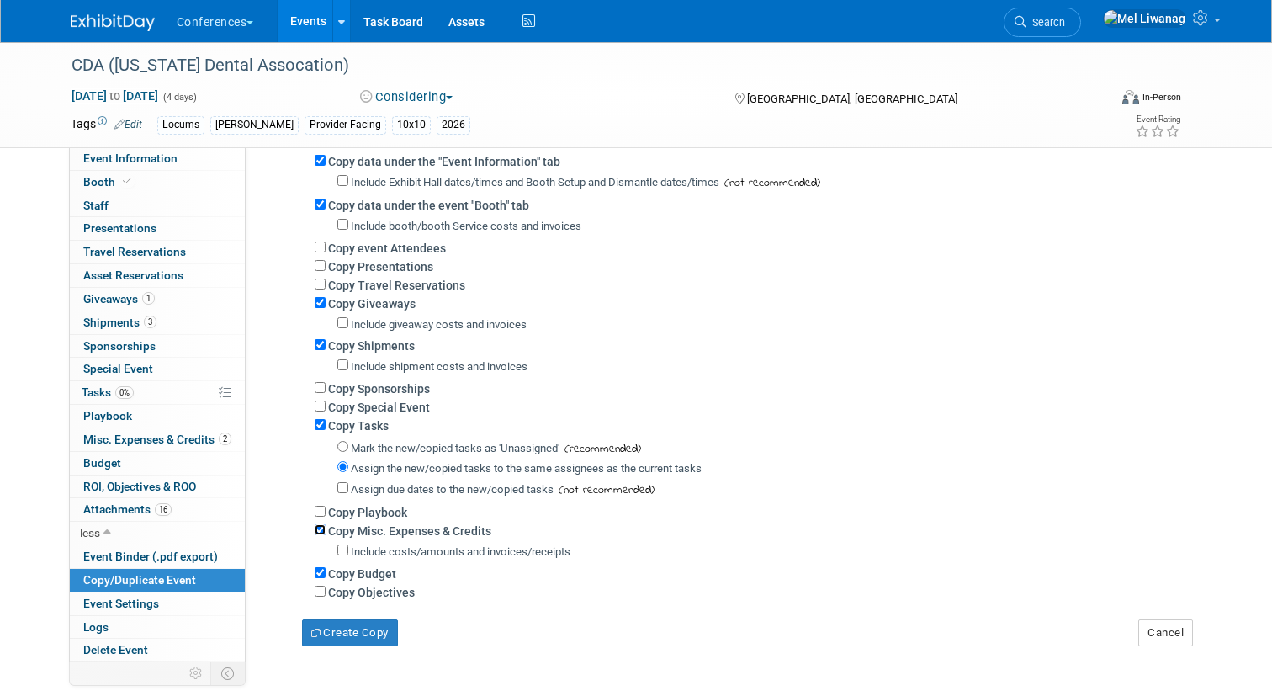
scroll to position [326, 0]
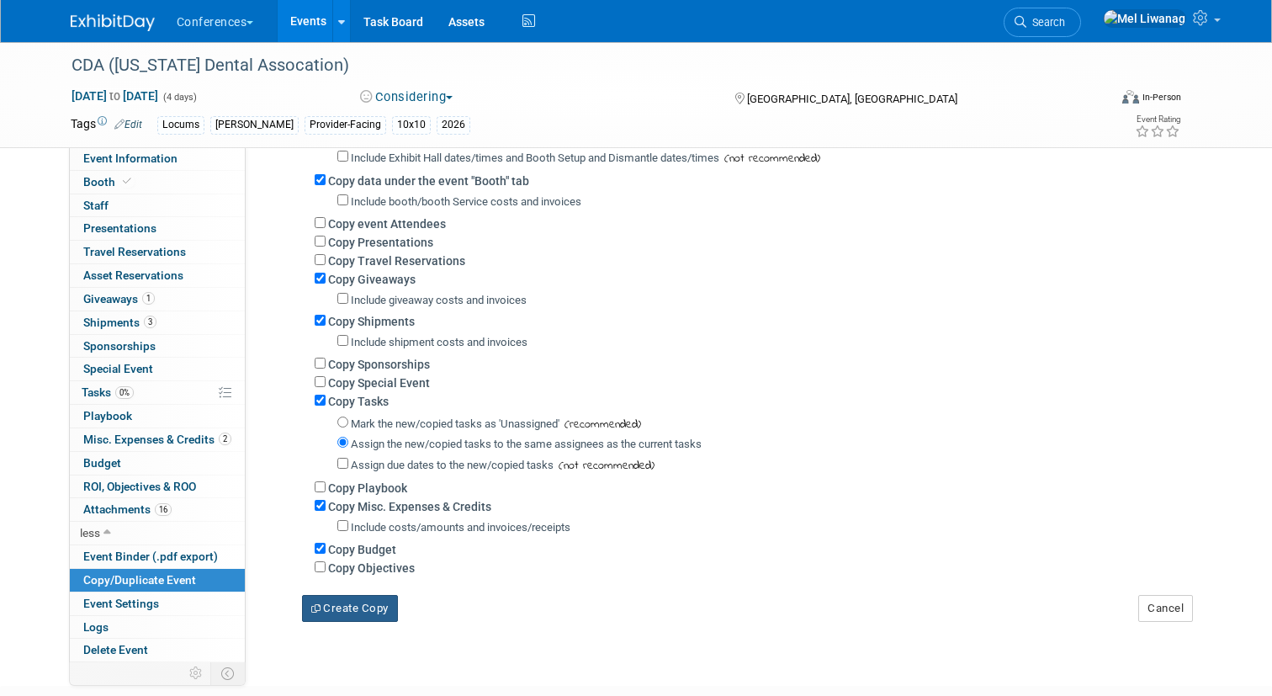
click at [341, 622] on button "Create Copy" at bounding box center [350, 608] width 96 height 27
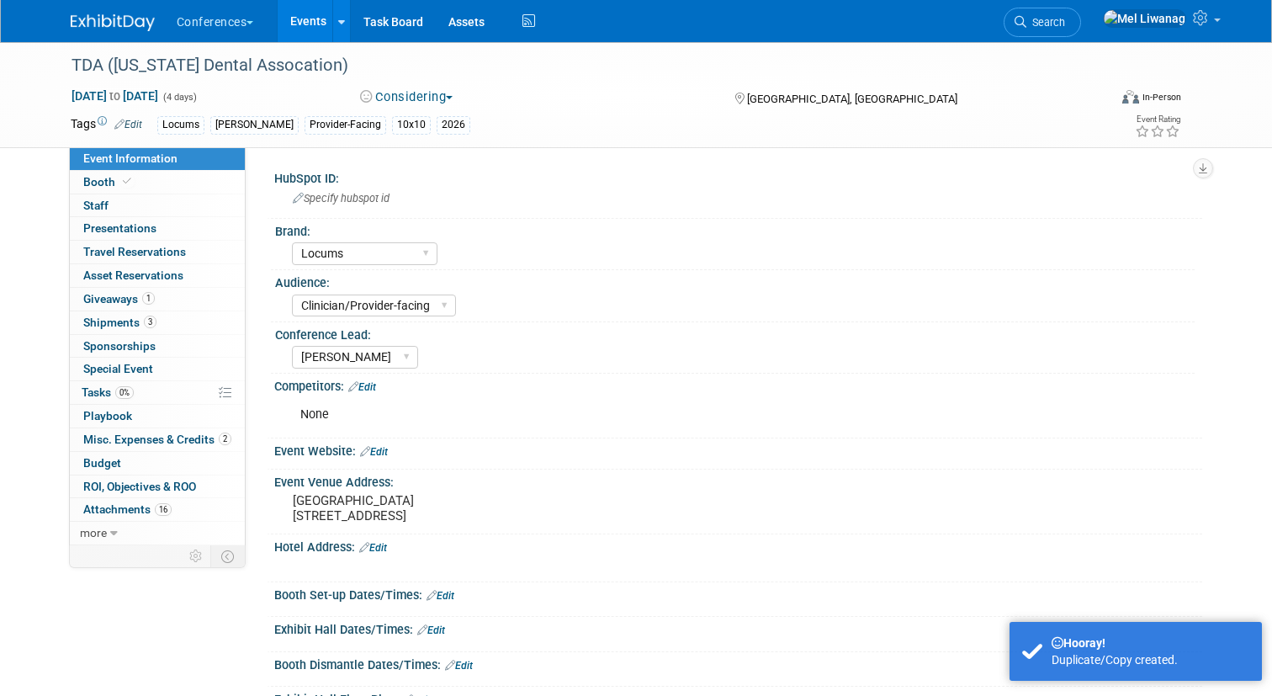
select select "Locums"
select select "Clinician/Provider-facing"
select select "[PERSON_NAME]"
click at [402, 496] on pre "[GEOGRAPHIC_DATA] [STREET_ADDRESS]" at bounding box center [468, 508] width 350 height 30
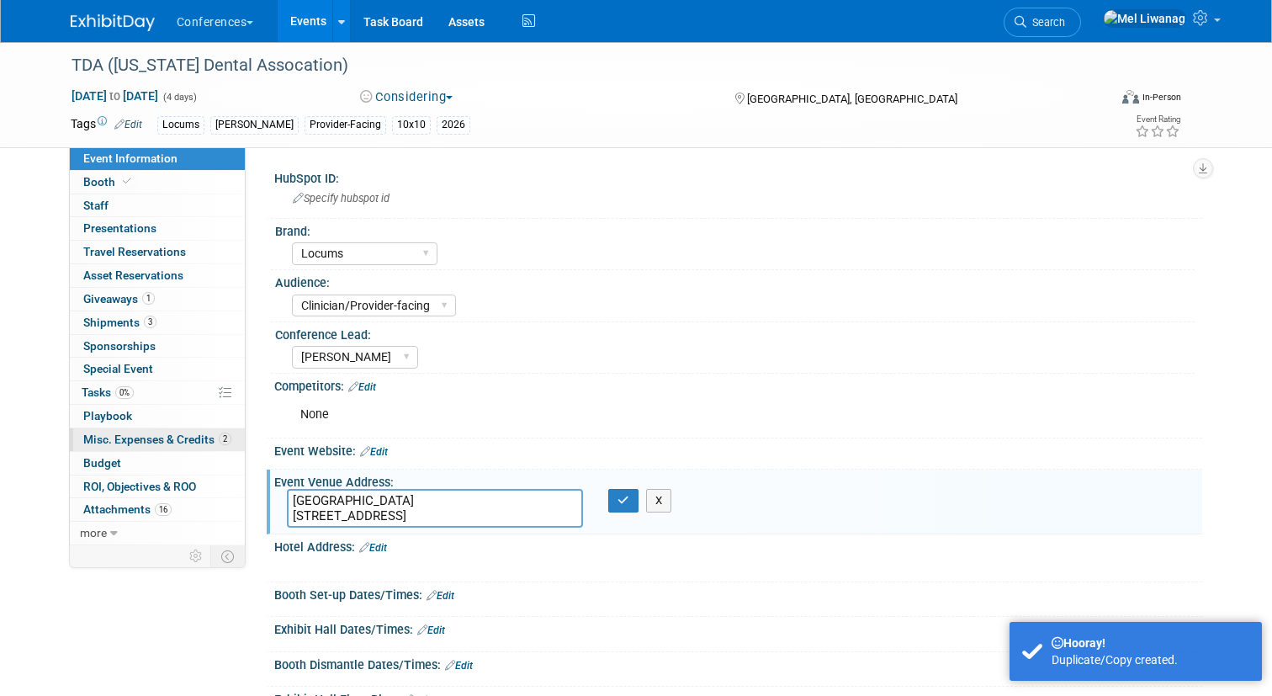
drag, startPoint x: 551, startPoint y: 516, endPoint x: 114, endPoint y: 439, distance: 444.2
click at [114, 439] on div "Event Information Event Info Booth Booth 0 Staff 0 Staff 0 Presentations 0 Pres…" at bounding box center [636, 436] width 1157 height 789
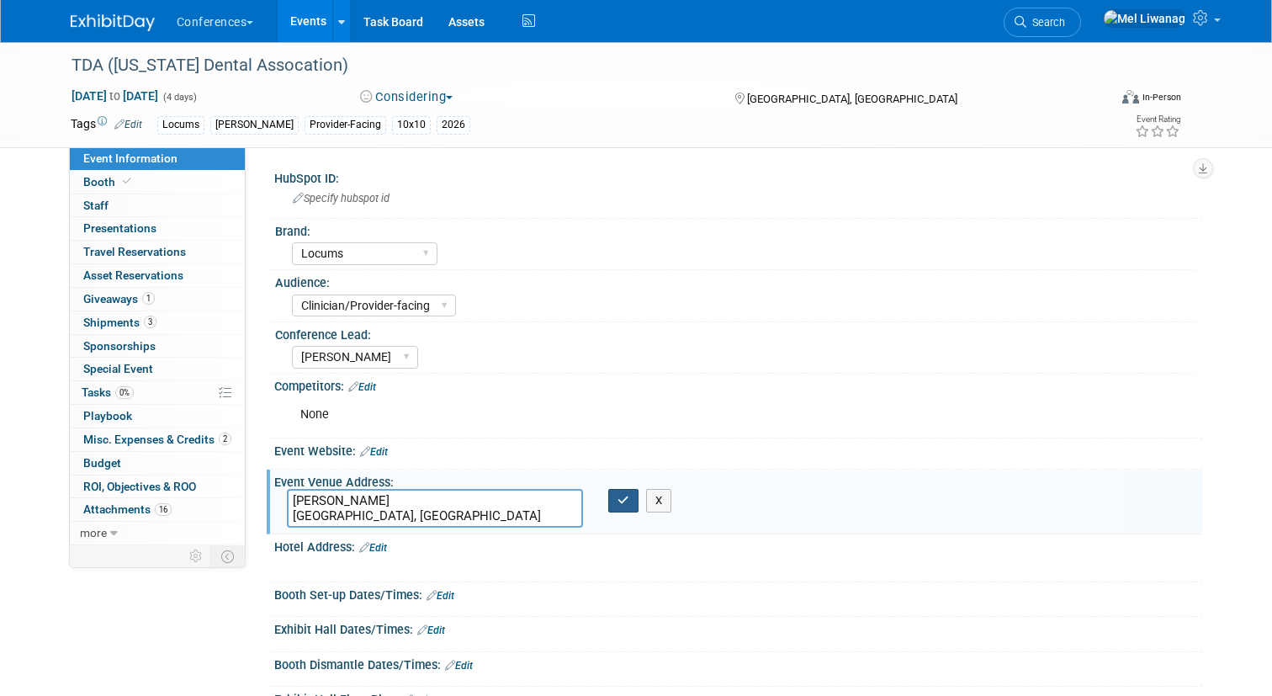
type textarea "[PERSON_NAME] [GEOGRAPHIC_DATA], [GEOGRAPHIC_DATA]"
click at [617, 502] on button "button" at bounding box center [623, 501] width 30 height 24
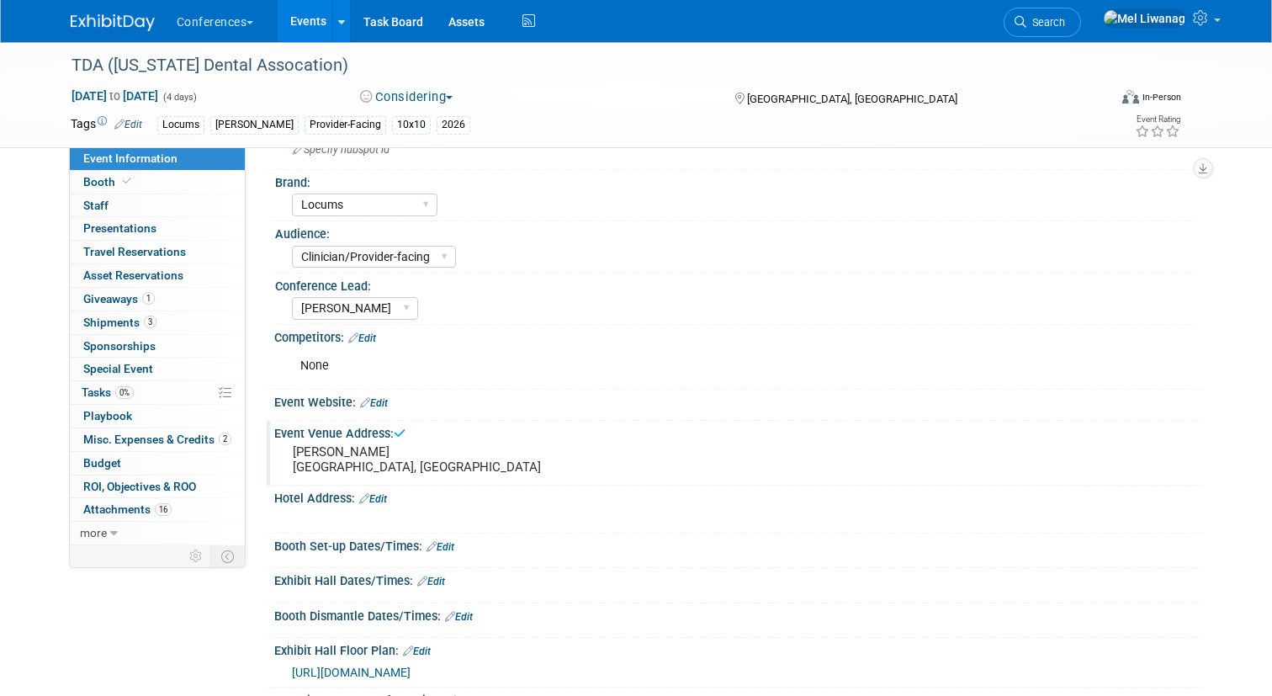
scroll to position [50, 0]
click at [436, 580] on link "Edit" at bounding box center [431, 580] width 28 height 12
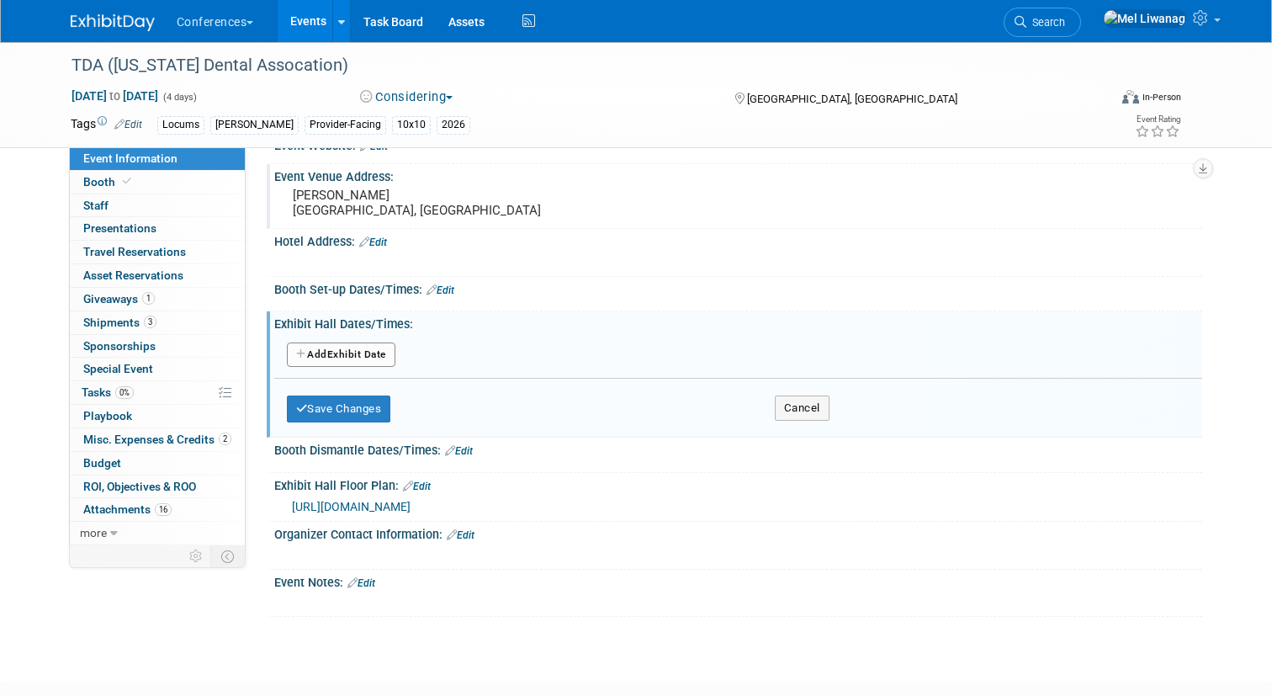
scroll to position [313, 0]
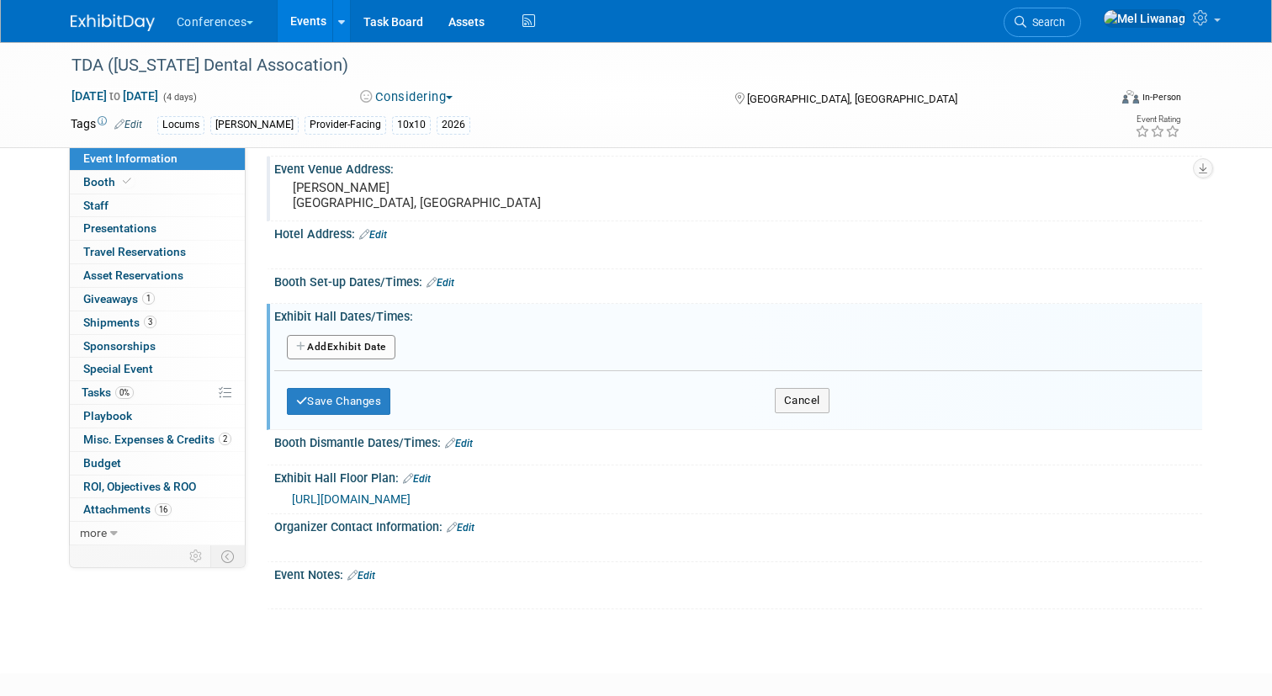
click at [359, 347] on button "Add Another Exhibit Date" at bounding box center [341, 347] width 109 height 25
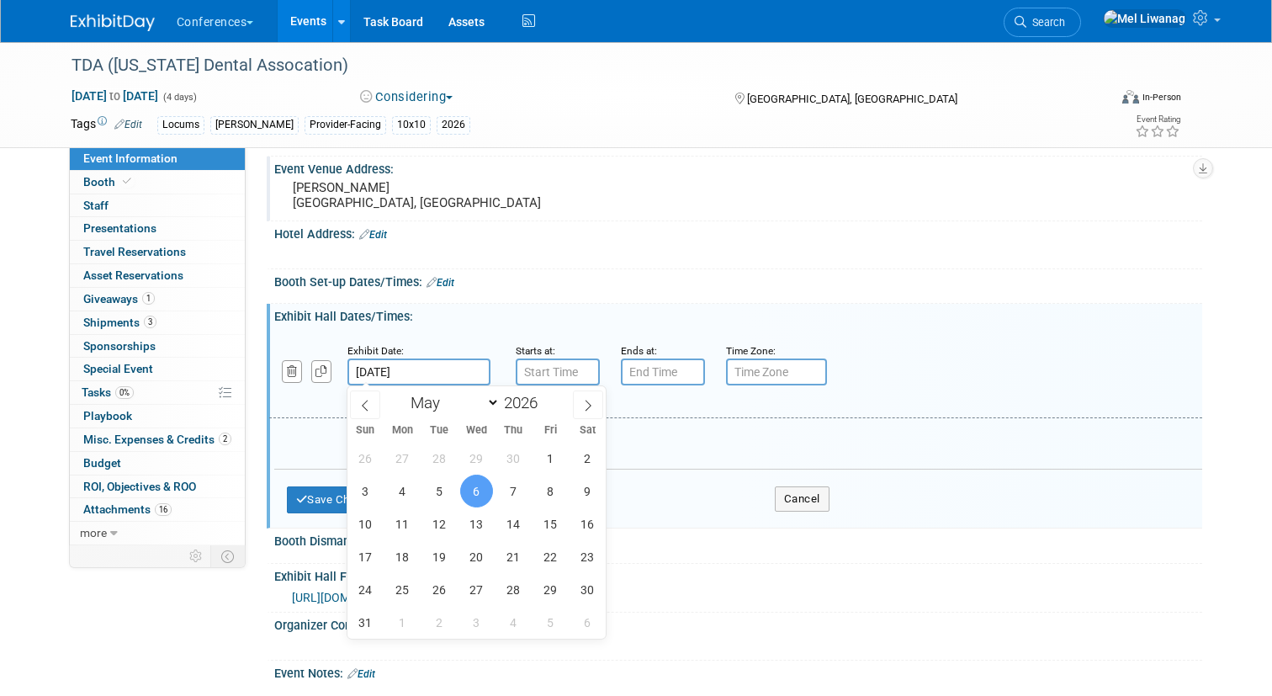
click at [414, 363] on input "[DATE]" at bounding box center [418, 371] width 143 height 27
click at [507, 504] on span "7" at bounding box center [513, 490] width 33 height 33
type input "[DATE]"
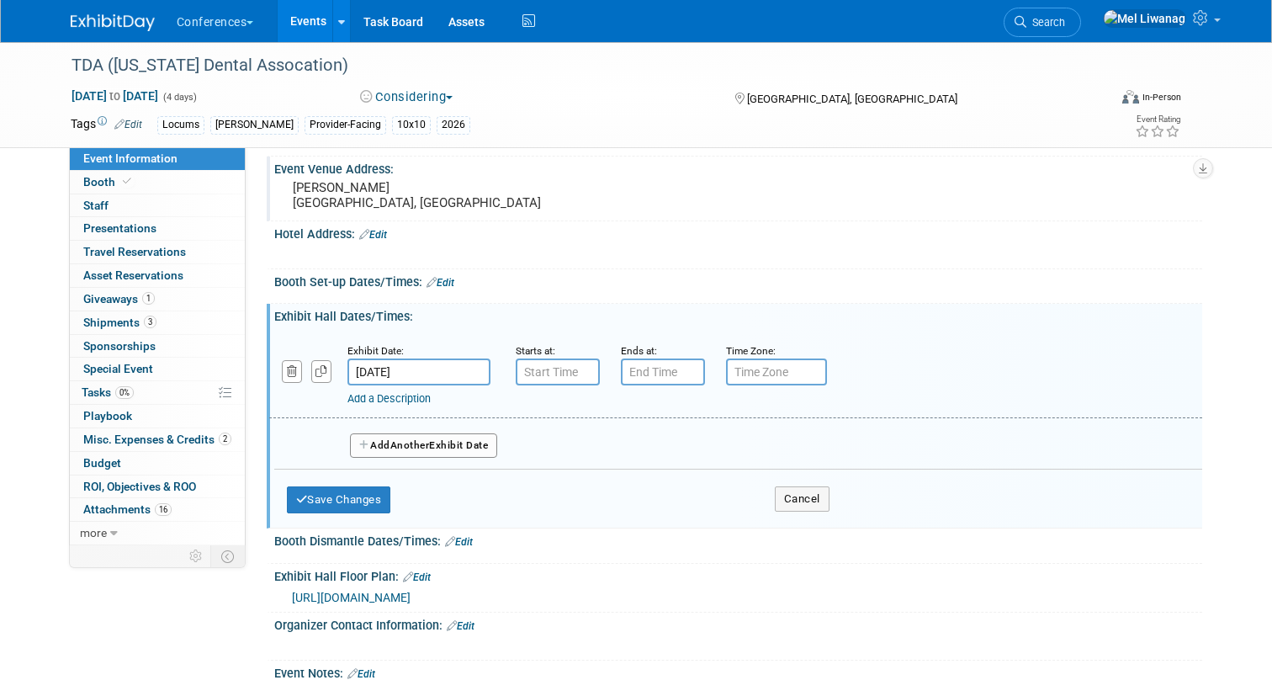
click at [424, 439] on span "Another" at bounding box center [410, 445] width 40 height 12
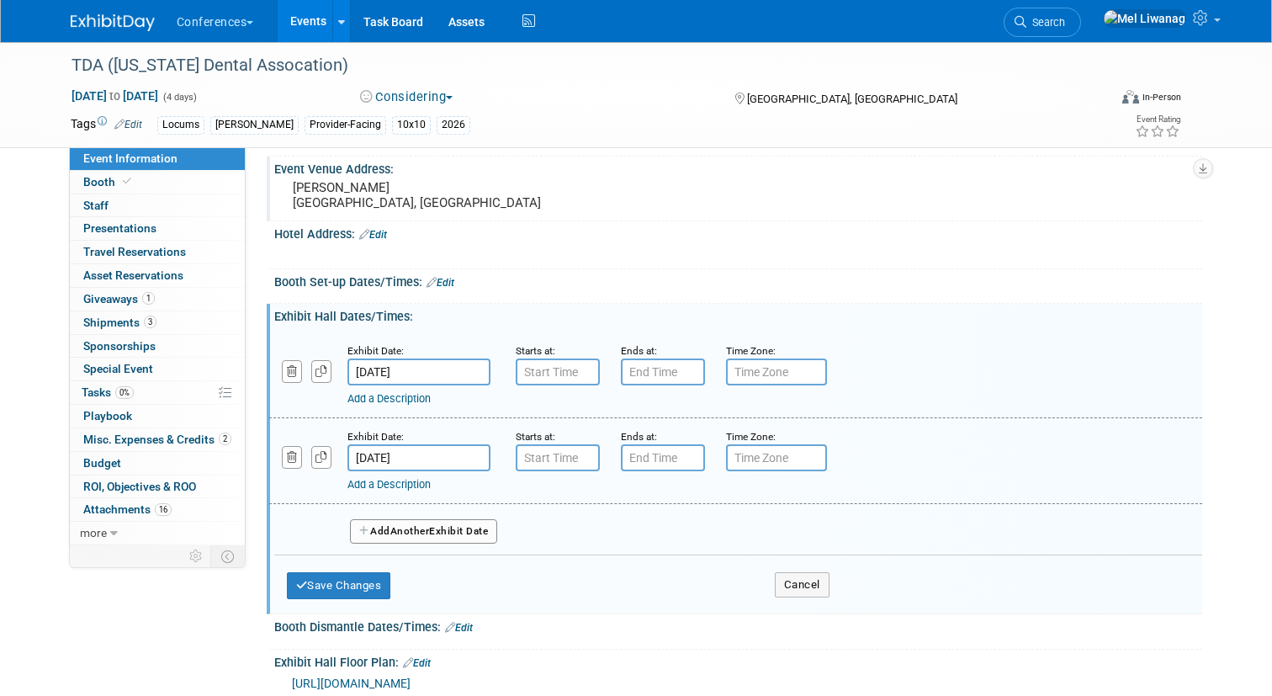
click at [430, 532] on span "Another" at bounding box center [410, 531] width 40 height 12
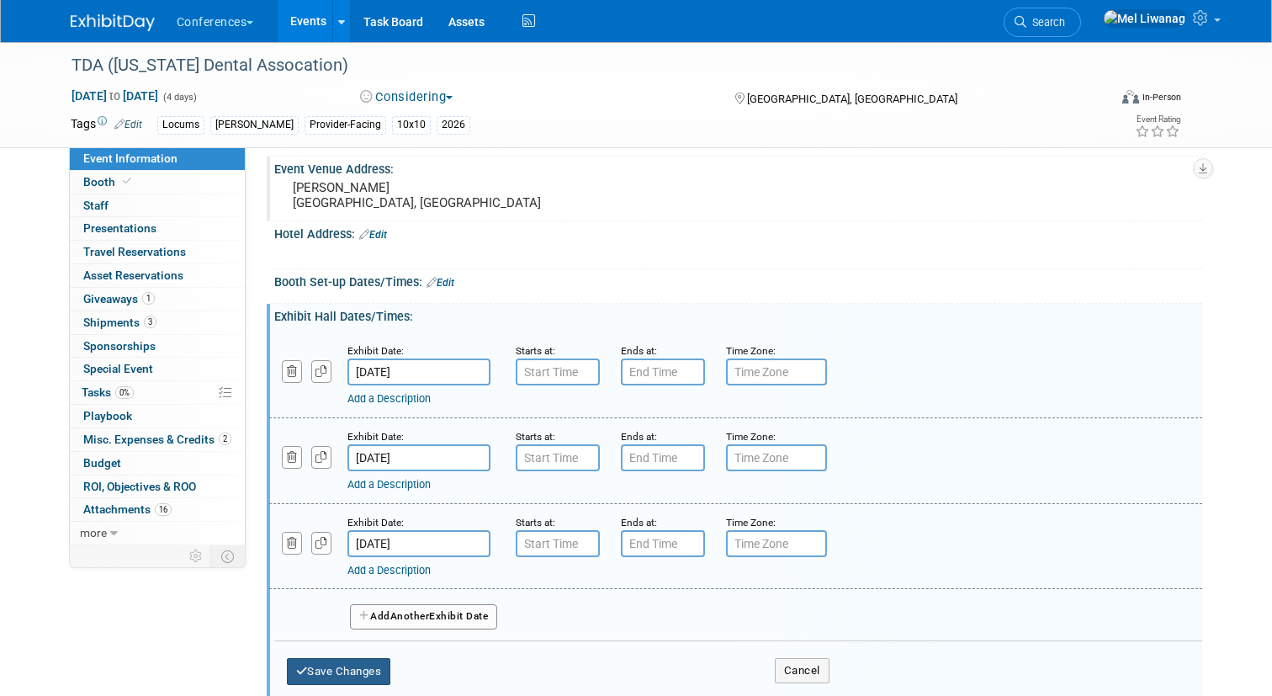
click at [359, 659] on button "Save Changes" at bounding box center [339, 671] width 104 height 27
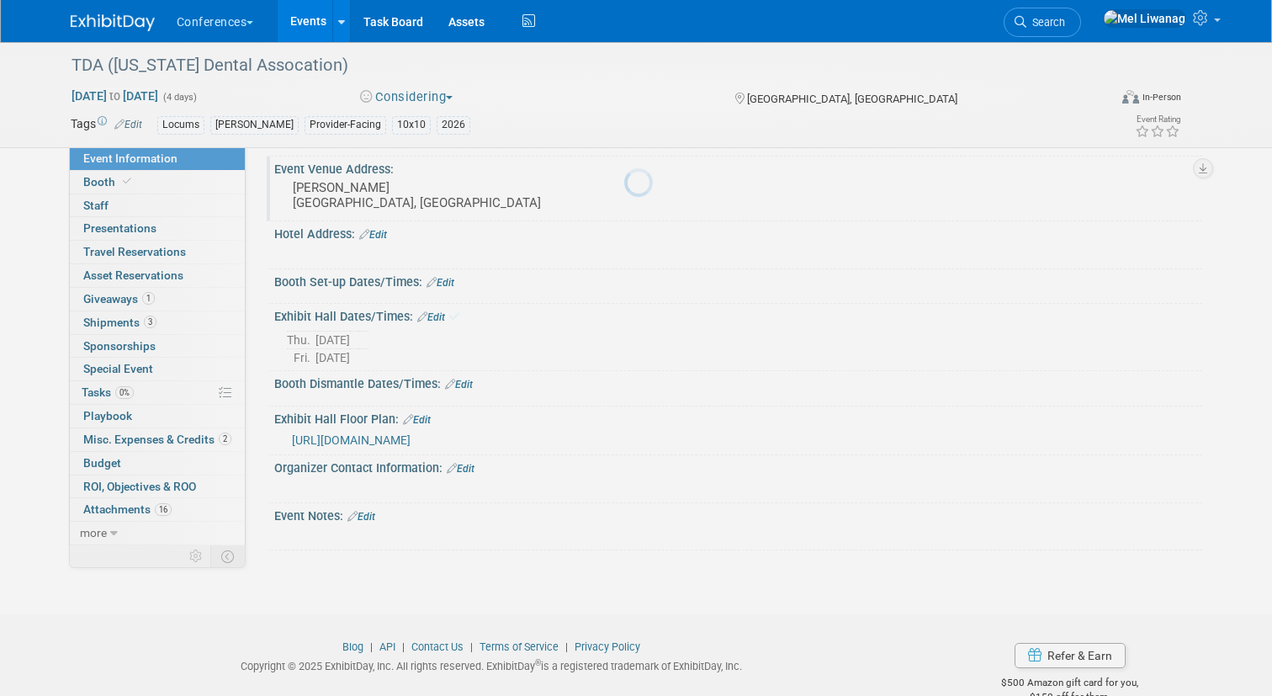
scroll to position [312, 0]
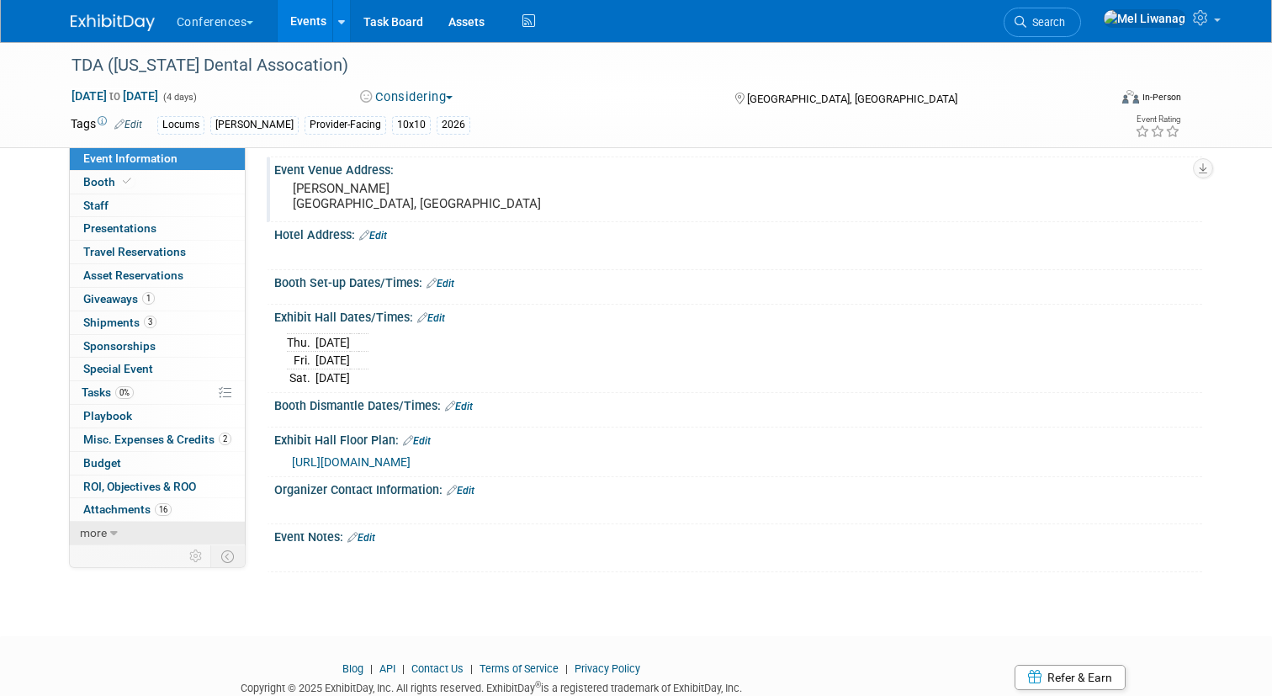
click at [109, 526] on link "more" at bounding box center [157, 532] width 175 height 23
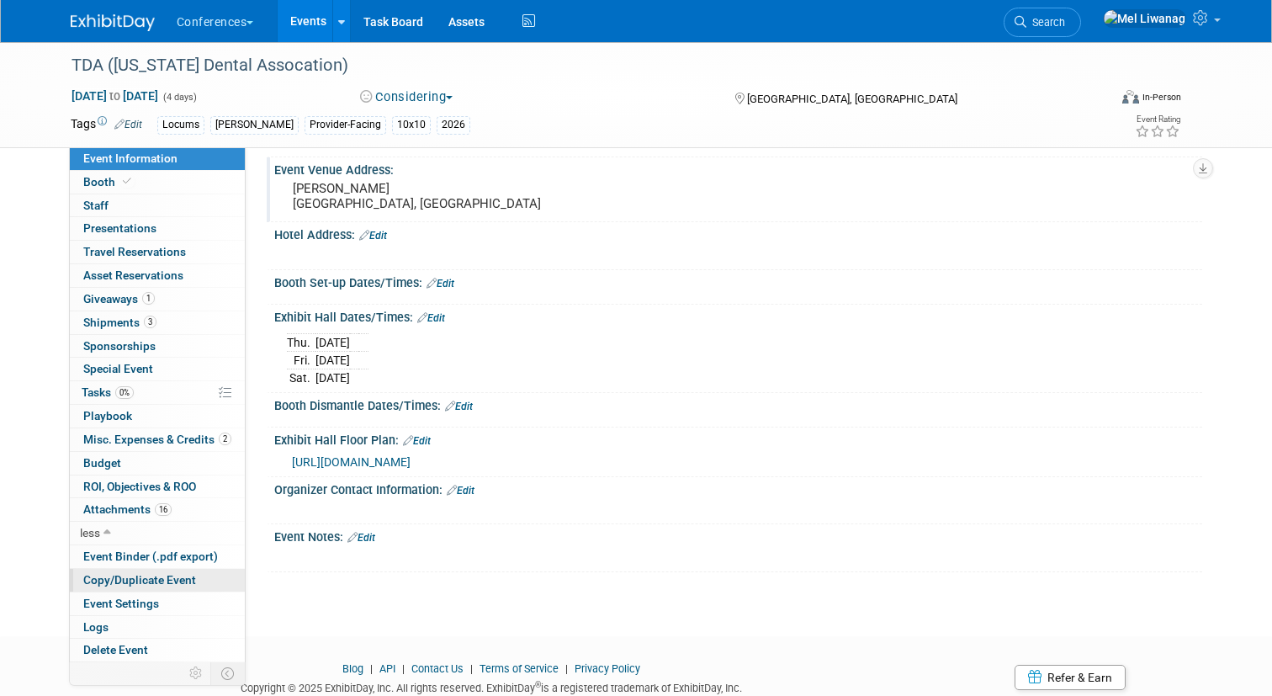
click at [170, 577] on span "Copy/Duplicate Event" at bounding box center [139, 579] width 113 height 13
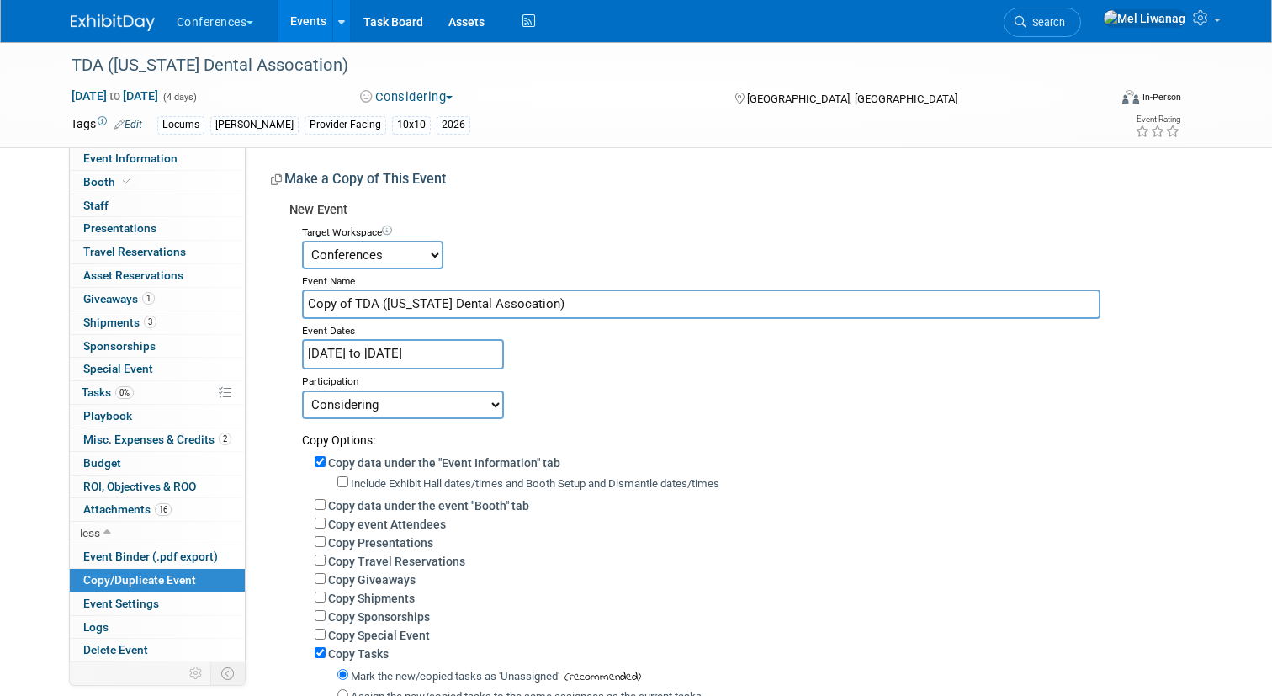
click at [378, 298] on input "Copy of TDA (Texas Dental Assocation)" at bounding box center [701, 303] width 799 height 29
drag, startPoint x: 380, startPoint y: 303, endPoint x: 143, endPoint y: 301, distance: 237.2
click at [143, 301] on div "Event Information Event Info Booth Booth 0 Staff 0 Staff 0 Presentations 0 Pres…" at bounding box center [636, 445] width 1157 height 807
type input "Midwest Dental Conference"
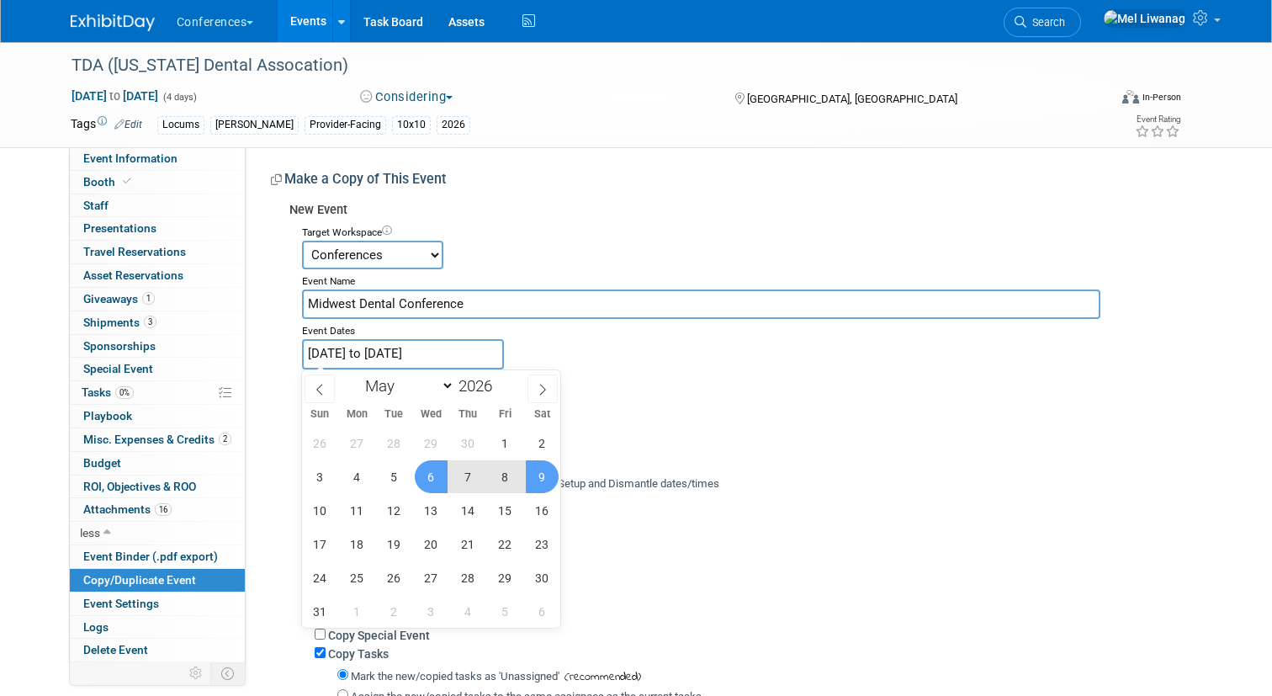
click at [405, 357] on input "May 6, 2026 to May 9, 2026" at bounding box center [403, 353] width 202 height 29
click at [543, 388] on icon at bounding box center [543, 390] width 12 height 12
select select "5"
click at [347, 540] on span "22" at bounding box center [357, 543] width 33 height 33
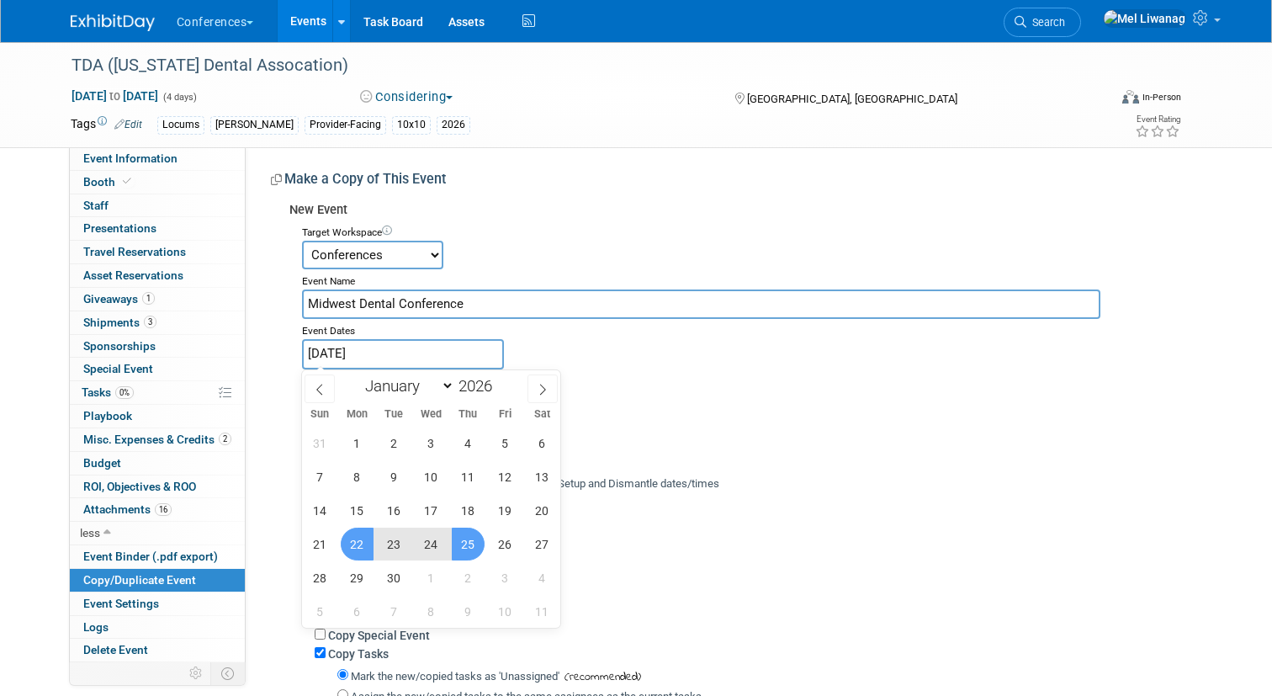
click at [474, 542] on span "25" at bounding box center [468, 543] width 33 height 33
type input "[DATE] to [DATE]"
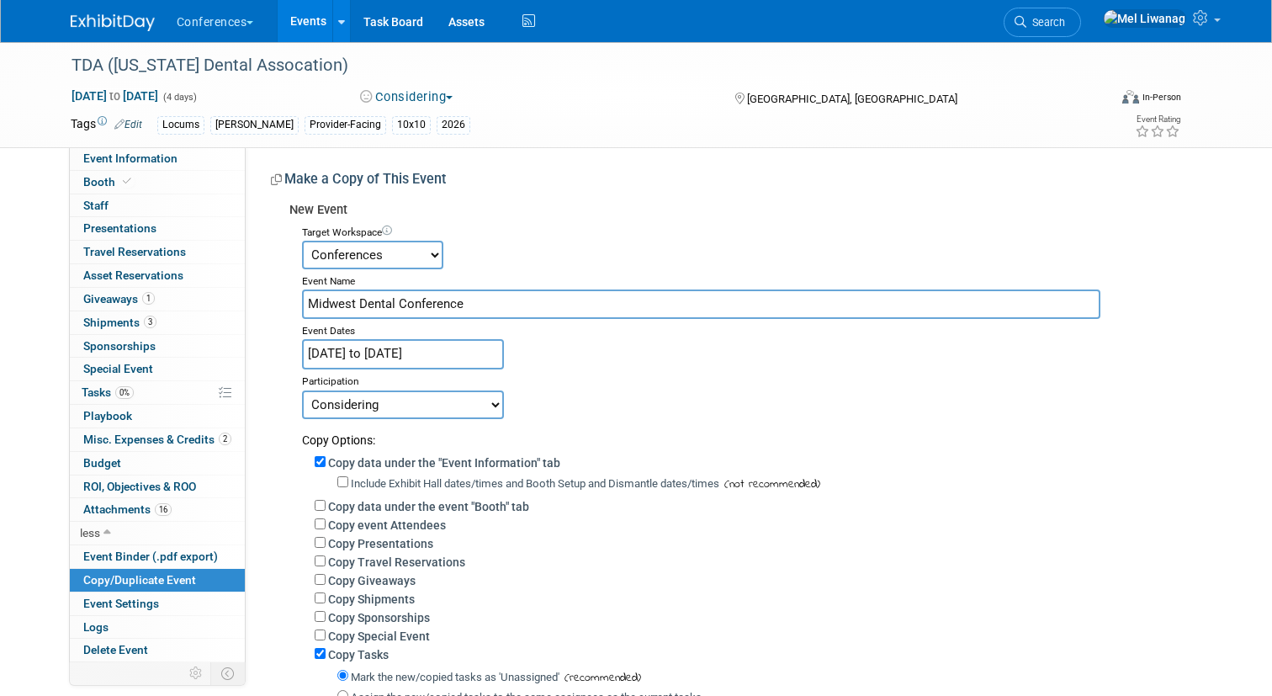
click at [628, 384] on div "Participation" at bounding box center [745, 379] width 887 height 20
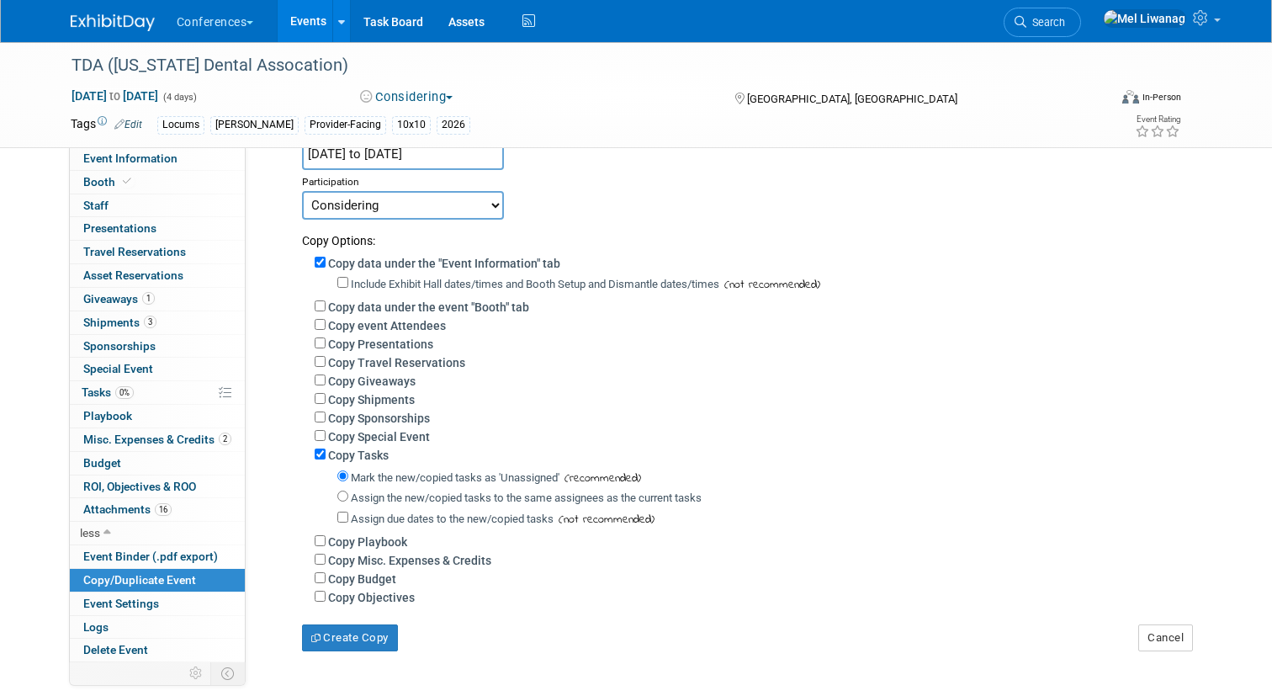
scroll to position [229, 0]
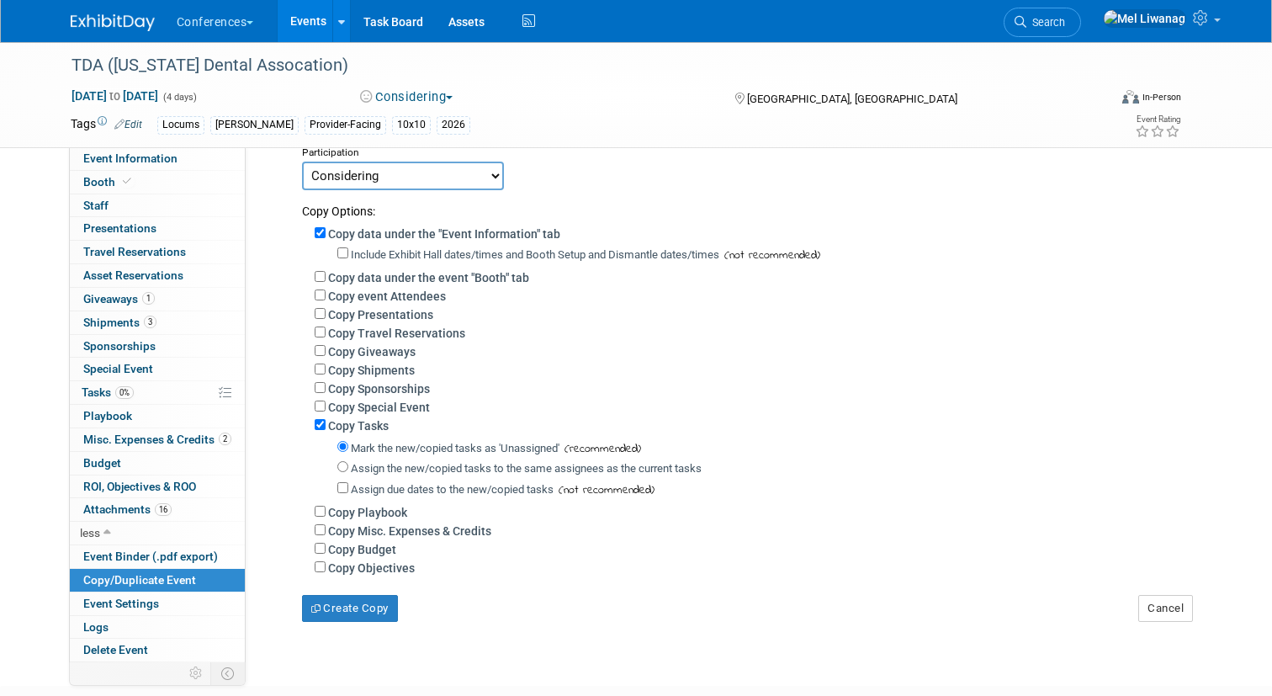
click at [423, 277] on label "Copy data under the event "Booth" tab" at bounding box center [428, 277] width 201 height 13
click at [326, 277] on input "Copy data under the event "Booth" tab" at bounding box center [320, 276] width 11 height 11
checkbox input "true"
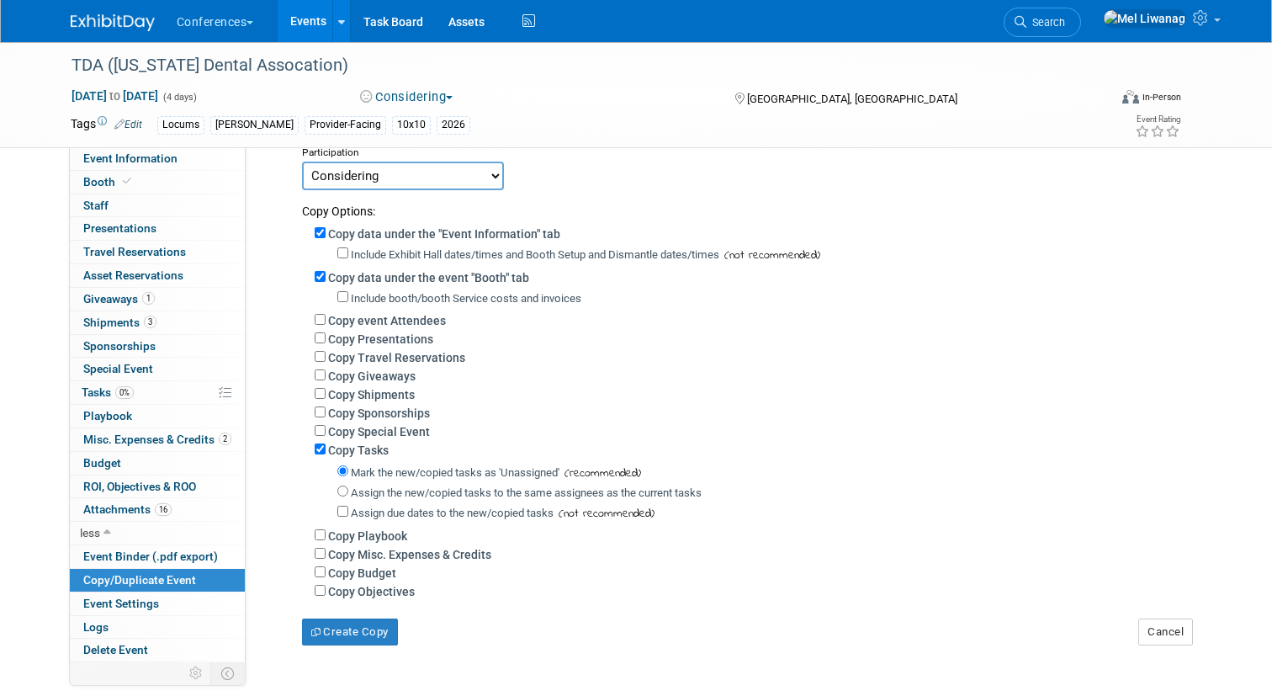
click at [401, 376] on label "Copy Giveaways" at bounding box center [371, 375] width 87 height 13
click at [326, 376] on input "Copy Giveaways" at bounding box center [320, 374] width 11 height 11
checkbox input "true"
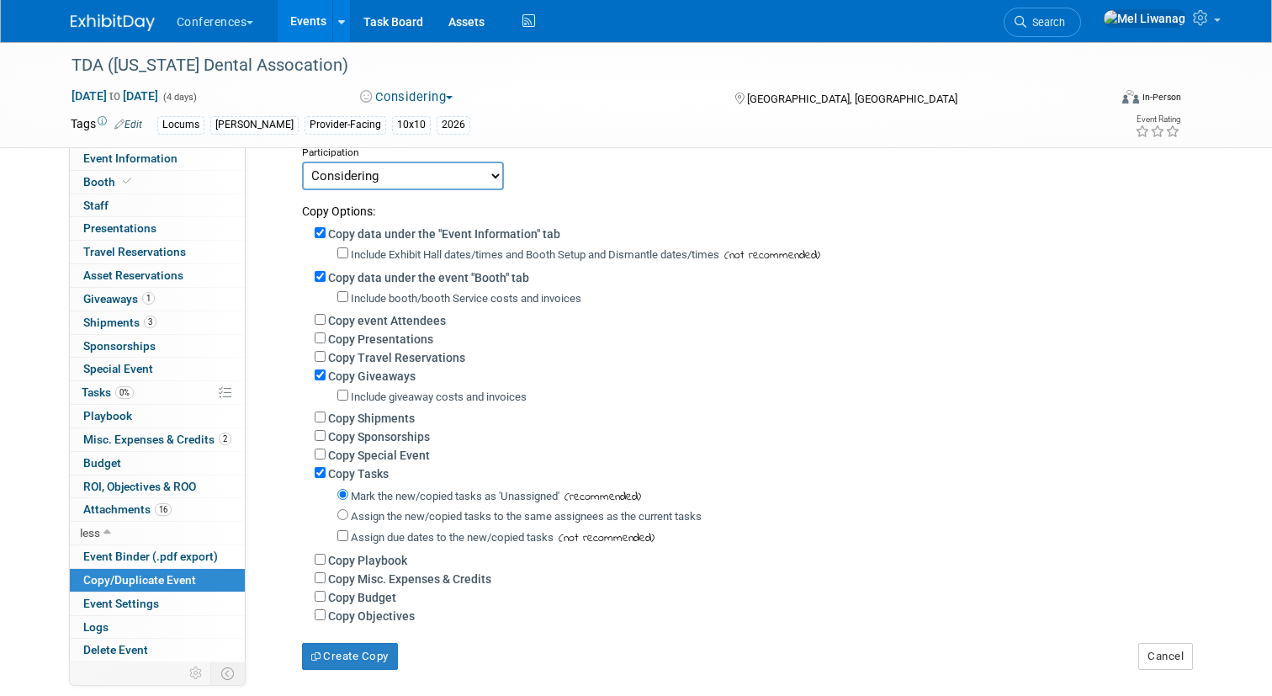
click at [398, 425] on label "Copy Shipments" at bounding box center [371, 417] width 87 height 13
click at [326, 422] on input "Copy Shipments" at bounding box center [320, 416] width 11 height 11
checkbox input "true"
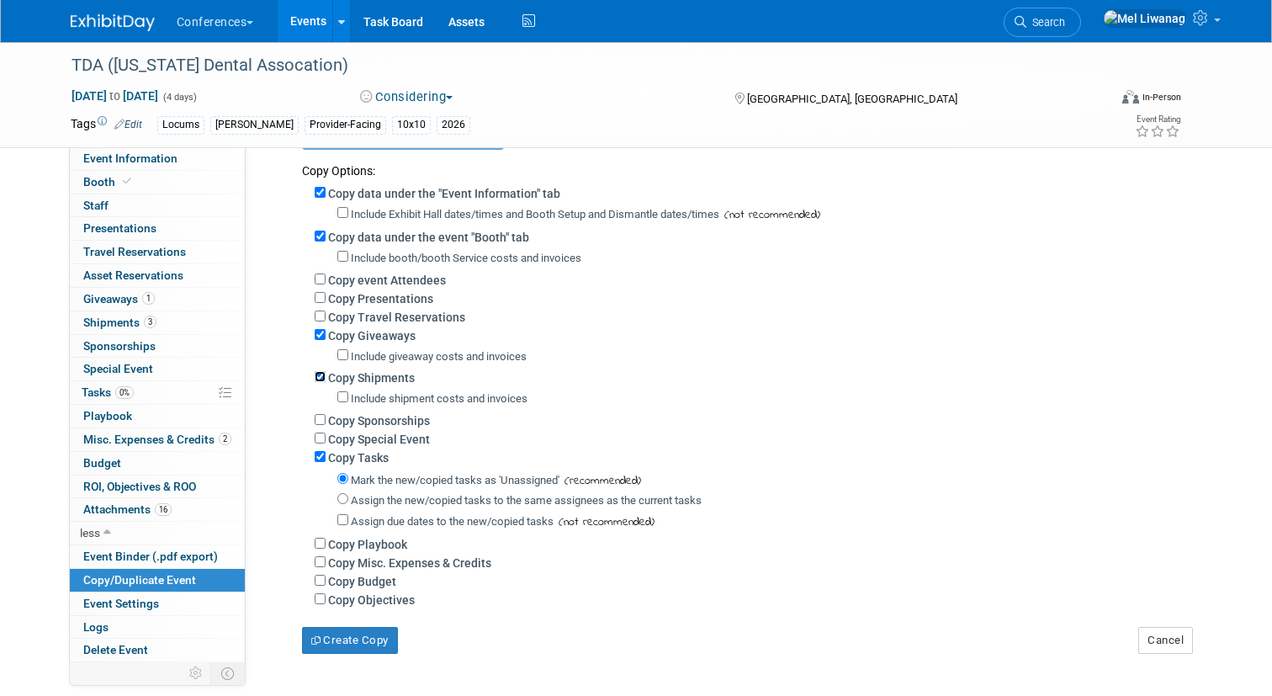
scroll to position [281, 0]
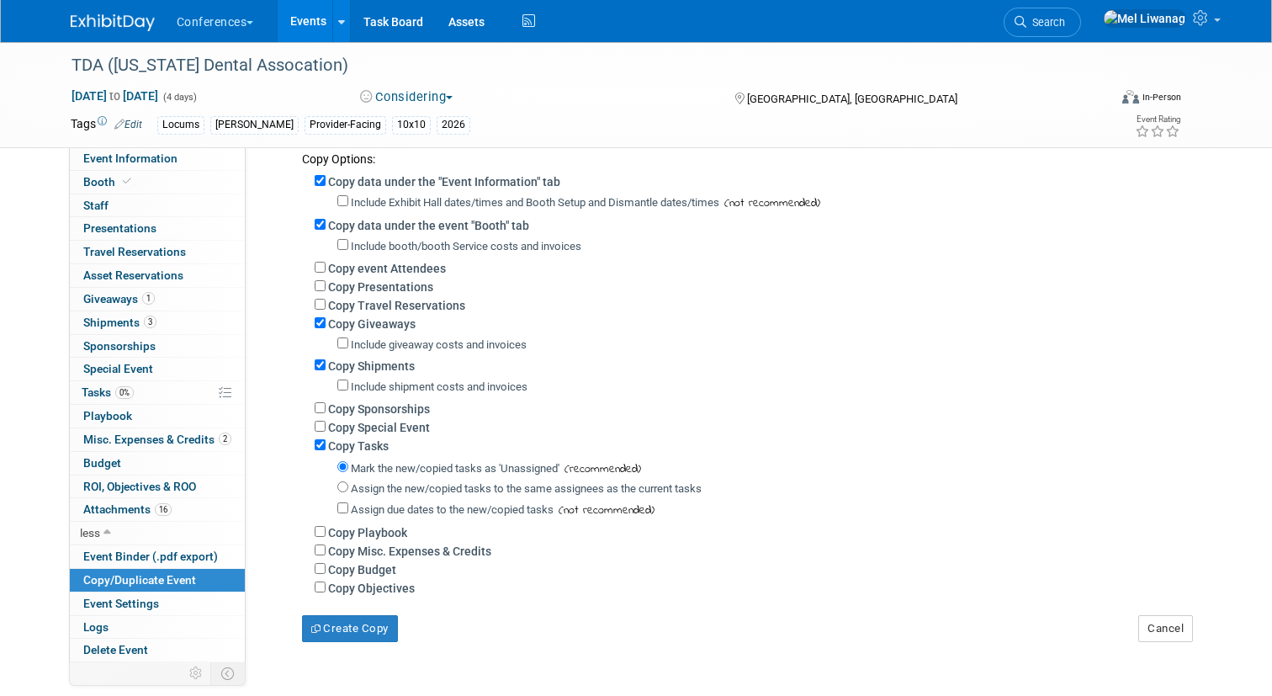
click at [389, 495] on label "Assign the new/copied tasks to the same assignees as the current tasks" at bounding box center [526, 488] width 351 height 13
click at [348, 492] on input "Assign the new/copied tasks to the same assignees as the current tasks" at bounding box center [342, 486] width 11 height 11
radio input "true"
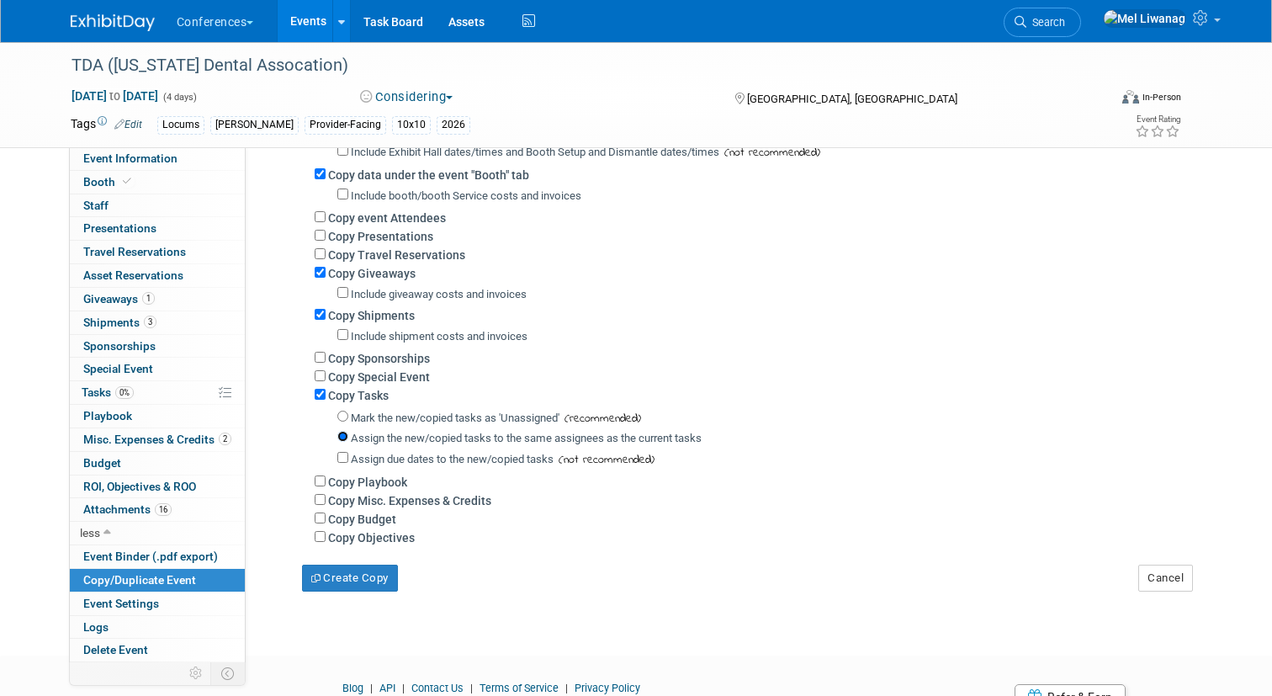
scroll to position [354, 0]
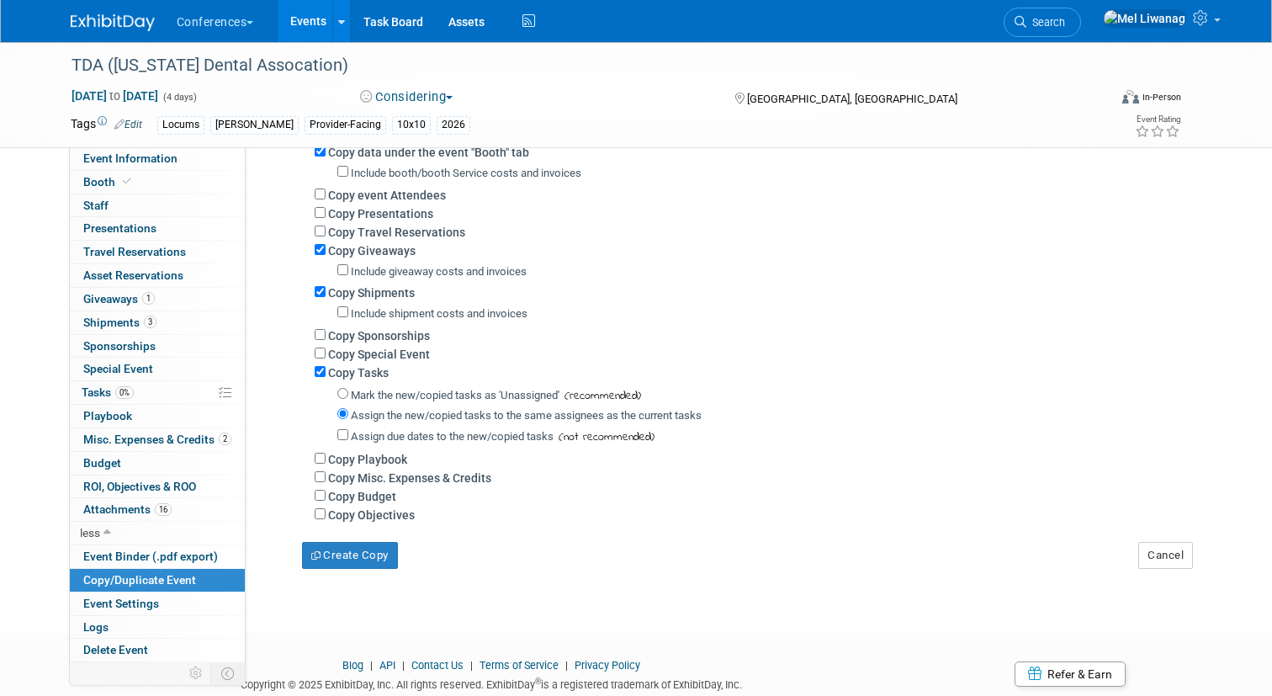
click at [404, 477] on label "Copy Misc. Expenses & Credits" at bounding box center [409, 477] width 163 height 13
click at [326, 477] on input "Copy Misc. Expenses & Credits" at bounding box center [320, 476] width 11 height 11
checkbox input "true"
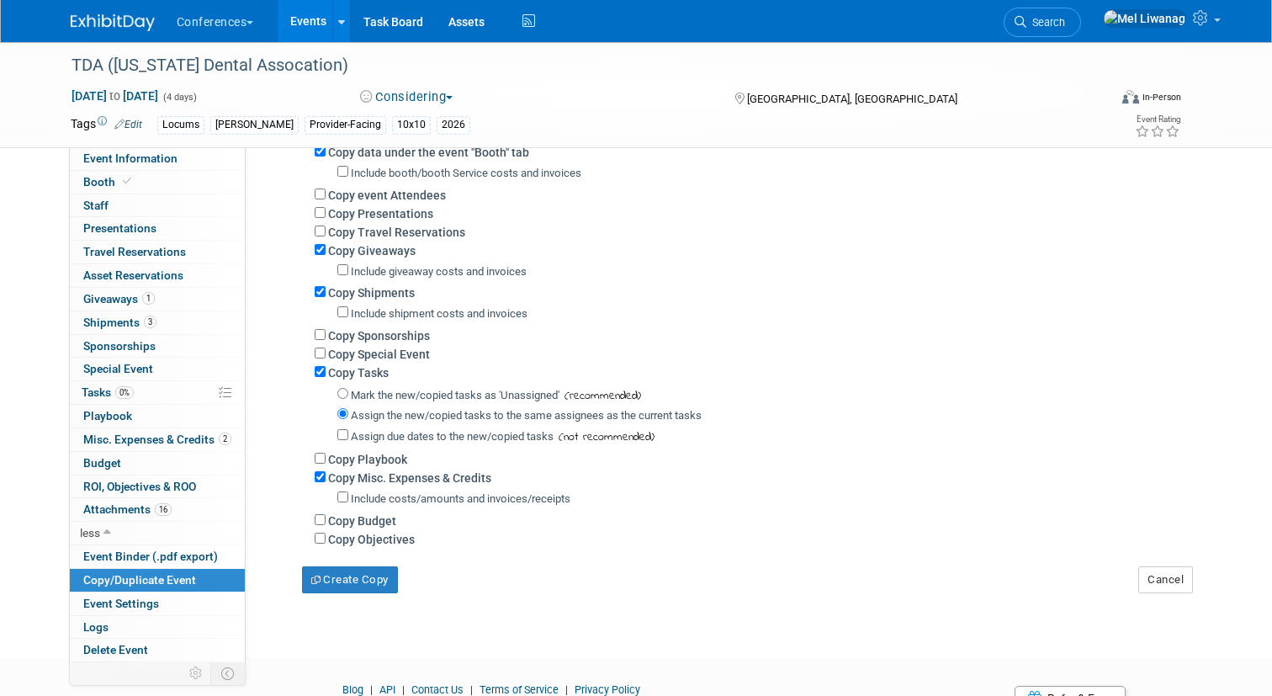
click at [380, 526] on label "Copy Budget" at bounding box center [362, 520] width 68 height 13
click at [326, 525] on input "Copy Budget" at bounding box center [320, 519] width 11 height 11
checkbox input "true"
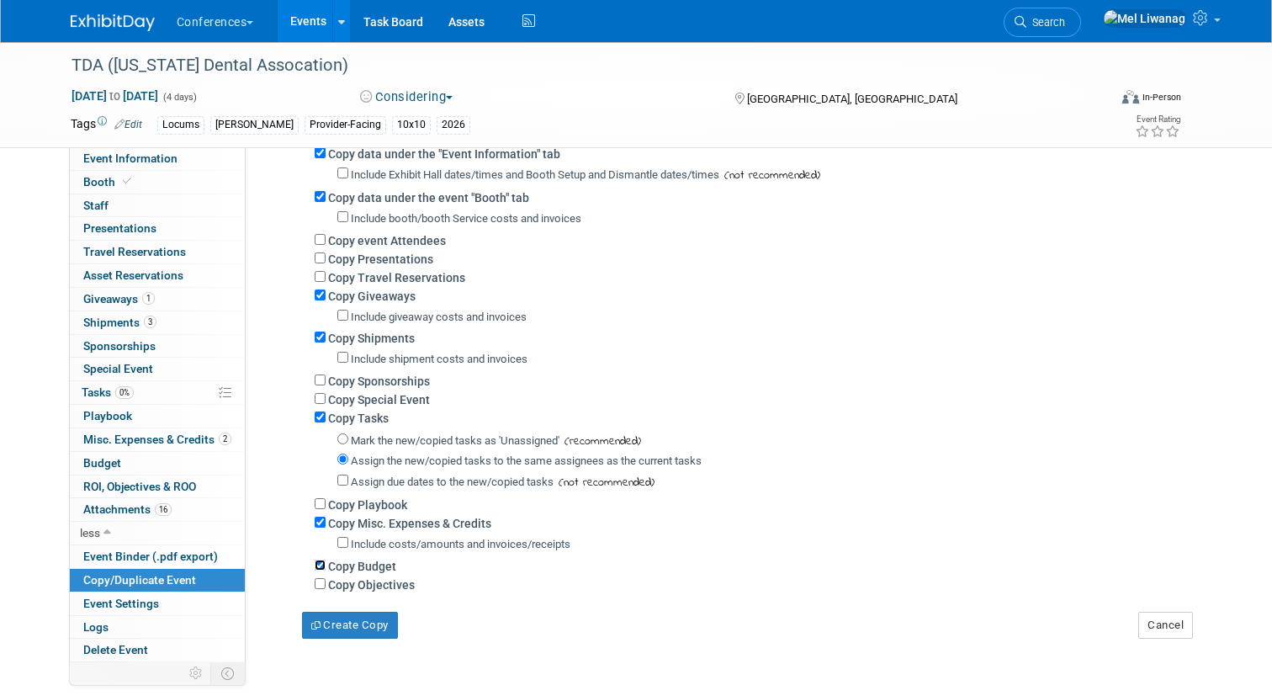
scroll to position [437, 0]
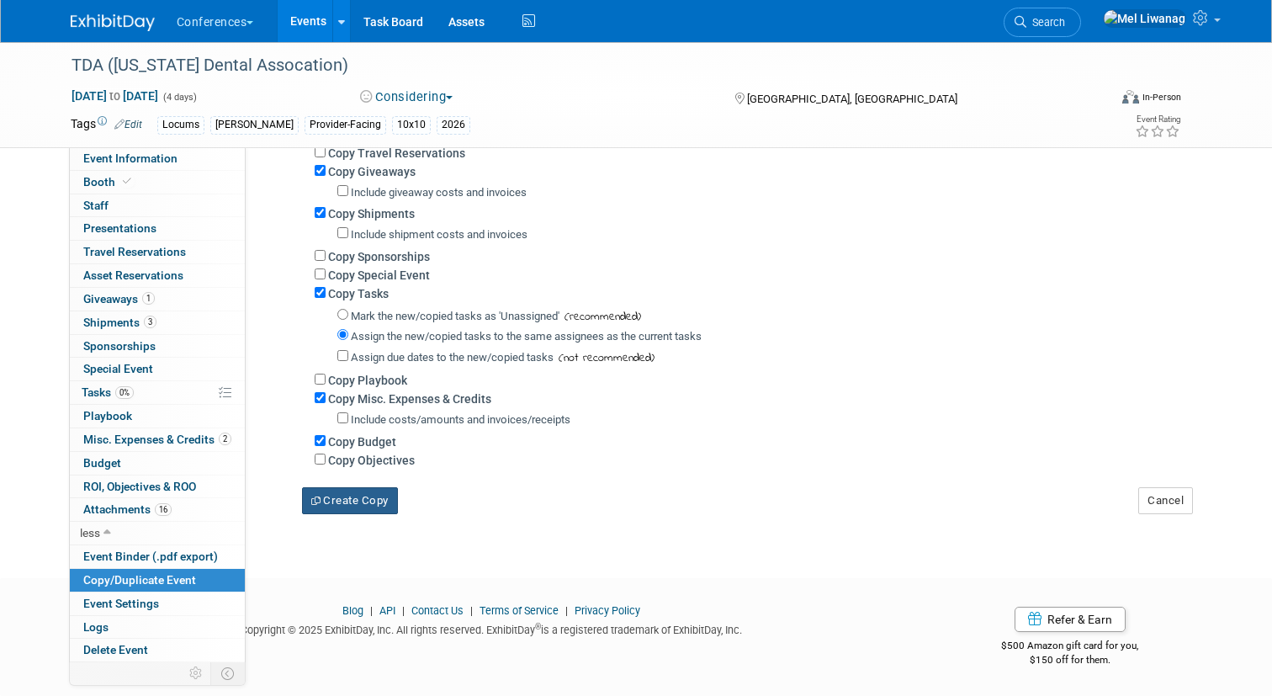
click at [379, 497] on button "Create Copy" at bounding box center [350, 500] width 96 height 27
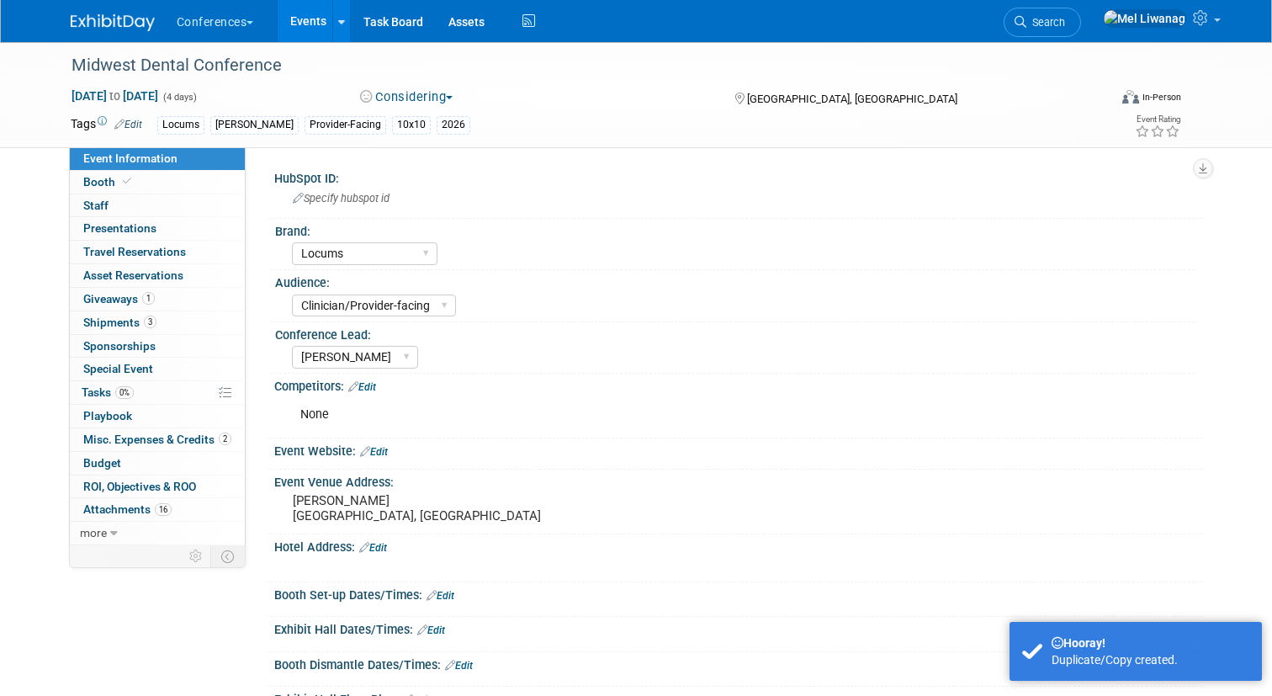
select select "Locums"
select select "Clinician/Provider-facing"
select select "[PERSON_NAME]"
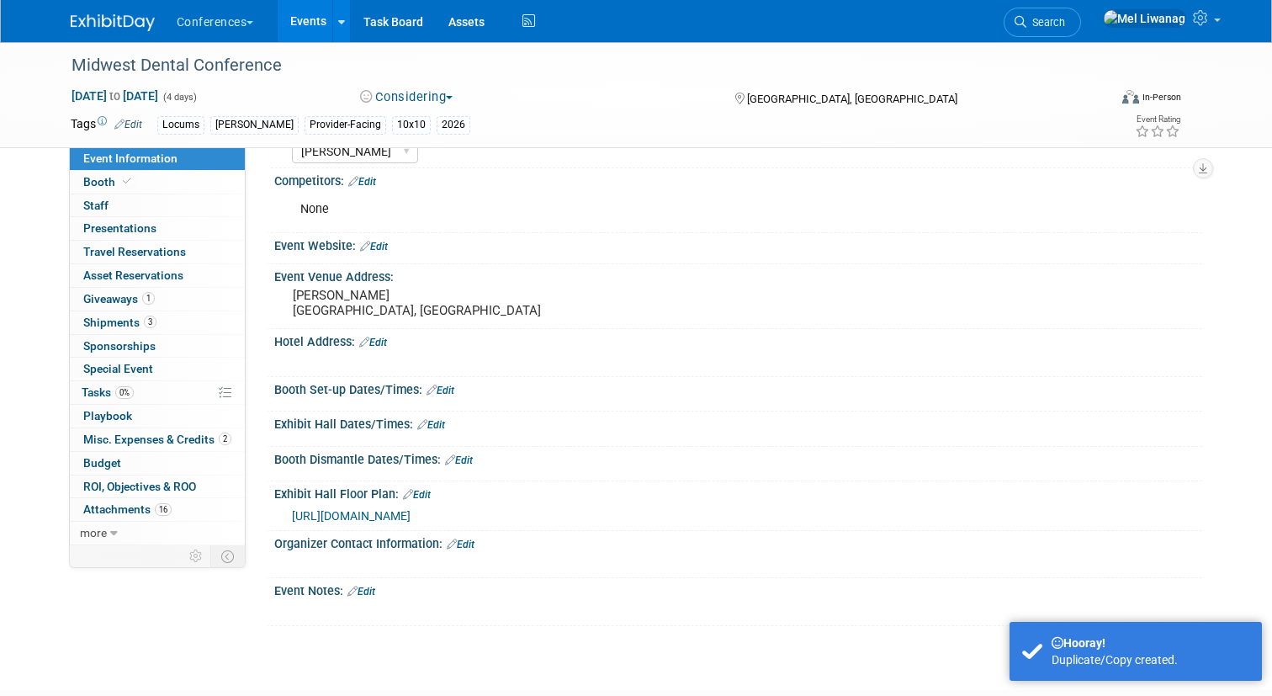
scroll to position [206, 0]
click at [358, 305] on pre "[PERSON_NAME] [GEOGRAPHIC_DATA], [GEOGRAPHIC_DATA]" at bounding box center [468, 302] width 350 height 30
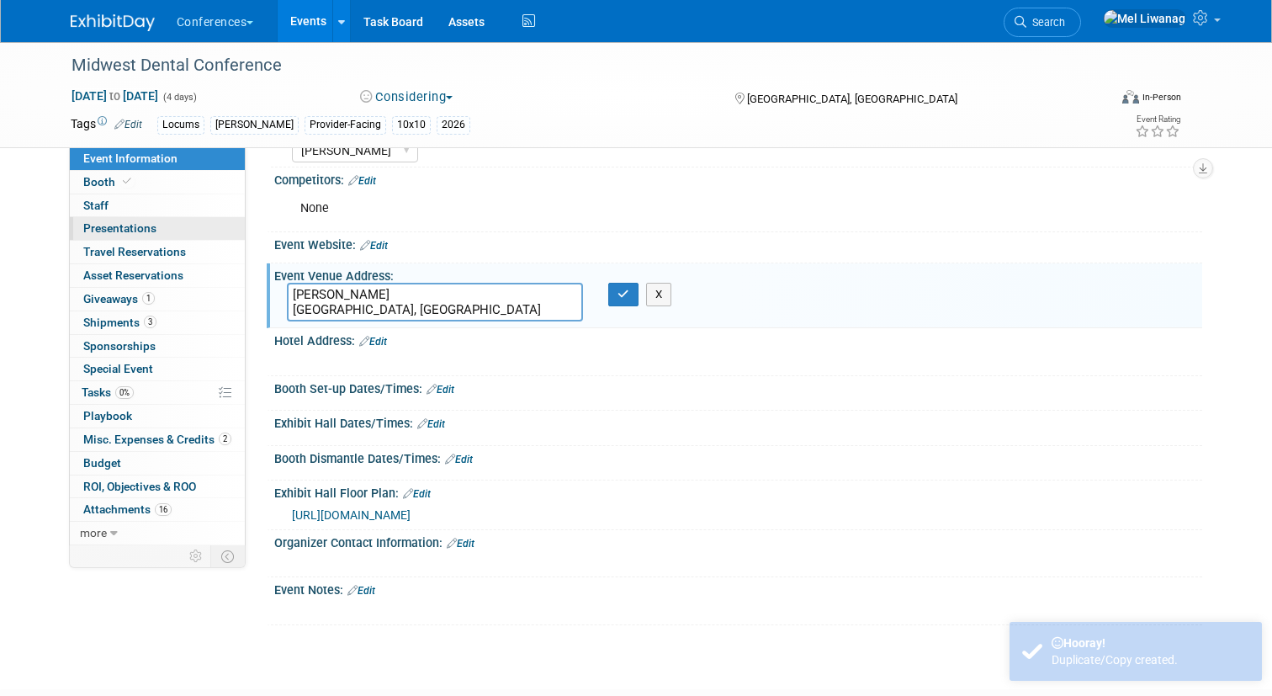
drag, startPoint x: 401, startPoint y: 303, endPoint x: 206, endPoint y: 226, distance: 209.6
click at [206, 226] on div "Event Information Event Info Booth Booth 0 Staff 0 Staff 0 Presentations 0 Pres…" at bounding box center [636, 230] width 1157 height 789
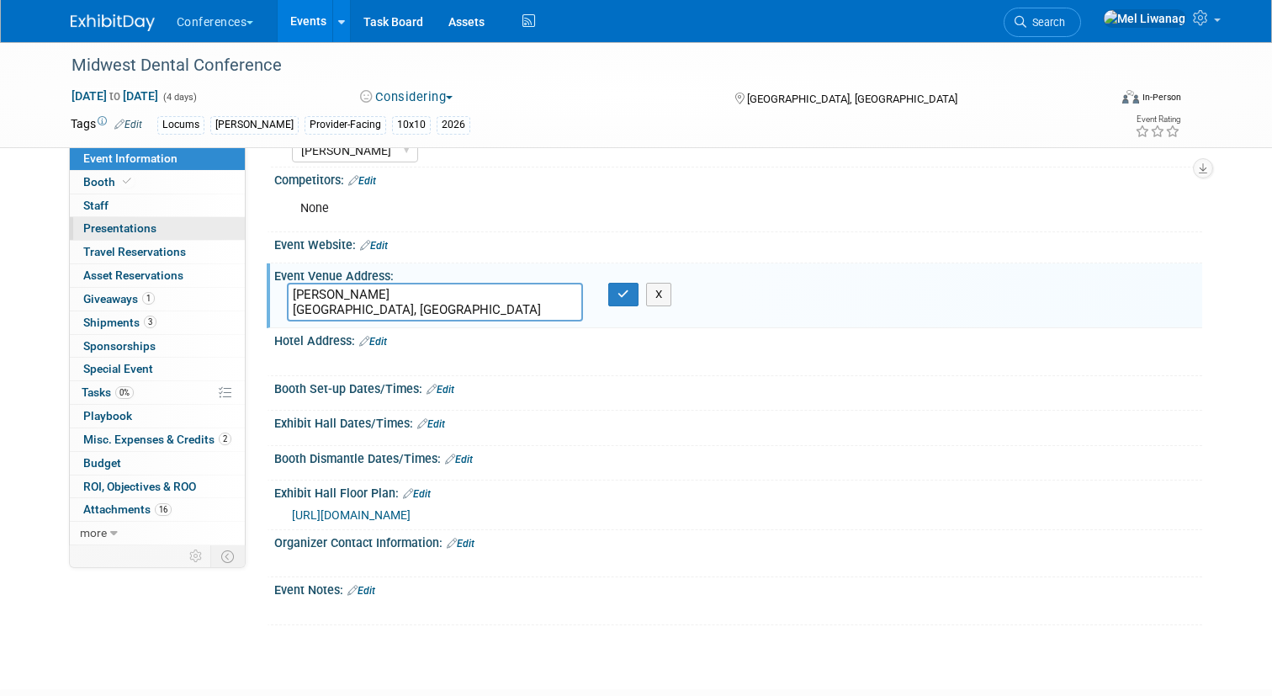
type textarea "J"
type textarea "[US_STATE] CIty, [GEOGRAPHIC_DATA]"
click at [614, 306] on div "[US_STATE] CIty, [GEOGRAPHIC_DATA] X" at bounding box center [467, 302] width 387 height 39
click at [621, 297] on icon "button" at bounding box center [623, 294] width 12 height 11
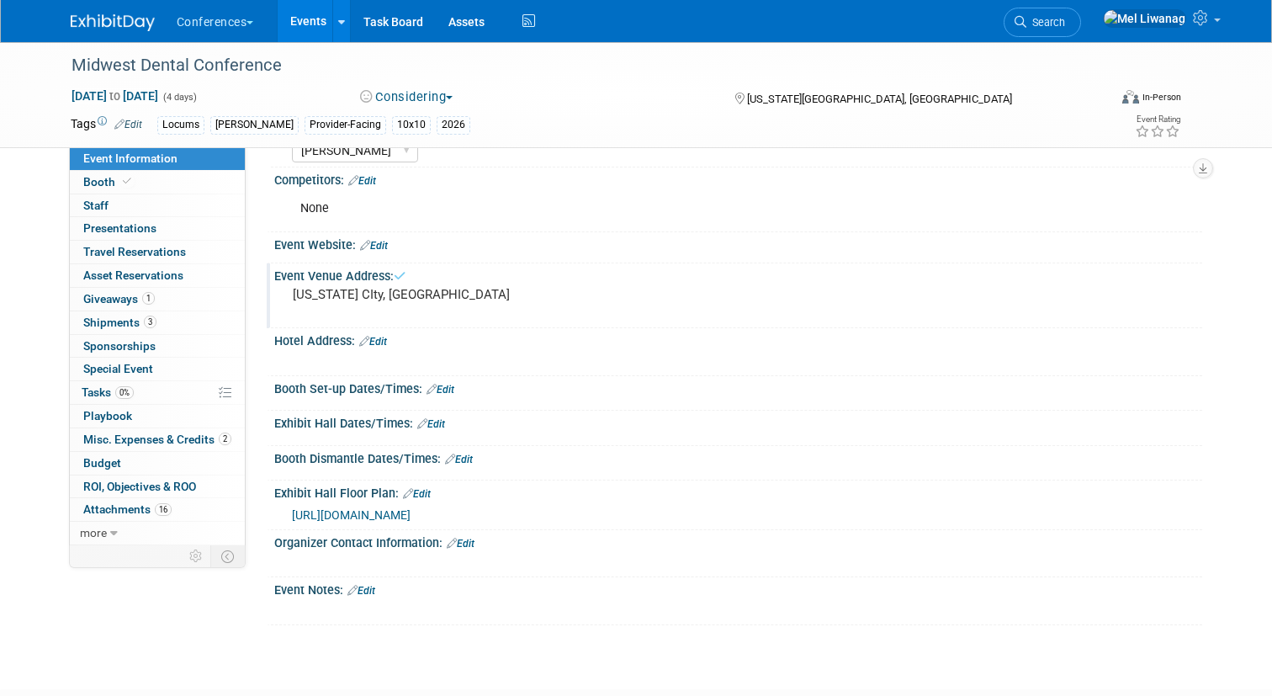
click at [445, 421] on link "Edit" at bounding box center [431, 424] width 28 height 12
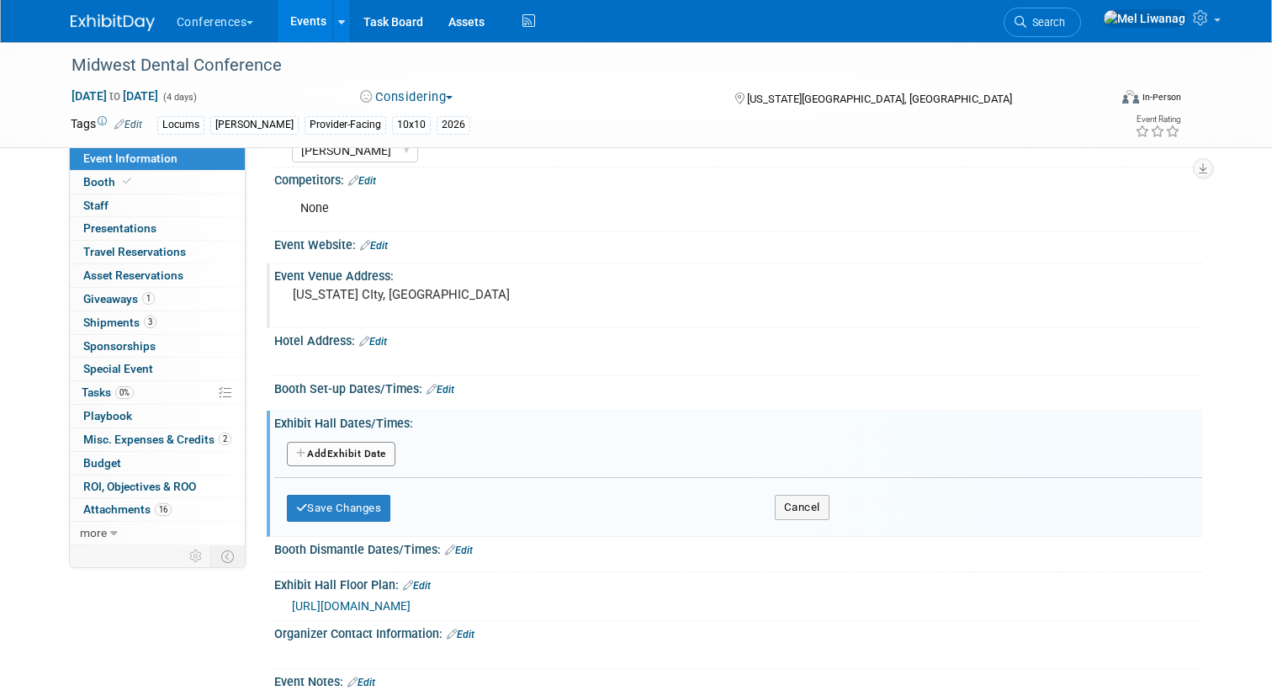
click at [354, 452] on button "Add Another Exhibit Date" at bounding box center [341, 454] width 109 height 25
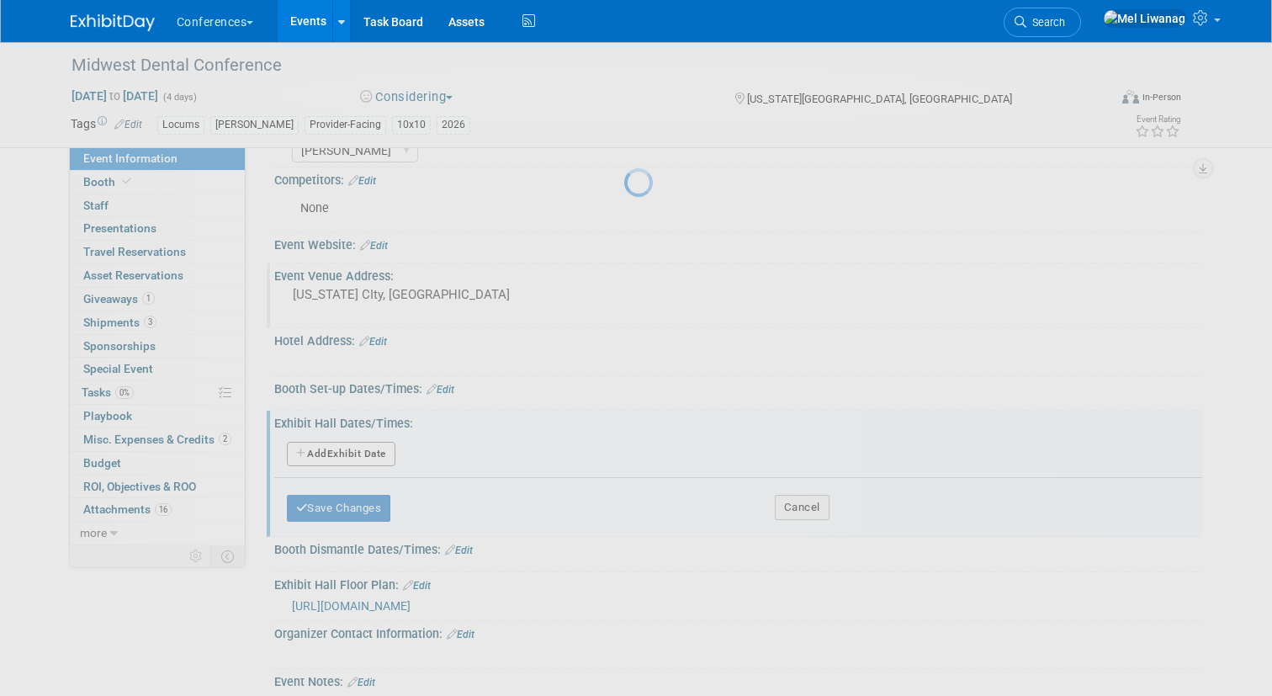
select select "5"
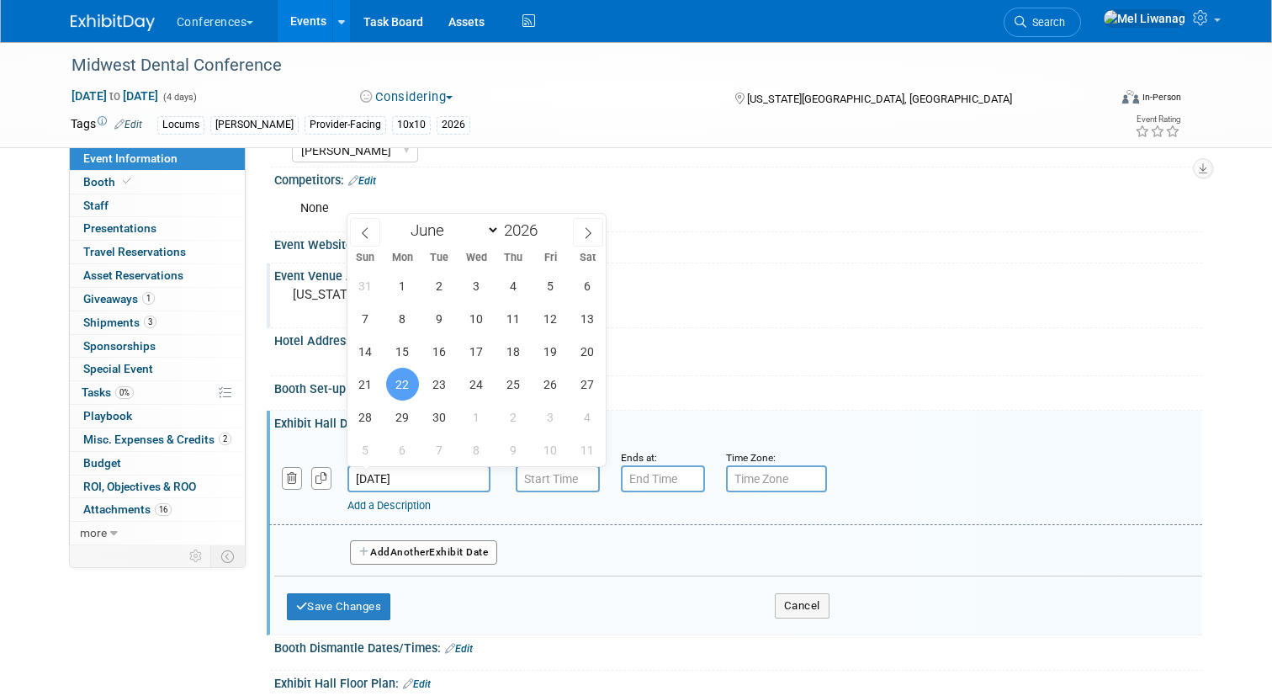
click at [481, 472] on input "[DATE]" at bounding box center [418, 478] width 143 height 27
click at [437, 379] on span "23" at bounding box center [439, 384] width 33 height 33
type input "[DATE]"
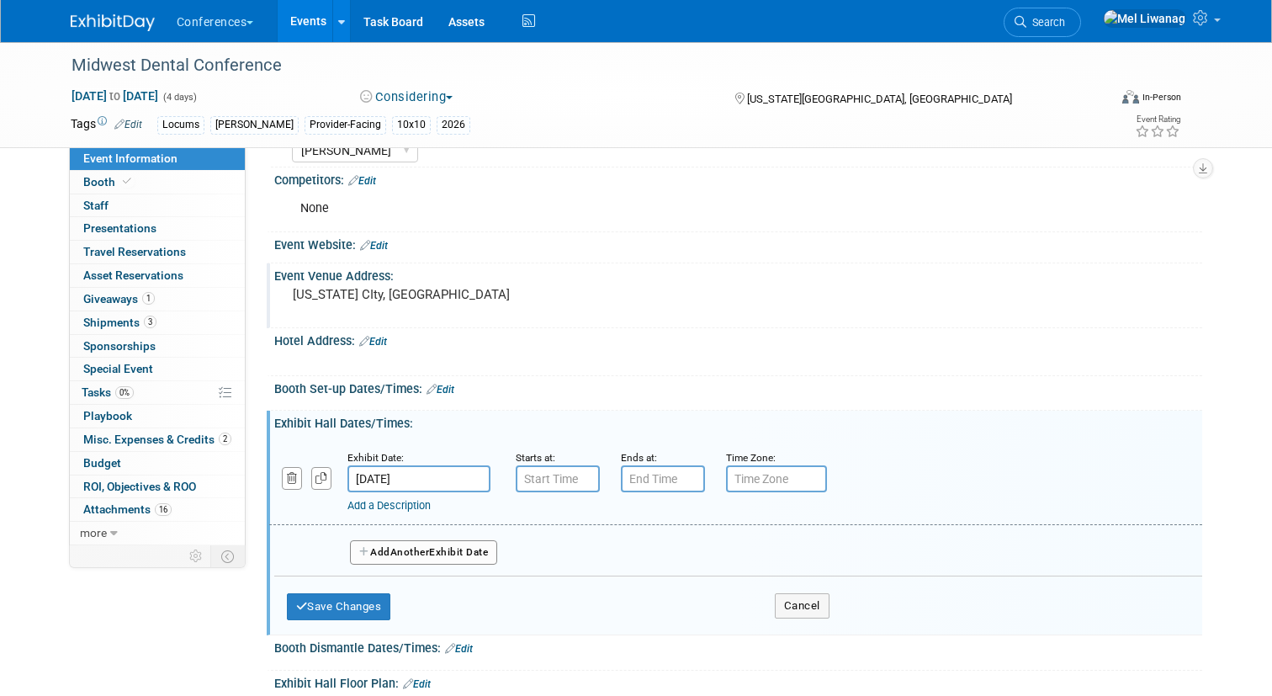
click at [442, 556] on button "Add Another Exhibit Date" at bounding box center [424, 552] width 148 height 25
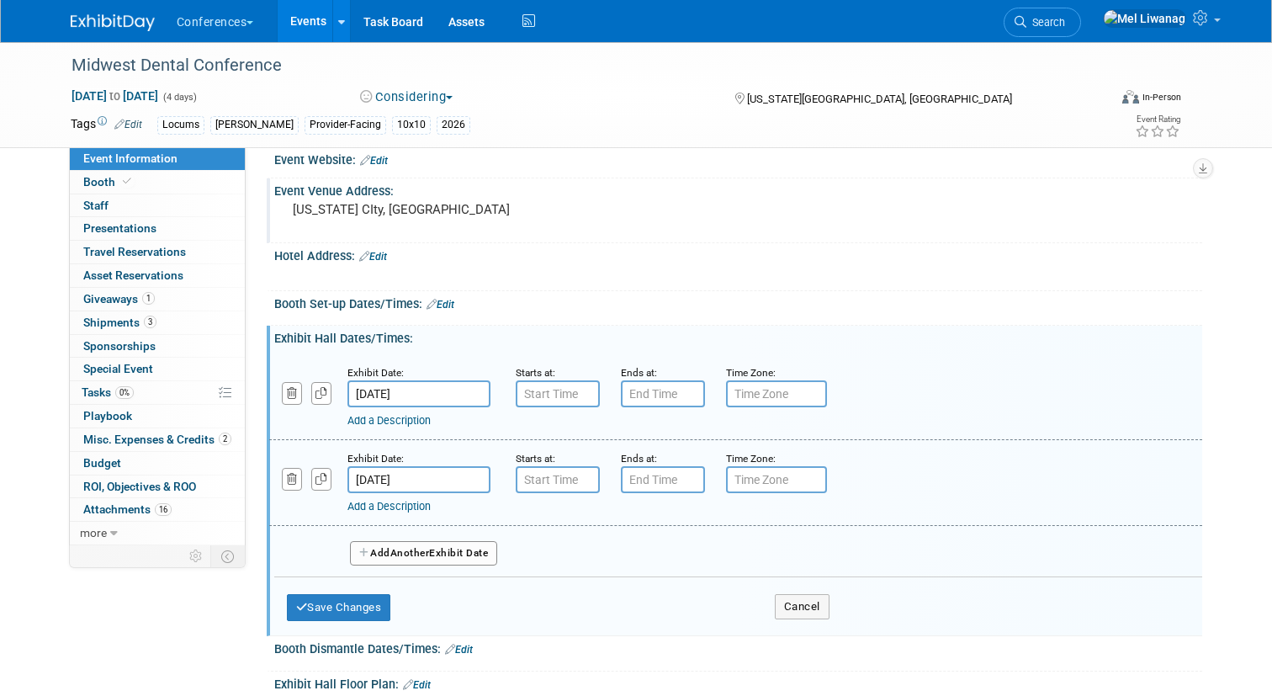
scroll to position [303, 0]
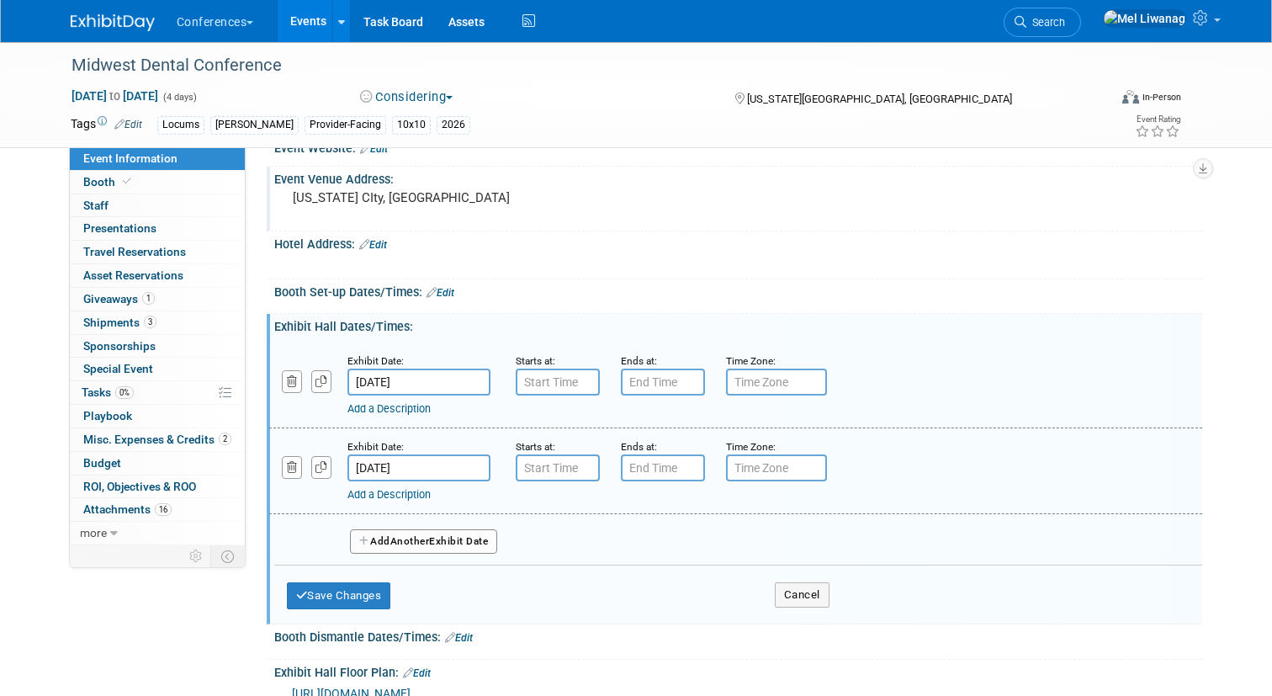
click at [471, 543] on button "Add Another Exhibit Date" at bounding box center [424, 541] width 148 height 25
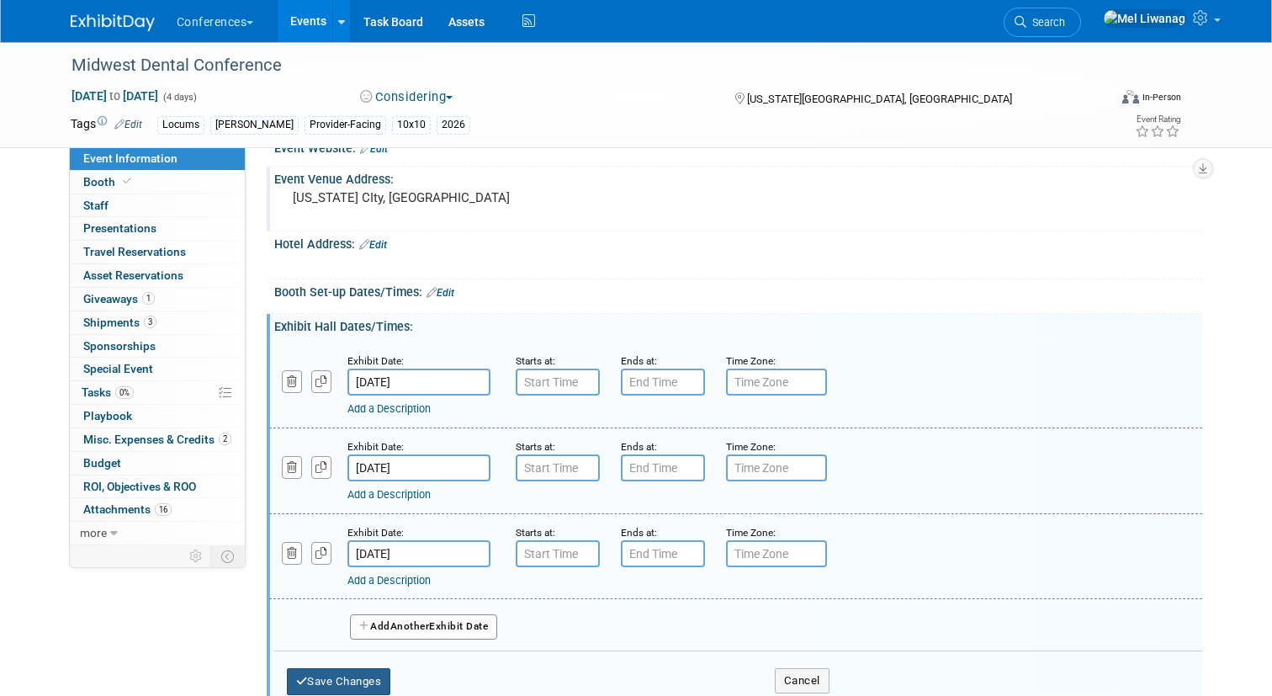
click at [344, 678] on button "Save Changes" at bounding box center [339, 681] width 104 height 27
